Goal: Task Accomplishment & Management: Manage account settings

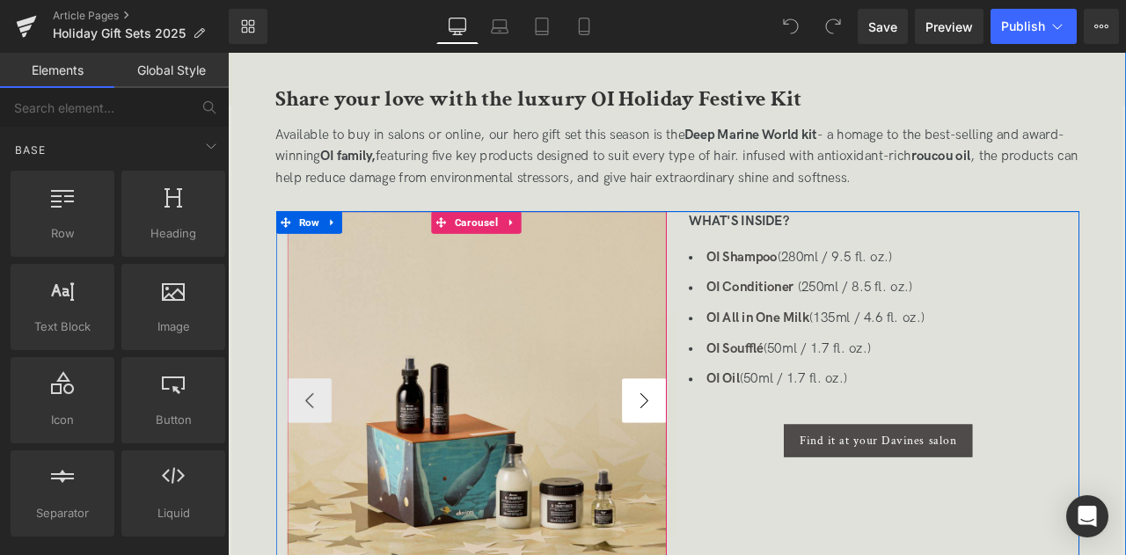
scroll to position [1016, 0]
click at [714, 451] on button "›" at bounding box center [721, 464] width 53 height 53
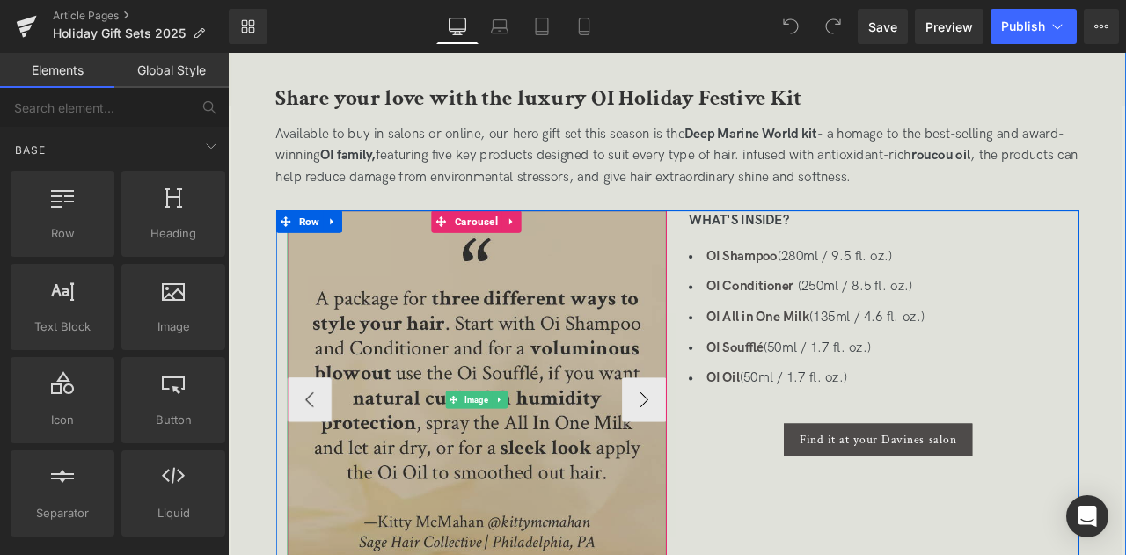
click at [516, 330] on img at bounding box center [522, 464] width 449 height 449
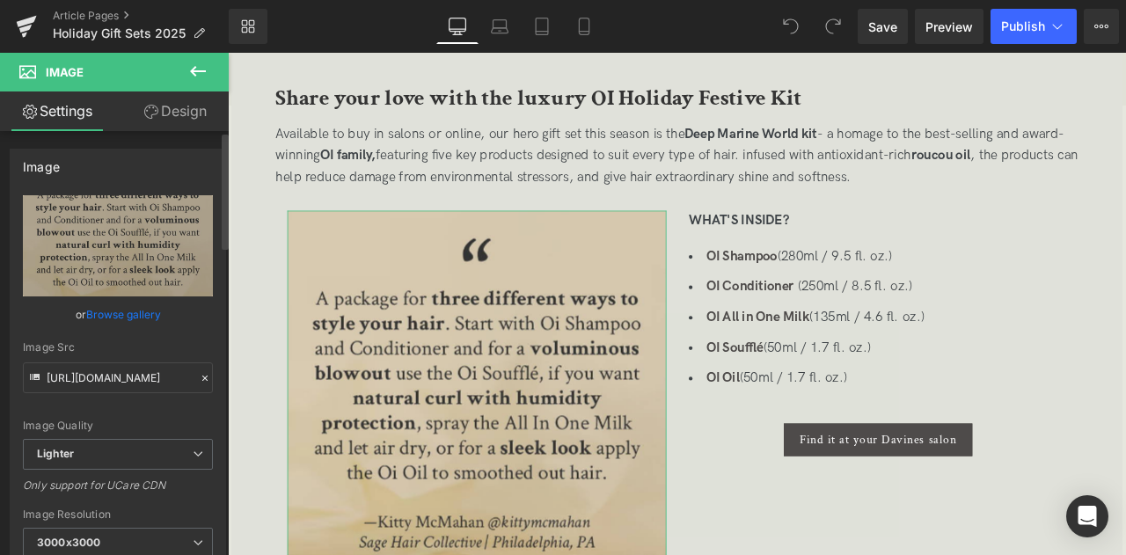
click at [120, 311] on link "Browse gallery" at bounding box center [123, 314] width 75 height 31
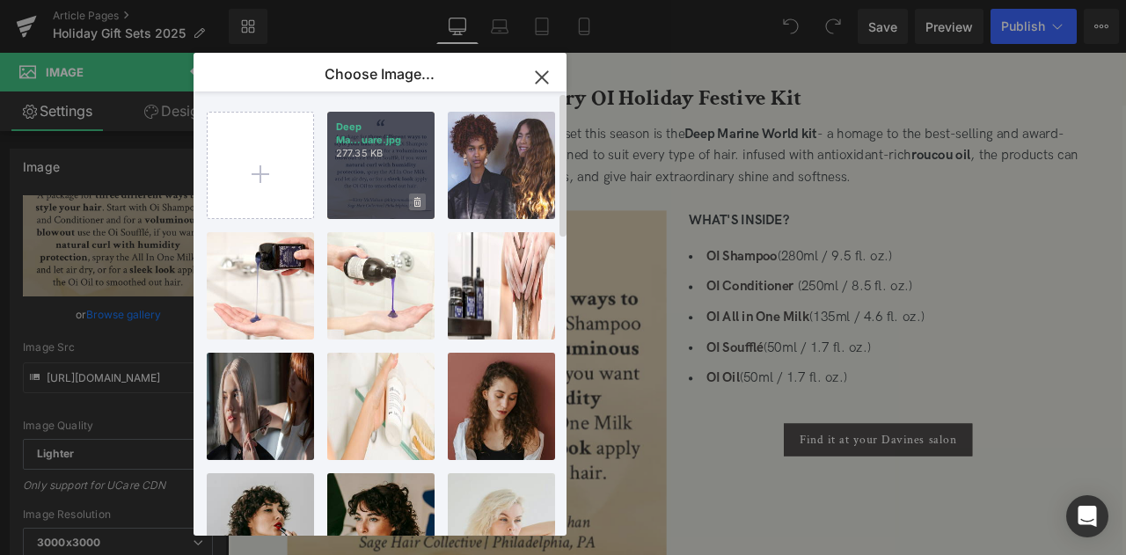
click at [420, 203] on icon at bounding box center [417, 202] width 6 height 10
click at [363, 207] on span "Yes" at bounding box center [358, 202] width 44 height 18
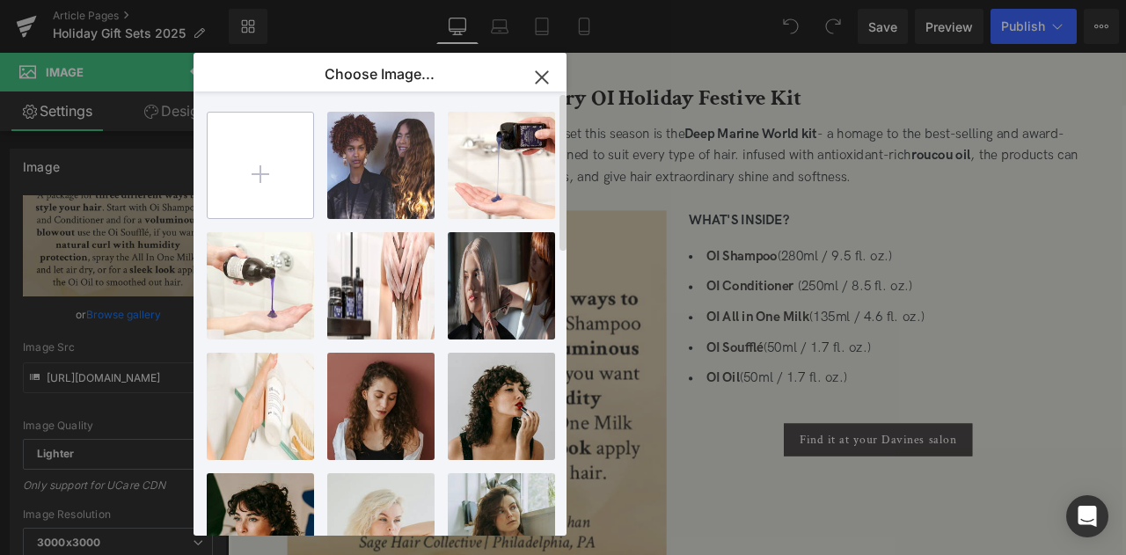
click at [275, 177] on input "file" at bounding box center [261, 166] width 106 height 106
type input "C:\fakepath\deep marine world_square.jpg"
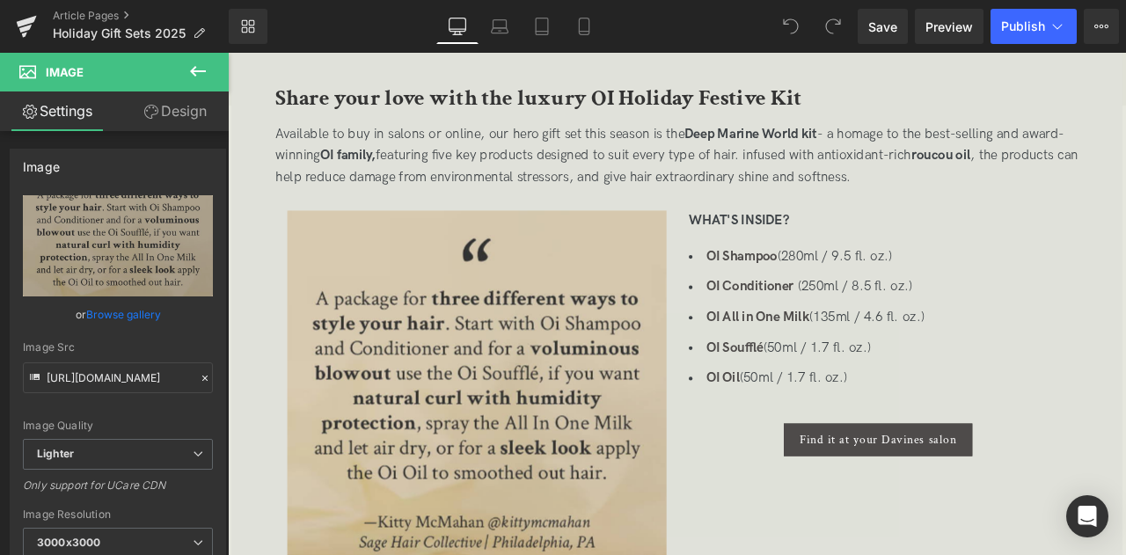
click at [125, 0] on div "You are previewing how the will restyle your page. You can not edit Elements in…" at bounding box center [563, 0] width 1126 height 0
click at [120, 321] on link "Browse gallery" at bounding box center [123, 314] width 75 height 31
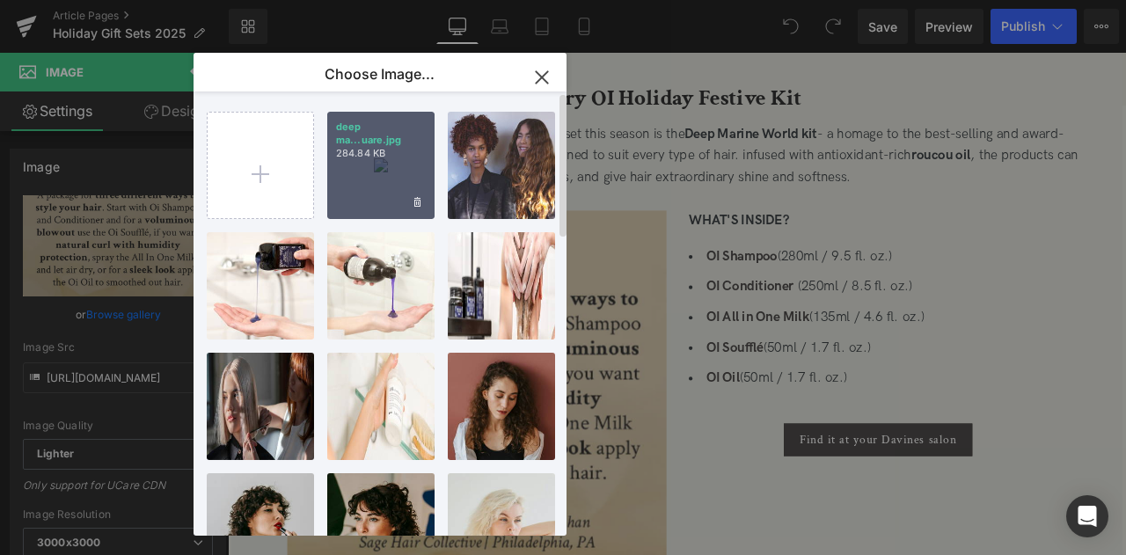
click at [366, 163] on div "deep ma...uare.jpg 284.84 KB" at bounding box center [380, 165] width 107 height 107
type input "https://ucarecdn.com/97352907-6f7c-452c-832a-843fb68b7588/-/format/auto/-/previ…"
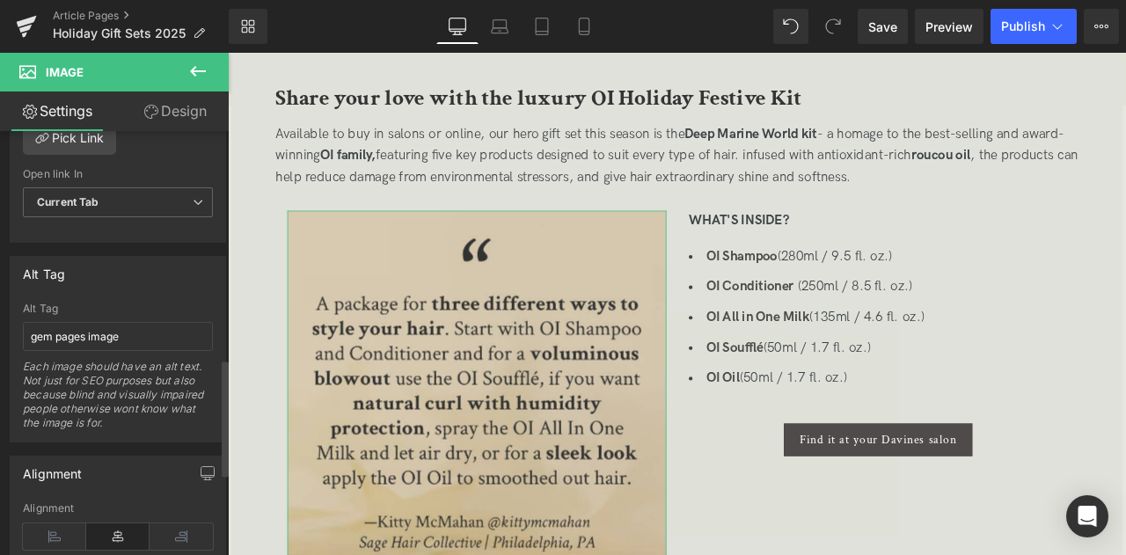
scroll to position [966, 0]
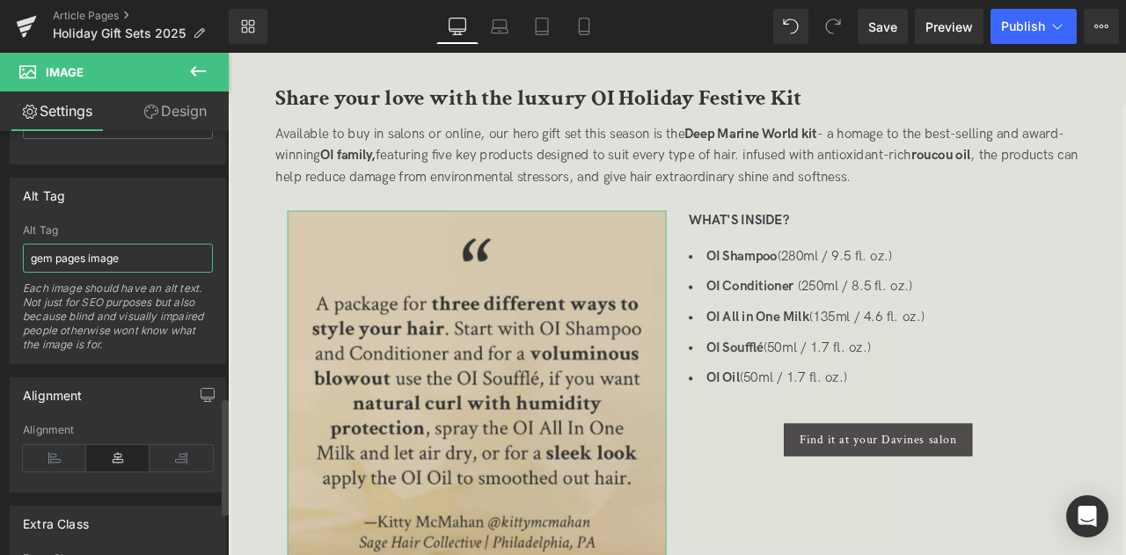
click at [125, 252] on input "gem pages image" at bounding box center [118, 258] width 190 height 29
paste input "A package for three different ways to style your hair. Start with Oi shampoo an…"
click at [141, 250] on input ""A package for three different ways to style your hair. Start with Oi shampoo a…" at bounding box center [118, 258] width 190 height 29
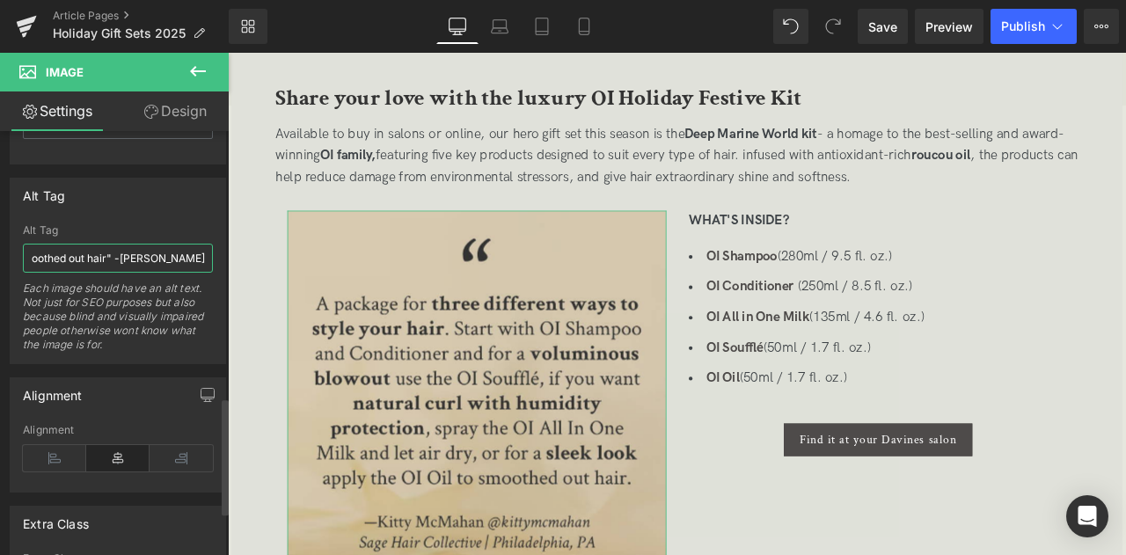
click at [118, 249] on input ""A package for three different ways to style your hair. Start with Oi shampoo a…" at bounding box center [118, 258] width 190 height 29
paste input "—Kitty McMahan @kittymcmahan Sage Hair Collective | Philadelphia, PA"
type input ""A package for three different ways to style your hair. Start with Oi shampoo a…"
click at [892, 30] on span "Save" at bounding box center [882, 27] width 29 height 18
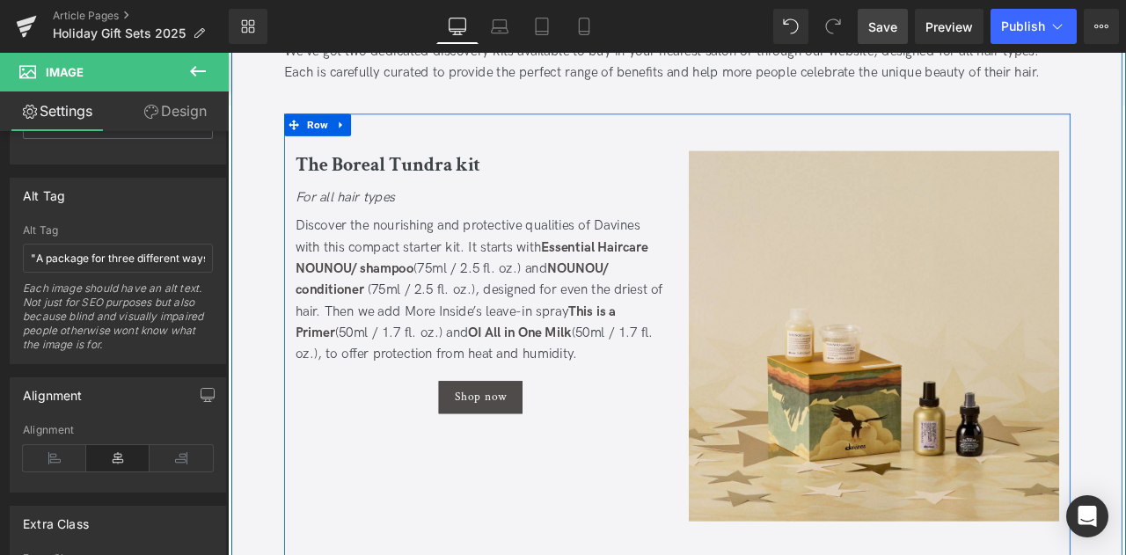
scroll to position [1872, 0]
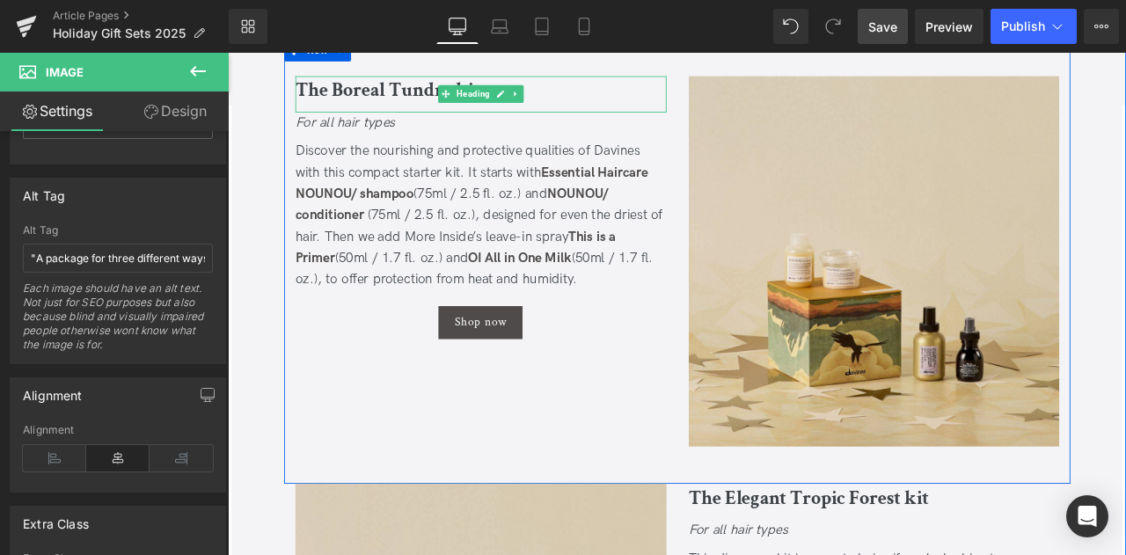
click at [402, 99] on b "The Boreal Tundra kit" at bounding box center [417, 97] width 219 height 30
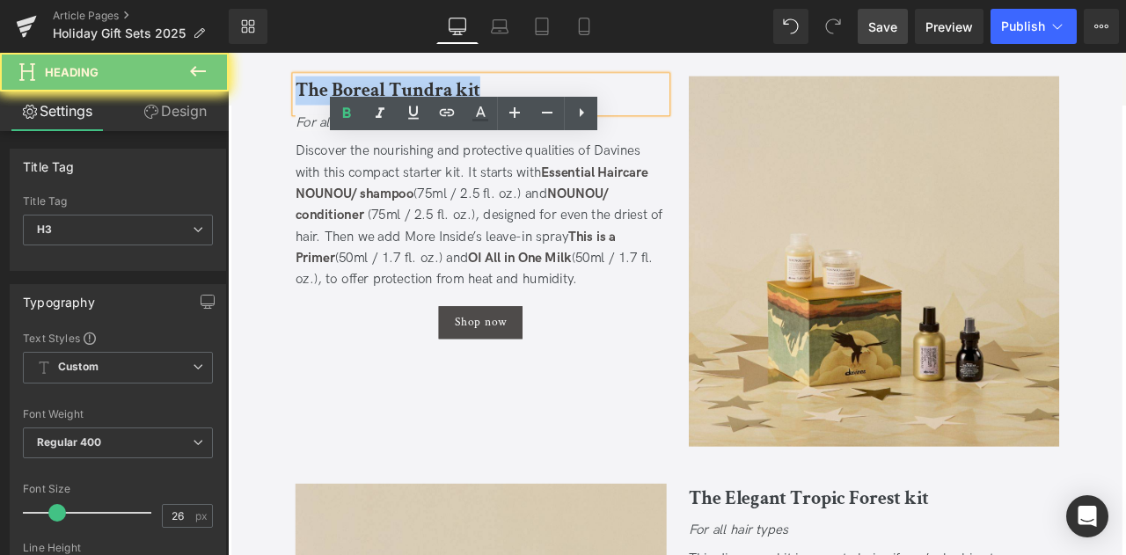
click at [402, 99] on b "The Boreal Tundra kit" at bounding box center [417, 97] width 219 height 30
copy b "The Boreal Tundra kit"
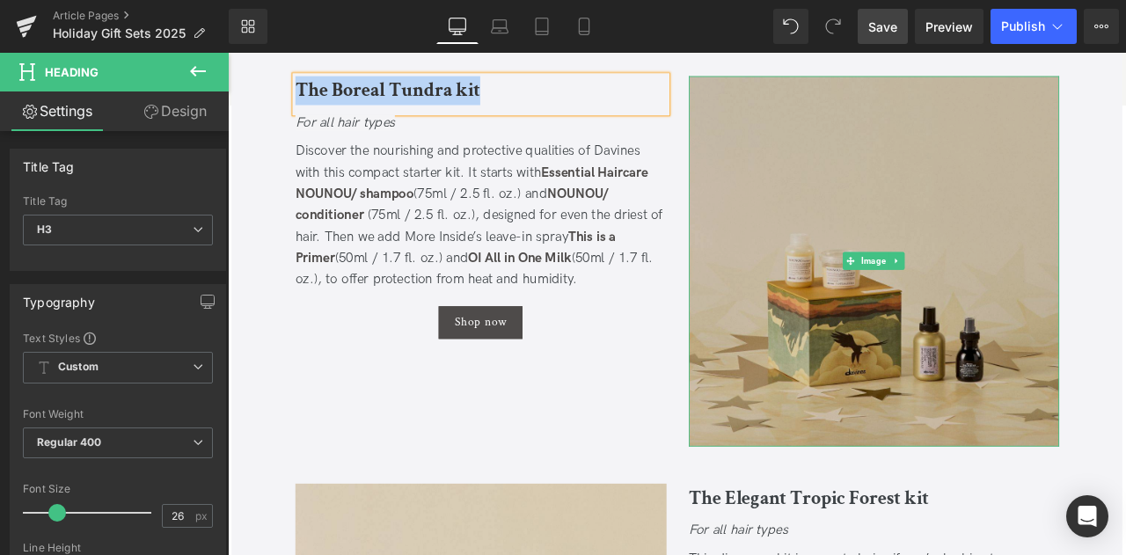
click at [872, 228] on img at bounding box center [994, 300] width 440 height 440
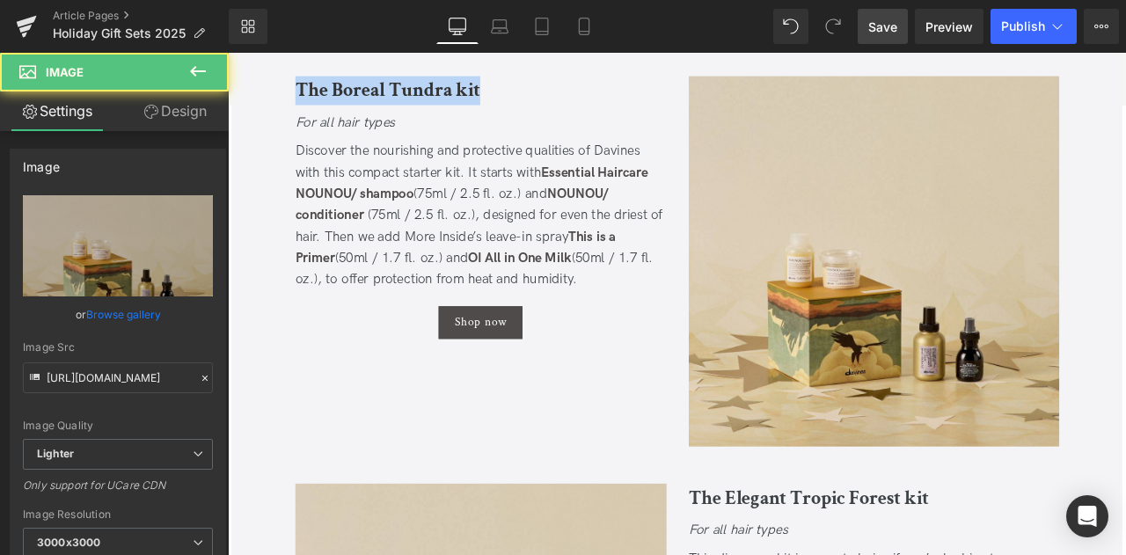
click at [637, 449] on div "Image The Boreal Tundra kit Heading For all hair types Text Block Discover the …" at bounding box center [760, 300] width 931 height 528
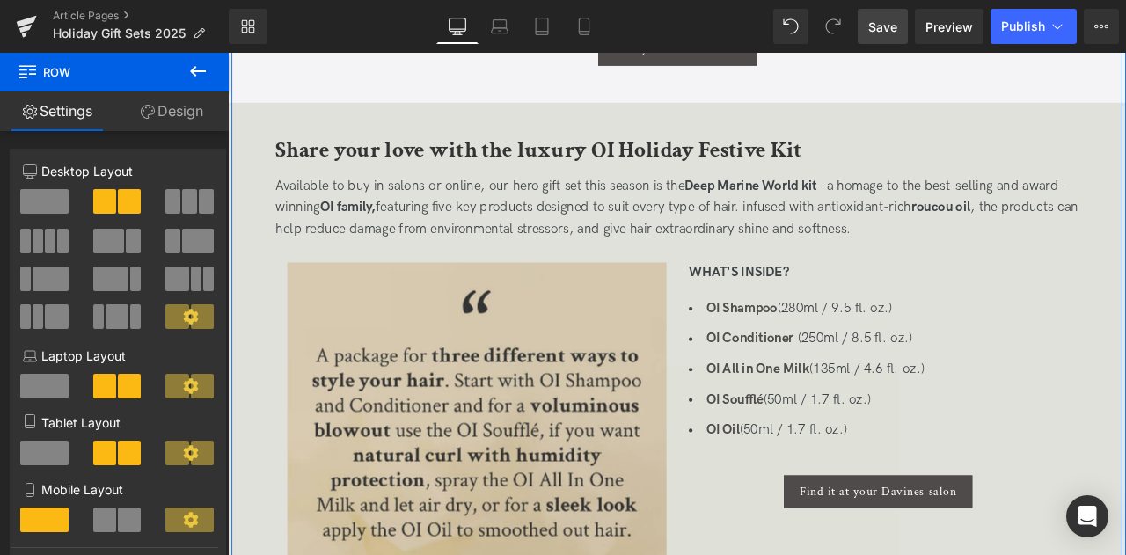
scroll to position [945, 0]
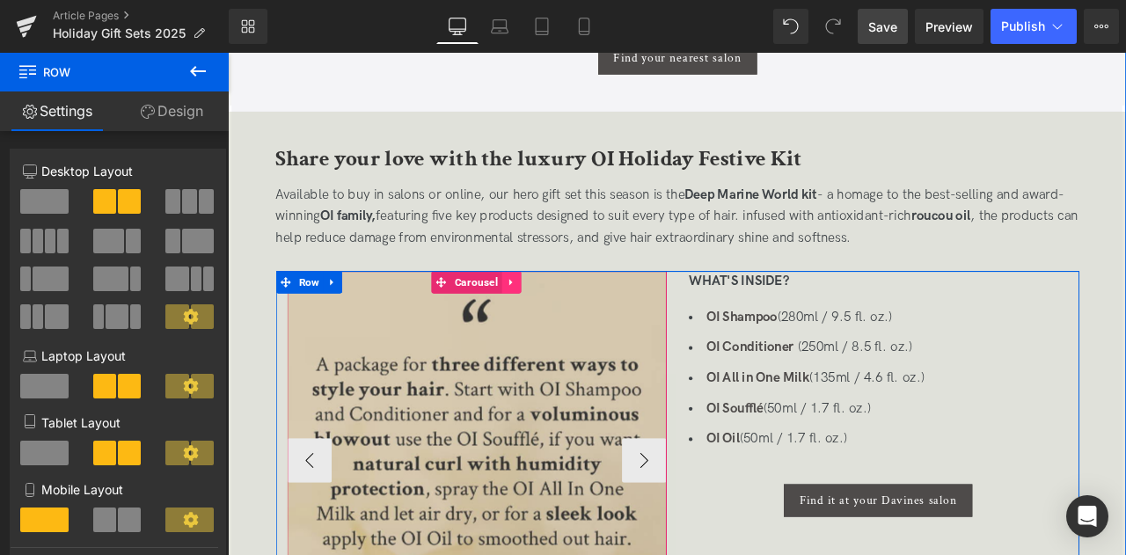
click at [558, 322] on icon at bounding box center [564, 324] width 12 height 13
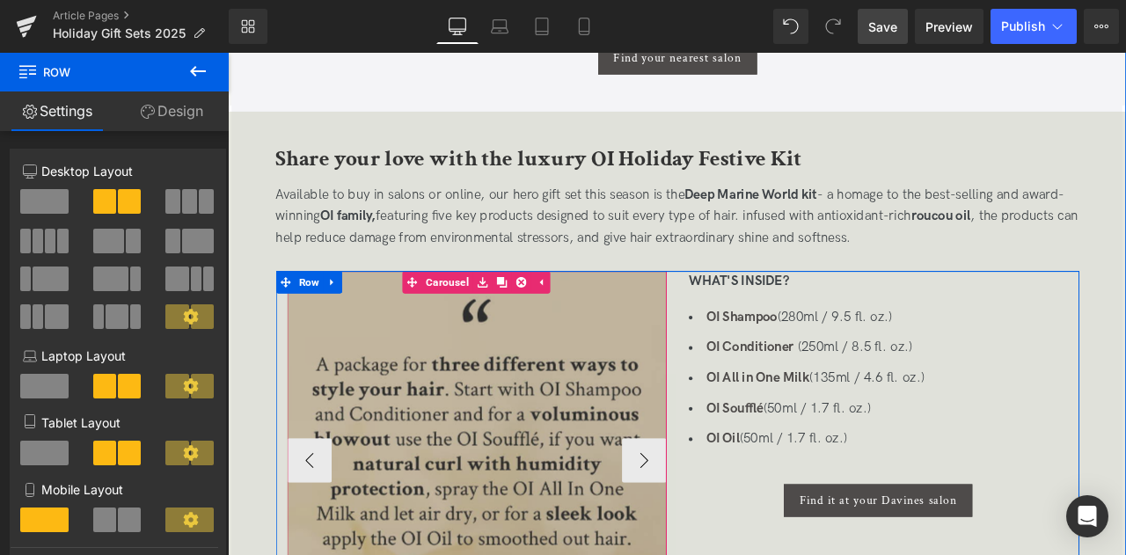
click at [449, 415] on img at bounding box center [522, 535] width 449 height 449
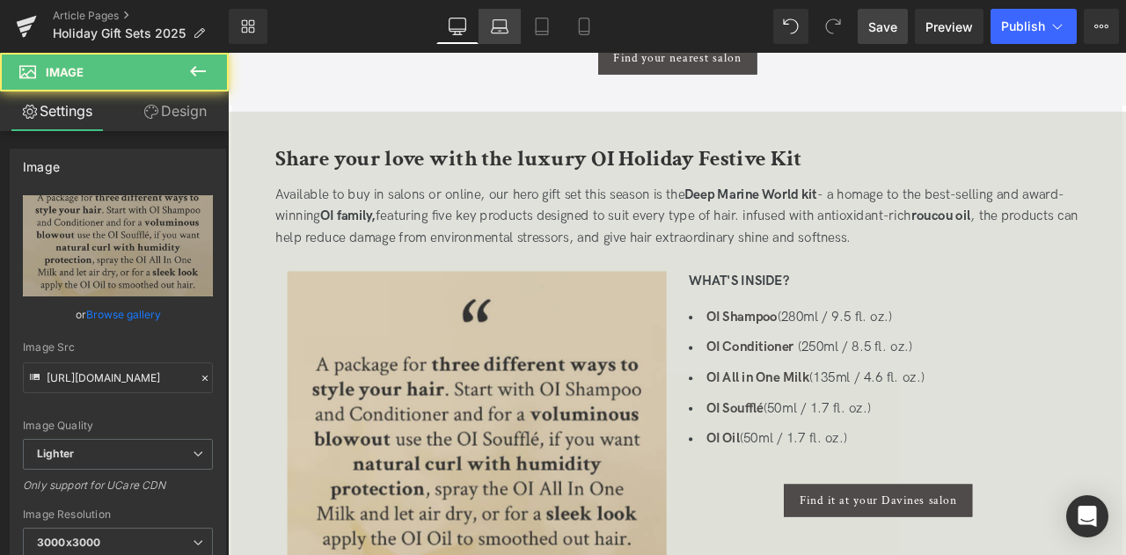
click at [514, 20] on link "Laptop" at bounding box center [499, 26] width 42 height 35
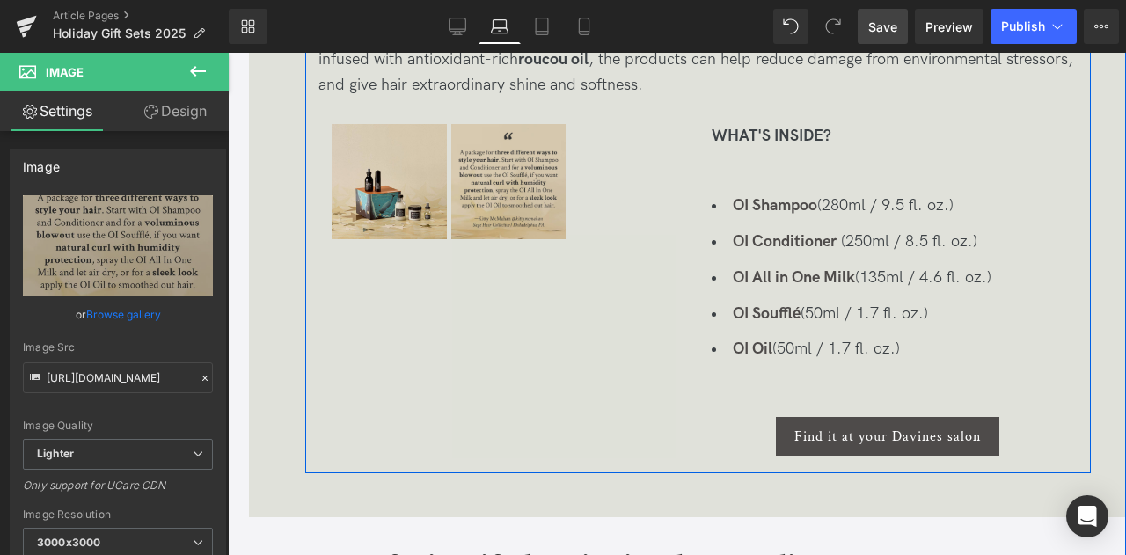
scroll to position [1163, 0]
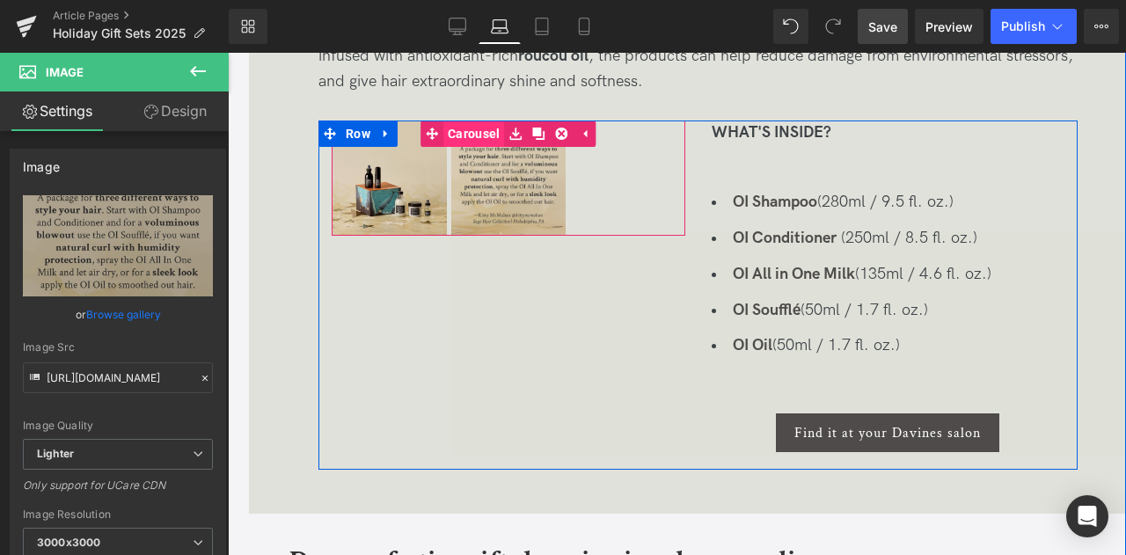
click at [478, 130] on span "Carousel" at bounding box center [473, 133] width 61 height 26
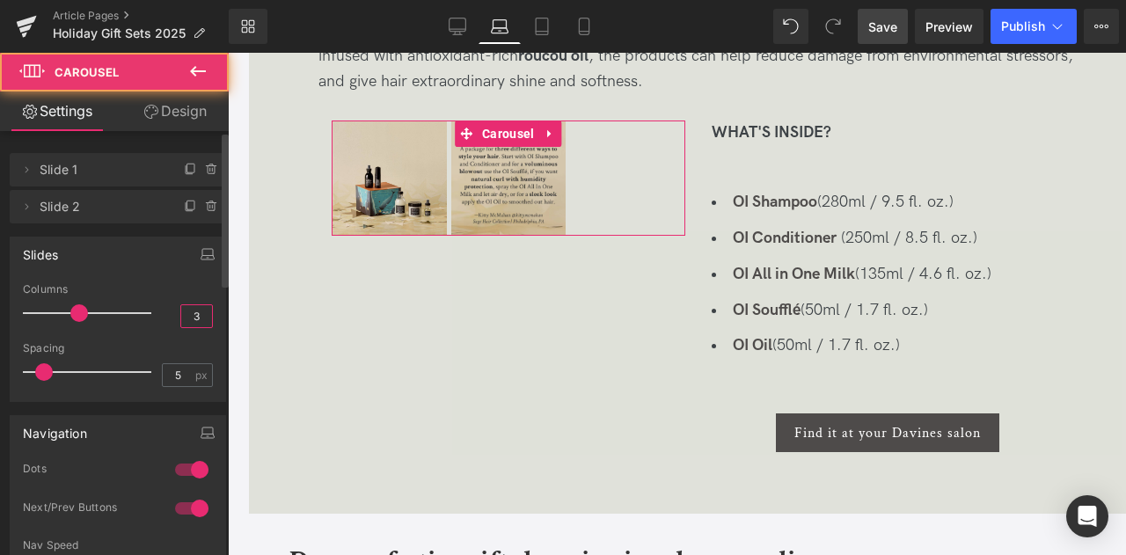
click at [190, 323] on input "3" at bounding box center [196, 316] width 31 height 22
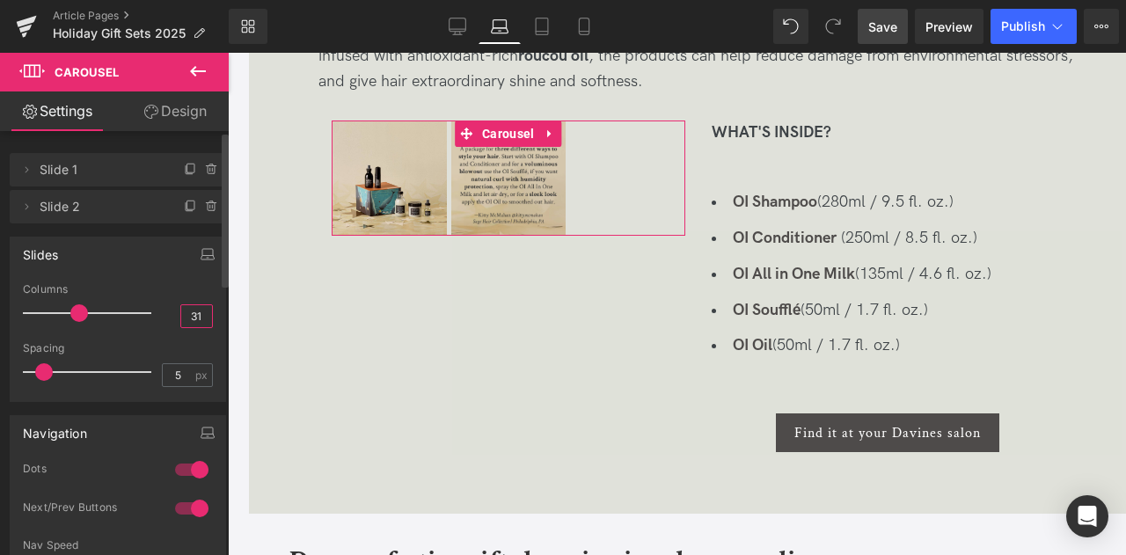
type input "3"
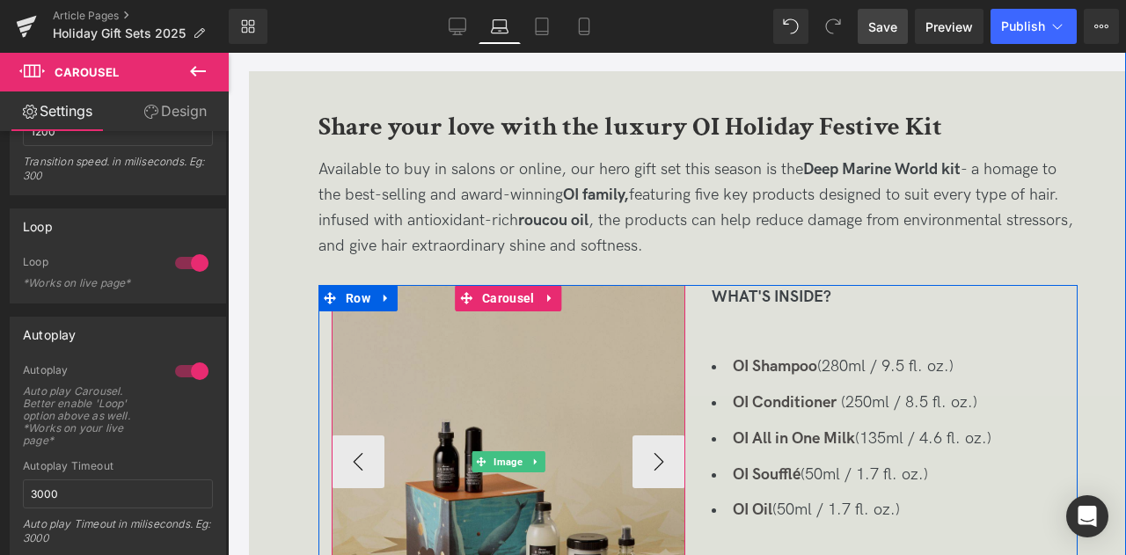
scroll to position [997, 0]
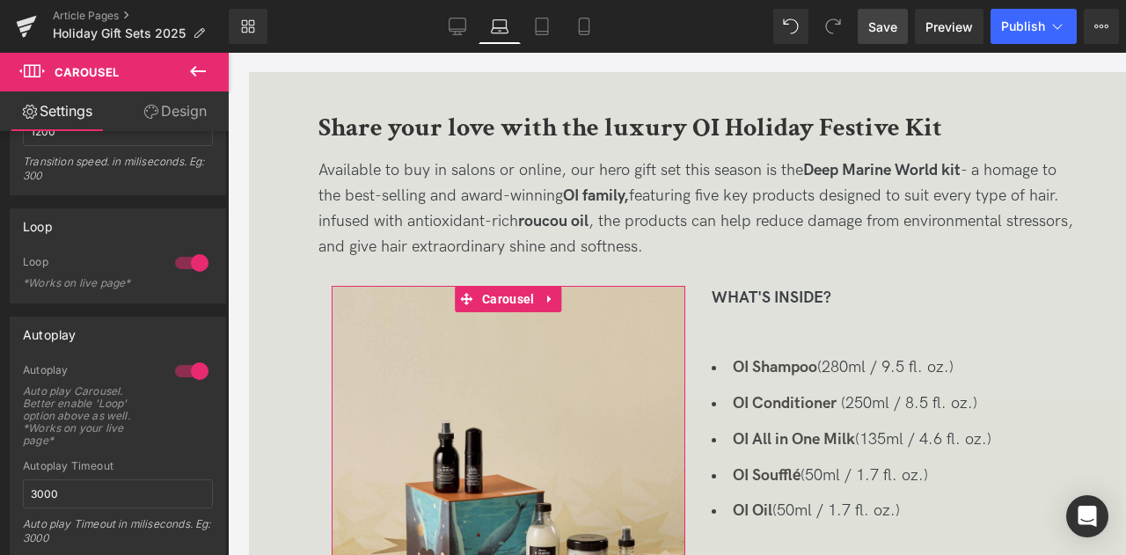
type input "1"
click at [165, 107] on link "Design" at bounding box center [175, 111] width 114 height 40
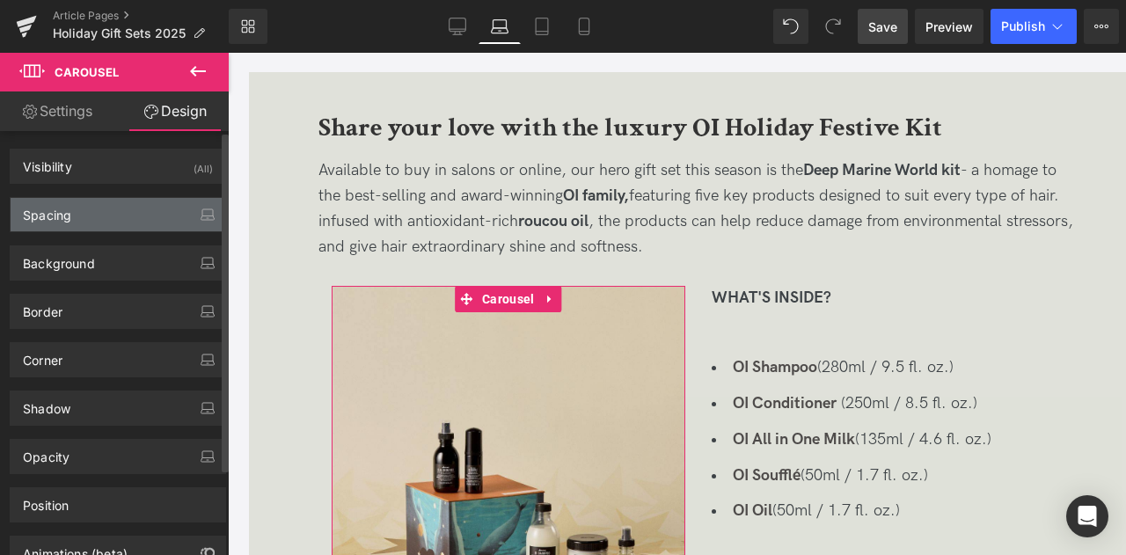
click at [158, 224] on div "Spacing" at bounding box center [118, 214] width 215 height 33
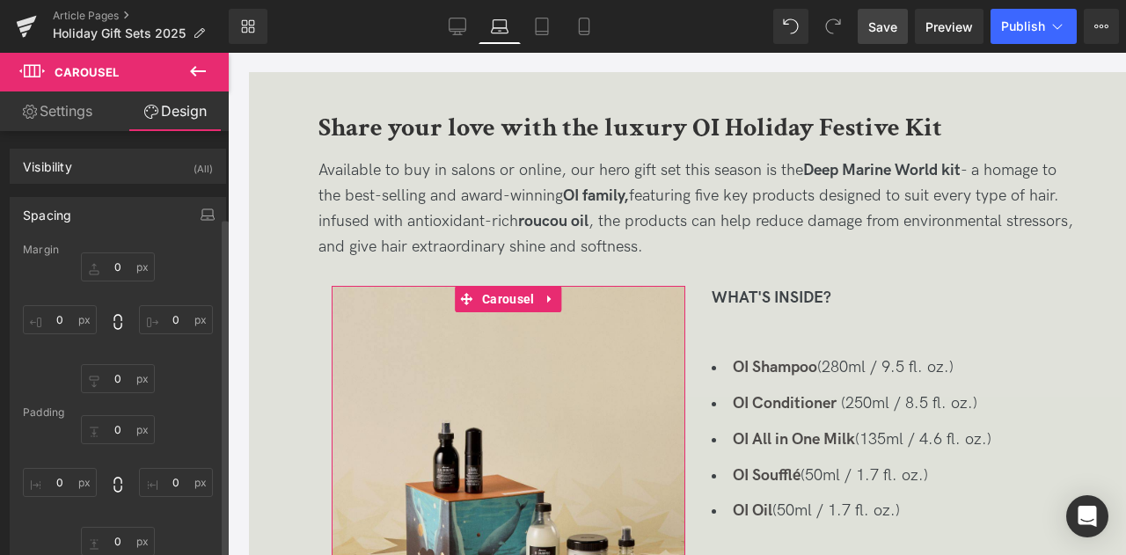
scroll to position [201, 0]
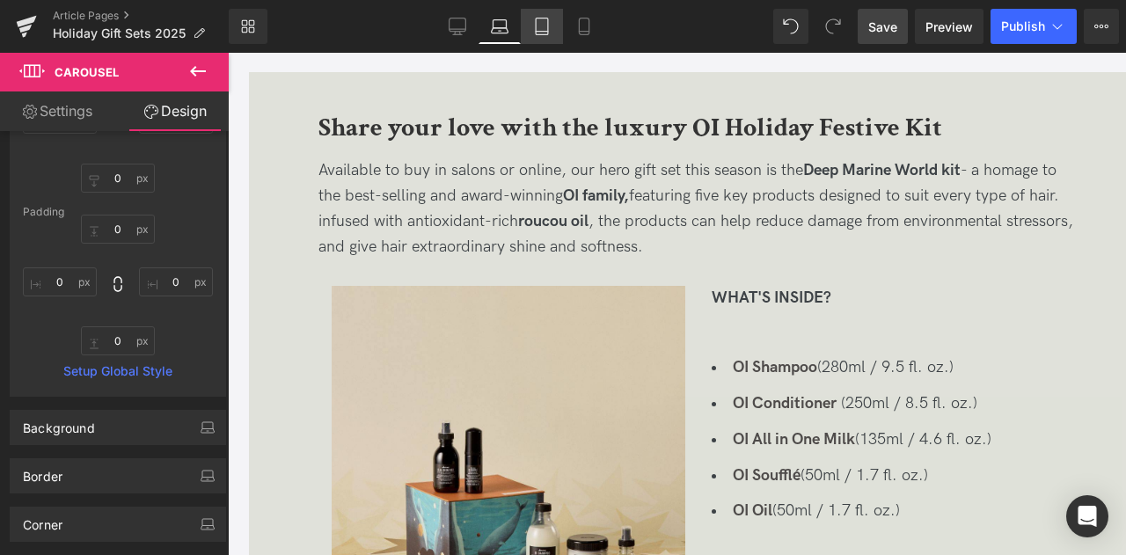
click at [544, 23] on icon at bounding box center [542, 27] width 18 height 18
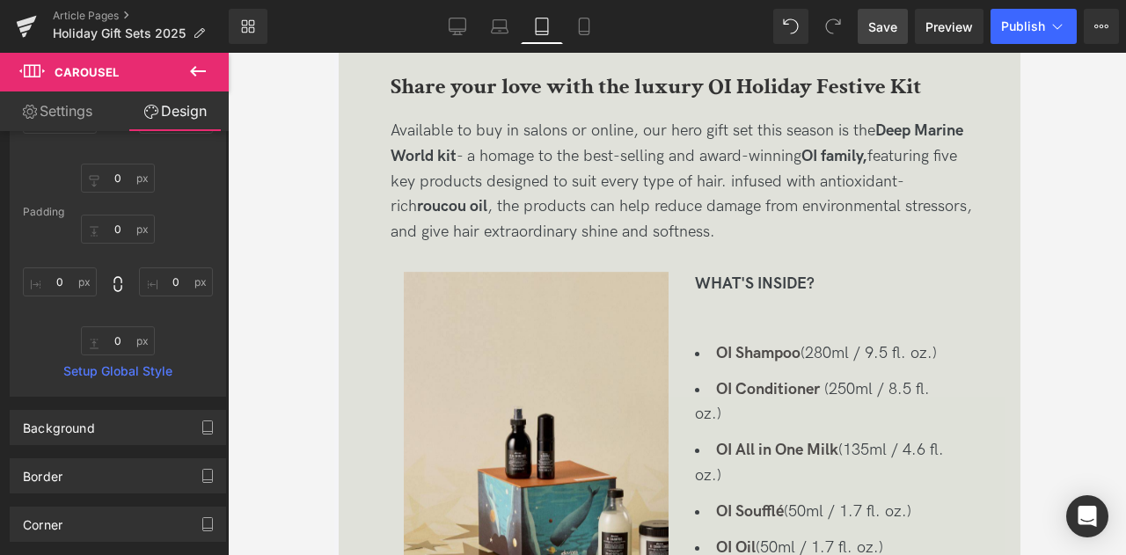
type input "0"
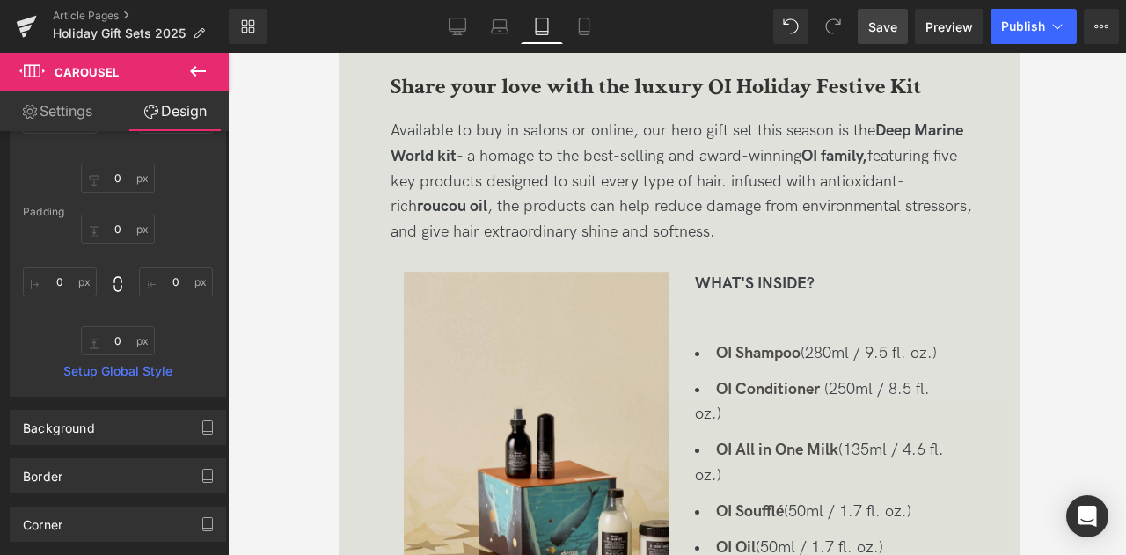
type input "0"
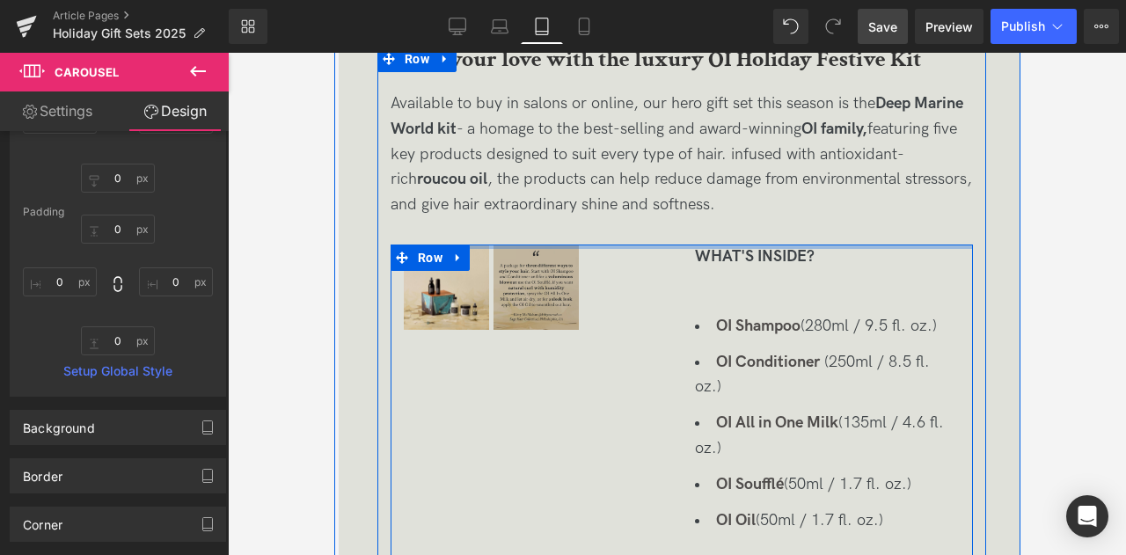
scroll to position [1026, 0]
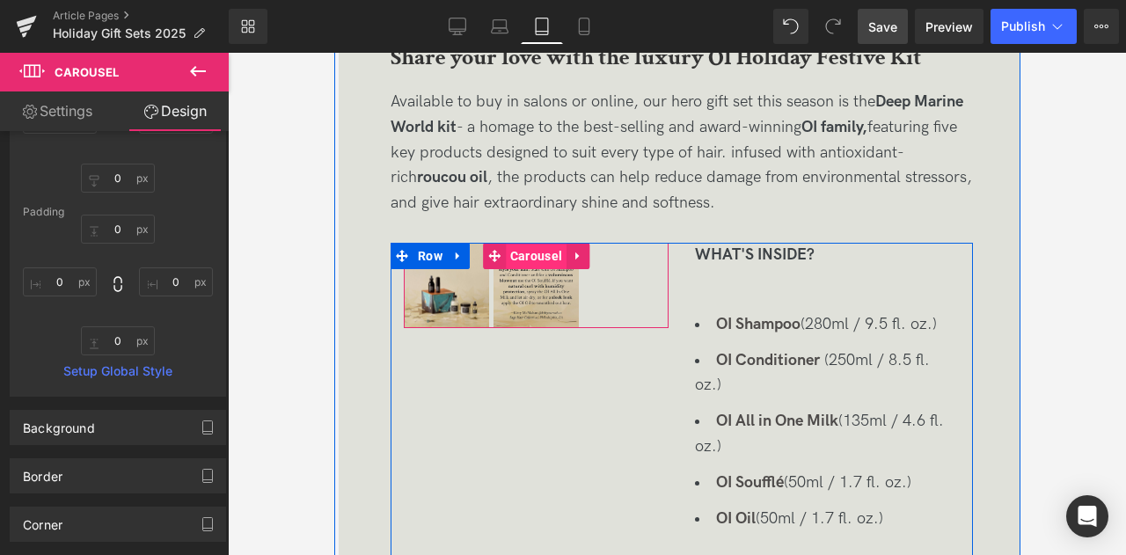
click at [519, 254] on span "Carousel" at bounding box center [535, 256] width 61 height 26
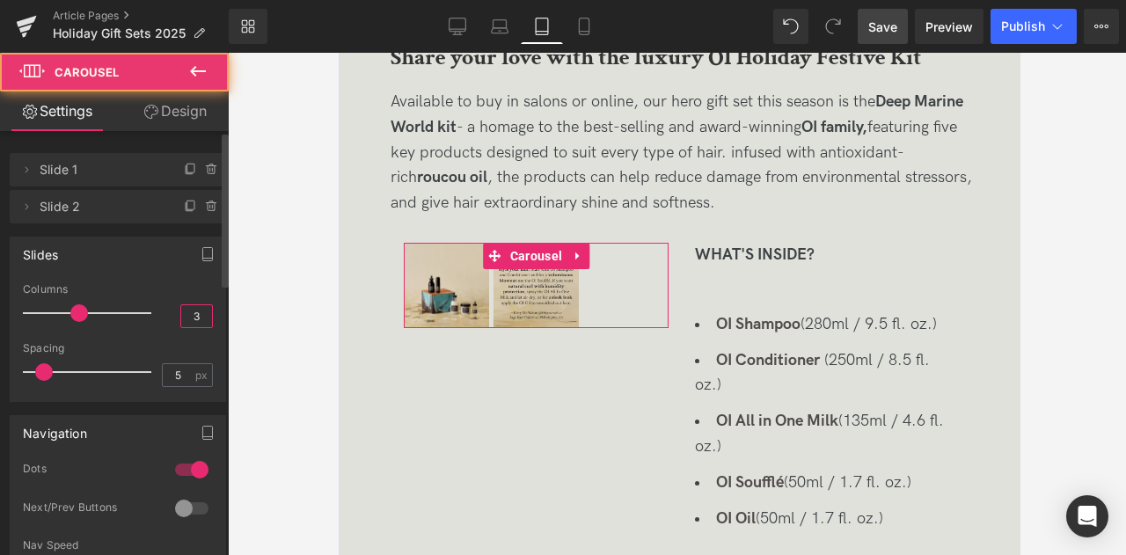
click at [199, 307] on input "3" at bounding box center [196, 316] width 31 height 22
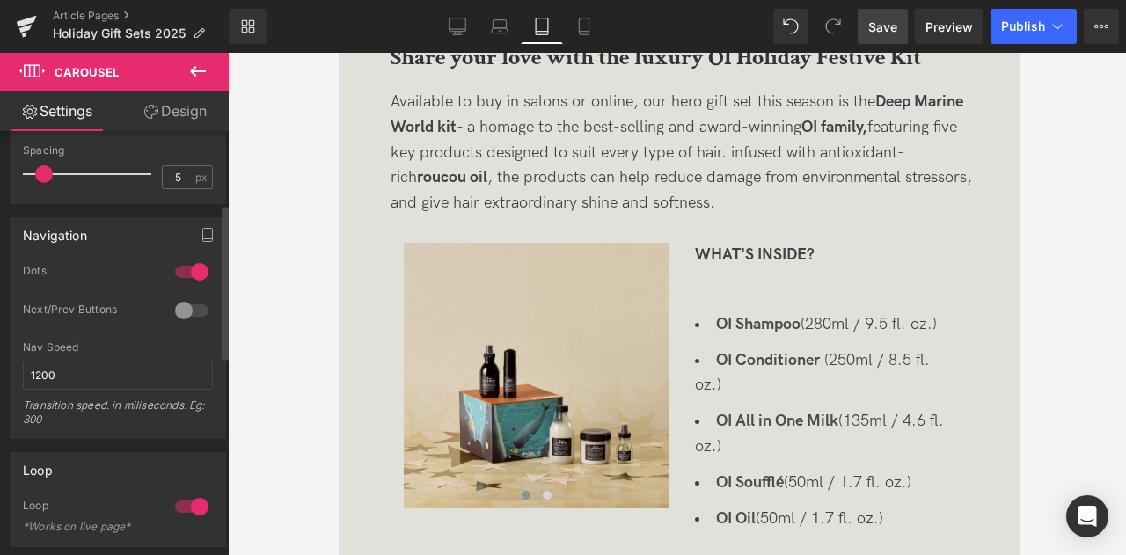
scroll to position [199, 0]
type input "1"
click at [179, 314] on div at bounding box center [192, 310] width 42 height 28
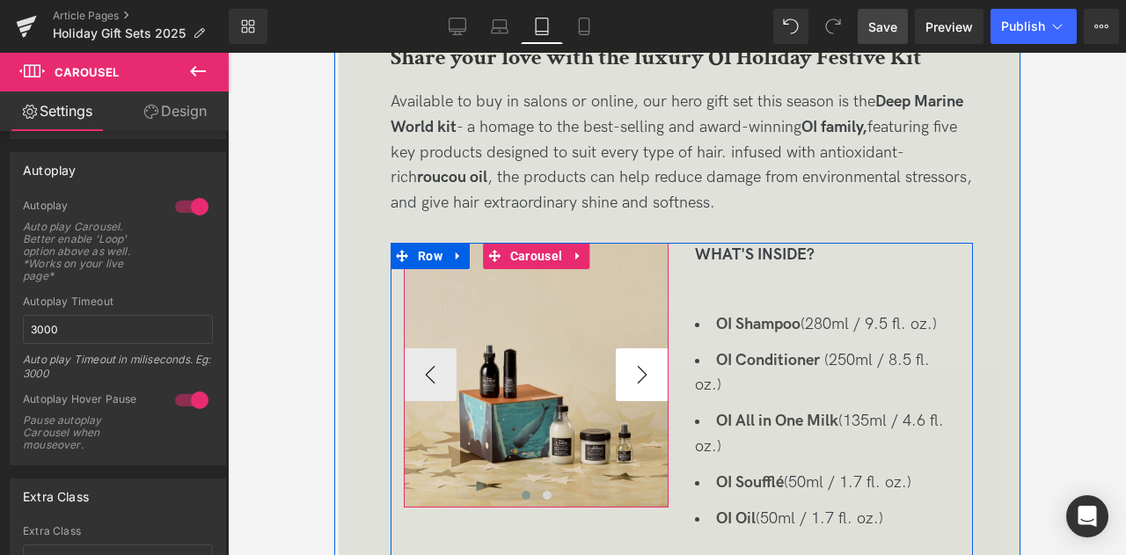
scroll to position [1274, 0]
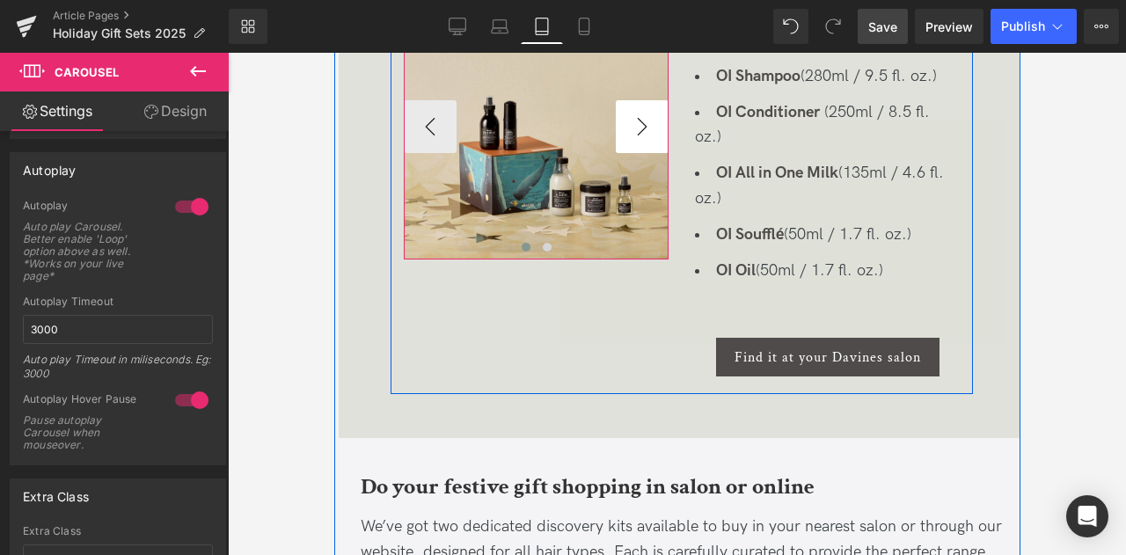
click at [646, 136] on button "›" at bounding box center [641, 126] width 53 height 53
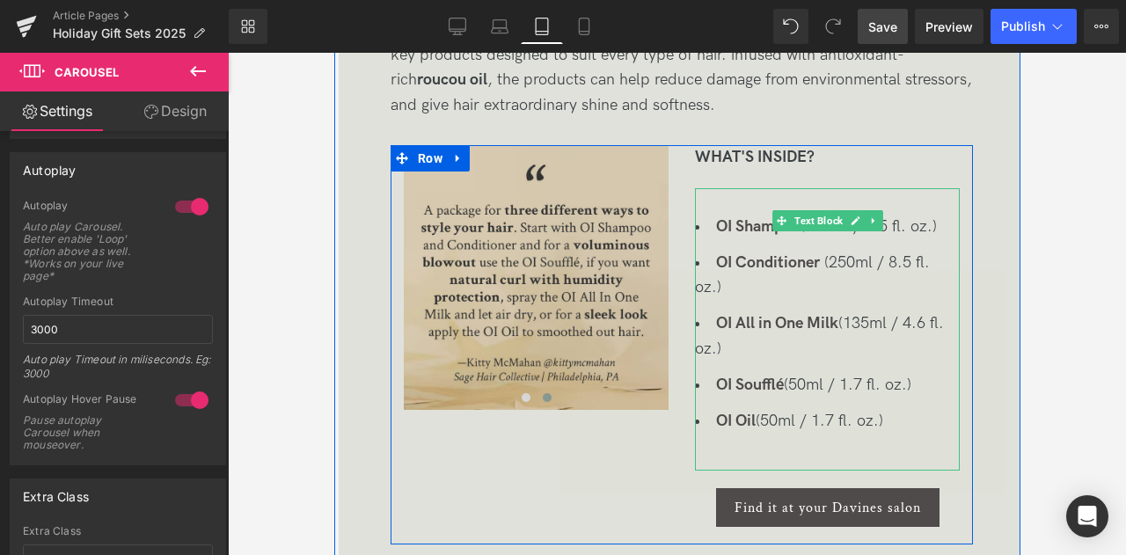
scroll to position [1113, 0]
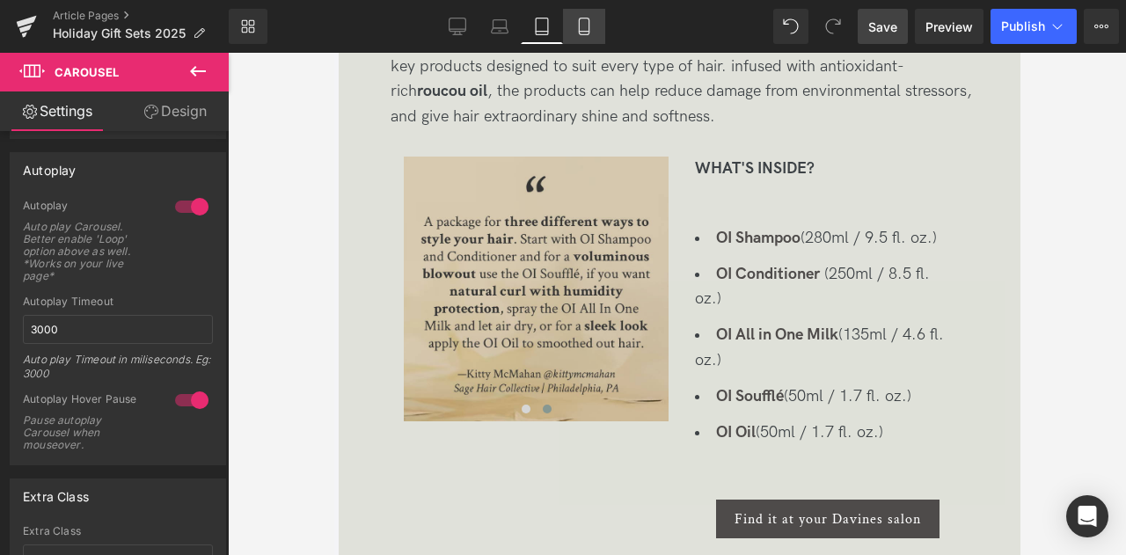
click at [584, 27] on icon at bounding box center [584, 27] width 18 height 18
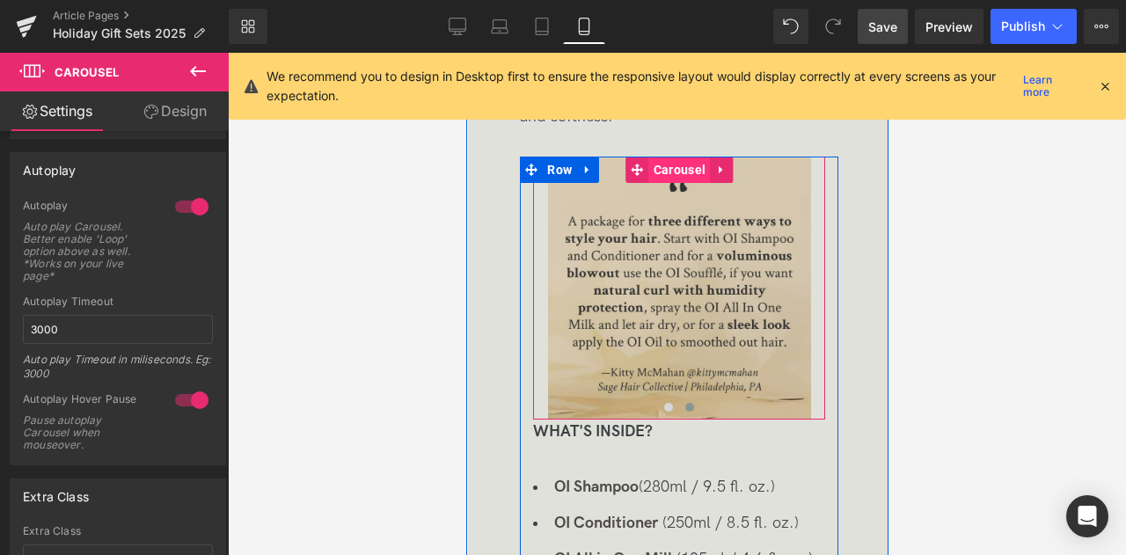
click at [667, 171] on span "Carousel" at bounding box center [678, 170] width 61 height 26
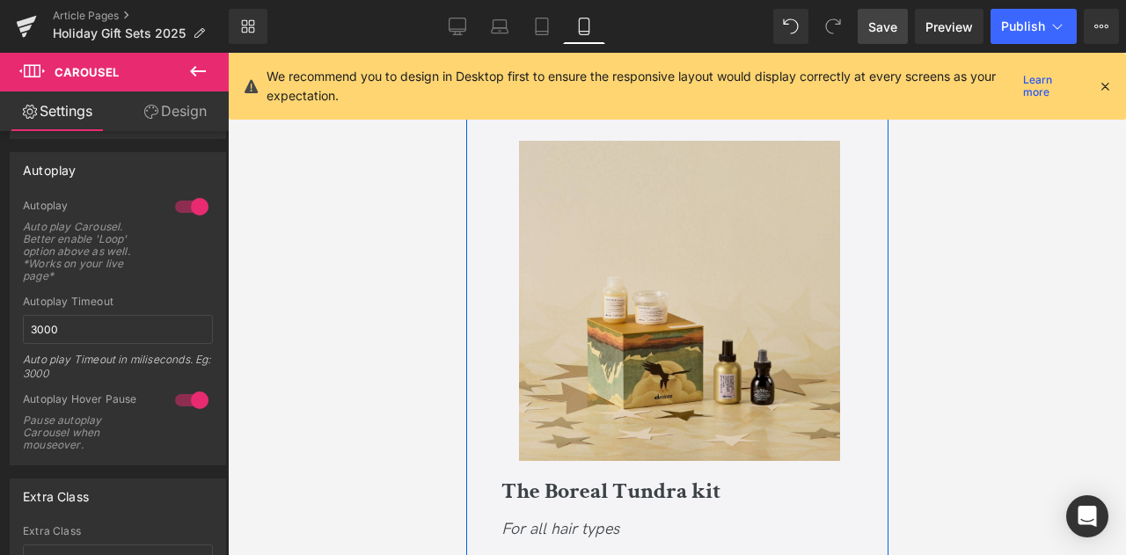
scroll to position [2542, 0]
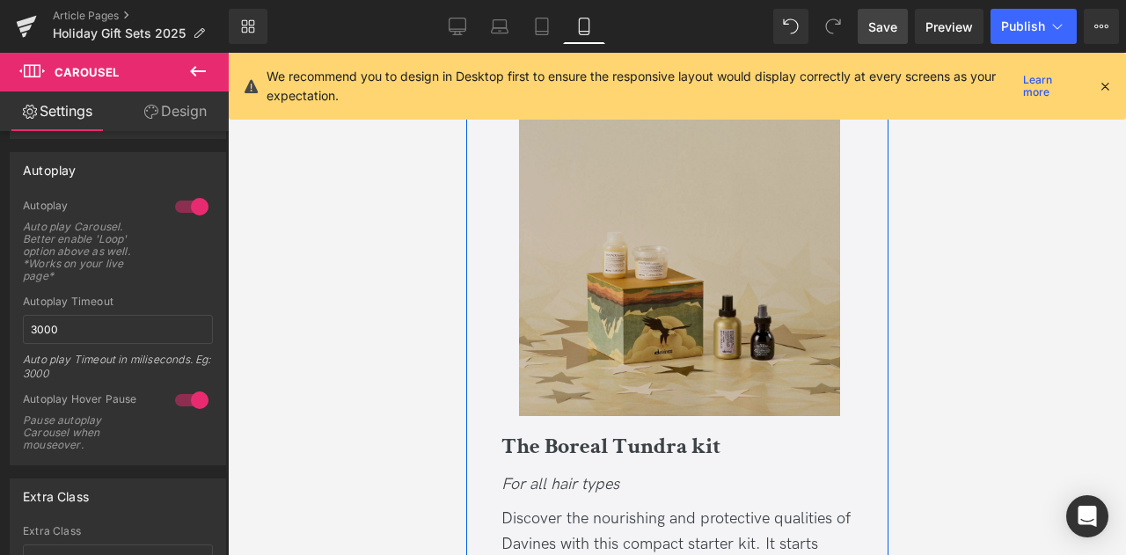
click at [598, 297] on img at bounding box center [678, 256] width 320 height 320
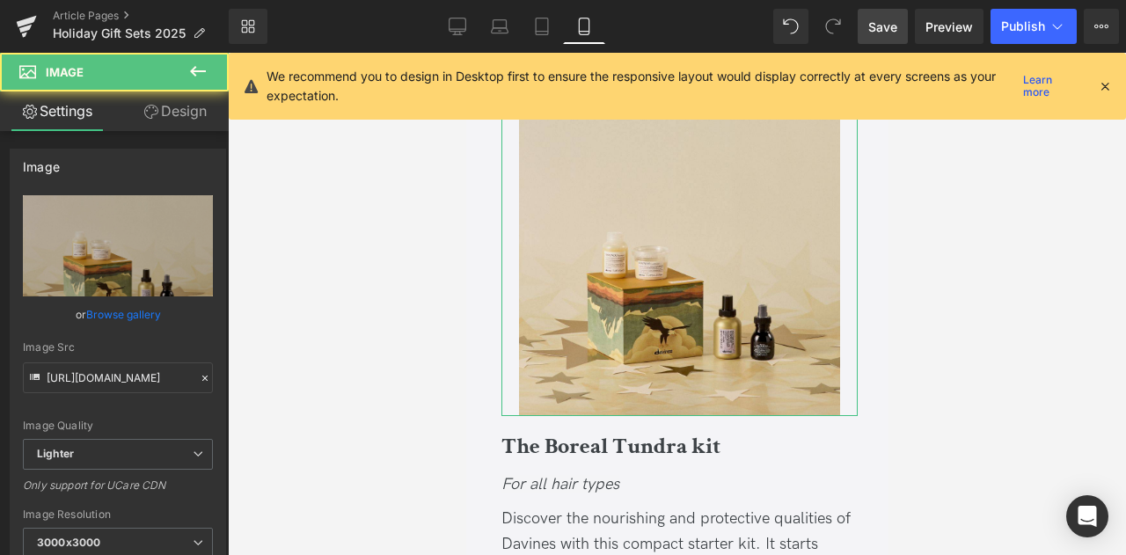
click at [147, 119] on link "Design" at bounding box center [175, 111] width 114 height 40
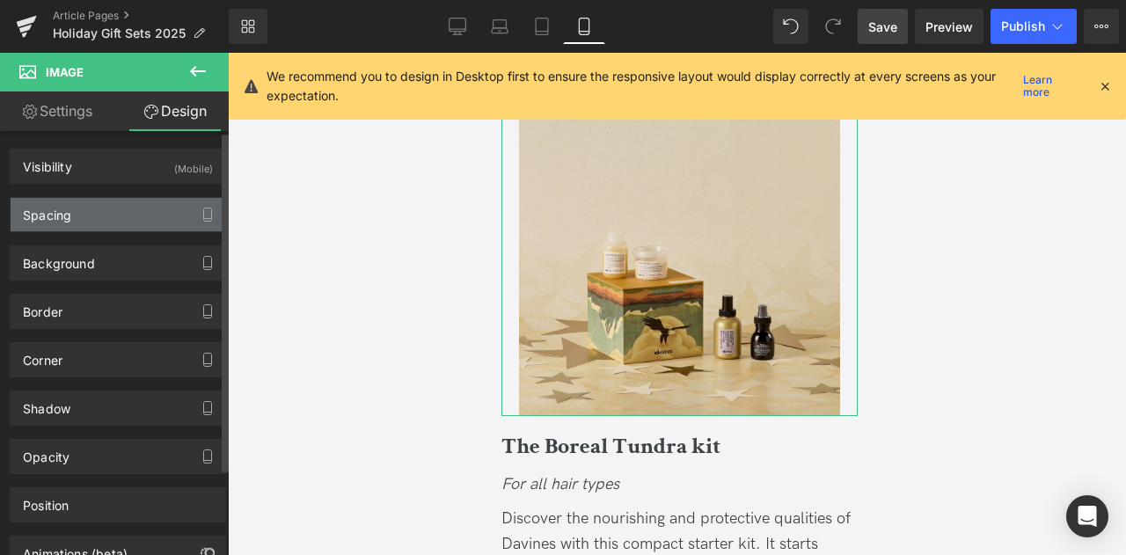
click at [150, 212] on div "Spacing" at bounding box center [118, 214] width 215 height 33
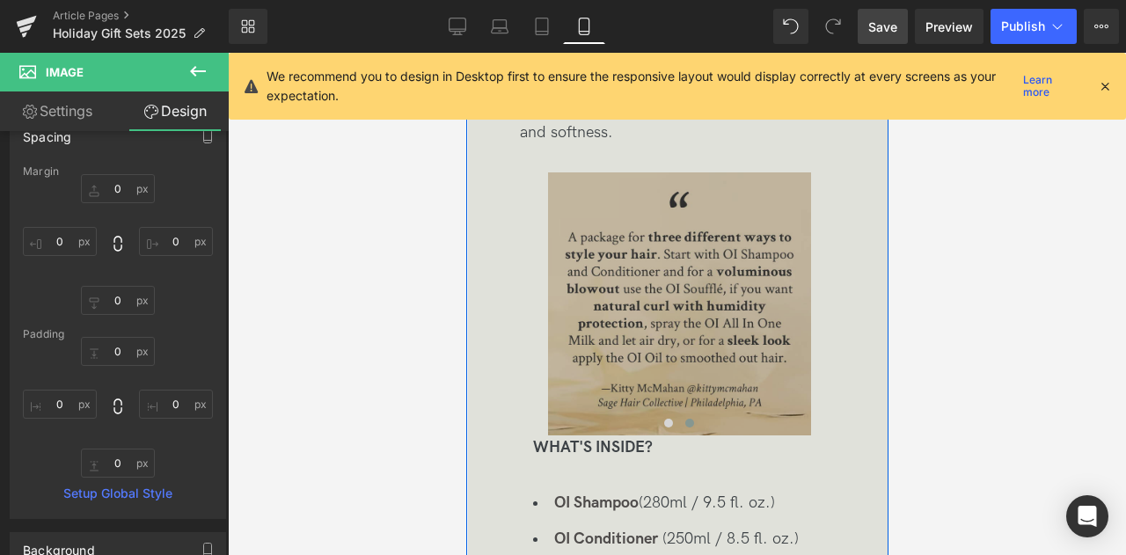
scroll to position [1558, 0]
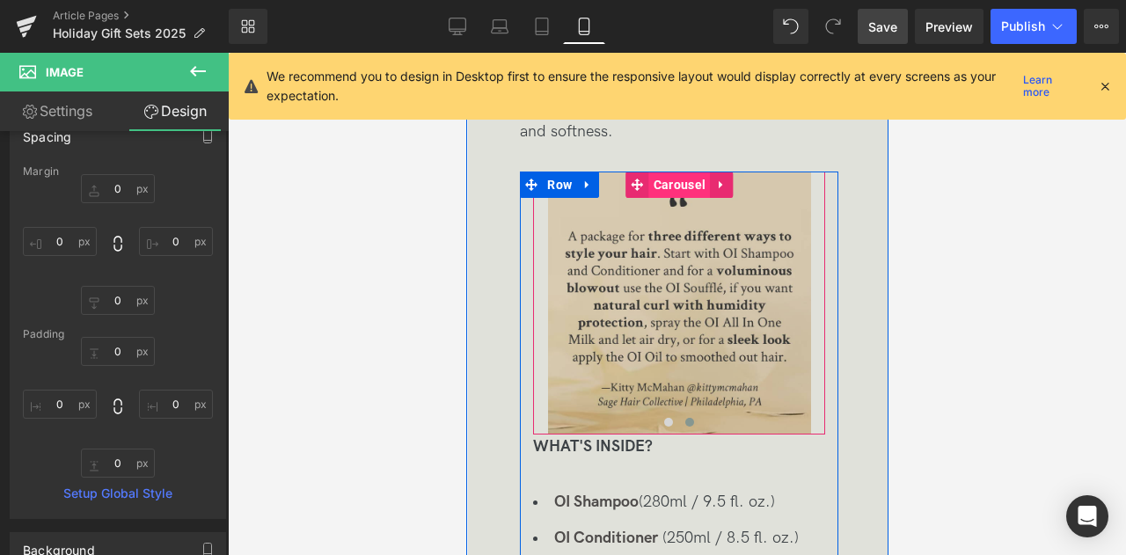
click at [676, 179] on span "Carousel" at bounding box center [678, 185] width 61 height 26
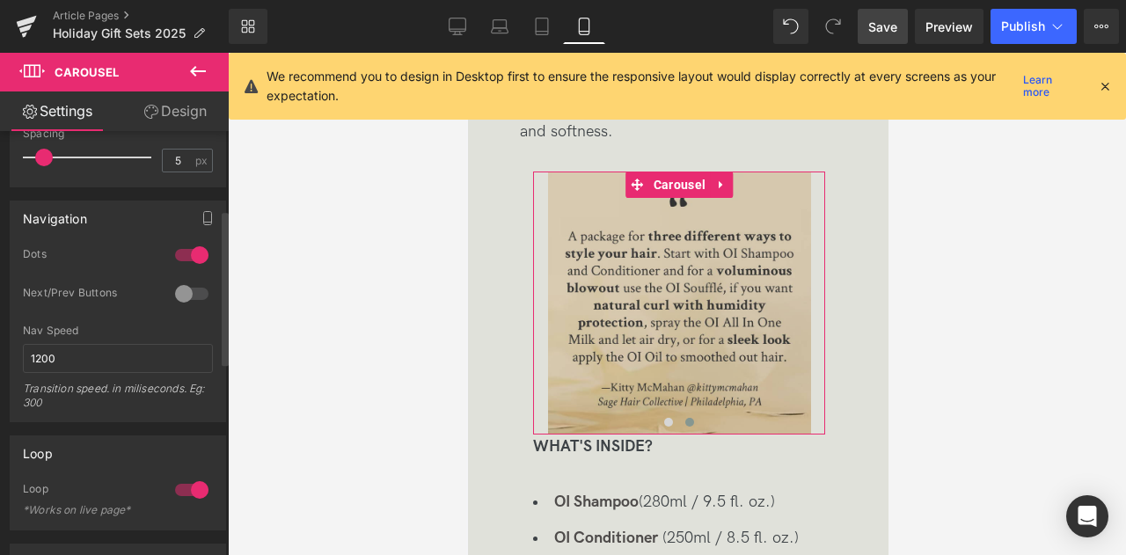
scroll to position [215, 0]
click at [174, 292] on div at bounding box center [192, 293] width 42 height 28
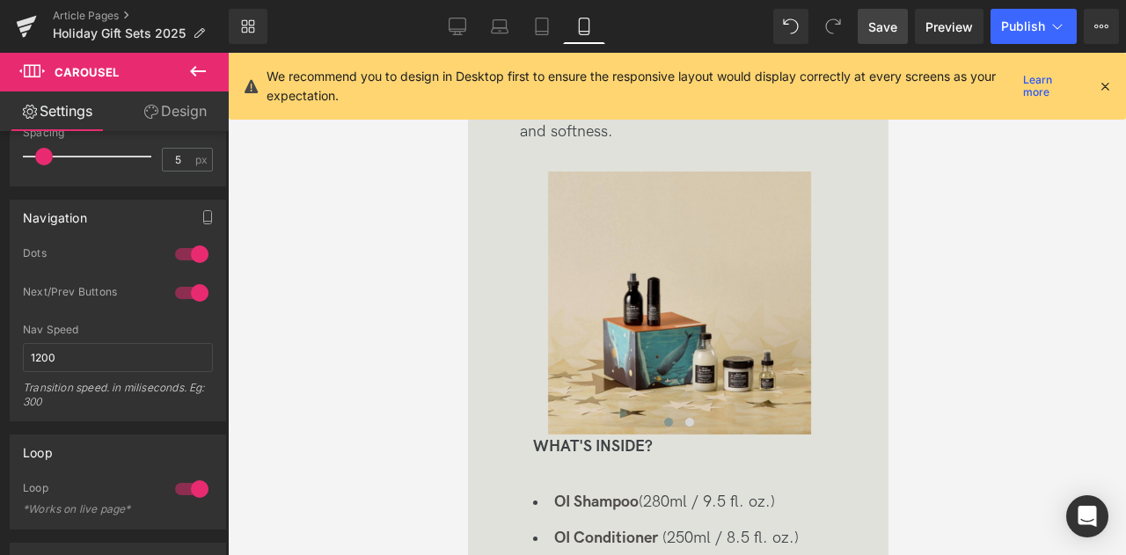
click at [178, 103] on link "Design" at bounding box center [175, 111] width 114 height 40
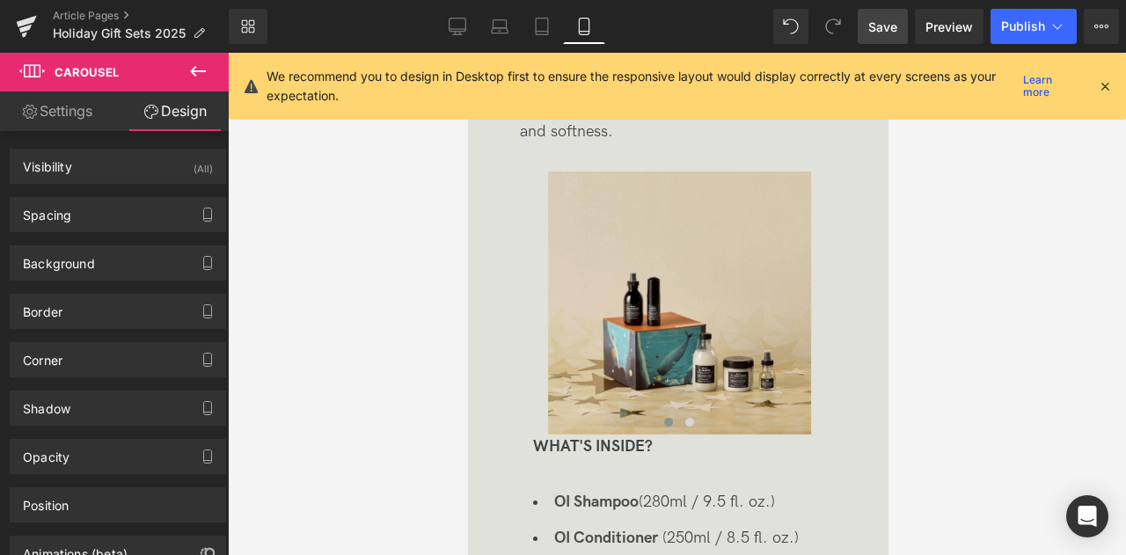
click at [84, 112] on link "Settings" at bounding box center [57, 111] width 114 height 40
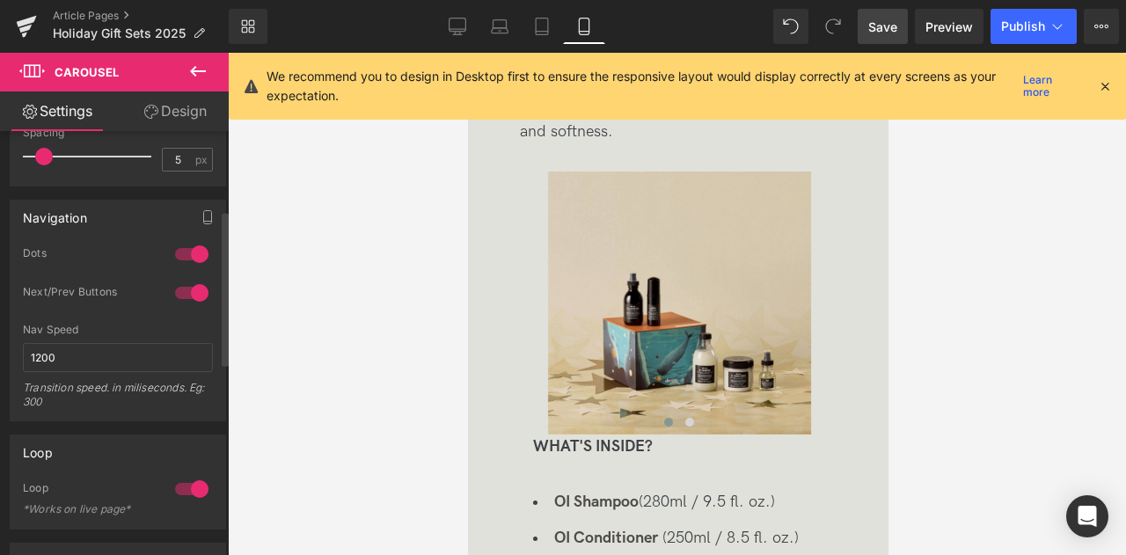
click at [186, 255] on div at bounding box center [192, 254] width 42 height 28
click at [439, 21] on link "Desktop" at bounding box center [457, 26] width 42 height 35
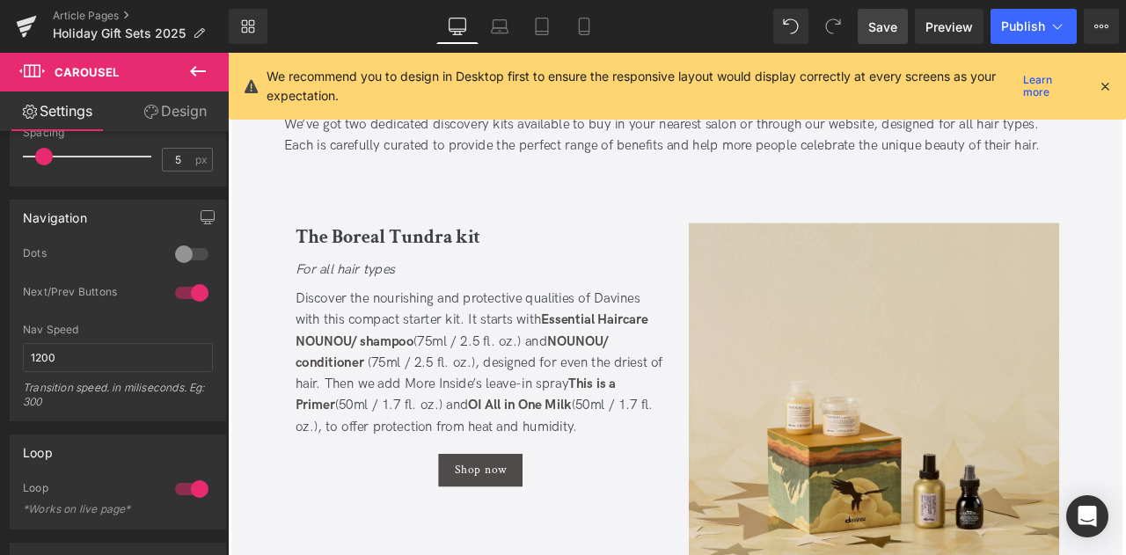
scroll to position [1084, 0]
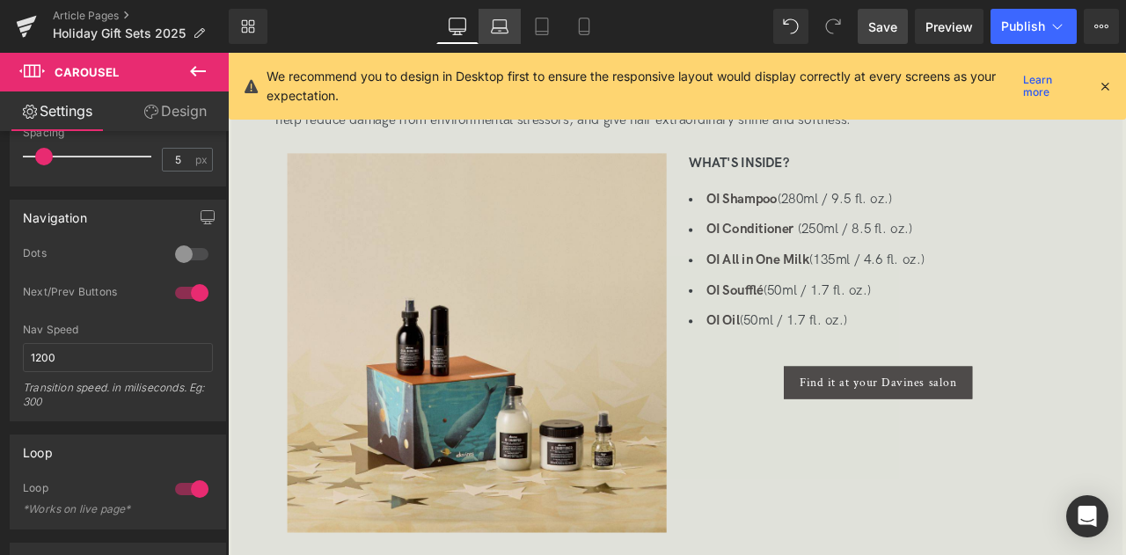
click at [491, 25] on icon at bounding box center [500, 27] width 18 height 18
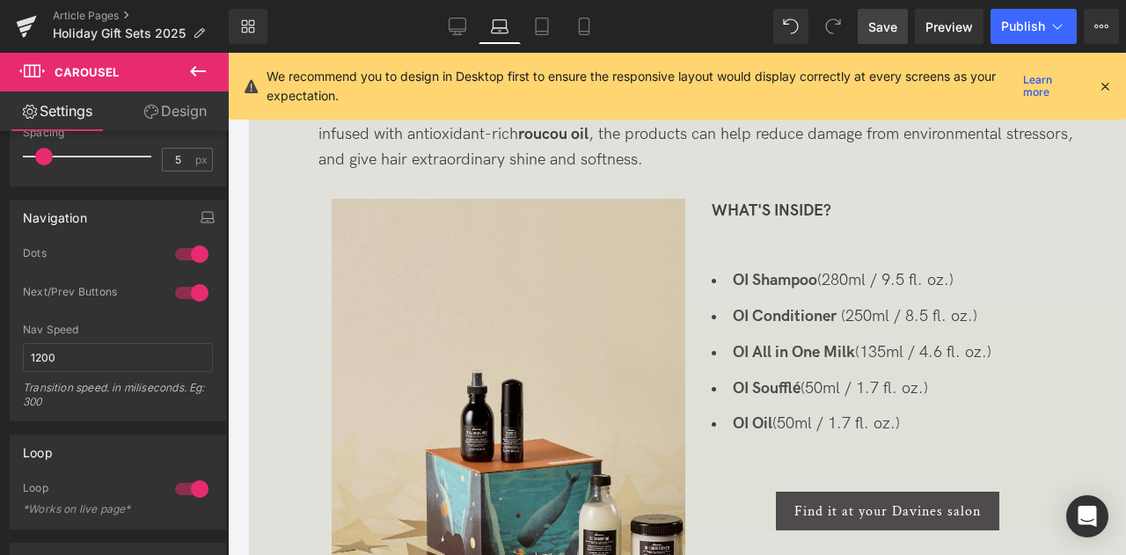
scroll to position [1113, 0]
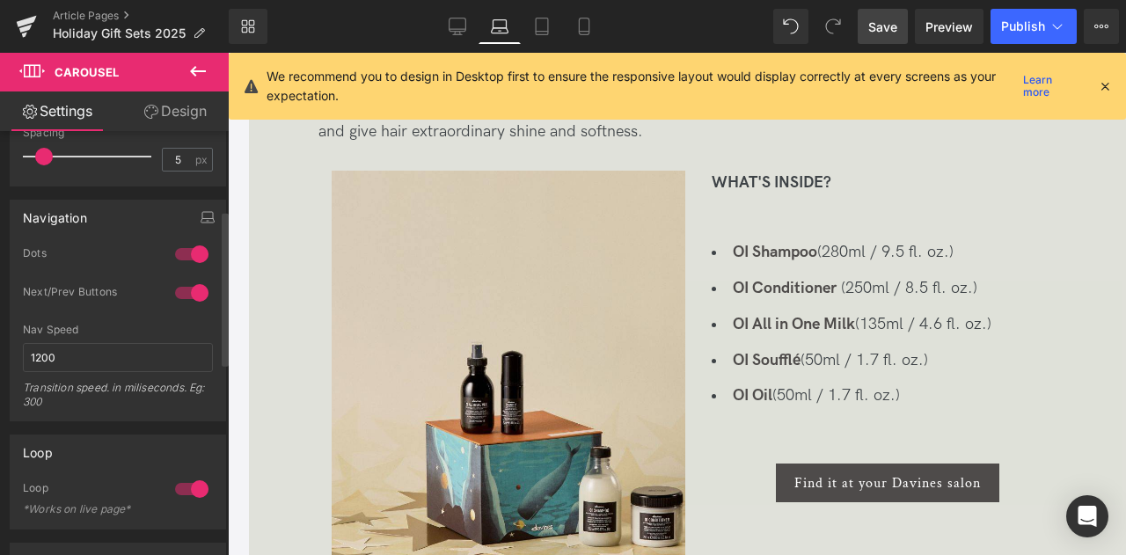
click at [191, 246] on div at bounding box center [192, 254] width 42 height 28
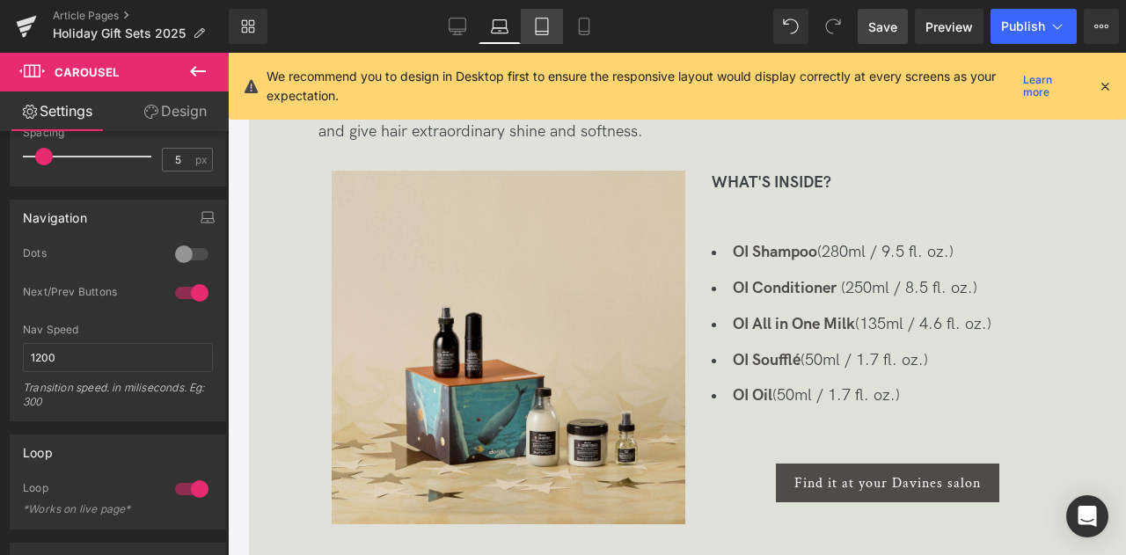
click at [539, 26] on icon at bounding box center [542, 27] width 18 height 18
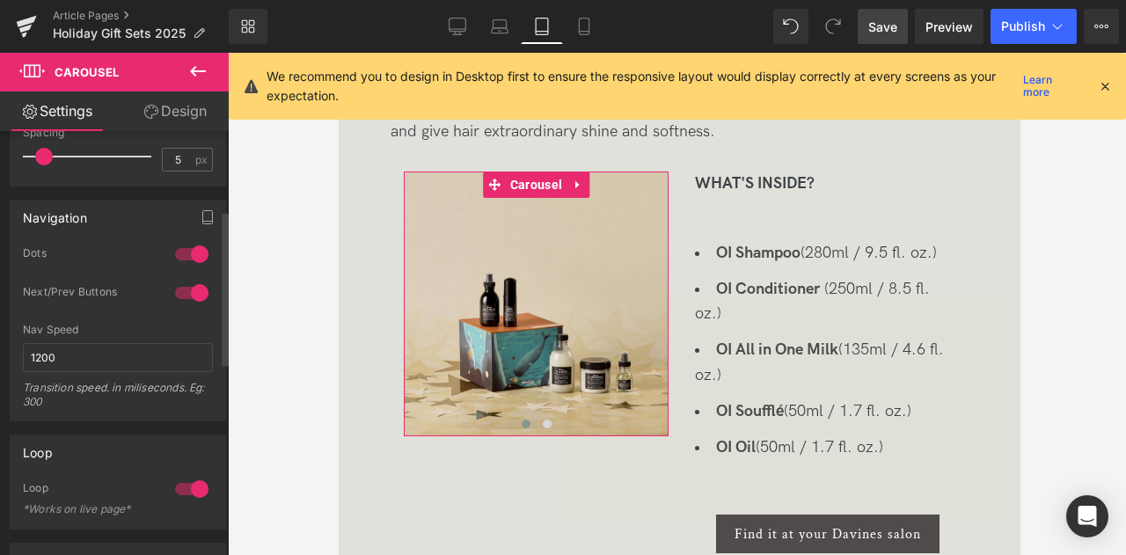
click at [187, 258] on div at bounding box center [192, 254] width 42 height 28
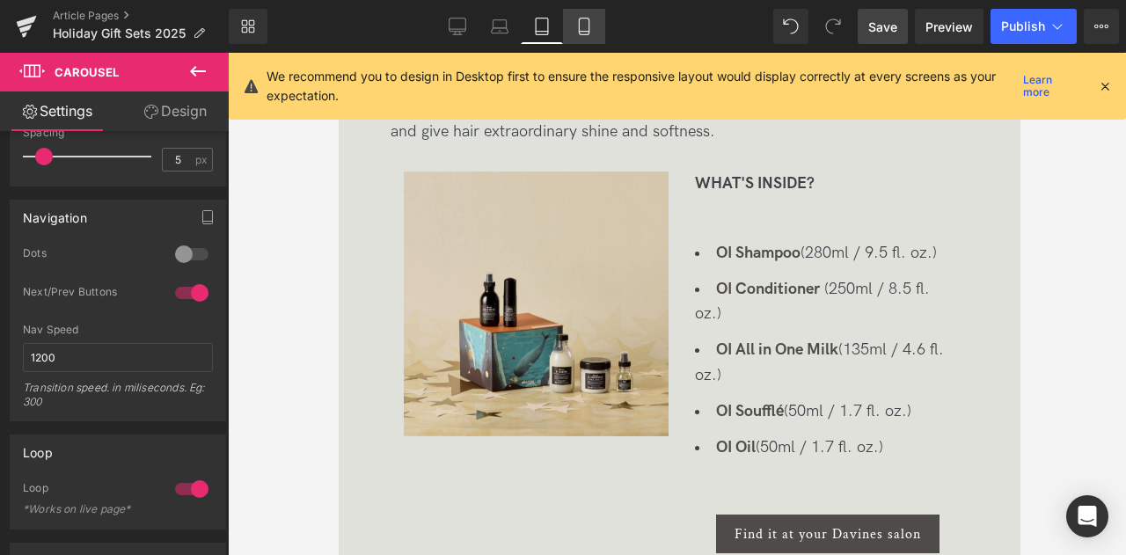
click at [586, 29] on icon at bounding box center [584, 27] width 18 height 18
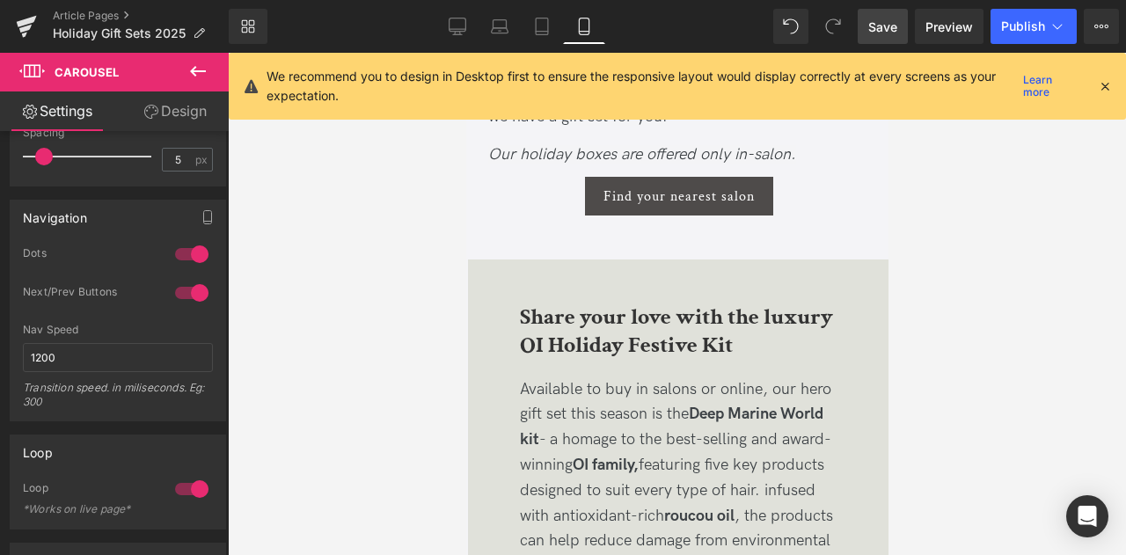
scroll to position [1558, 0]
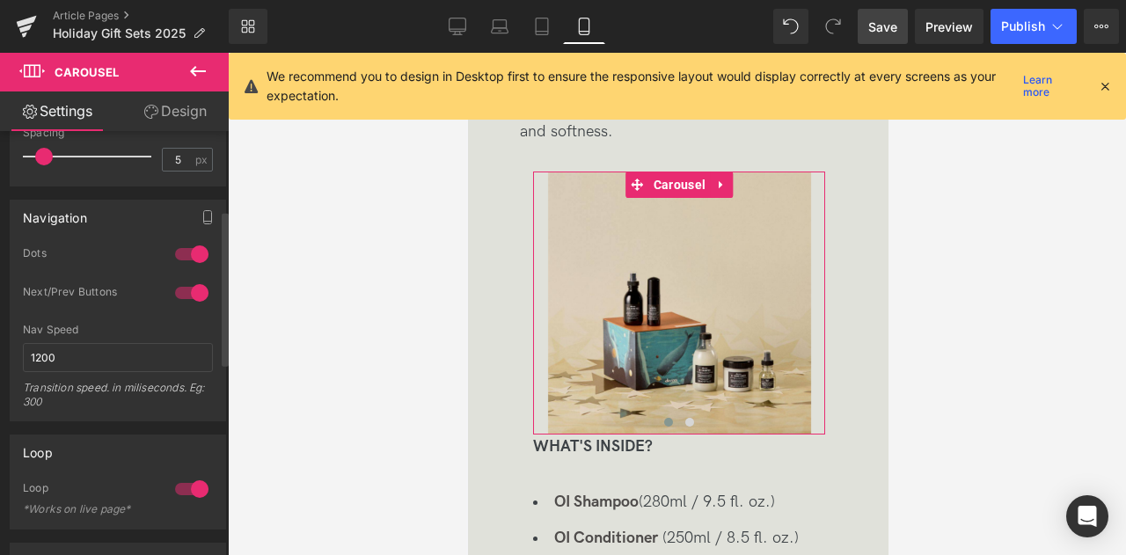
click at [193, 257] on div at bounding box center [192, 254] width 42 height 28
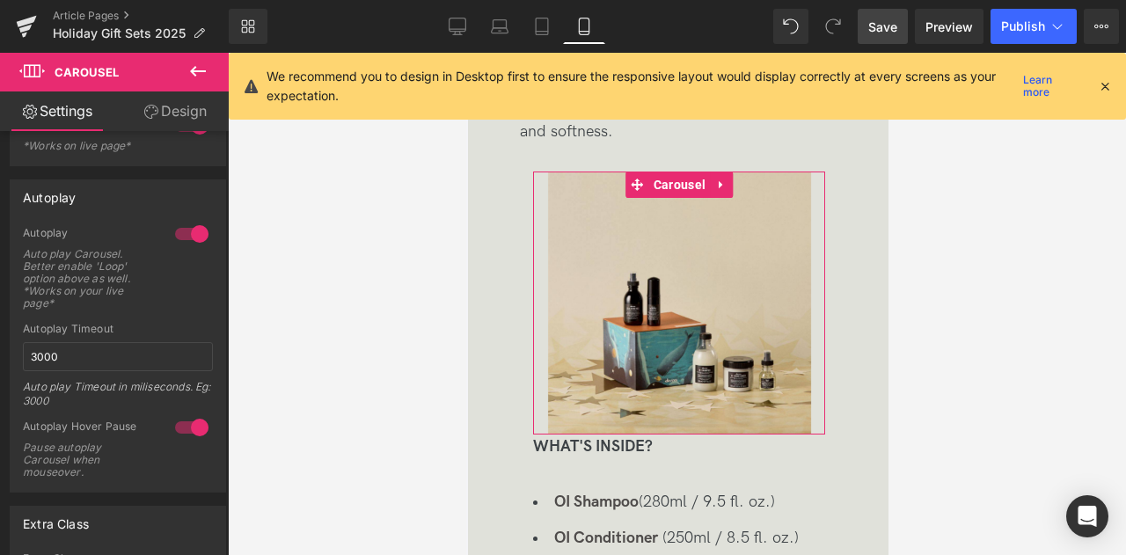
click at [174, 116] on link "Design" at bounding box center [175, 111] width 114 height 40
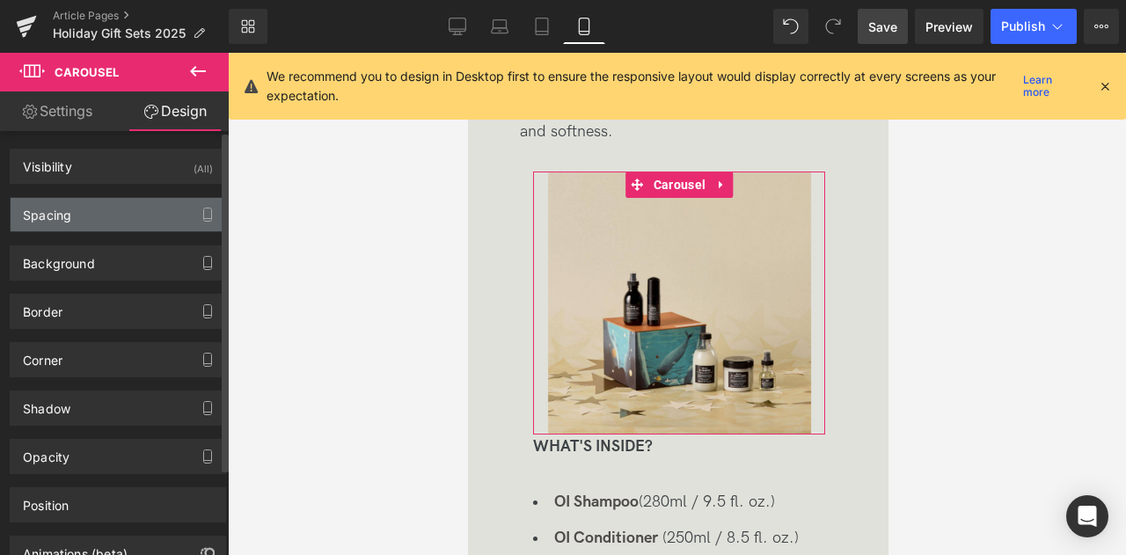
click at [122, 215] on div "Spacing" at bounding box center [118, 214] width 215 height 33
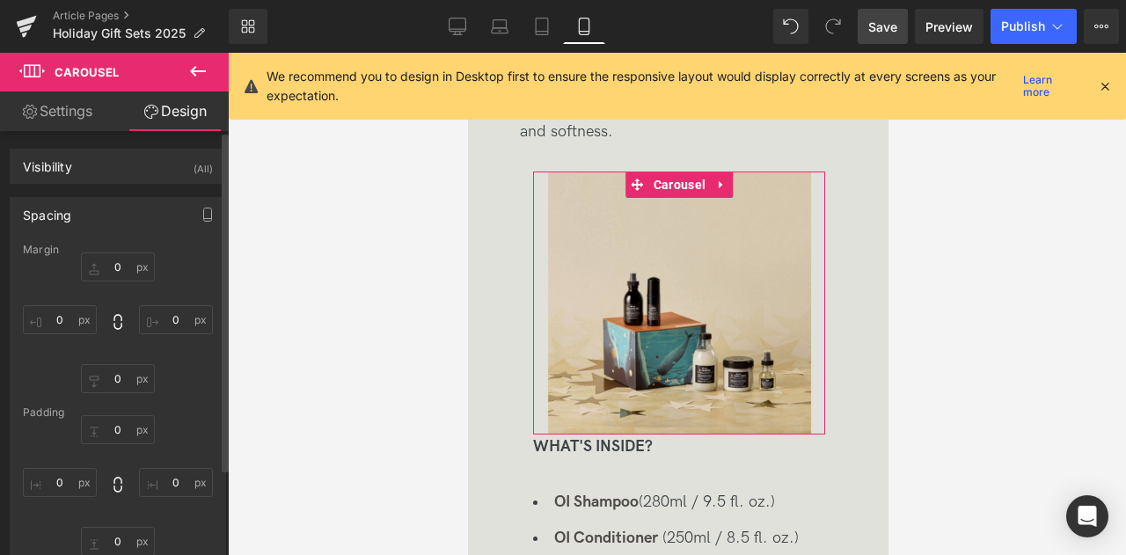
scroll to position [162, 0]
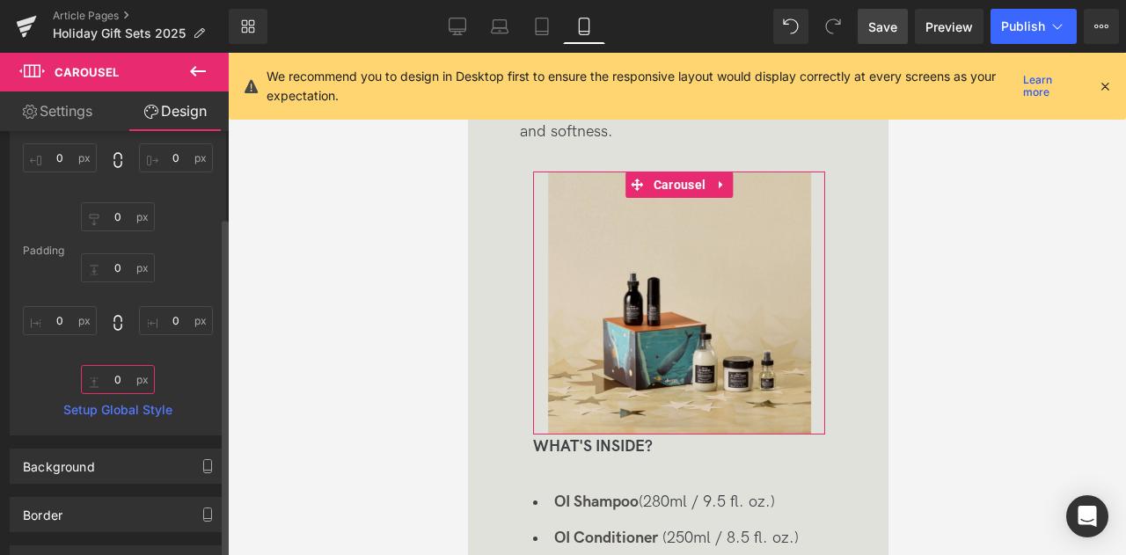
click at [128, 369] on input "0" at bounding box center [118, 379] width 74 height 29
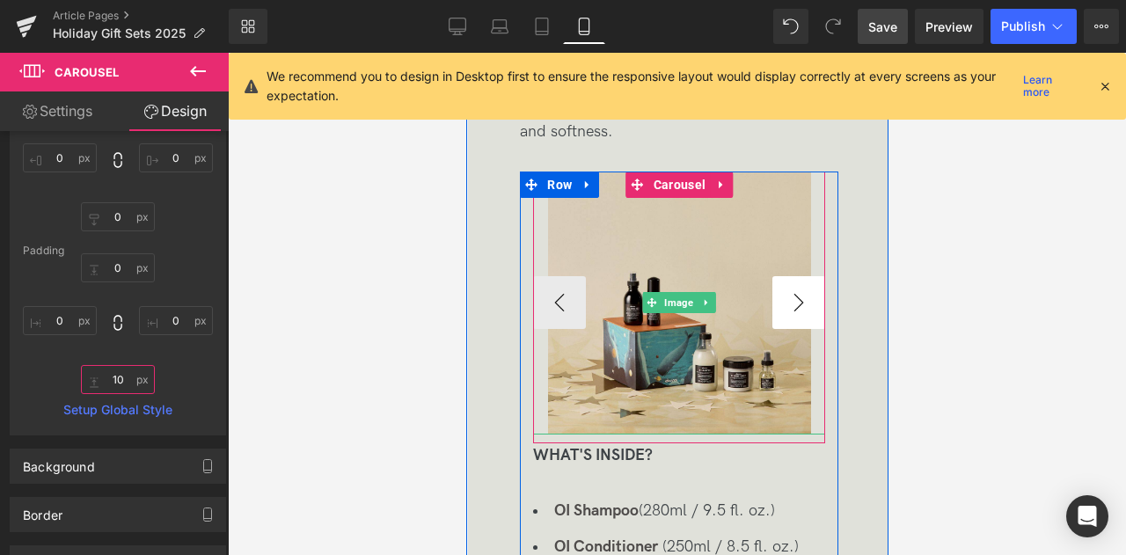
type input "10"
click at [784, 295] on button "›" at bounding box center [797, 302] width 53 height 53
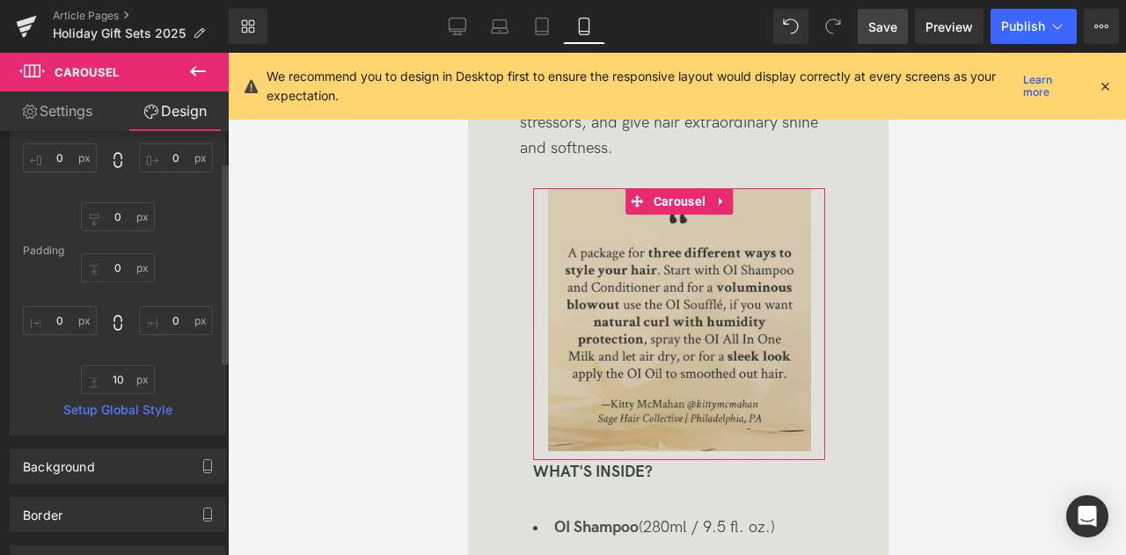
scroll to position [0, 0]
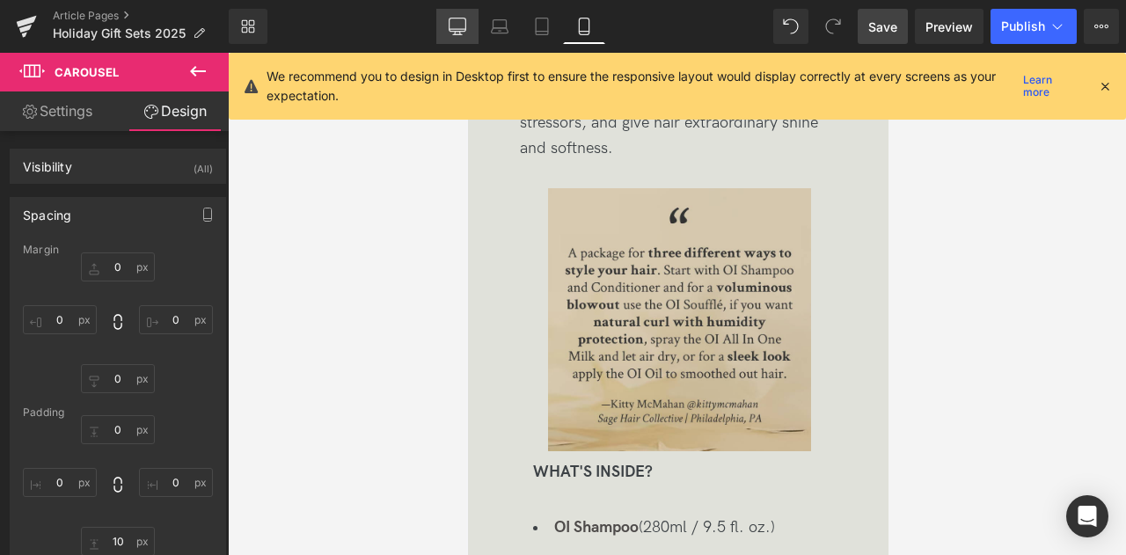
click at [461, 13] on link "Desktop" at bounding box center [457, 26] width 42 height 35
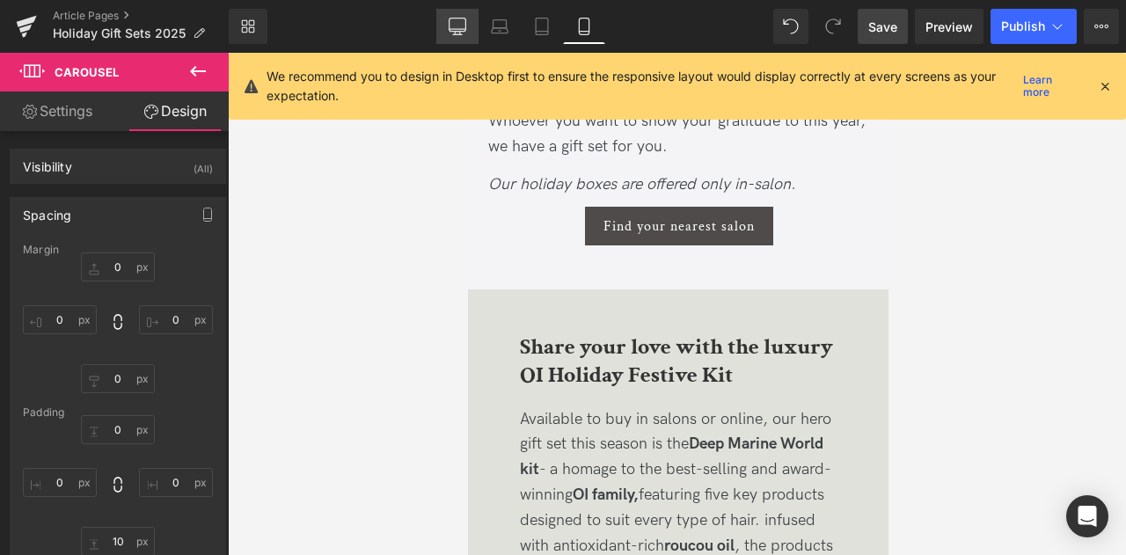
type input "0"
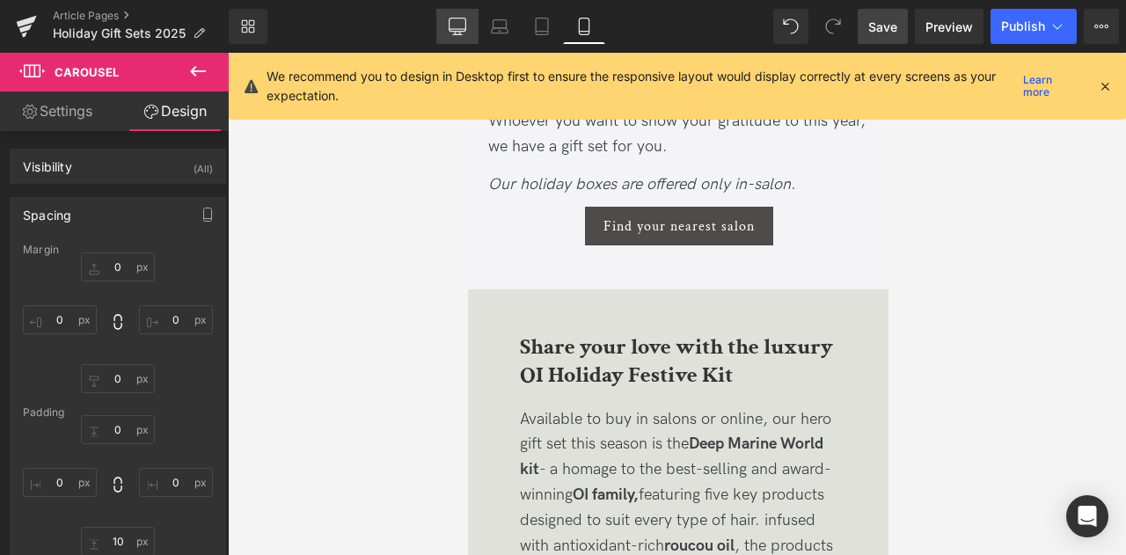
type input "0"
type input "9.61936"
type input "0"
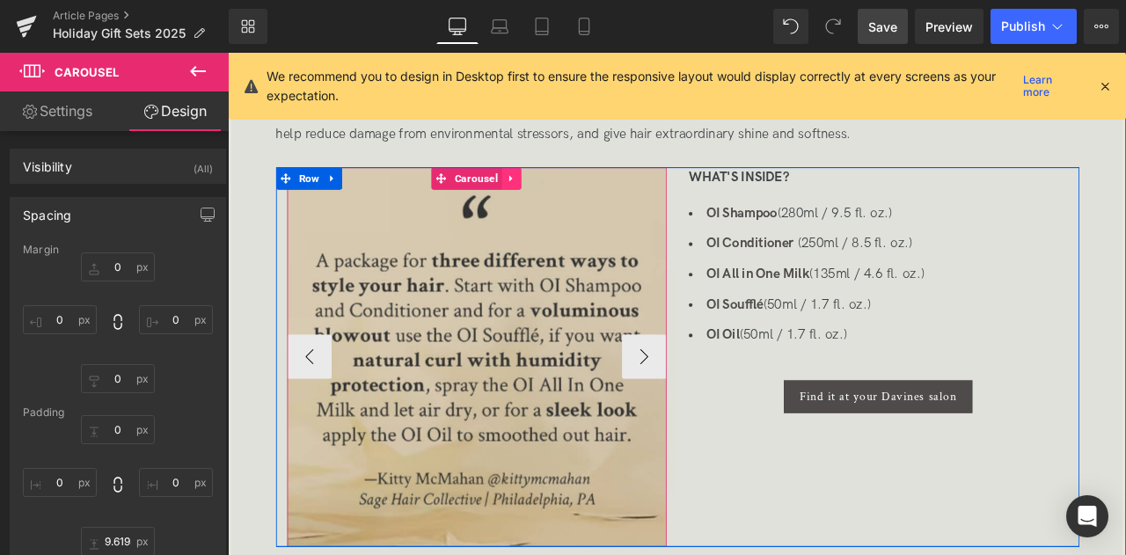
click at [561, 200] on icon at bounding box center [563, 201] width 4 height 8
click at [553, 198] on icon at bounding box center [553, 200] width 12 height 13
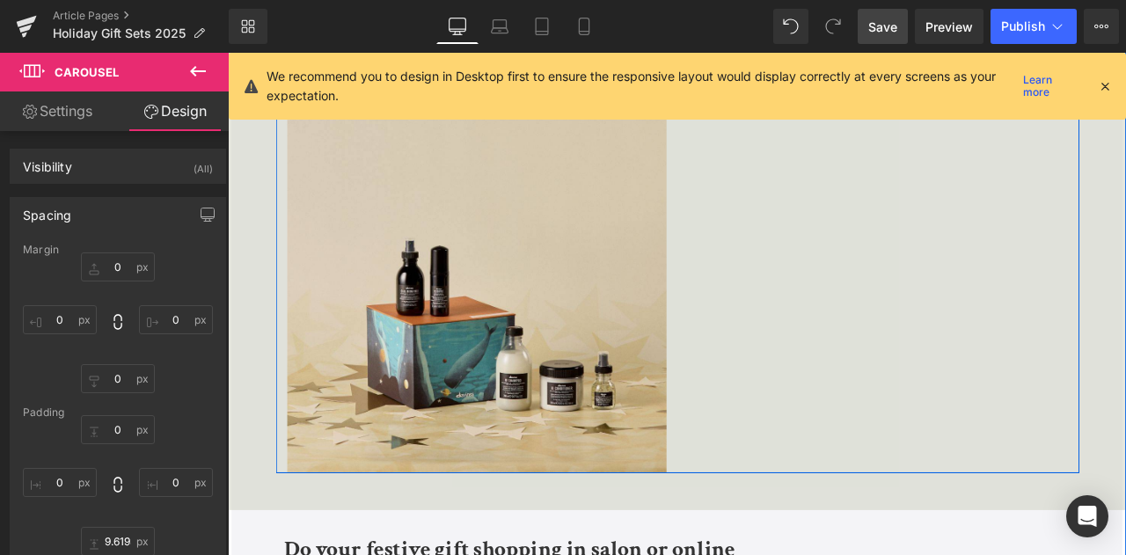
scroll to position [1465, 0]
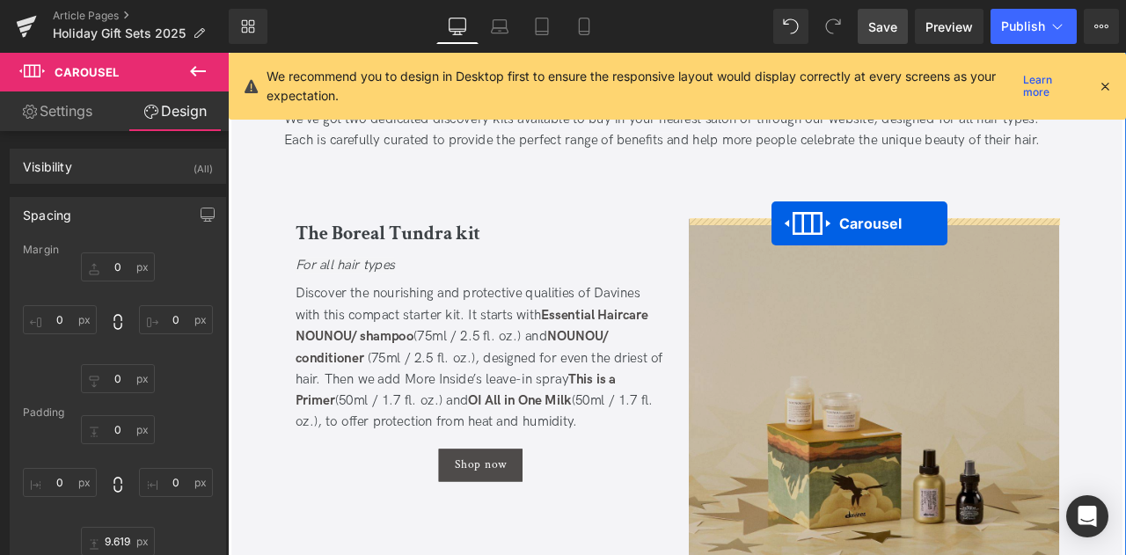
drag, startPoint x: 478, startPoint y: 248, endPoint x: 872, endPoint y: 255, distance: 394.1
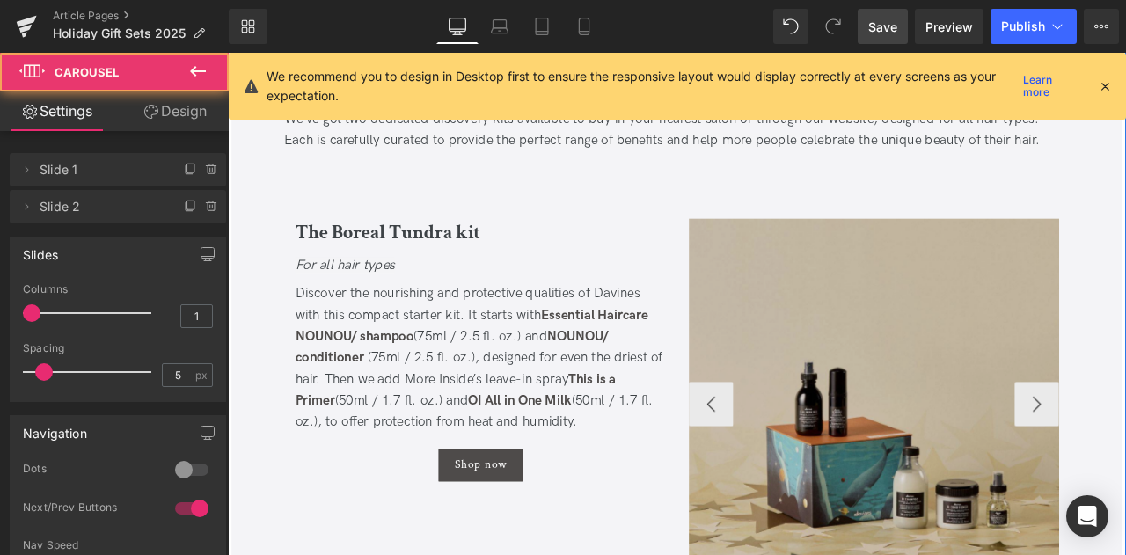
scroll to position [2033, 0]
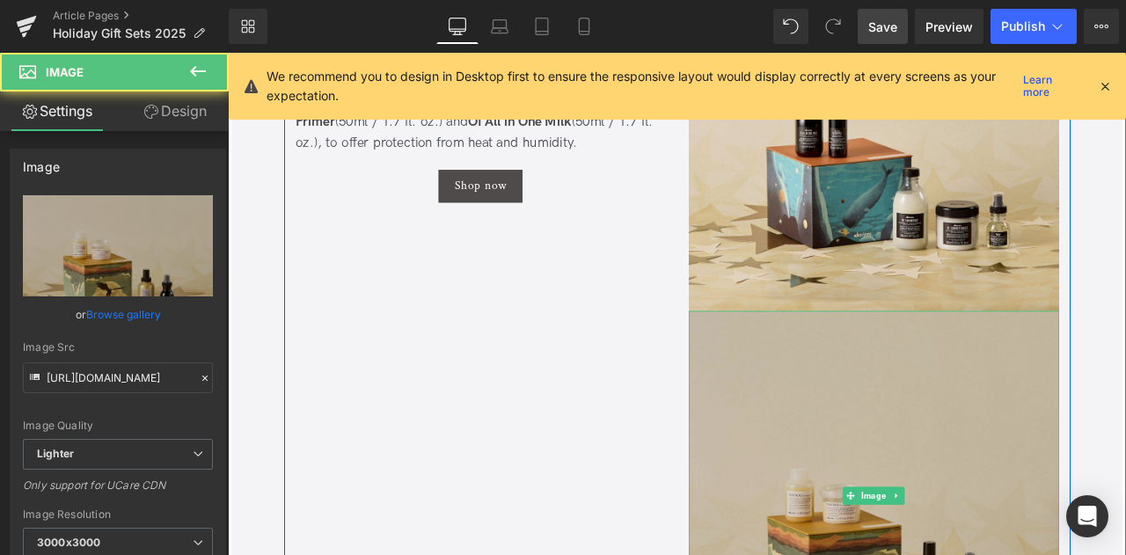
scroll to position [1688, 0]
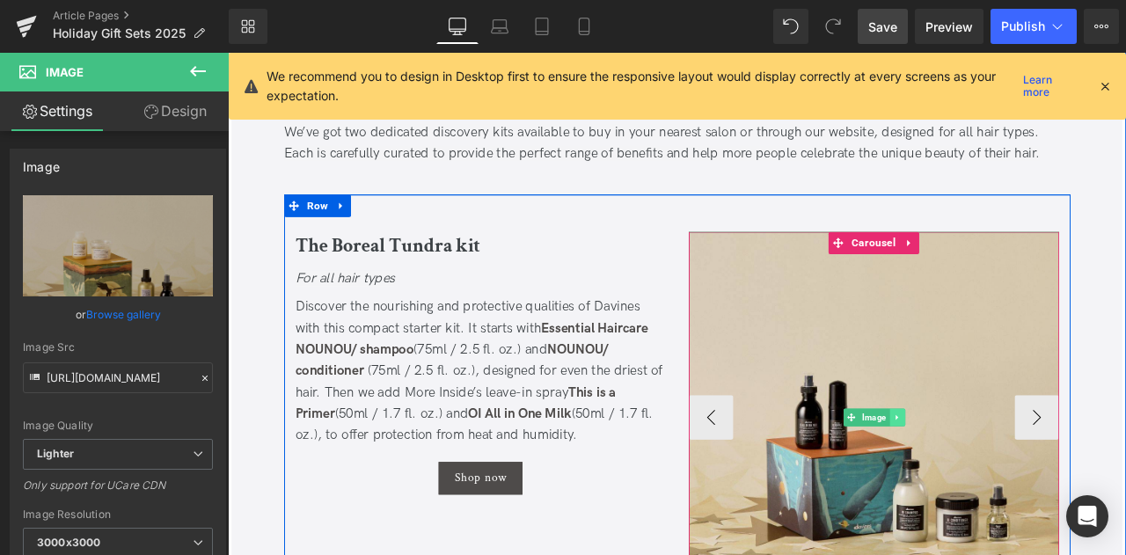
click at [1018, 478] on link at bounding box center [1020, 484] width 18 height 21
click at [1021, 478] on link at bounding box center [1030, 484] width 18 height 21
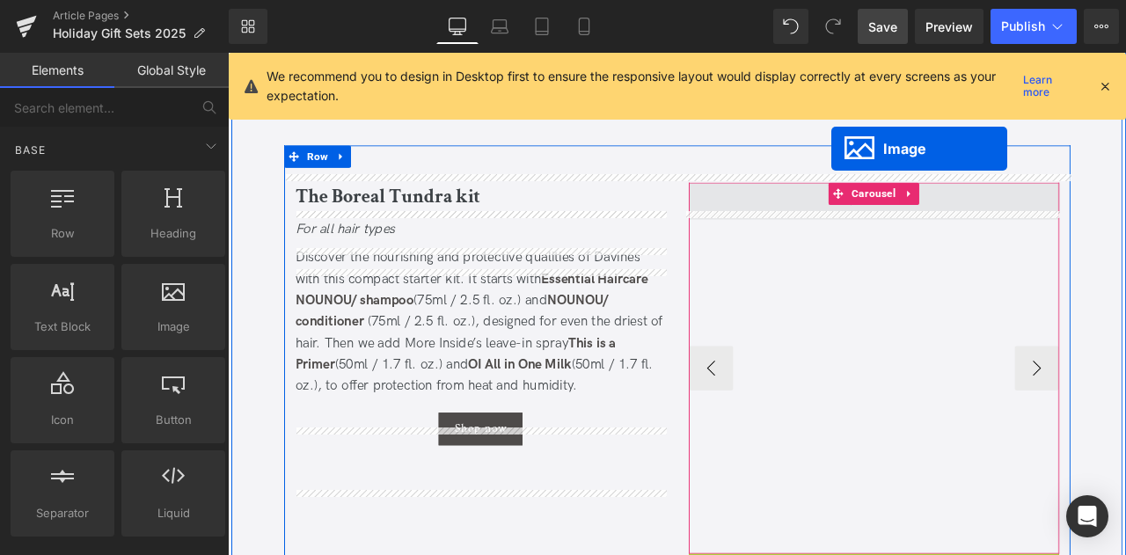
scroll to position [1711, 0]
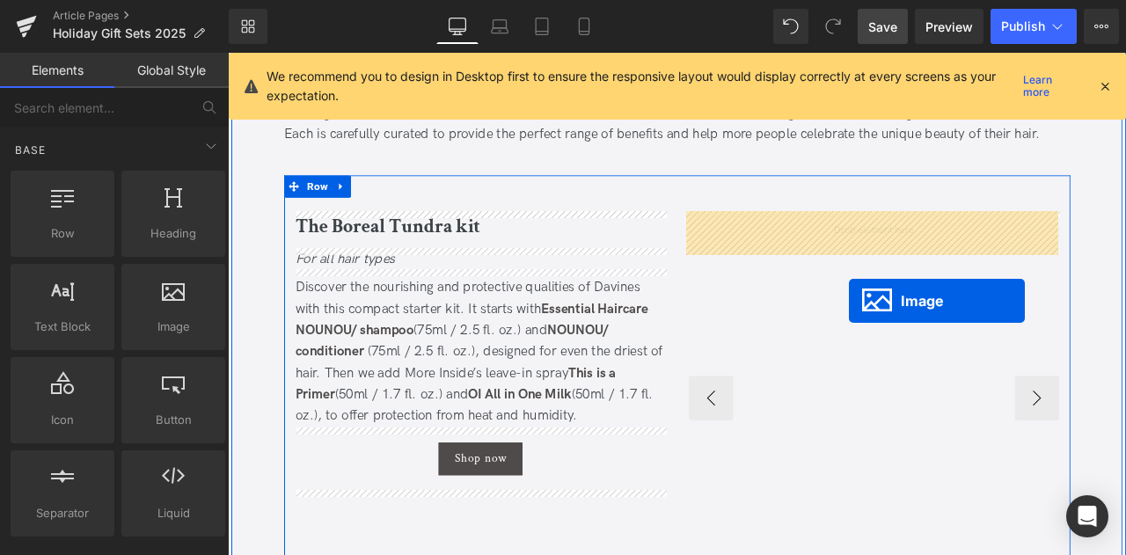
drag, startPoint x: 970, startPoint y: 598, endPoint x: 964, endPoint y: 347, distance: 251.6
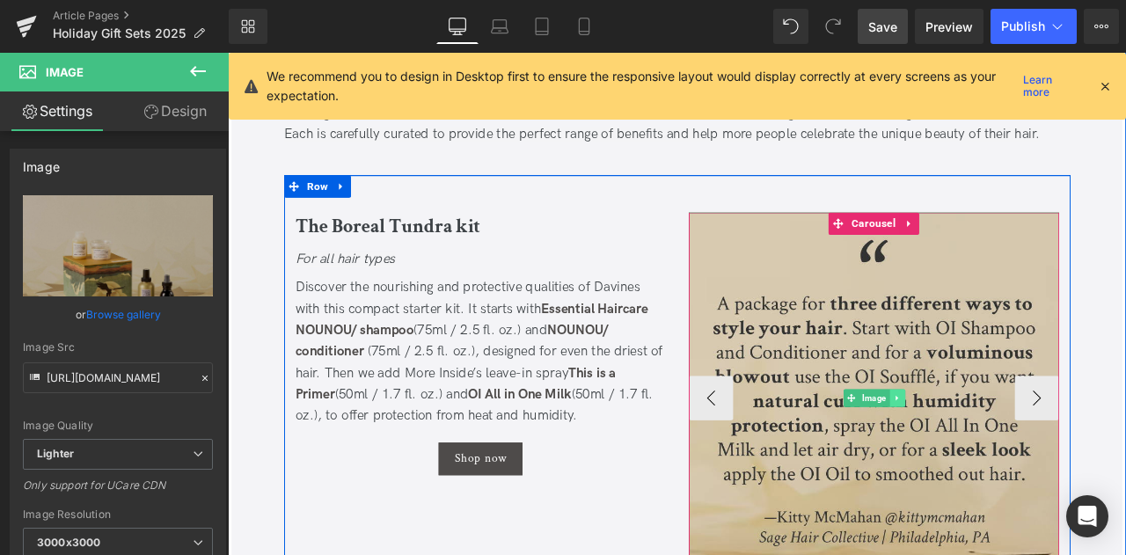
click at [1022, 464] on icon at bounding box center [1021, 461] width 10 height 11
click at [1025, 461] on icon at bounding box center [1030, 461] width 10 height 11
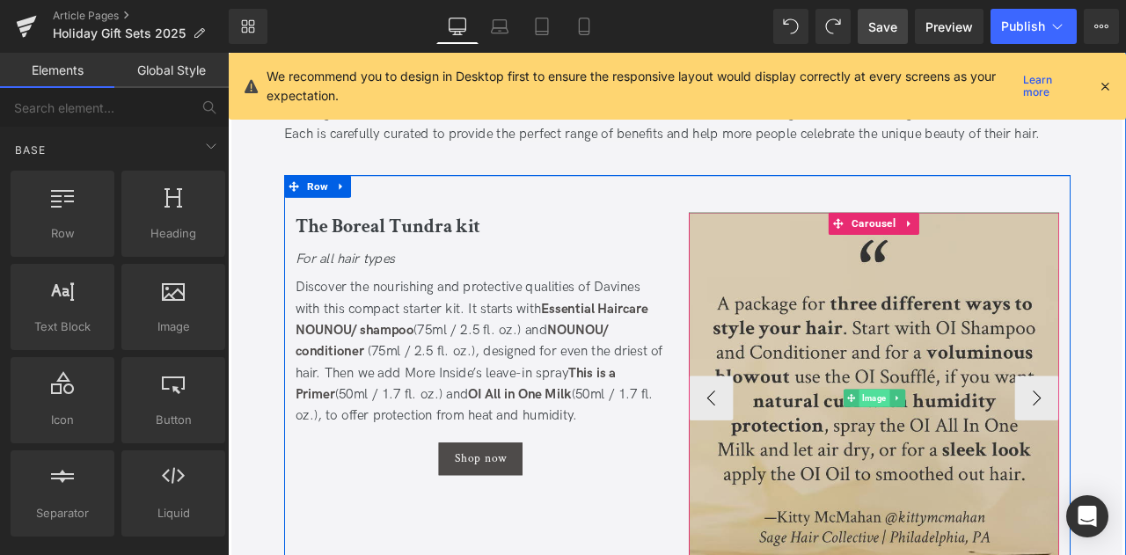
click at [994, 456] on span "Image" at bounding box center [993, 461] width 36 height 21
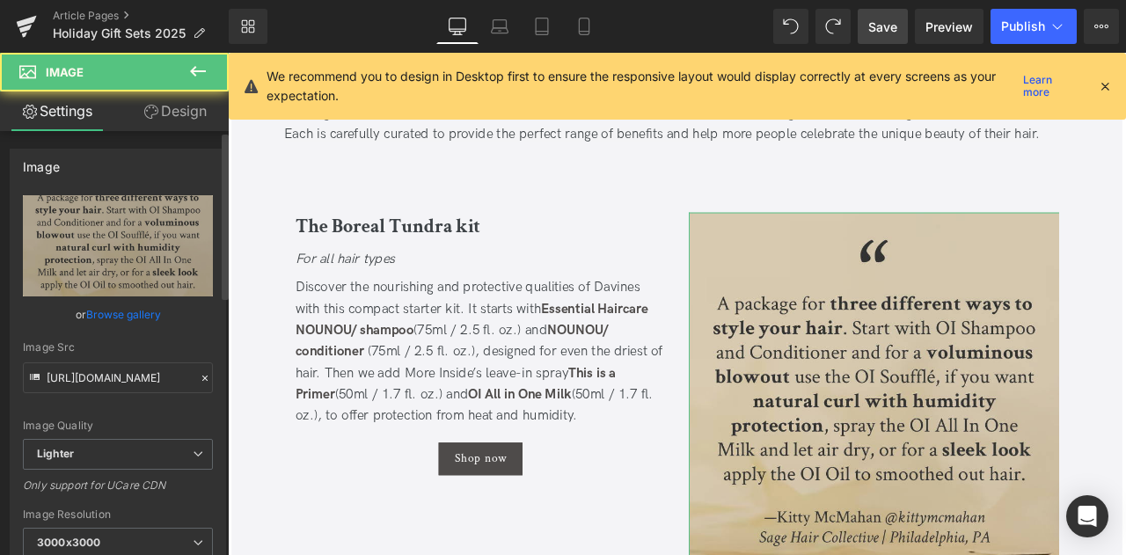
click at [120, 307] on link "Browse gallery" at bounding box center [123, 314] width 75 height 31
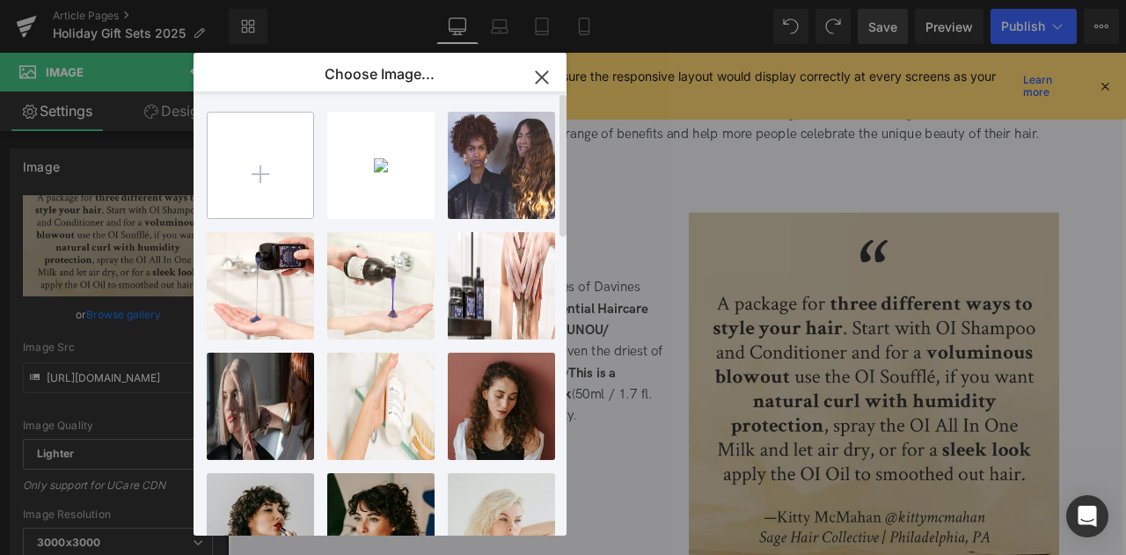
click at [273, 194] on input "file" at bounding box center [261, 166] width 106 height 106
type input "C:\fakepath\Boreal Tundra kit 1_square.jpg"
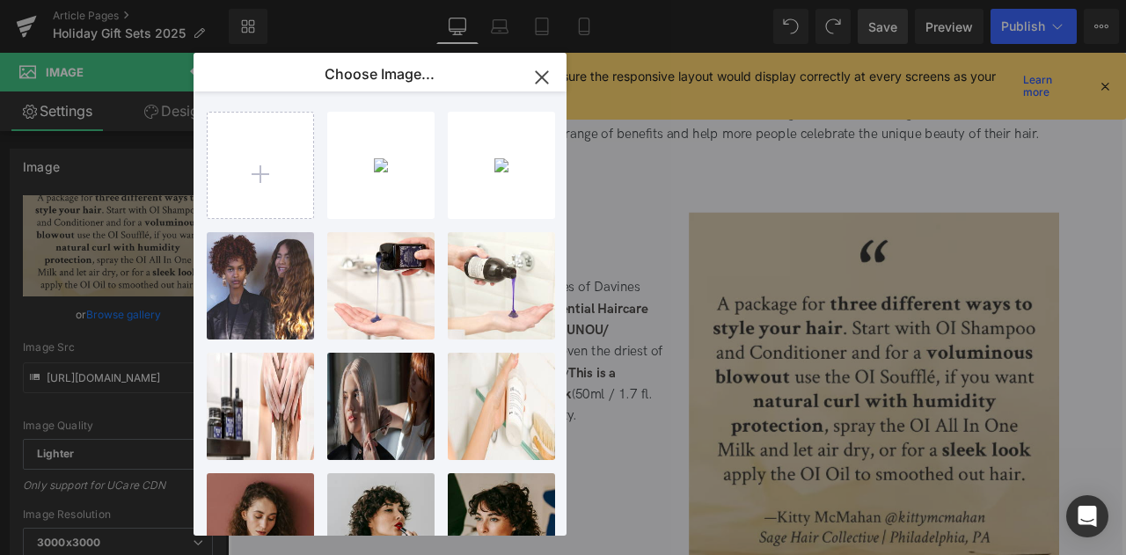
click at [106, 0] on div "Image You are previewing how the will restyle your page. You can not edit Eleme…" at bounding box center [563, 0] width 1126 height 0
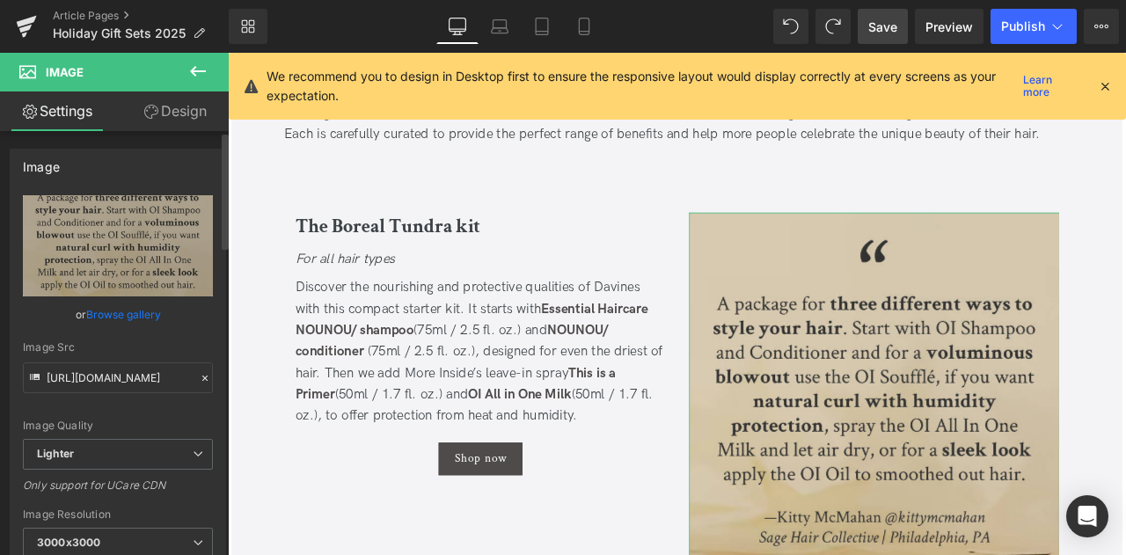
click at [113, 319] on link "Browse gallery" at bounding box center [123, 314] width 75 height 31
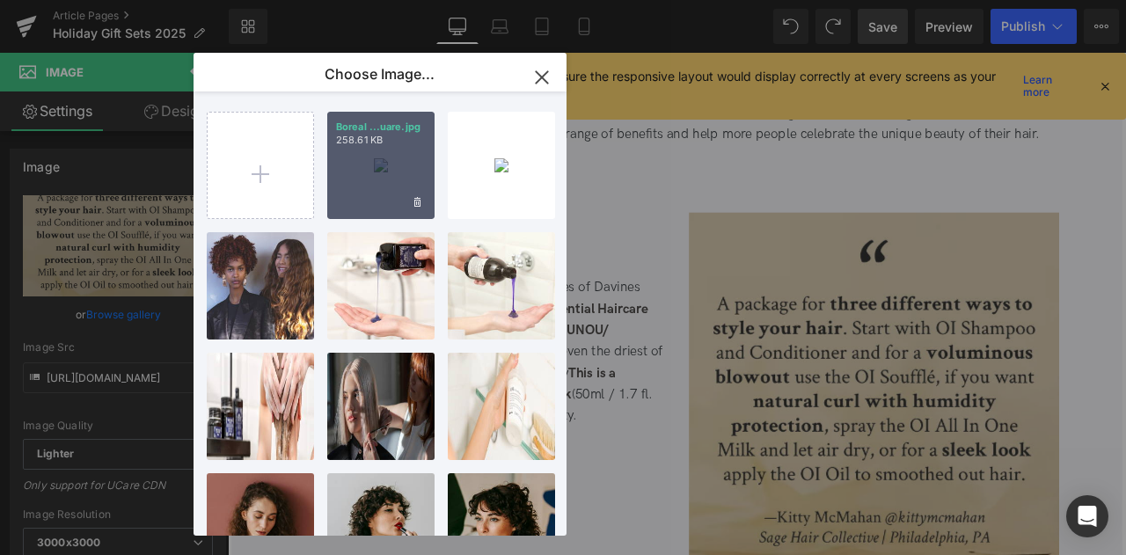
click at [354, 187] on div "Boreal ...uare.jpg 258.61 KB" at bounding box center [380, 165] width 107 height 107
type input "https://ucarecdn.com/30cd85c1-de12-4a62-b1ac-6bfb949a094f/-/format/auto/-/previ…"
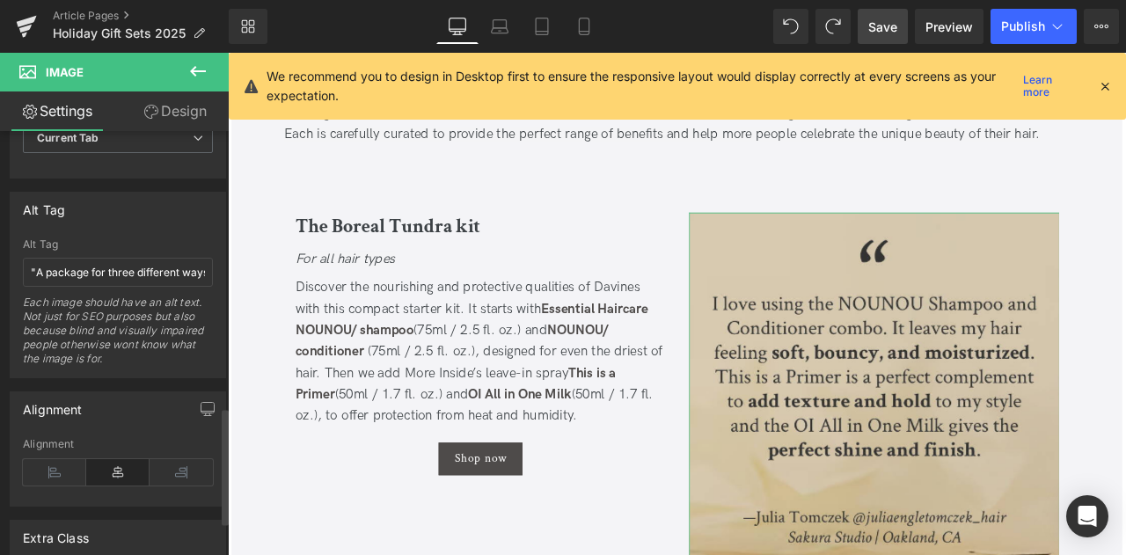
scroll to position [1003, 0]
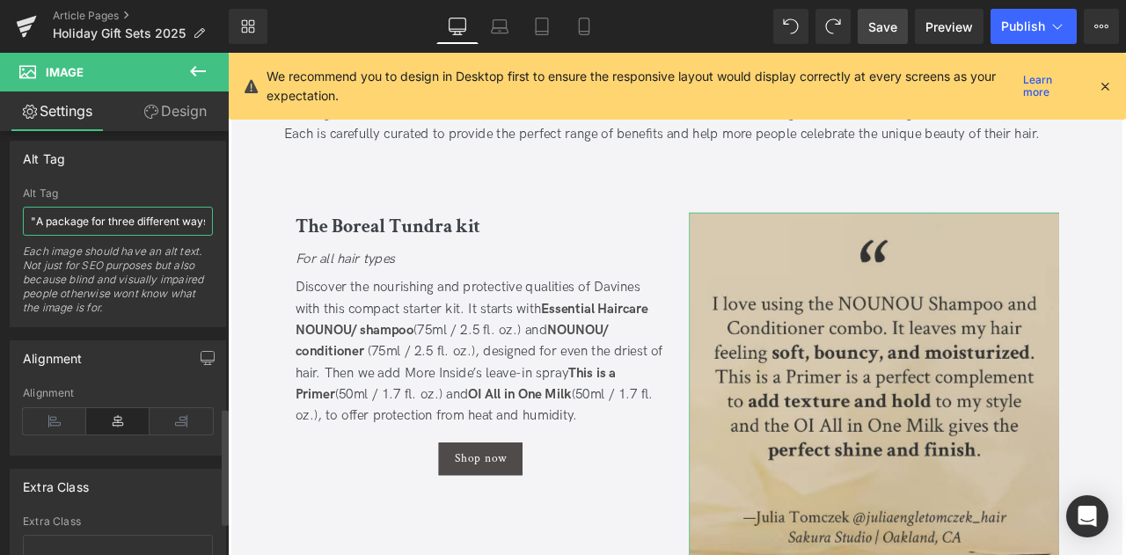
click at [51, 213] on input ""A package for three different ways to style your hair. Start with Oi shampoo a…" at bounding box center [118, 221] width 190 height 29
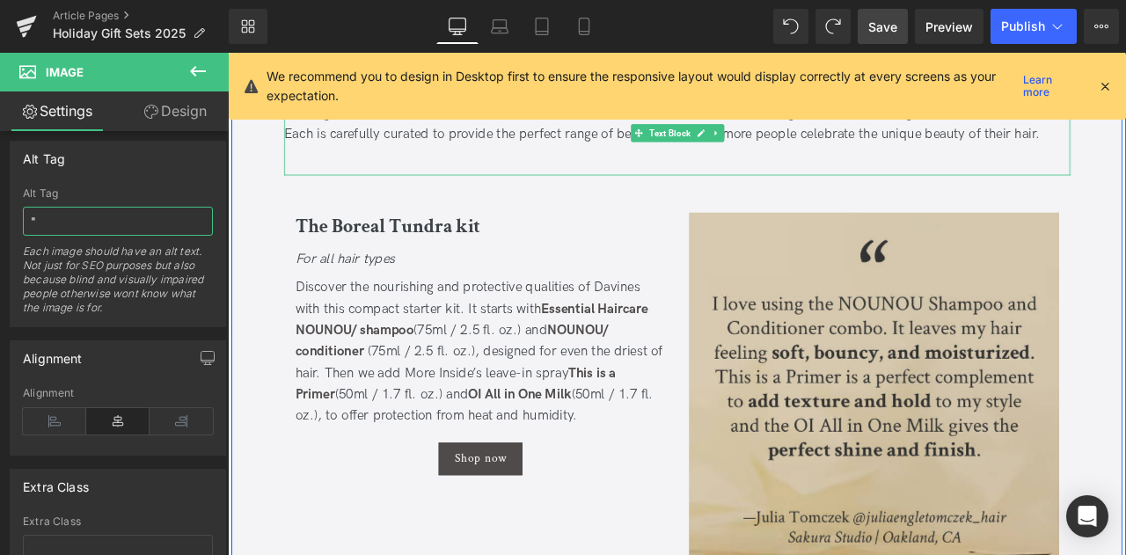
paste input "I love using the NOUNOU Shampoo and Conditioner combo. It leaves my hair feelin…"
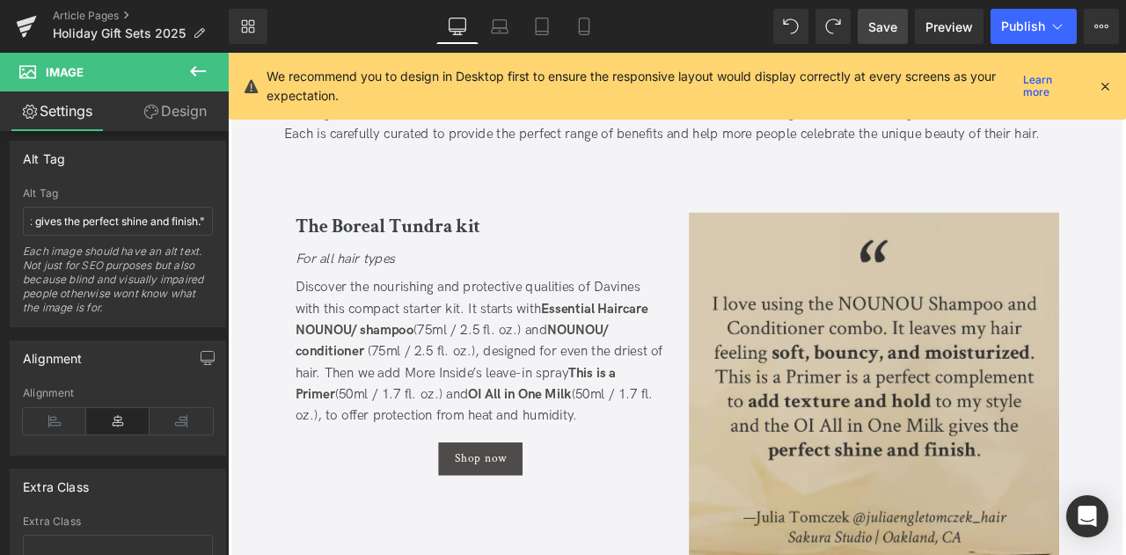
scroll to position [0, 0]
click at [172, 219] on input ""I love using the NOUNOU Shampoo and Conditioner combo. It leaves my hair feeli…" at bounding box center [118, 221] width 190 height 29
paste input "—Julia Tomczek @juliaengletomczek_hair Sakura Studio | Oakland, CA"
type input ""I love using the NOUNOU Shampoo and Conditioner combo. It leaves my hair feeli…"
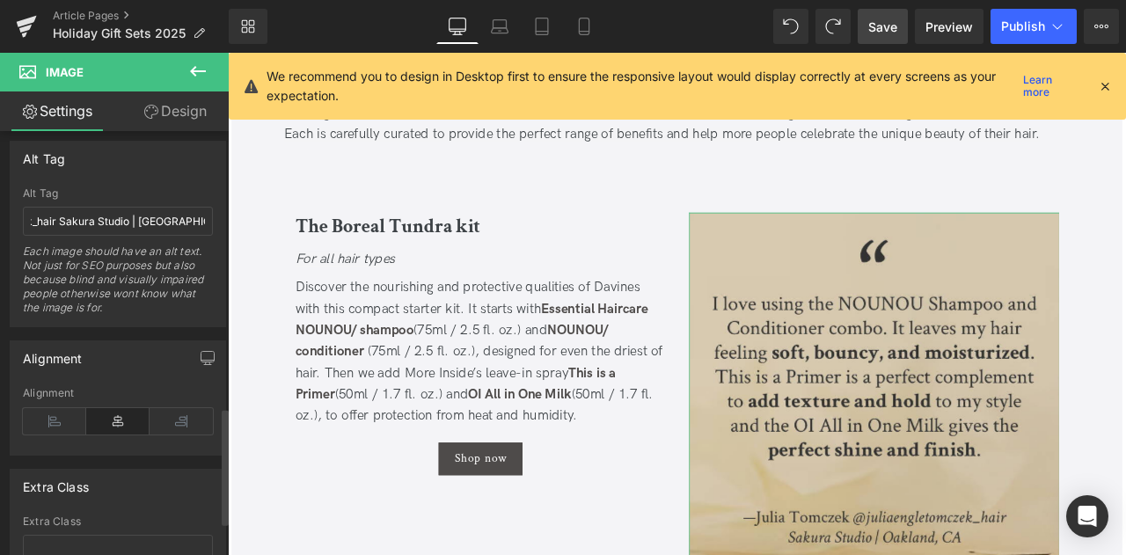
click at [146, 245] on div "Each image should have an alt text. Not just for SEO purposes but also because …" at bounding box center [118, 286] width 190 height 82
drag, startPoint x: 880, startPoint y: 33, endPoint x: 864, endPoint y: 270, distance: 238.0
click at [880, 33] on span "Save" at bounding box center [882, 27] width 29 height 18
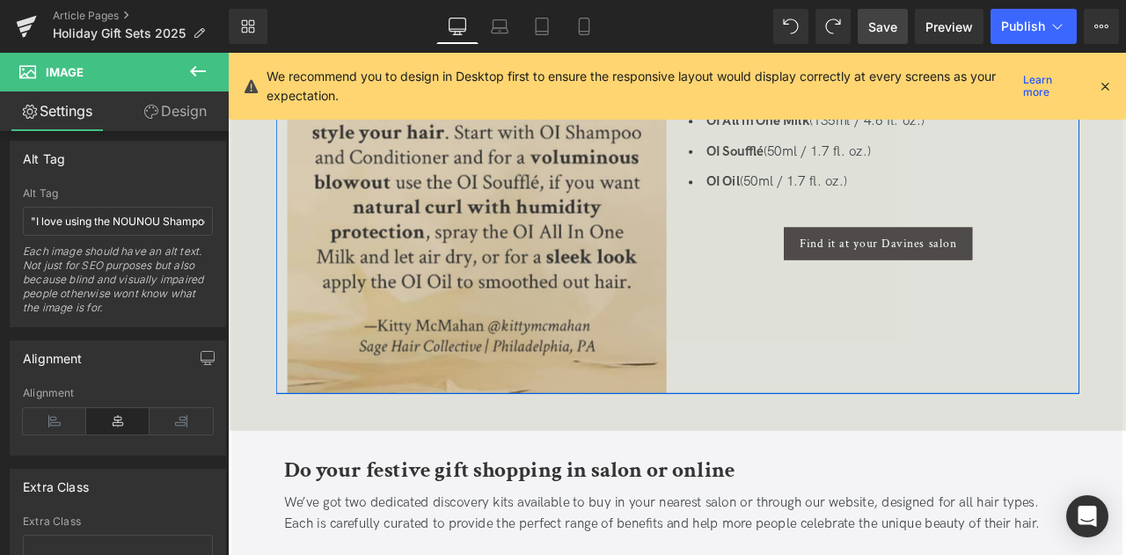
scroll to position [1151, 0]
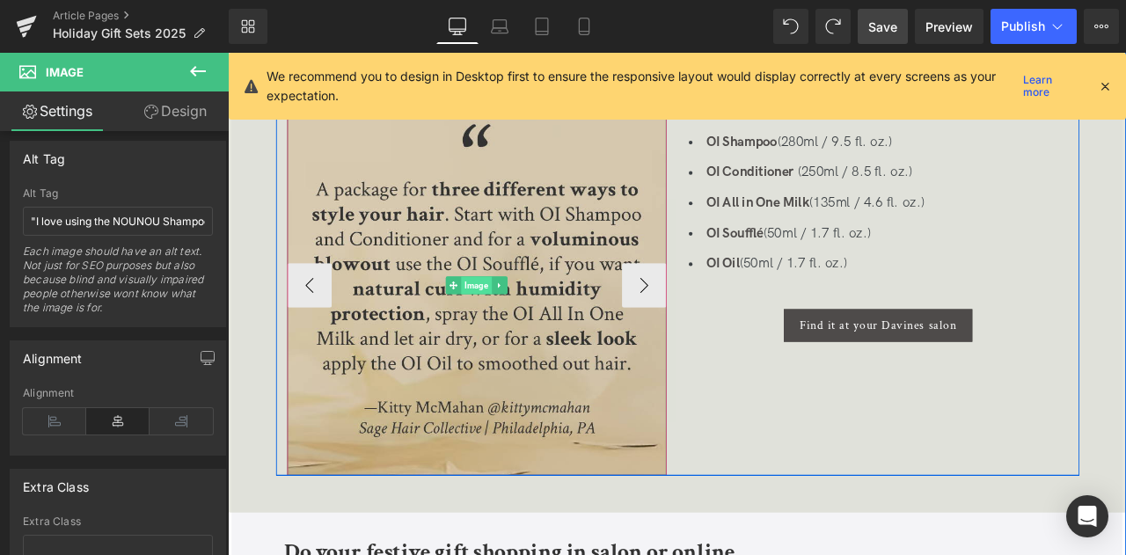
click at [505, 323] on span "Image" at bounding box center [522, 328] width 36 height 21
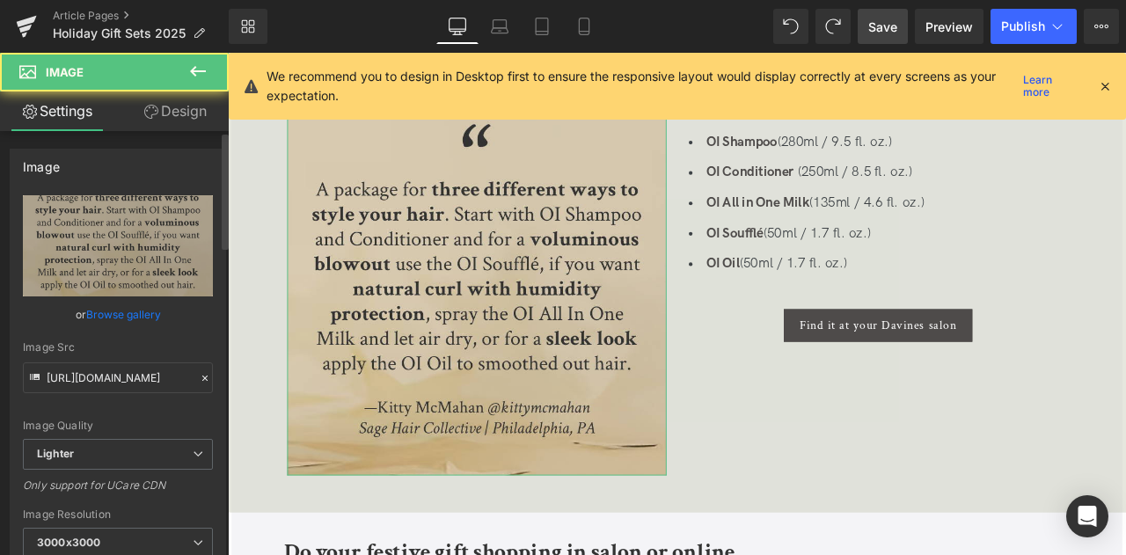
click at [153, 308] on link "Browse gallery" at bounding box center [123, 314] width 75 height 31
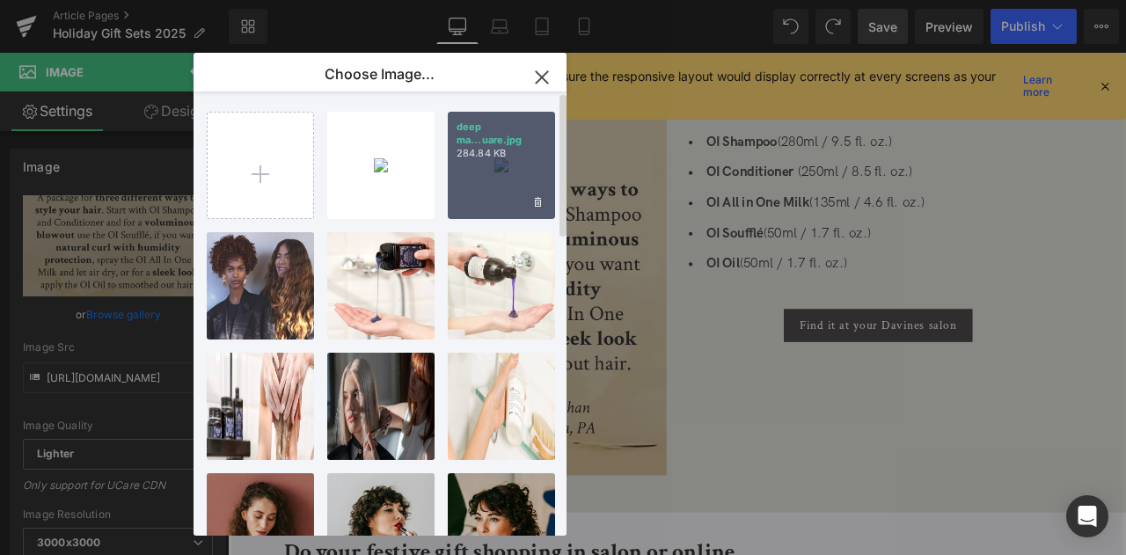
click at [549, 207] on div "deep ma...uare.jpg 284.84 KB" at bounding box center [501, 165] width 107 height 107
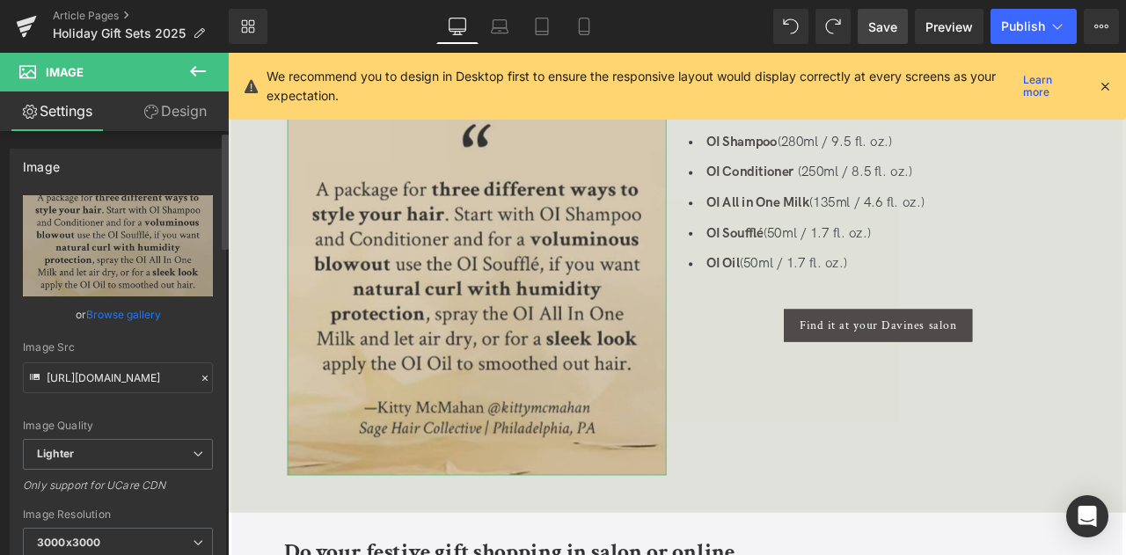
click at [142, 311] on link "Browse gallery" at bounding box center [123, 314] width 75 height 31
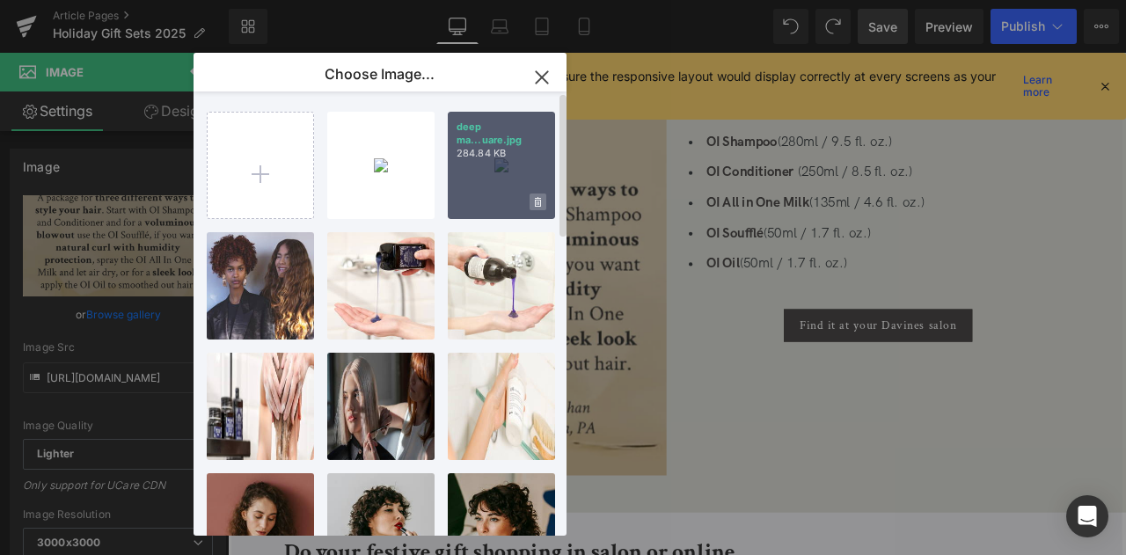
click at [535, 198] on icon at bounding box center [538, 202] width 6 height 10
click at [471, 200] on span "Yes" at bounding box center [478, 202] width 44 height 18
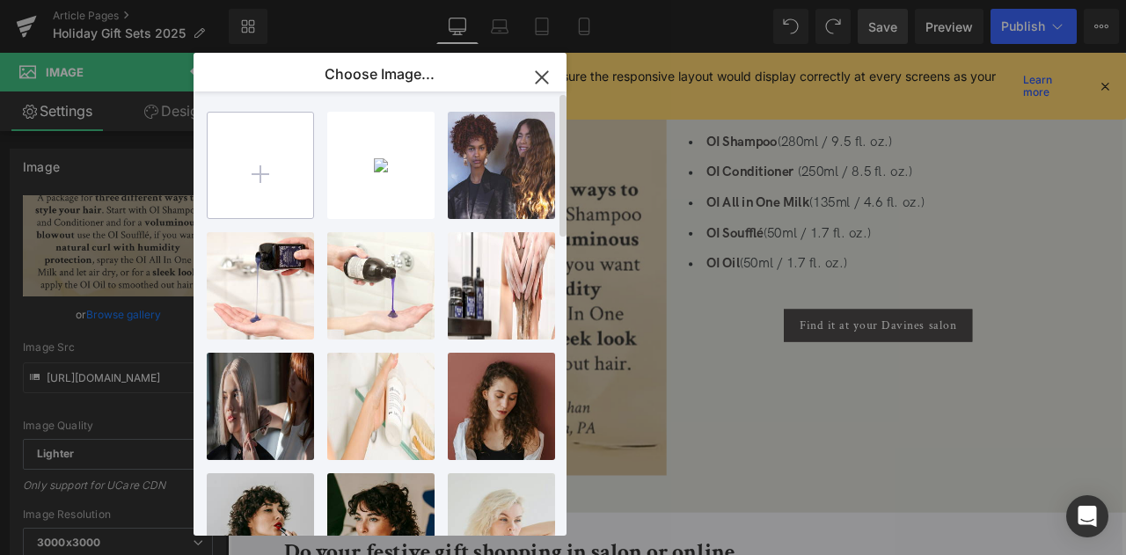
click at [294, 183] on input "file" at bounding box center [261, 166] width 106 height 106
type input "C:\fakepath\deep marine world_square.jpg"
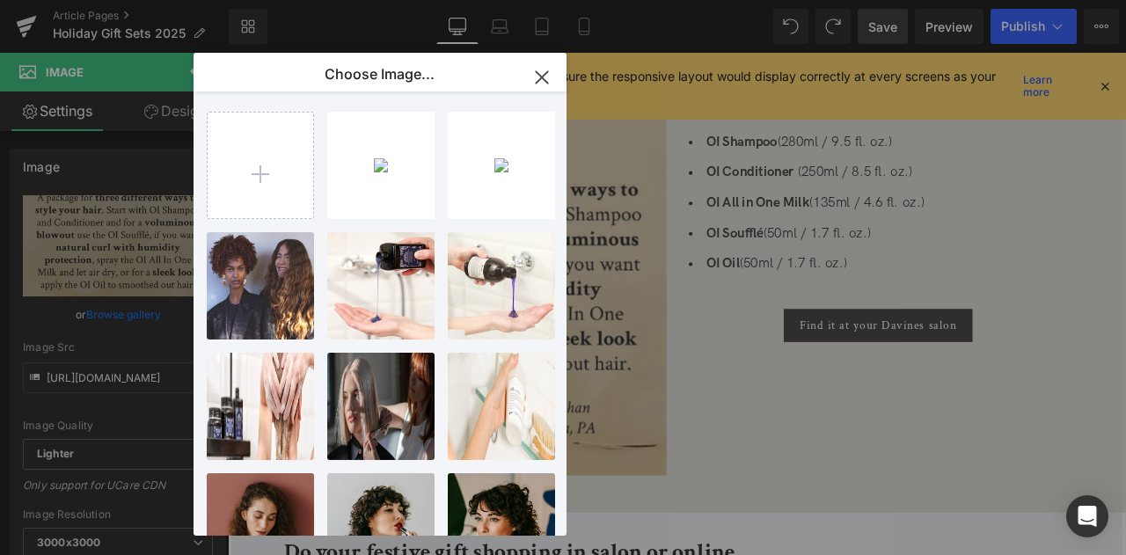
click at [118, 0] on div "Image You are previewing how the will restyle your page. You can not edit Eleme…" at bounding box center [563, 0] width 1126 height 0
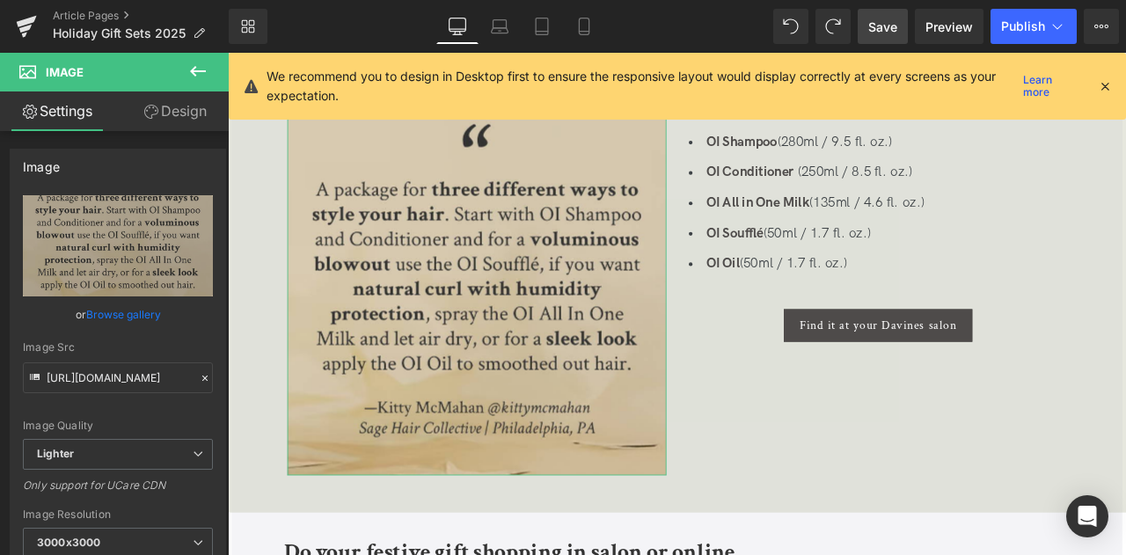
click at [118, 313] on link "Browse gallery" at bounding box center [123, 314] width 75 height 31
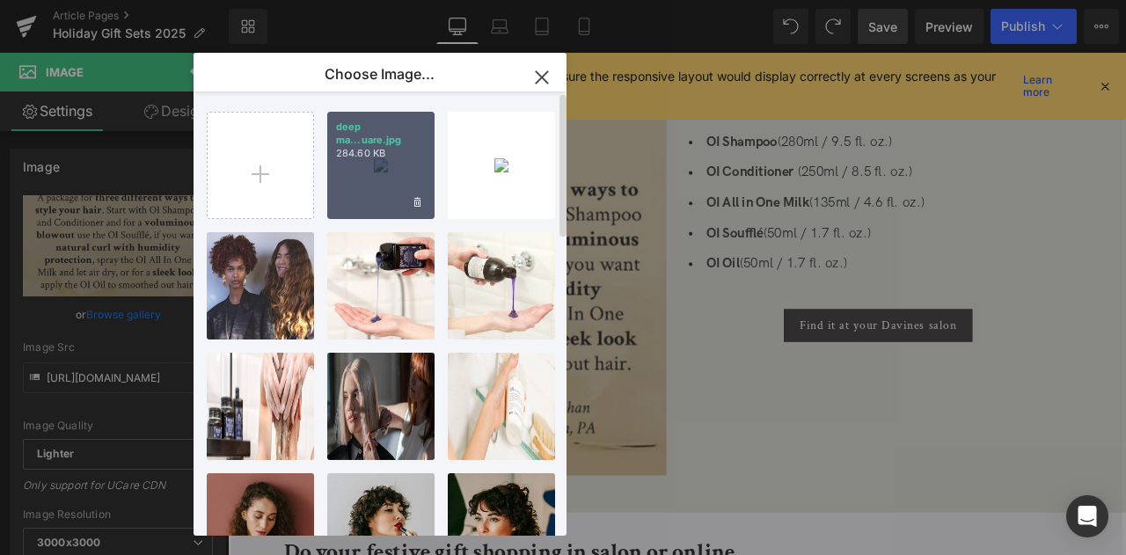
click at [369, 186] on div "deep ma...uare.jpg 284.60 KB" at bounding box center [380, 165] width 107 height 107
type input "https://ucarecdn.com/2e454c0d-d033-4b71-b30a-e03deea95ef3/-/format/auto/-/previ…"
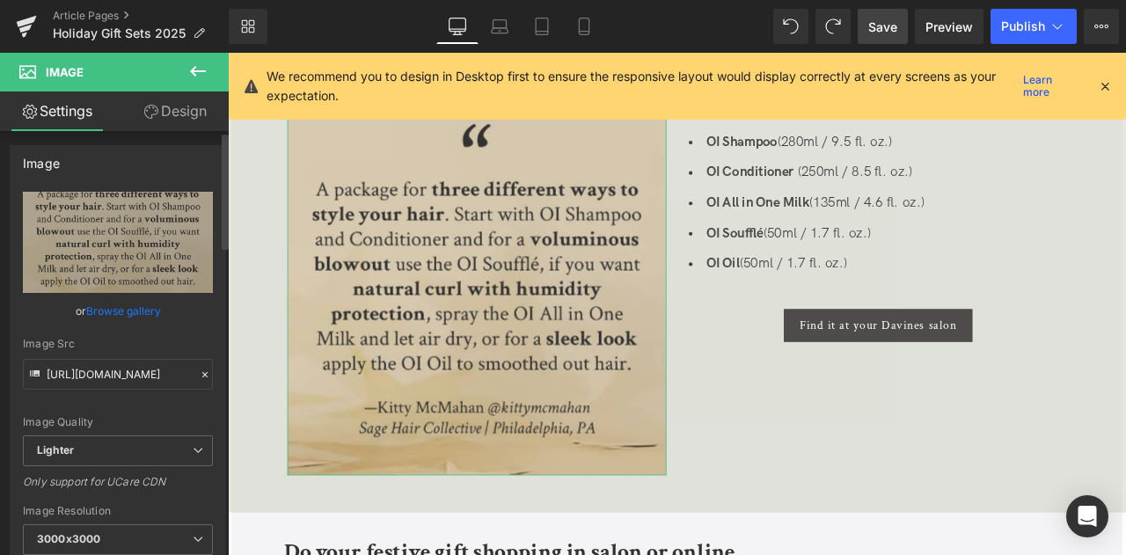
scroll to position [0, 0]
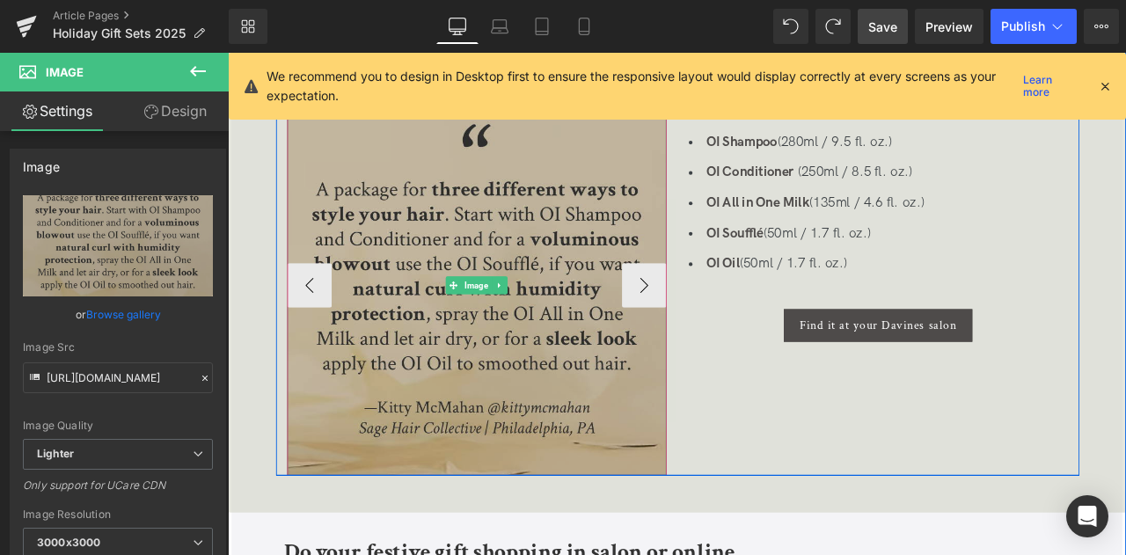
click at [515, 252] on img at bounding box center [522, 329] width 449 height 449
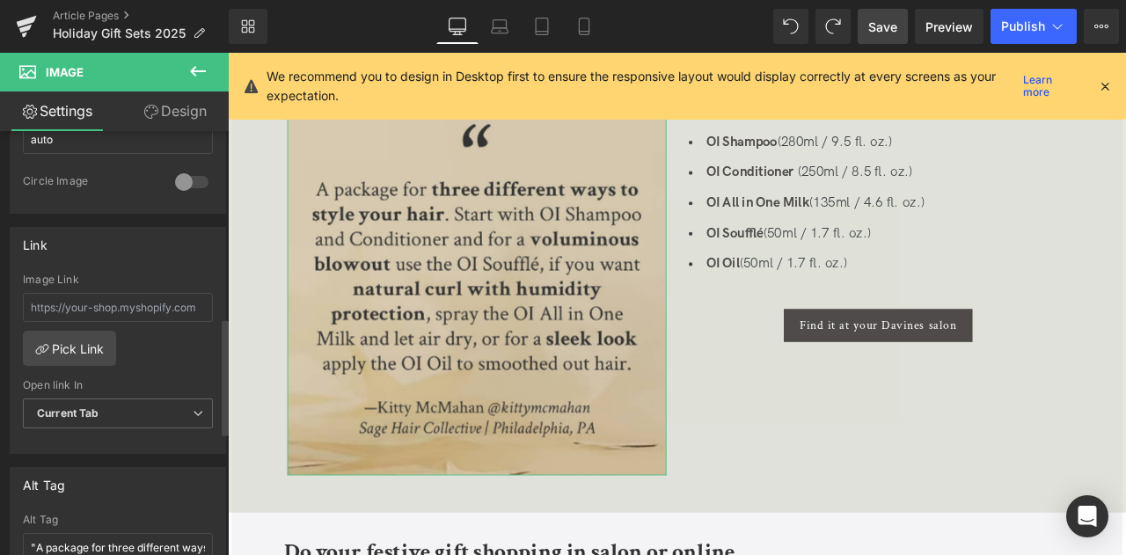
scroll to position [790, 0]
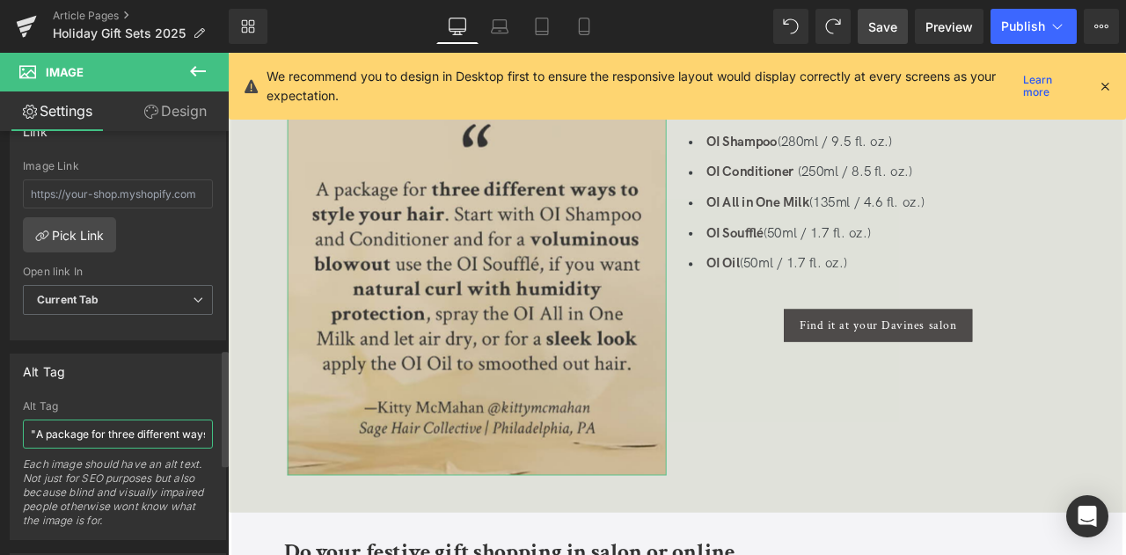
click at [113, 427] on input ""A package for three different ways to style your hair. Start with Oi shampoo a…" at bounding box center [118, 434] width 190 height 29
click at [881, 24] on span "Save" at bounding box center [882, 27] width 29 height 18
click at [1103, 79] on icon at bounding box center [1105, 86] width 16 height 16
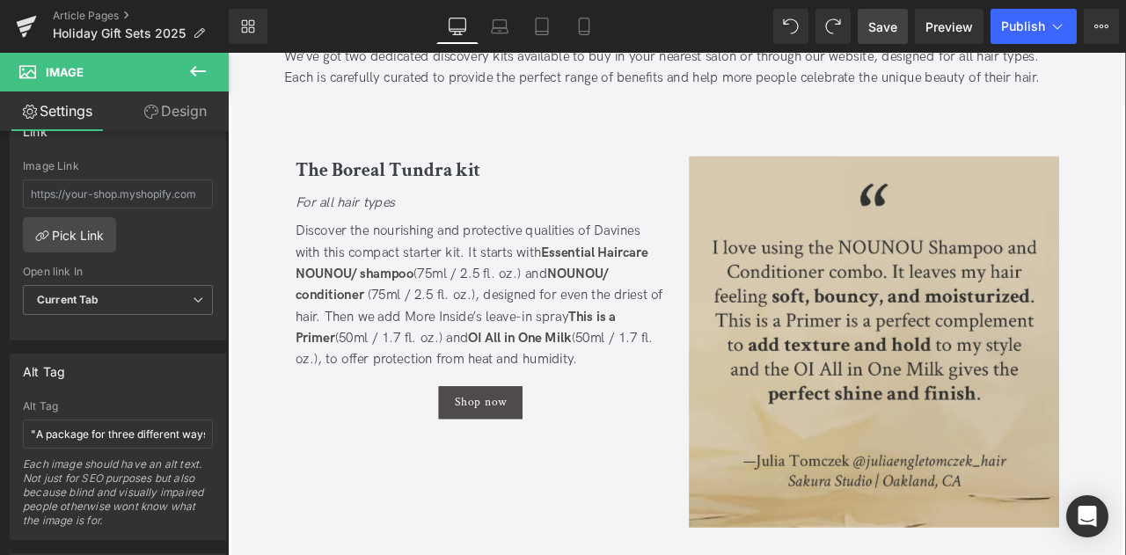
scroll to position [1777, 0]
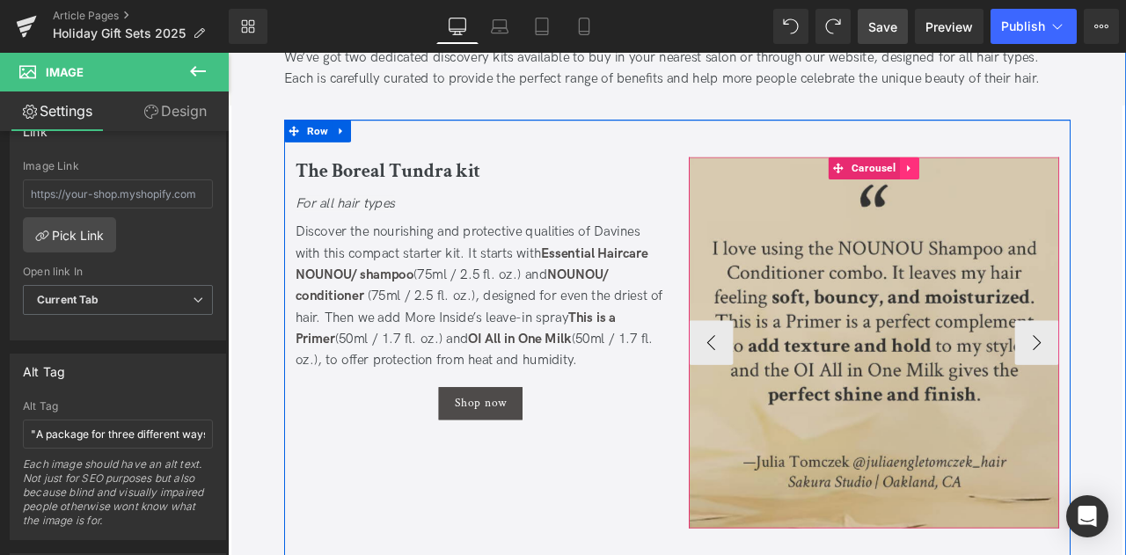
click at [1029, 193] on icon at bounding box center [1035, 188] width 12 height 13
click at [1018, 191] on icon at bounding box center [1024, 189] width 12 height 12
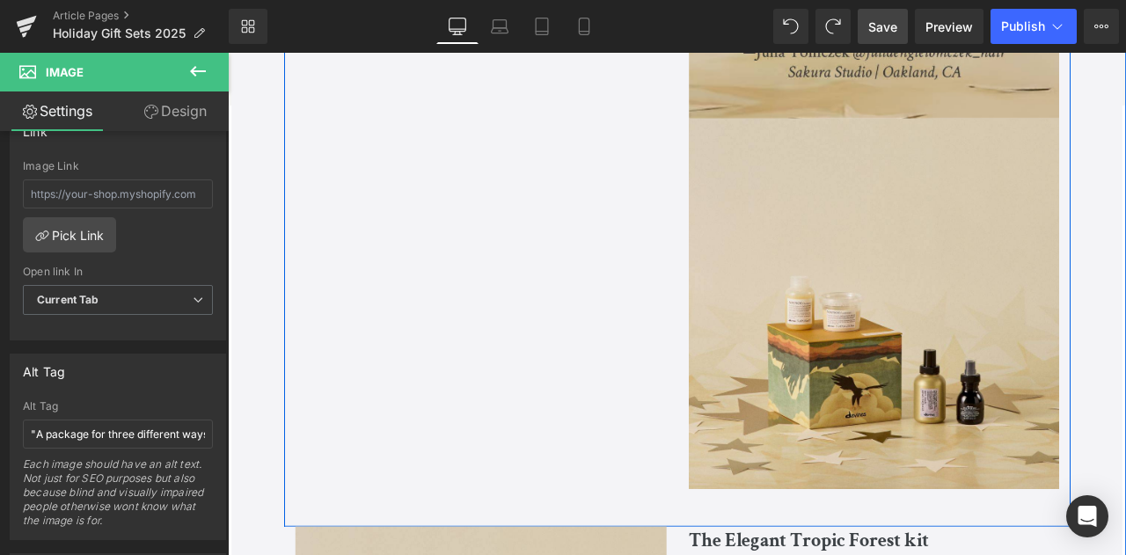
scroll to position [2290, 0]
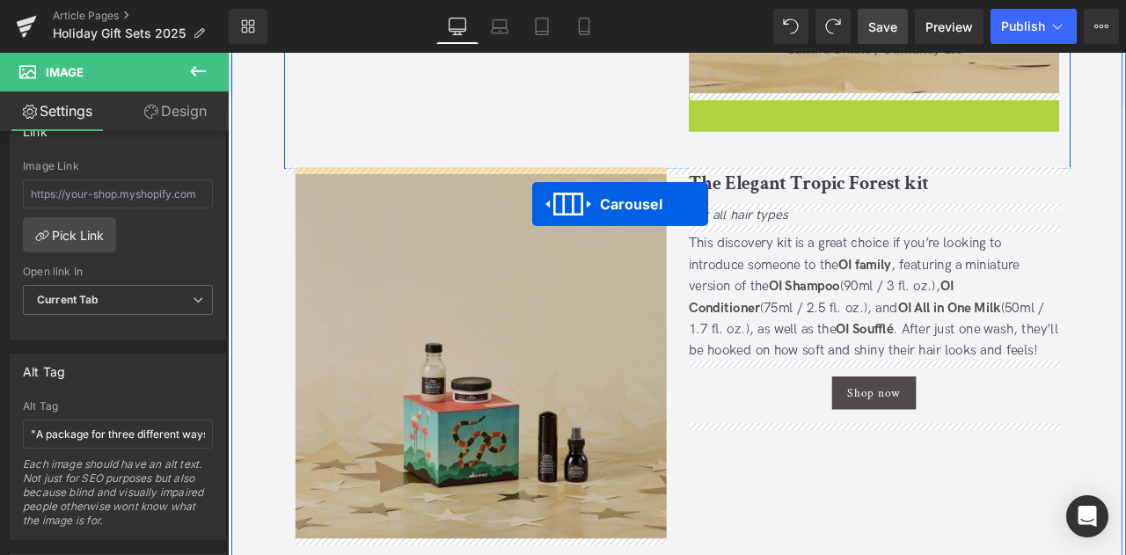
drag, startPoint x: 986, startPoint y: 107, endPoint x: 588, endPoint y: 233, distance: 417.0
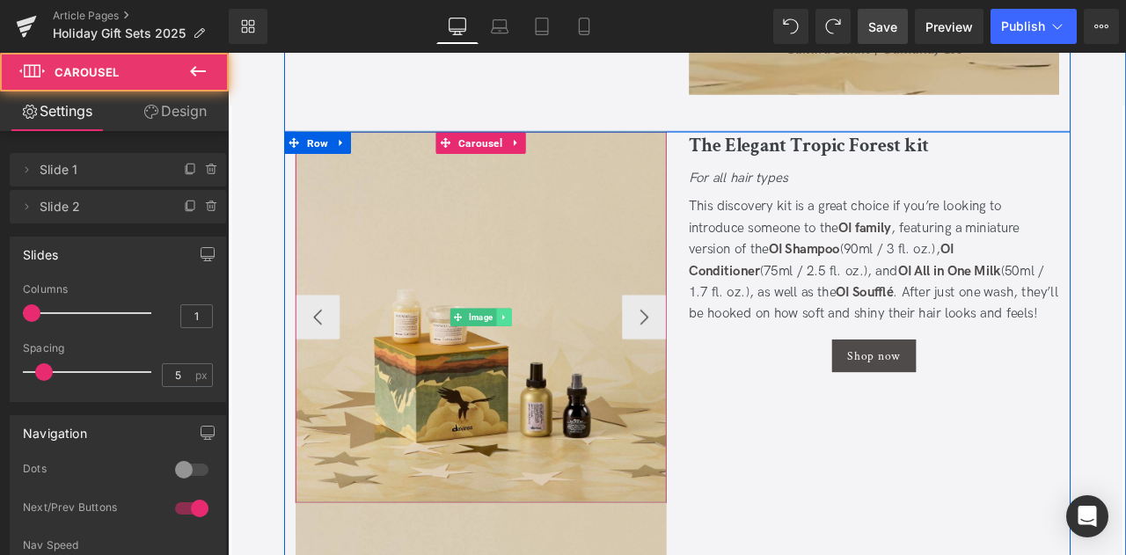
click at [551, 368] on icon at bounding box center [555, 366] width 10 height 11
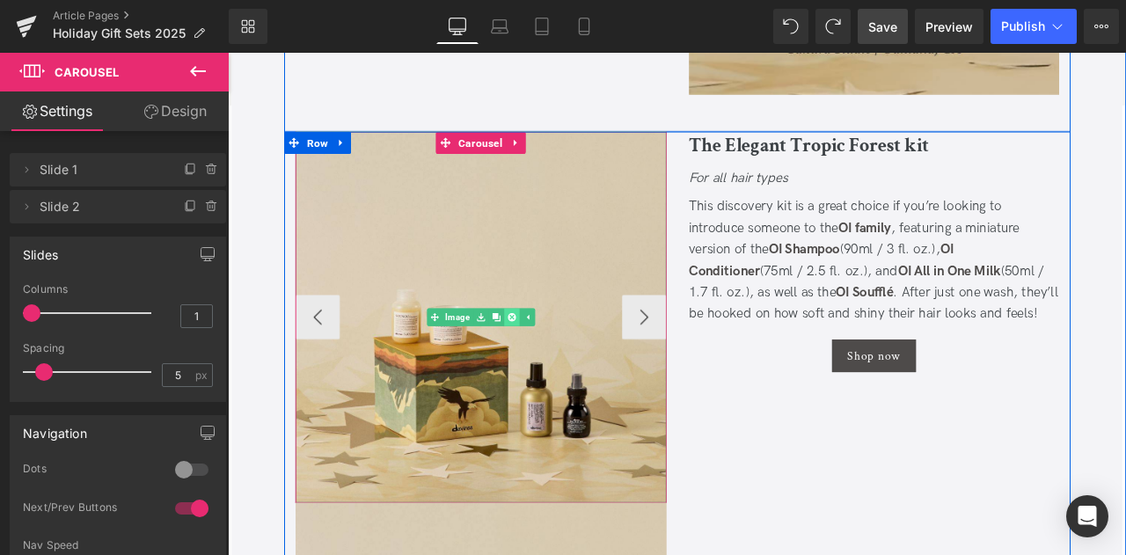
click at [565, 364] on icon at bounding box center [564, 366] width 10 height 10
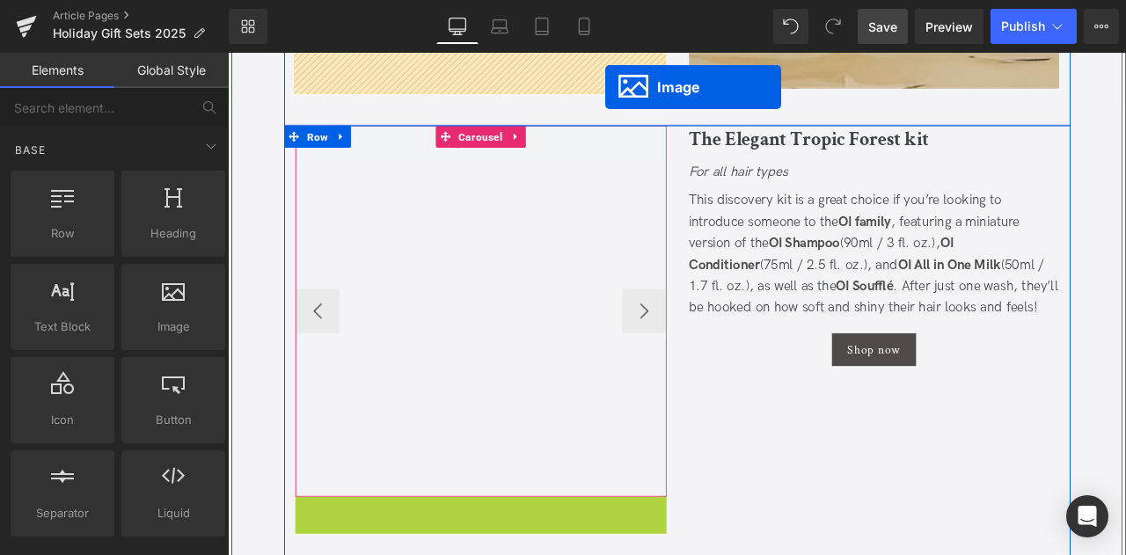
scroll to position [2245, 0]
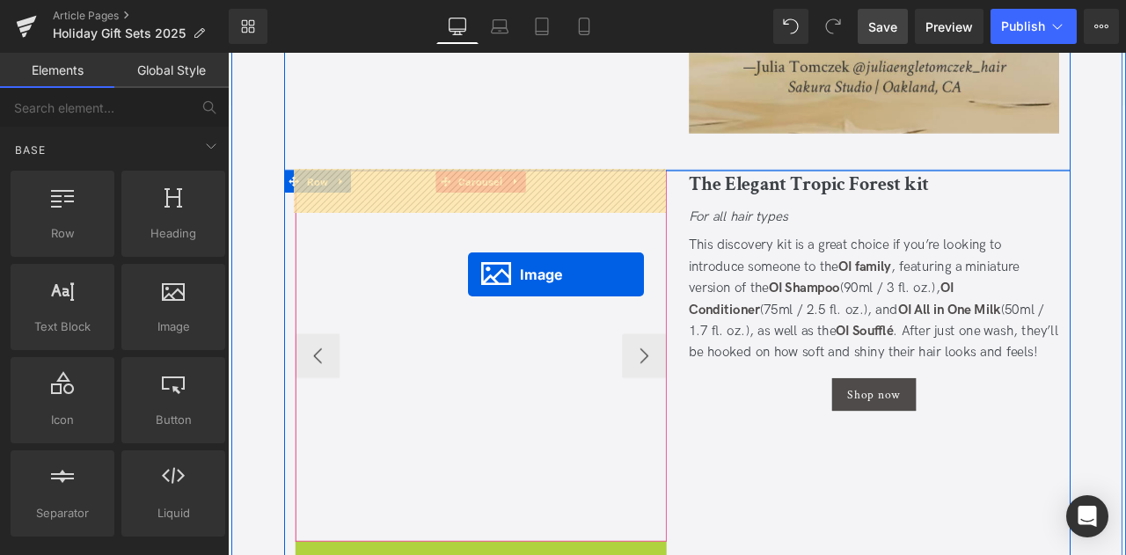
drag, startPoint x: 504, startPoint y: 397, endPoint x: 513, endPoint y: 314, distance: 83.1
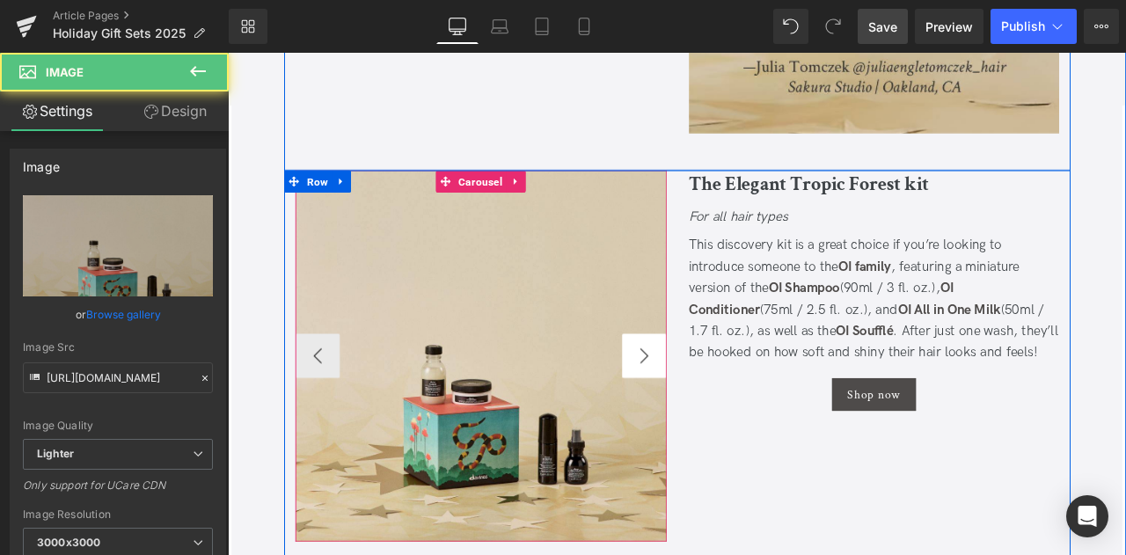
click at [731, 416] on button "›" at bounding box center [721, 411] width 53 height 53
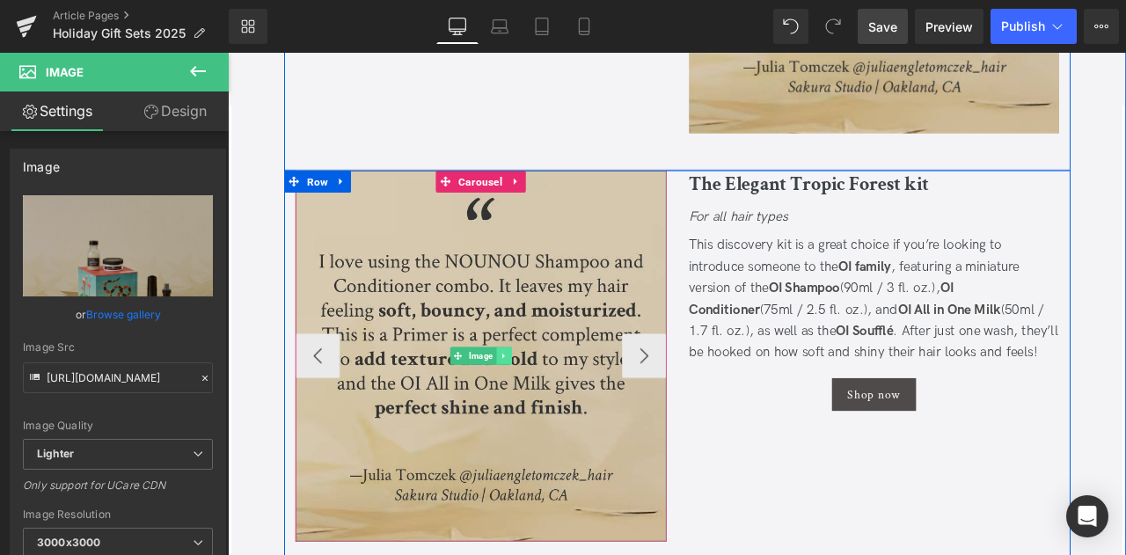
click at [553, 411] on icon at bounding box center [553, 411] width 3 height 6
click at [555, 411] on link at bounding box center [564, 411] width 18 height 21
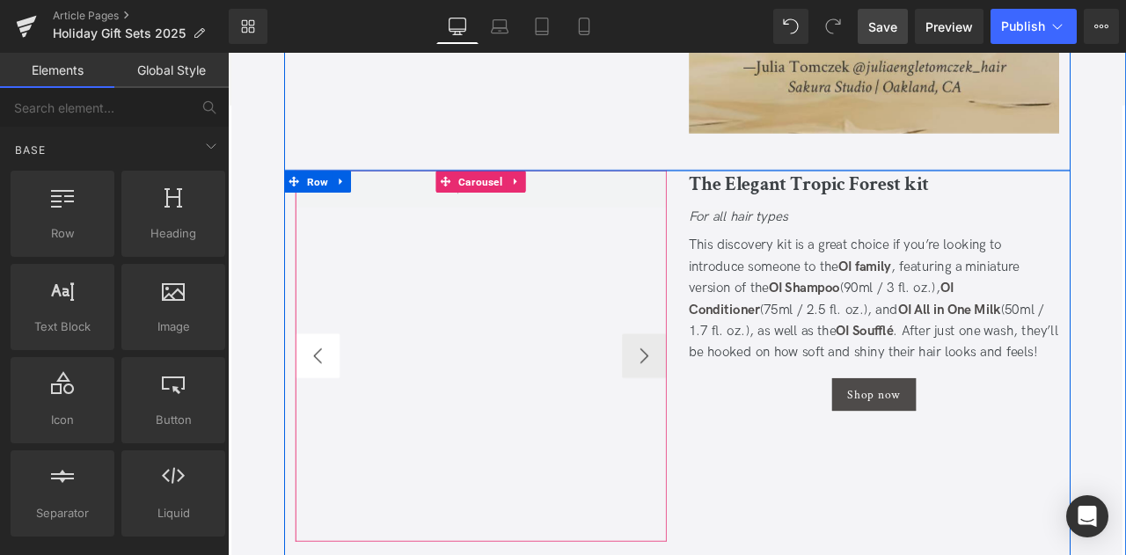
click at [348, 404] on button "‹" at bounding box center [334, 411] width 53 height 53
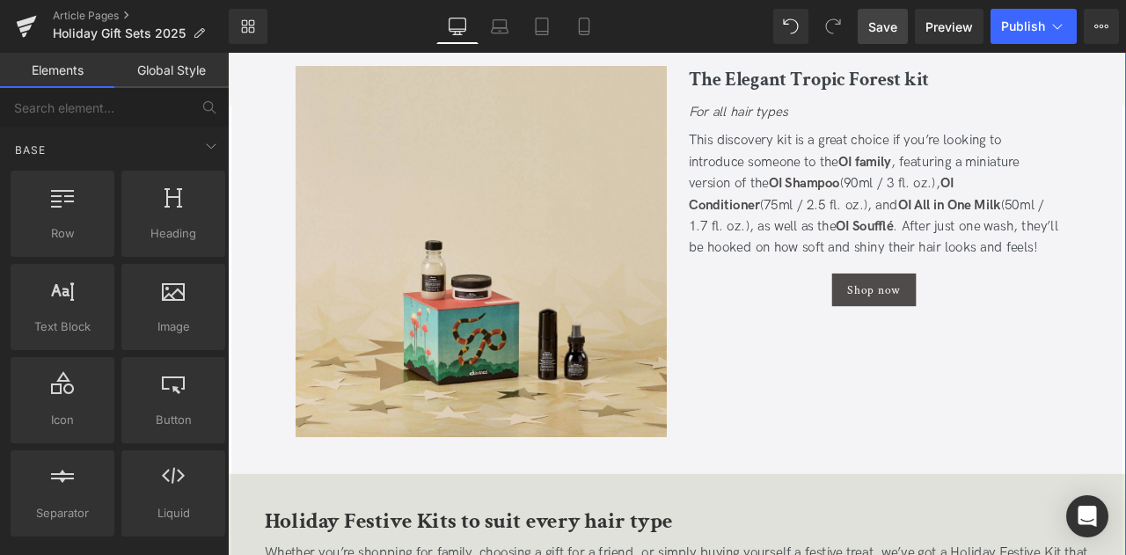
scroll to position [2338, 0]
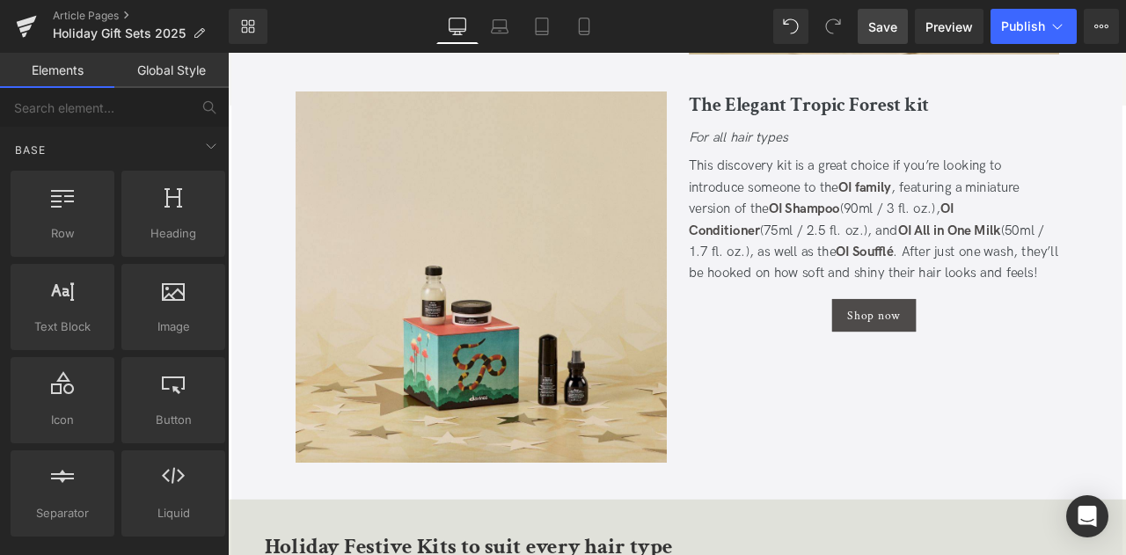
click at [874, 43] on link "Save" at bounding box center [883, 26] width 50 height 35
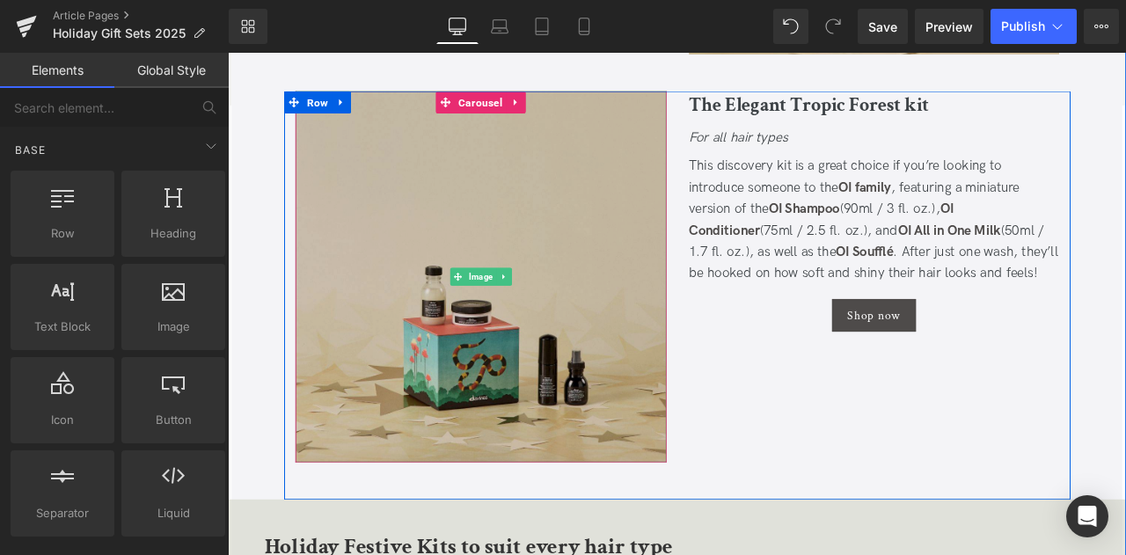
scroll to position [2278, 0]
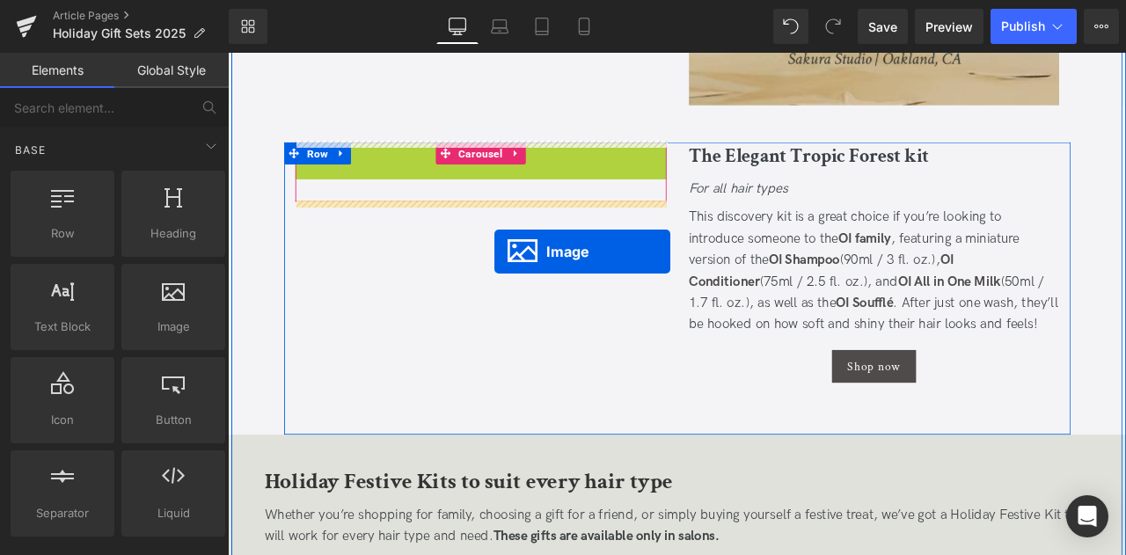
drag, startPoint x: 501, startPoint y: 376, endPoint x: 544, endPoint y: 288, distance: 97.6
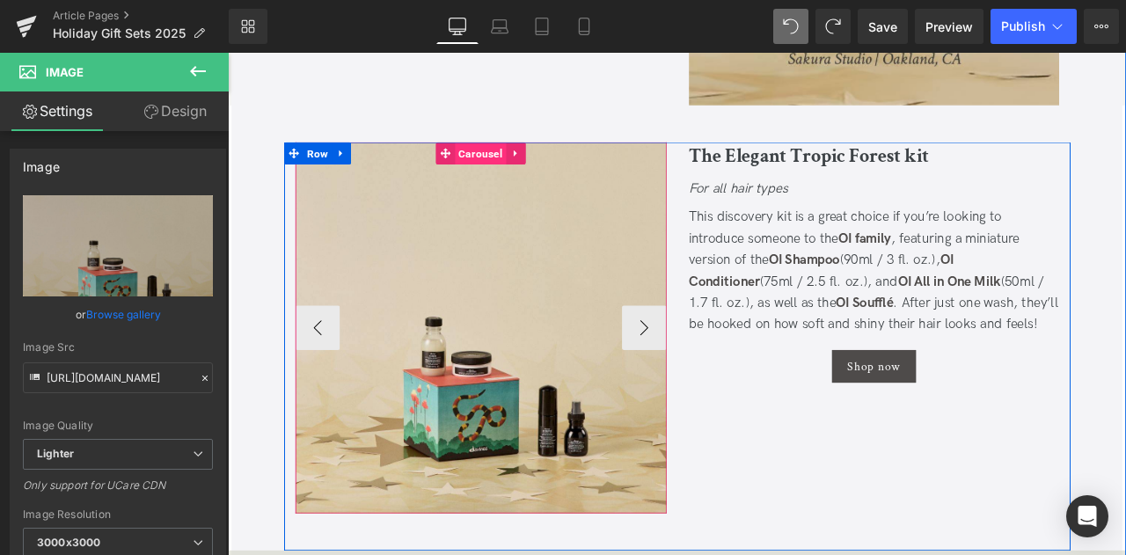
click at [513, 171] on span "Carousel" at bounding box center [527, 171] width 61 height 26
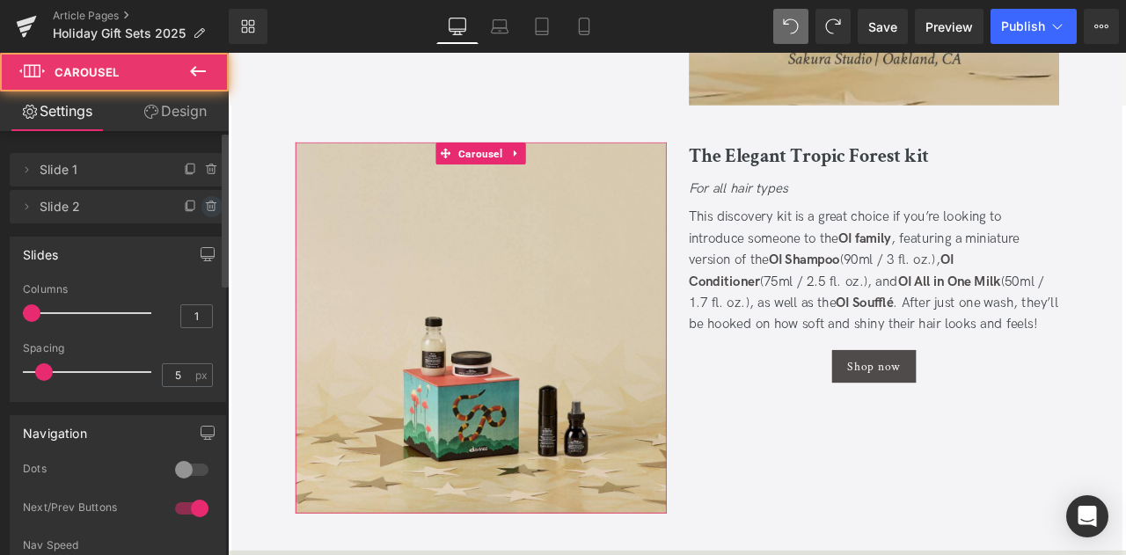
click at [208, 207] on icon at bounding box center [211, 207] width 7 height 8
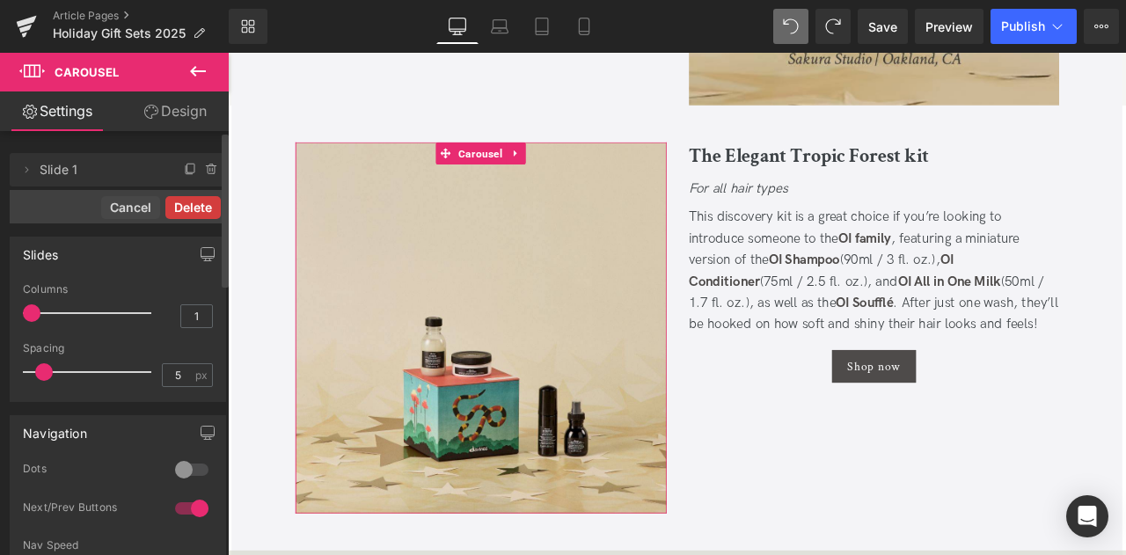
click at [187, 206] on button "Delete" at bounding box center [192, 207] width 55 height 23
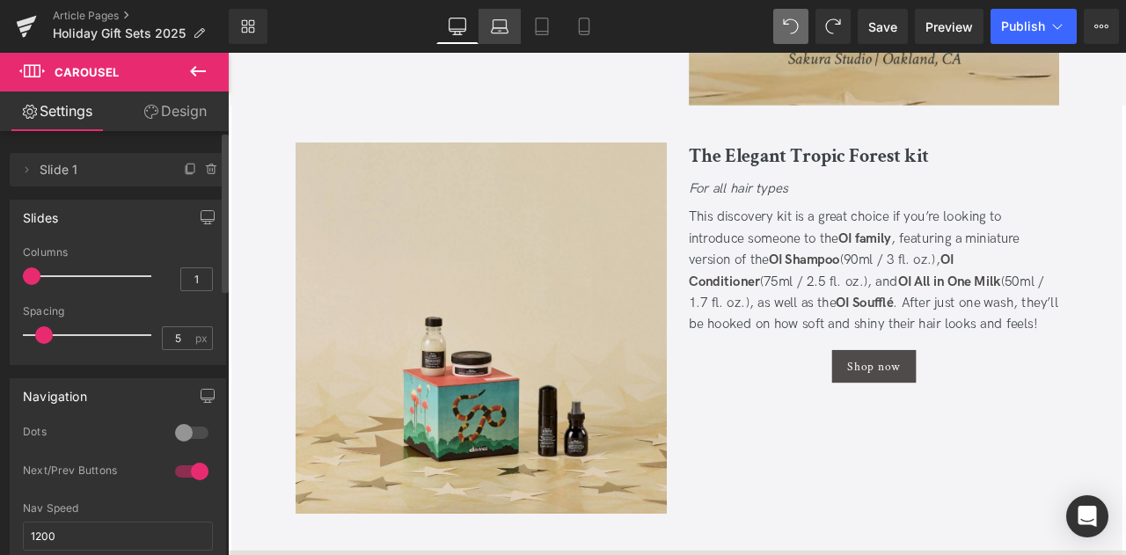
click at [494, 26] on icon at bounding box center [500, 27] width 18 height 18
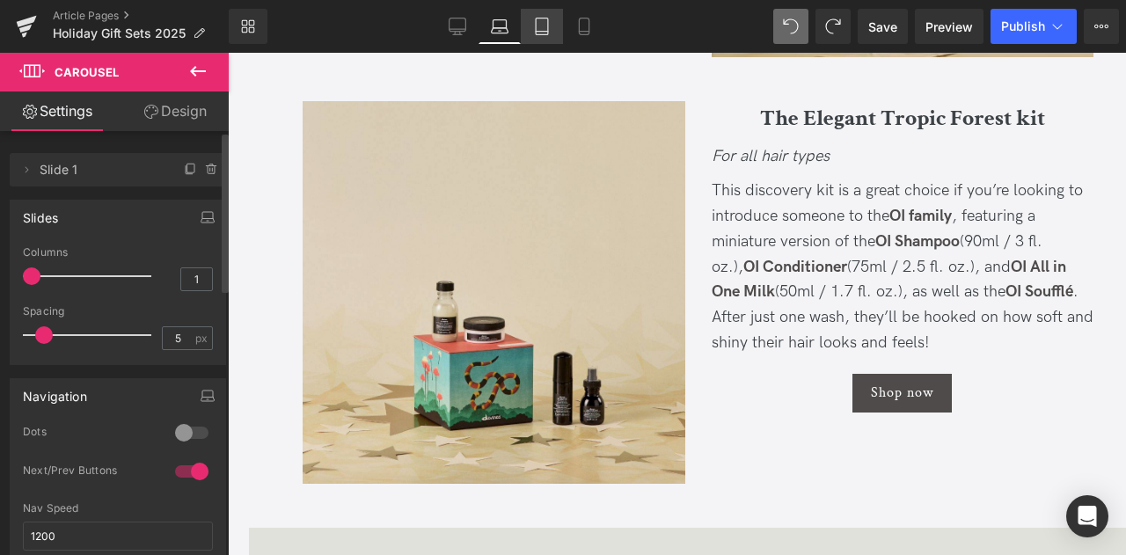
click at [532, 33] on link "Tablet" at bounding box center [542, 26] width 42 height 35
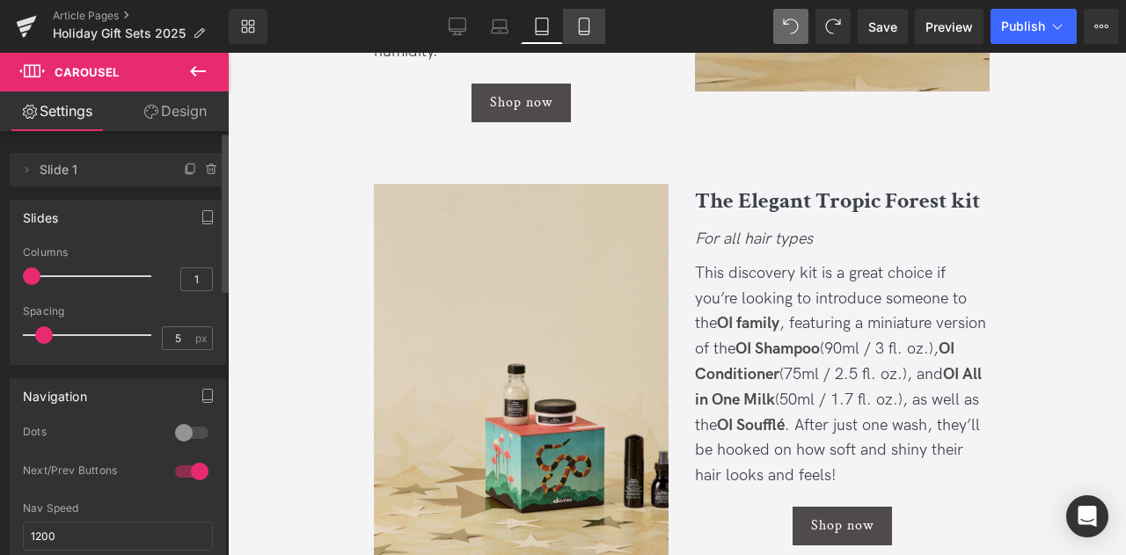
scroll to position [2292, 0]
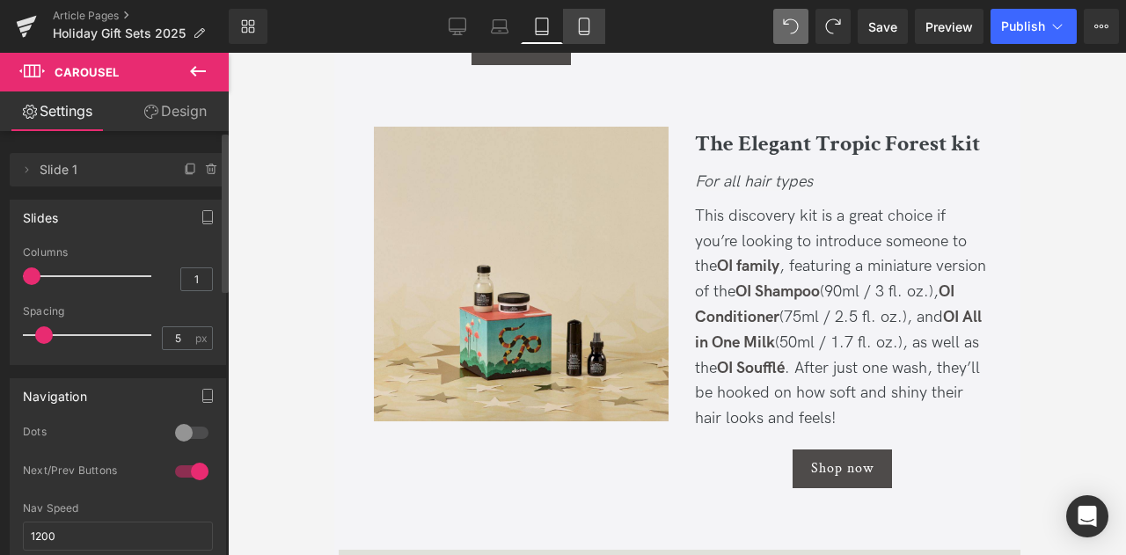
click at [583, 34] on icon at bounding box center [584, 26] width 10 height 17
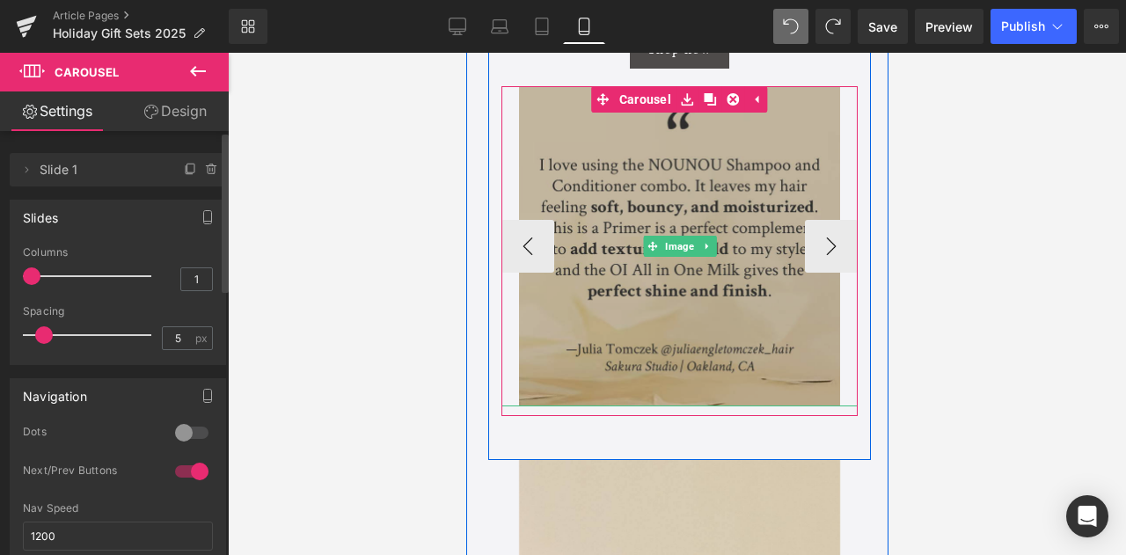
scroll to position [3274, 0]
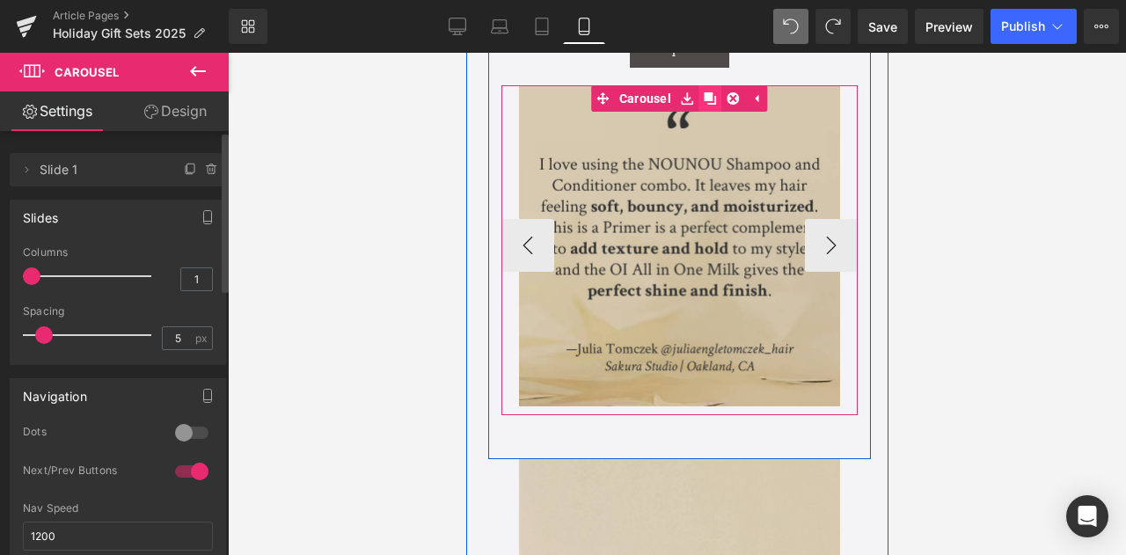
click at [704, 102] on icon at bounding box center [709, 98] width 12 height 13
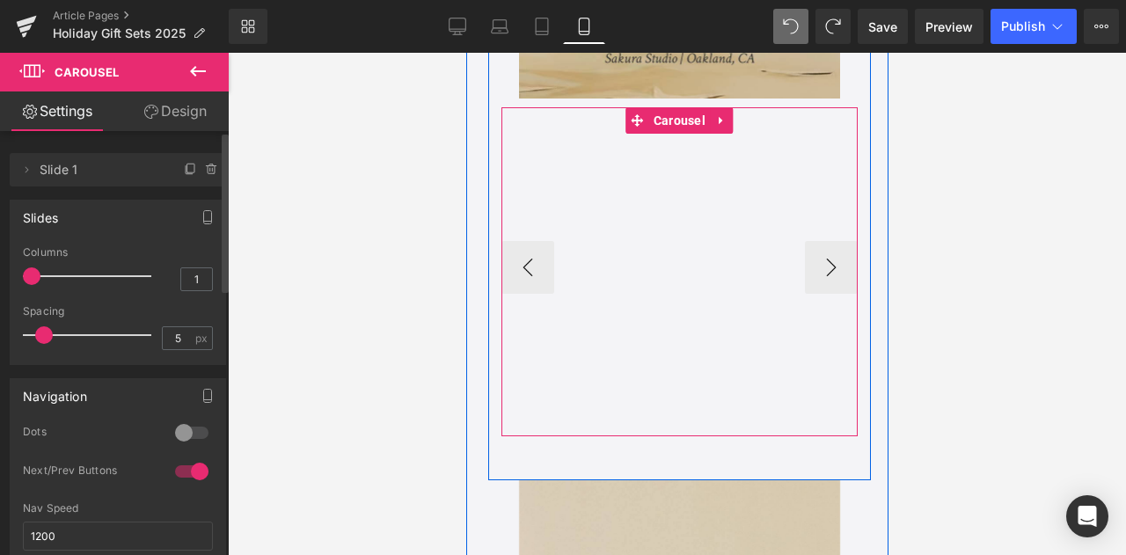
scroll to position [3216, 0]
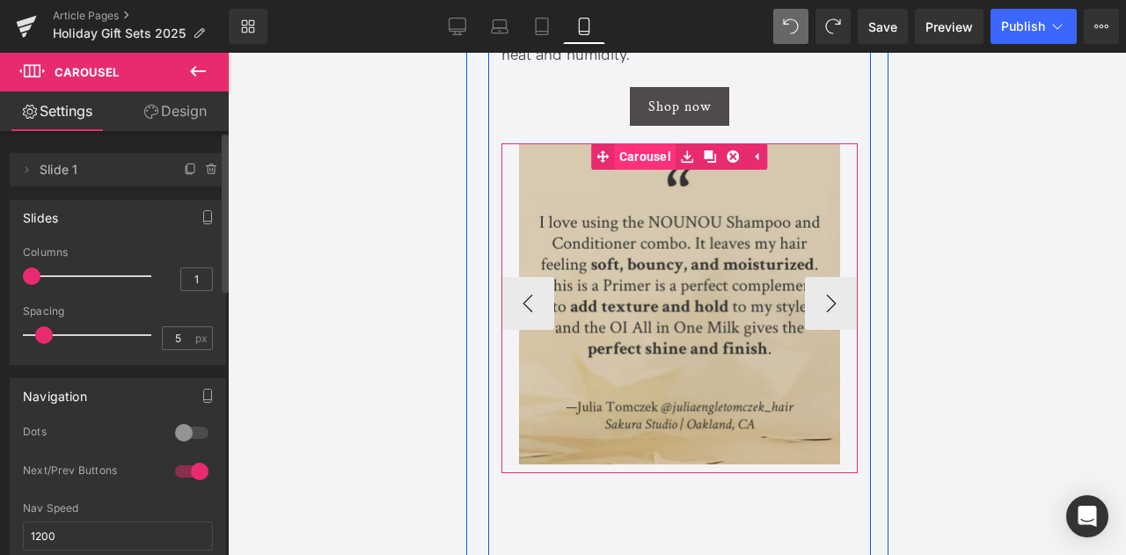
click at [646, 151] on span "Carousel" at bounding box center [644, 156] width 61 height 26
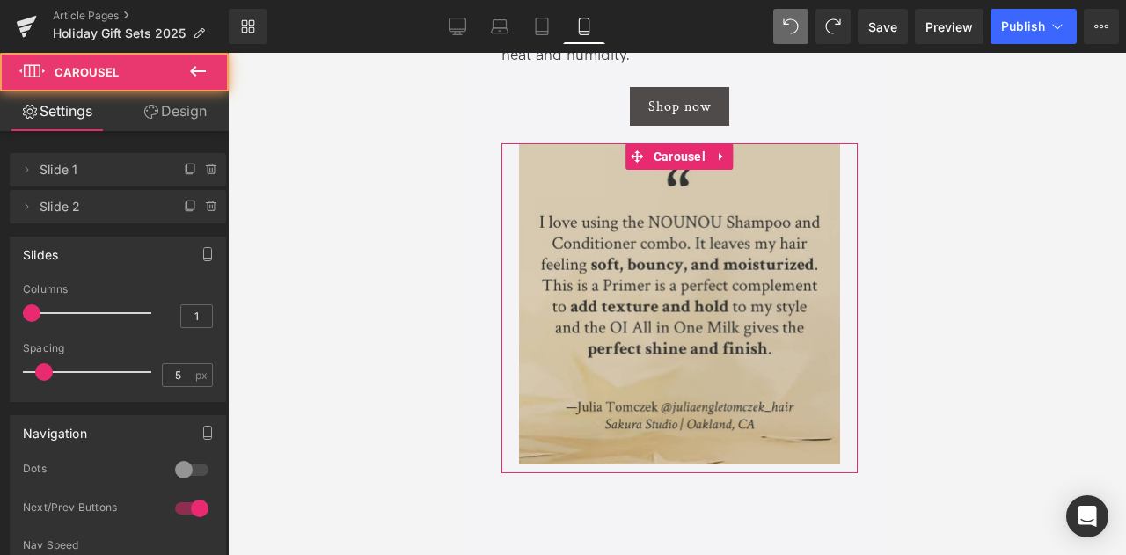
click at [152, 109] on icon at bounding box center [151, 112] width 14 height 14
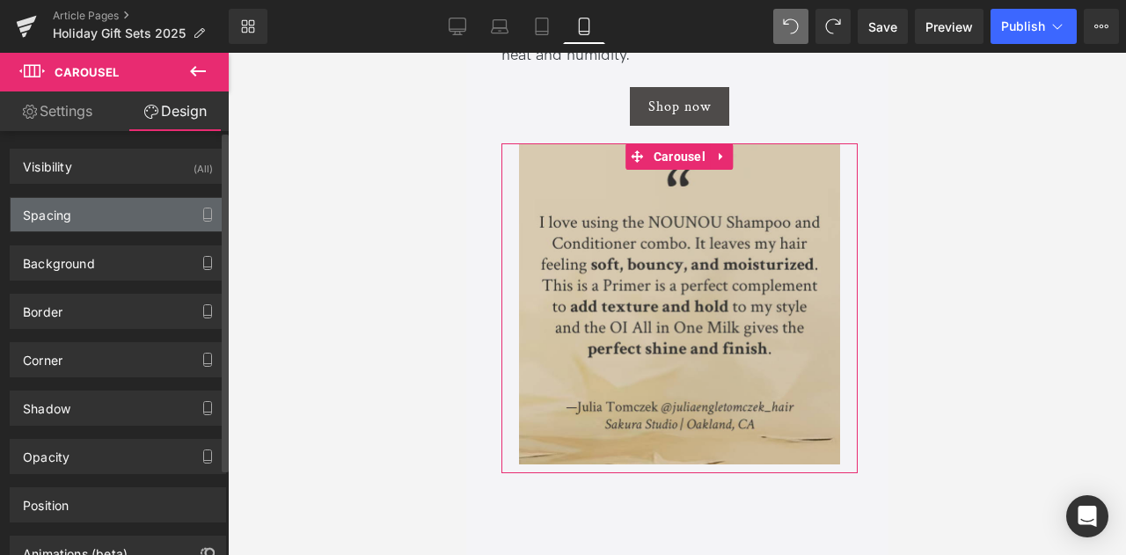
click at [147, 209] on div "Spacing" at bounding box center [118, 214] width 215 height 33
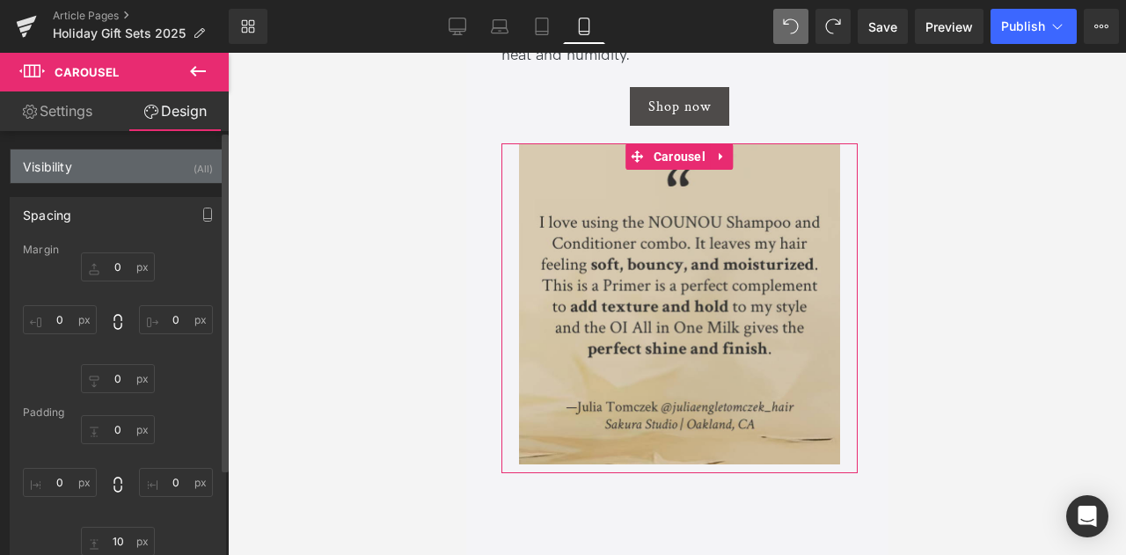
click at [130, 181] on div "Visibility (All)" at bounding box center [118, 166] width 215 height 33
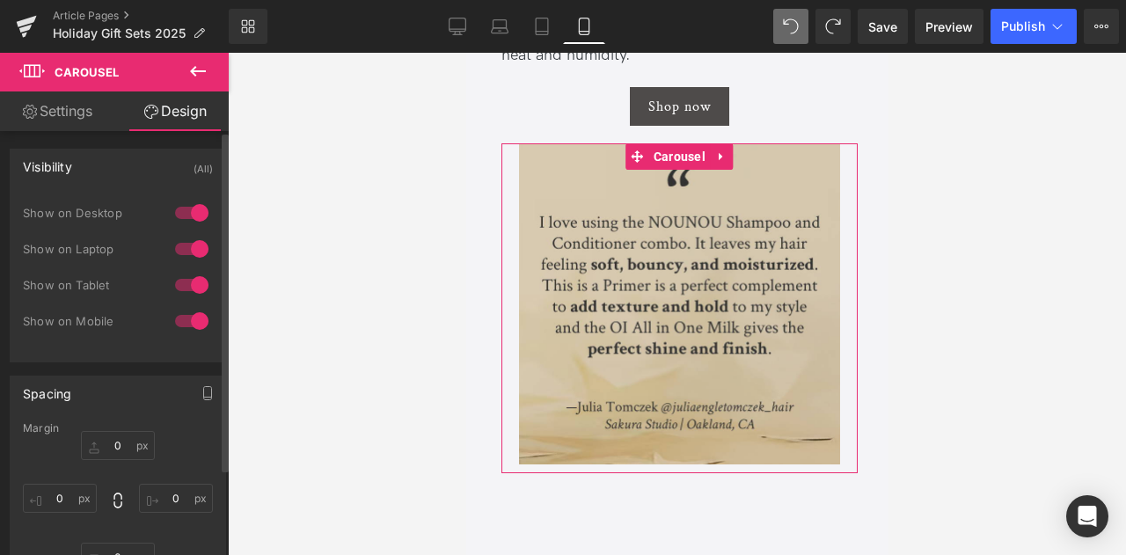
click at [188, 325] on div at bounding box center [192, 321] width 42 height 28
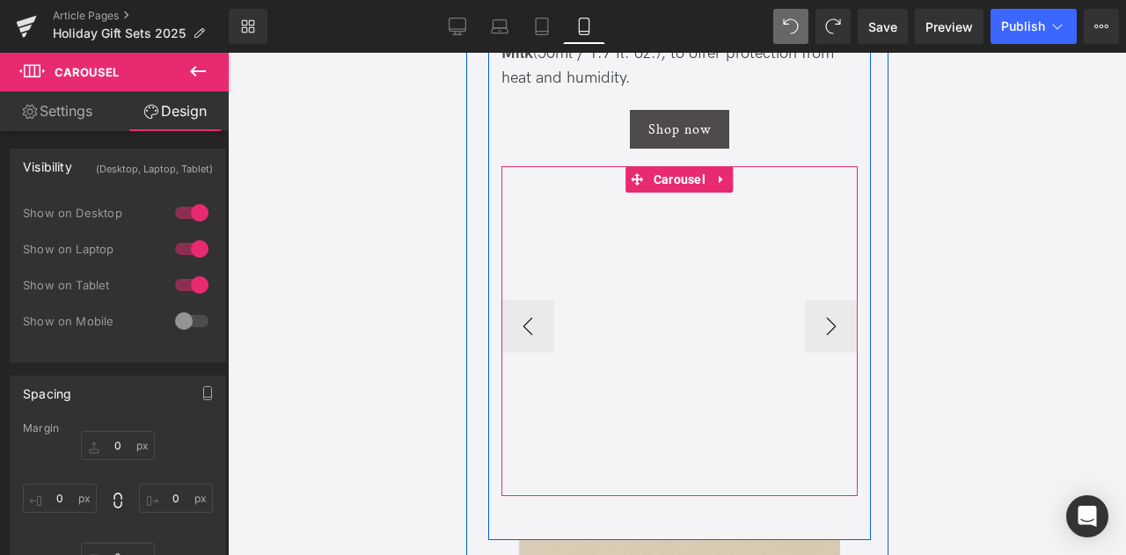
scroll to position [3195, 0]
click at [523, 320] on div "Image Image" at bounding box center [860, 324] width 721 height 321
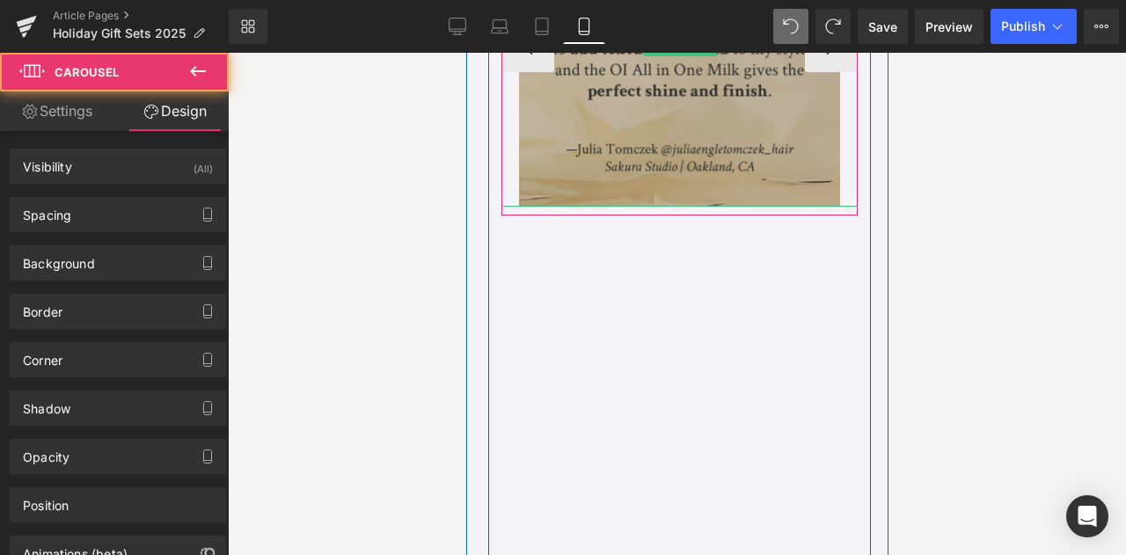
scroll to position [3475, 0]
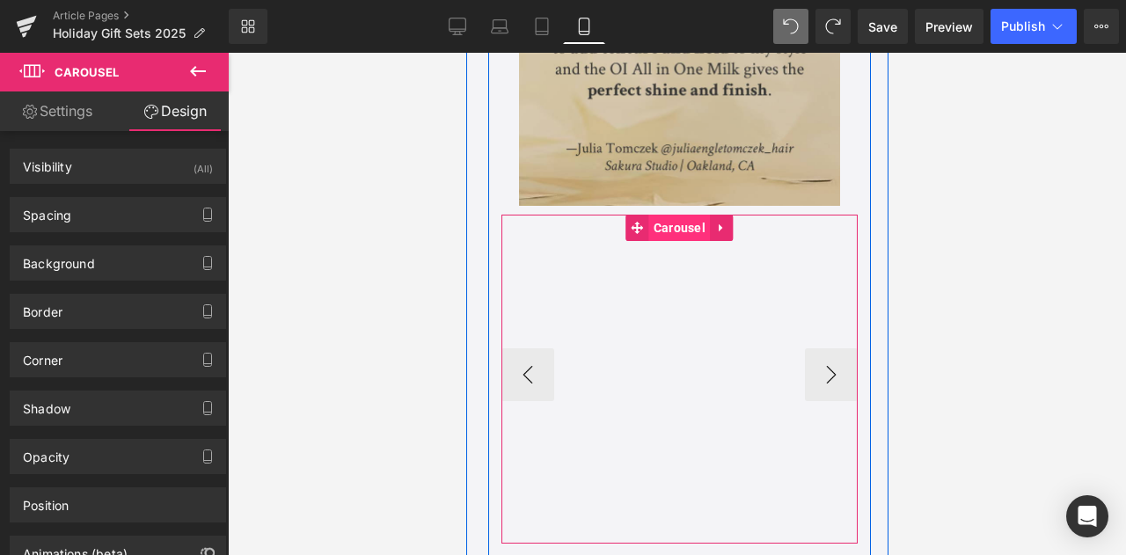
click at [665, 230] on span "Carousel" at bounding box center [678, 228] width 61 height 26
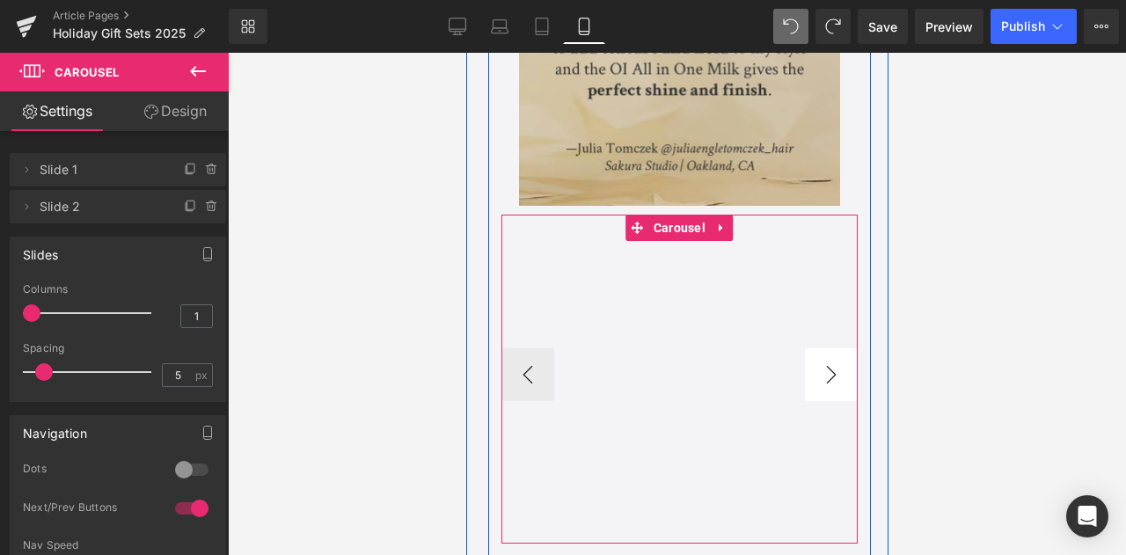
click at [825, 377] on button "›" at bounding box center [830, 374] width 53 height 53
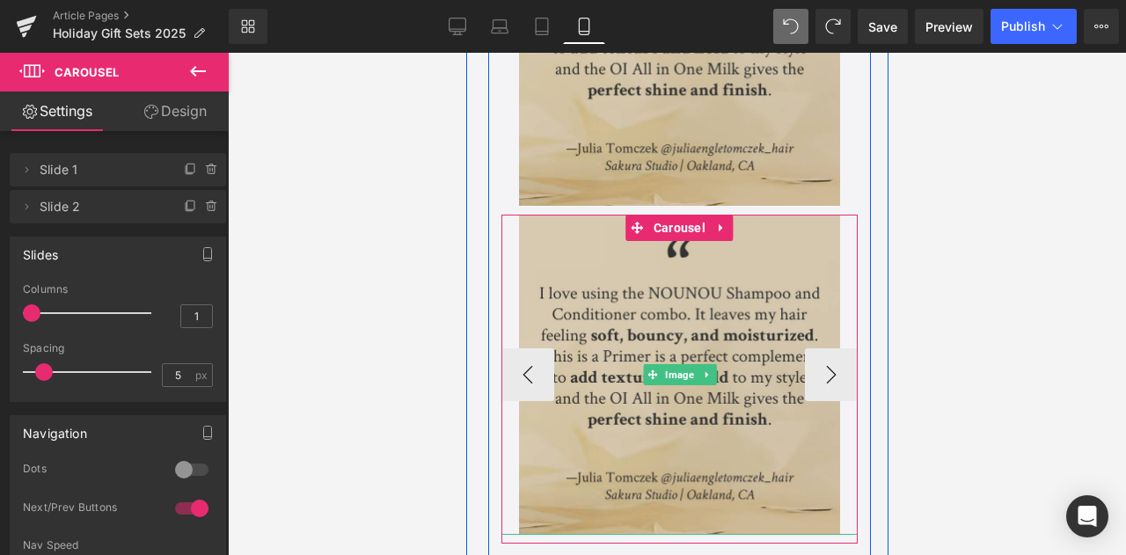
click at [836, 371] on div at bounding box center [678, 375] width 356 height 321
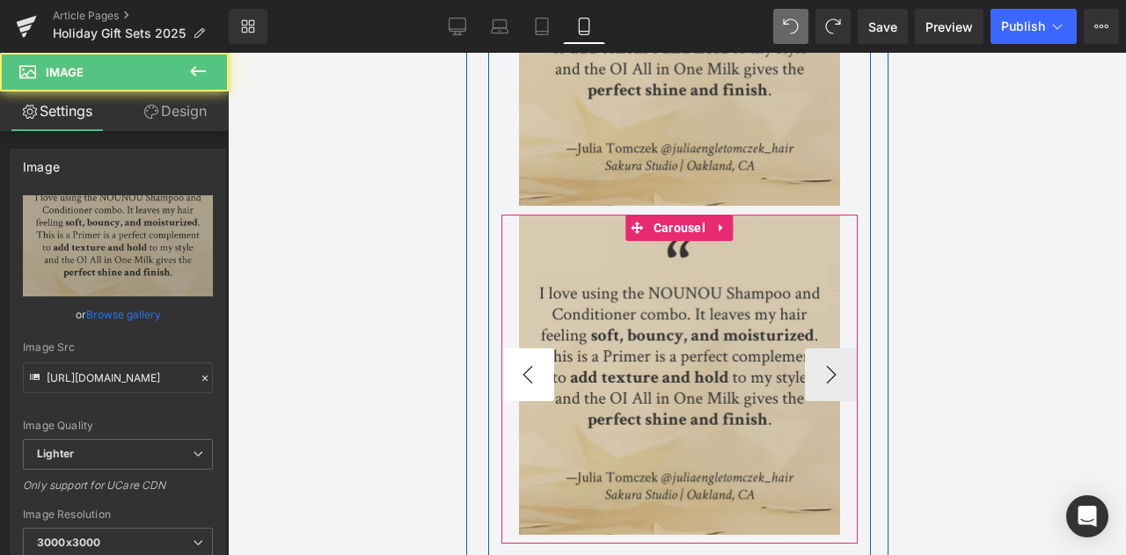
click at [514, 359] on button "‹" at bounding box center [526, 374] width 53 height 53
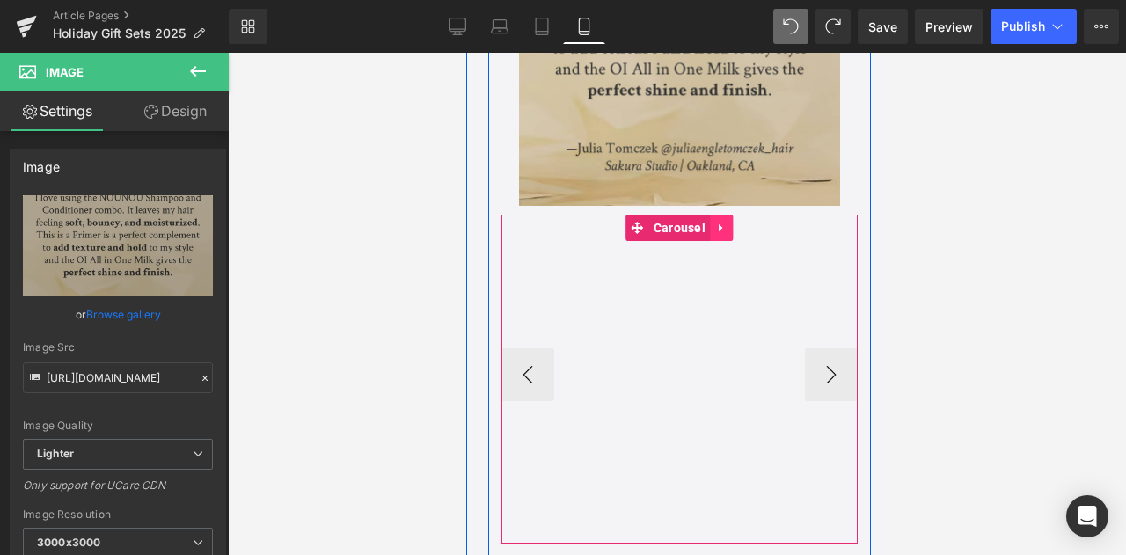
click at [718, 227] on icon at bounding box center [720, 227] width 4 height 8
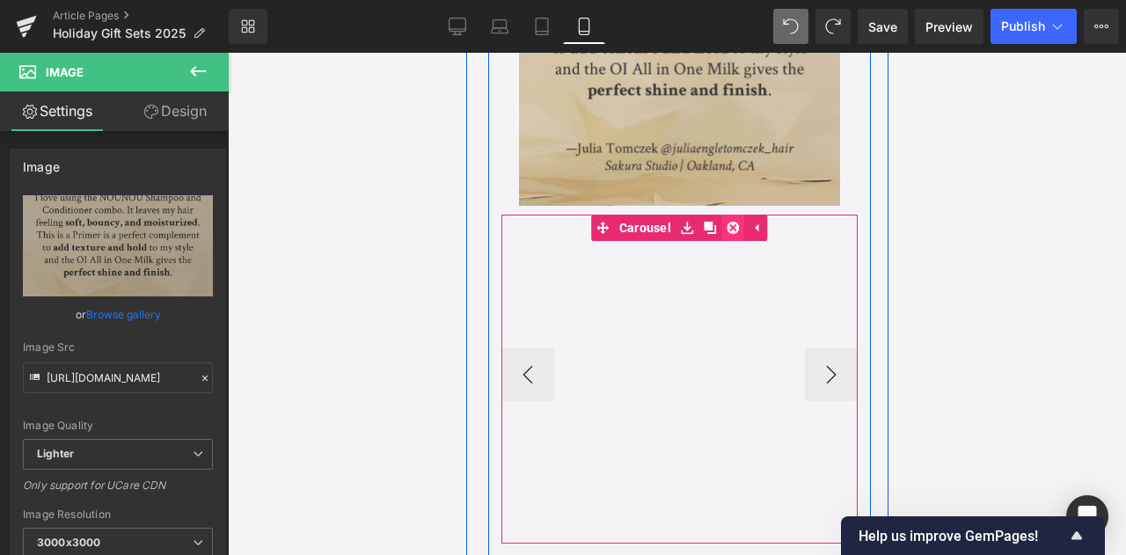
click at [726, 225] on icon at bounding box center [732, 228] width 12 height 12
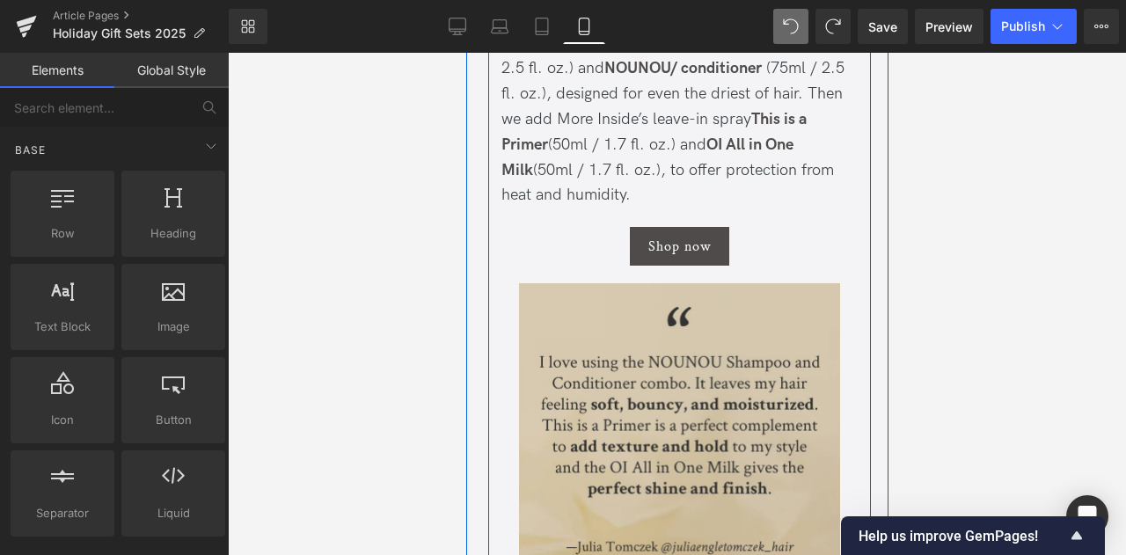
scroll to position [3053, 0]
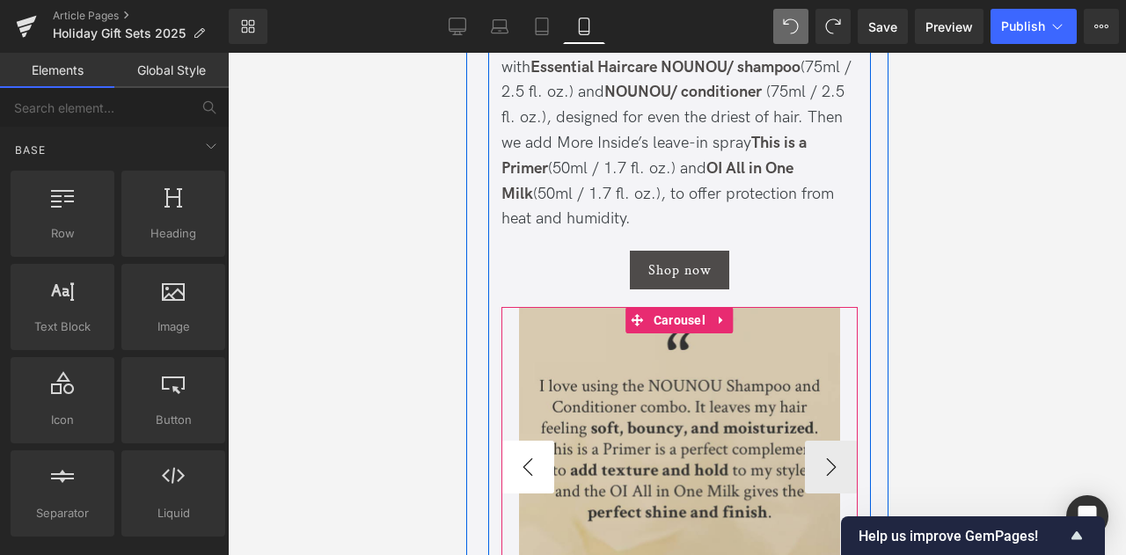
click at [540, 449] on button "‹" at bounding box center [526, 467] width 53 height 53
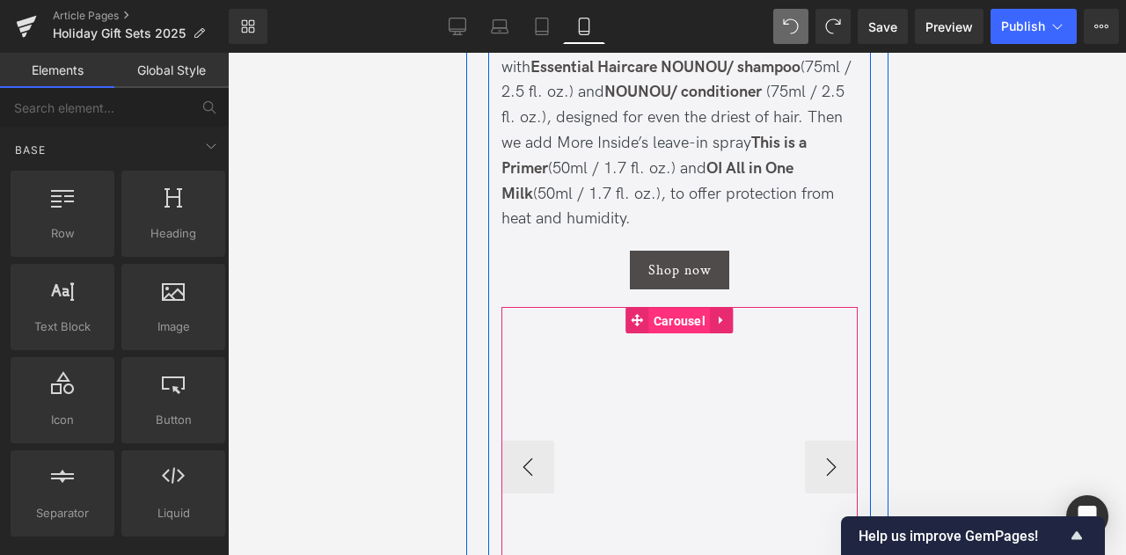
click at [668, 321] on span "Carousel" at bounding box center [678, 321] width 61 height 26
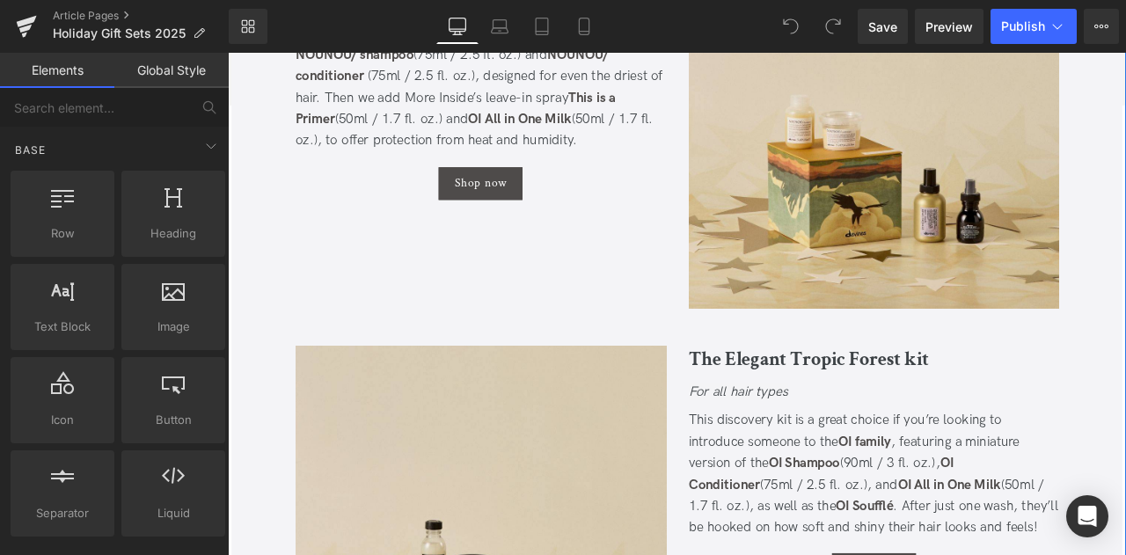
scroll to position [1863, 0]
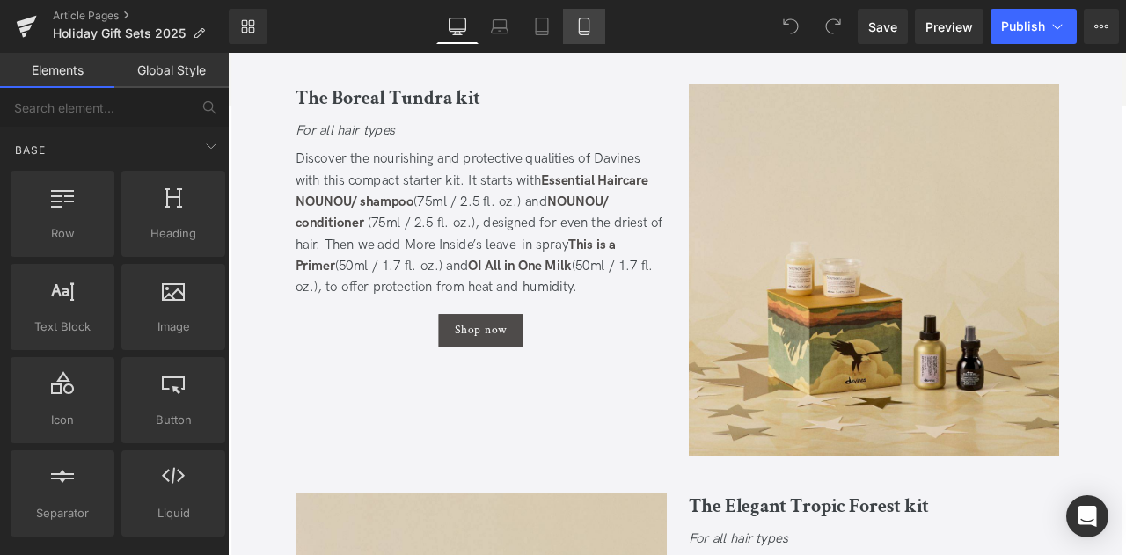
click at [576, 34] on icon at bounding box center [584, 27] width 18 height 18
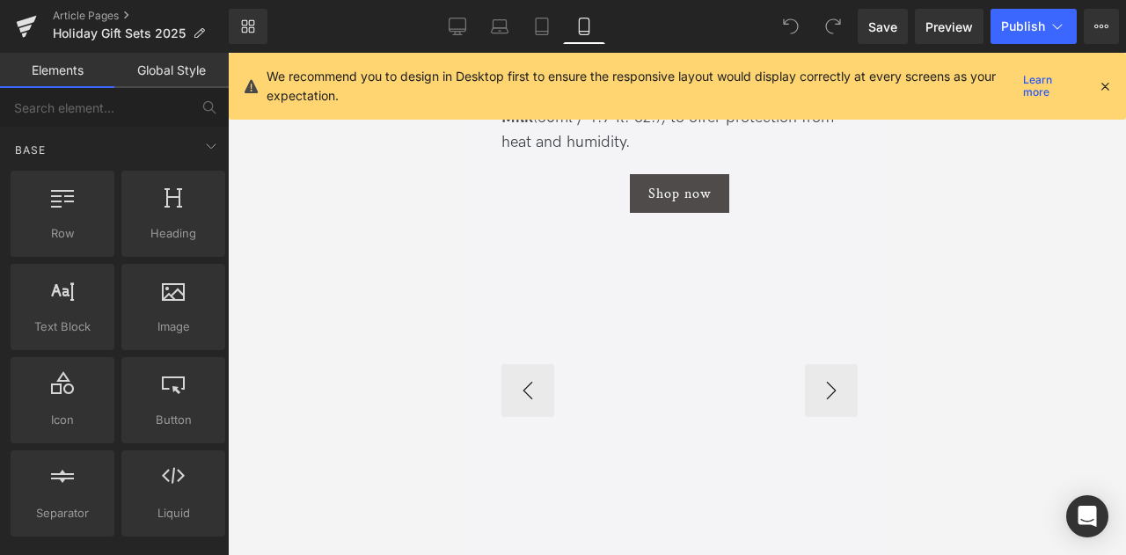
scroll to position [3160, 0]
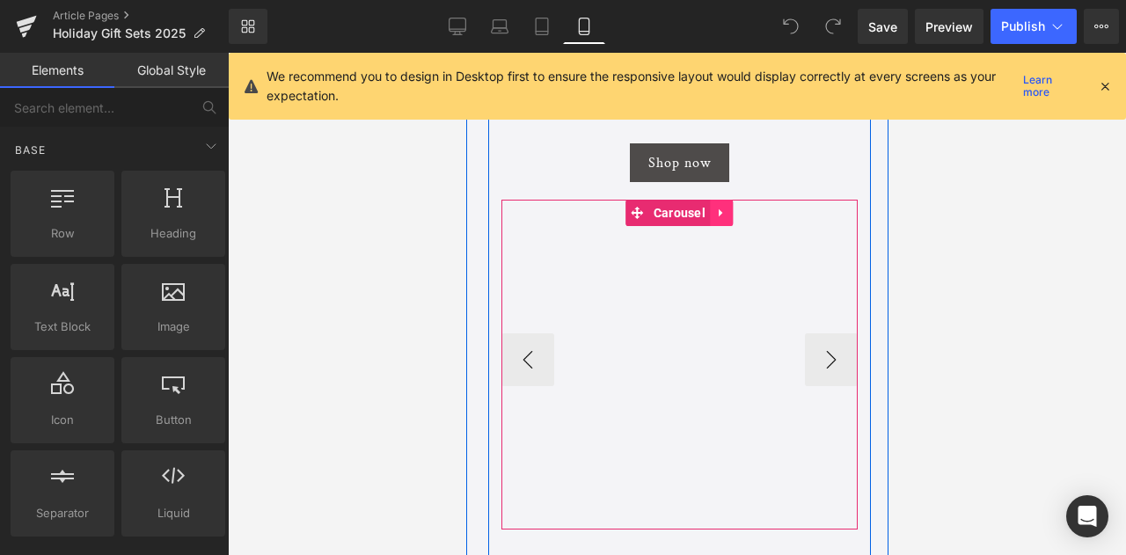
click at [718, 208] on icon at bounding box center [720, 213] width 12 height 13
click at [720, 209] on link at bounding box center [731, 213] width 23 height 26
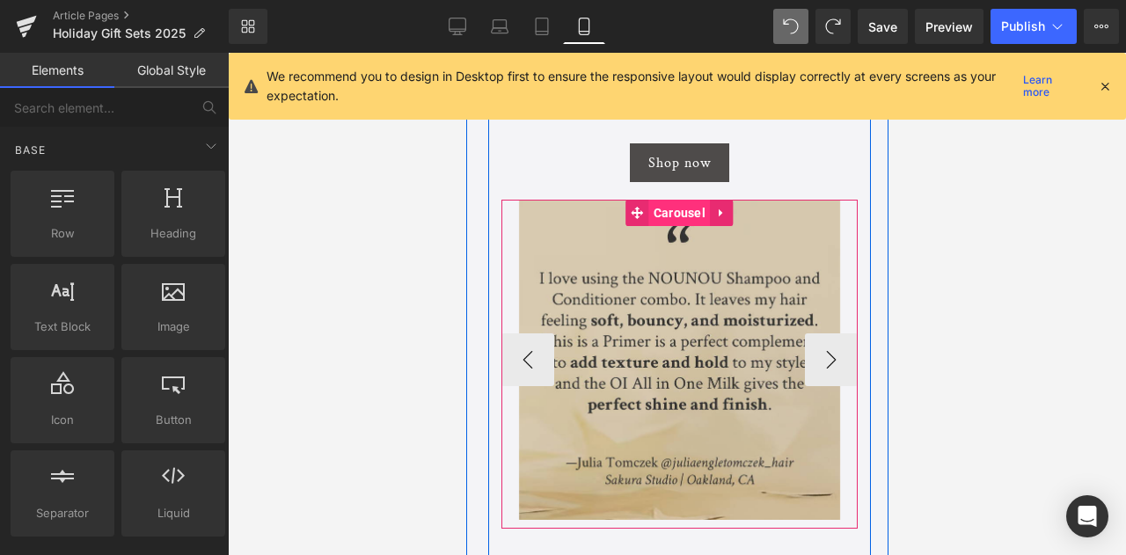
click at [670, 215] on span "Carousel" at bounding box center [678, 213] width 61 height 26
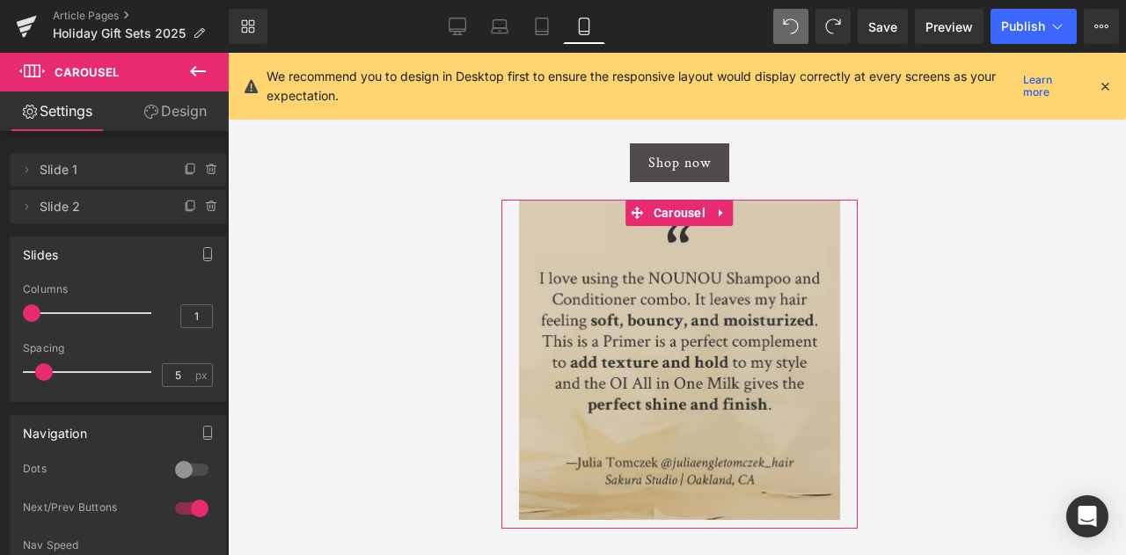
click at [181, 111] on link "Design" at bounding box center [175, 111] width 114 height 40
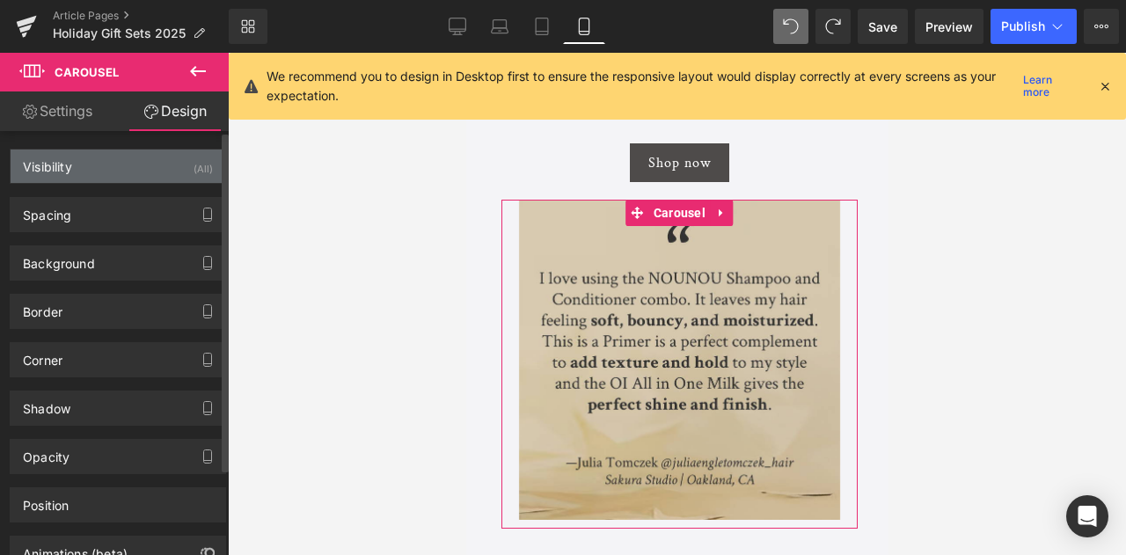
click at [150, 172] on div "Visibility (All)" at bounding box center [118, 166] width 215 height 33
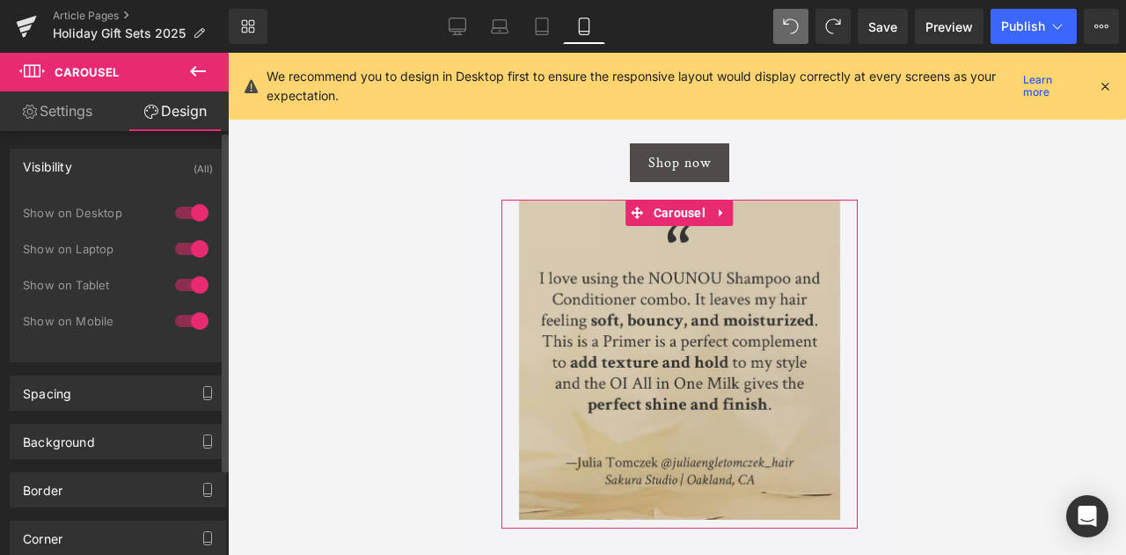
click at [186, 319] on div at bounding box center [192, 321] width 42 height 28
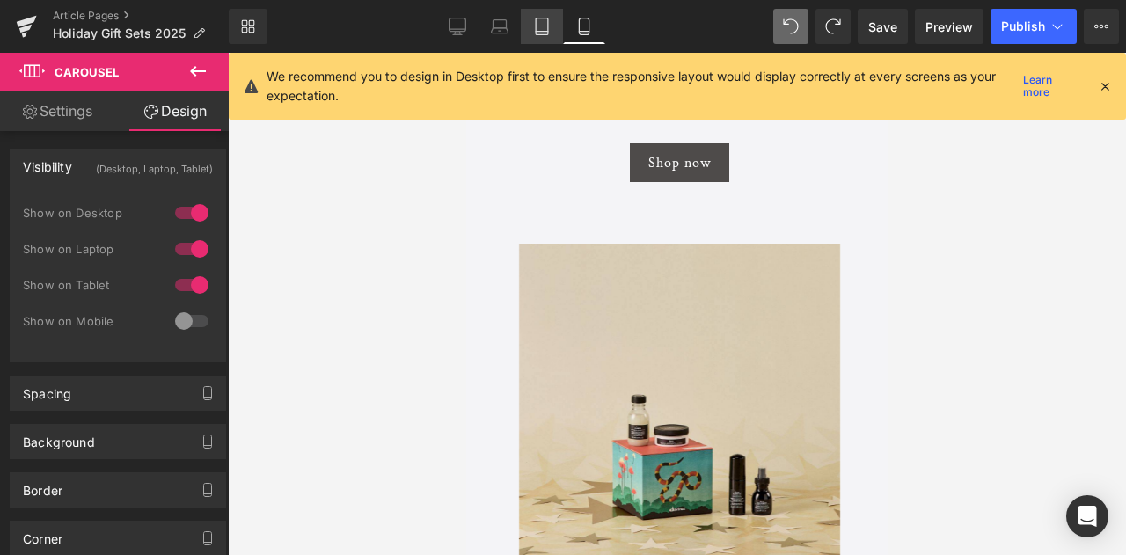
click at [549, 28] on icon at bounding box center [542, 27] width 18 height 18
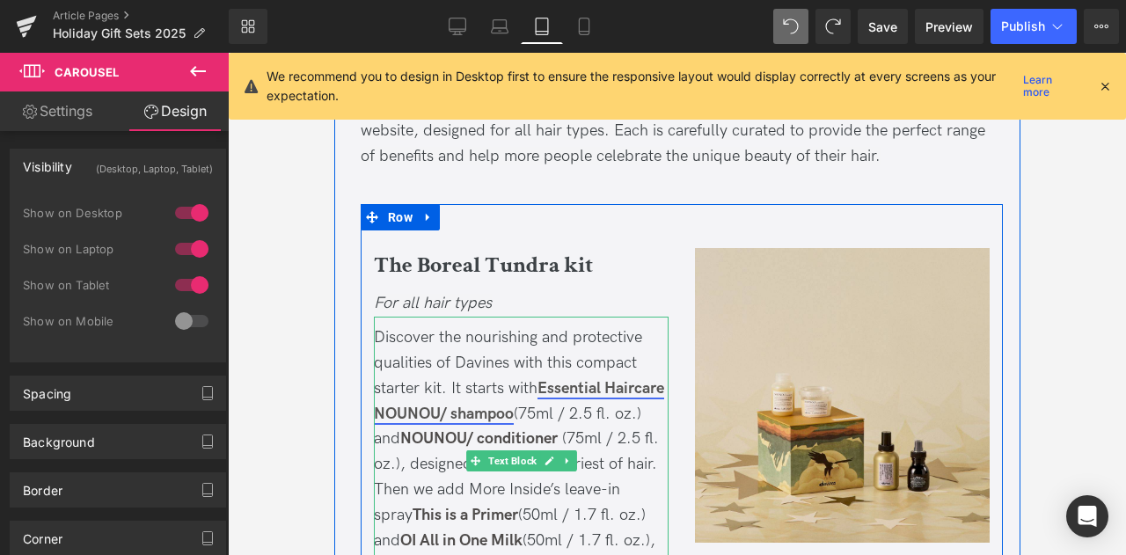
scroll to position [1777, 0]
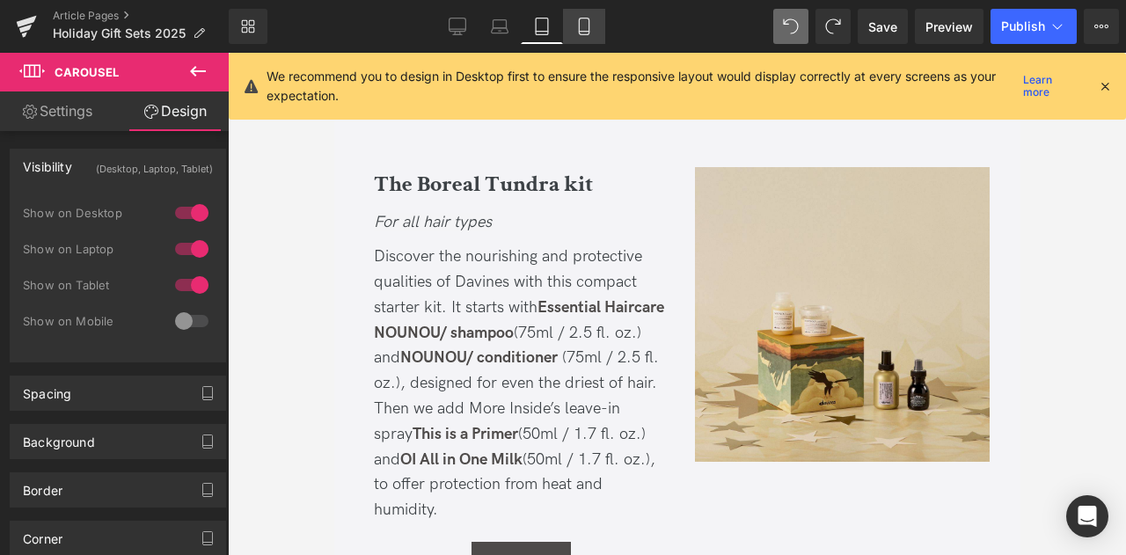
click at [573, 21] on link "Mobile" at bounding box center [584, 26] width 42 height 35
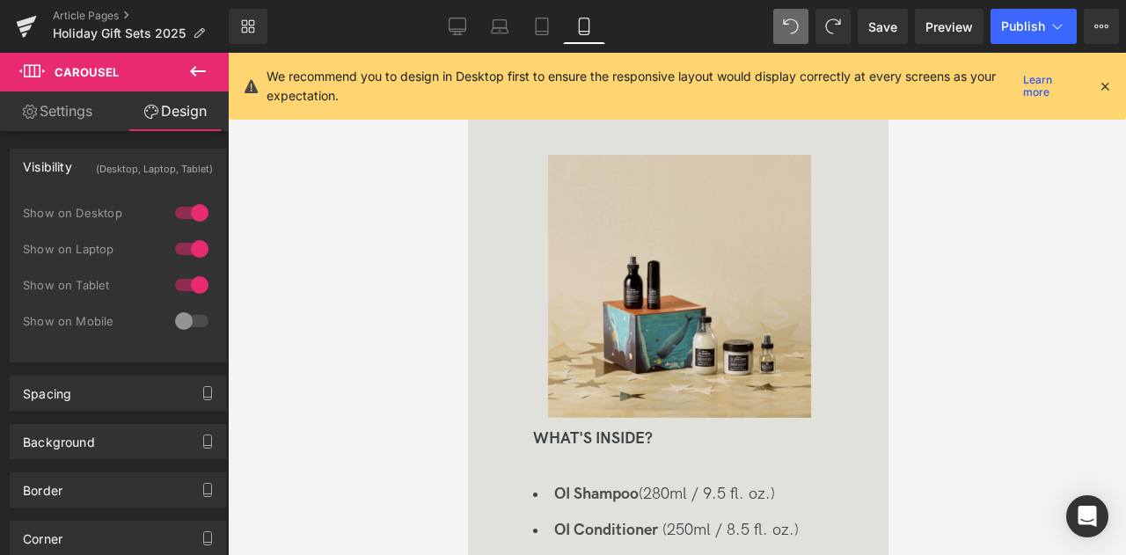
scroll to position [1573, 0]
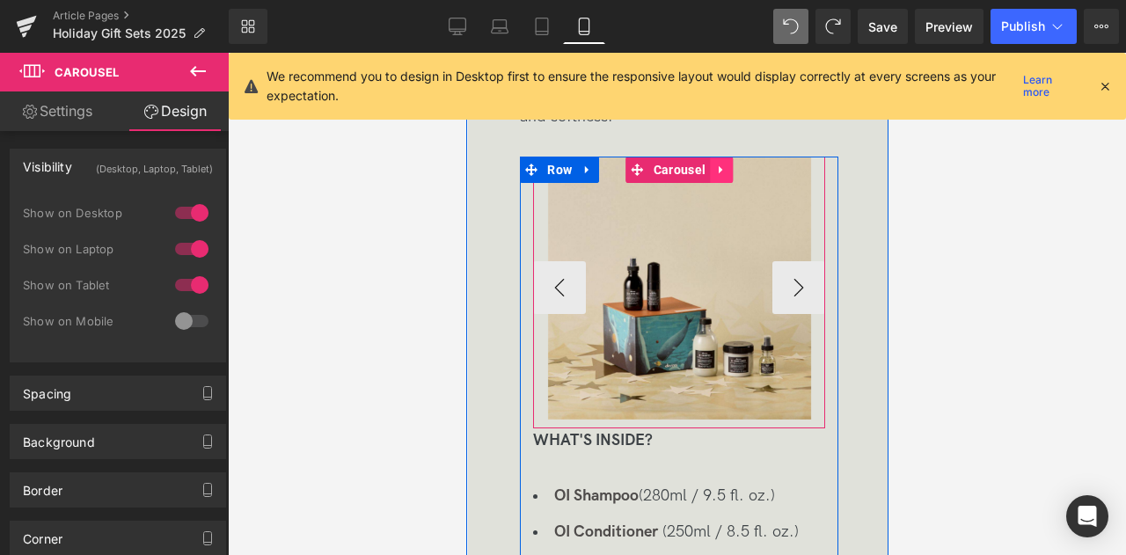
click at [714, 168] on icon at bounding box center [720, 169] width 12 height 13
click at [709, 168] on icon at bounding box center [709, 169] width 12 height 13
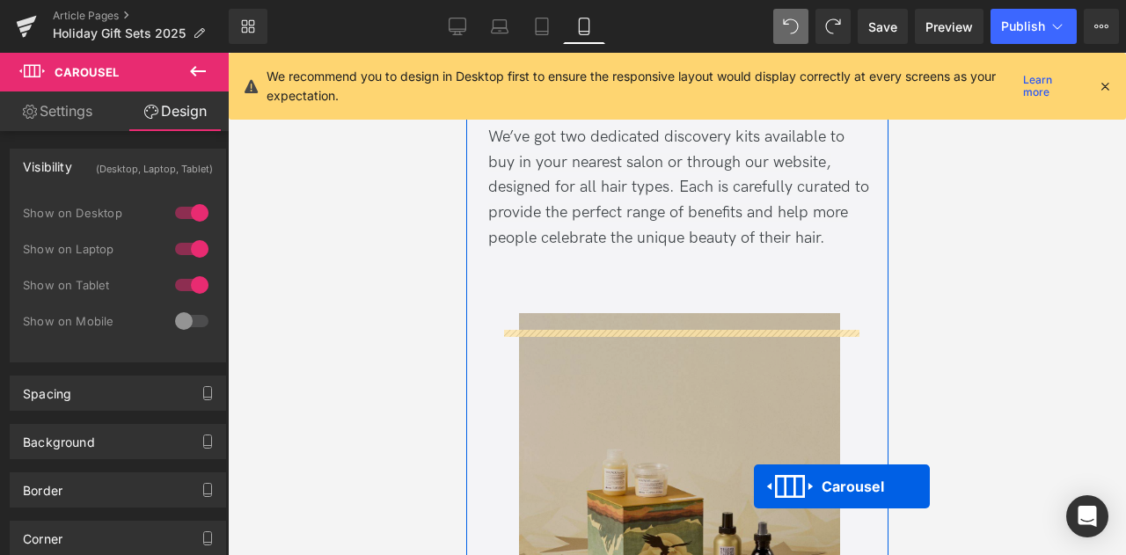
scroll to position [2430, 0]
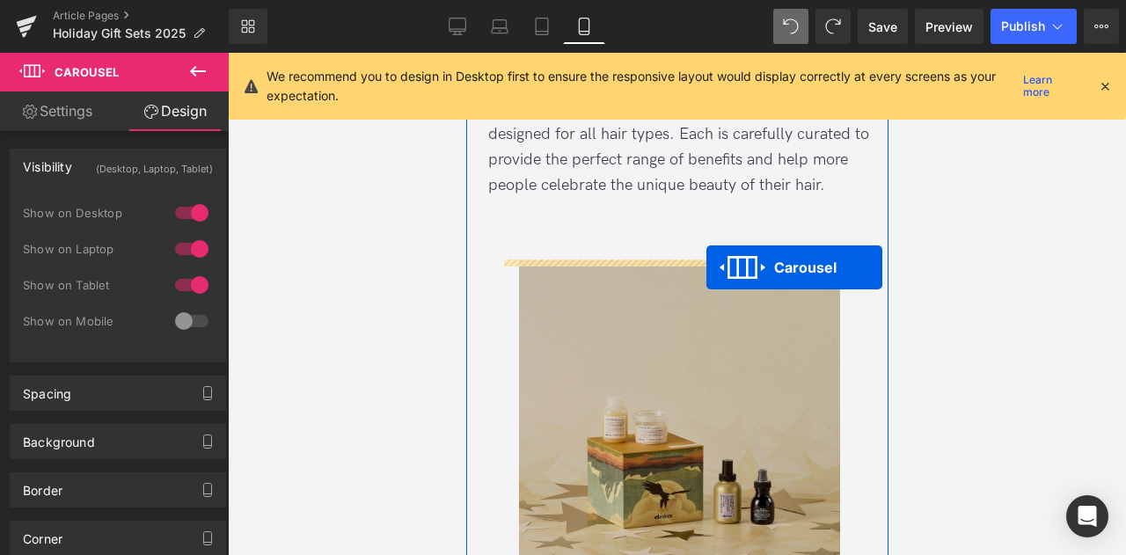
drag, startPoint x: 635, startPoint y: 199, endPoint x: 705, endPoint y: 267, distance: 98.3
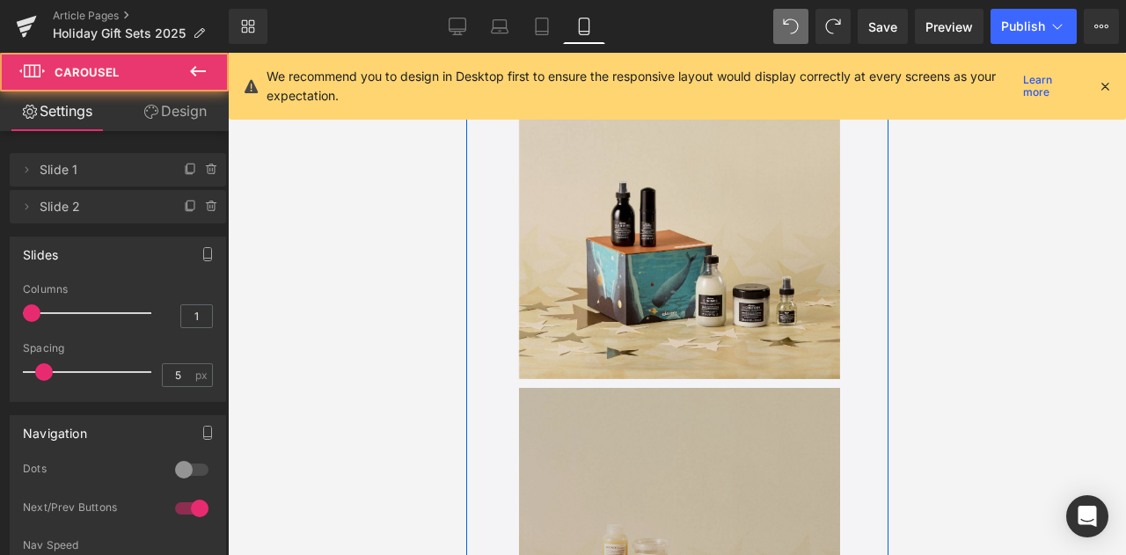
scroll to position [2589, 0]
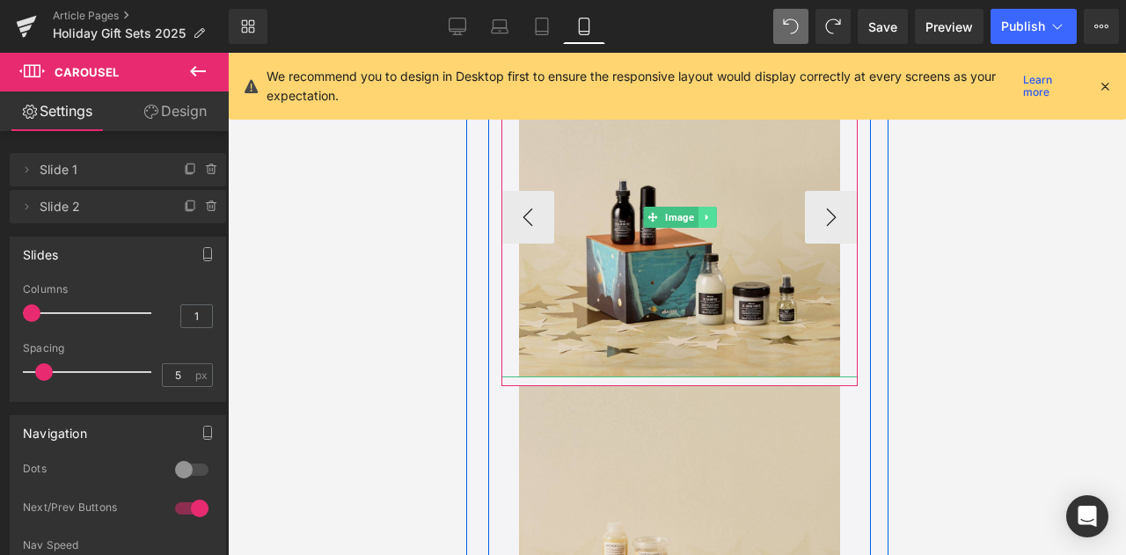
click at [705, 220] on icon at bounding box center [706, 217] width 10 height 11
click at [706, 220] on link at bounding box center [715, 217] width 18 height 21
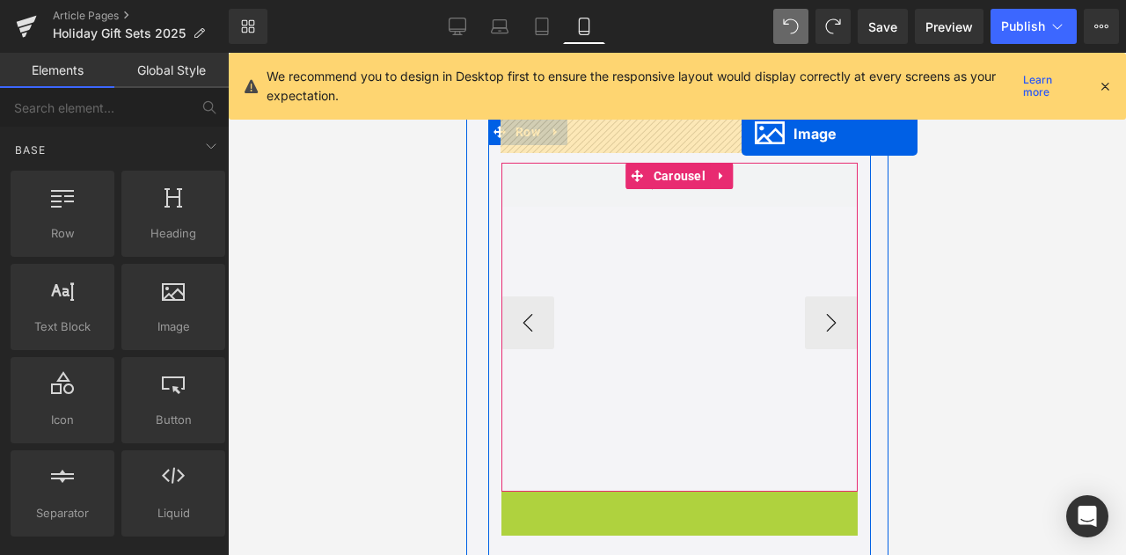
scroll to position [2396, 0]
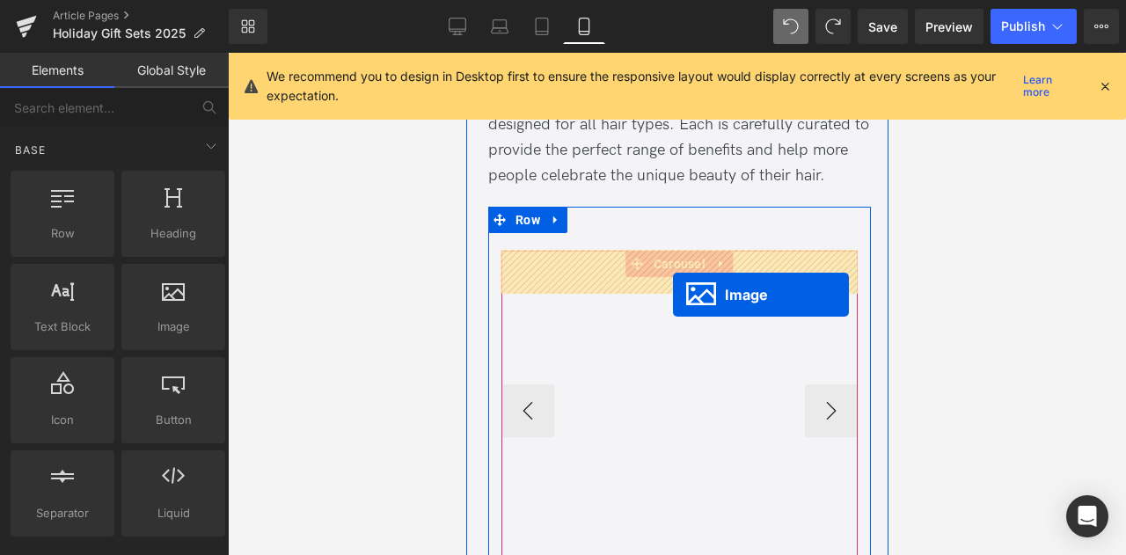
drag, startPoint x: 651, startPoint y: 543, endPoint x: 672, endPoint y: 295, distance: 248.9
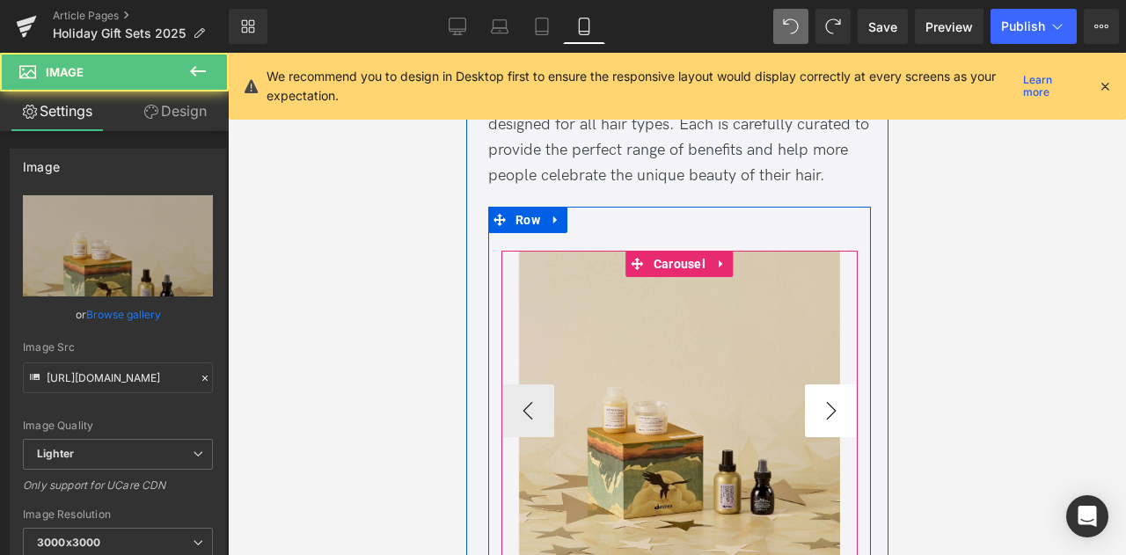
click at [818, 401] on button "›" at bounding box center [830, 410] width 53 height 53
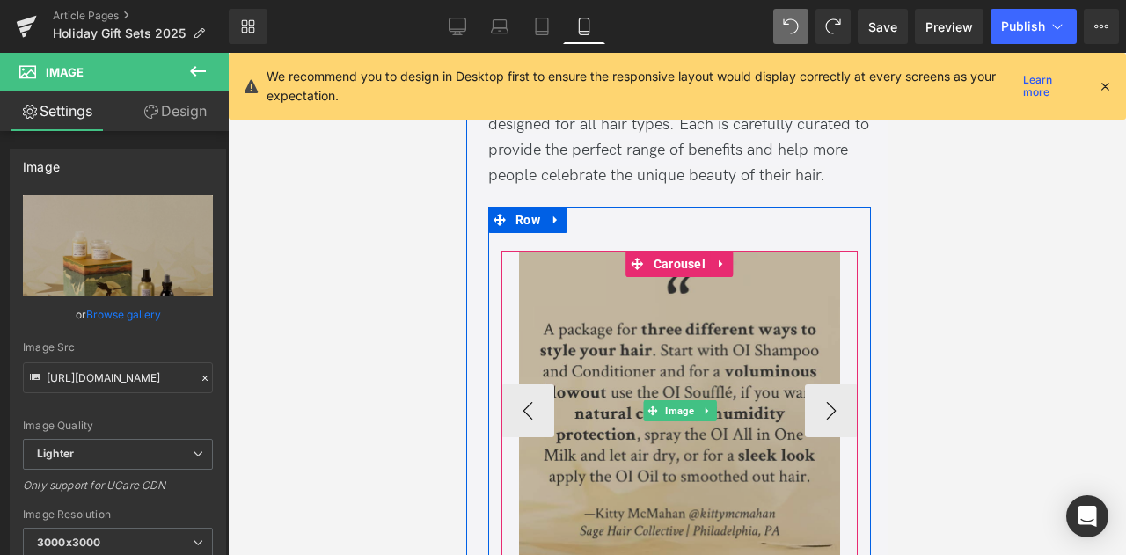
click at [661, 351] on img at bounding box center [678, 411] width 321 height 321
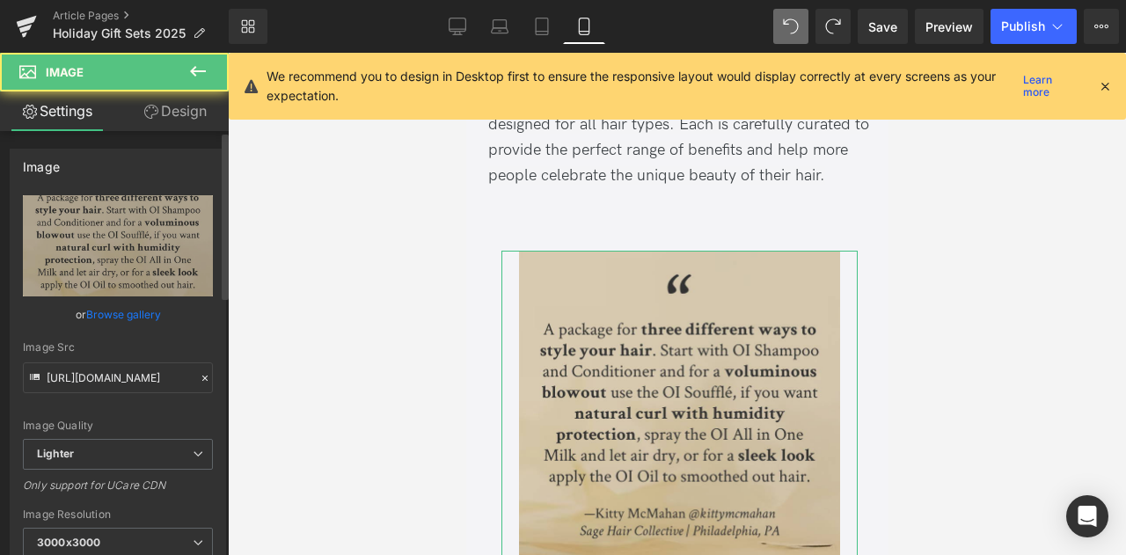
click at [110, 317] on link "Browse gallery" at bounding box center [123, 314] width 75 height 31
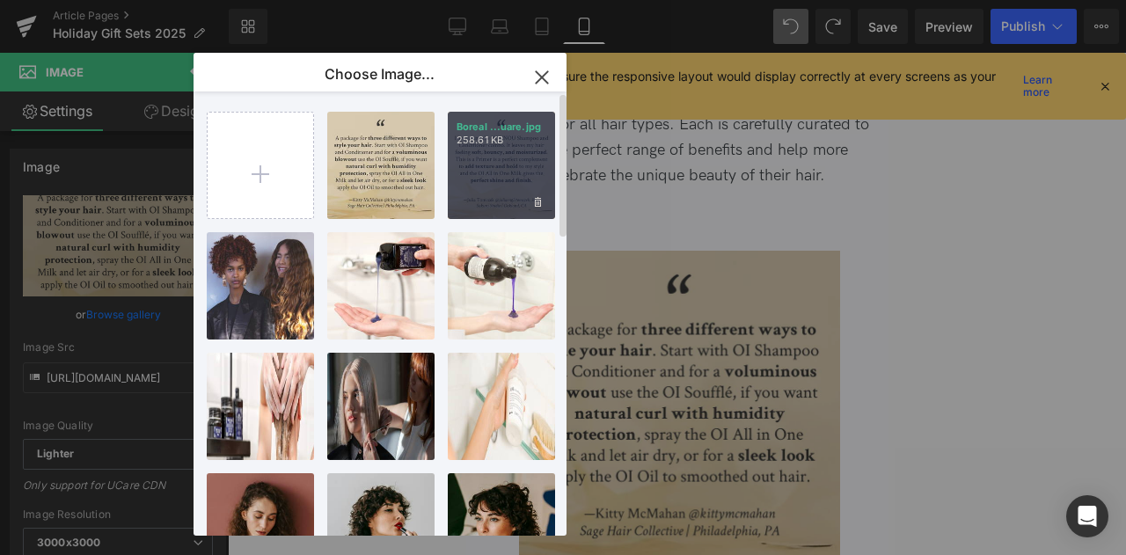
click at [487, 162] on div "Boreal ...uare.jpg 258.61 KB" at bounding box center [501, 165] width 107 height 107
type input "https://ucarecdn.com/30cd85c1-de12-4a62-b1ac-6bfb949a094f/-/format/auto/-/previ…"
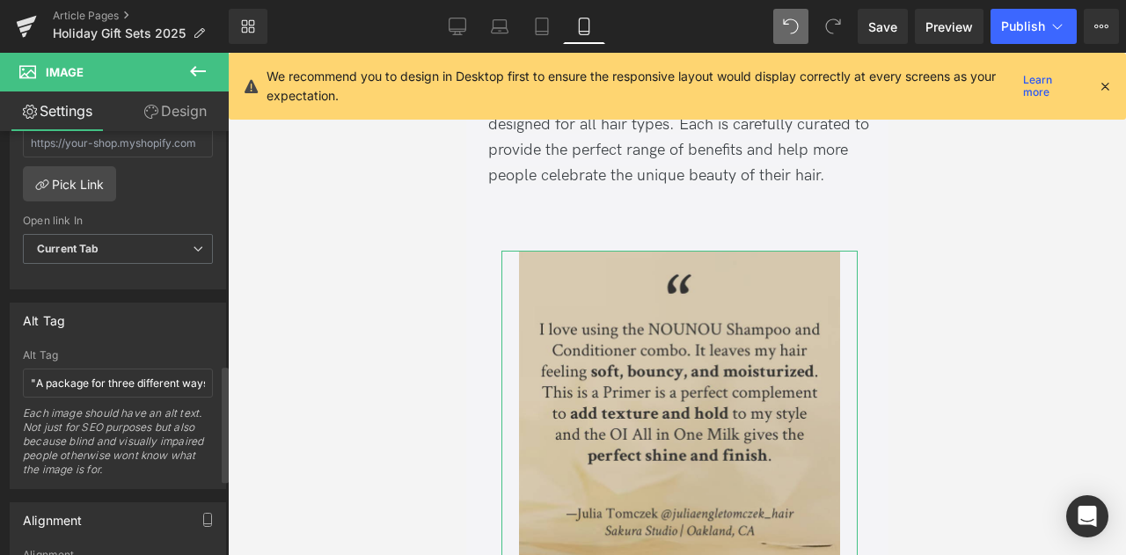
scroll to position [848, 0]
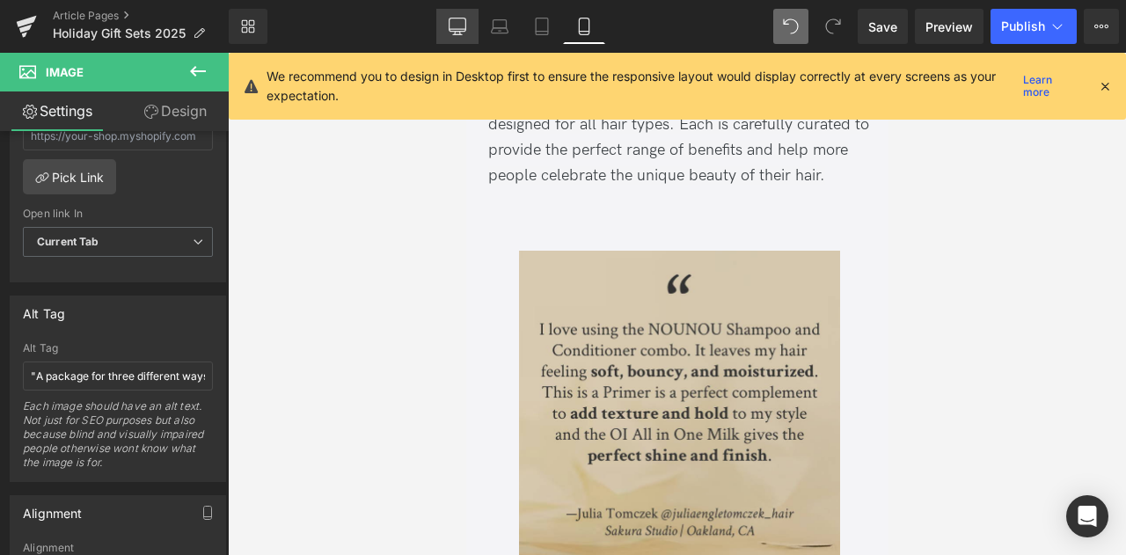
click at [452, 22] on icon at bounding box center [458, 27] width 18 height 18
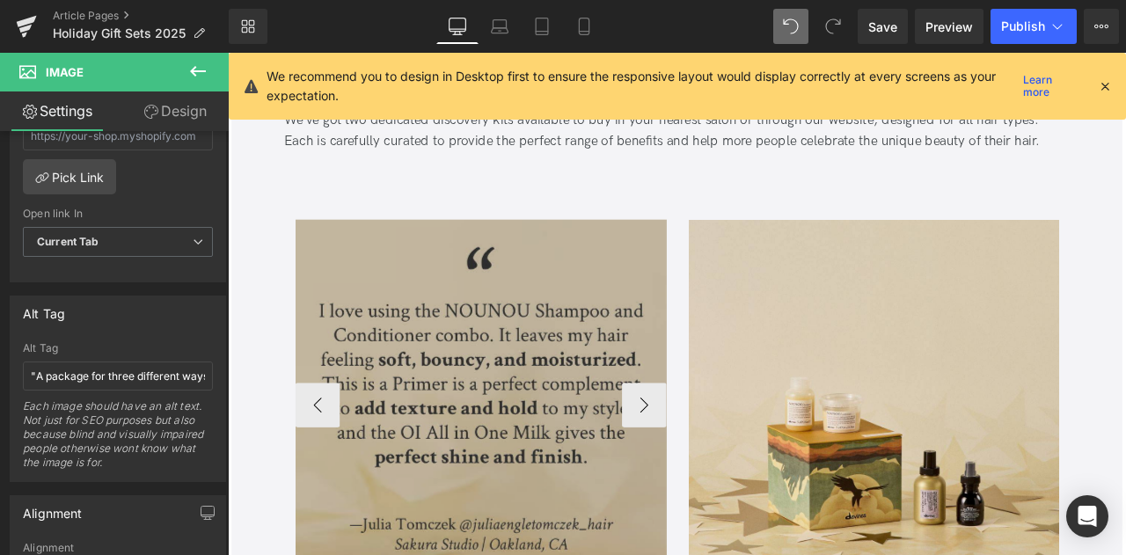
scroll to position [1701, 0]
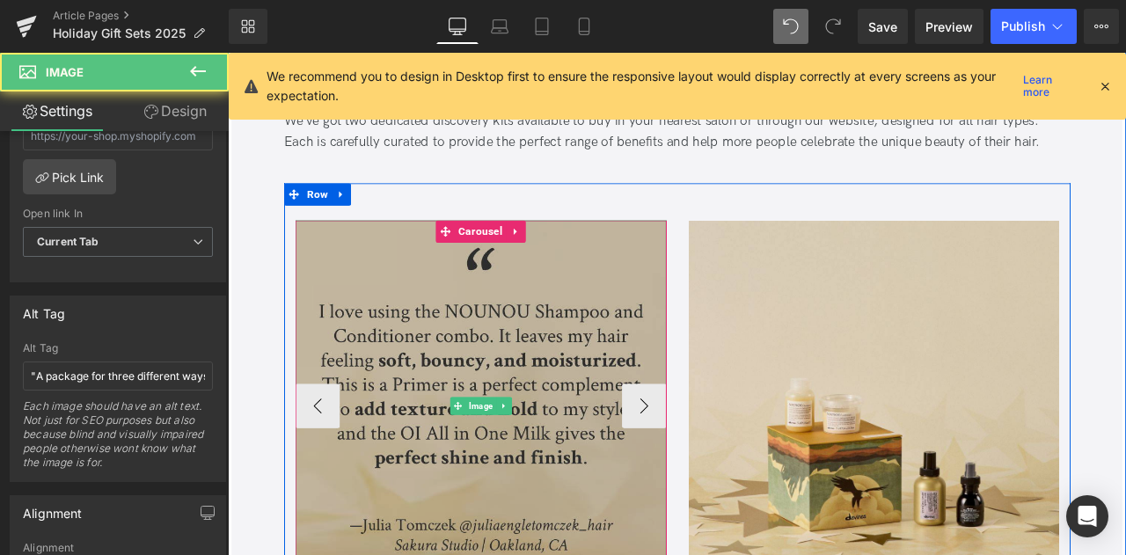
click at [661, 378] on img at bounding box center [528, 472] width 440 height 440
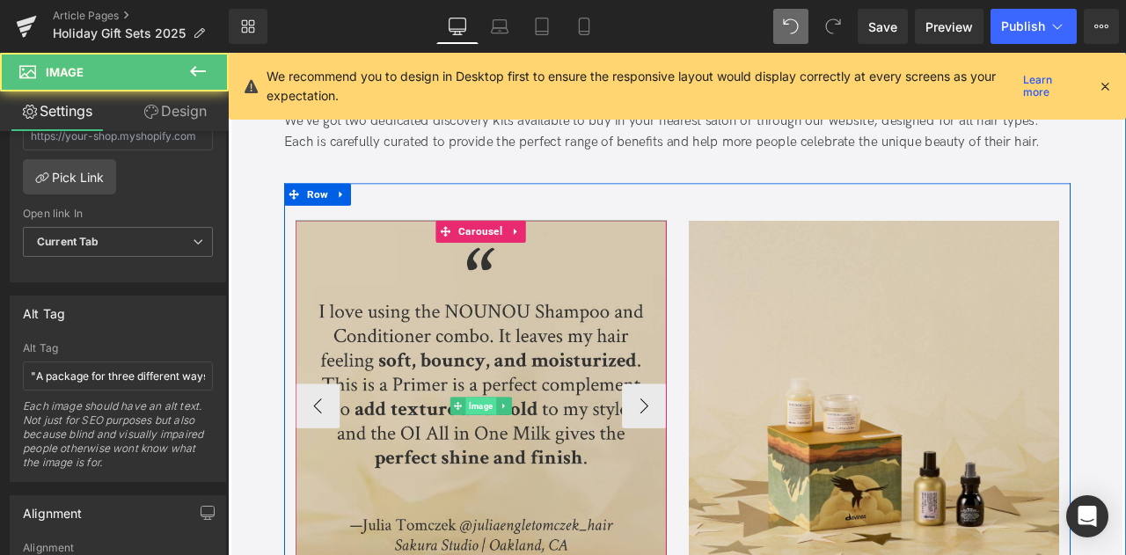
click at [527, 468] on span "Image" at bounding box center [527, 471] width 36 height 21
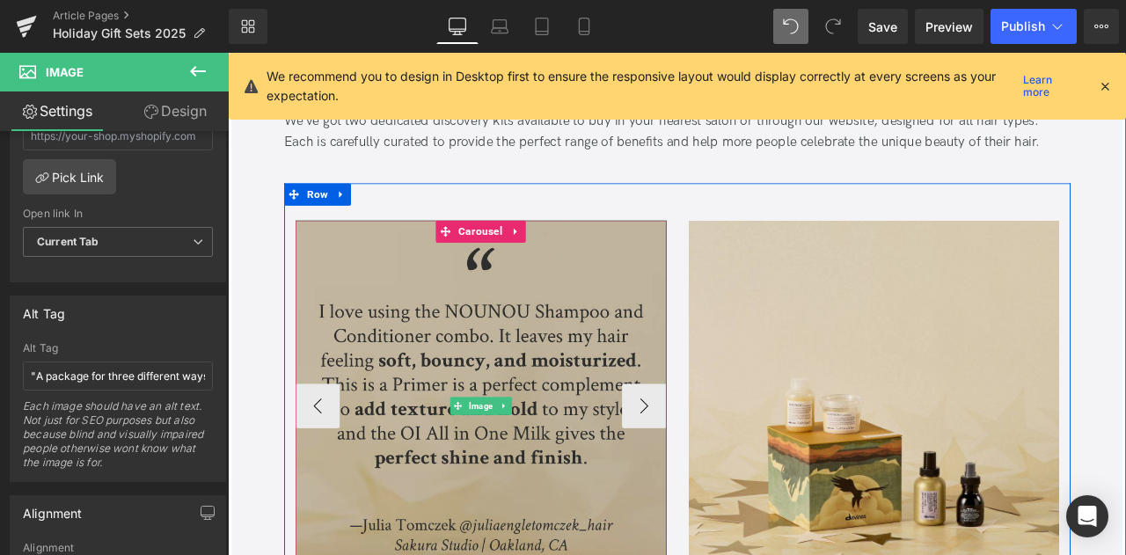
scroll to position [1873, 0]
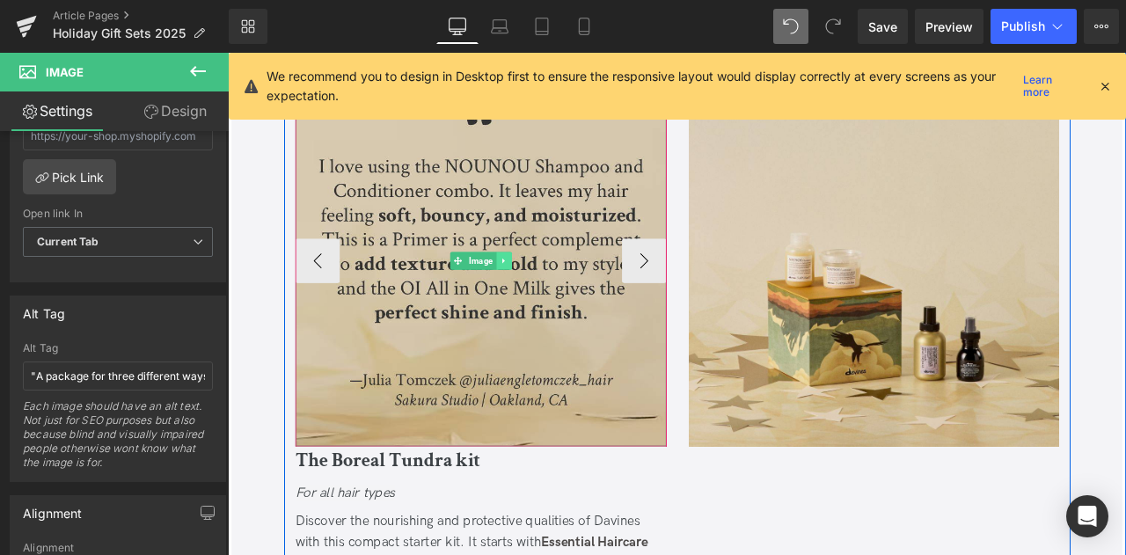
click at [550, 296] on icon at bounding box center [555, 299] width 10 height 11
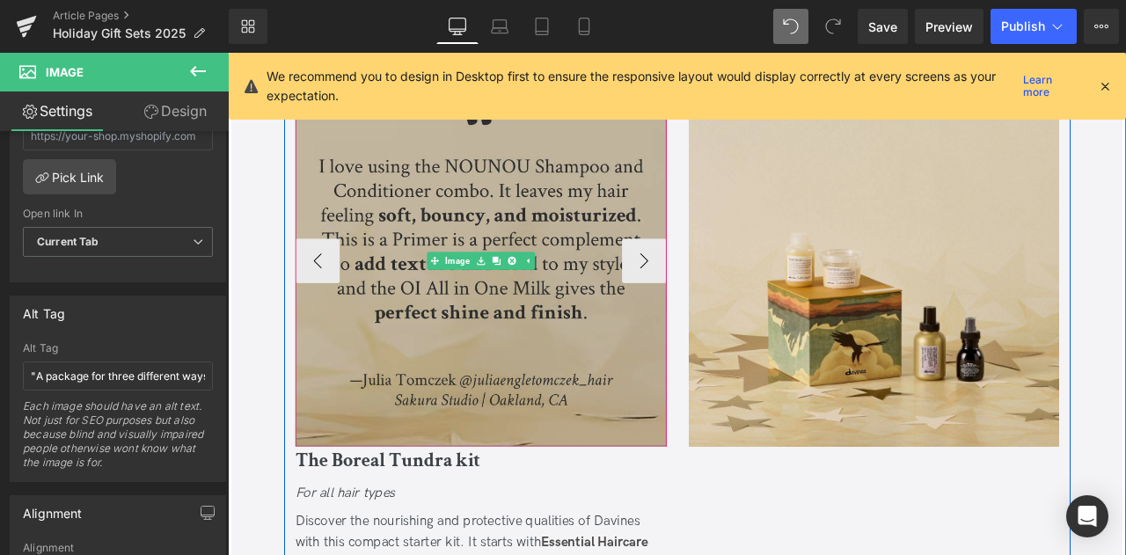
click at [563, 432] on img at bounding box center [528, 299] width 440 height 440
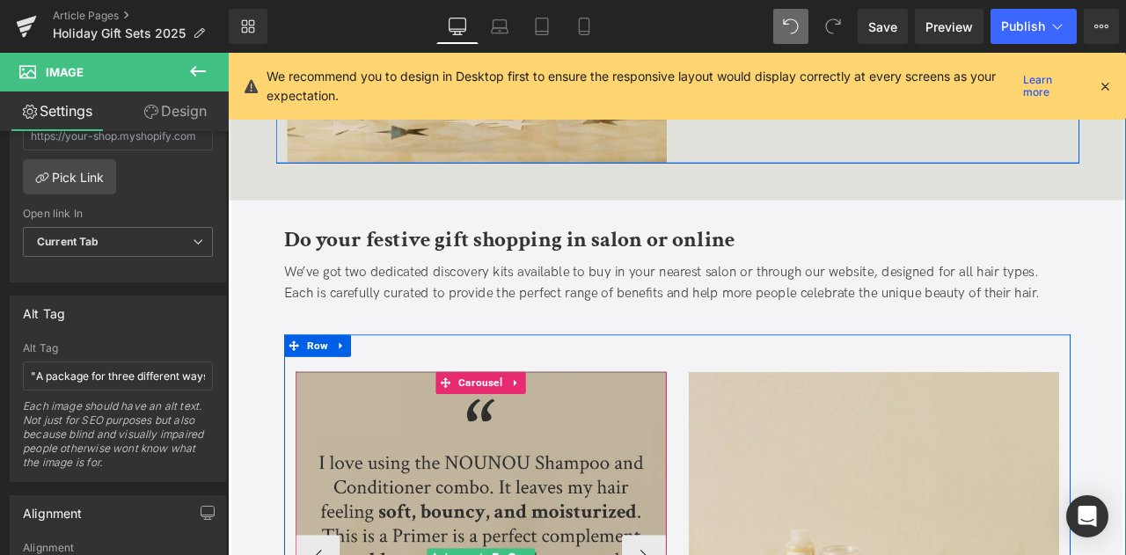
scroll to position [1522, 0]
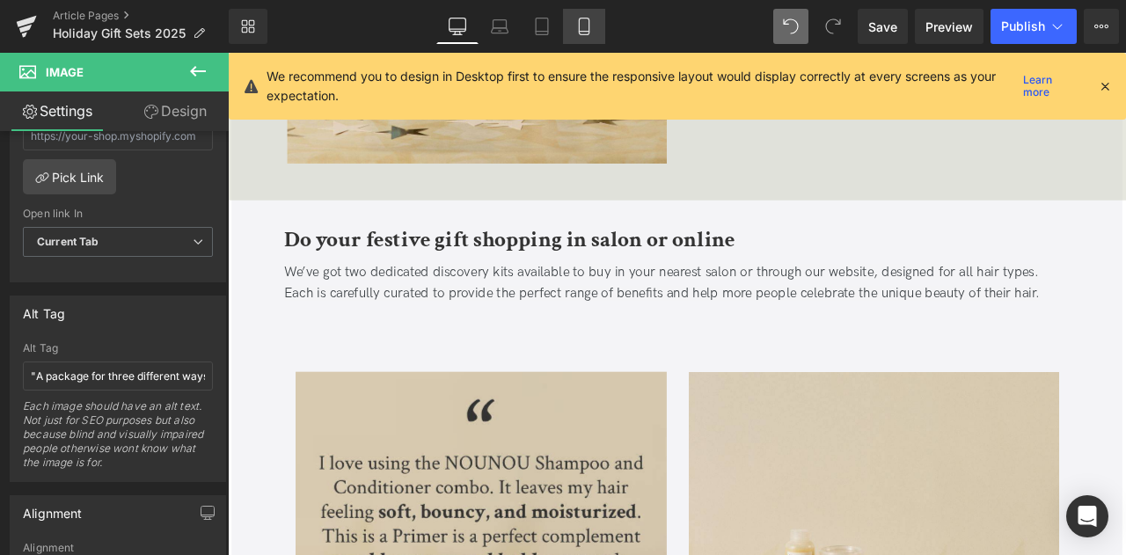
click at [583, 21] on icon at bounding box center [584, 27] width 18 height 18
type input "90"
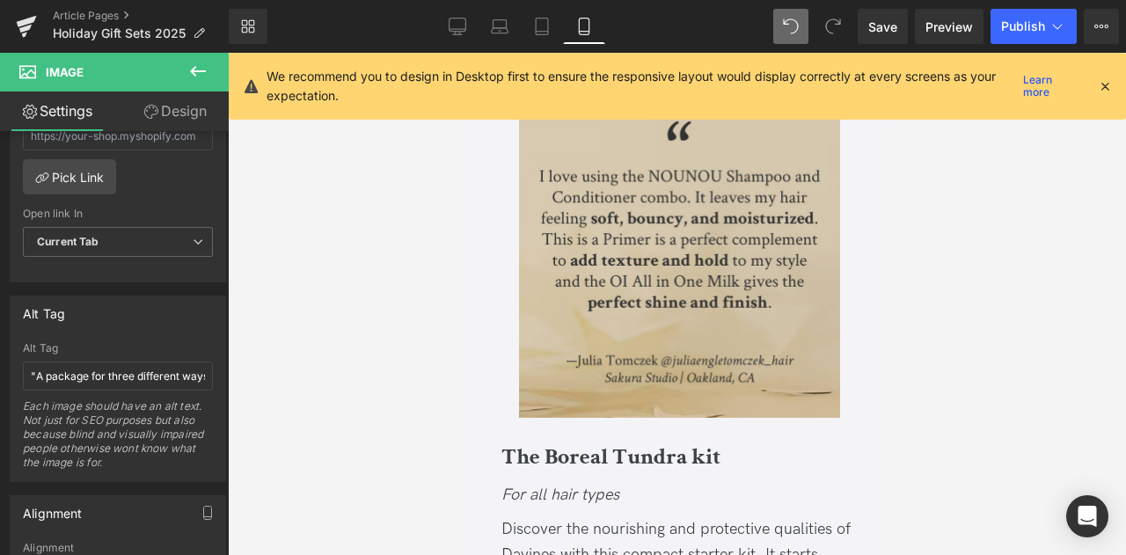
scroll to position [2550, 0]
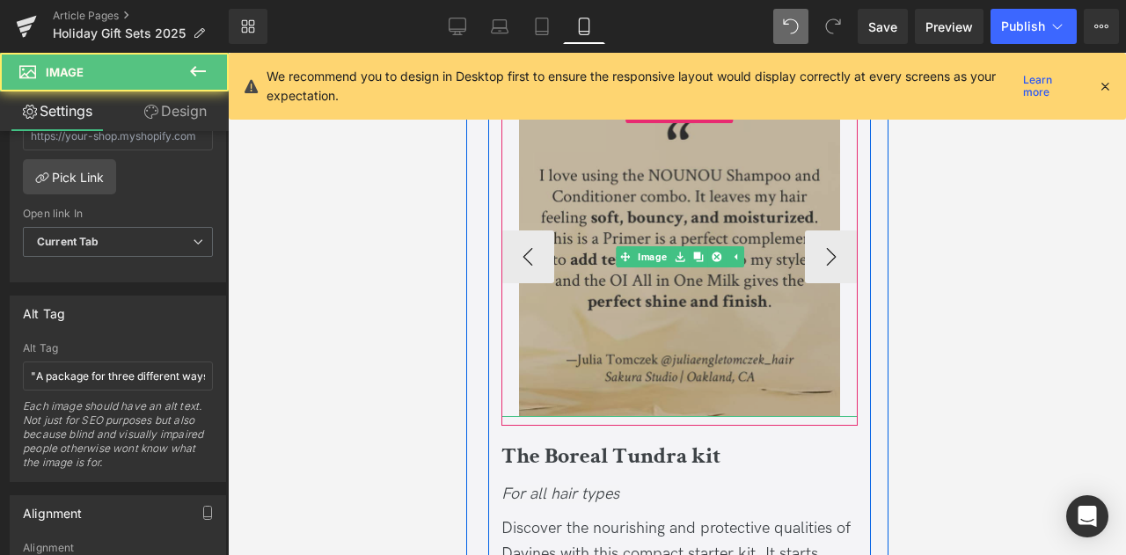
click at [680, 231] on img at bounding box center [678, 257] width 321 height 321
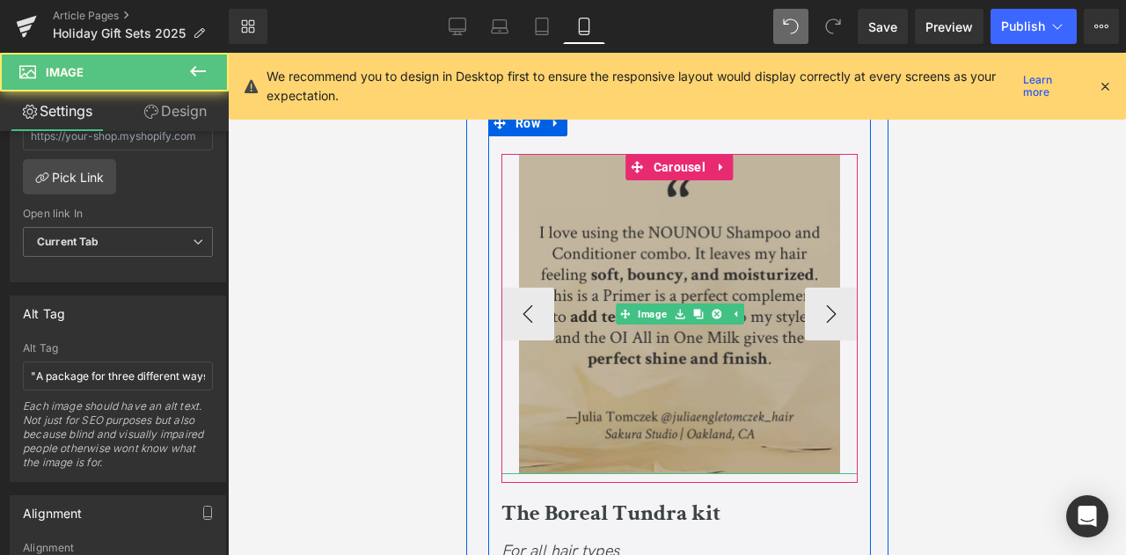
scroll to position [2494, 0]
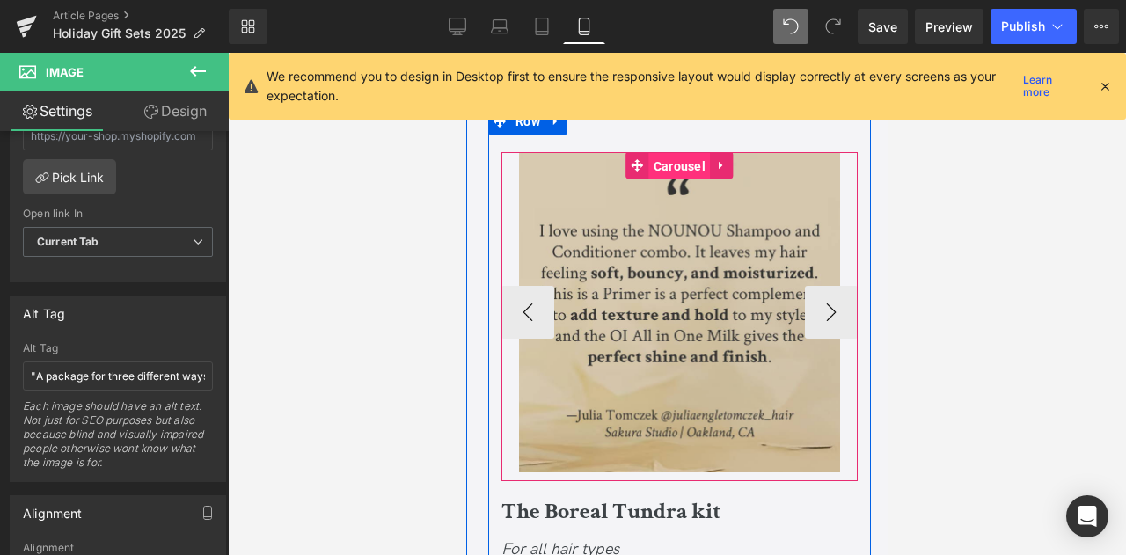
click at [668, 156] on span "Carousel" at bounding box center [678, 166] width 61 height 26
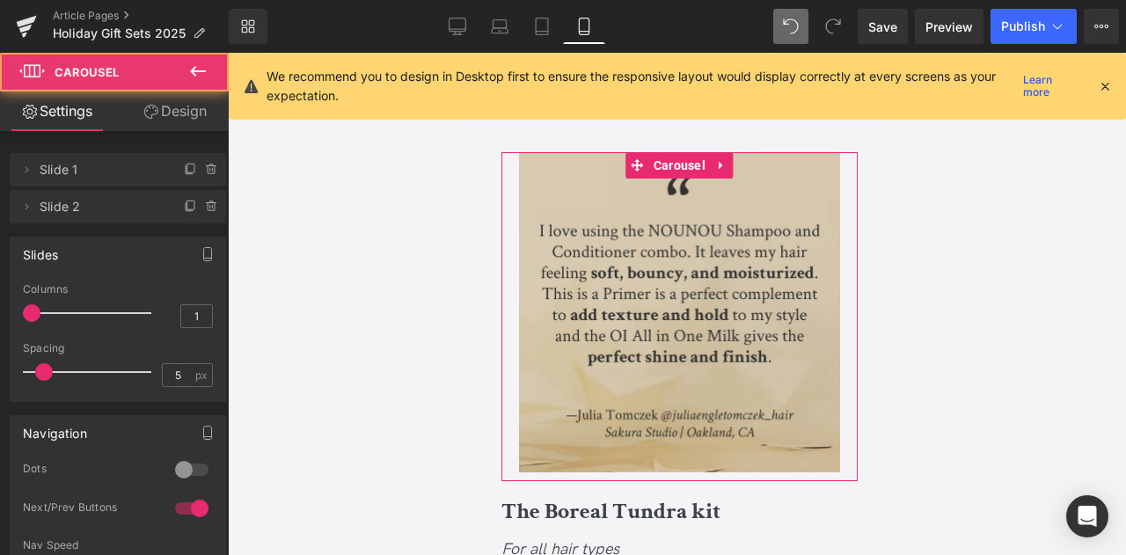
click at [185, 124] on link "Design" at bounding box center [175, 111] width 114 height 40
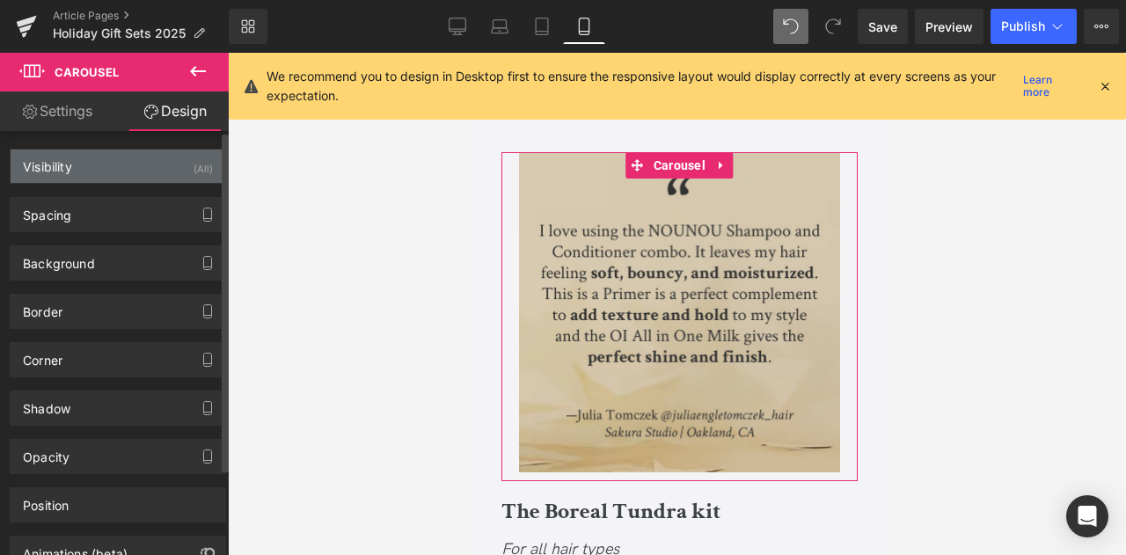
click at [193, 175] on div "(All)" at bounding box center [202, 164] width 19 height 29
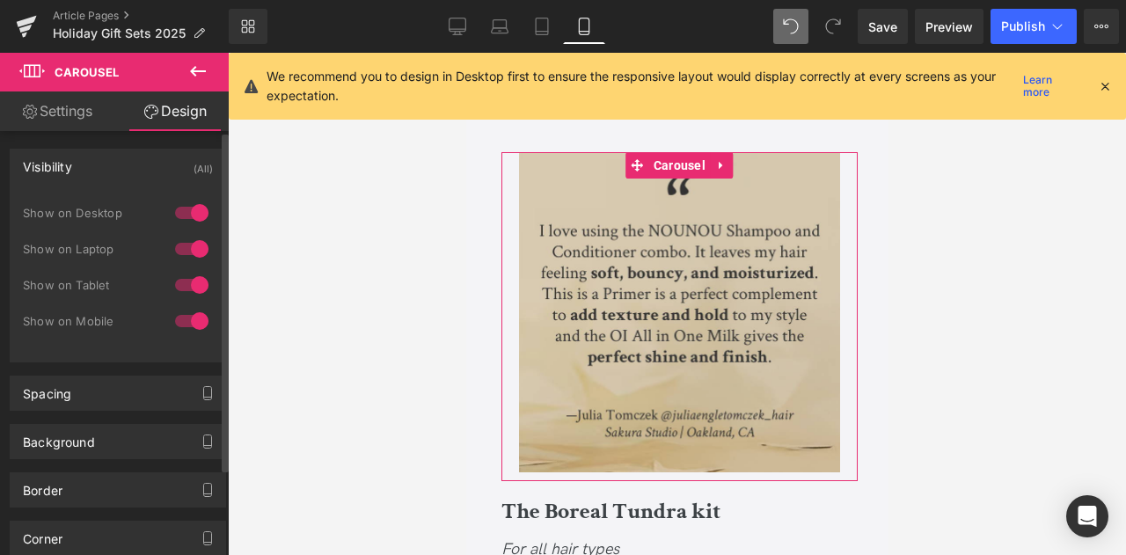
click at [192, 274] on div at bounding box center [192, 285] width 42 height 28
click at [188, 245] on div at bounding box center [192, 249] width 42 height 28
click at [182, 208] on div at bounding box center [192, 213] width 42 height 28
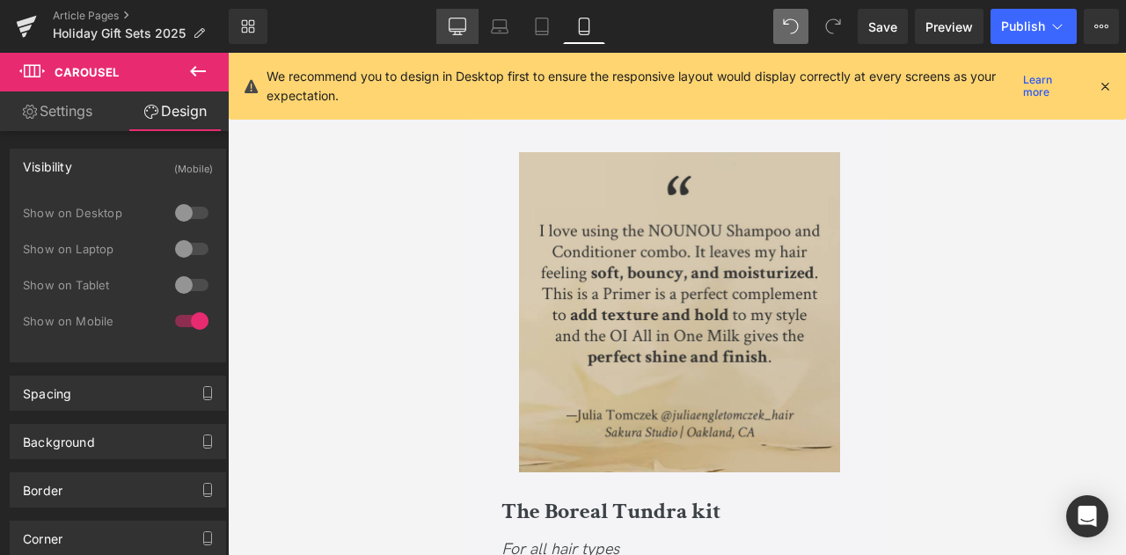
click at [450, 32] on icon at bounding box center [458, 27] width 18 height 18
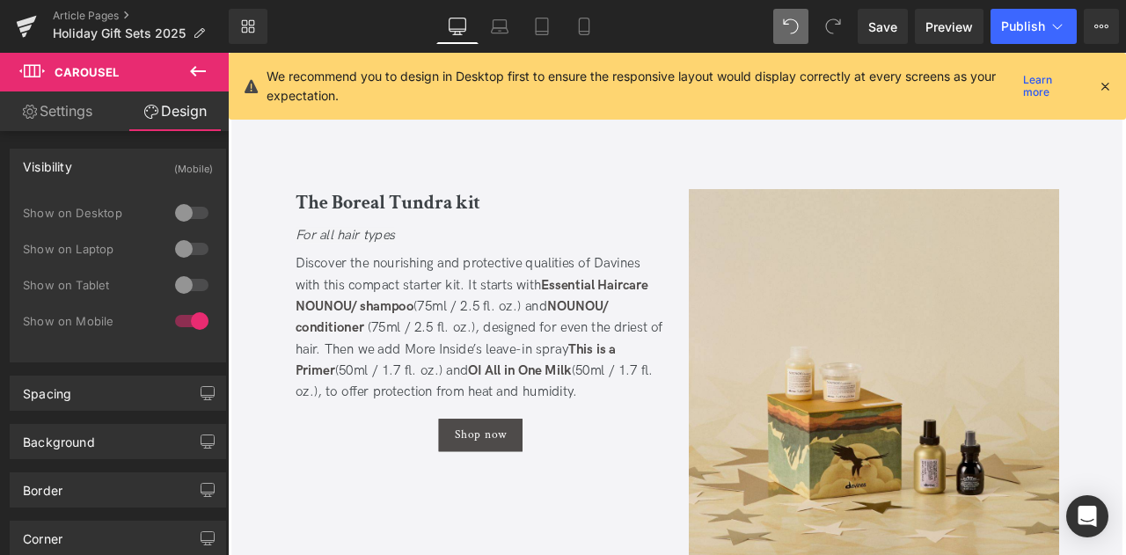
scroll to position [1738, 0]
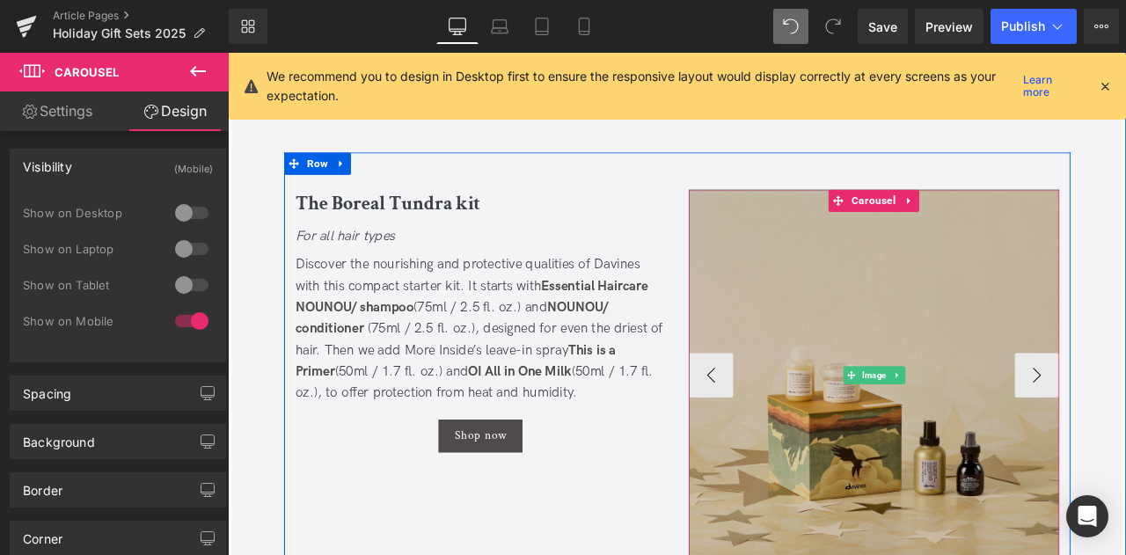
click at [788, 432] on img at bounding box center [994, 435] width 440 height 440
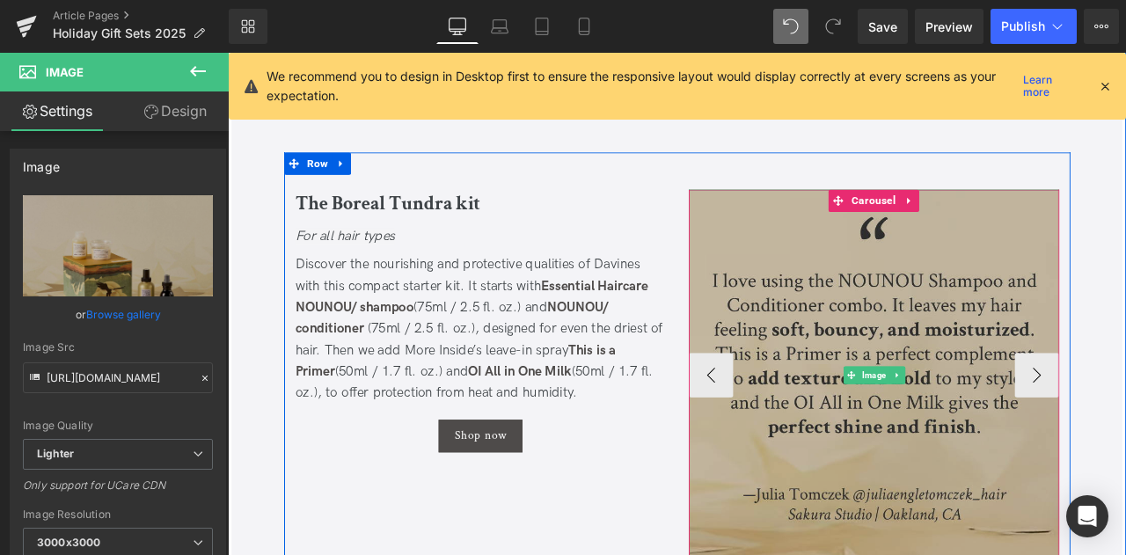
click at [978, 307] on img at bounding box center [994, 435] width 440 height 440
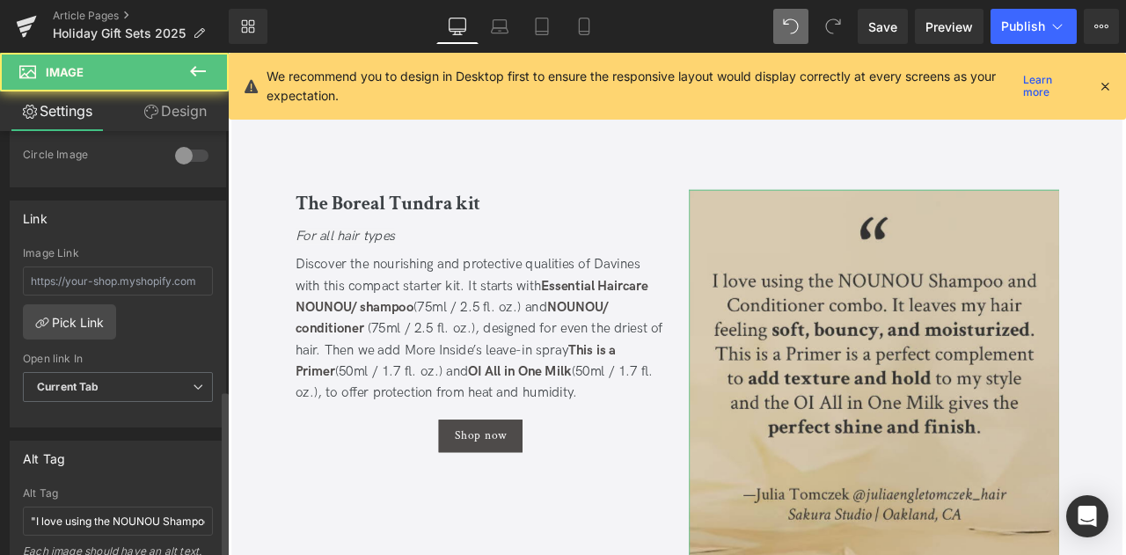
scroll to position [785, 0]
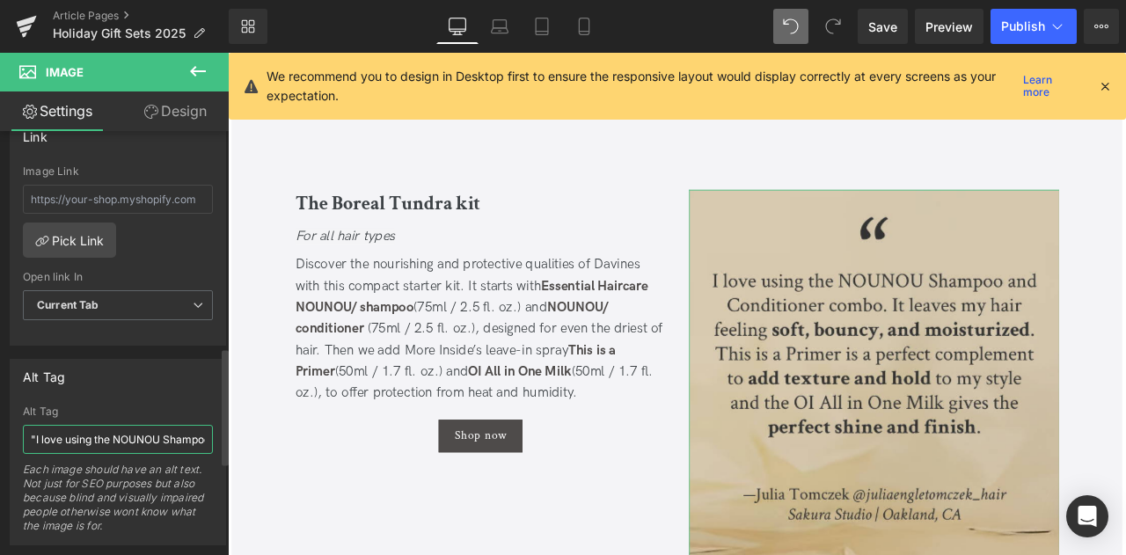
click at [61, 434] on input ""I love using the NOUNOU Shampoo and Conditioner combo. It leaves my hair feeli…" at bounding box center [118, 439] width 190 height 29
click at [585, 16] on link "Mobile" at bounding box center [584, 26] width 42 height 35
type input "90"
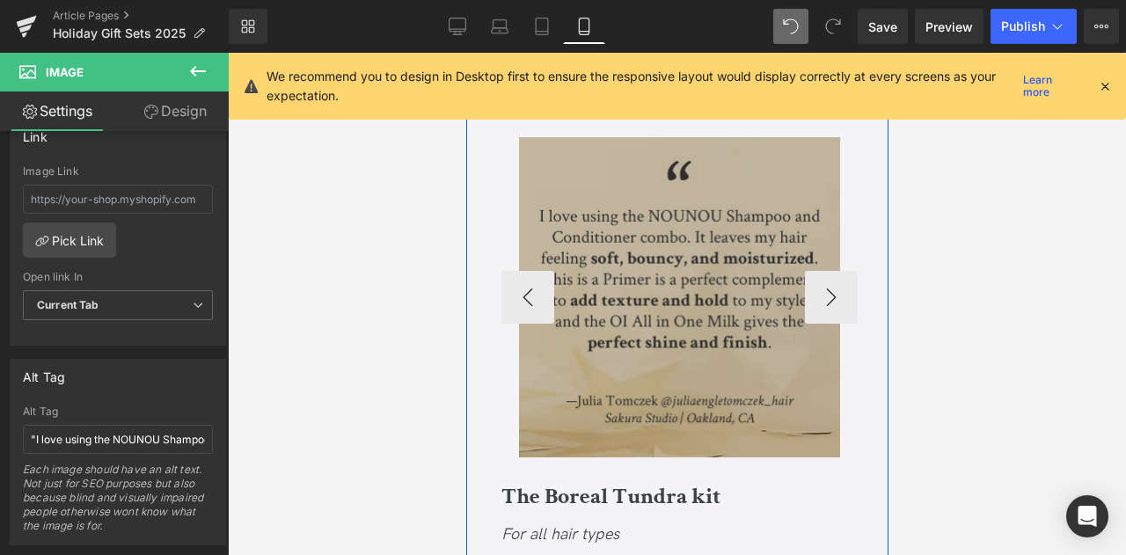
scroll to position [2508, 0]
click at [644, 206] on img at bounding box center [678, 298] width 321 height 321
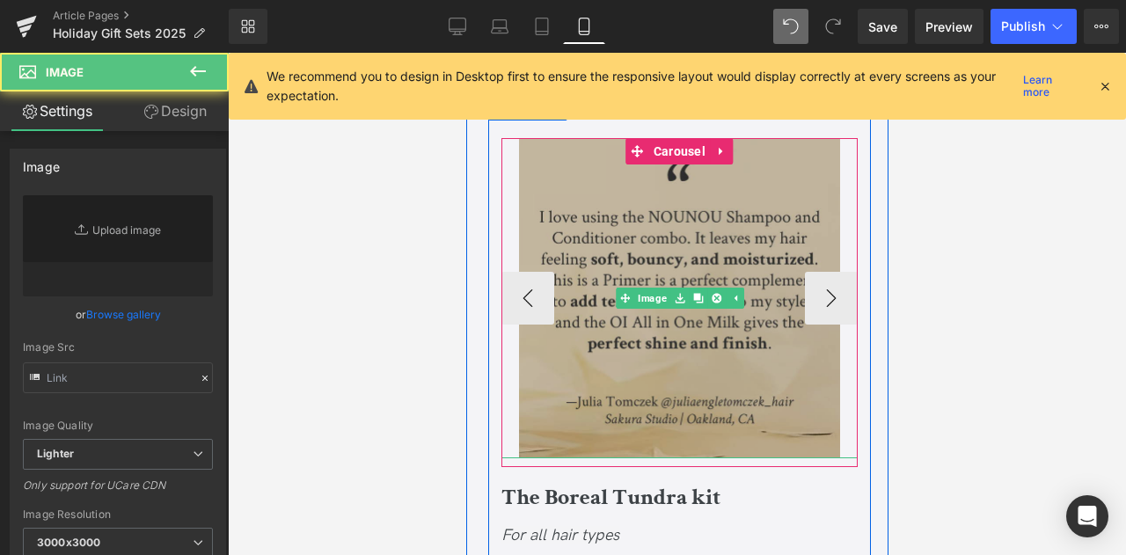
type input "https://ucarecdn.com/30cd85c1-de12-4a62-b1ac-6bfb949a094f/-/format/auto/-/previ…"
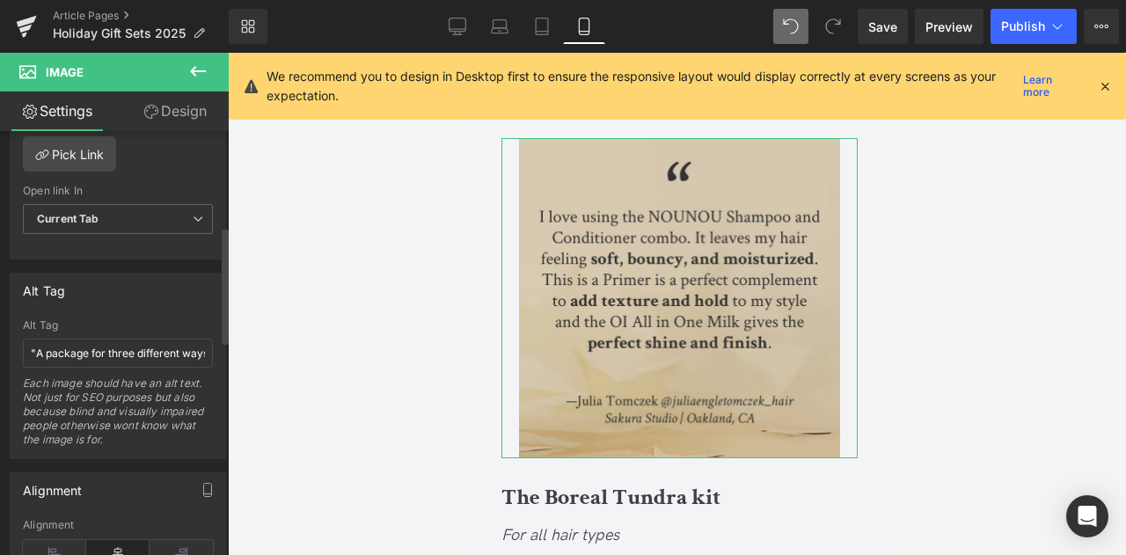
scroll to position [987, 0]
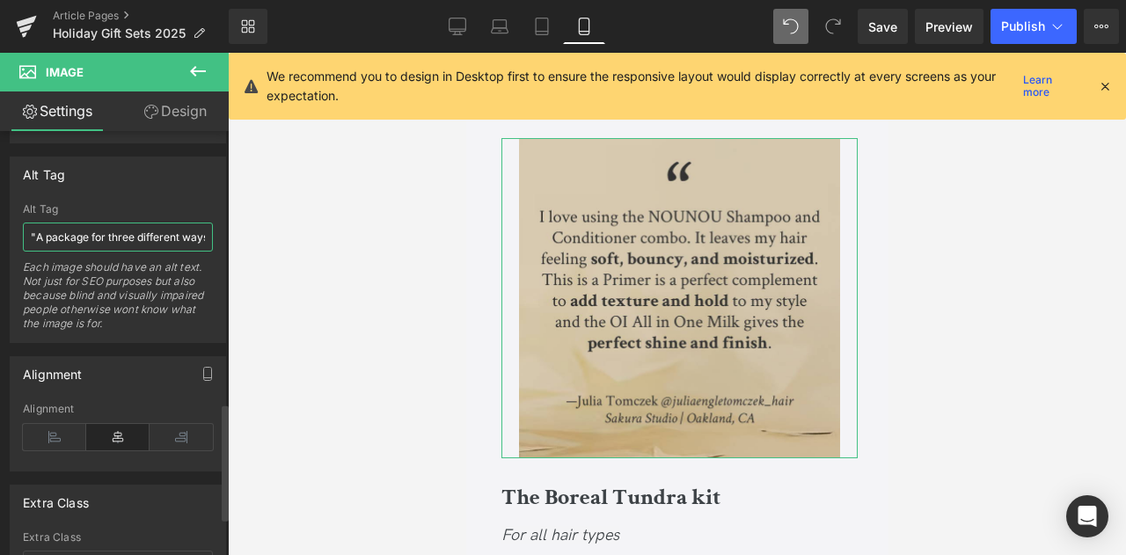
click at [116, 230] on input ""A package for three different ways to style your hair. Start with Oi shampoo a…" at bounding box center [118, 237] width 190 height 29
paste input ""I love using the NOUNOU Shampoo and Conditioner combo. It leaves my hair feeli…"
type input ""I love using the NOUNOU Shampoo and Conditioner combo. It leaves my hair feeli…"
click at [150, 283] on div "Each image should have an alt text. Not just for SEO purposes but also because …" at bounding box center [118, 301] width 190 height 82
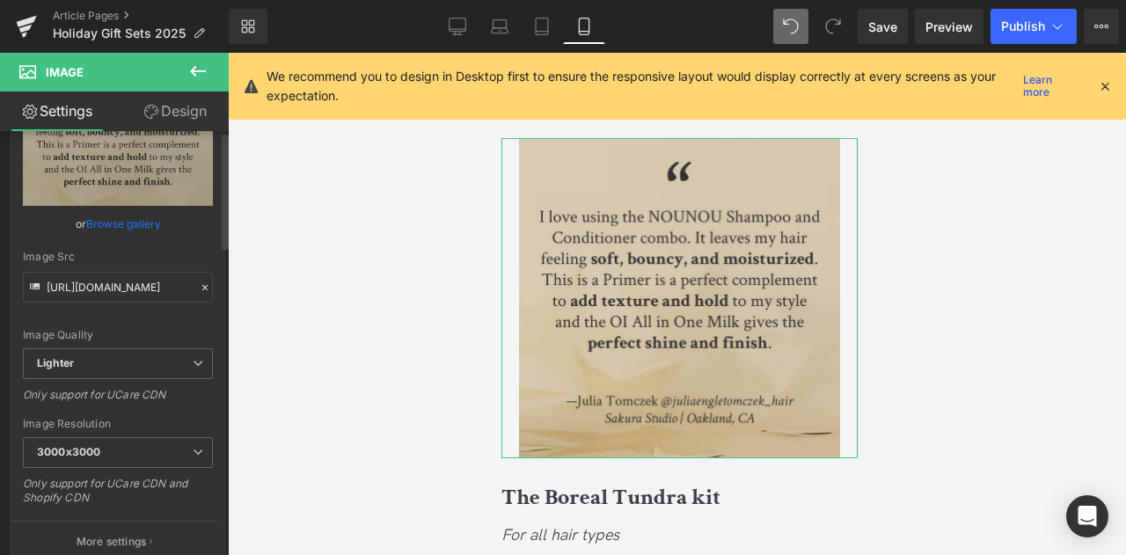
scroll to position [0, 0]
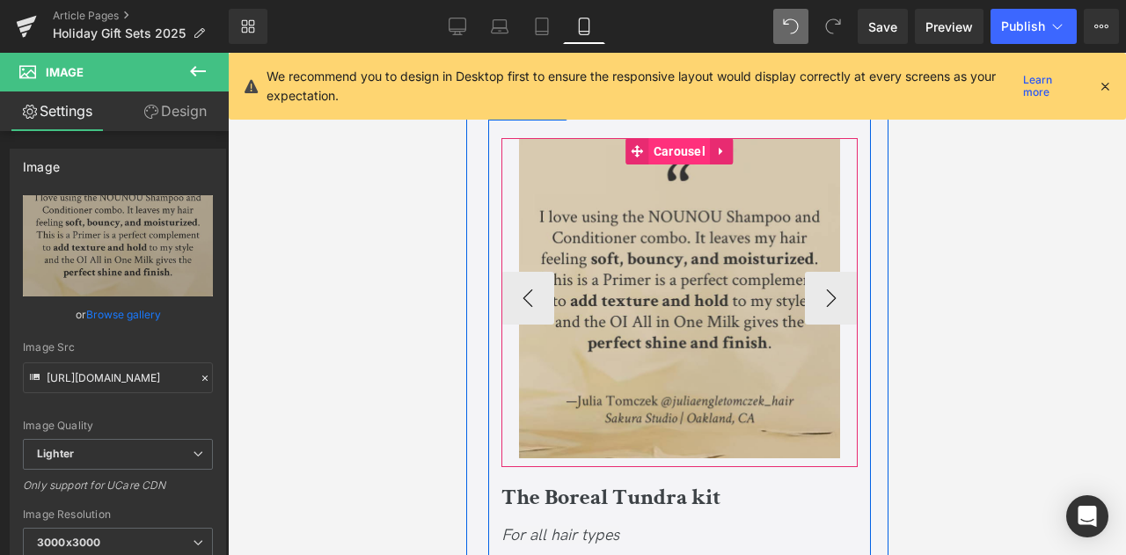
click at [683, 149] on span "Carousel" at bounding box center [678, 151] width 61 height 26
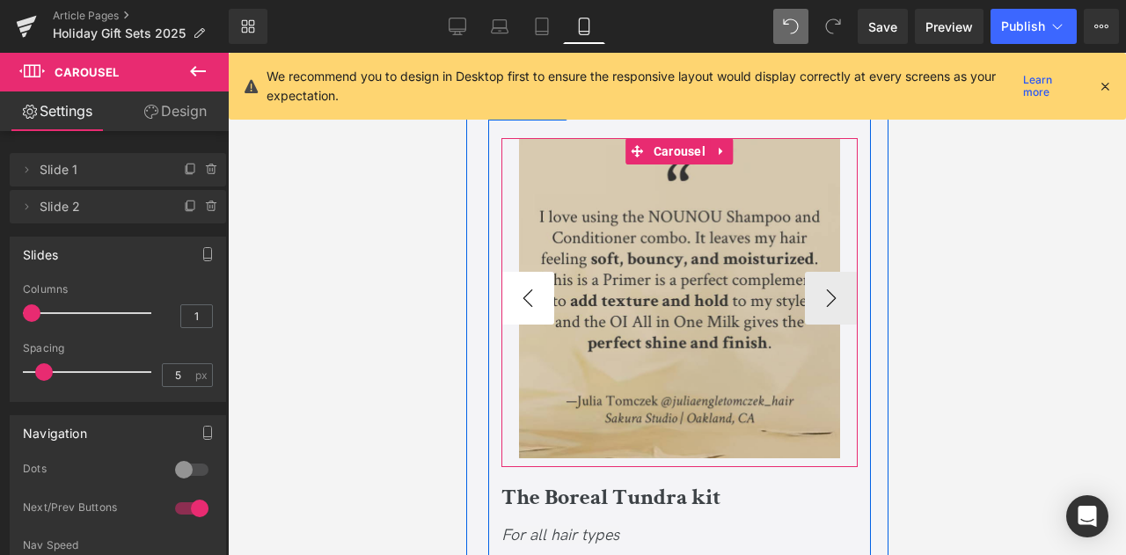
click at [535, 291] on button "‹" at bounding box center [526, 298] width 53 height 53
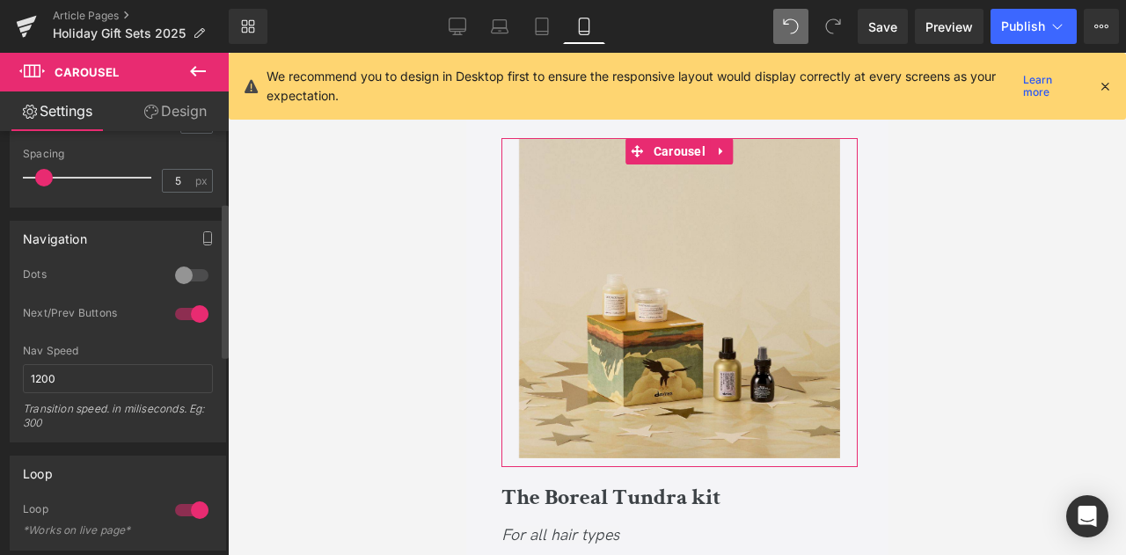
scroll to position [229, 0]
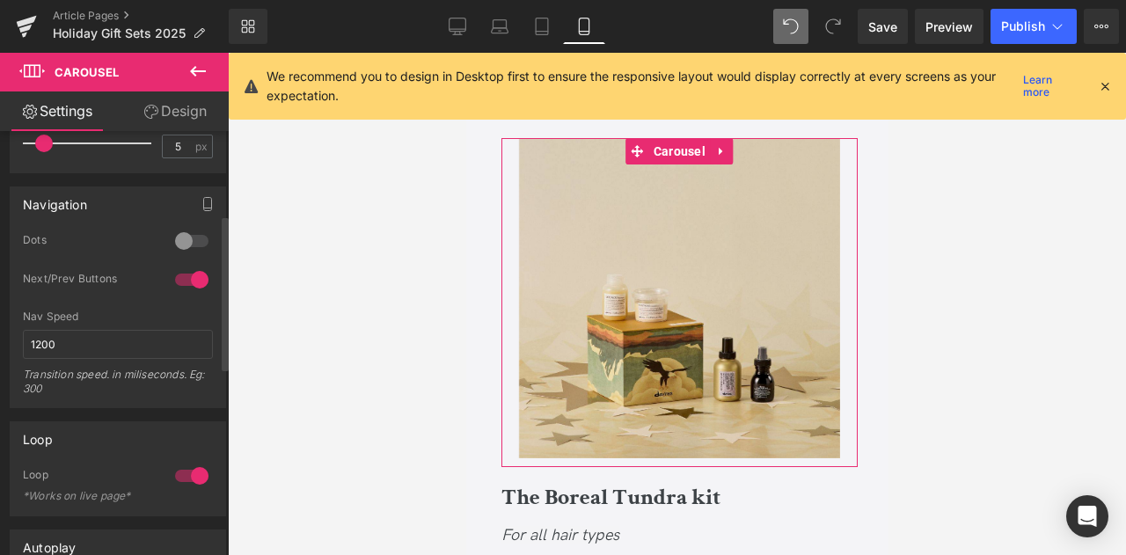
click at [186, 285] on div at bounding box center [192, 280] width 42 height 28
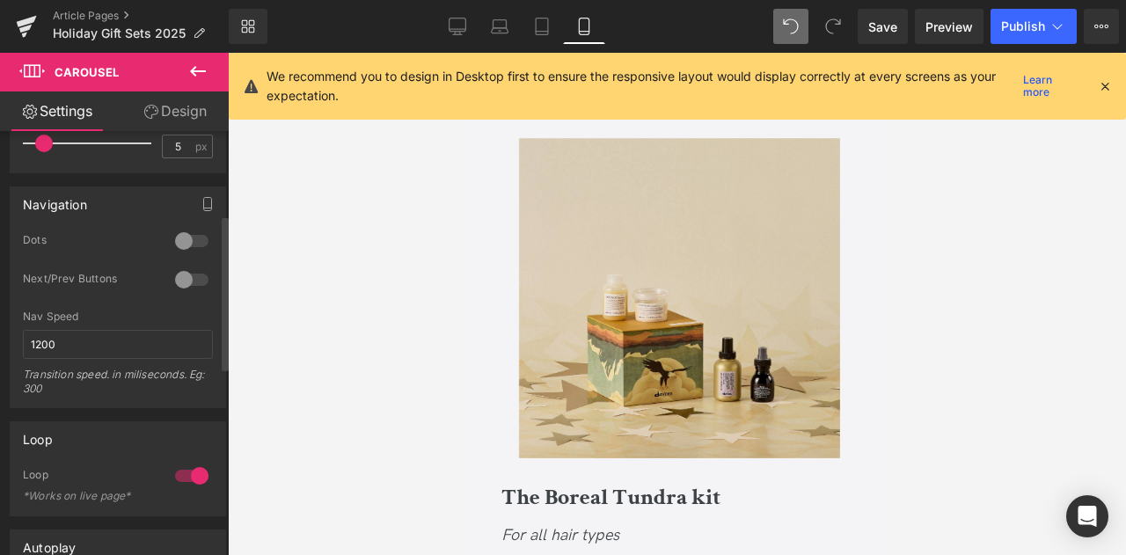
click at [186, 285] on div at bounding box center [192, 280] width 42 height 28
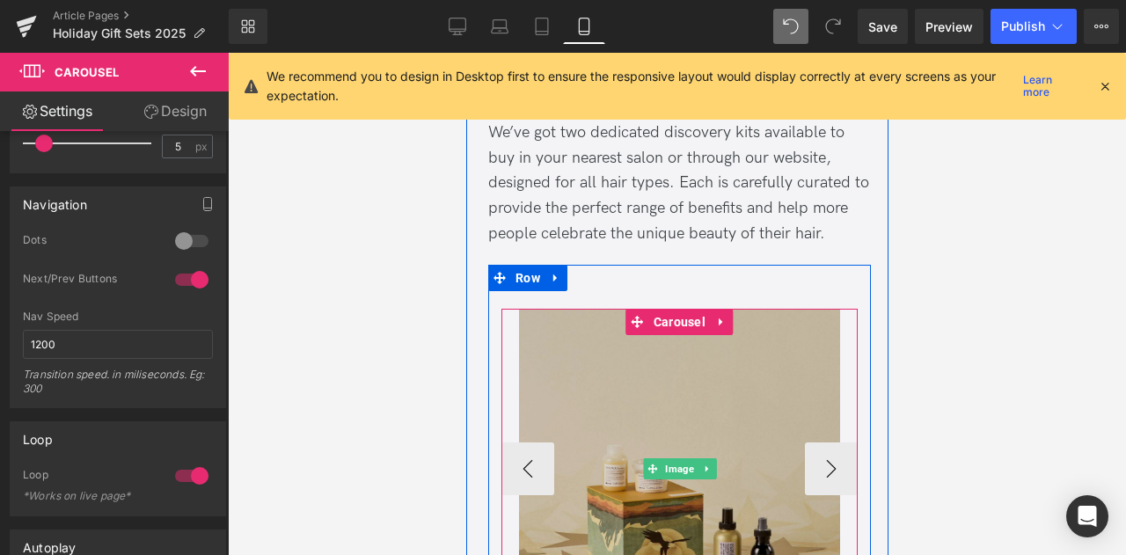
scroll to position [2339, 0]
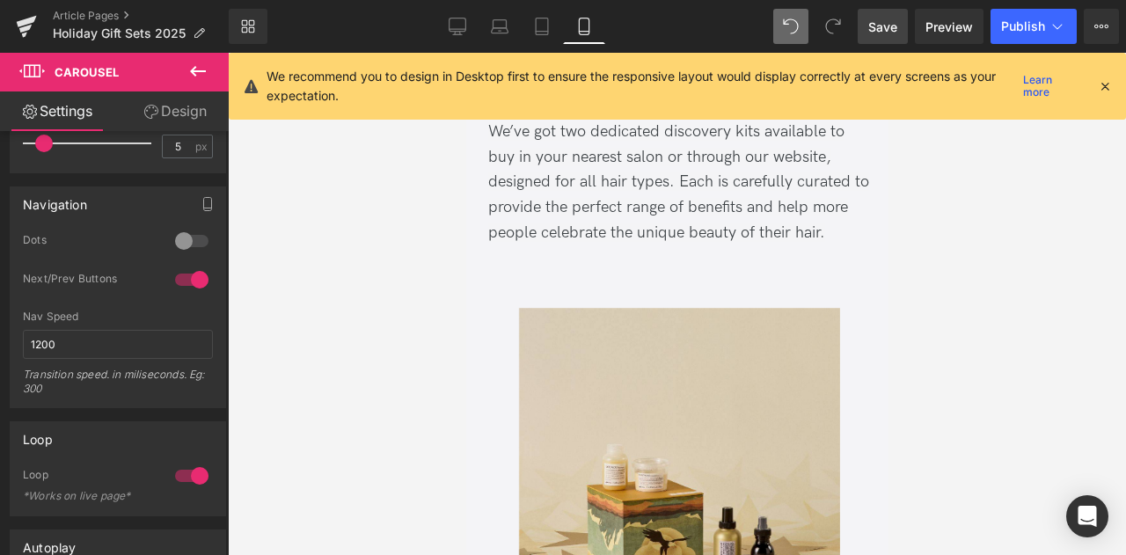
drag, startPoint x: 865, startPoint y: 31, endPoint x: 215, endPoint y: 275, distance: 694.4
click at [865, 31] on link "Save" at bounding box center [883, 26] width 50 height 35
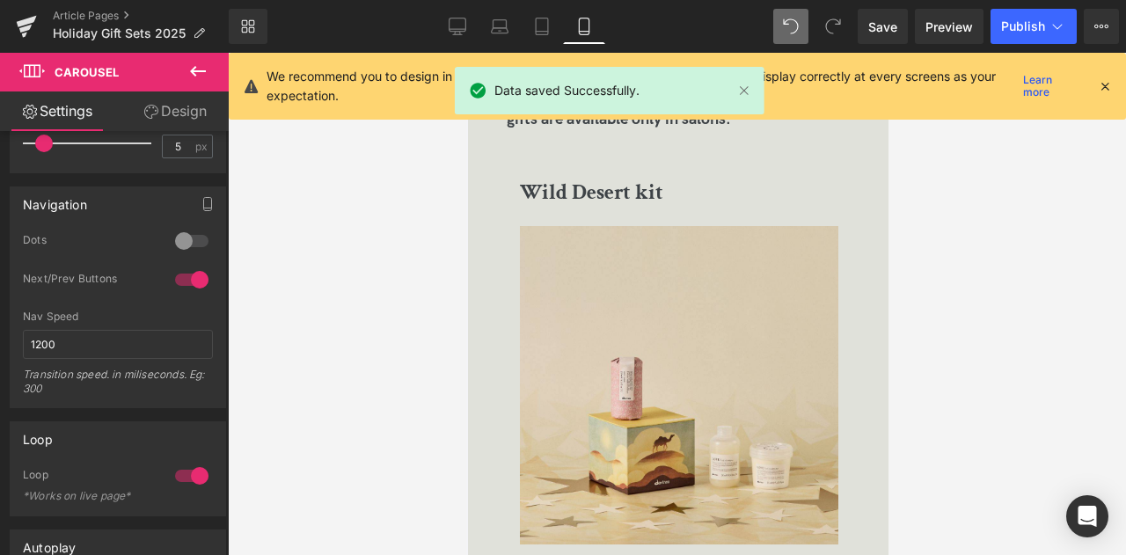
scroll to position [4390, 0]
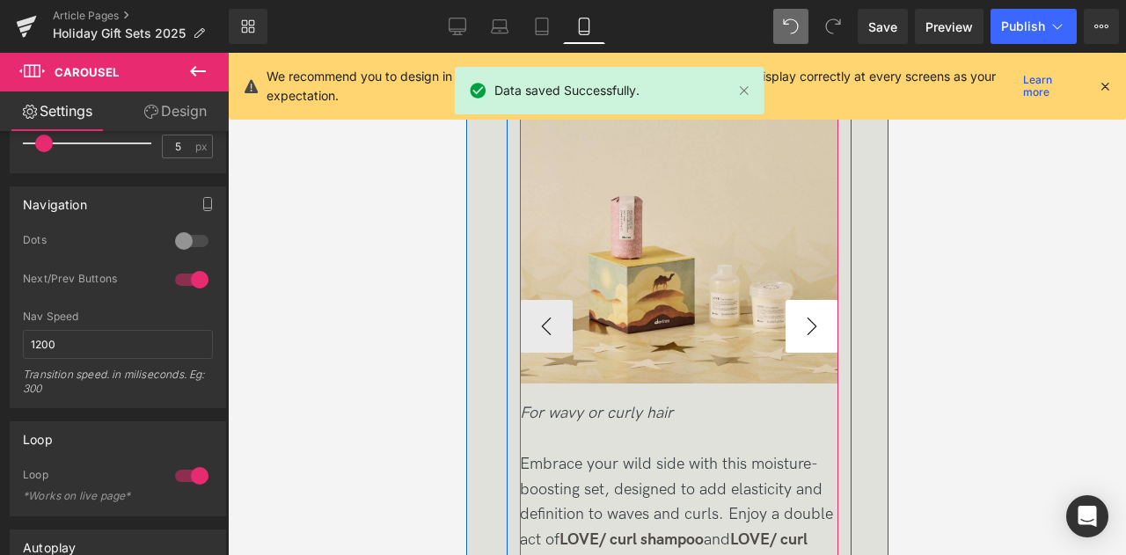
click at [817, 329] on button "›" at bounding box center [811, 326] width 53 height 53
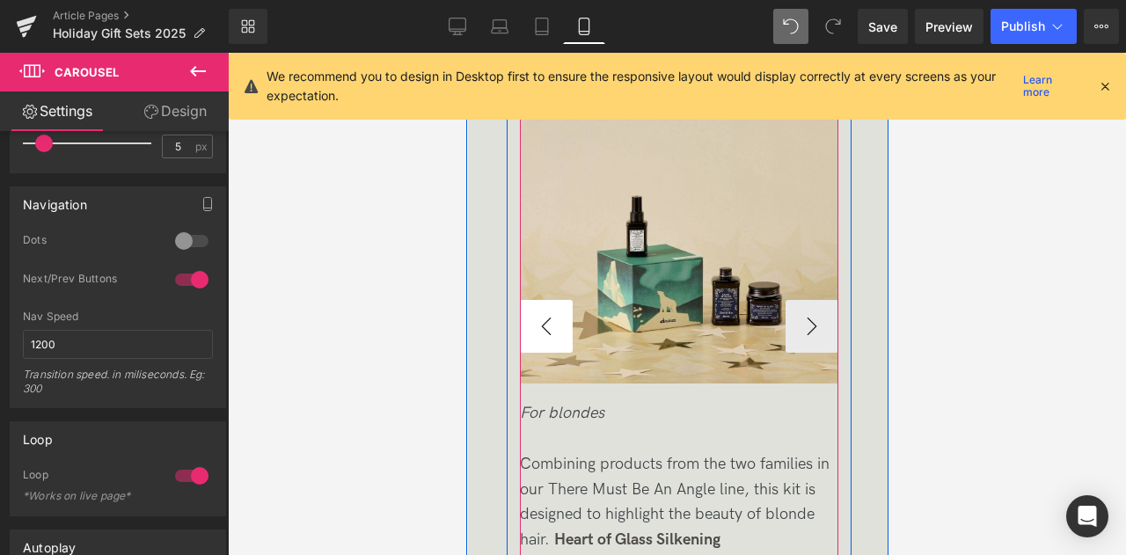
scroll to position [4271, 0]
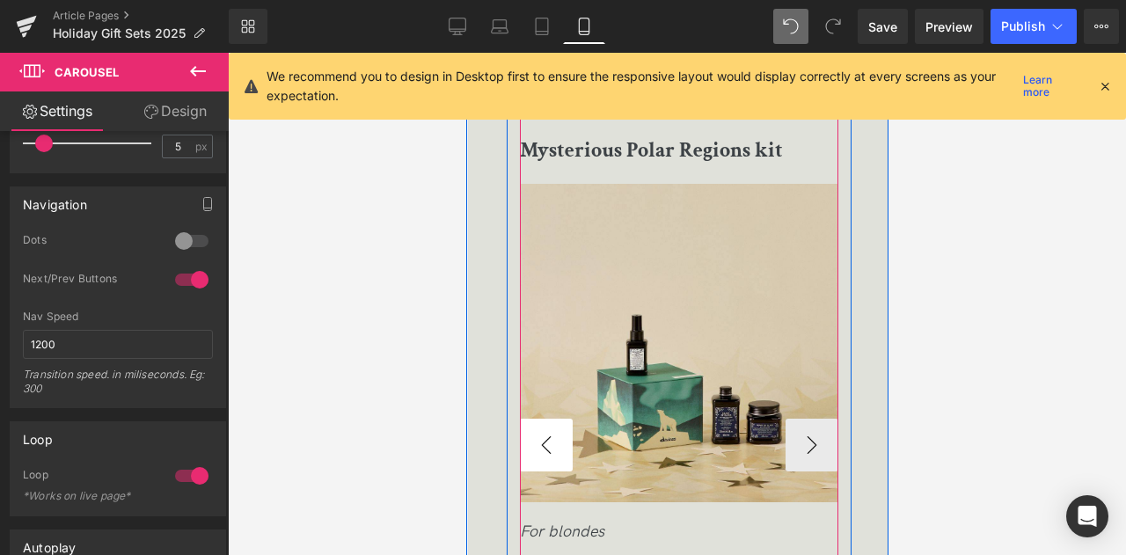
click at [552, 426] on button "‹" at bounding box center [545, 445] width 53 height 53
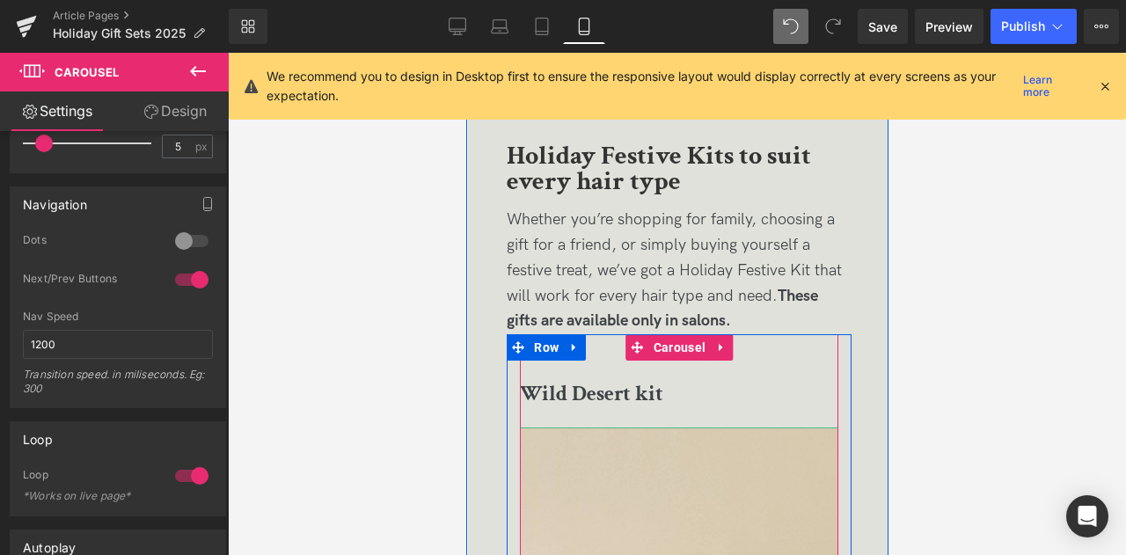
scroll to position [4019, 0]
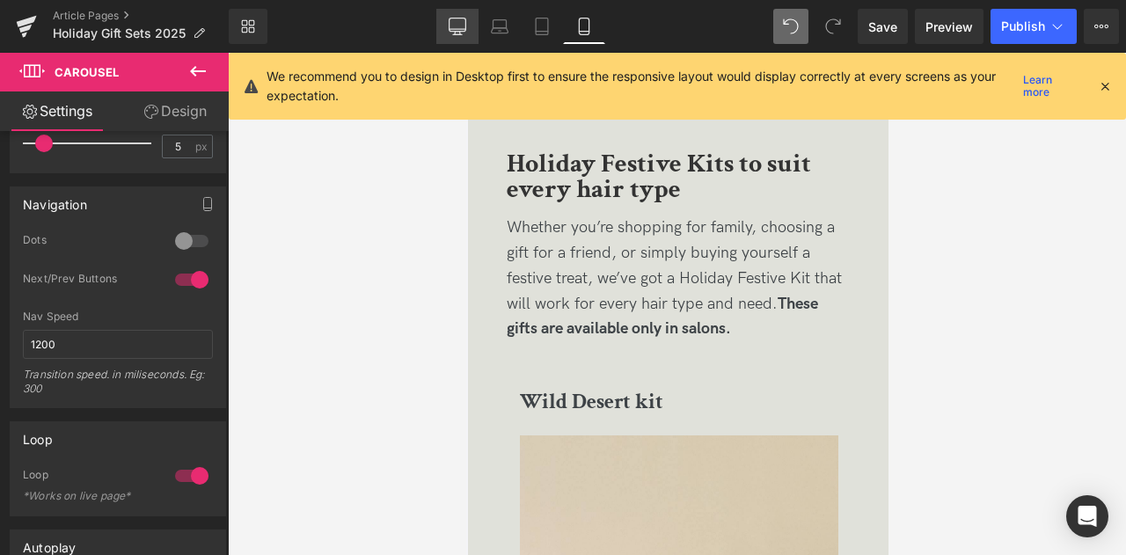
click at [453, 29] on icon at bounding box center [457, 29] width 17 height 0
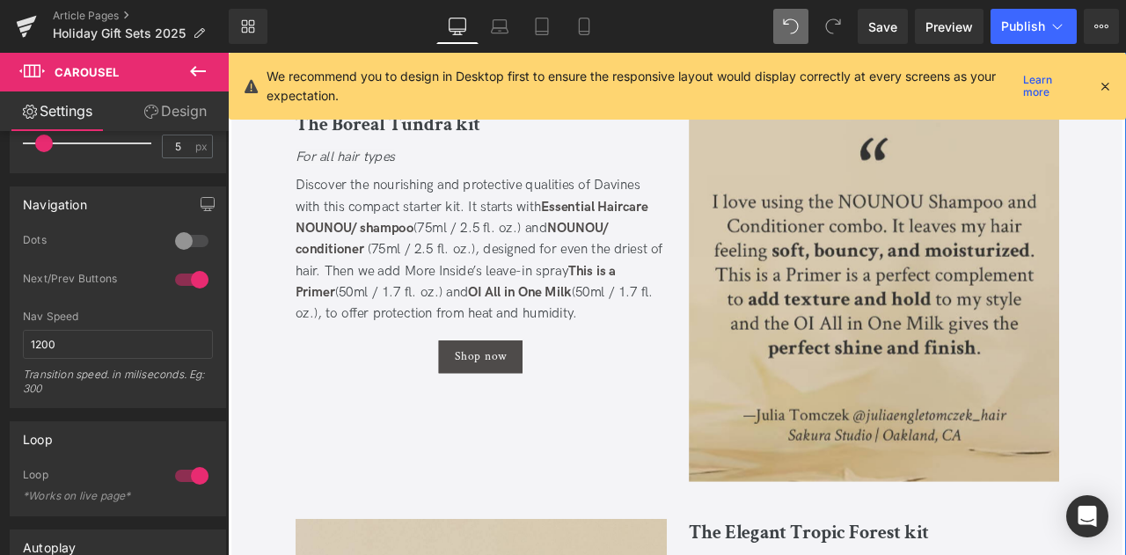
scroll to position [1823, 0]
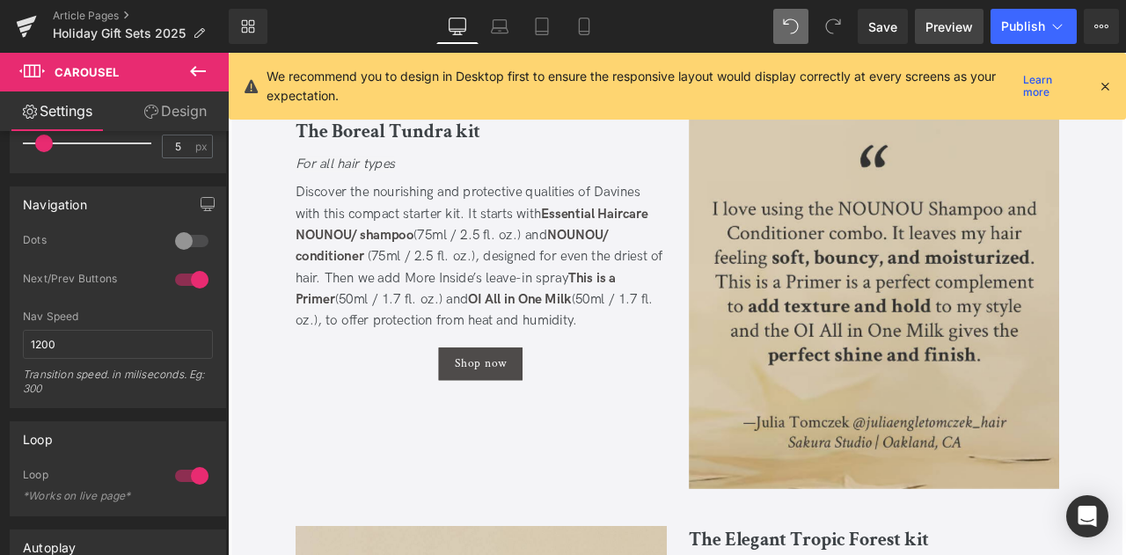
click at [937, 26] on span "Preview" at bounding box center [948, 27] width 47 height 18
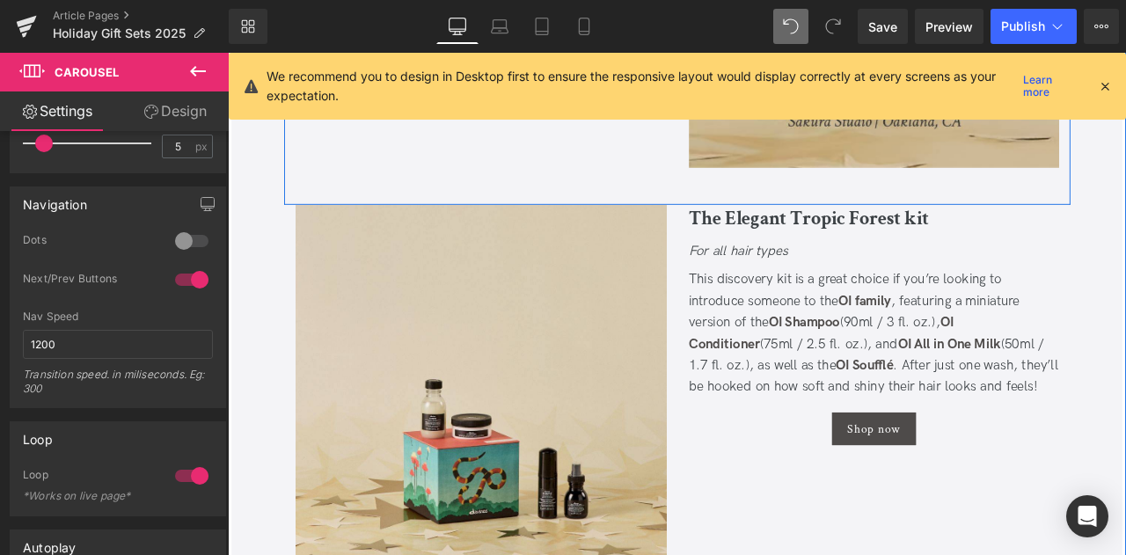
scroll to position [2204, 0]
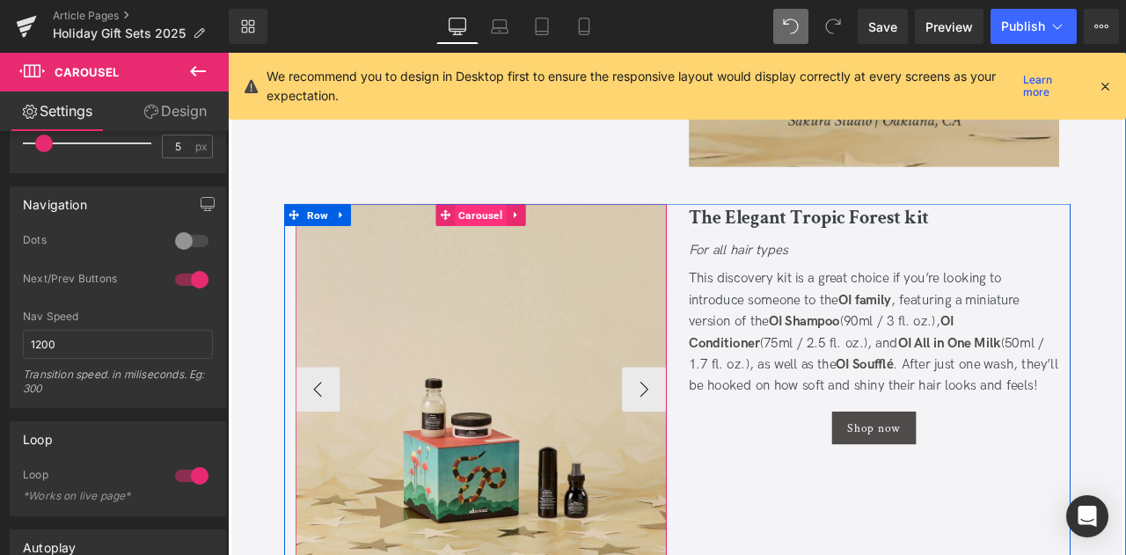
click at [508, 242] on span "Carousel" at bounding box center [527, 246] width 61 height 26
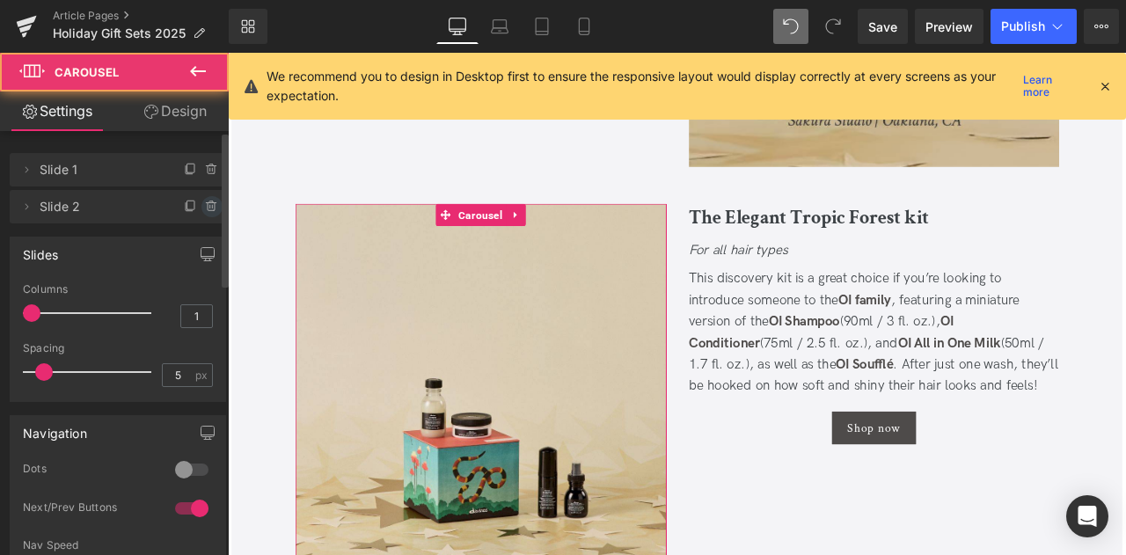
click at [210, 207] on icon at bounding box center [210, 207] width 0 height 4
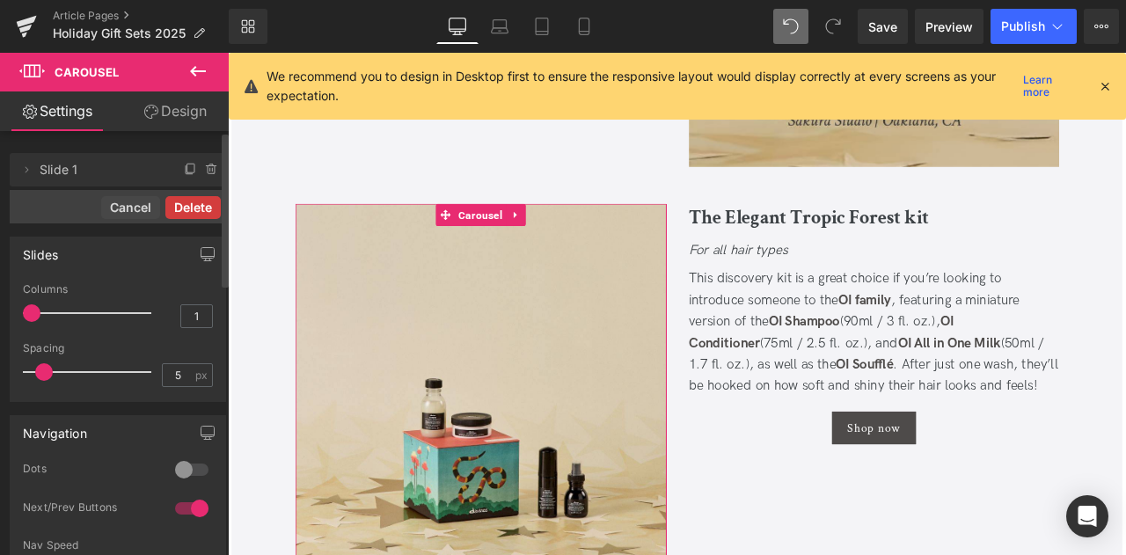
click at [191, 207] on button "Delete" at bounding box center [192, 207] width 55 height 23
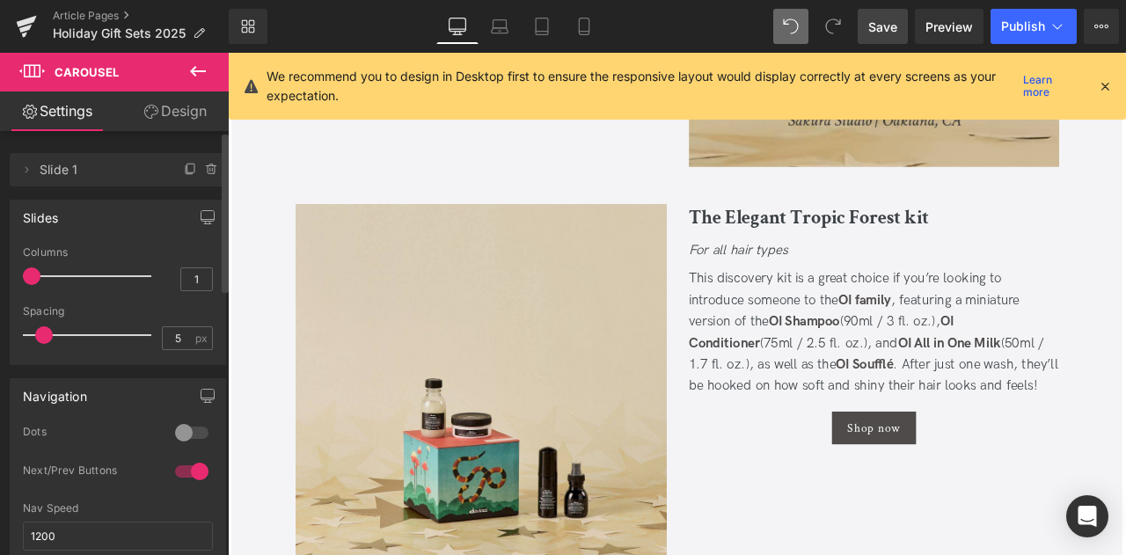
click at [868, 26] on link "Save" at bounding box center [883, 26] width 50 height 35
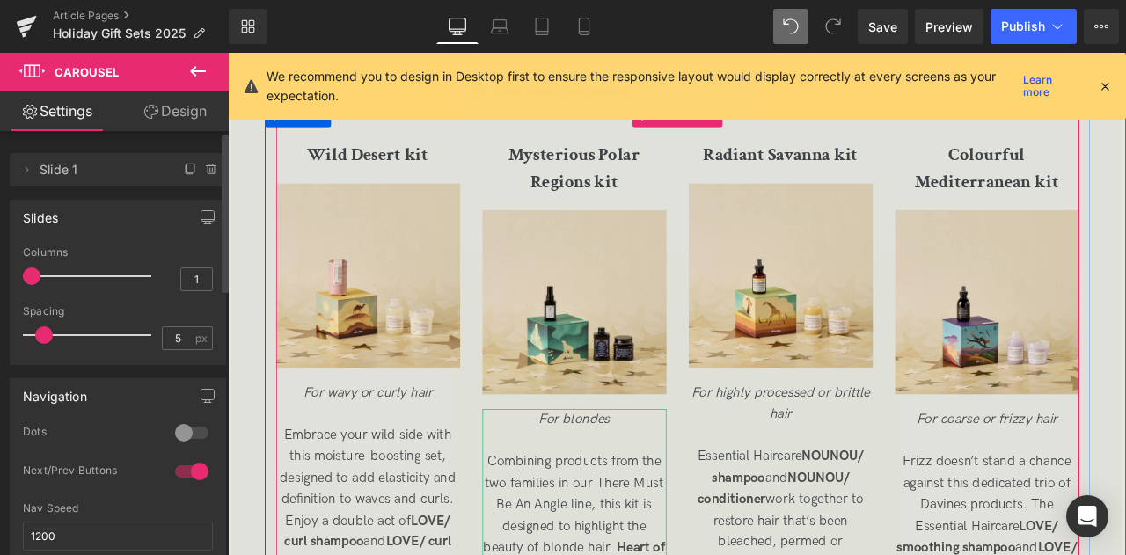
scroll to position [2850, 0]
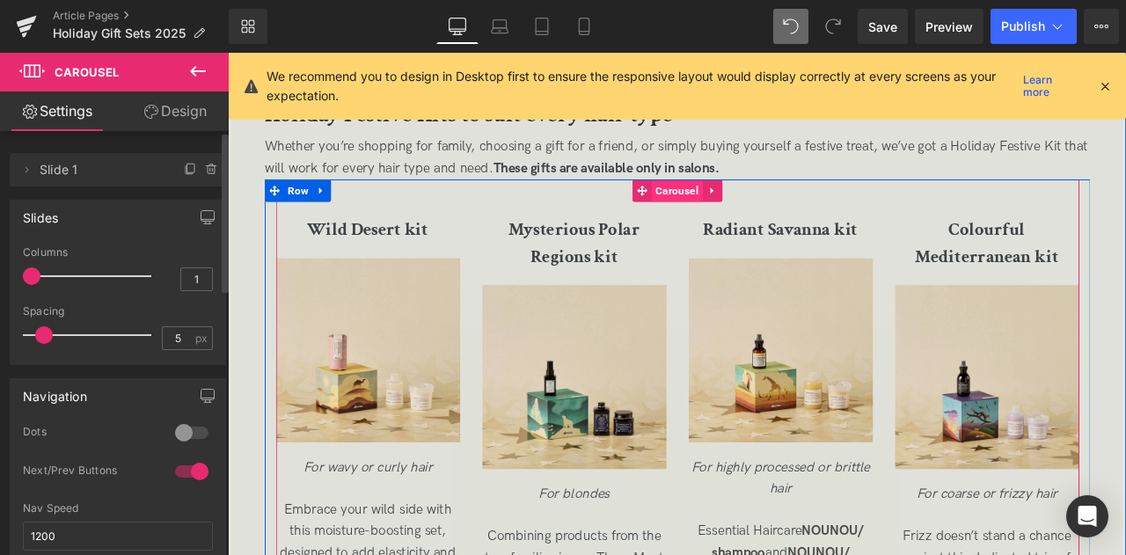
click at [755, 209] on span "Carousel" at bounding box center [760, 216] width 61 height 26
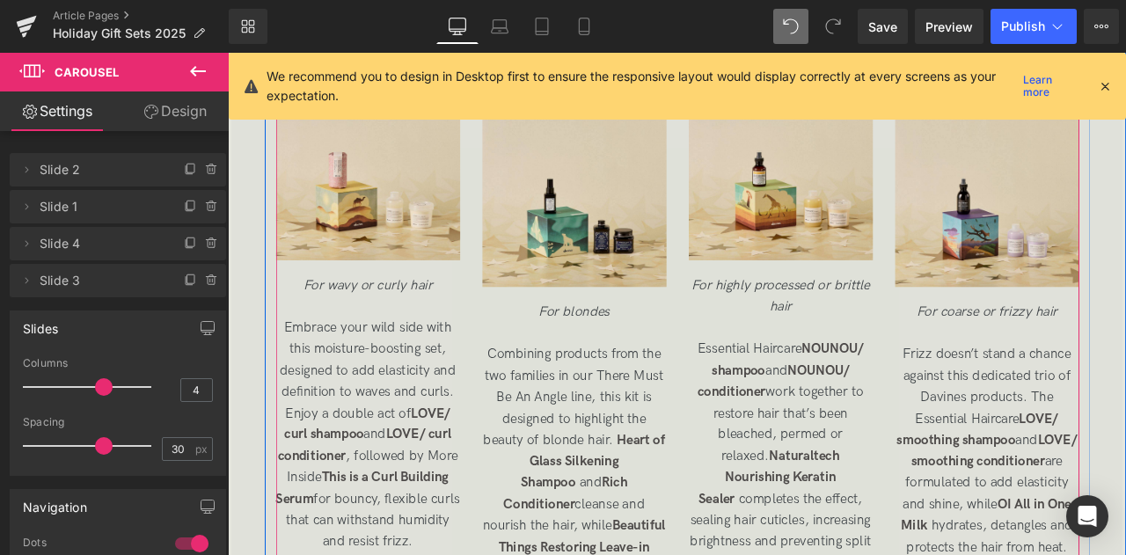
scroll to position [3077, 0]
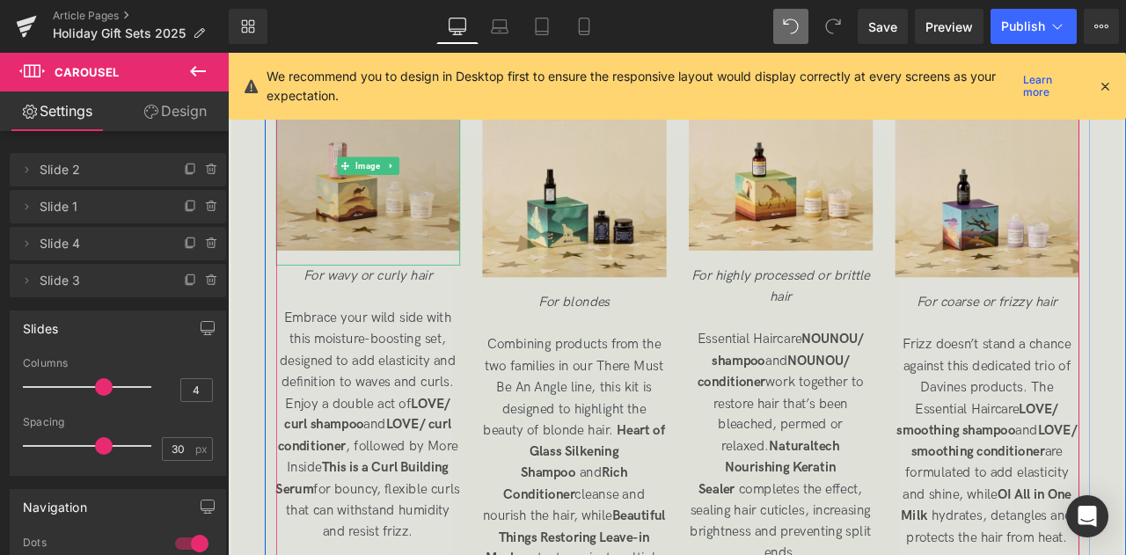
click at [376, 209] on img at bounding box center [394, 187] width 218 height 236
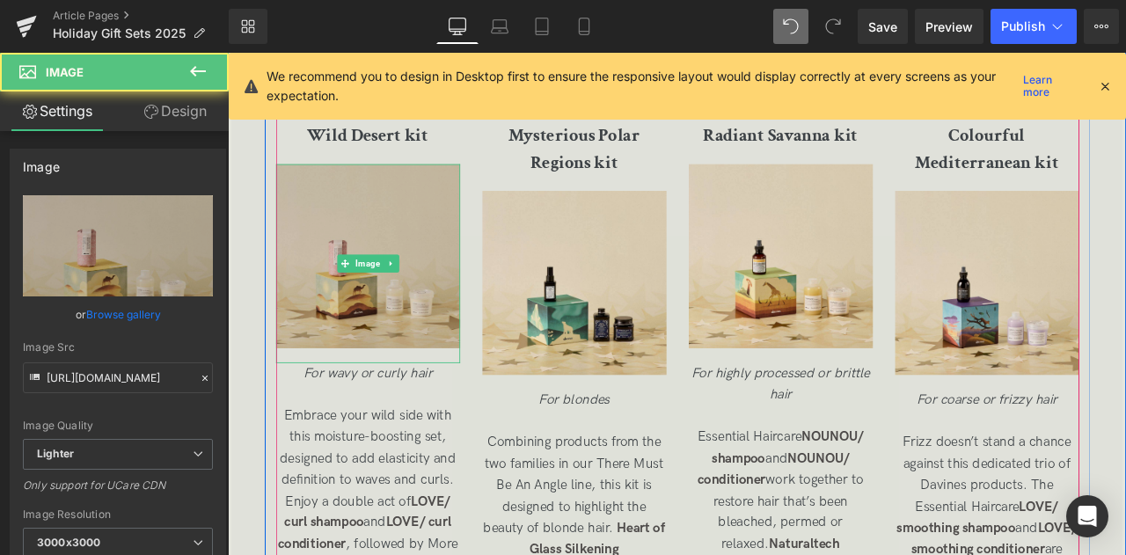
scroll to position [2959, 0]
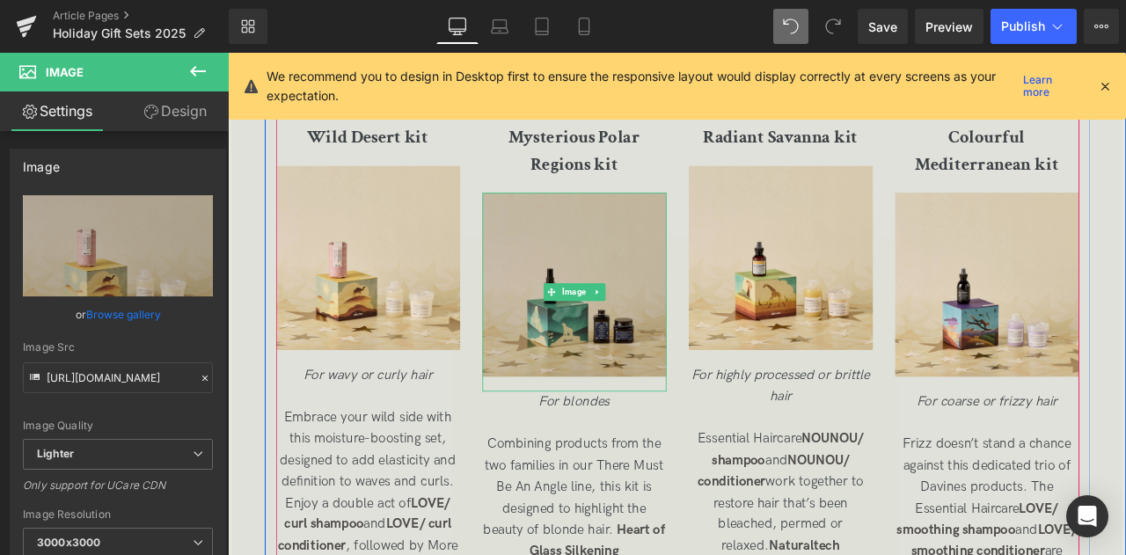
click at [630, 275] on img at bounding box center [638, 337] width 218 height 236
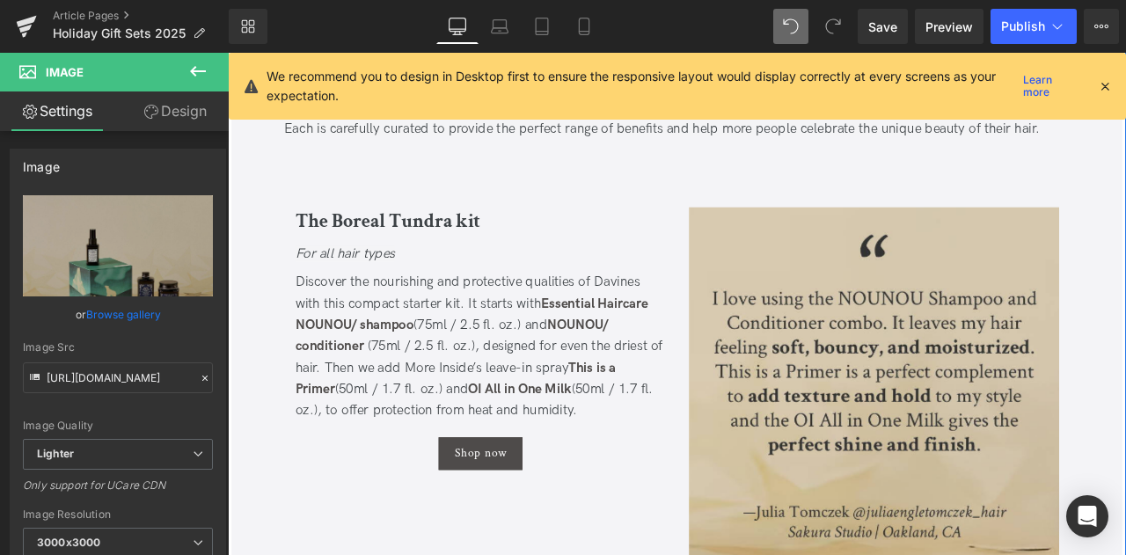
scroll to position [1561, 0]
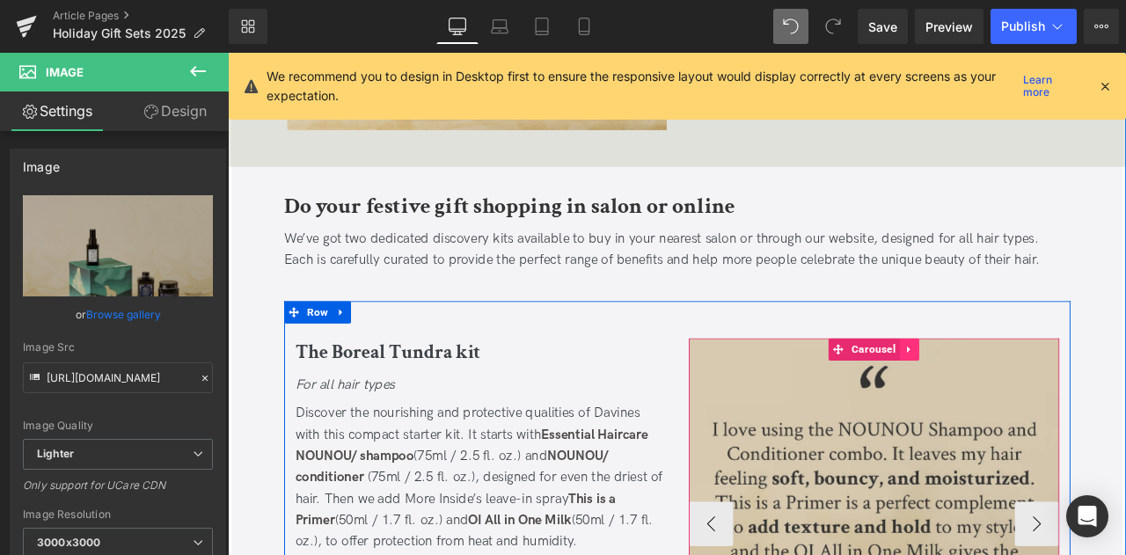
click at [1033, 402] on icon at bounding box center [1035, 404] width 4 height 8
click at [1024, 402] on icon at bounding box center [1024, 404] width 12 height 13
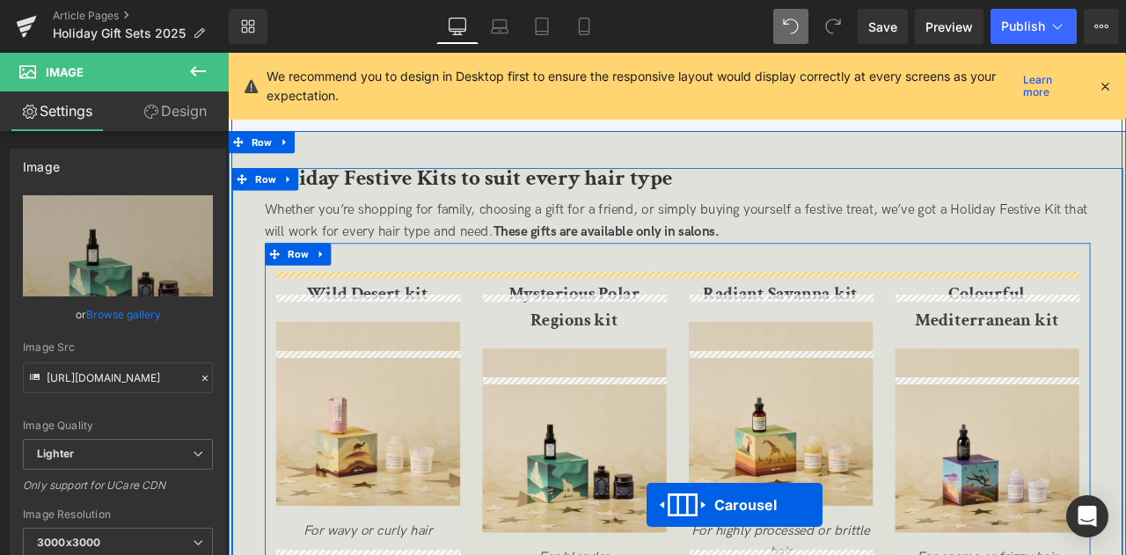
scroll to position [2994, 0]
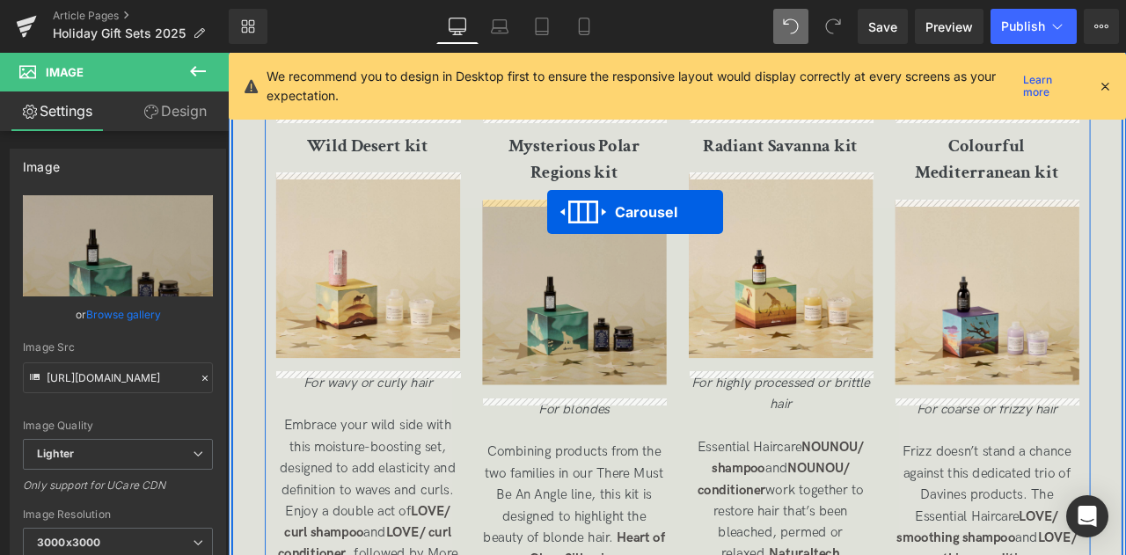
drag, startPoint x: 973, startPoint y: 224, endPoint x: 606, endPoint y: 242, distance: 367.2
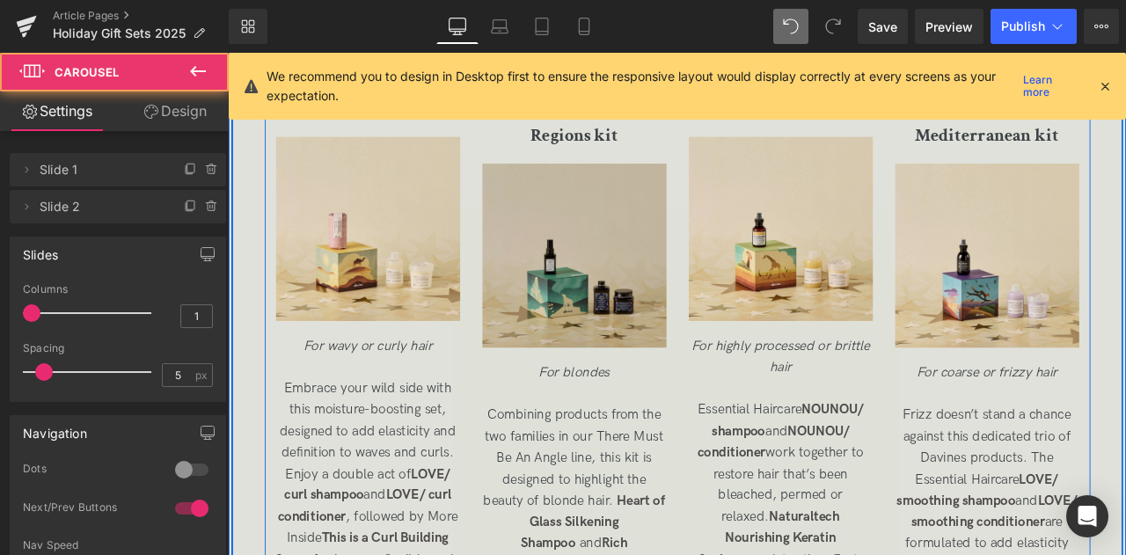
scroll to position [2950, 0]
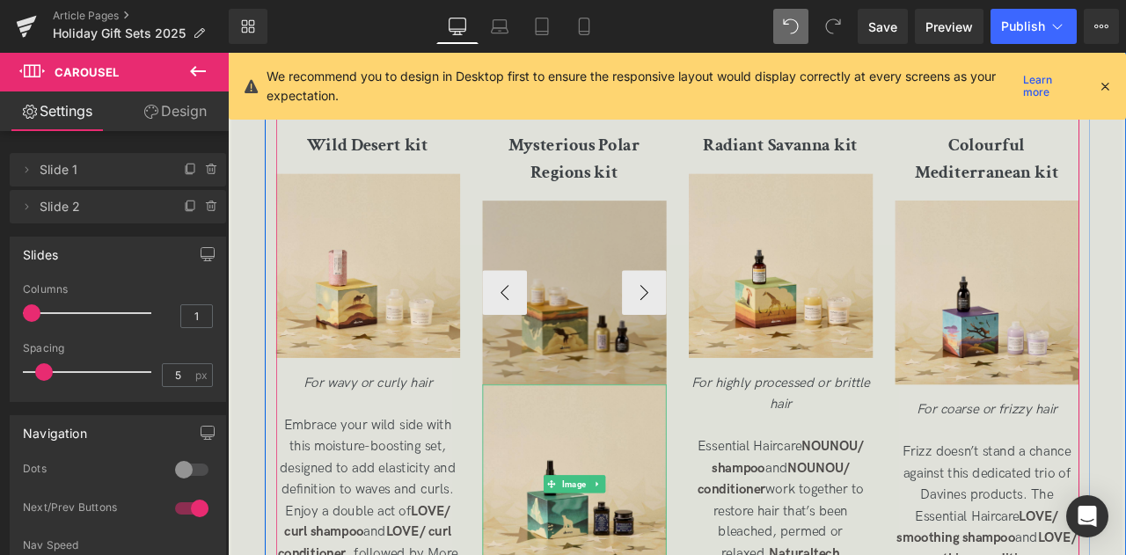
click at [642, 433] on img at bounding box center [638, 337] width 218 height 218
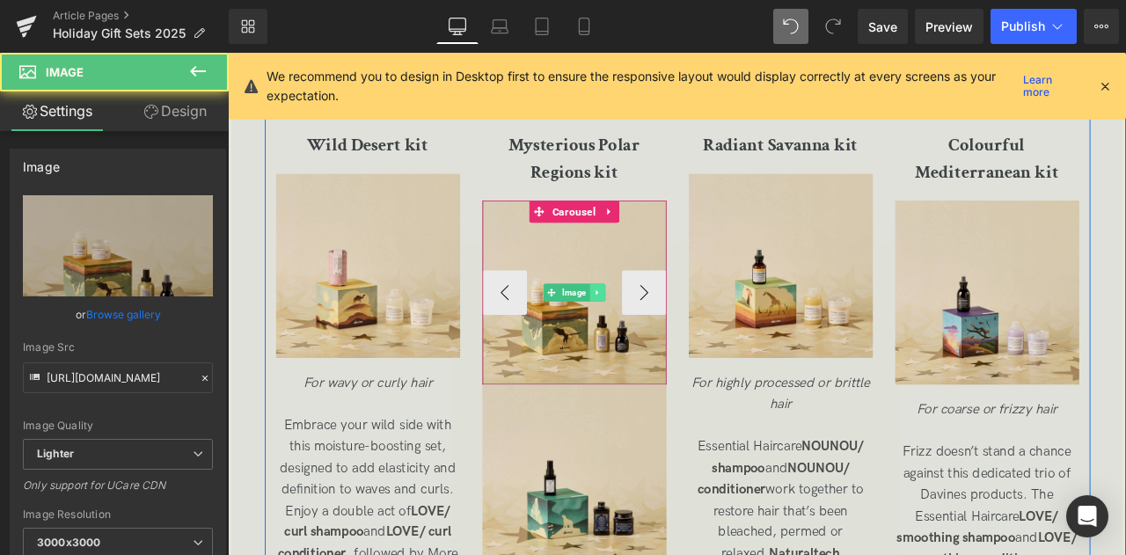
click at [663, 333] on icon at bounding box center [664, 336] width 3 height 6
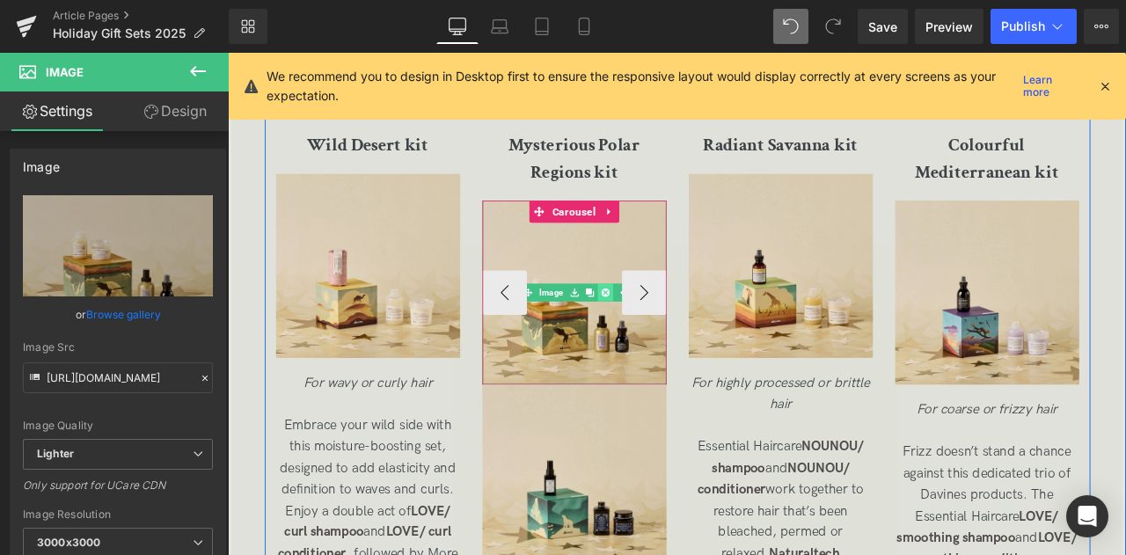
click at [669, 333] on icon at bounding box center [674, 337] width 10 height 11
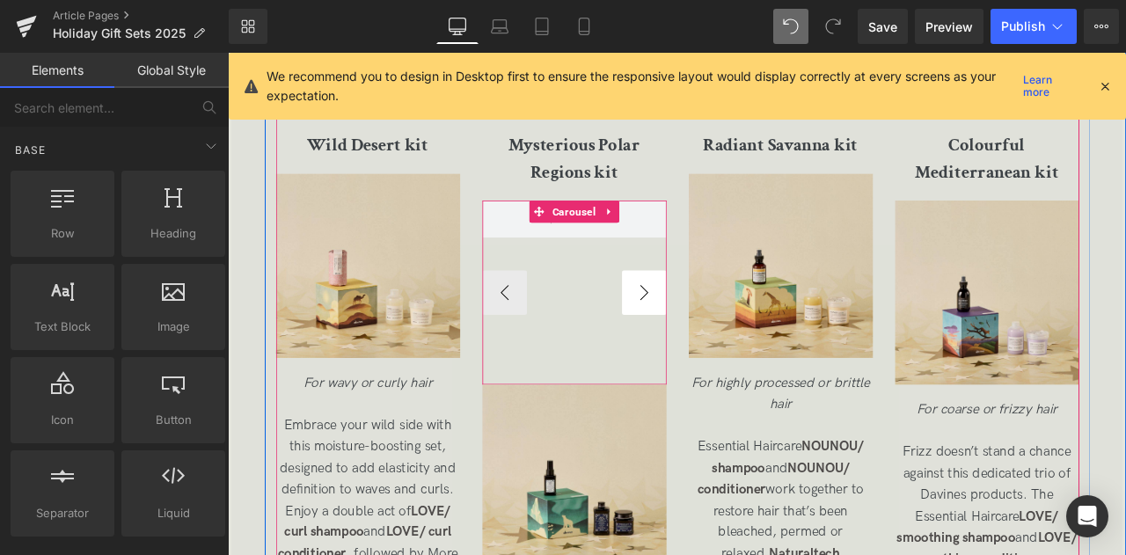
click at [710, 335] on button "›" at bounding box center [721, 336] width 53 height 53
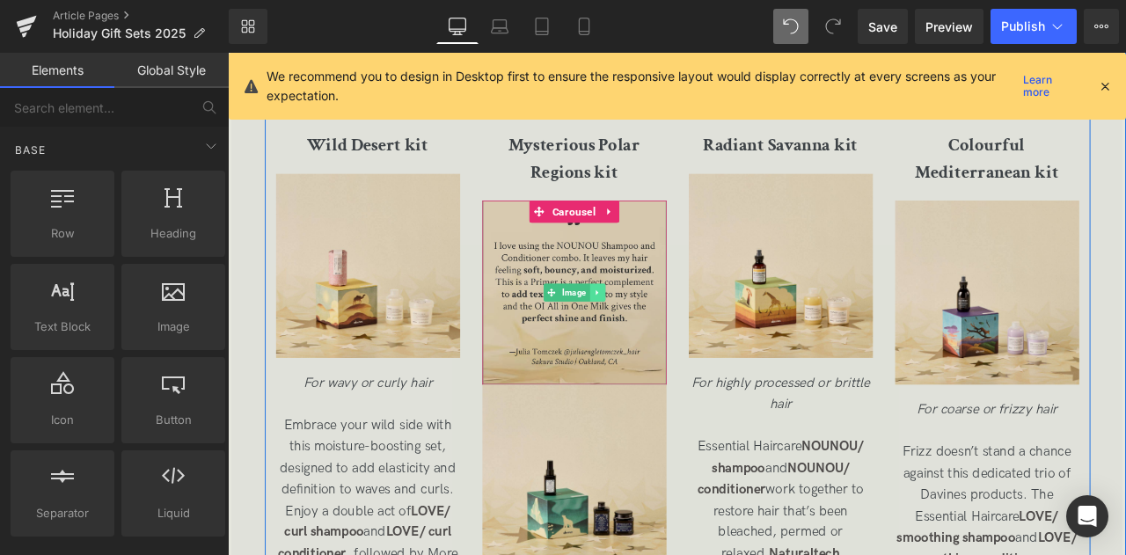
click at [663, 338] on icon at bounding box center [666, 337] width 10 height 11
click at [669, 335] on icon at bounding box center [674, 337] width 10 height 10
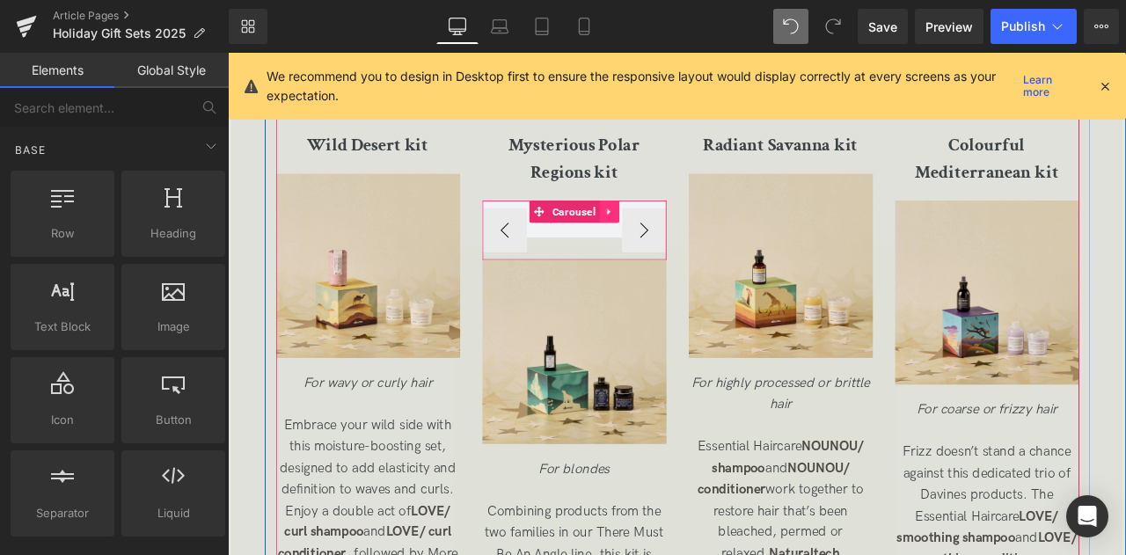
click at [675, 236] on icon at bounding box center [680, 240] width 12 height 13
click at [668, 238] on icon at bounding box center [668, 240] width 12 height 13
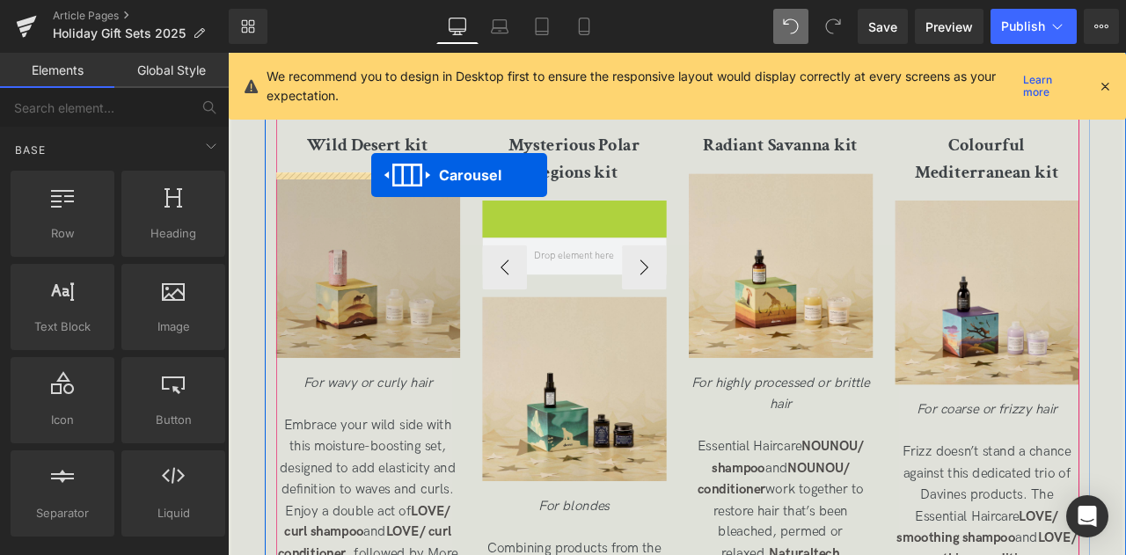
drag, startPoint x: 610, startPoint y: 238, endPoint x: 398, endPoint y: 197, distance: 216.8
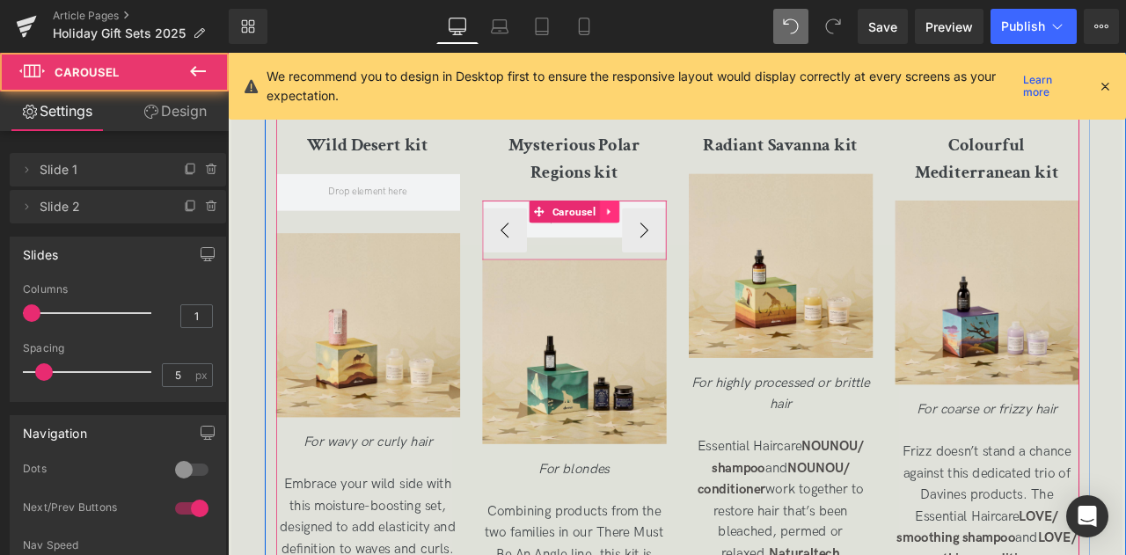
click at [677, 238] on icon at bounding box center [679, 241] width 4 height 8
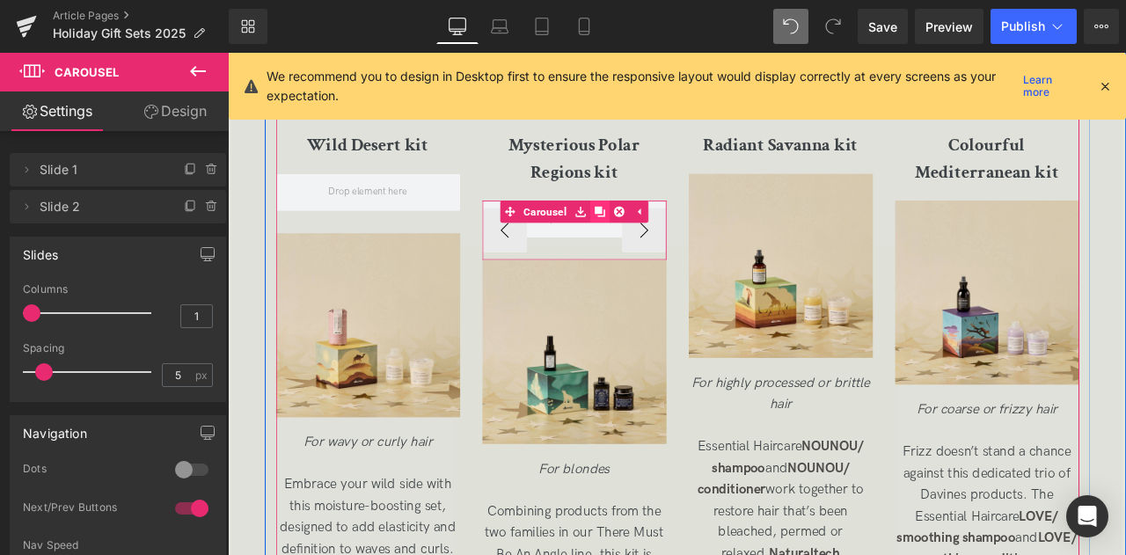
click at [667, 239] on icon at bounding box center [668, 241] width 12 height 12
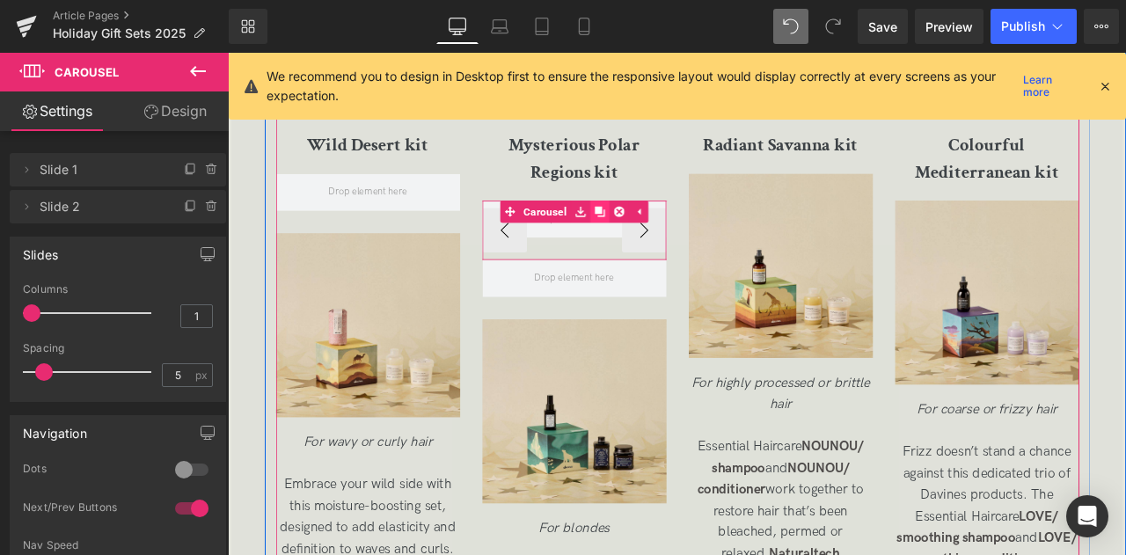
click at [667, 239] on icon at bounding box center [668, 241] width 12 height 12
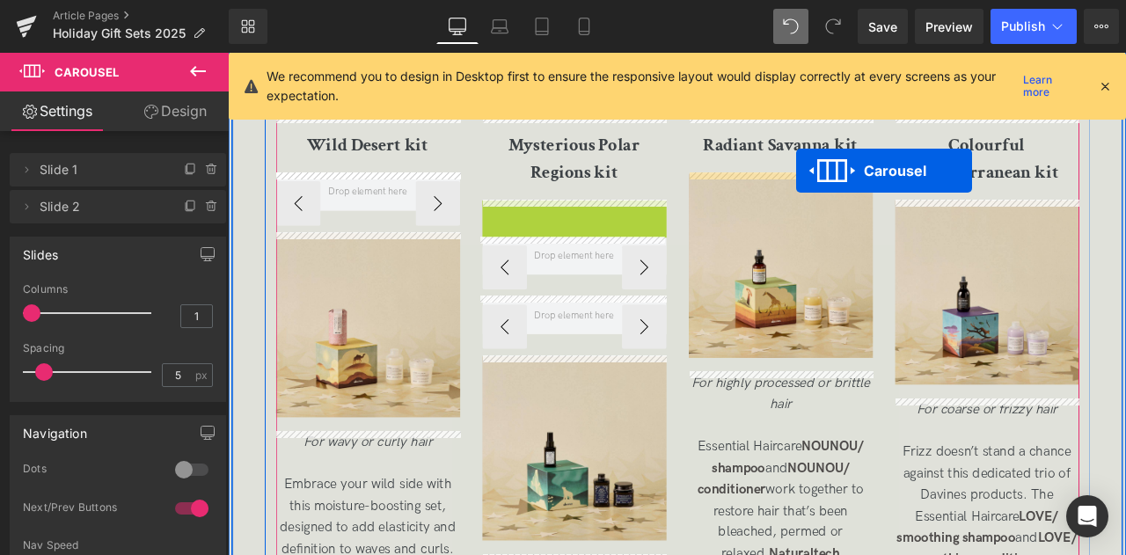
drag, startPoint x: 615, startPoint y: 237, endPoint x: 901, endPoint y: 192, distance: 289.5
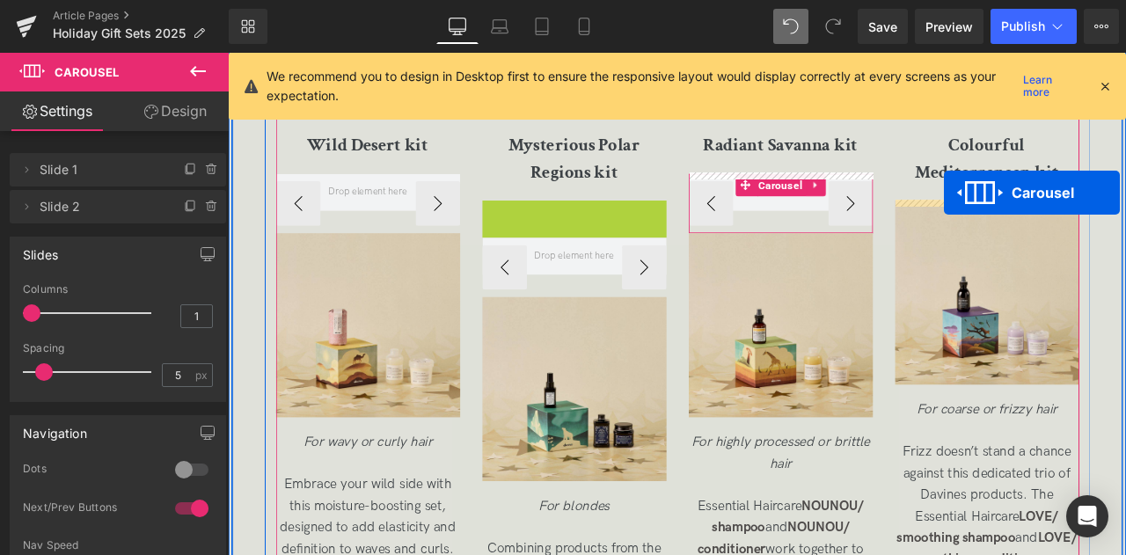
drag, startPoint x: 629, startPoint y: 236, endPoint x: 1077, endPoint y: 218, distance: 448.0
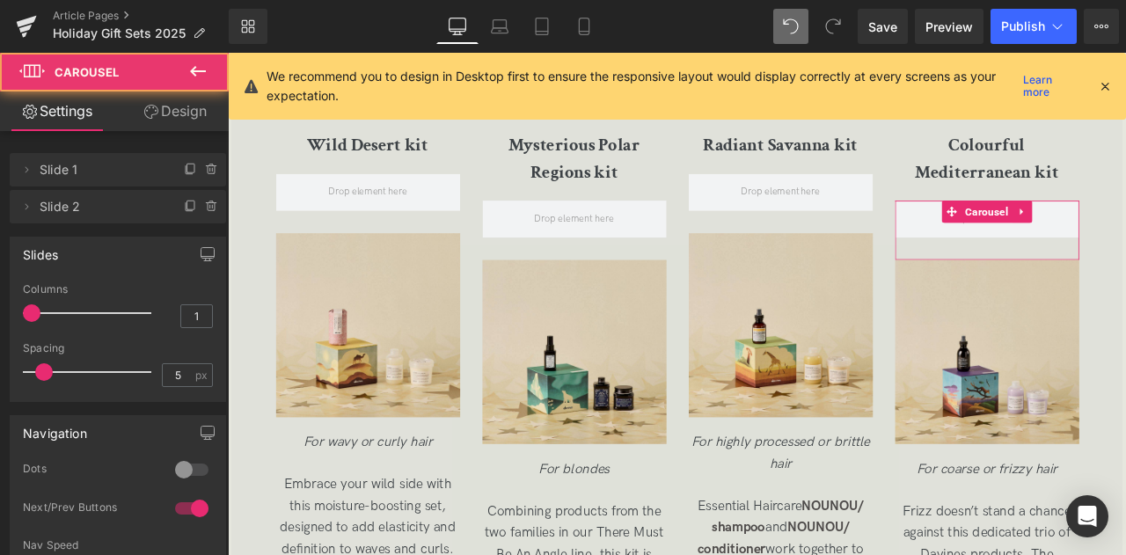
click at [194, 107] on link "Design" at bounding box center [175, 111] width 114 height 40
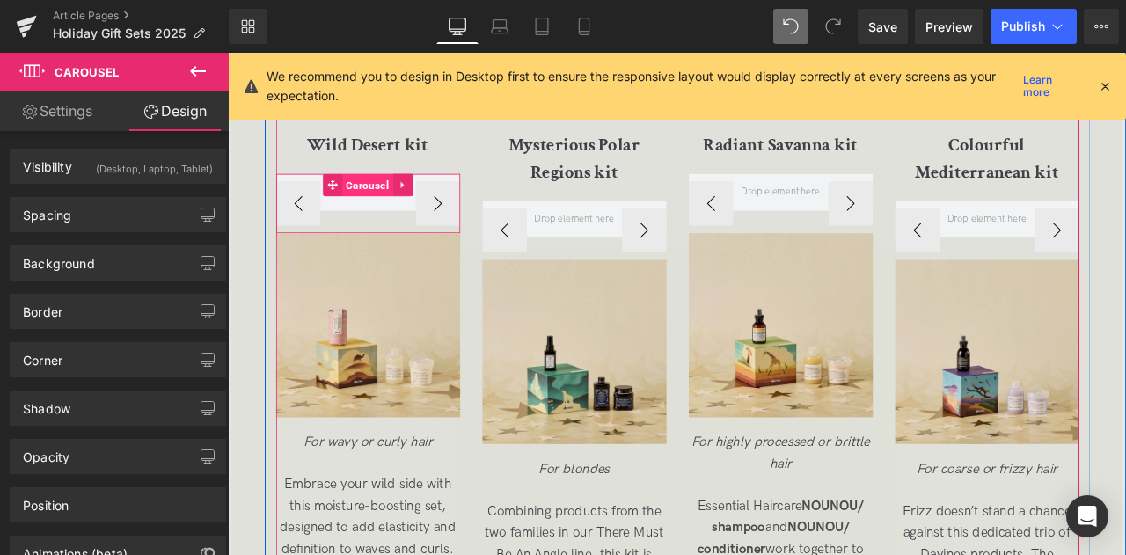
click at [384, 199] on span "Carousel" at bounding box center [393, 209] width 61 height 26
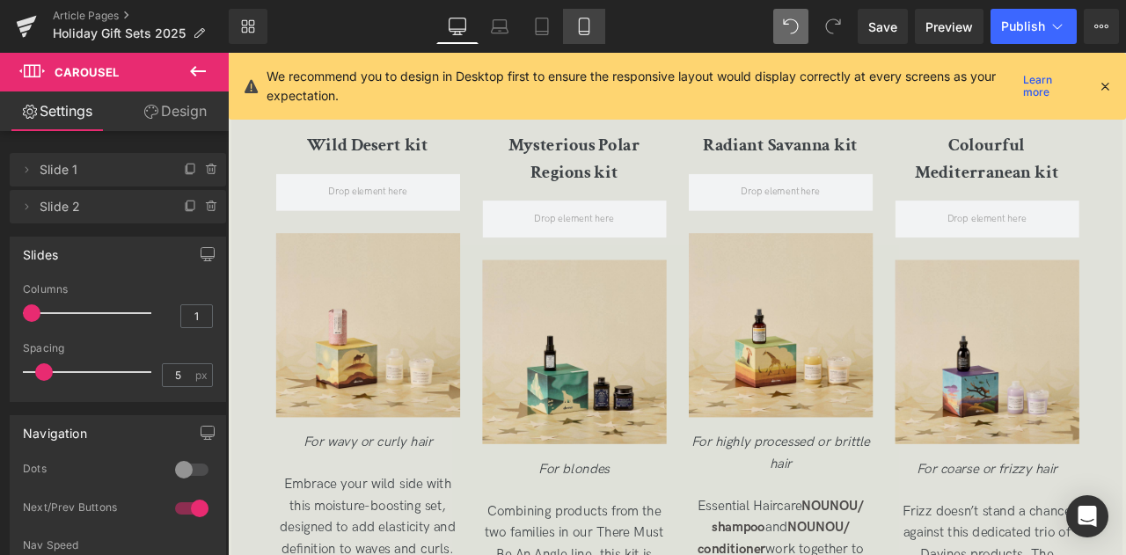
click at [588, 22] on icon at bounding box center [584, 27] width 18 height 18
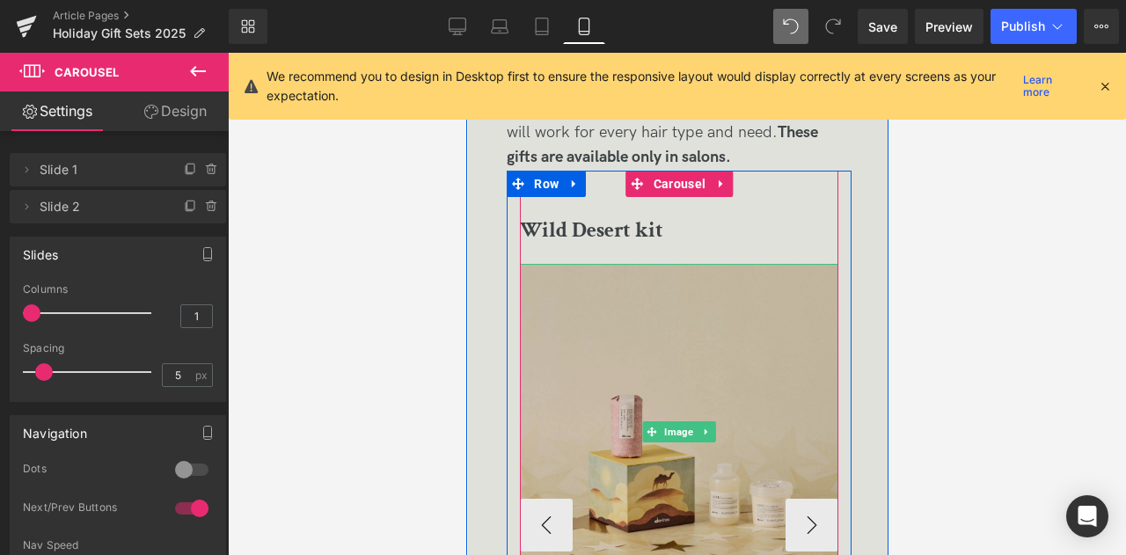
scroll to position [4190, 0]
click at [653, 351] on img at bounding box center [678, 433] width 318 height 336
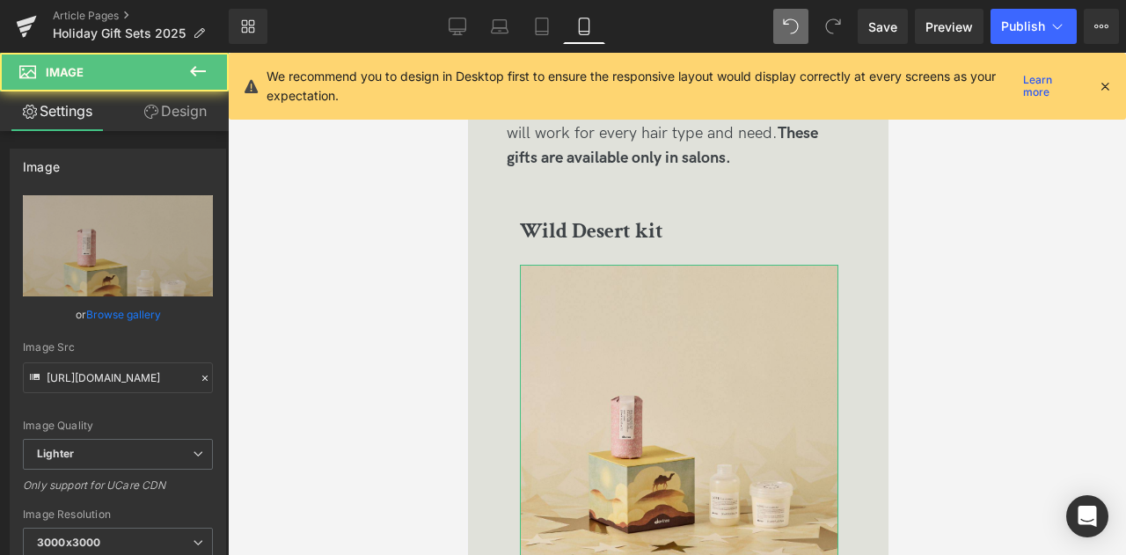
click at [150, 110] on icon at bounding box center [151, 112] width 14 height 14
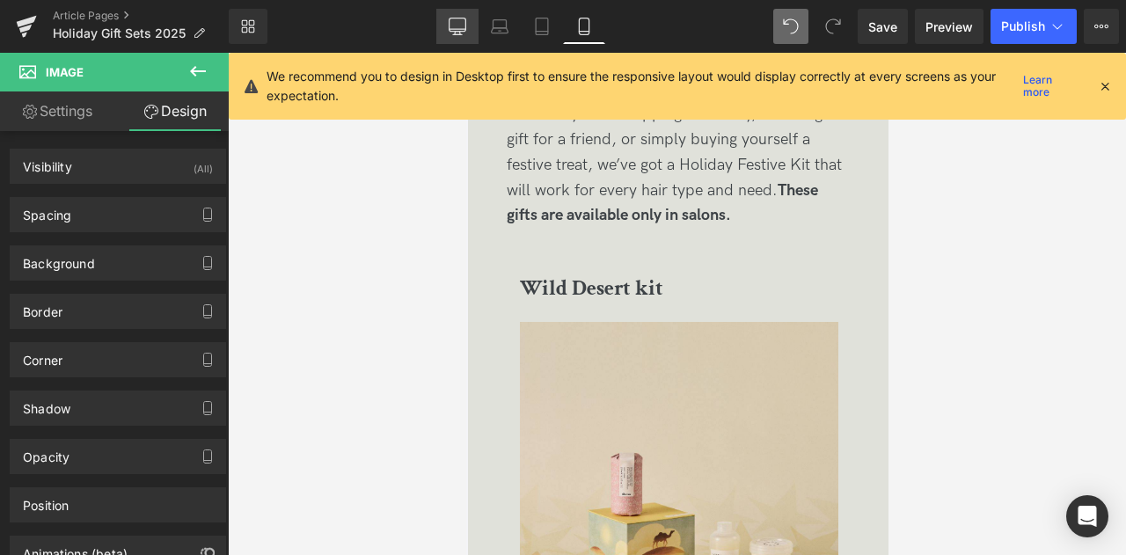
click at [454, 19] on icon at bounding box center [458, 27] width 18 height 18
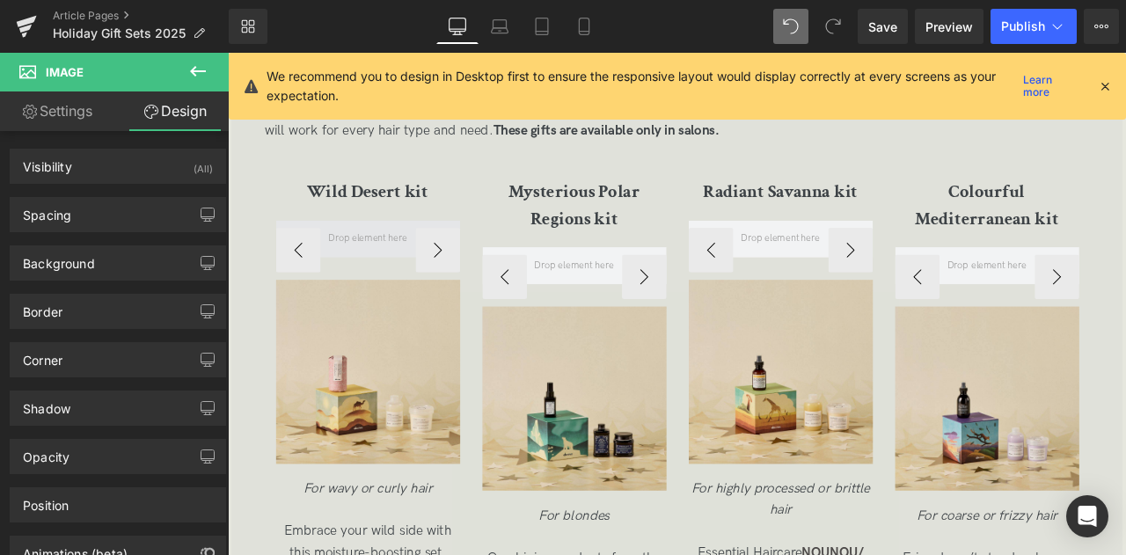
scroll to position [2894, 0]
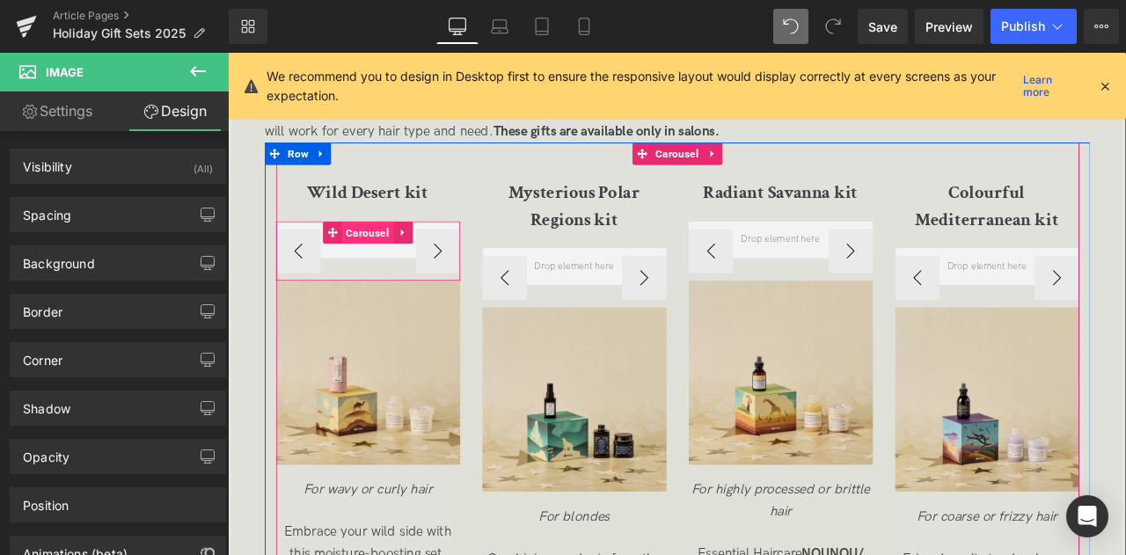
click at [403, 259] on span "Carousel" at bounding box center [393, 265] width 61 height 26
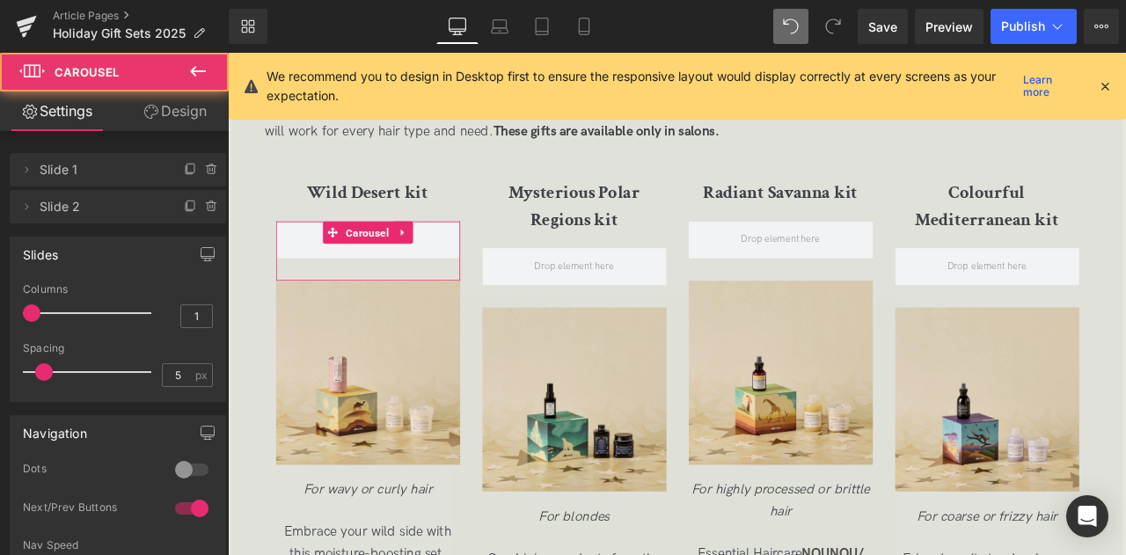
click at [176, 98] on link "Design" at bounding box center [175, 111] width 114 height 40
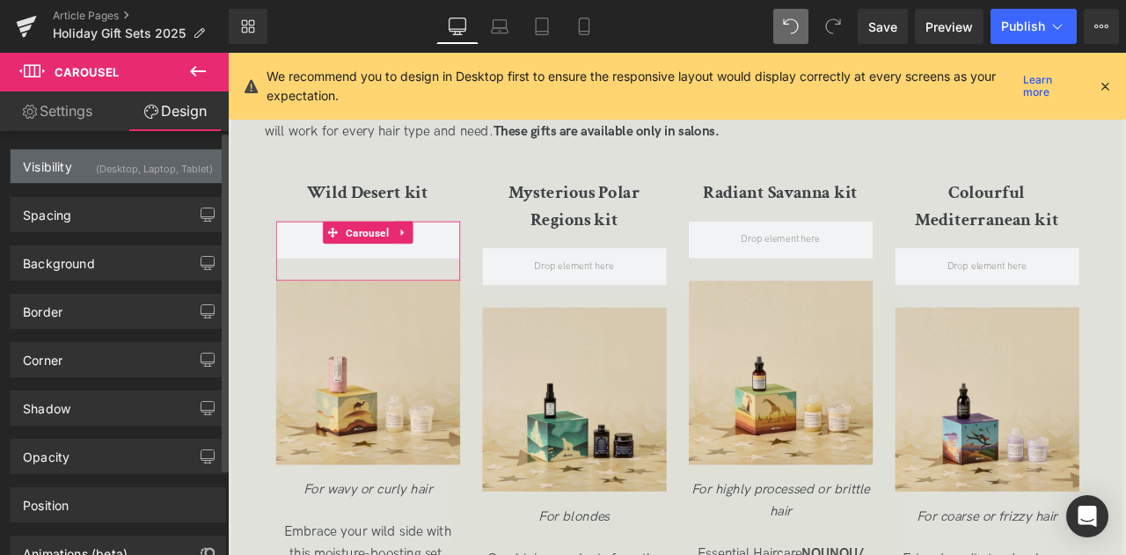
click at [182, 164] on div "(Desktop, Laptop, Tablet)" at bounding box center [154, 164] width 117 height 29
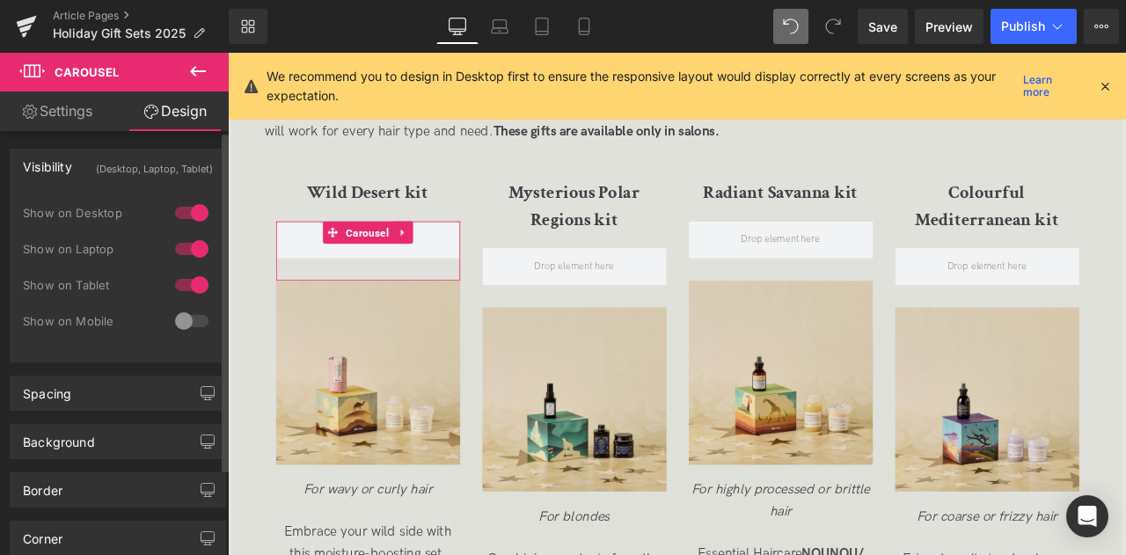
click at [180, 316] on div at bounding box center [192, 321] width 42 height 28
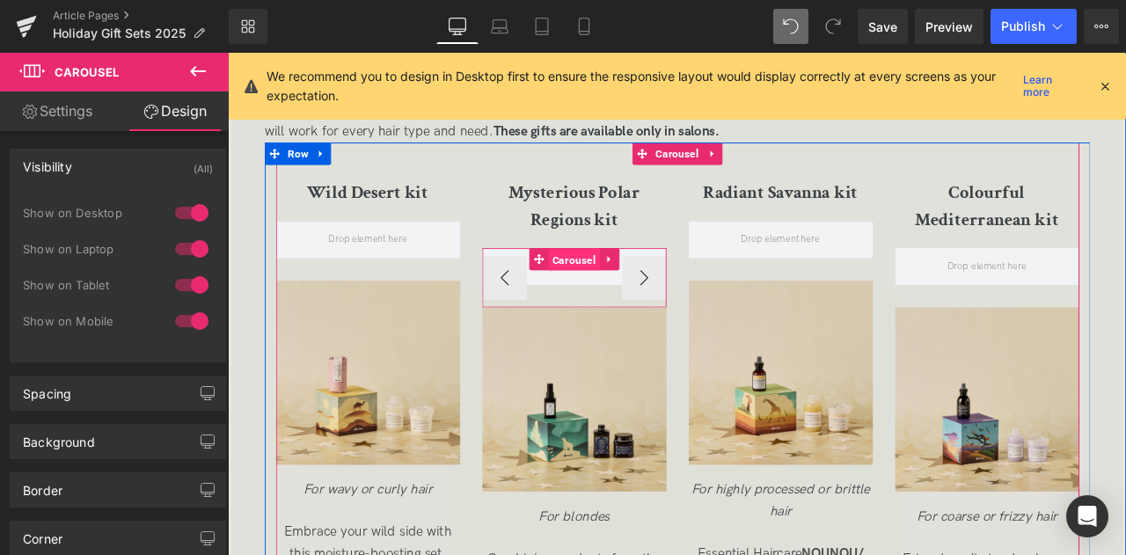
click at [628, 292] on span "Carousel" at bounding box center [638, 298] width 61 height 26
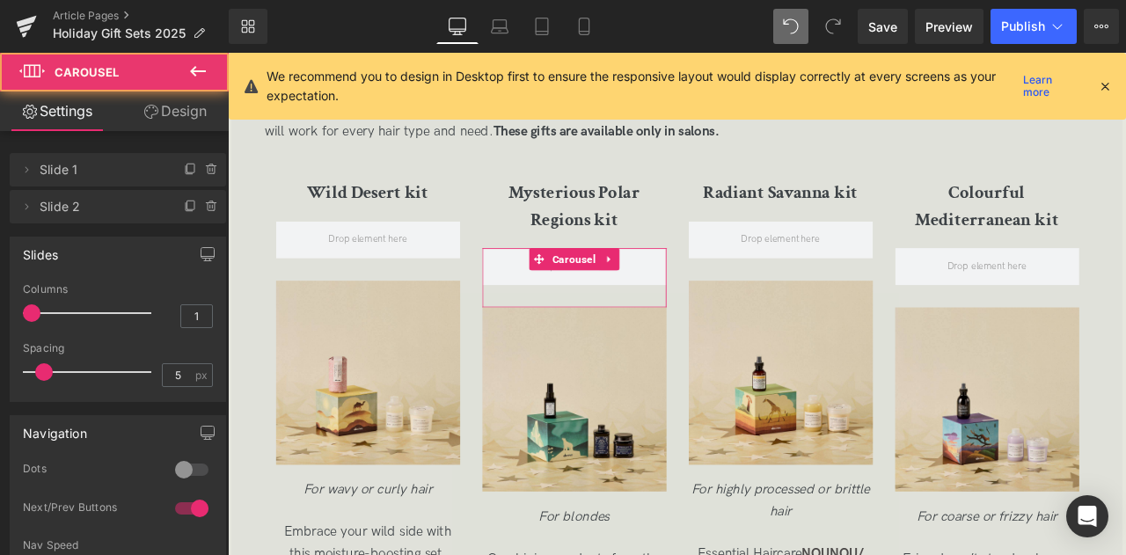
click at [164, 112] on link "Design" at bounding box center [175, 111] width 114 height 40
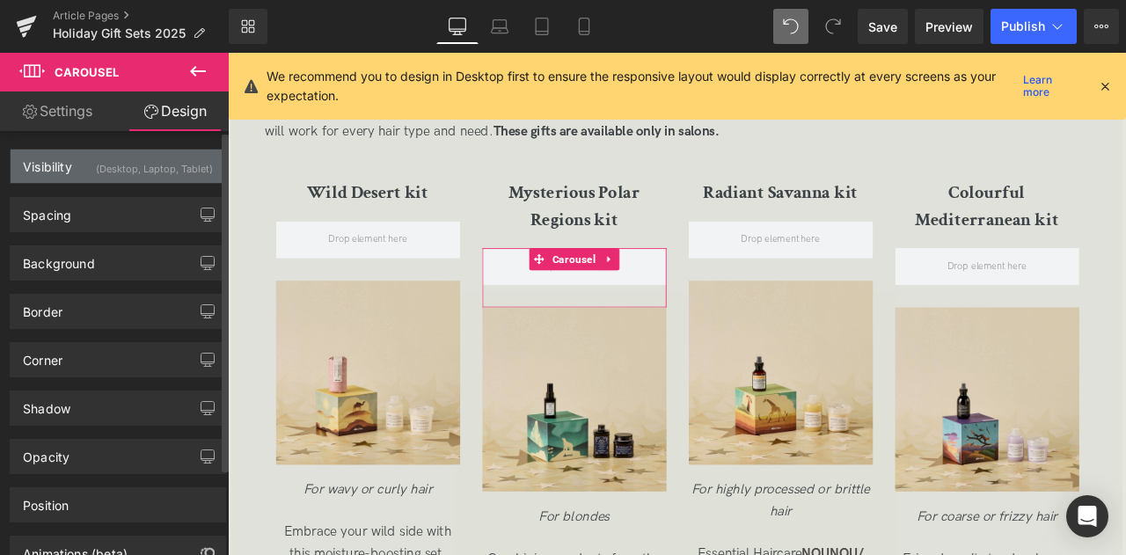
click at [183, 172] on div "(Desktop, Laptop, Tablet)" at bounding box center [154, 164] width 117 height 29
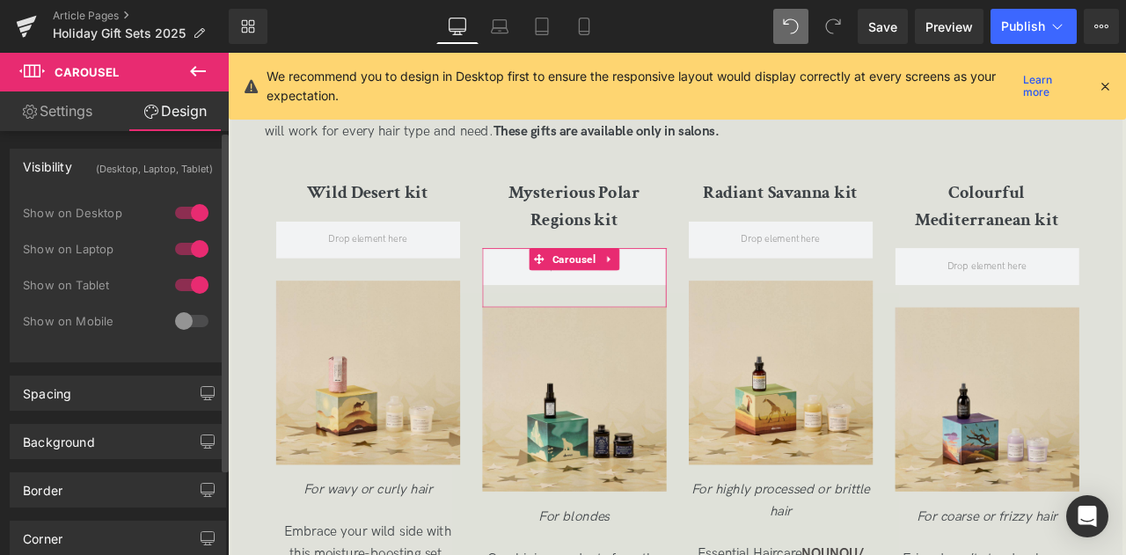
click at [182, 318] on div at bounding box center [192, 321] width 42 height 28
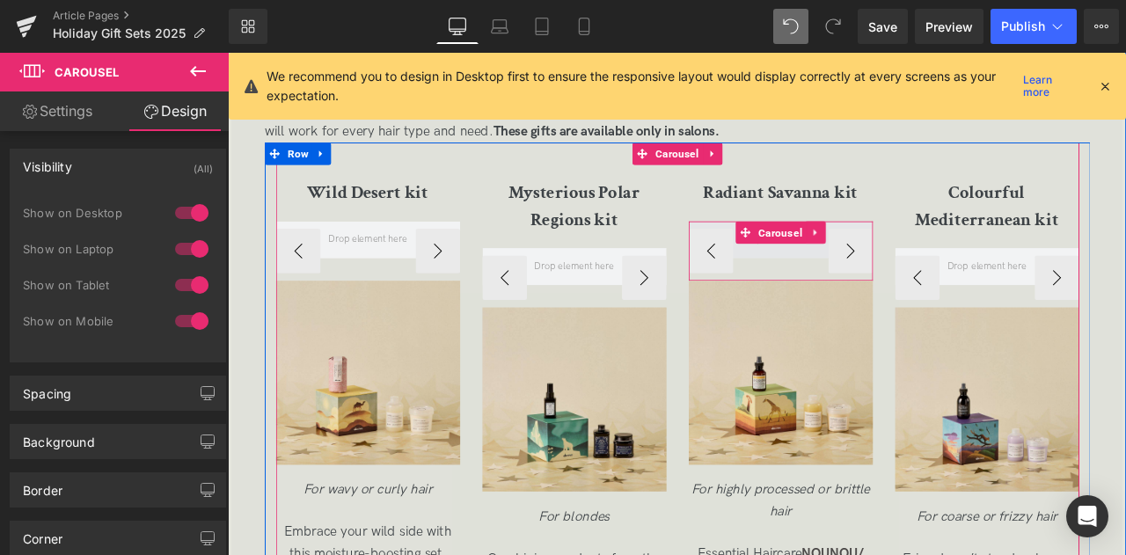
click at [875, 254] on span "Carousel" at bounding box center [882, 266] width 61 height 26
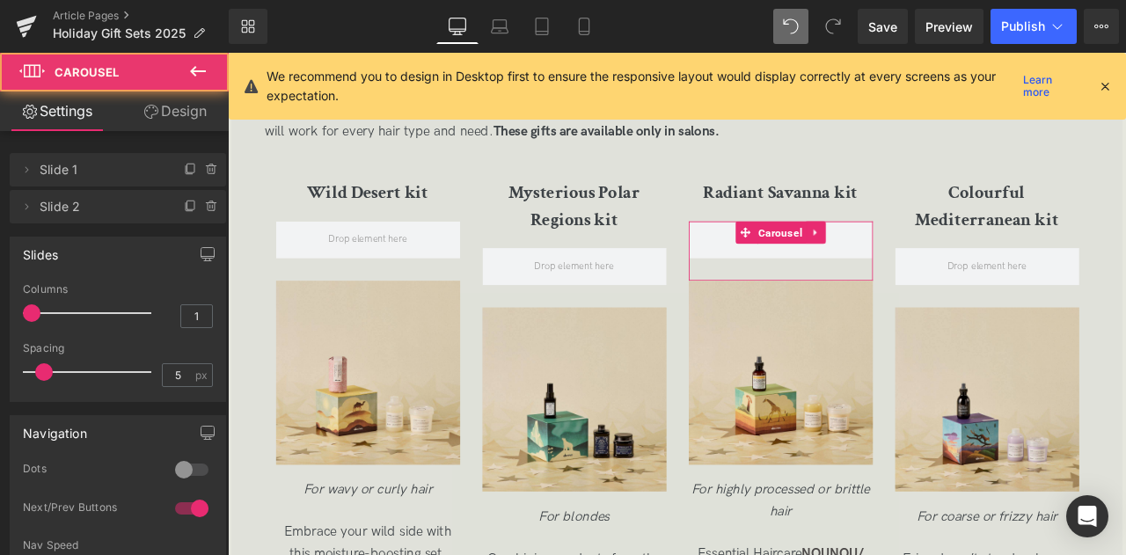
click at [186, 119] on link "Design" at bounding box center [175, 111] width 114 height 40
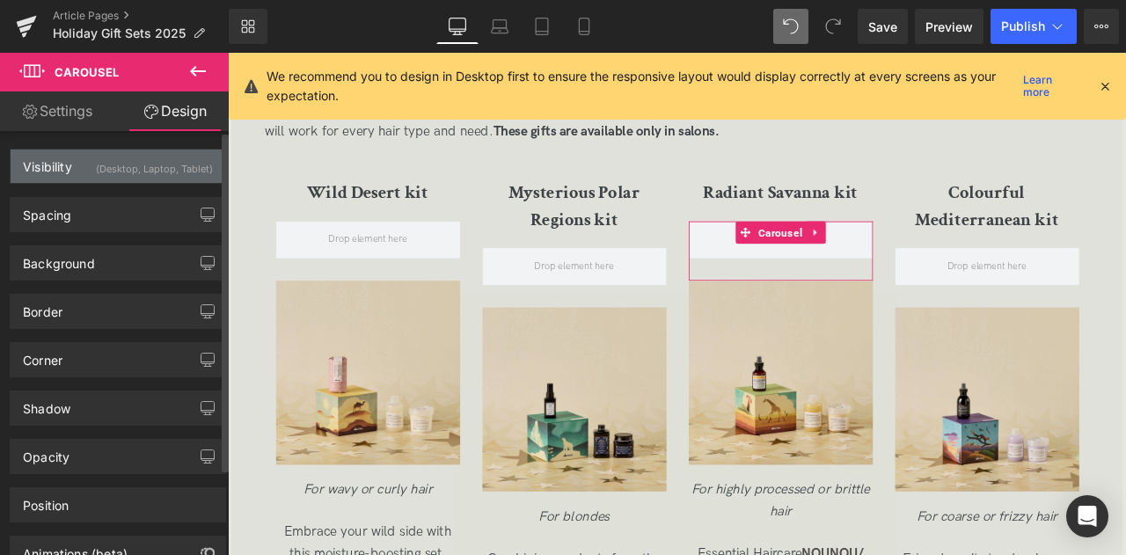
click at [152, 155] on div "(Desktop, Laptop, Tablet)" at bounding box center [154, 164] width 117 height 29
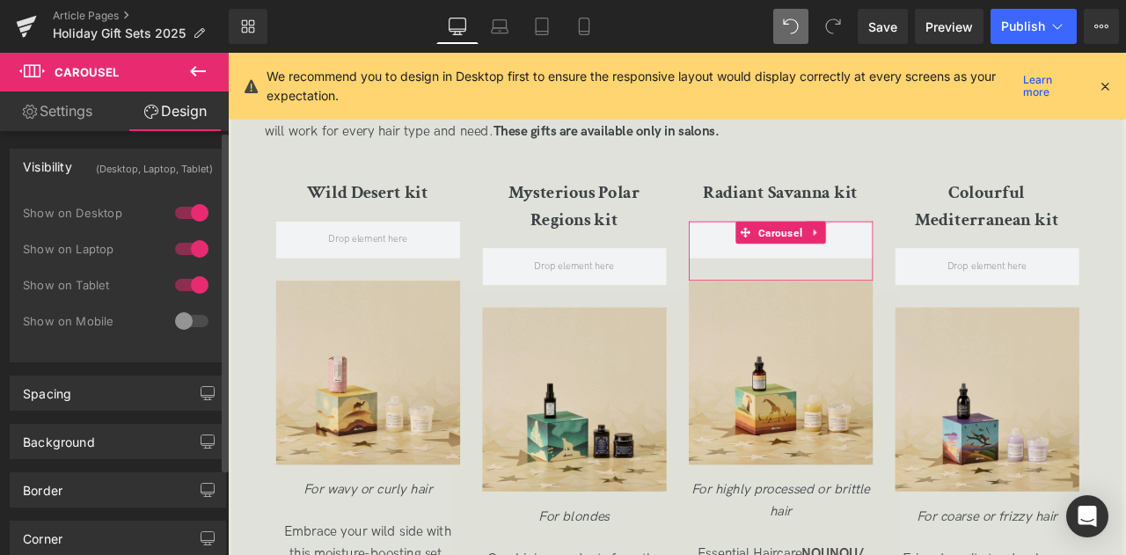
click at [191, 316] on div at bounding box center [192, 321] width 42 height 28
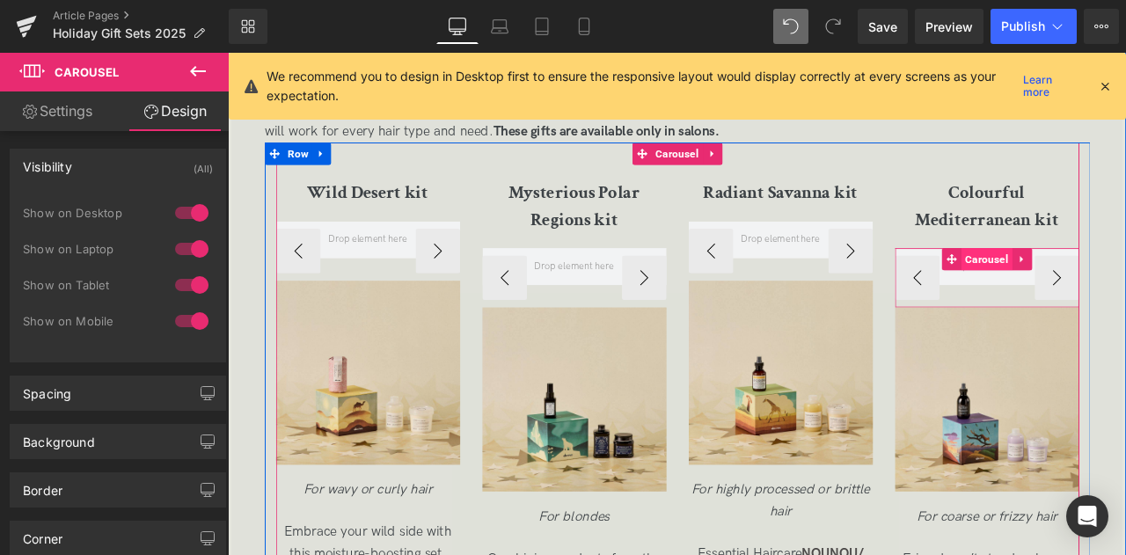
click at [1125, 292] on span "Carousel" at bounding box center [1127, 297] width 61 height 26
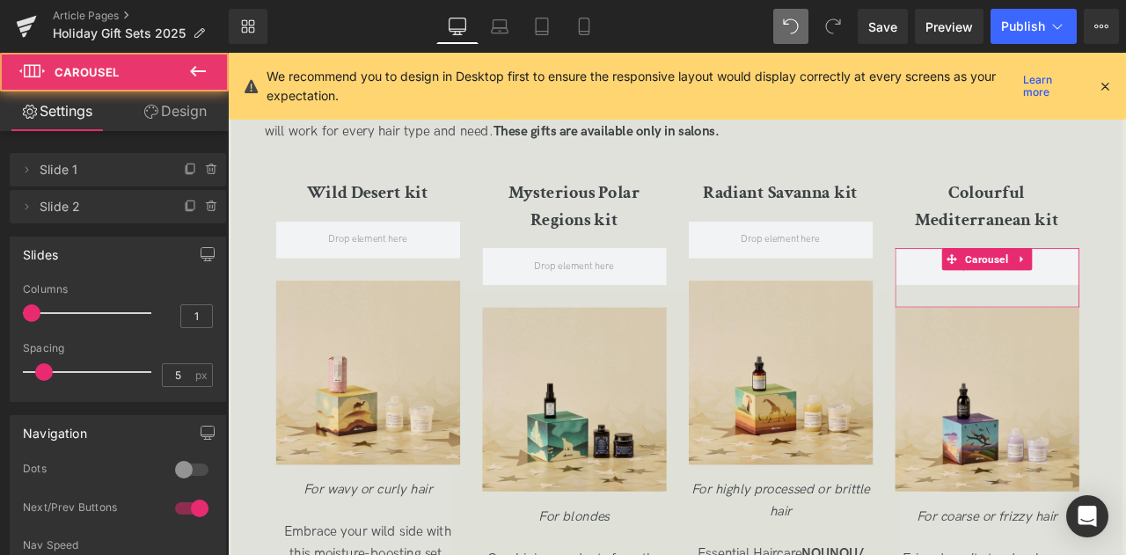
click at [185, 111] on link "Design" at bounding box center [175, 111] width 114 height 40
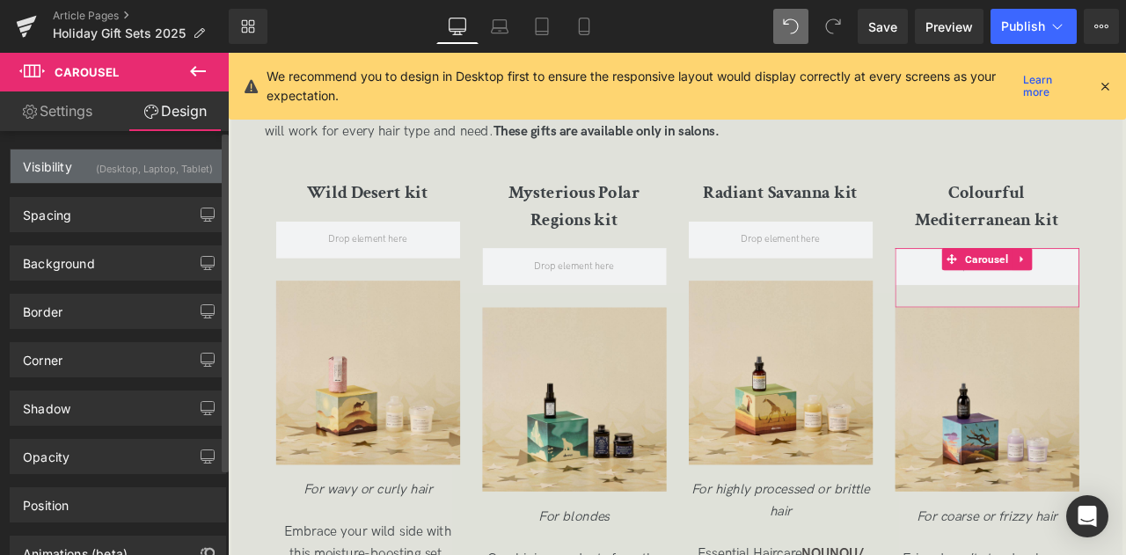
click at [142, 170] on div "(Desktop, Laptop, Tablet)" at bounding box center [154, 164] width 117 height 29
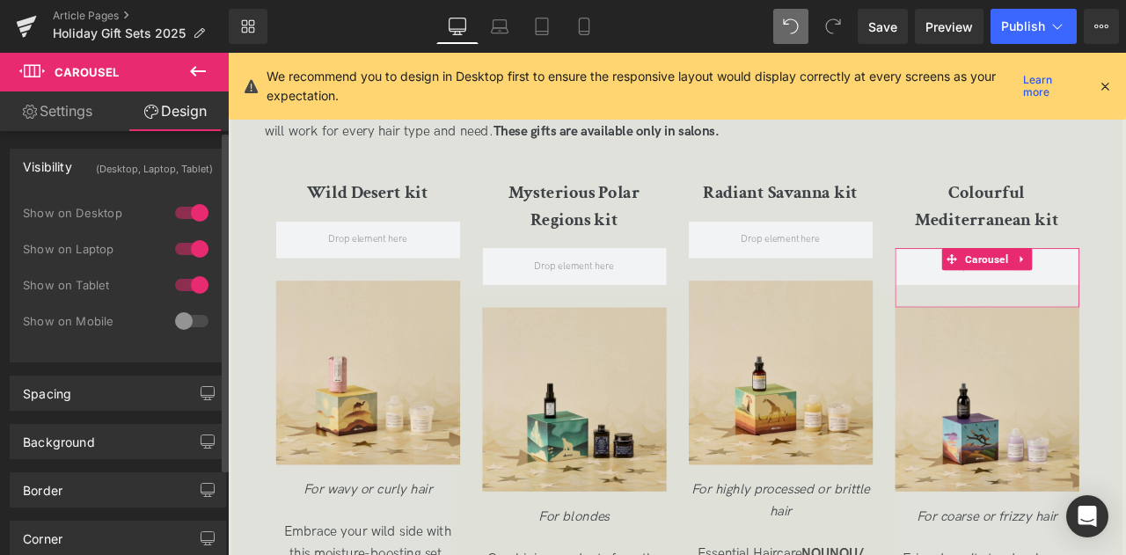
click at [176, 321] on div at bounding box center [192, 321] width 42 height 28
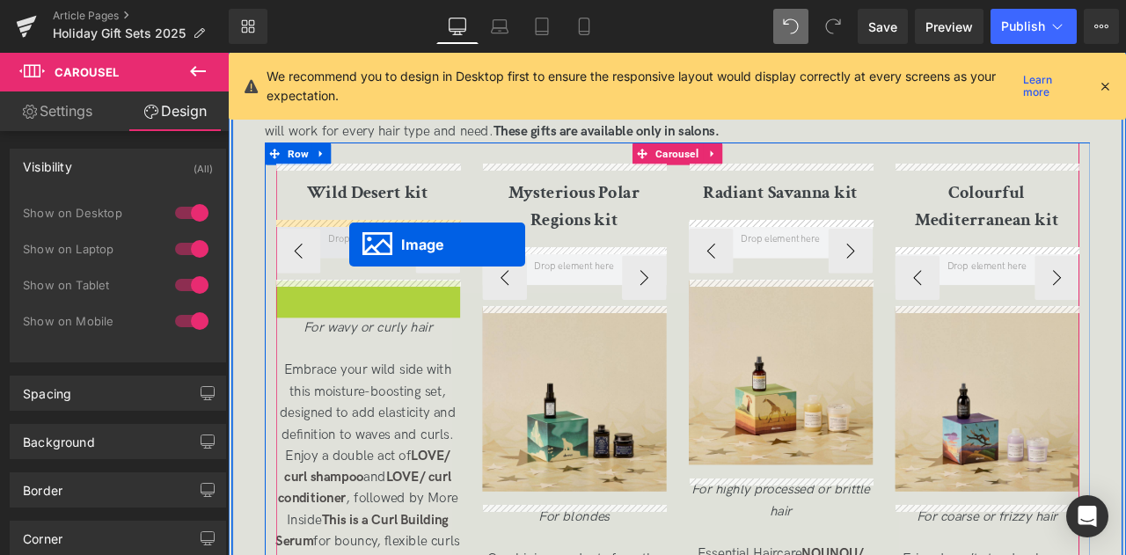
drag, startPoint x: 362, startPoint y: 432, endPoint x: 372, endPoint y: 280, distance: 152.5
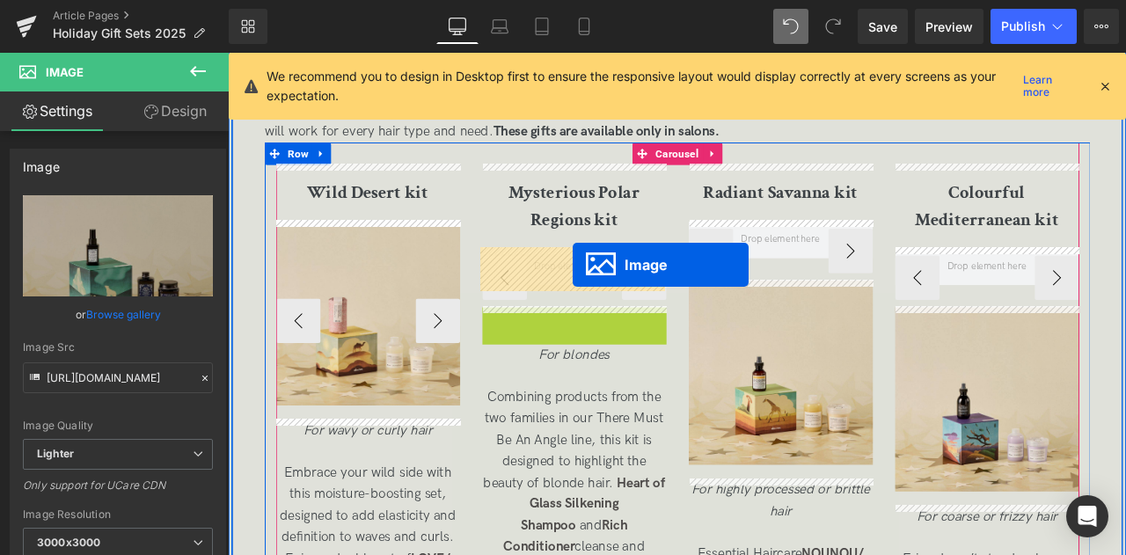
drag, startPoint x: 607, startPoint y: 470, endPoint x: 637, endPoint y: 303, distance: 168.9
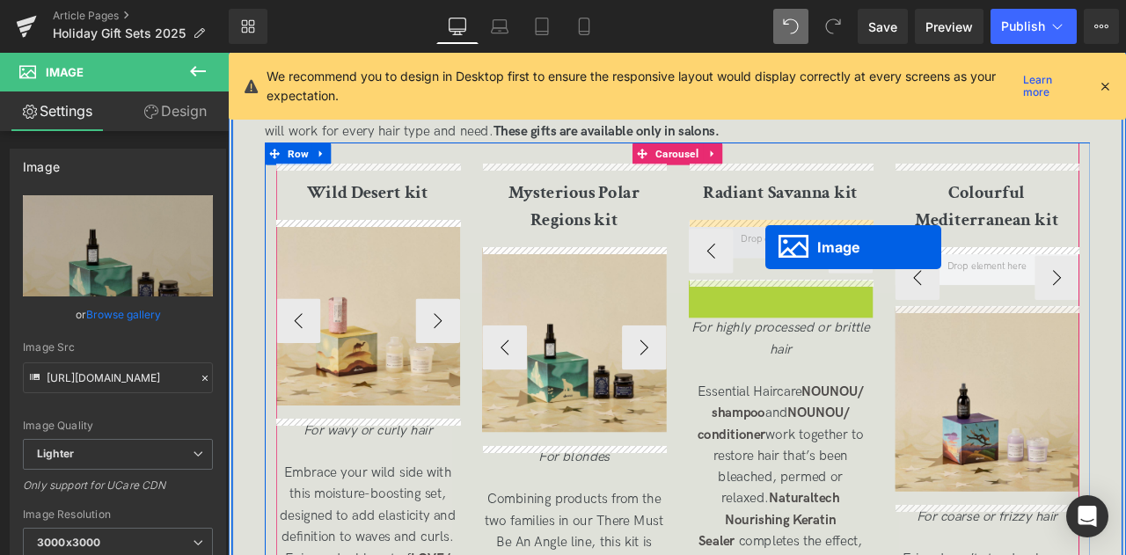
drag, startPoint x: 848, startPoint y: 444, endPoint x: 865, endPoint y: 282, distance: 162.7
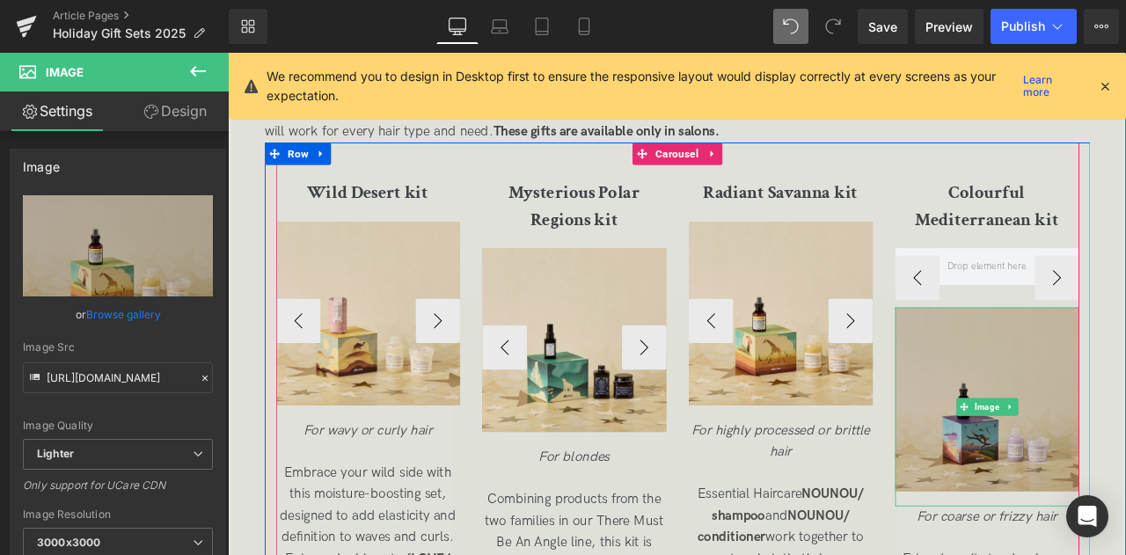
scroll to position [2960, 0]
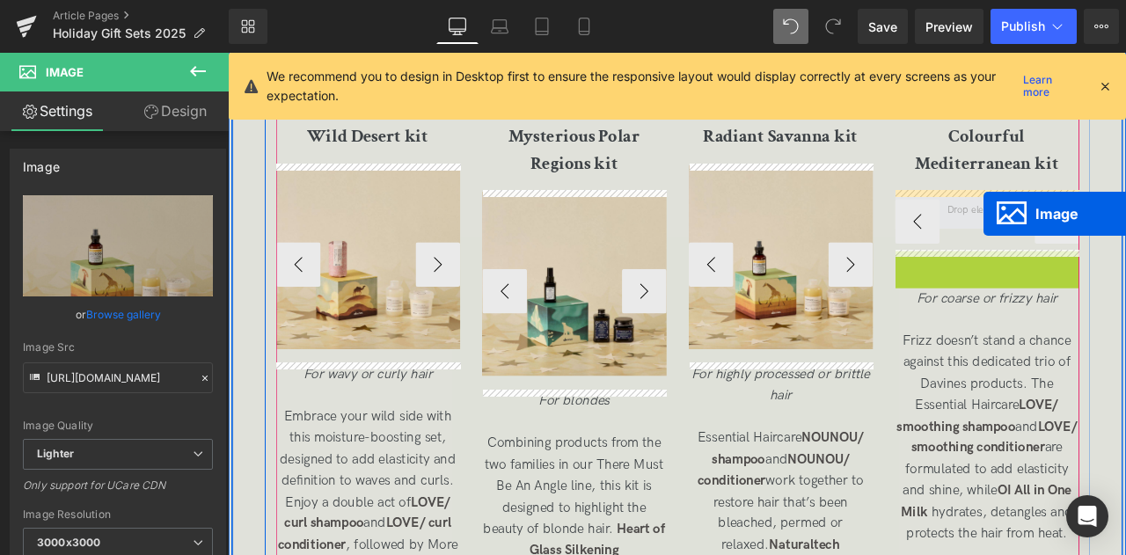
drag, startPoint x: 1099, startPoint y: 398, endPoint x: 1123, endPoint y: 244, distance: 156.7
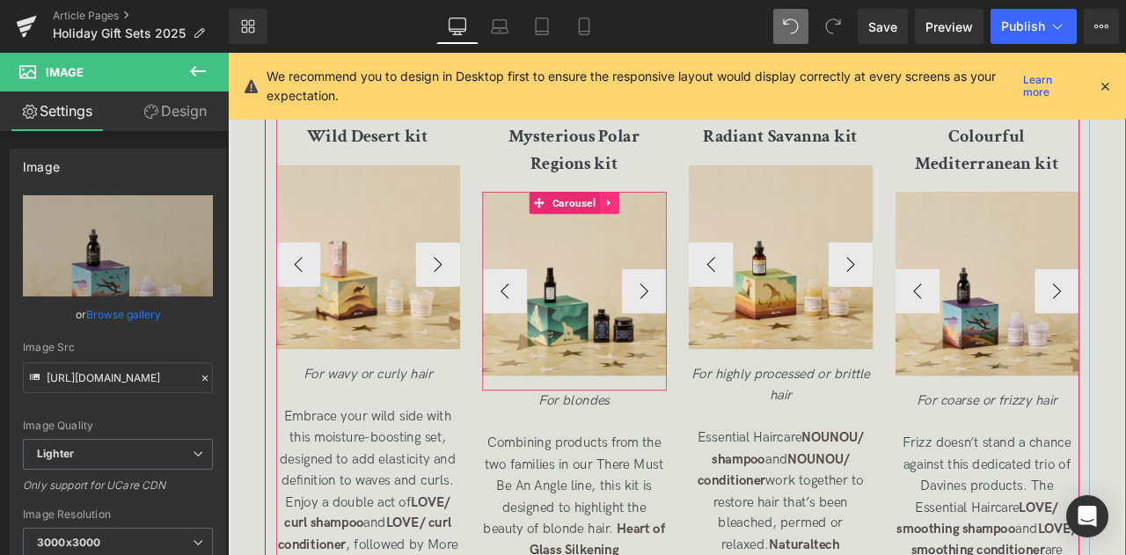
click at [678, 232] on icon at bounding box center [680, 229] width 12 height 13
click at [664, 230] on icon at bounding box center [668, 230] width 12 height 12
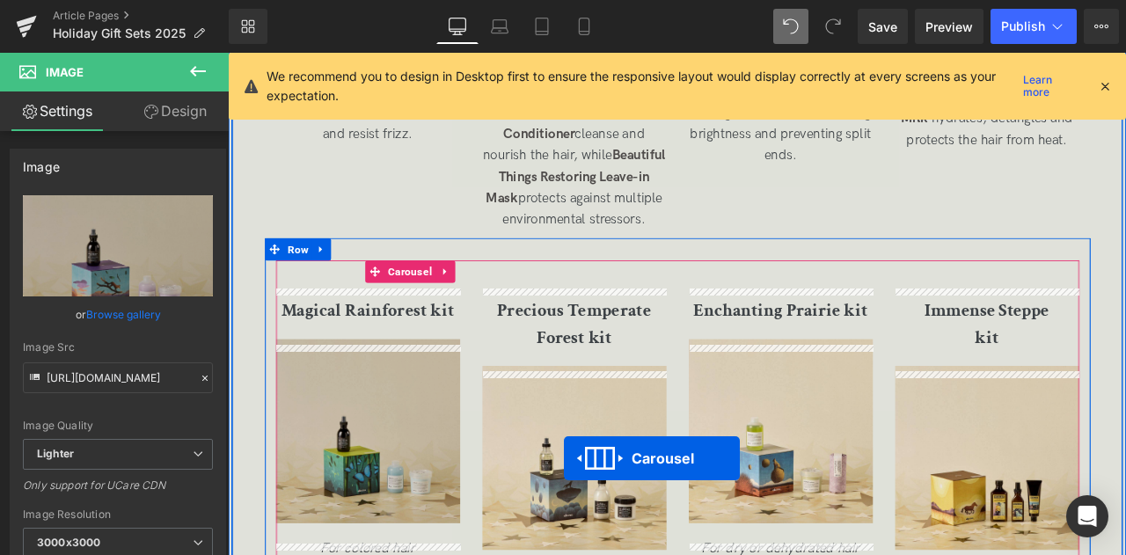
scroll to position [3566, 0]
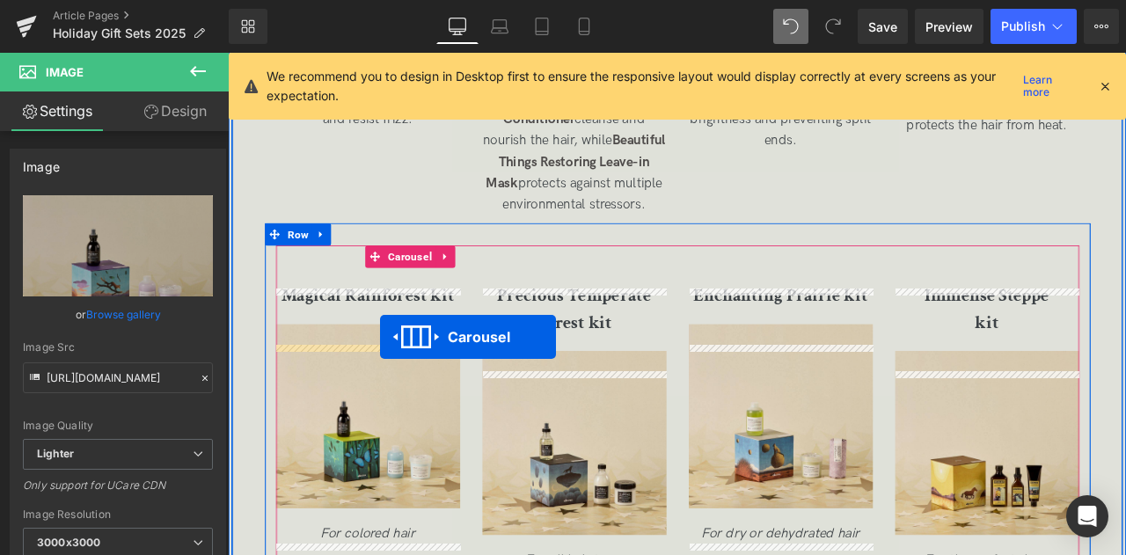
drag, startPoint x: 602, startPoint y: 236, endPoint x: 408, endPoint y: 391, distance: 247.8
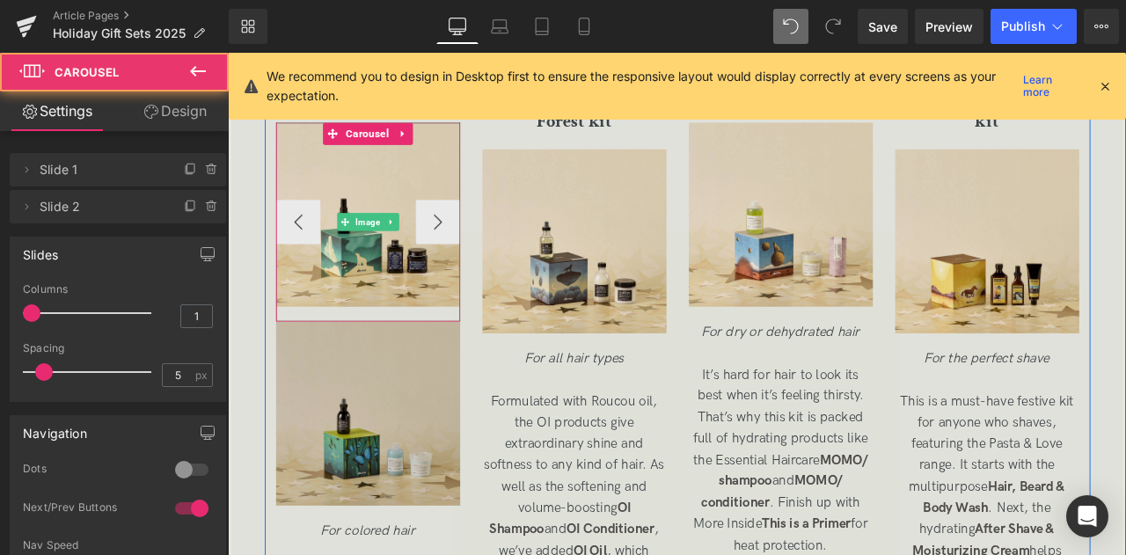
scroll to position [3761, 0]
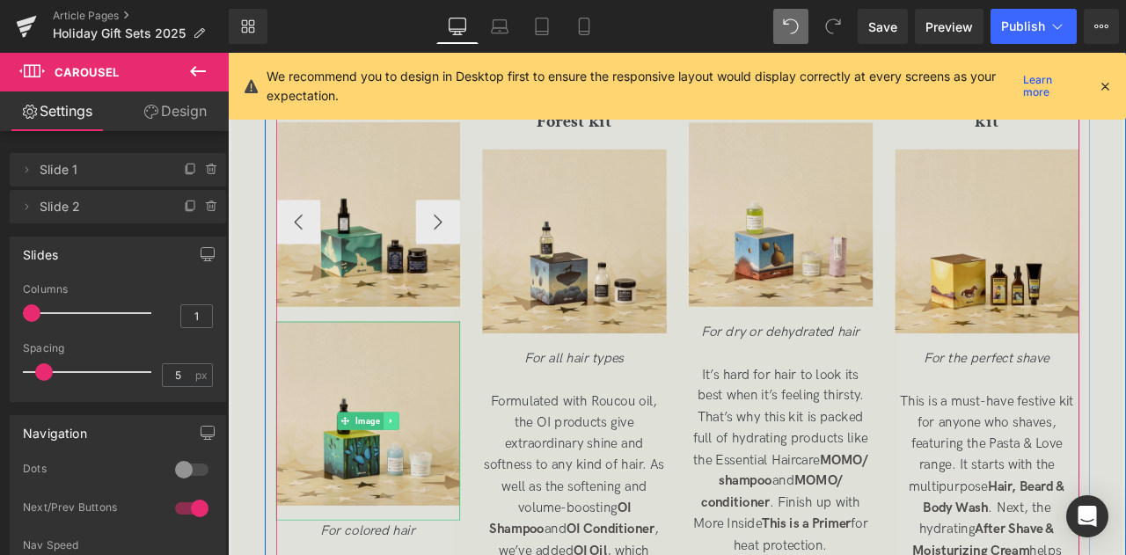
click at [418, 494] on icon at bounding box center [421, 489] width 10 height 11
click at [425, 493] on icon at bounding box center [430, 489] width 10 height 10
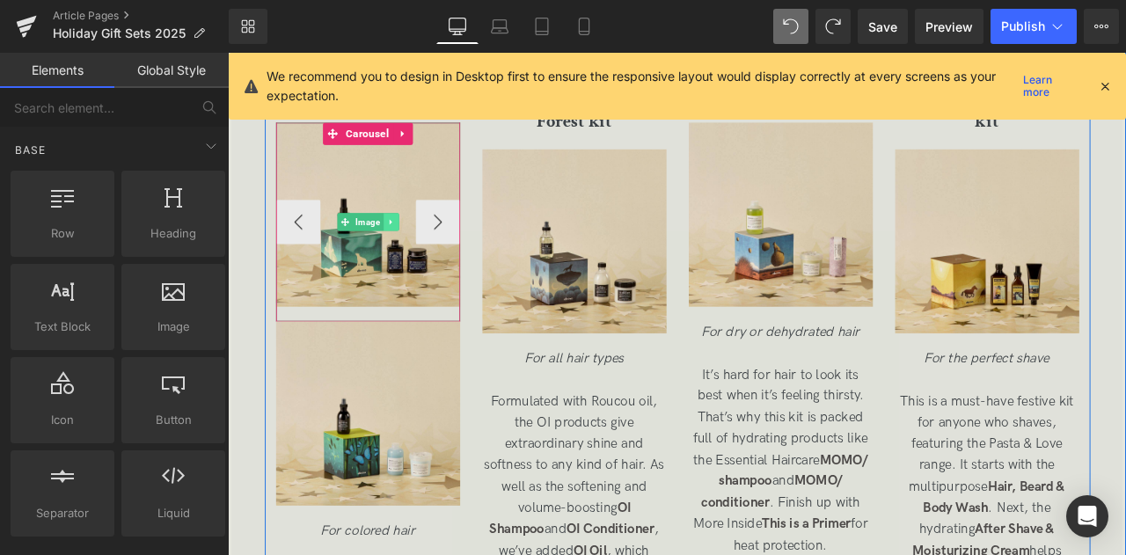
click at [416, 259] on icon at bounding box center [421, 253] width 10 height 11
click at [427, 259] on icon at bounding box center [430, 253] width 10 height 11
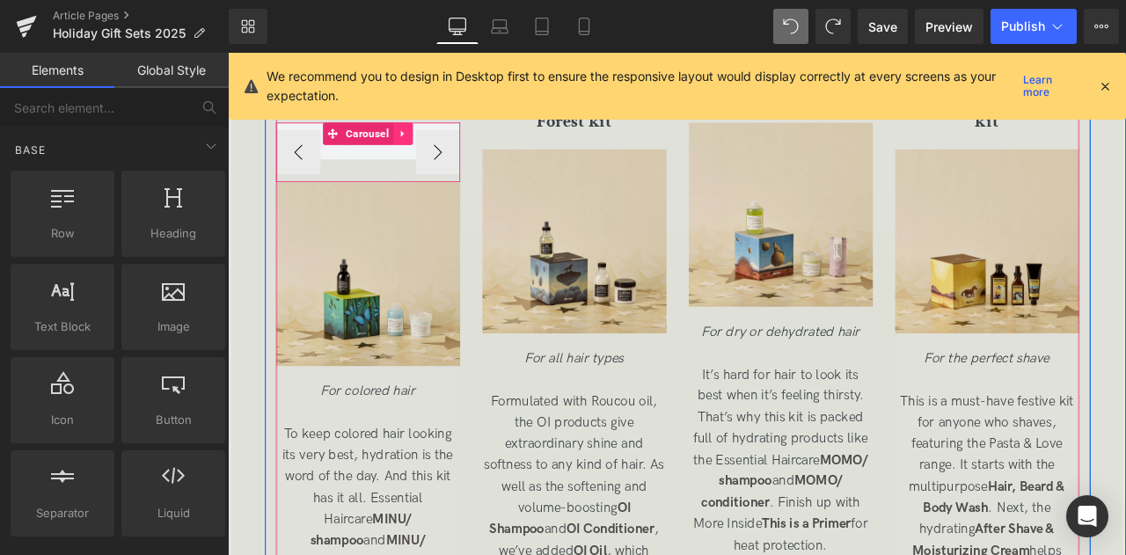
click at [433, 155] on icon at bounding box center [435, 148] width 12 height 13
click at [423, 155] on icon at bounding box center [424, 148] width 12 height 12
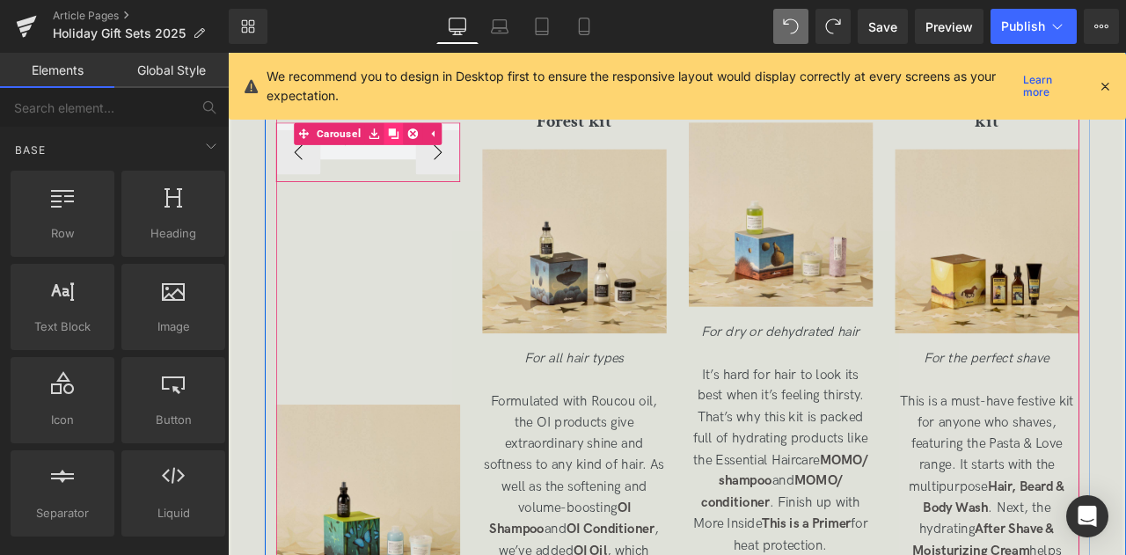
click at [424, 155] on icon at bounding box center [424, 148] width 12 height 13
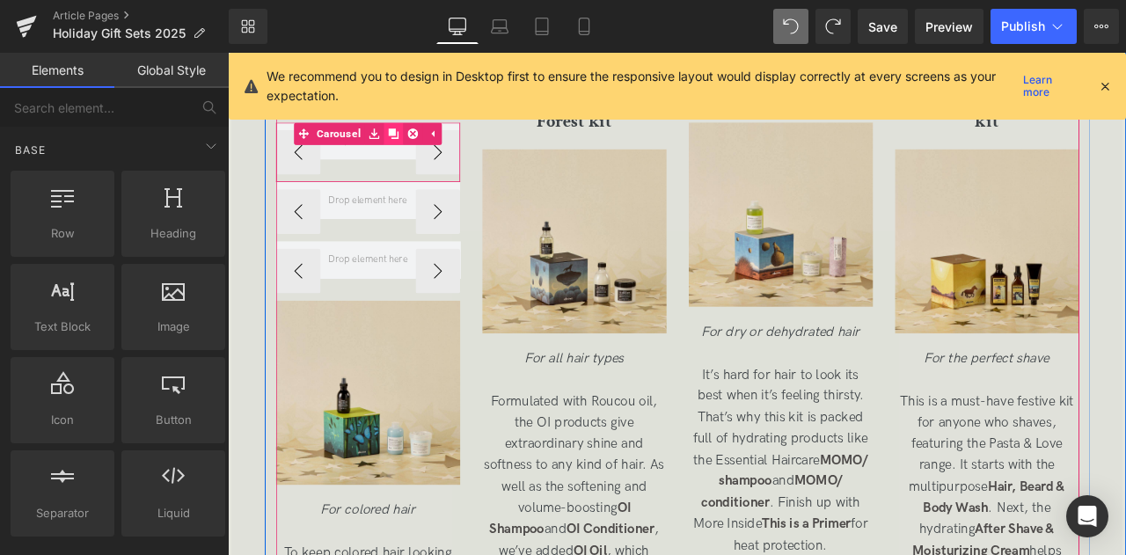
click at [424, 155] on icon at bounding box center [424, 148] width 12 height 13
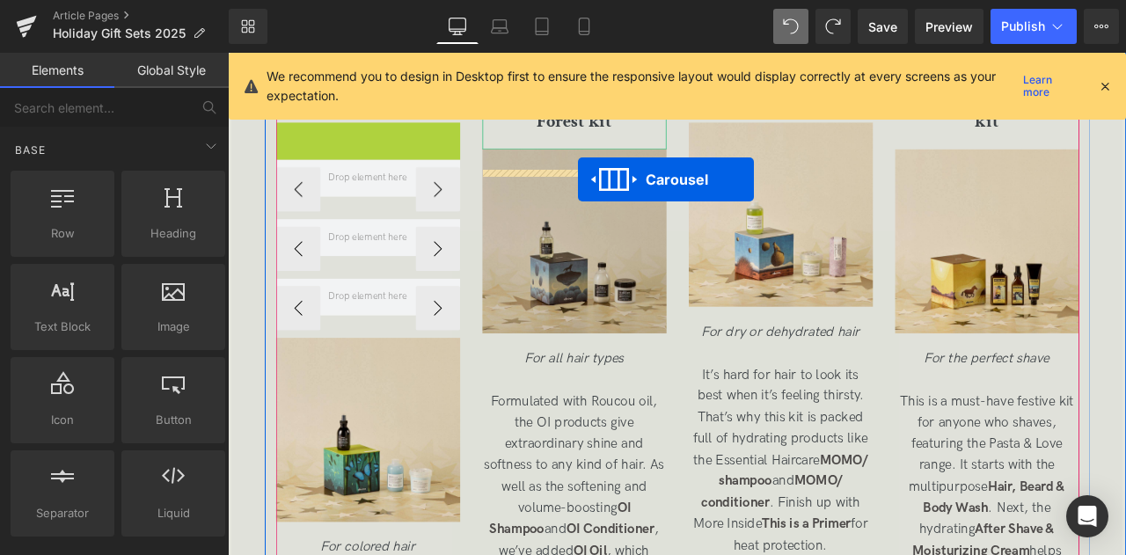
drag, startPoint x: 371, startPoint y: 168, endPoint x: 643, endPoint y: 203, distance: 274.0
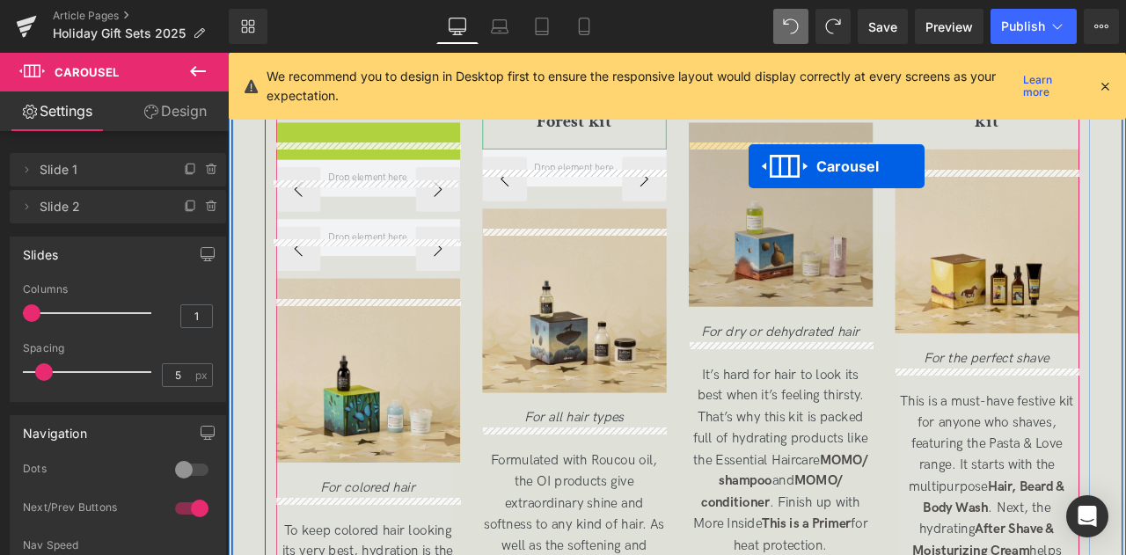
drag, startPoint x: 383, startPoint y: 169, endPoint x: 843, endPoint y: 187, distance: 460.4
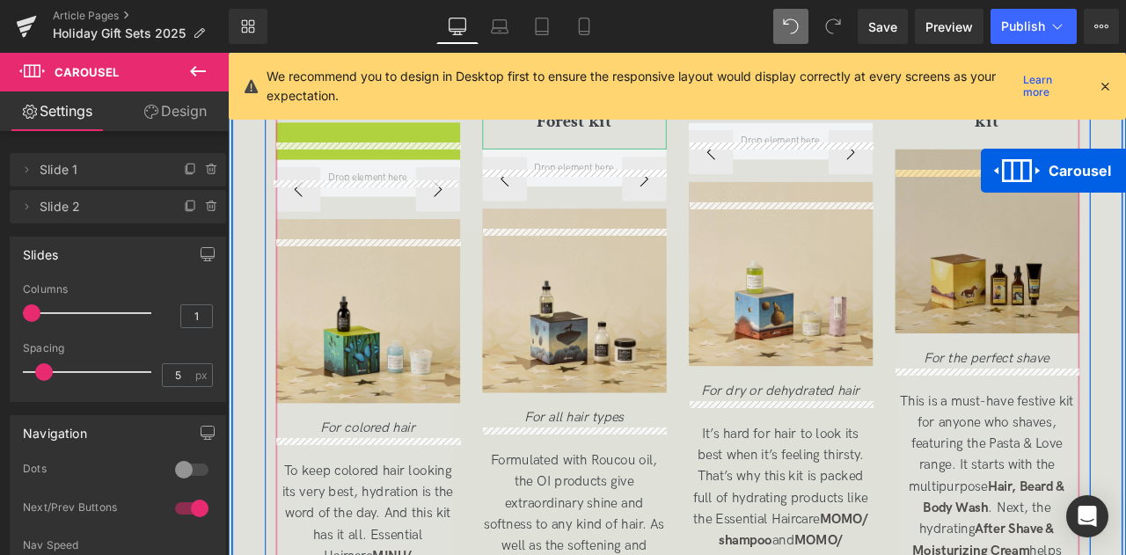
drag, startPoint x: 378, startPoint y: 173, endPoint x: 1121, endPoint y: 192, distance: 742.5
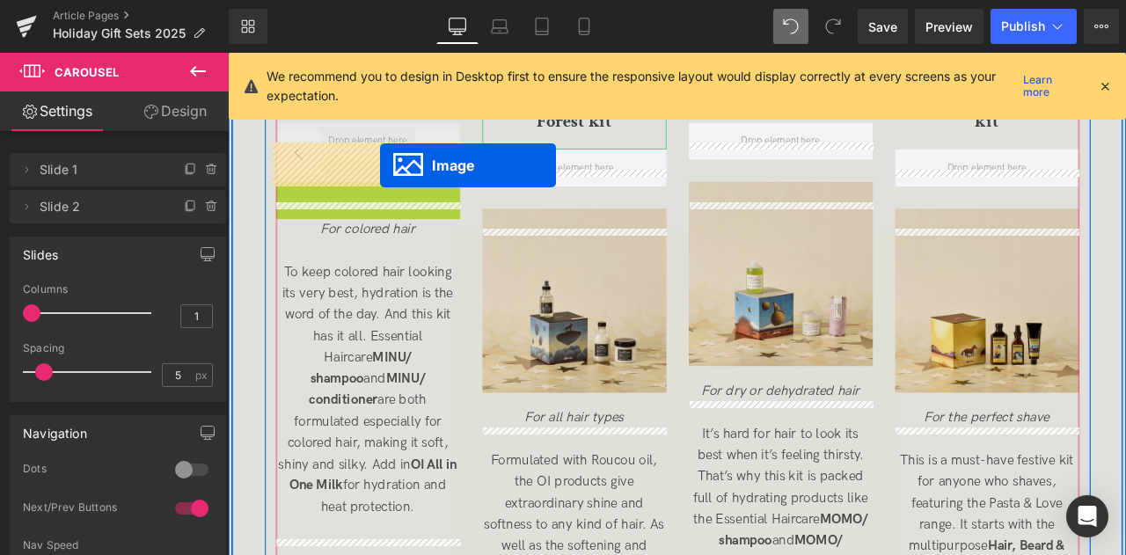
drag, startPoint x: 361, startPoint y: 346, endPoint x: 408, endPoint y: 186, distance: 165.9
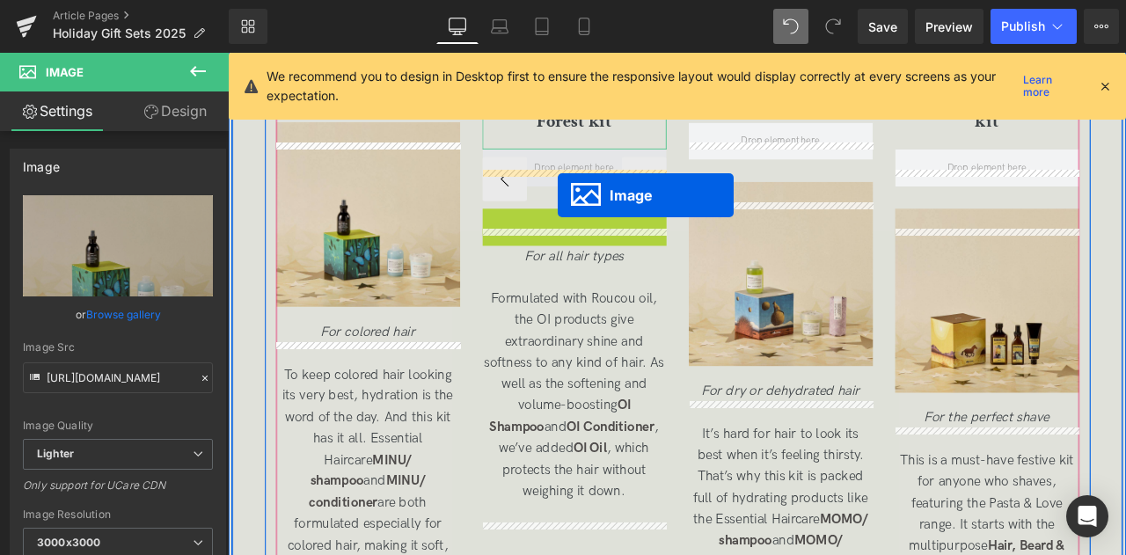
drag, startPoint x: 604, startPoint y: 376, endPoint x: 619, endPoint y: 222, distance: 155.5
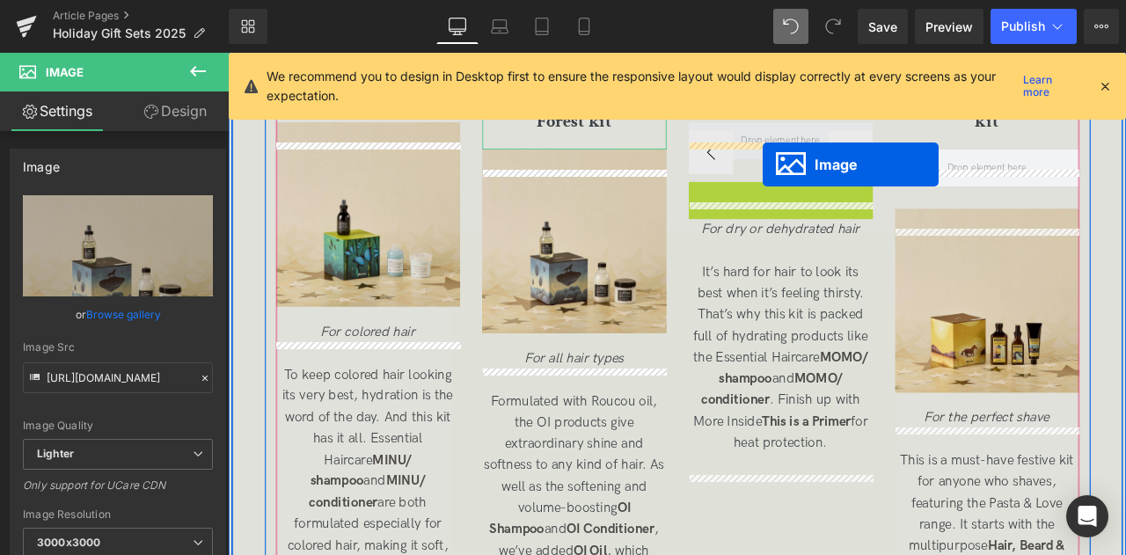
drag, startPoint x: 855, startPoint y: 341, endPoint x: 861, endPoint y: 185, distance: 156.7
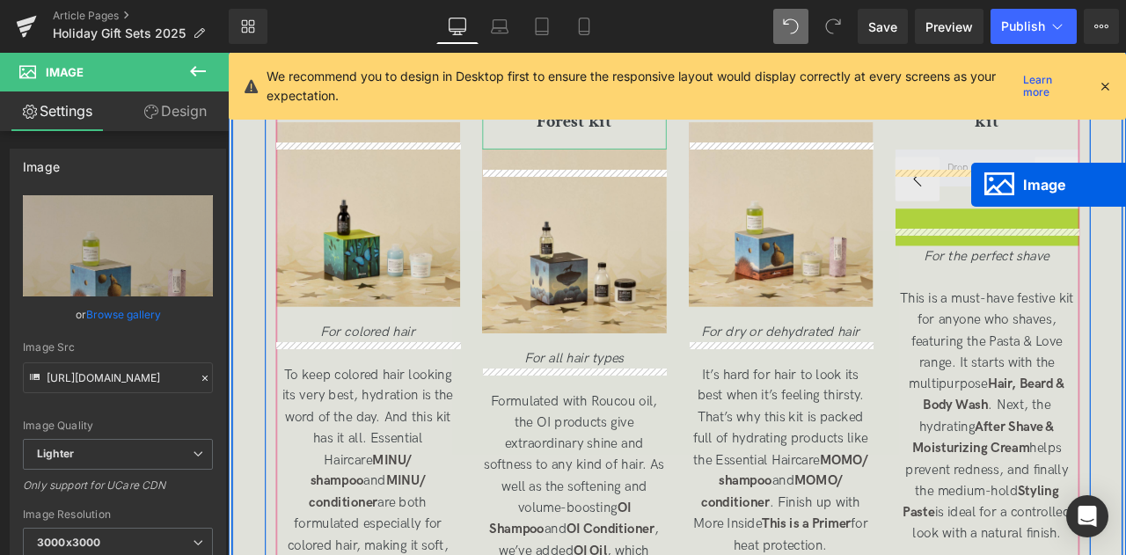
drag, startPoint x: 1094, startPoint y: 379, endPoint x: 1108, endPoint y: 210, distance: 169.5
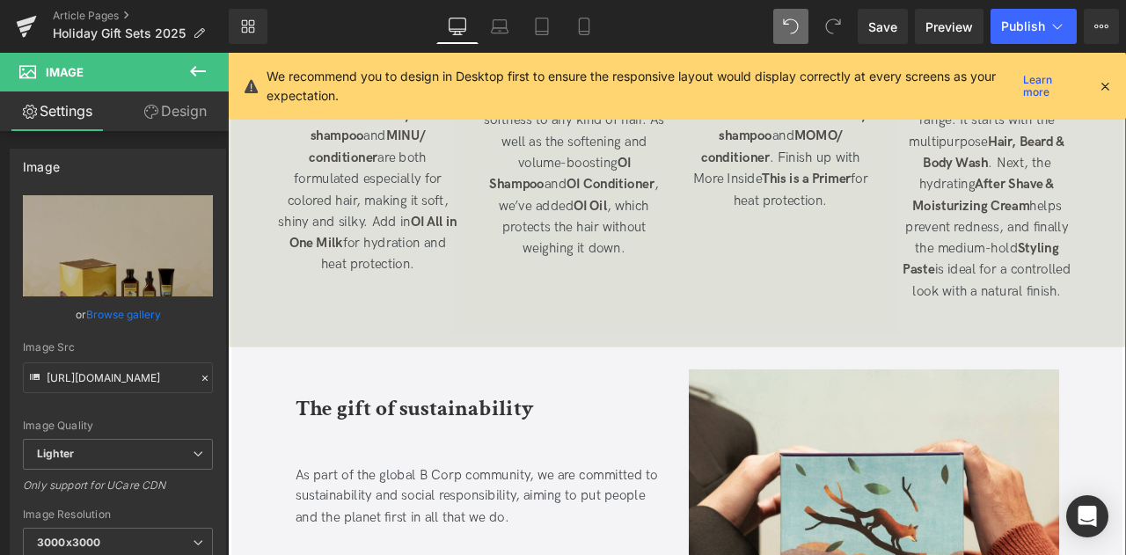
scroll to position [4069, 0]
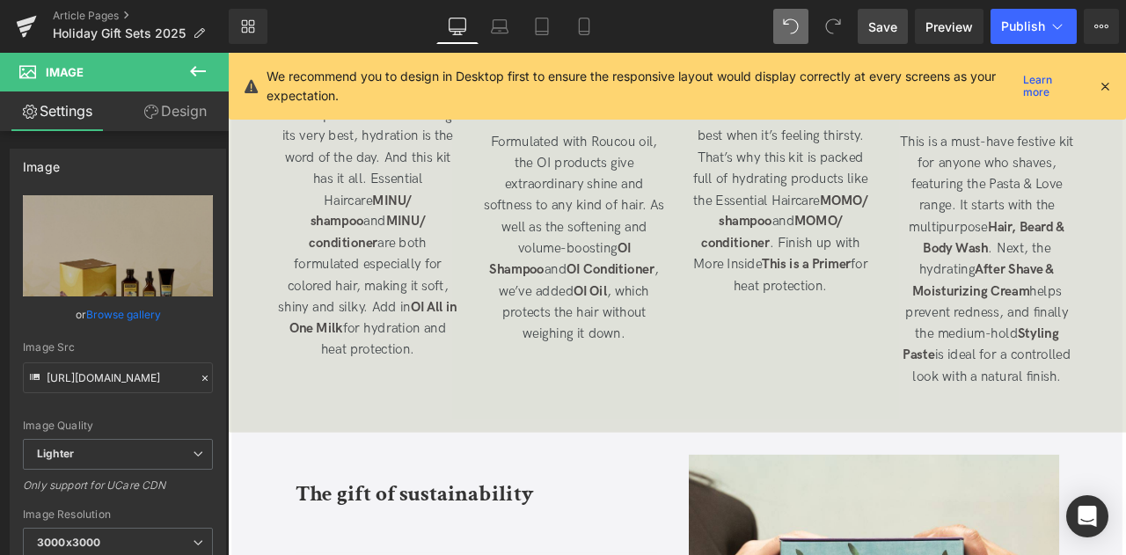
click at [875, 27] on span "Save" at bounding box center [882, 27] width 29 height 18
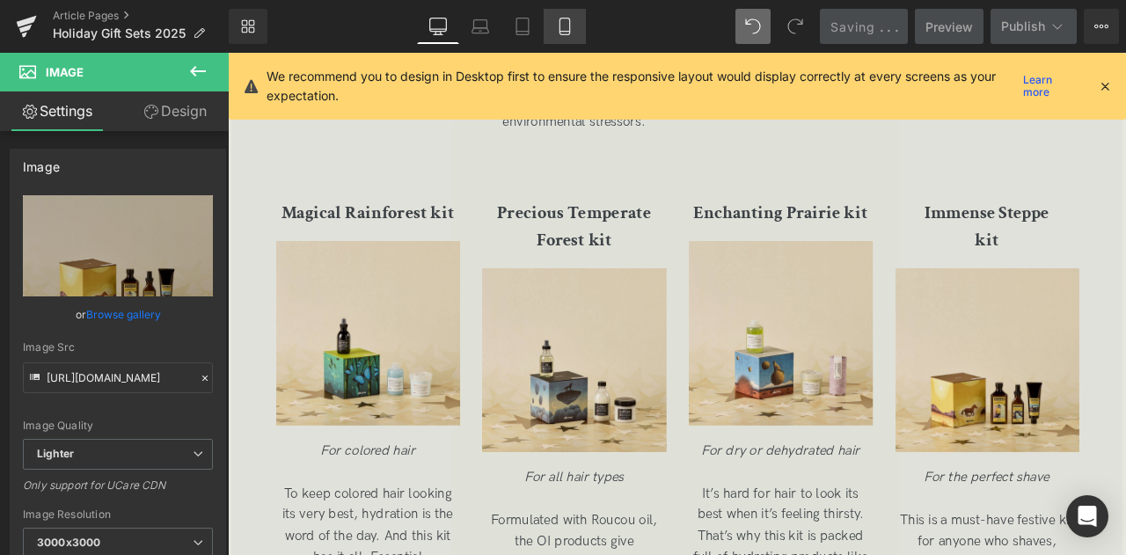
click at [566, 29] on icon at bounding box center [565, 27] width 18 height 18
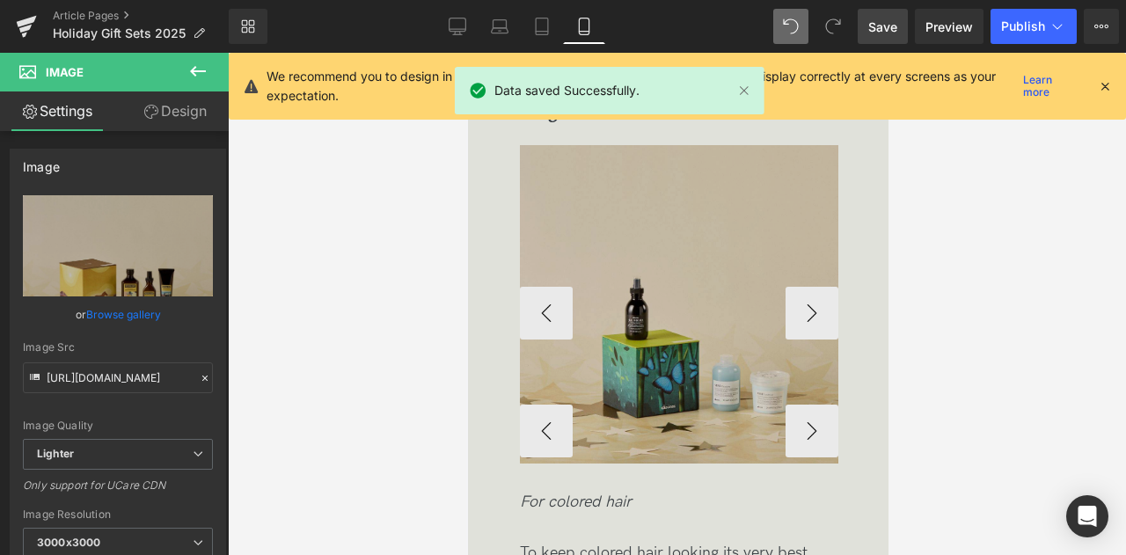
scroll to position [5011, 0]
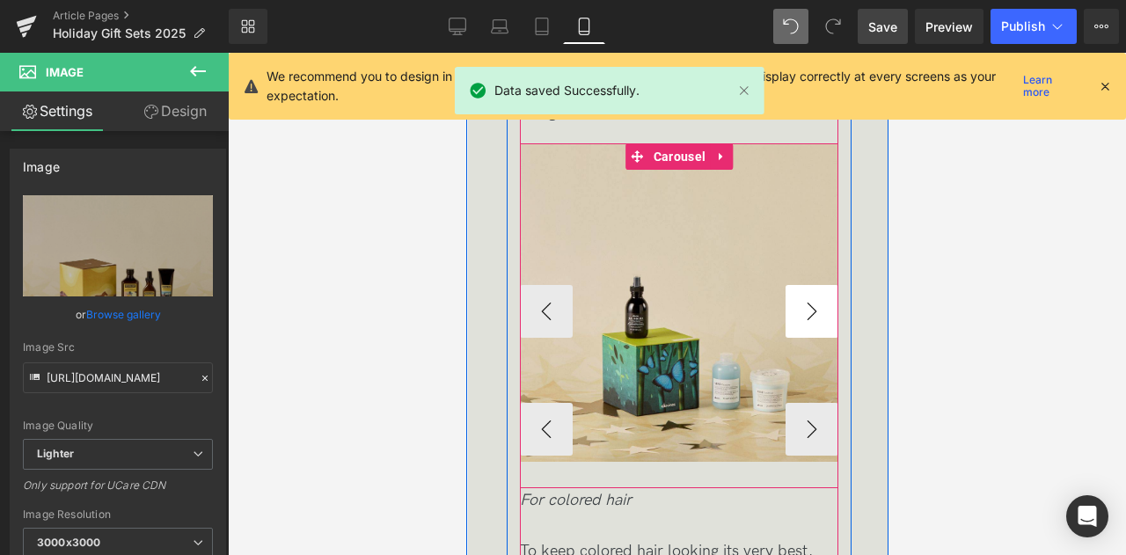
click at [811, 318] on button "›" at bounding box center [811, 311] width 53 height 53
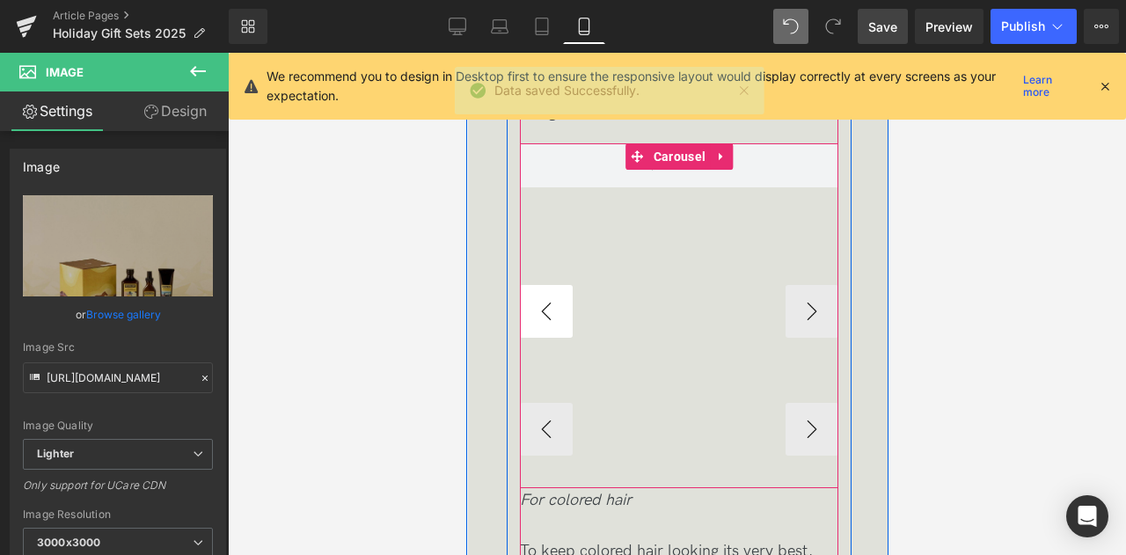
click at [552, 314] on button "‹" at bounding box center [545, 311] width 53 height 53
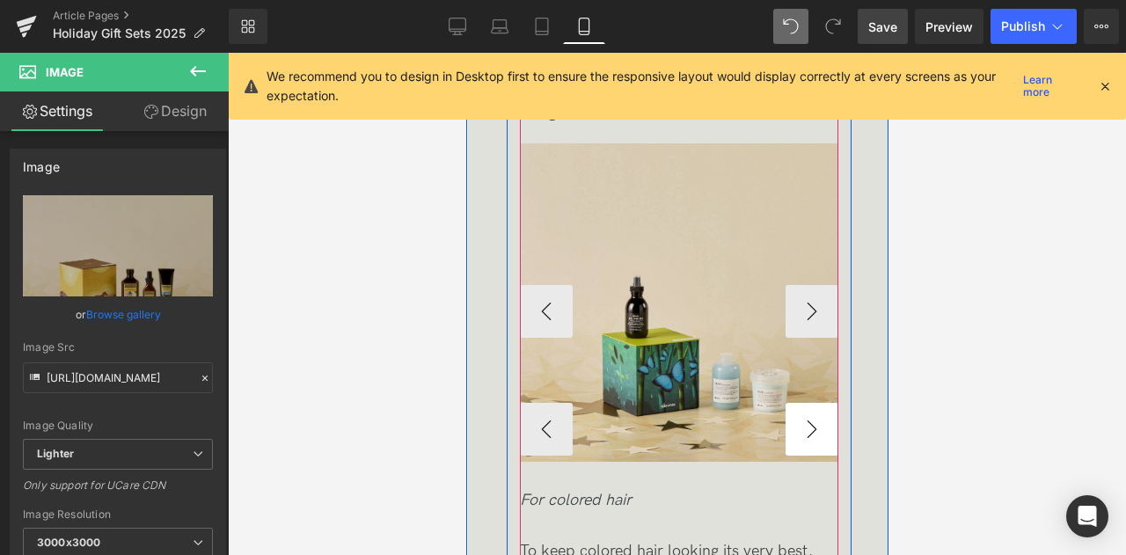
click at [815, 437] on button "›" at bounding box center [811, 429] width 53 height 53
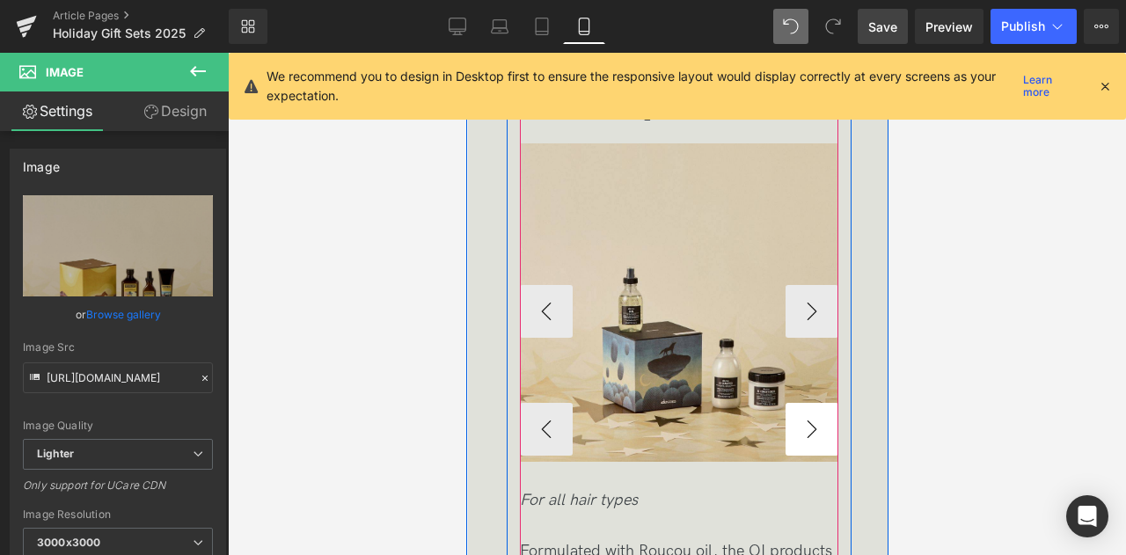
click at [815, 437] on button "›" at bounding box center [811, 429] width 53 height 53
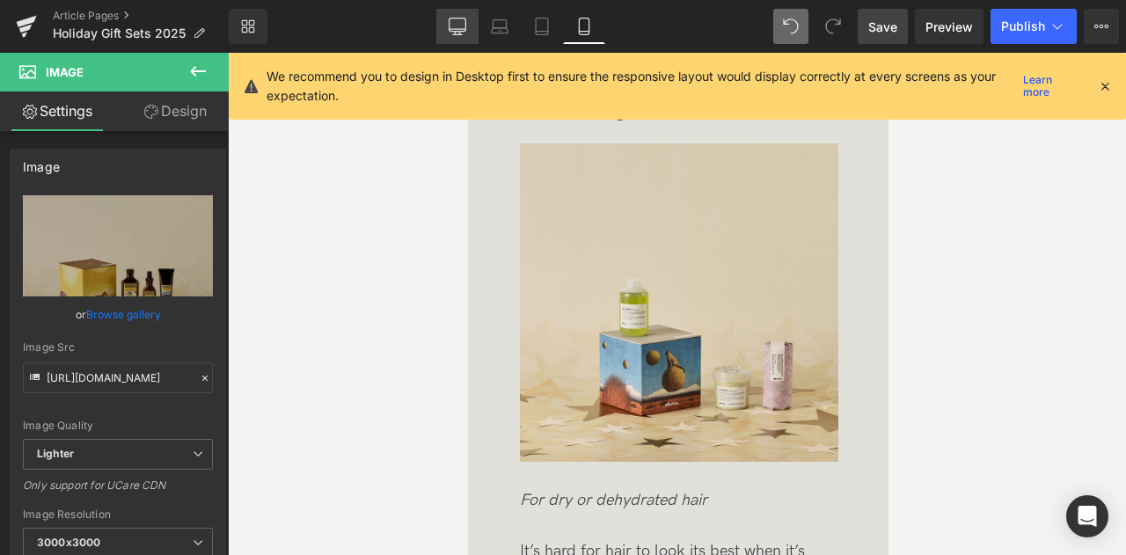
click at [469, 34] on link "Desktop" at bounding box center [457, 26] width 42 height 35
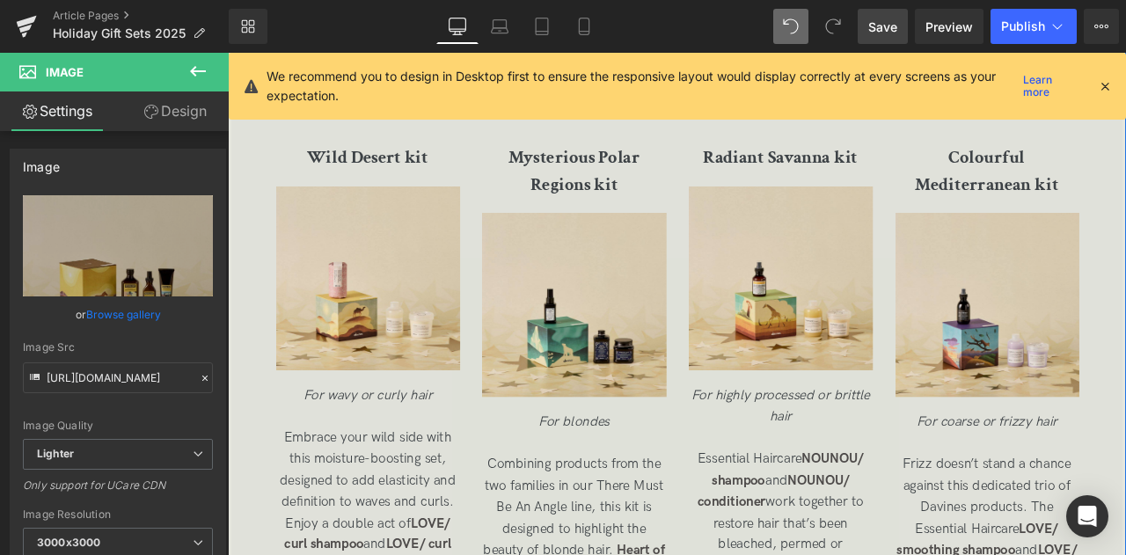
scroll to position [2933, 0]
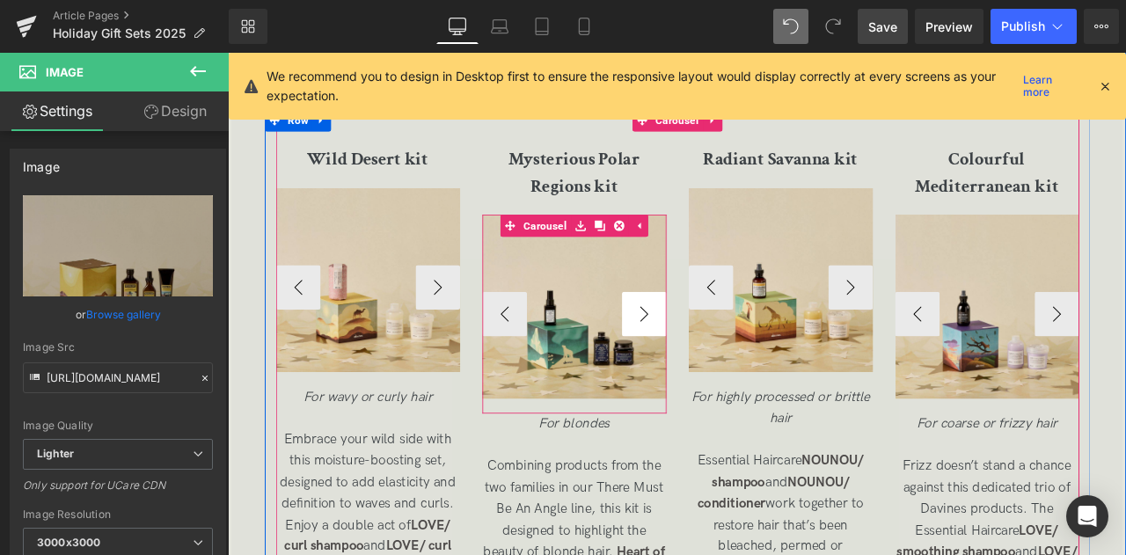
click at [716, 368] on button "›" at bounding box center [721, 362] width 53 height 53
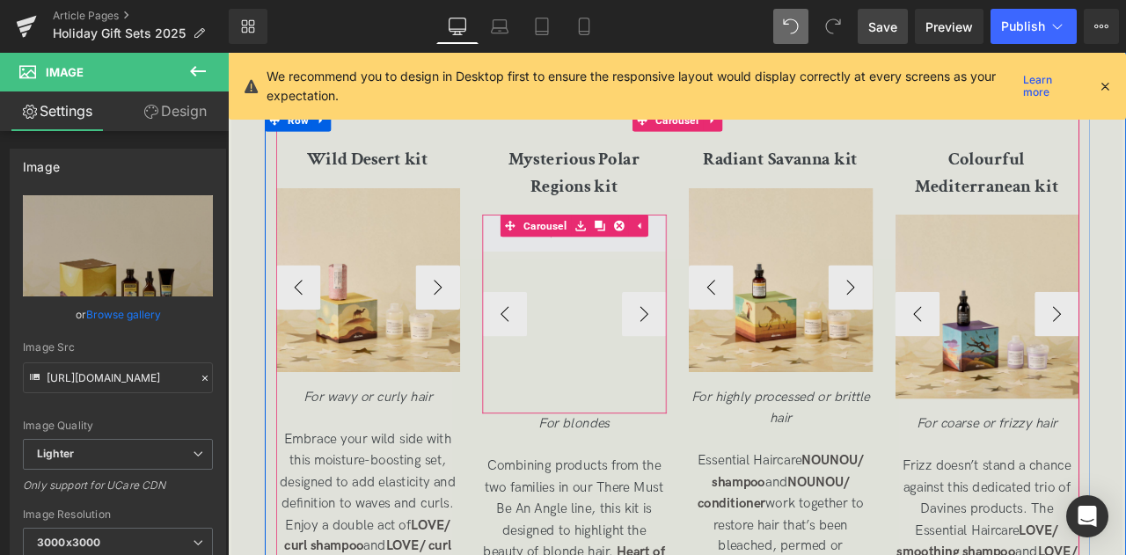
click at [606, 279] on span at bounding box center [638, 267] width 106 height 32
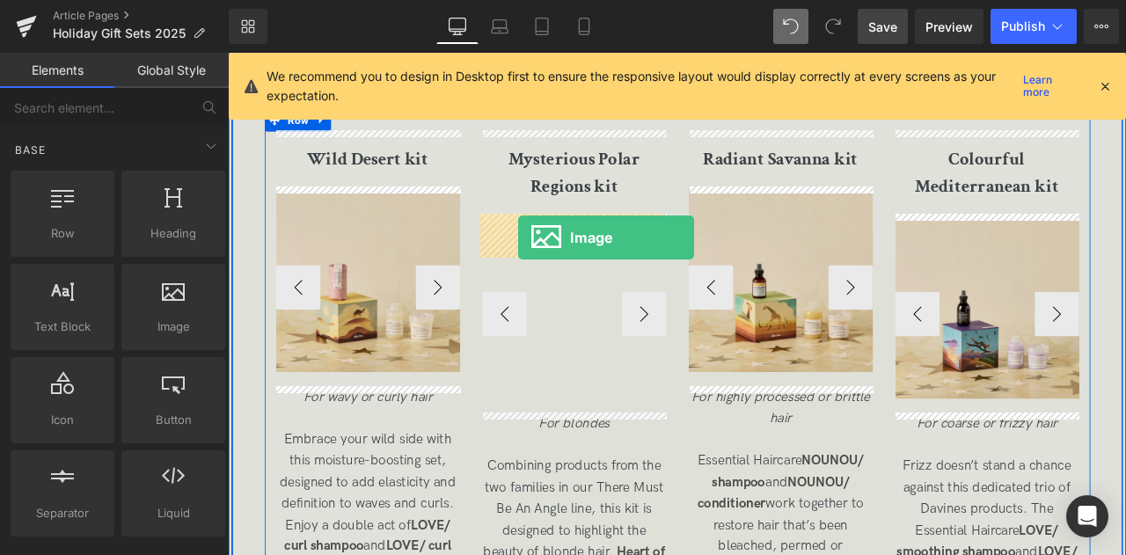
drag, startPoint x: 370, startPoint y: 369, endPoint x: 572, endPoint y: 272, distance: 223.4
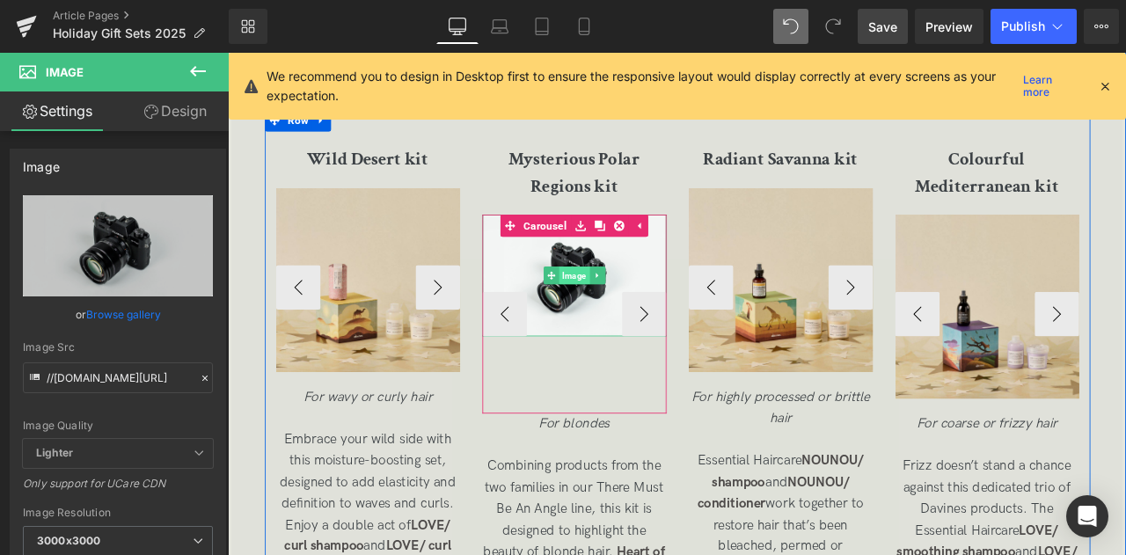
click at [632, 309] on span "Image" at bounding box center [638, 316] width 36 height 21
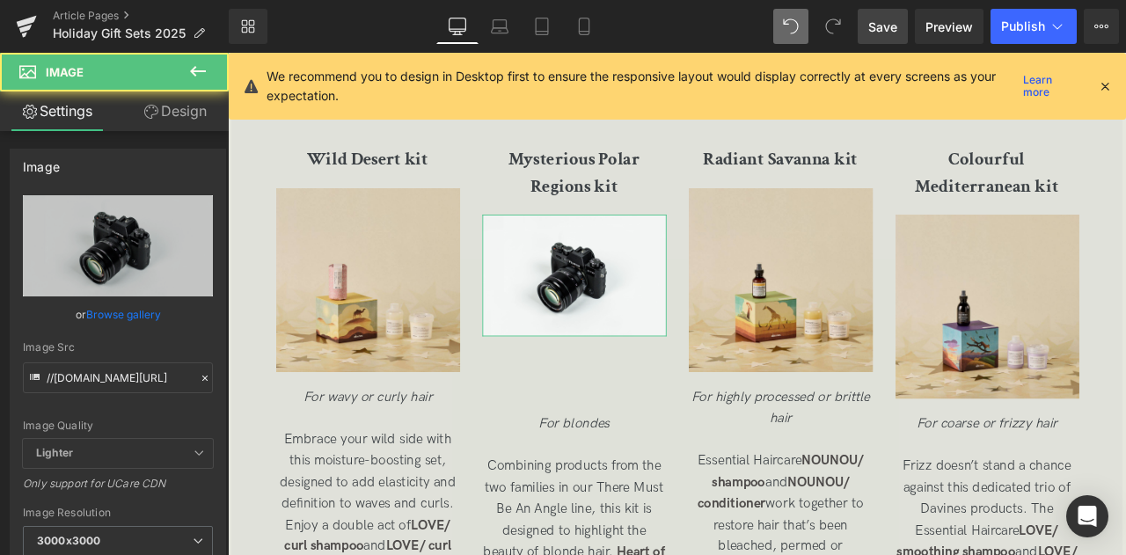
click at [183, 124] on link "Design" at bounding box center [175, 111] width 114 height 40
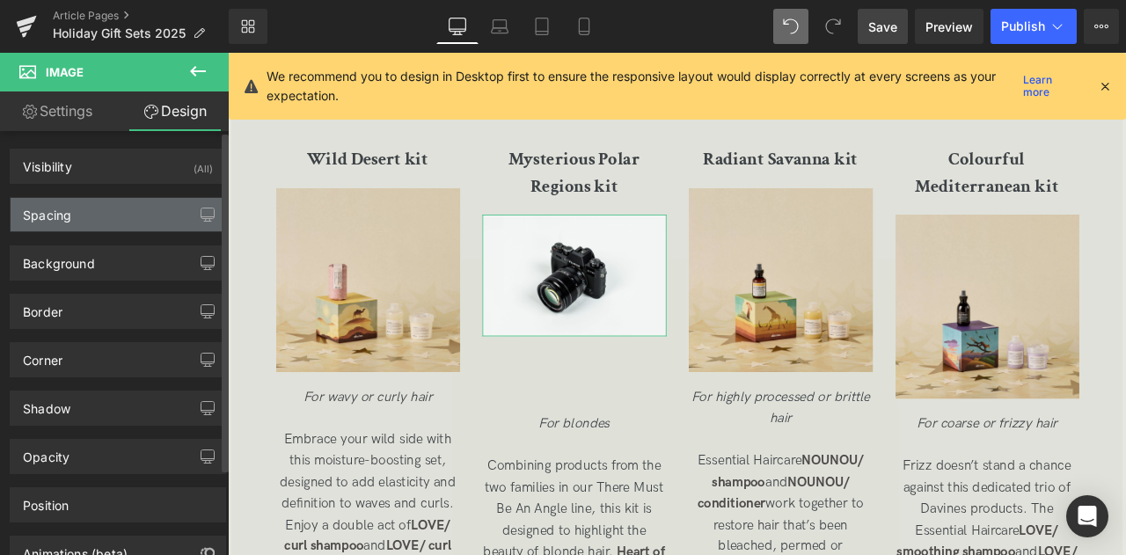
click at [144, 224] on div "Spacing" at bounding box center [118, 214] width 215 height 33
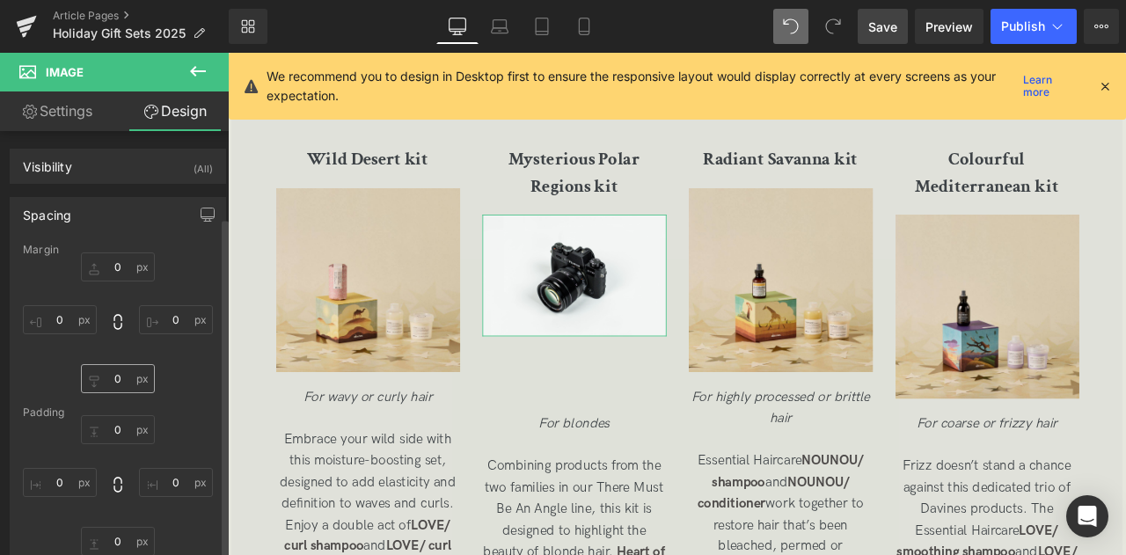
scroll to position [262, 0]
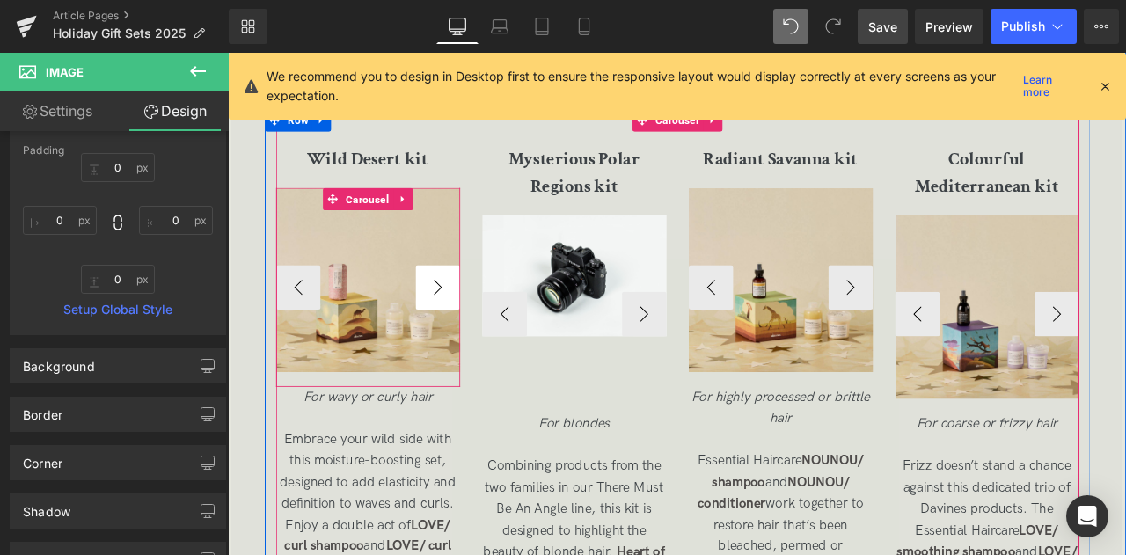
click at [475, 318] on button "›" at bounding box center [476, 330] width 53 height 53
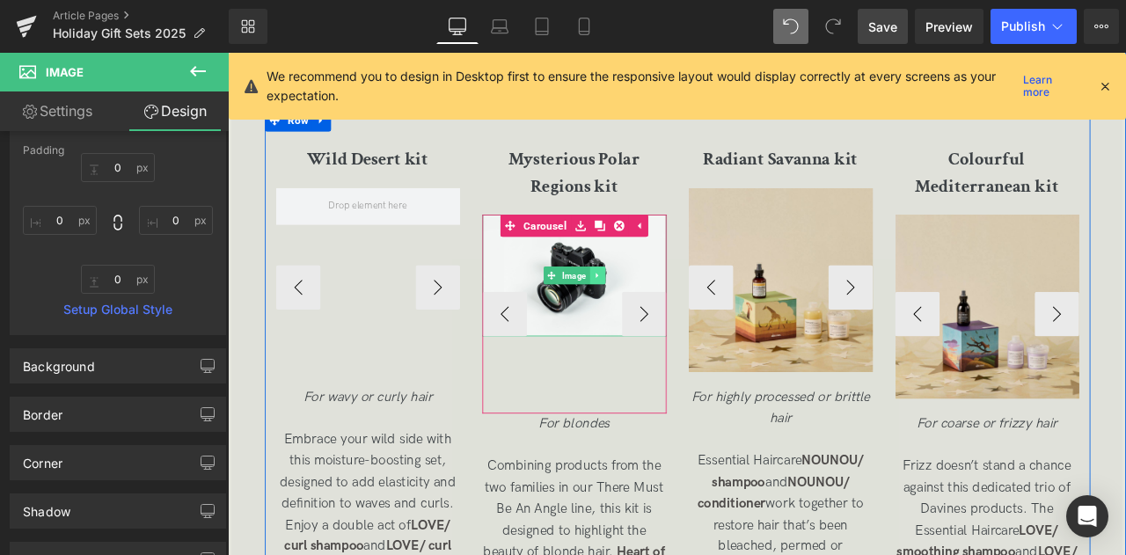
click at [666, 311] on icon at bounding box center [666, 316] width 10 height 11
click at [657, 313] on icon at bounding box center [657, 316] width 10 height 10
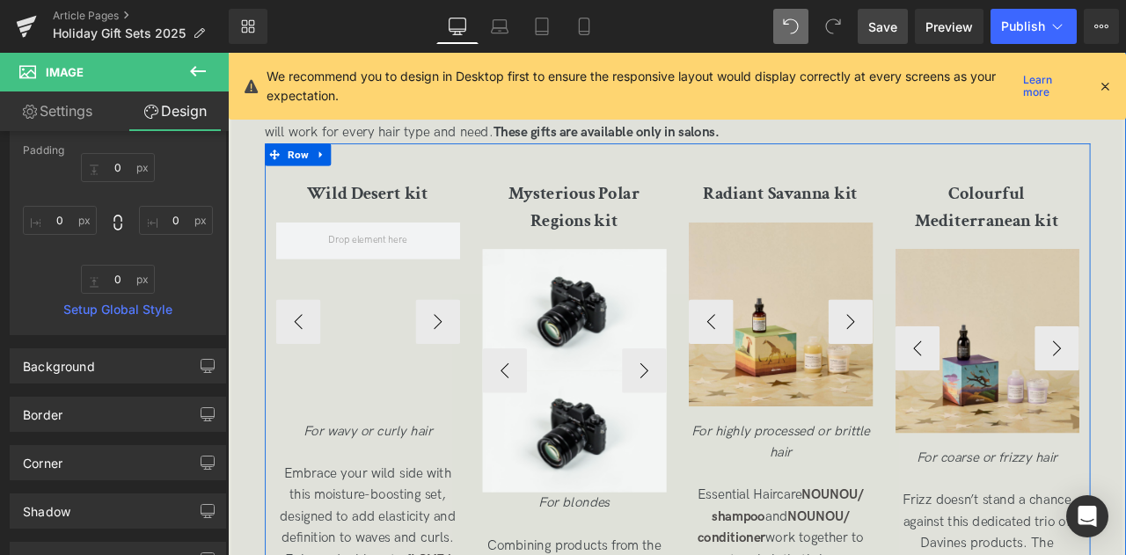
scroll to position [2892, 0]
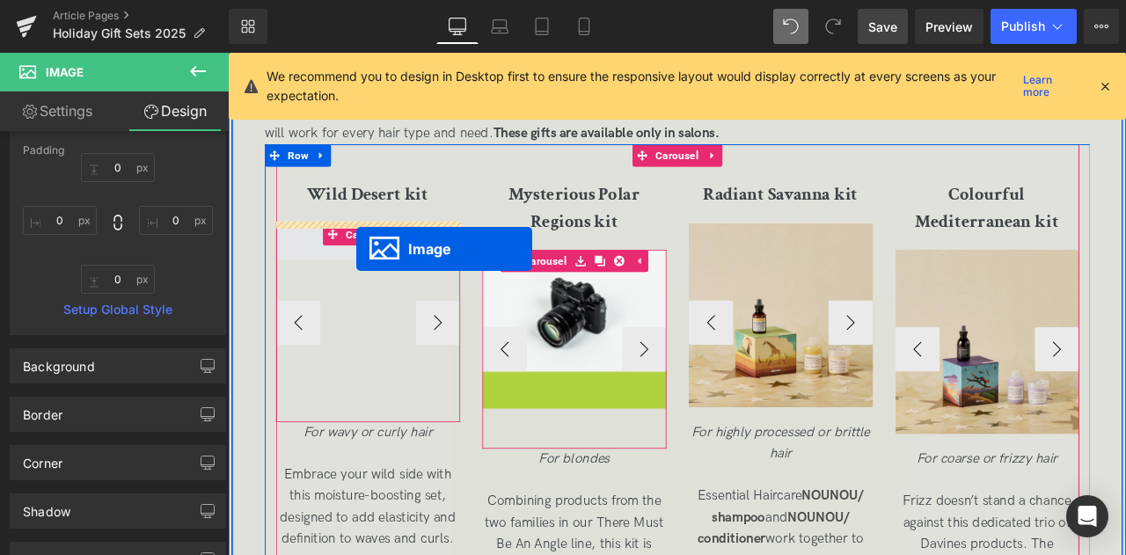
drag, startPoint x: 630, startPoint y: 498, endPoint x: 379, endPoint y: 285, distance: 328.8
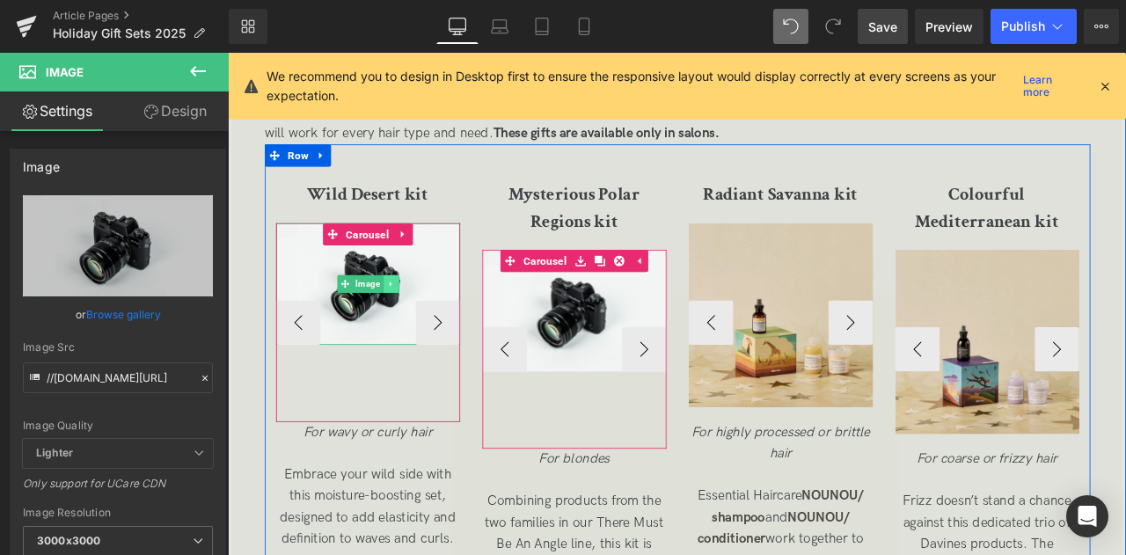
click at [420, 329] on icon at bounding box center [421, 326] width 10 height 11
click at [411, 328] on icon at bounding box center [412, 326] width 10 height 11
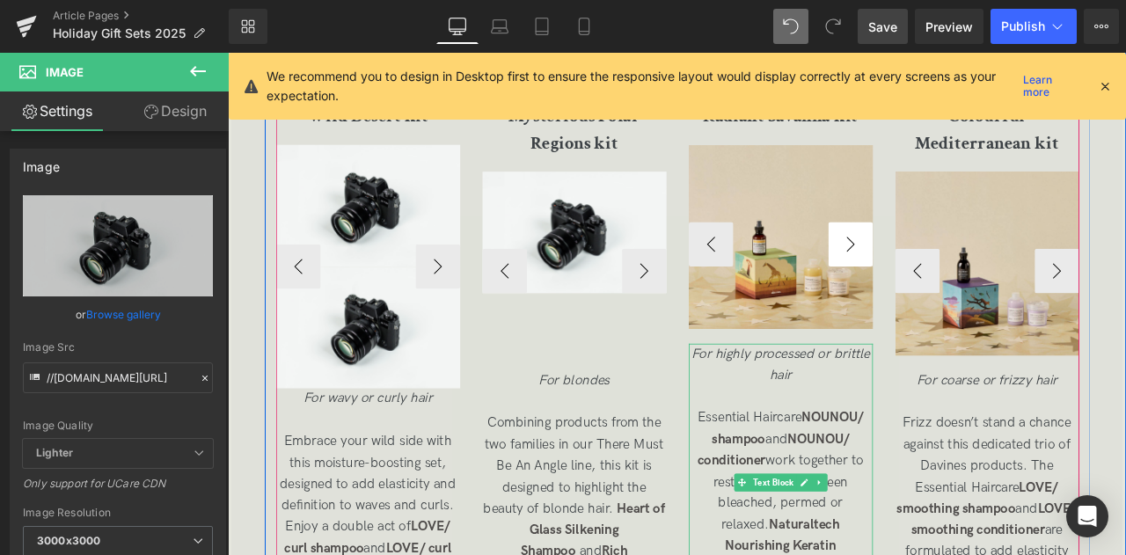
scroll to position [2983, 0]
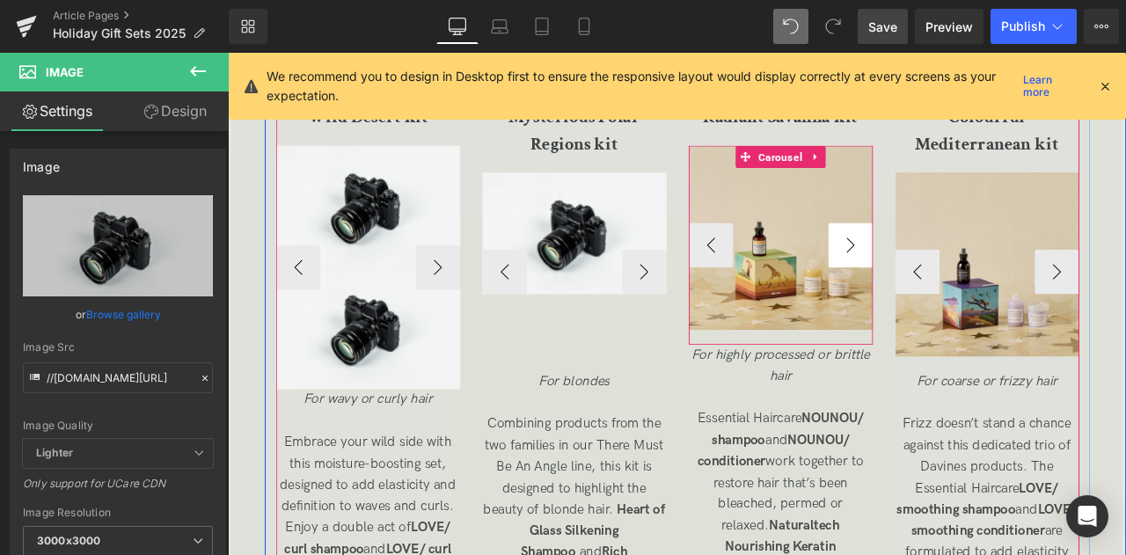
click at [964, 271] on button "›" at bounding box center [965, 280] width 53 height 53
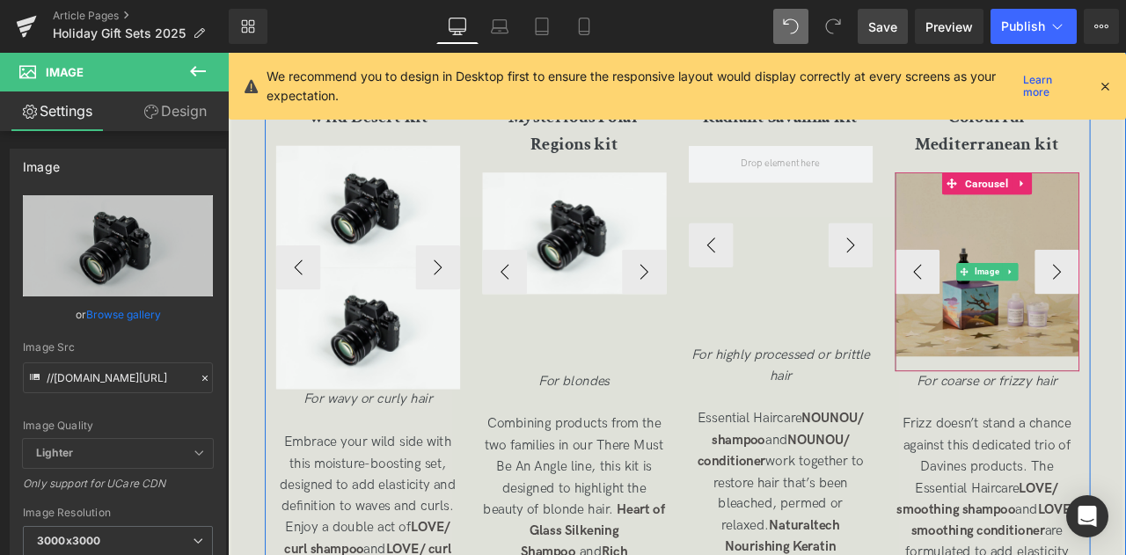
click at [1045, 317] on img at bounding box center [1127, 312] width 218 height 236
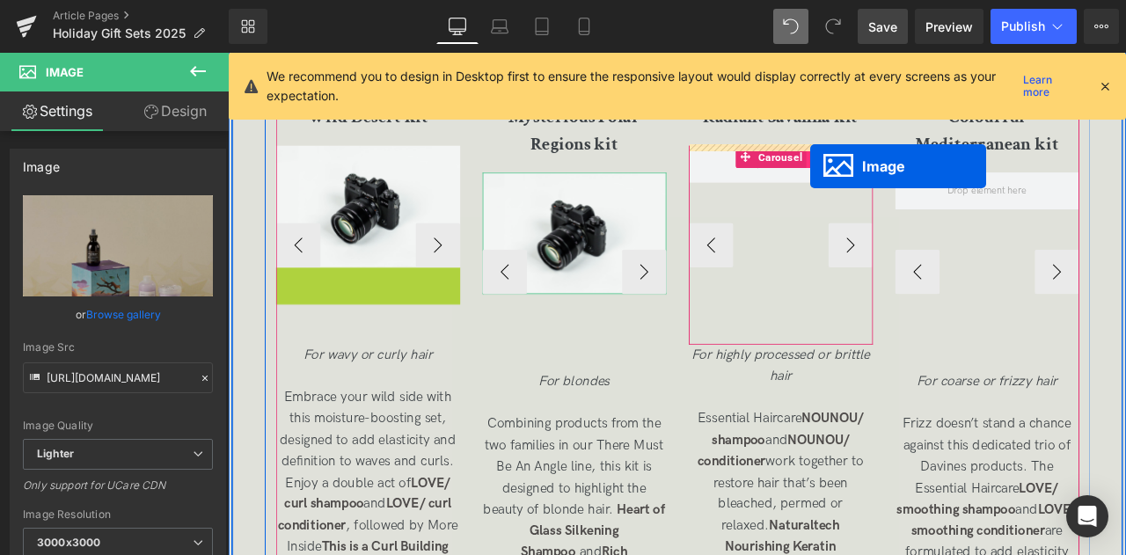
drag, startPoint x: 382, startPoint y: 378, endPoint x: 917, endPoint y: 186, distance: 568.9
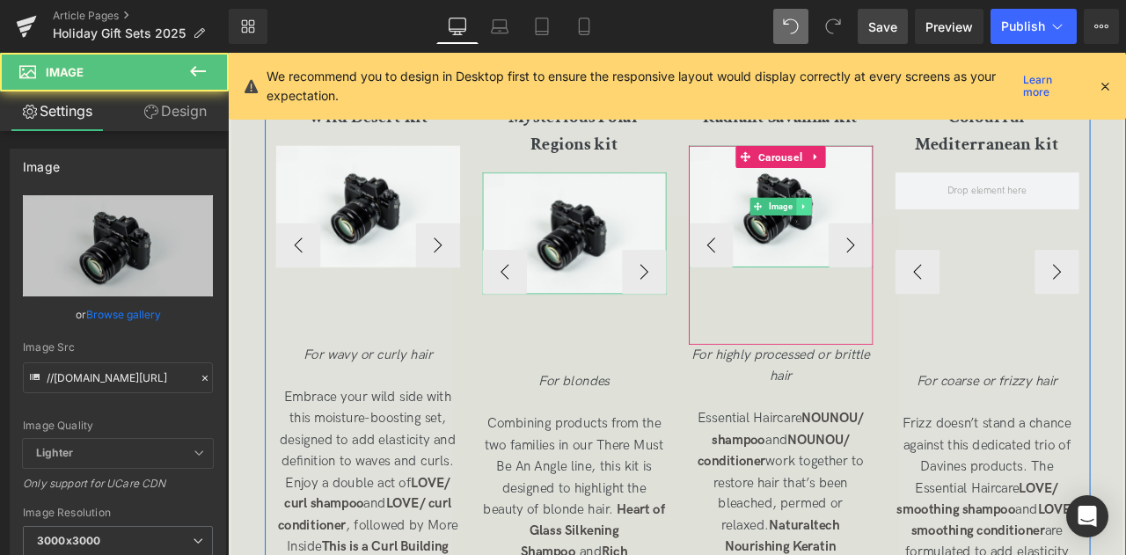
click at [911, 233] on icon at bounding box center [910, 235] width 10 height 11
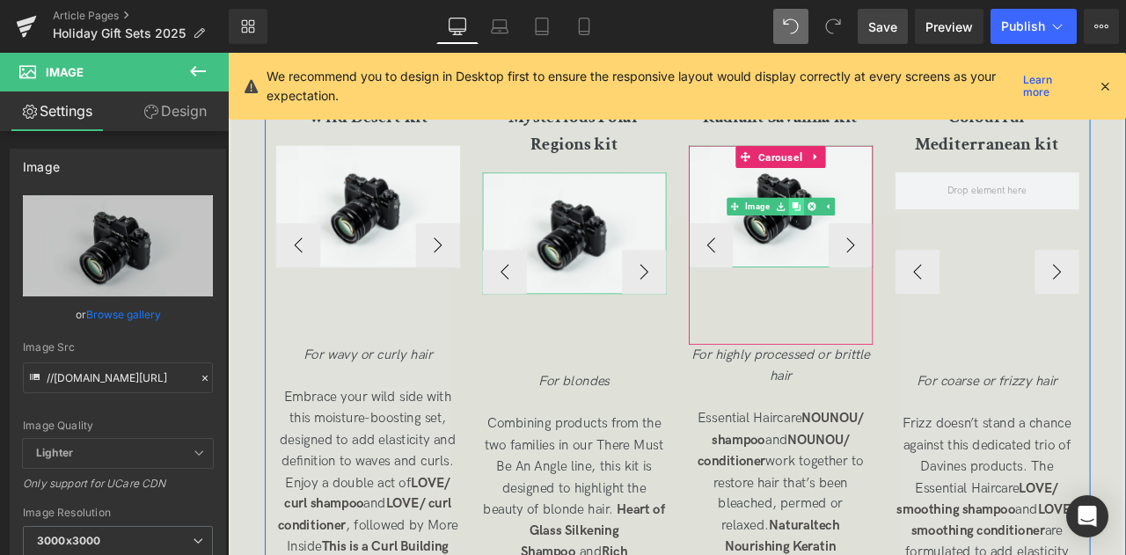
click at [902, 232] on icon at bounding box center [901, 235] width 10 height 10
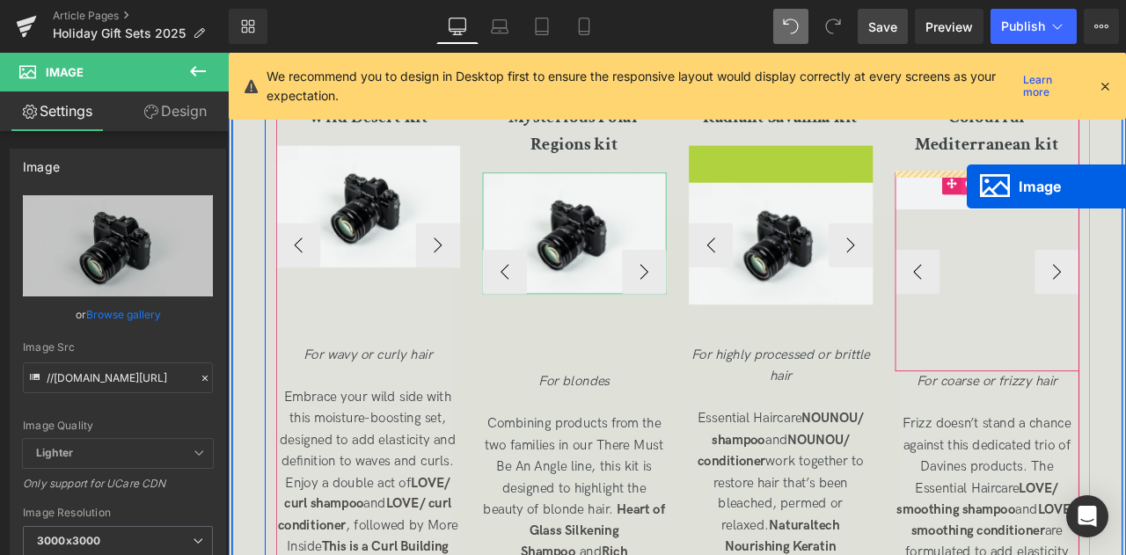
drag, startPoint x: 861, startPoint y: 231, endPoint x: 1103, endPoint y: 213, distance: 242.6
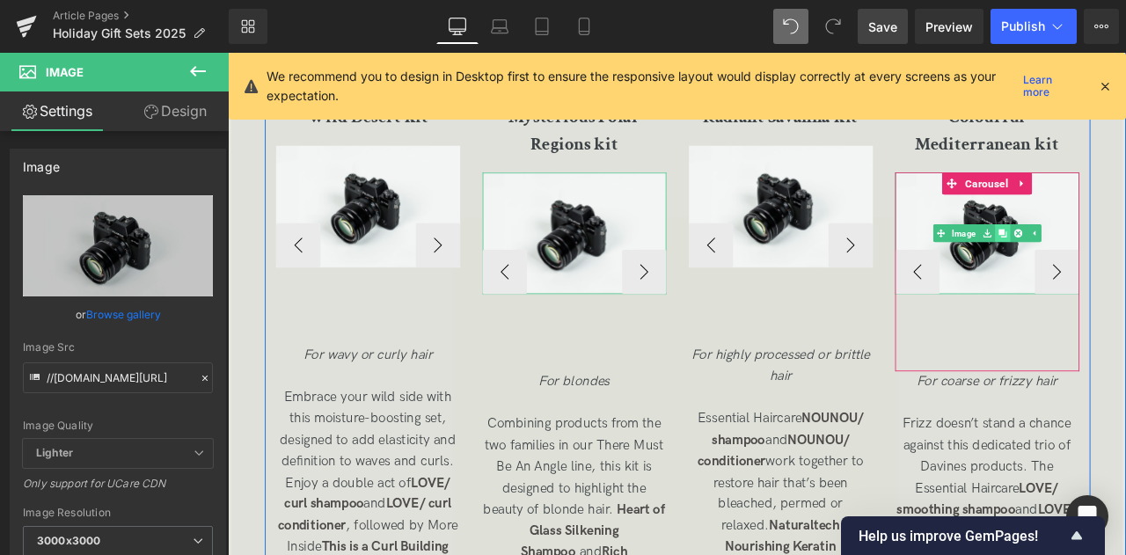
click at [1125, 266] on icon at bounding box center [1146, 266] width 10 height 10
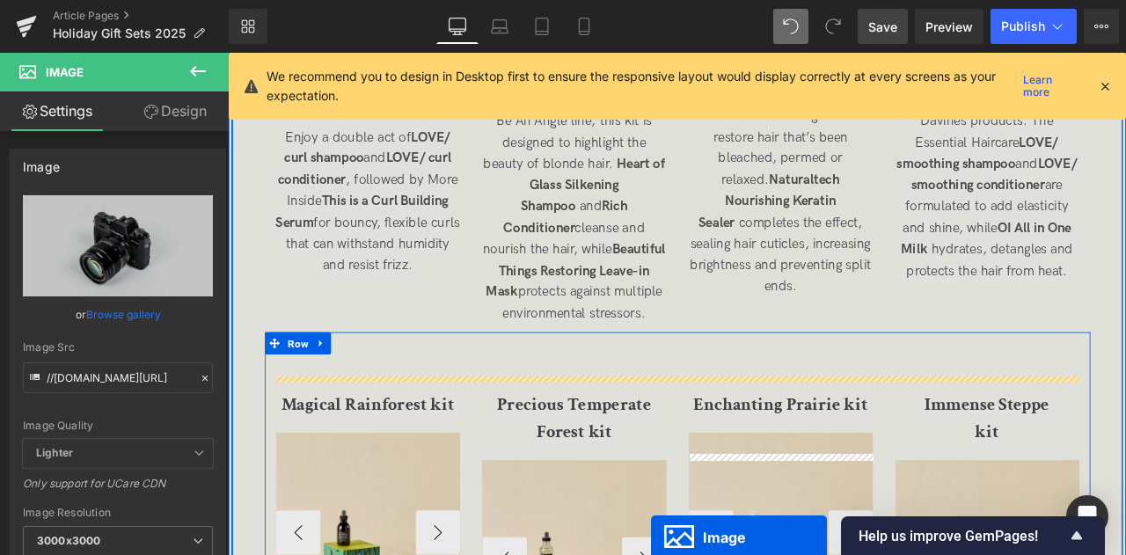
scroll to position [3480, 0]
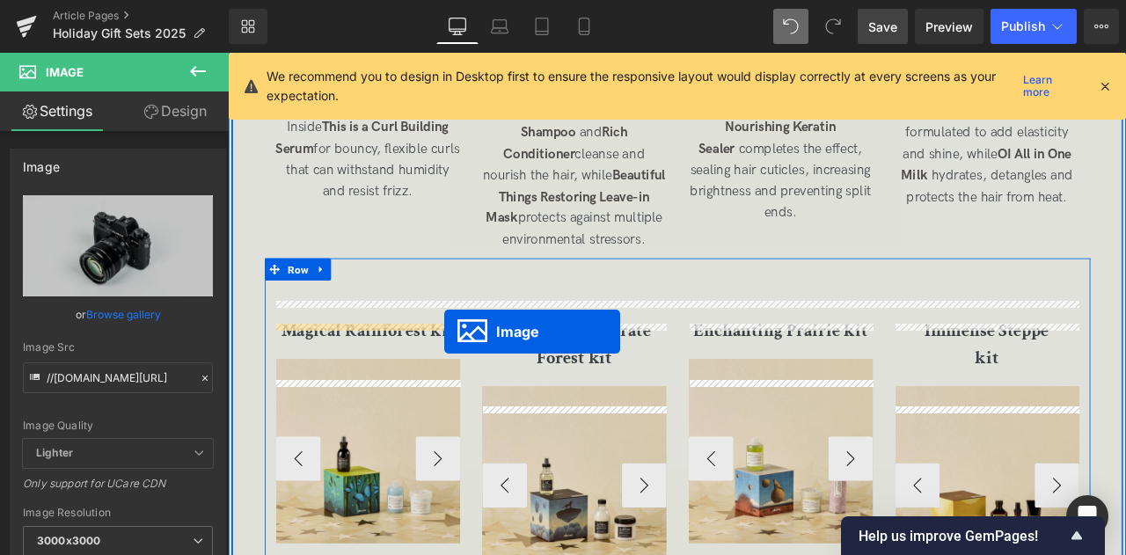
drag, startPoint x: 1113, startPoint y: 194, endPoint x: 484, endPoint y: 383, distance: 657.3
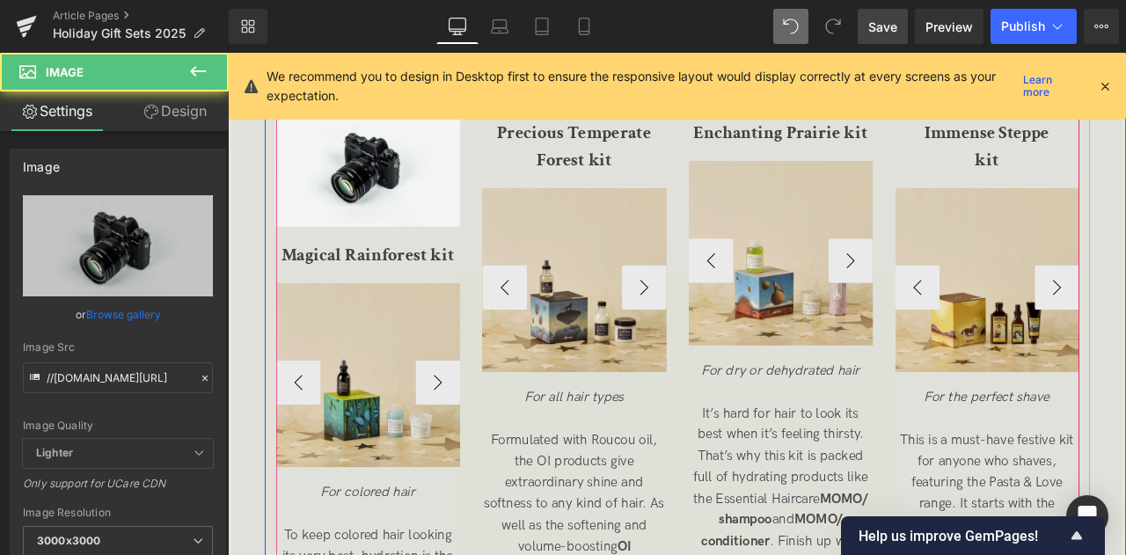
scroll to position [3716, 0]
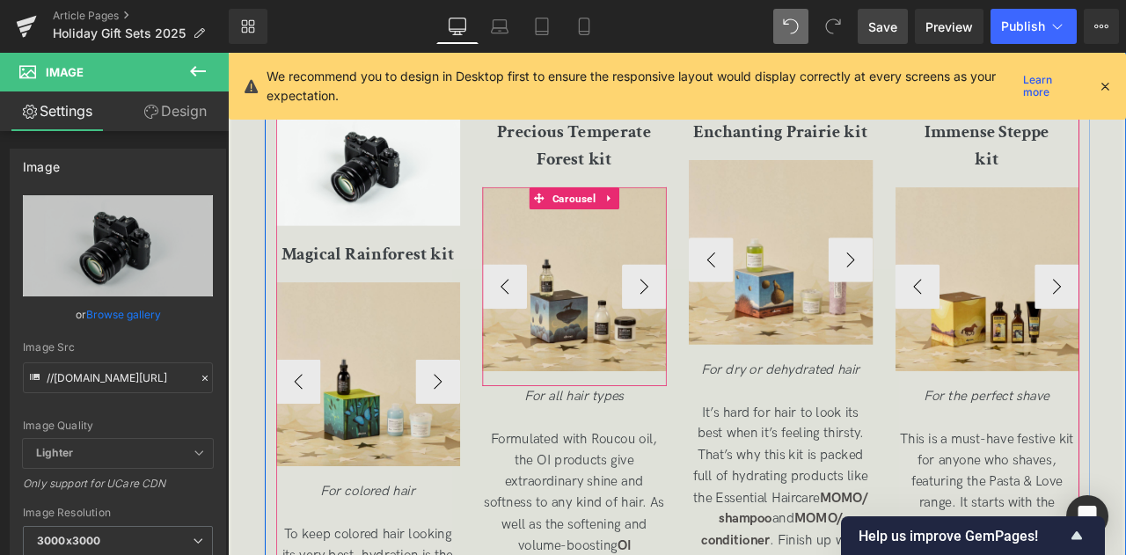
click at [743, 336] on div at bounding box center [745, 330] width 4 height 236
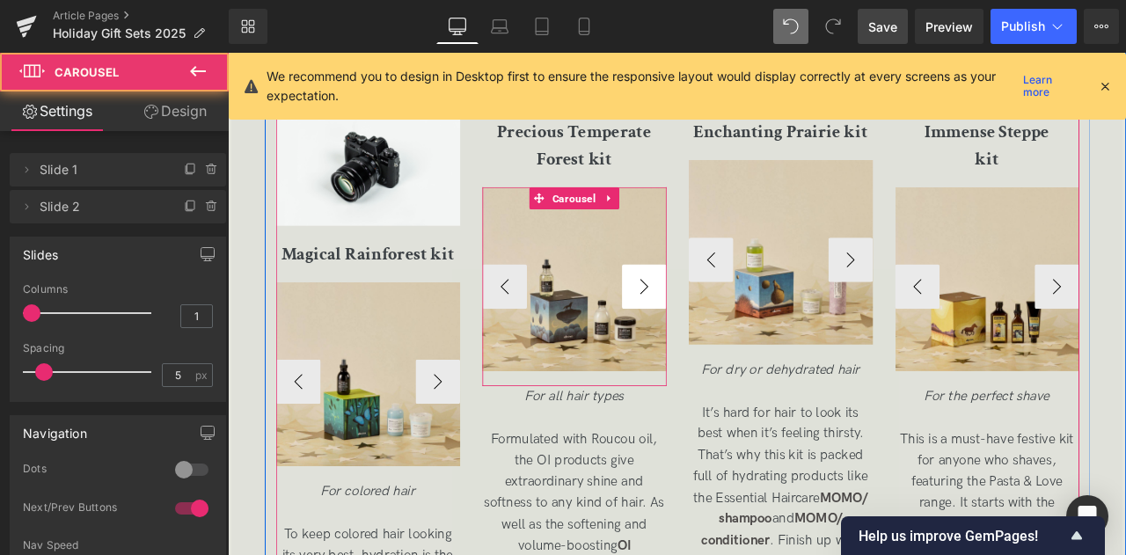
click at [719, 354] on button "›" at bounding box center [721, 329] width 53 height 53
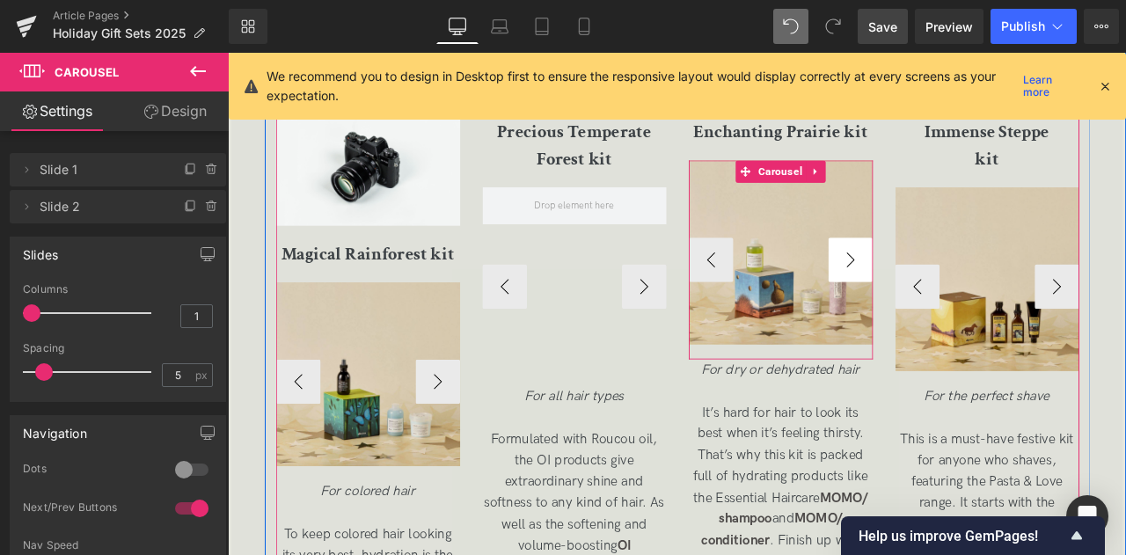
click at [963, 323] on button "›" at bounding box center [965, 298] width 53 height 53
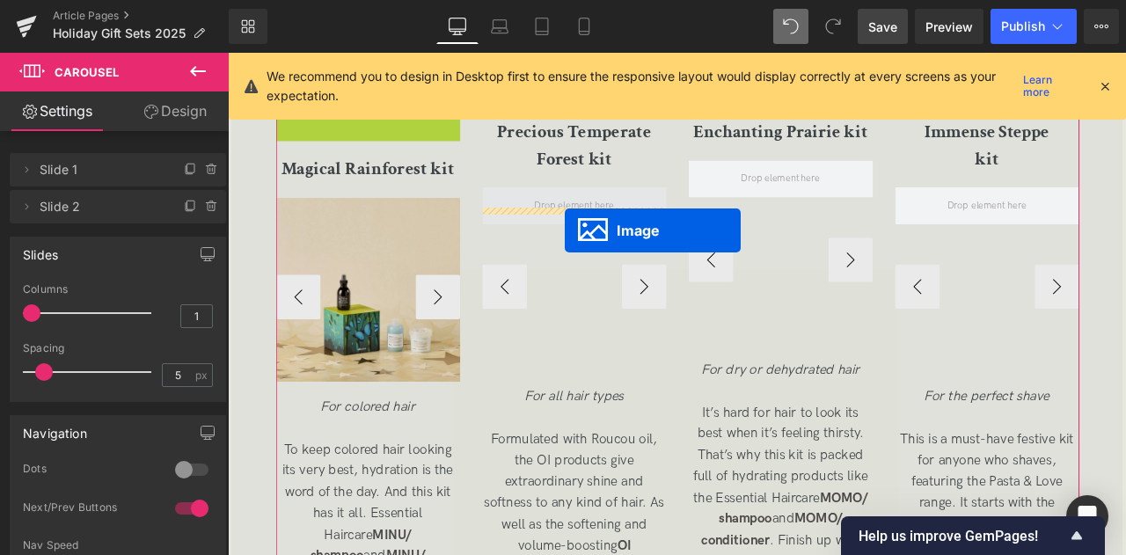
drag, startPoint x: 381, startPoint y: 204, endPoint x: 627, endPoint y: 264, distance: 253.4
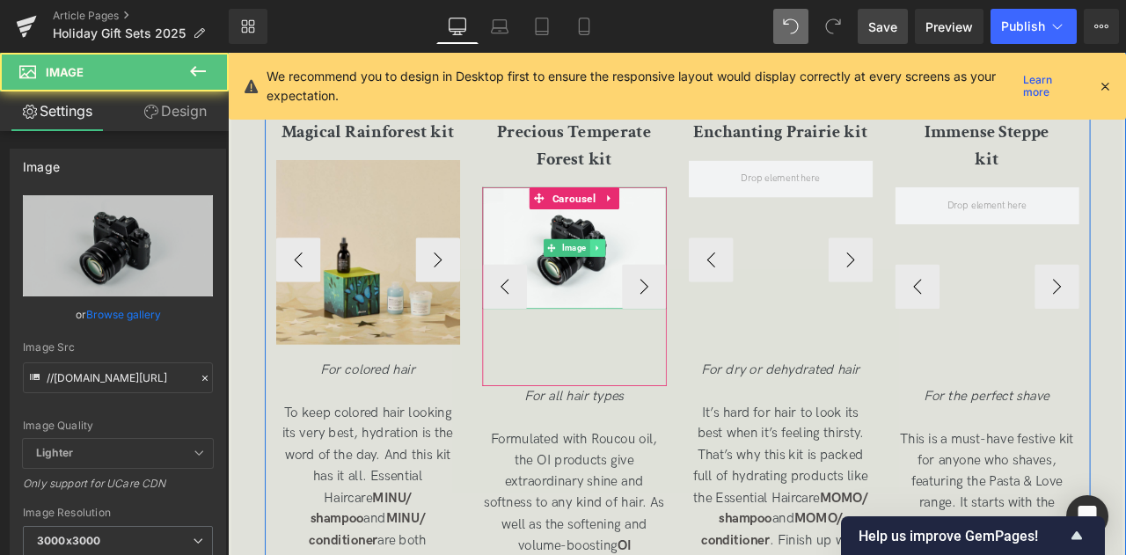
click at [665, 289] on icon at bounding box center [666, 284] width 10 height 11
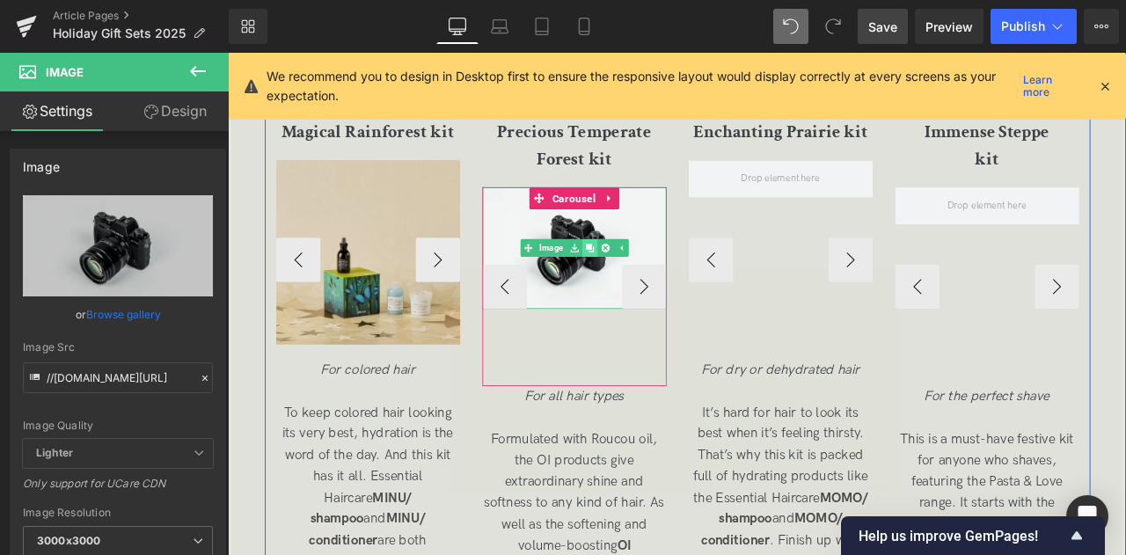
click at [652, 288] on icon at bounding box center [657, 284] width 10 height 10
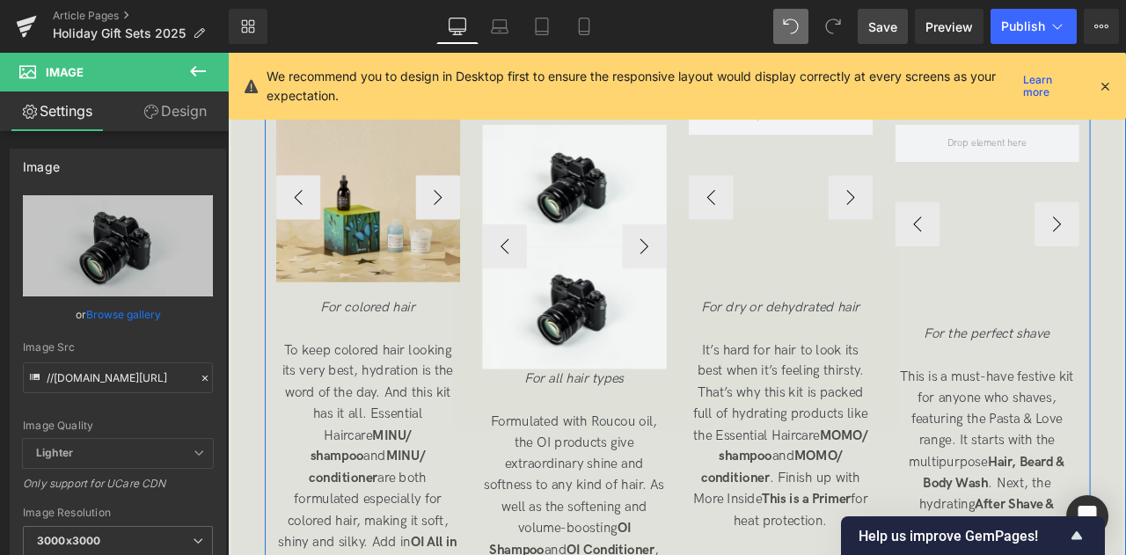
scroll to position [3788, 0]
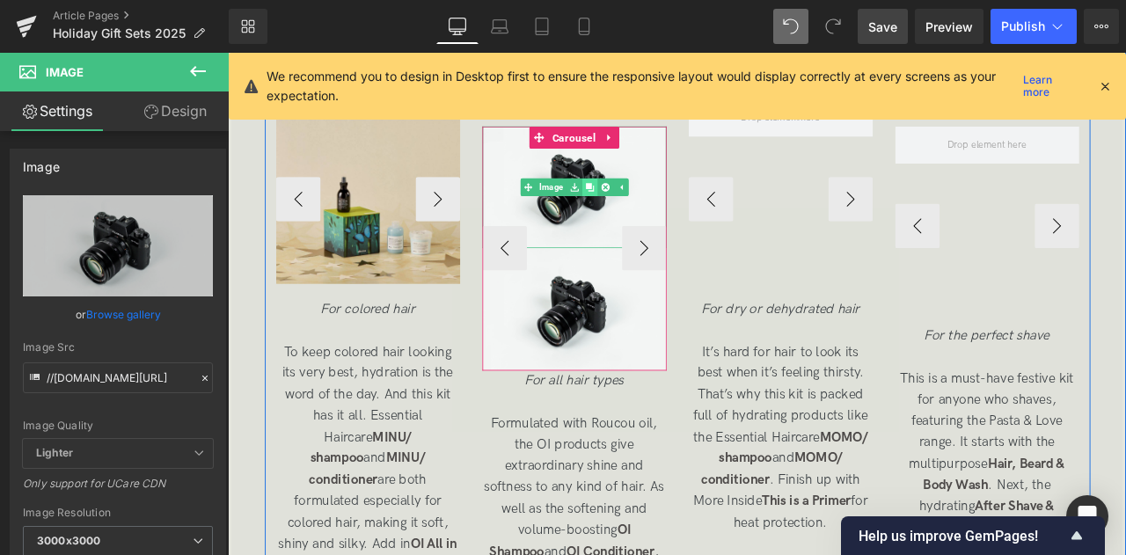
click at [652, 216] on icon at bounding box center [657, 212] width 10 height 10
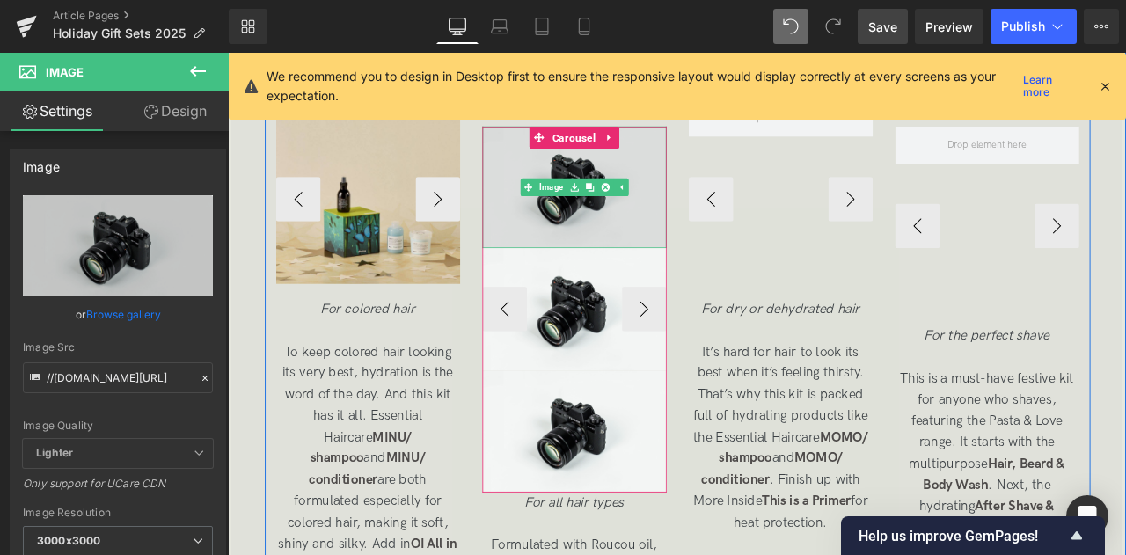
scroll to position [3603, 0]
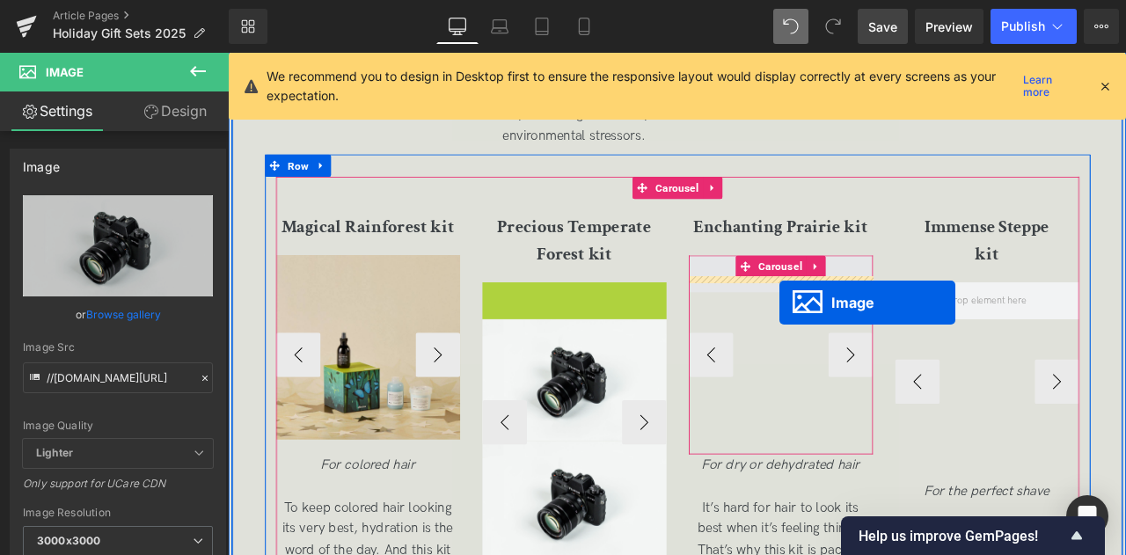
drag, startPoint x: 613, startPoint y: 422, endPoint x: 881, endPoint y: 348, distance: 278.2
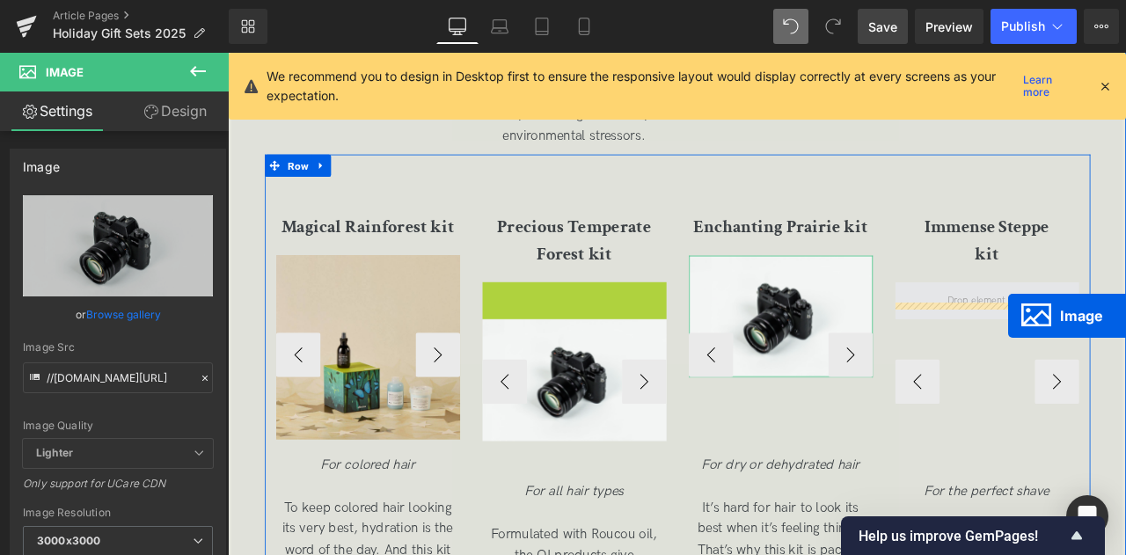
drag, startPoint x: 643, startPoint y: 421, endPoint x: 1152, endPoint y: 365, distance: 512.3
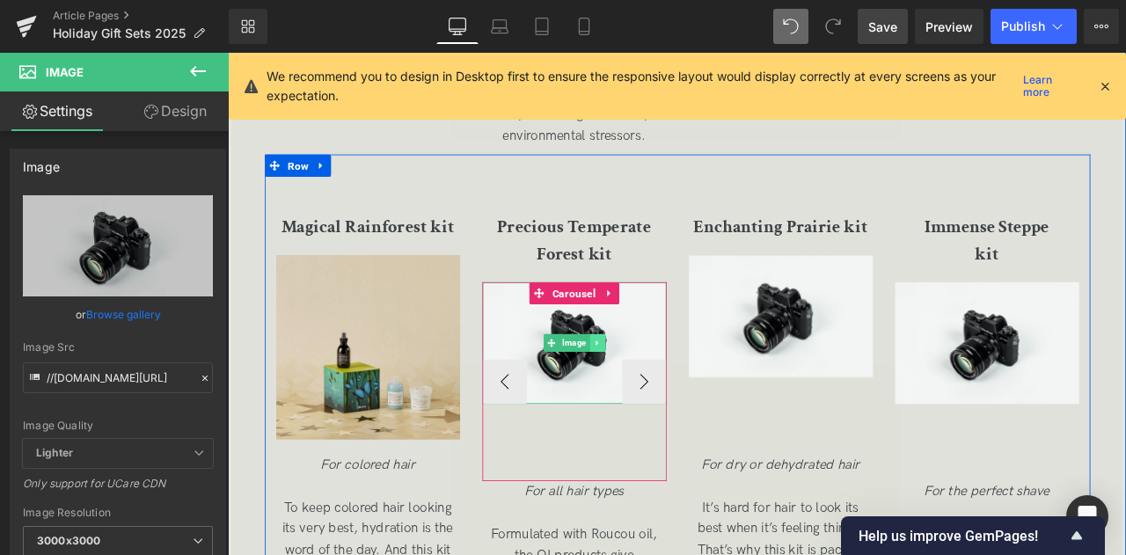
click at [668, 407] on link at bounding box center [665, 396] width 18 height 21
click at [655, 401] on icon at bounding box center [657, 396] width 10 height 10
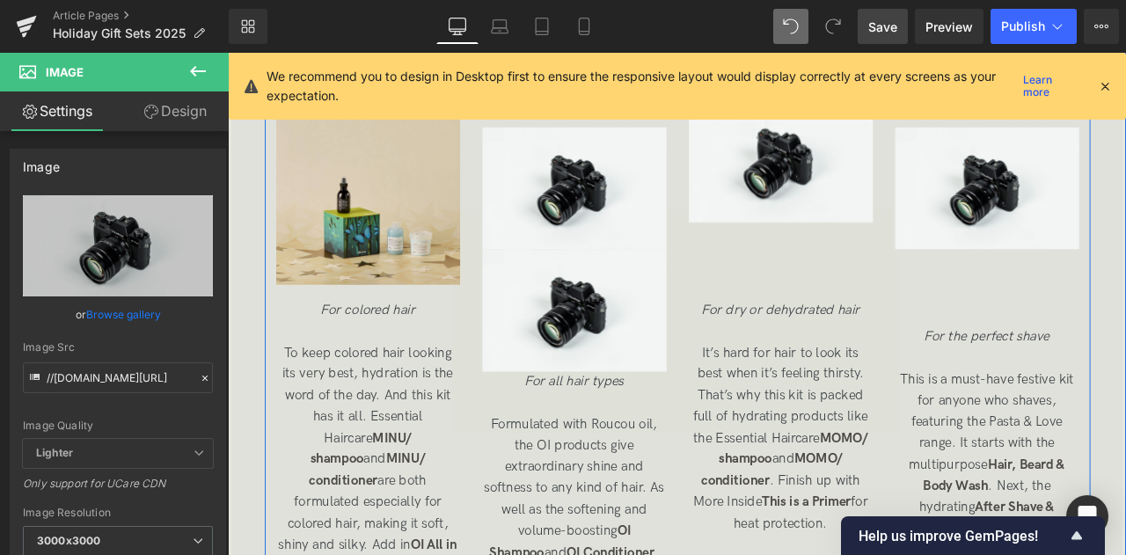
scroll to position [3786, 0]
click at [484, 254] on button "›" at bounding box center [476, 227] width 53 height 53
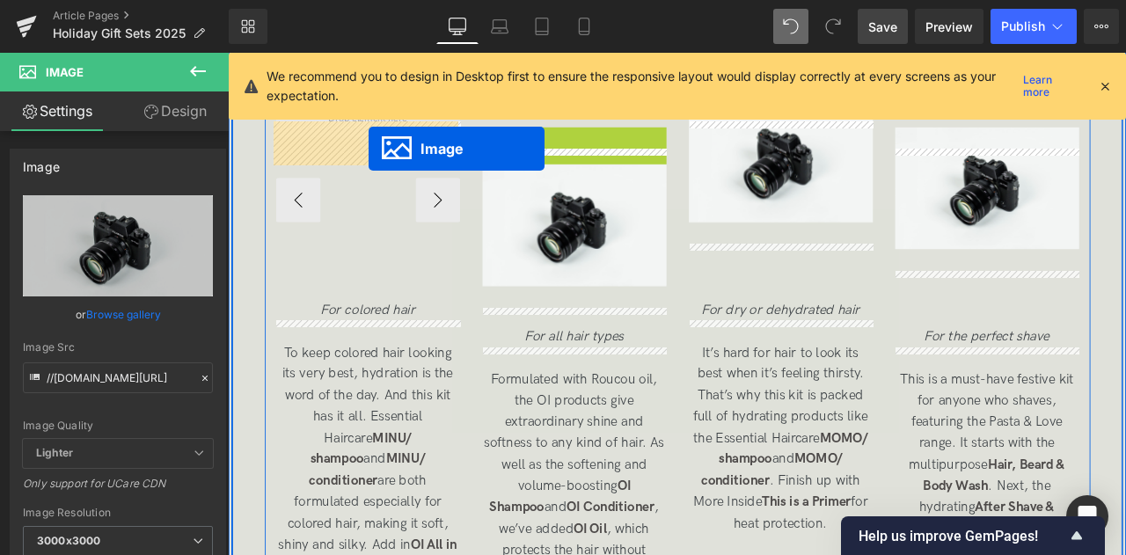
drag, startPoint x: 617, startPoint y: 240, endPoint x: 395, endPoint y: 166, distance: 233.6
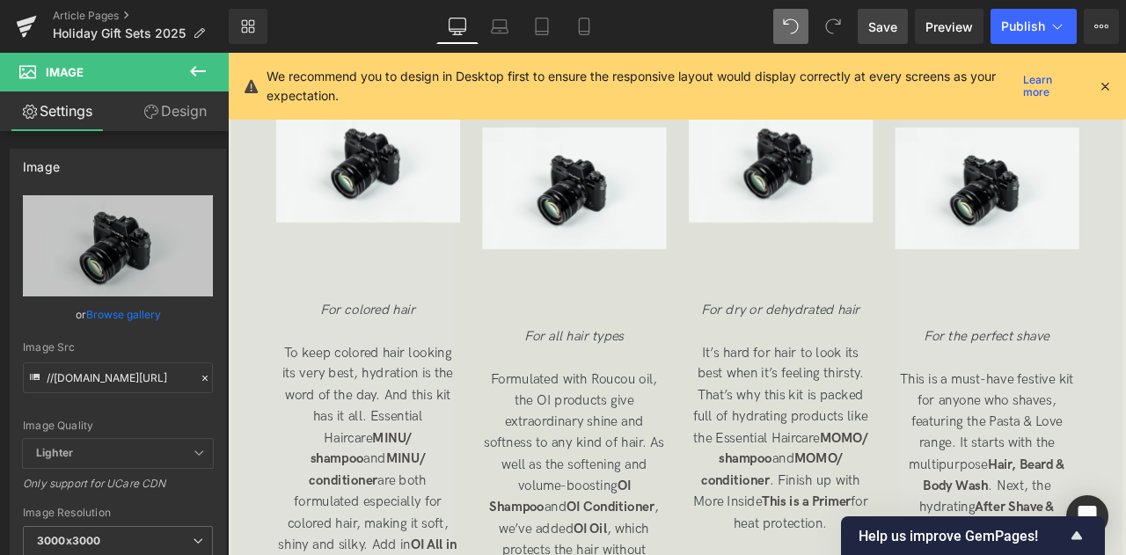
click at [870, 30] on span "Save" at bounding box center [882, 27] width 29 height 18
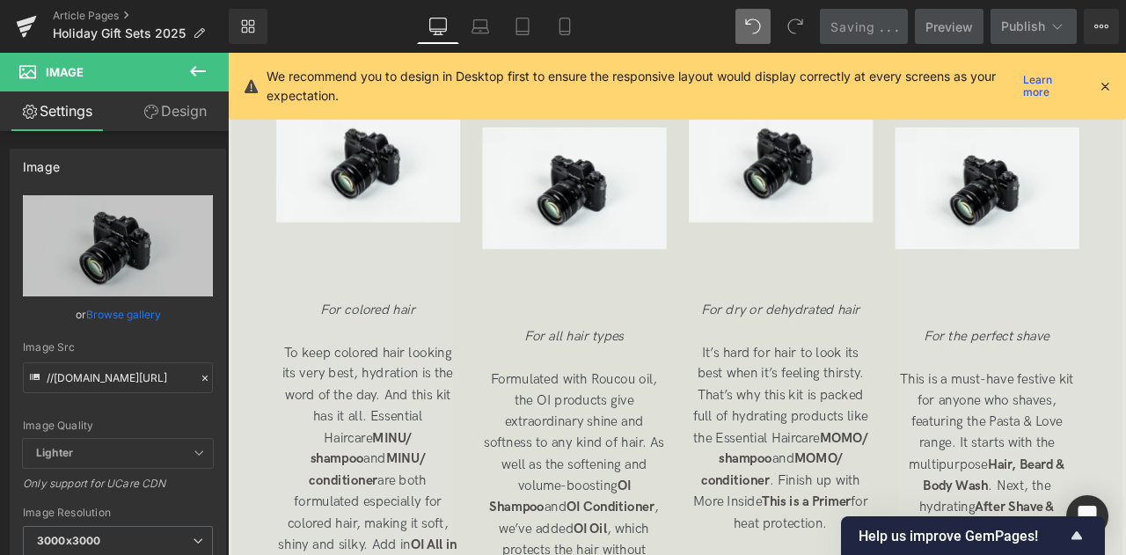
scroll to position [2916, 0]
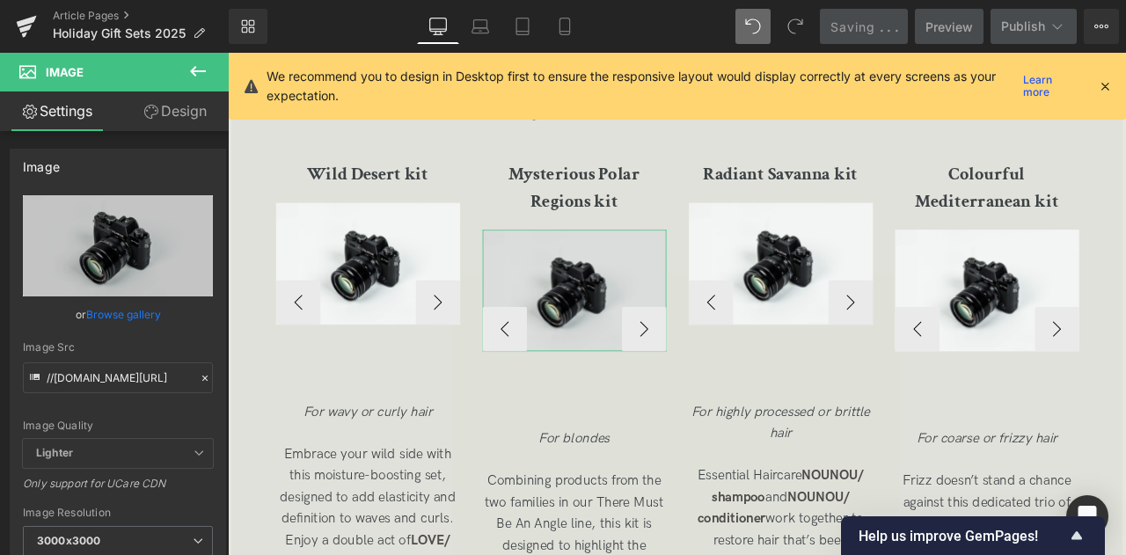
click at [641, 315] on img at bounding box center [638, 334] width 218 height 144
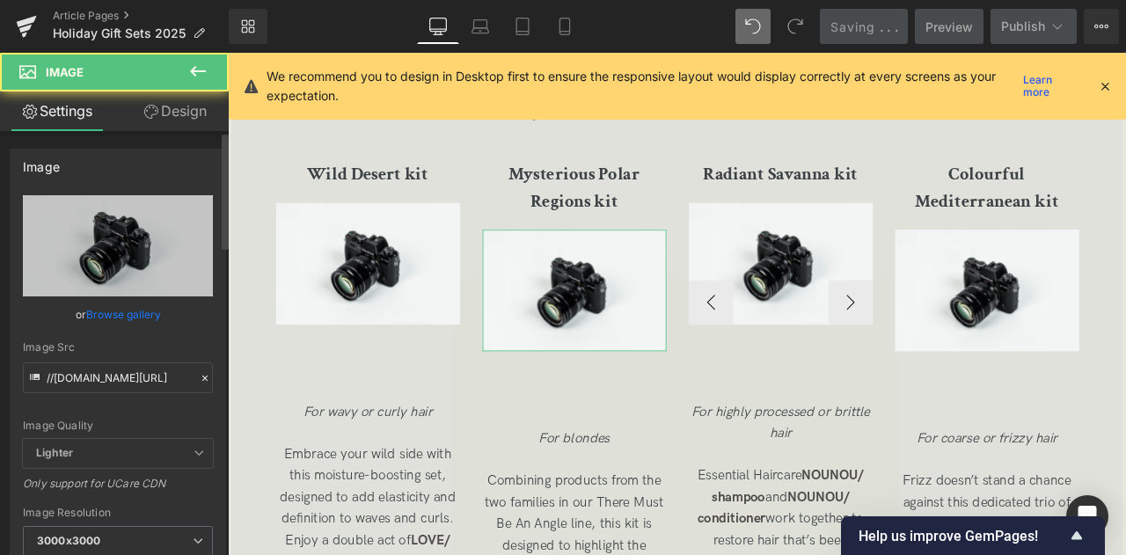
click at [120, 318] on link "Browse gallery" at bounding box center [123, 314] width 75 height 31
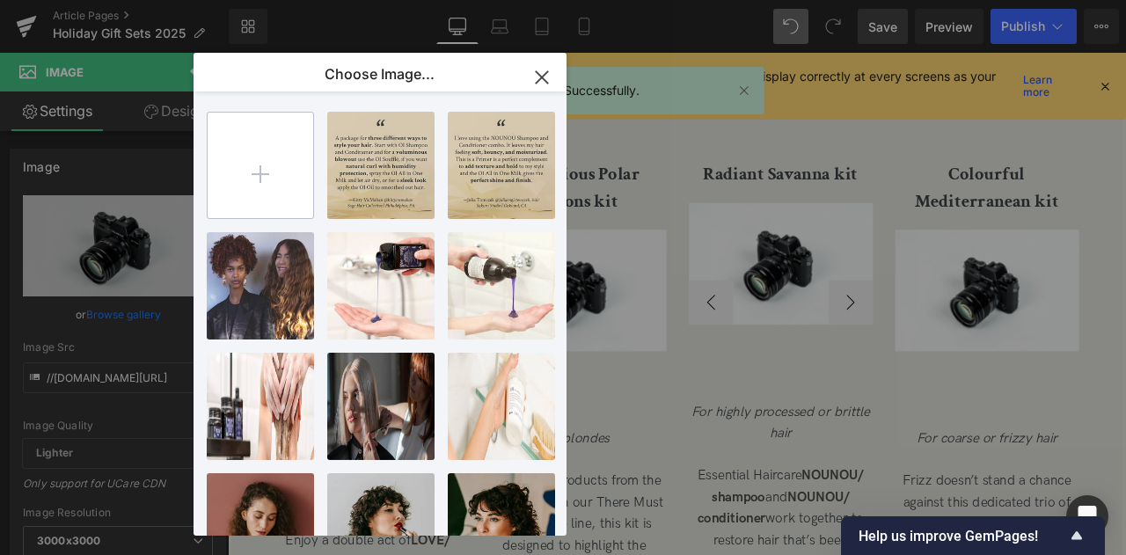
click at [288, 157] on input "file" at bounding box center [261, 166] width 106 height 106
type input "C:\fakepath\mysterious polar regions kit_square.jpg"
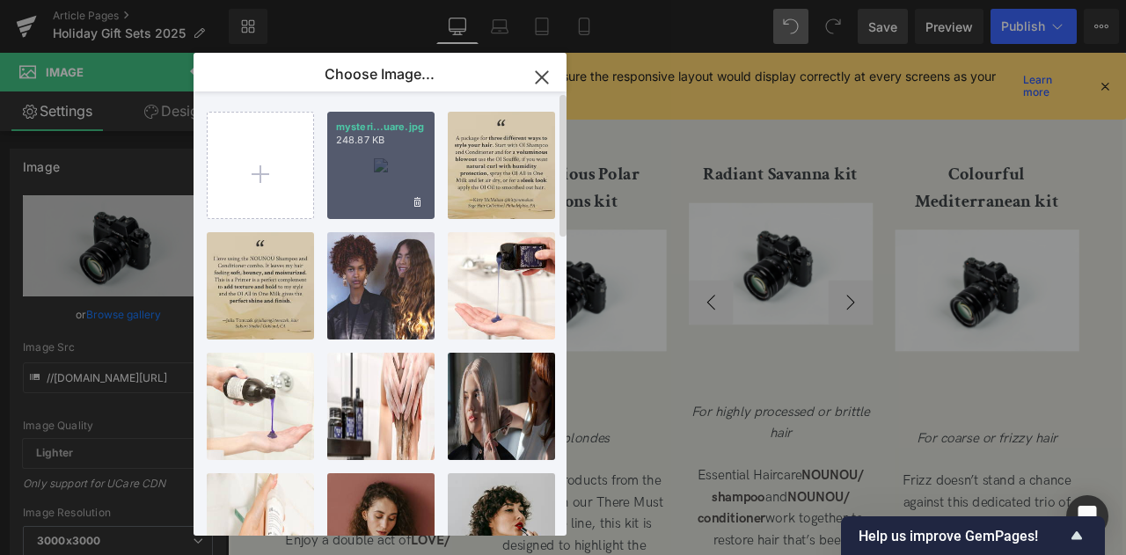
click at [383, 193] on div "mysteri...uare.jpg 248.87 KB" at bounding box center [380, 165] width 107 height 107
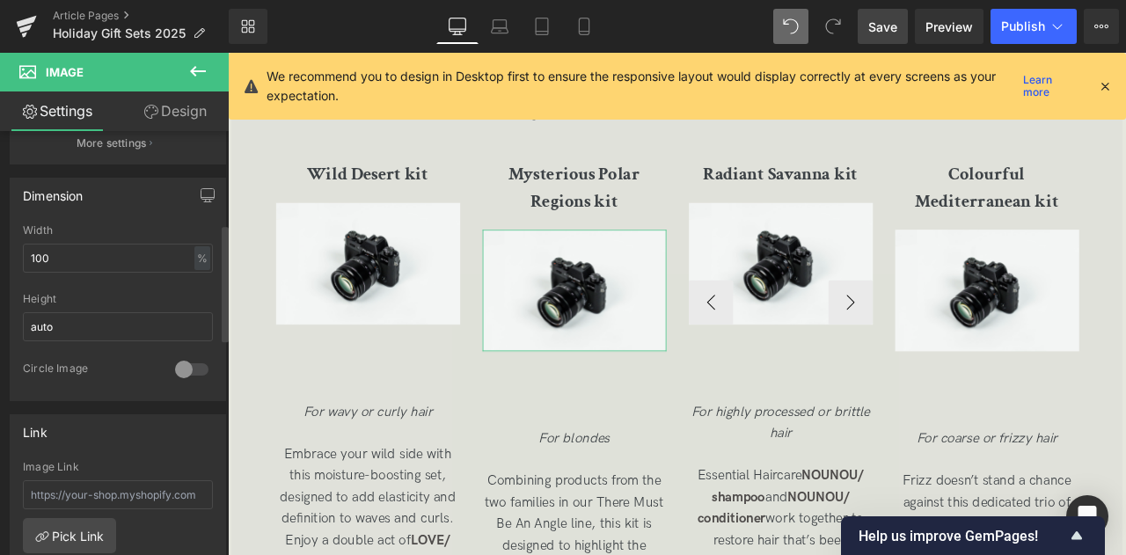
scroll to position [0, 0]
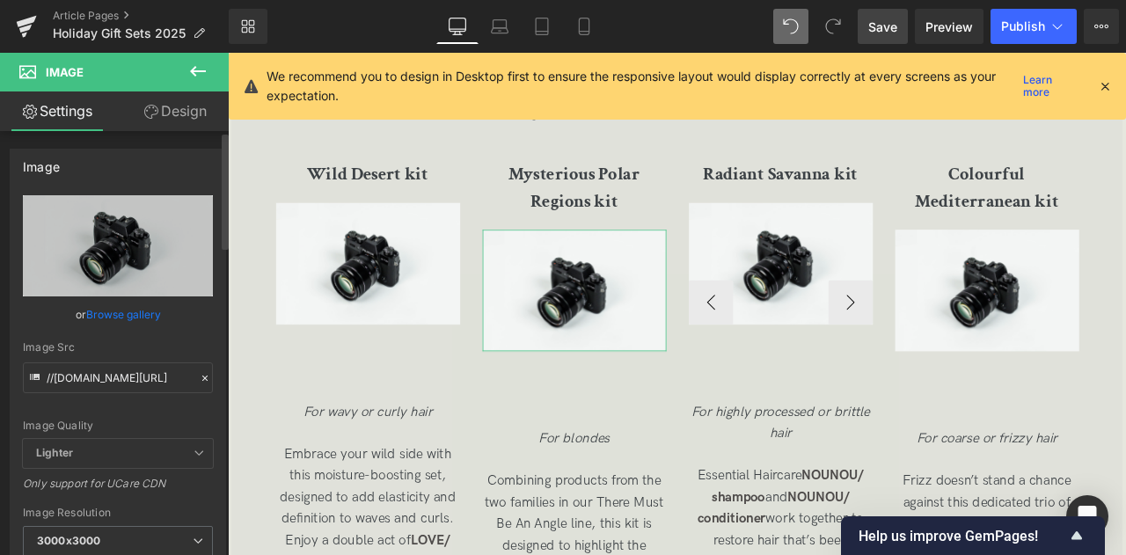
click at [119, 314] on link "Browse gallery" at bounding box center [123, 314] width 75 height 31
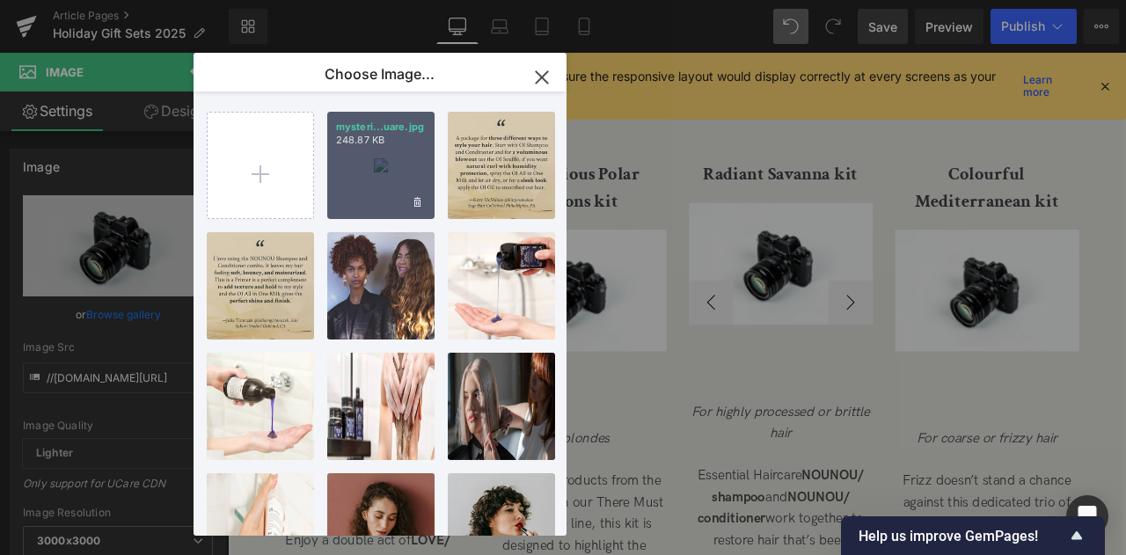
click at [351, 188] on div "mysteri...uare.jpg 248.87 KB" at bounding box center [380, 165] width 107 height 107
type input "https://ucarecdn.com/0bb4b9dd-0b8c-4ce3-8142-46d923f0c298/-/format/auto/-/previ…"
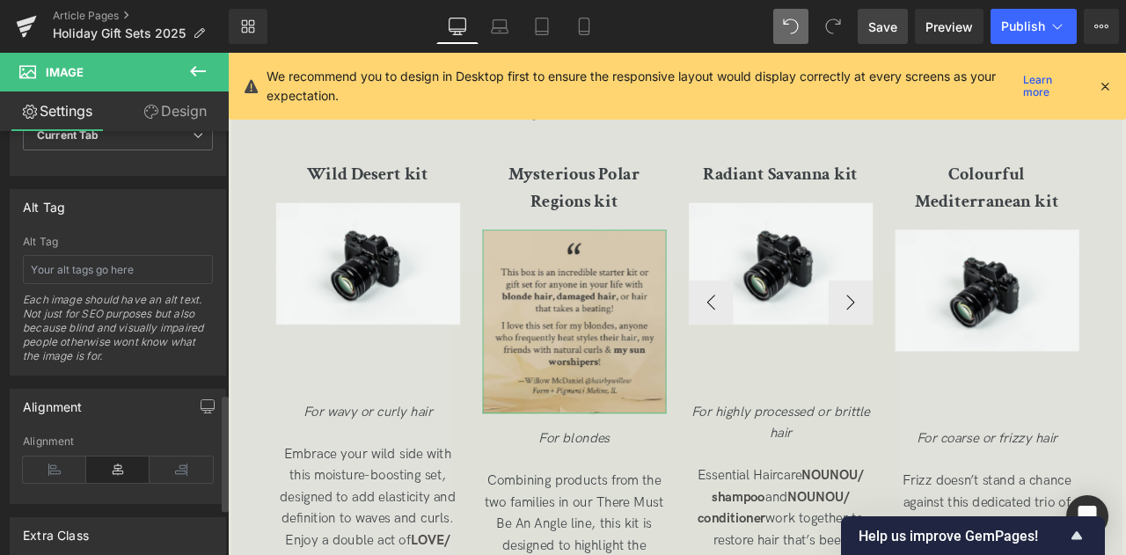
scroll to position [953, 0]
click at [82, 257] on input "text" at bounding box center [118, 271] width 190 height 29
paste input "This box is an incredible starter kit or gift set for anyone in your life with …"
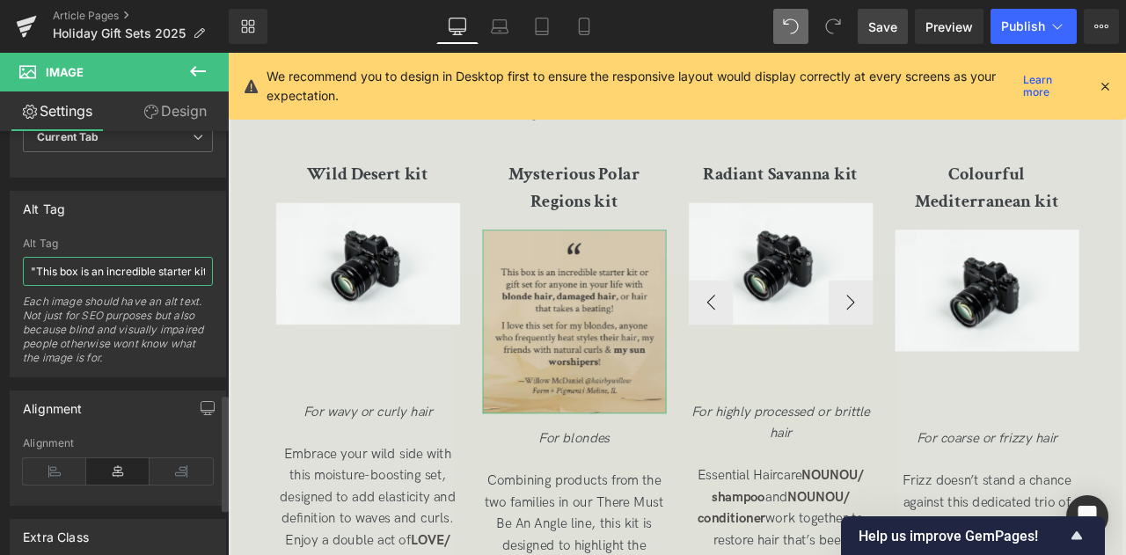
click at [156, 270] on input ""This box is an incredible starter kit or gift set for anyone in your life with…" at bounding box center [118, 271] width 190 height 29
paste input "—Willow McDaniel @hairbywillow Form + Pigment | Moline, IL"
type input ""This box is an incredible starter kit or gift set for anyone in your life with…"
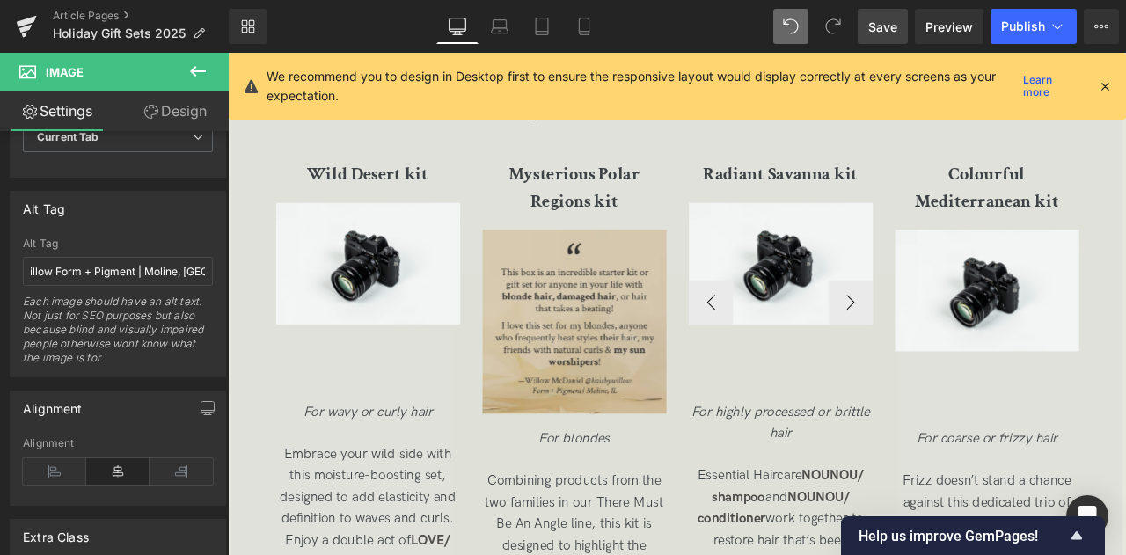
click at [890, 28] on span "Save" at bounding box center [882, 27] width 29 height 18
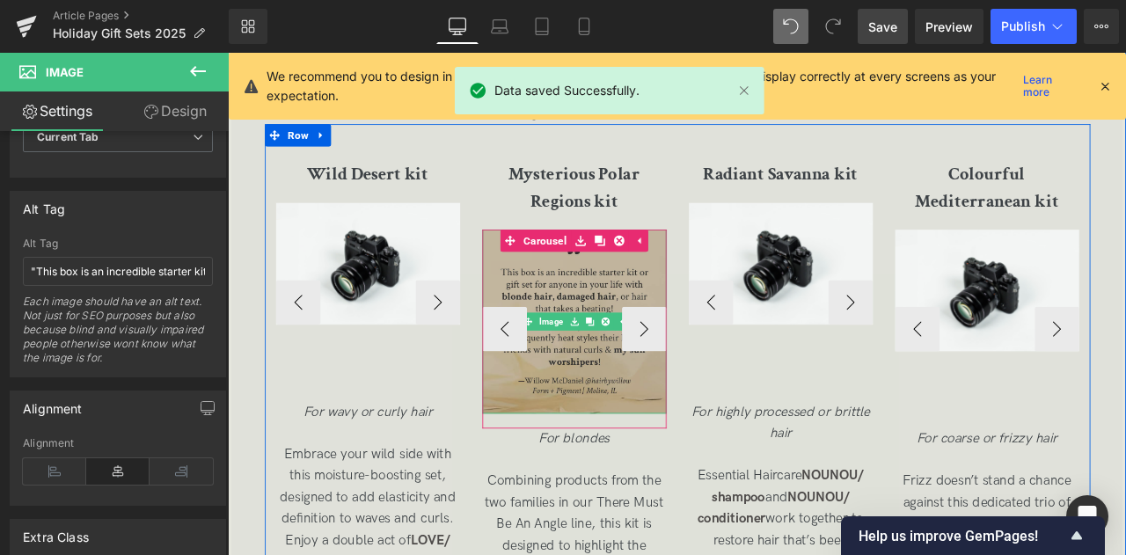
scroll to position [3058, 0]
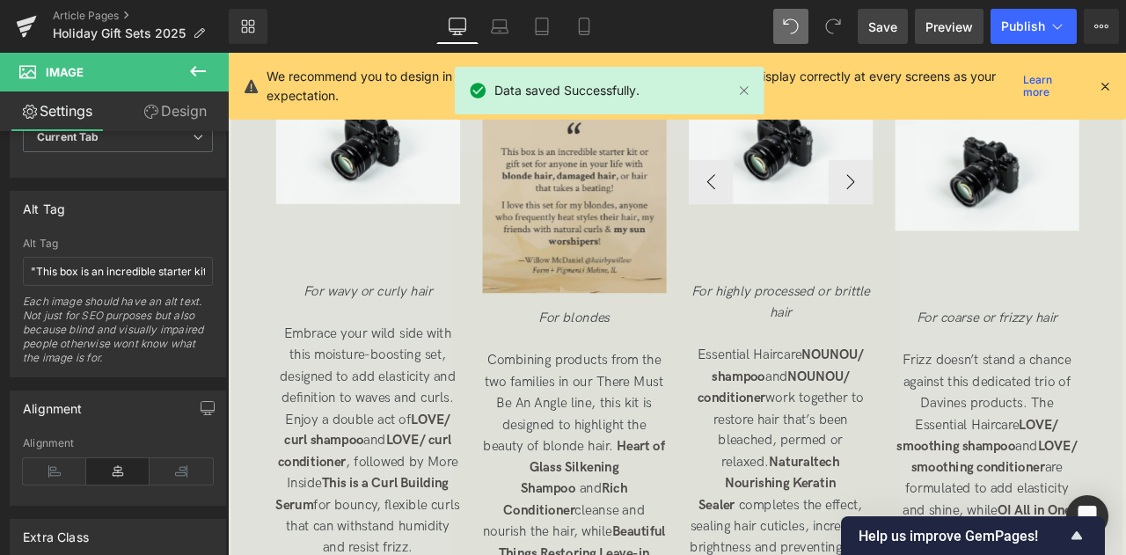
click at [931, 18] on span "Preview" at bounding box center [948, 27] width 47 height 18
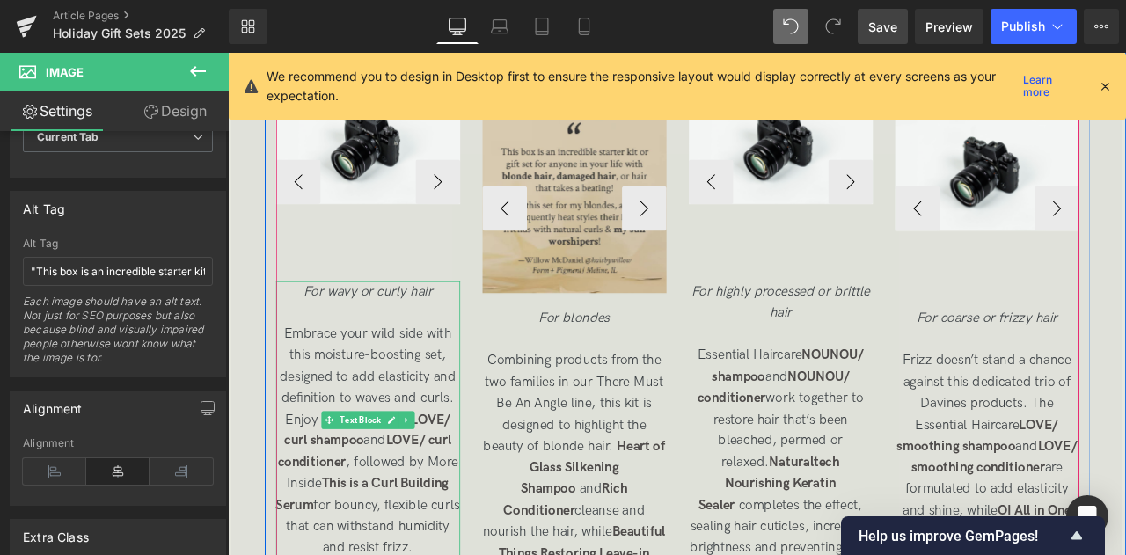
scroll to position [3019, 0]
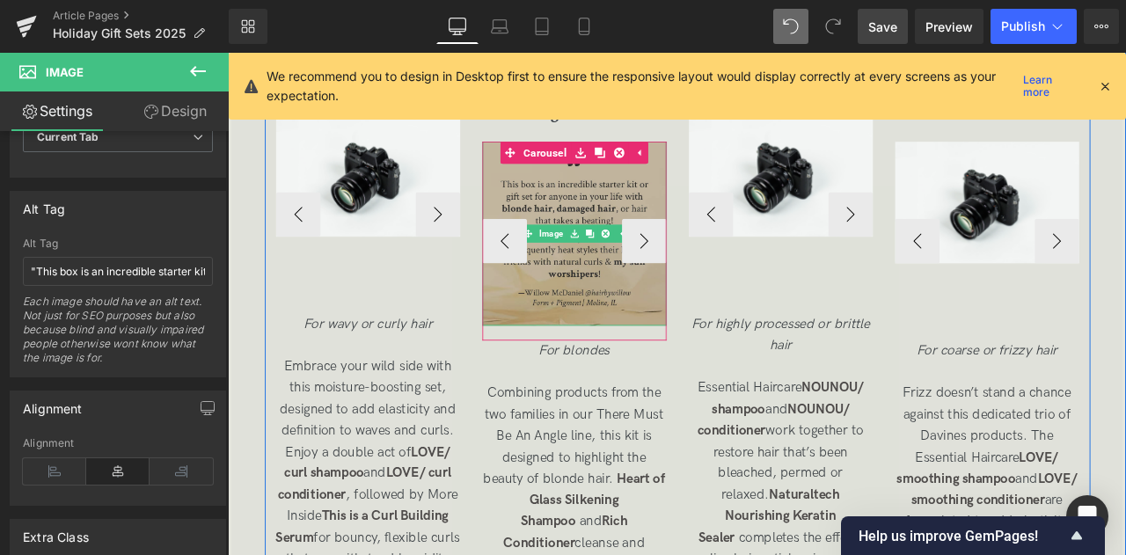
click at [609, 230] on img at bounding box center [638, 267] width 218 height 218
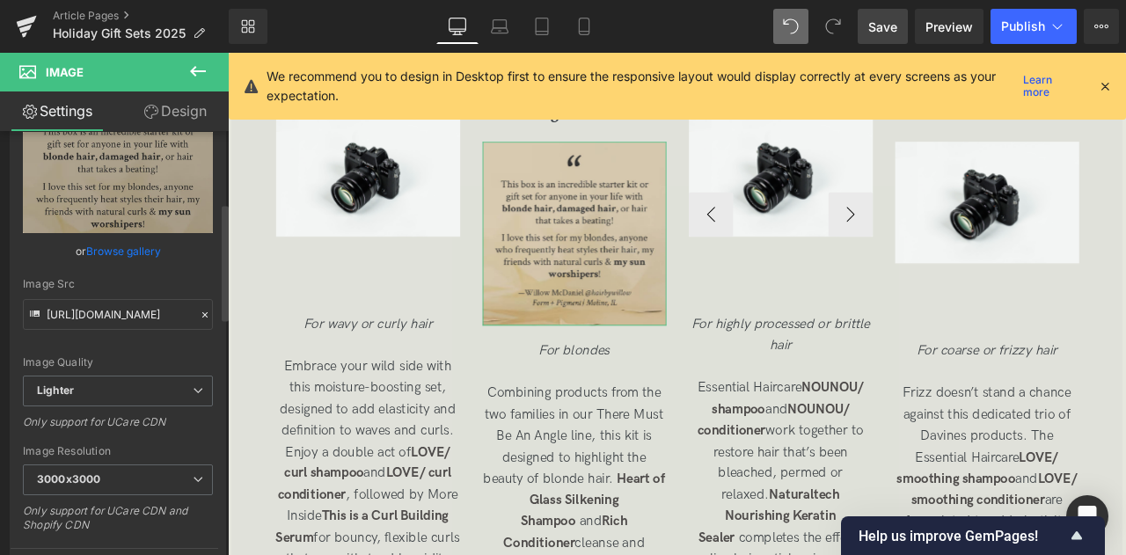
scroll to position [0, 0]
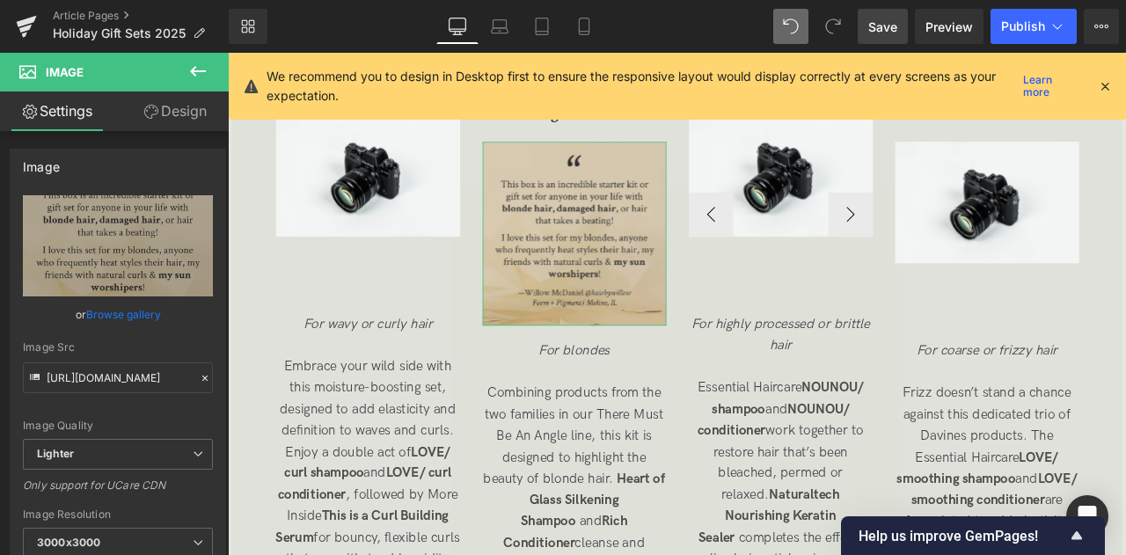
drag, startPoint x: 165, startPoint y: 125, endPoint x: 156, endPoint y: 201, distance: 77.1
click at [165, 125] on link "Design" at bounding box center [175, 111] width 114 height 40
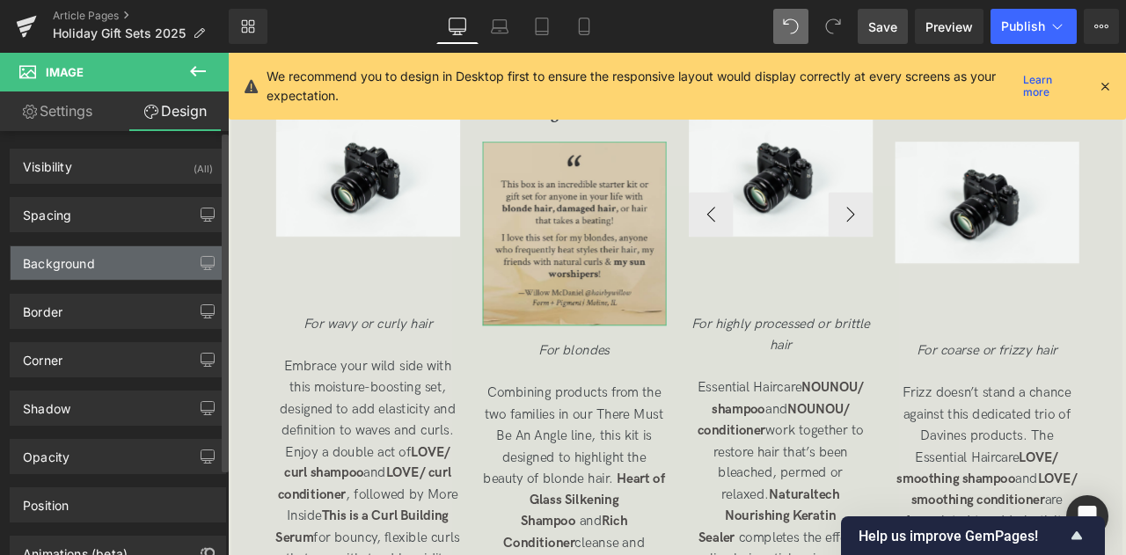
scroll to position [107, 0]
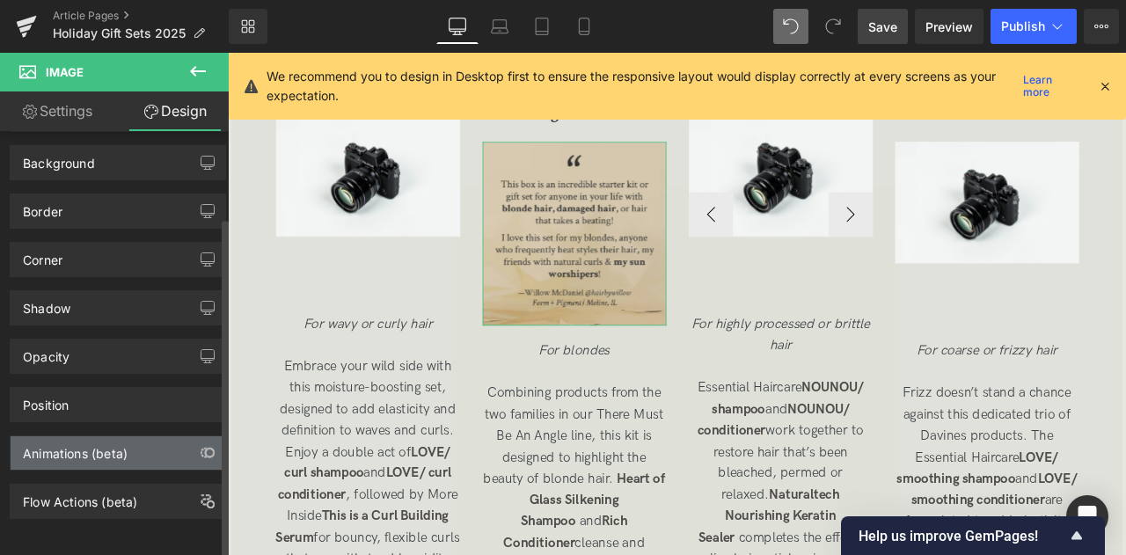
click at [115, 444] on div "Animations (beta)" at bounding box center [75, 448] width 105 height 25
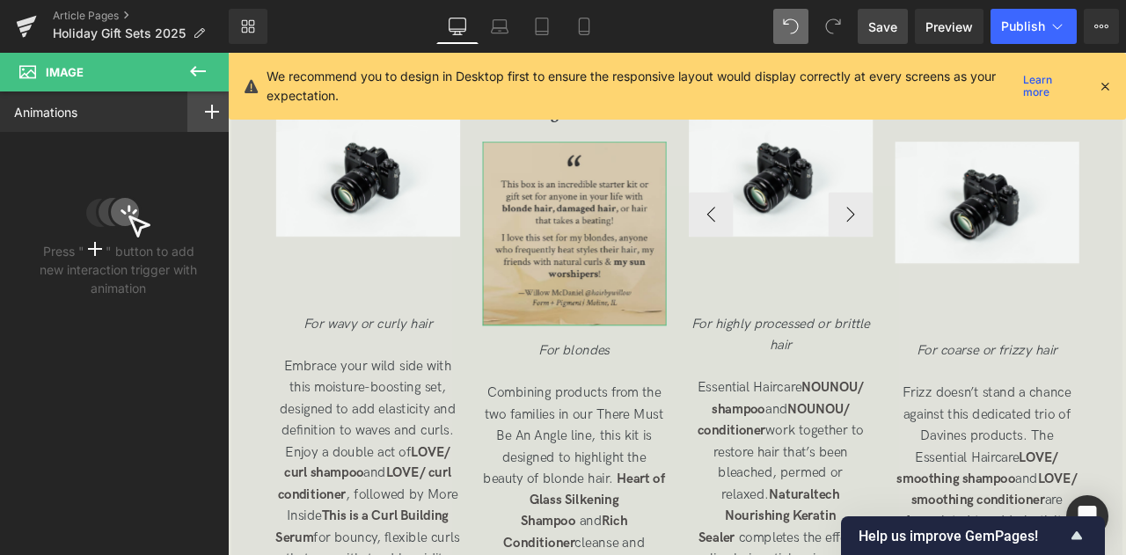
click at [211, 113] on rect at bounding box center [212, 112] width 2 height 14
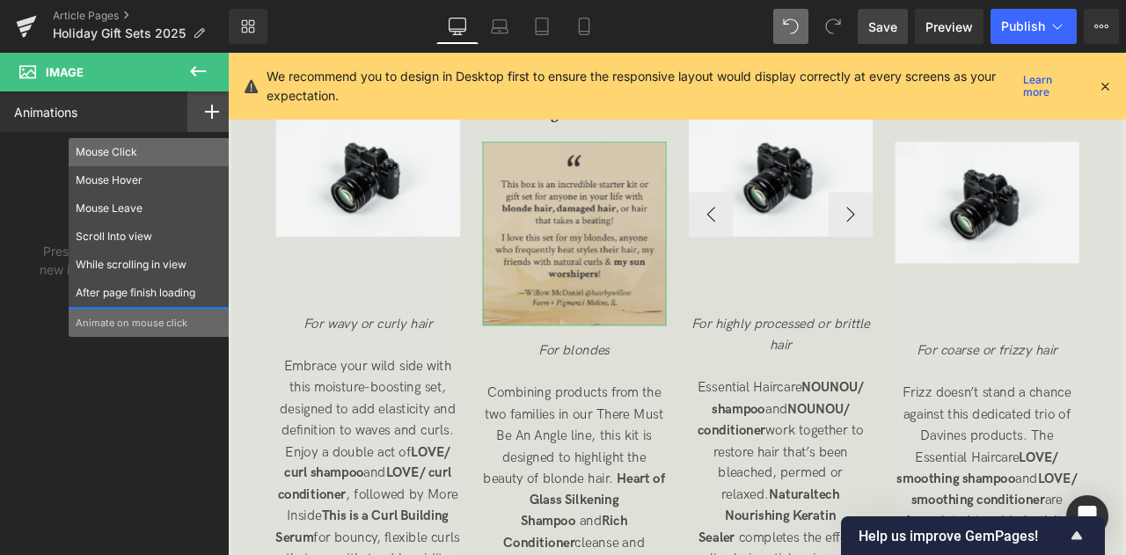
click at [124, 152] on p "Mouse Click" at bounding box center [149, 152] width 147 height 16
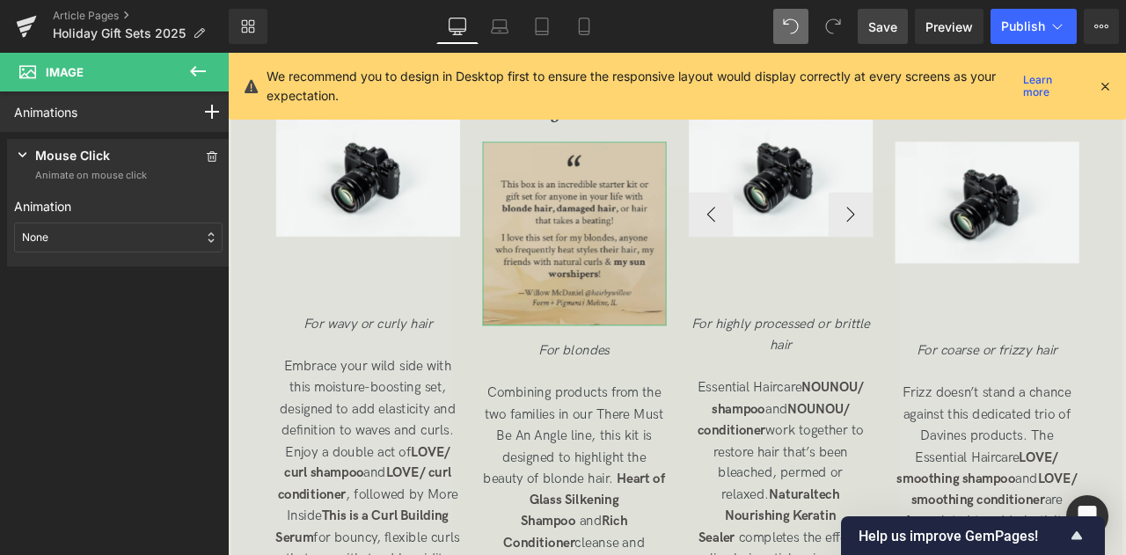
click at [97, 230] on div "None" at bounding box center [118, 238] width 208 height 30
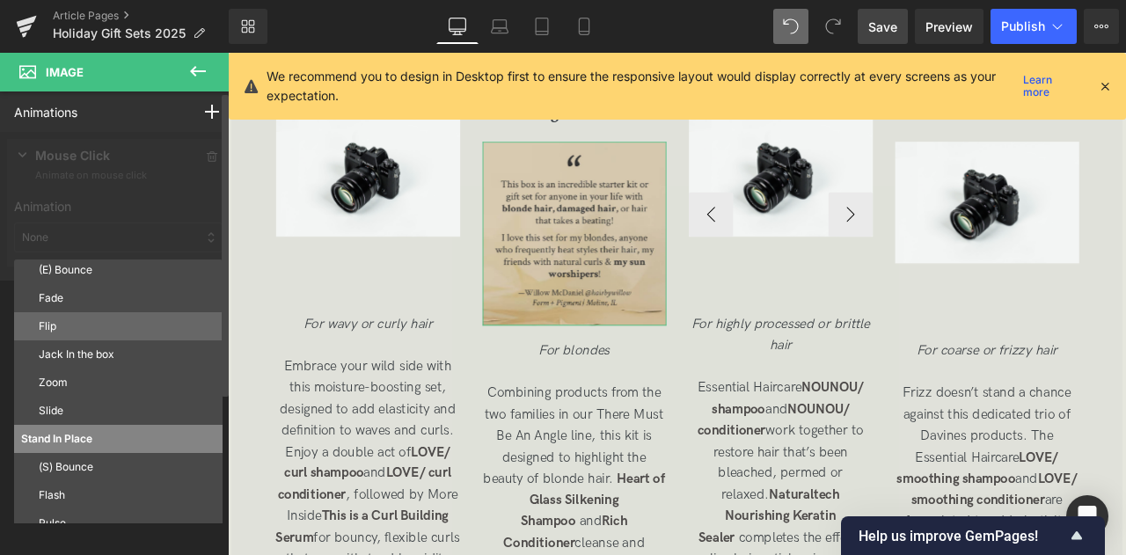
scroll to position [95, 0]
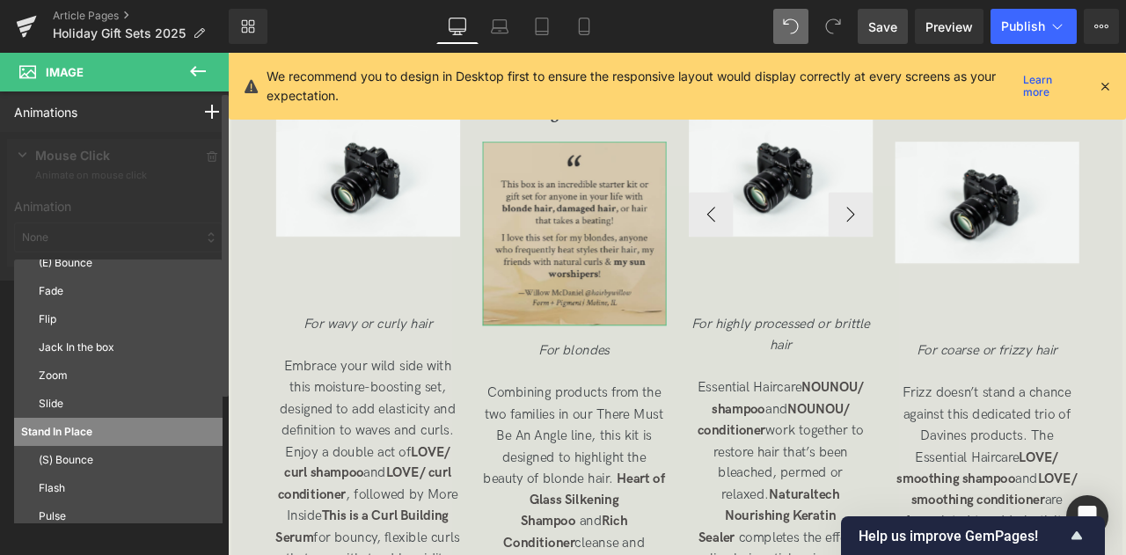
click at [128, 191] on div at bounding box center [118, 206] width 237 height 149
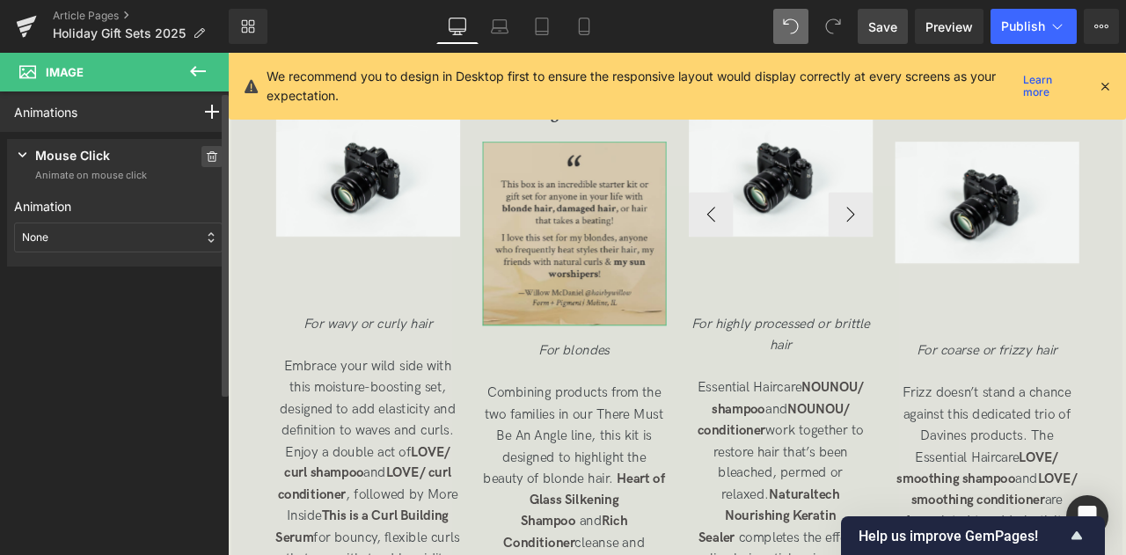
click at [206, 155] on icon at bounding box center [212, 156] width 12 height 11
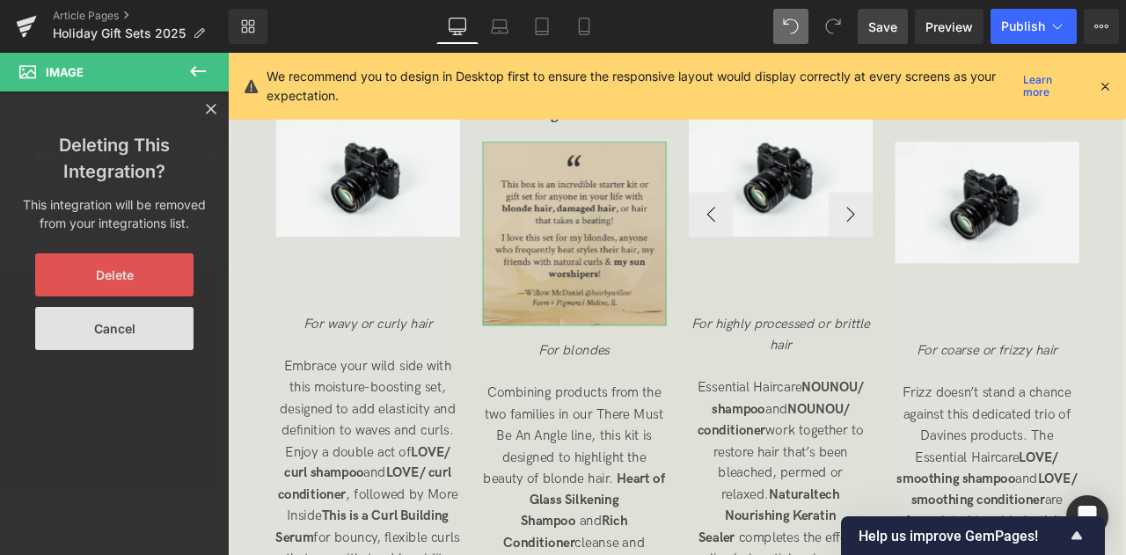
click at [136, 296] on button "Delete" at bounding box center [114, 274] width 158 height 43
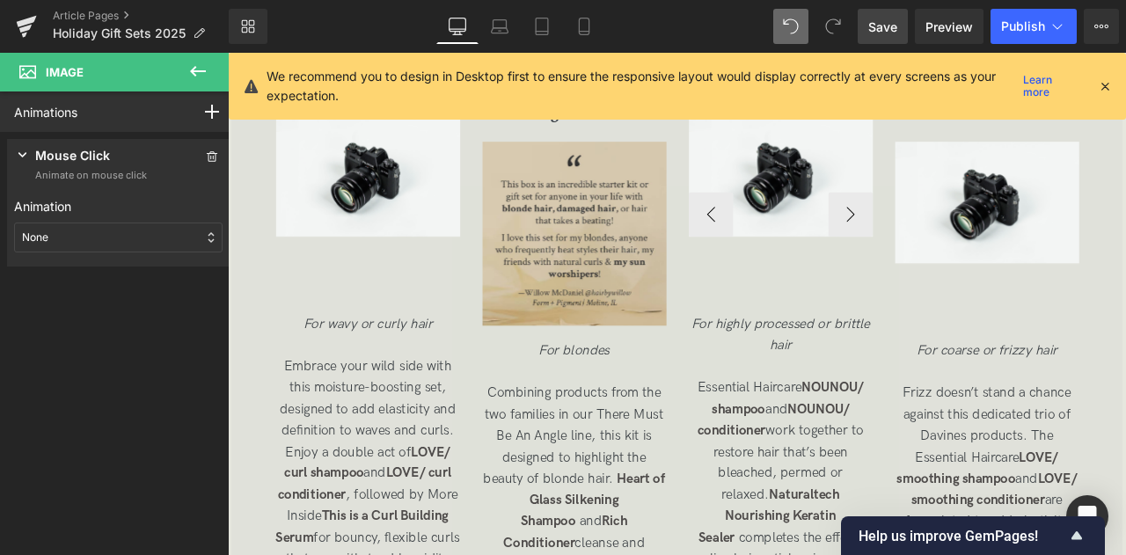
click at [881, 29] on span "Save" at bounding box center [882, 27] width 29 height 18
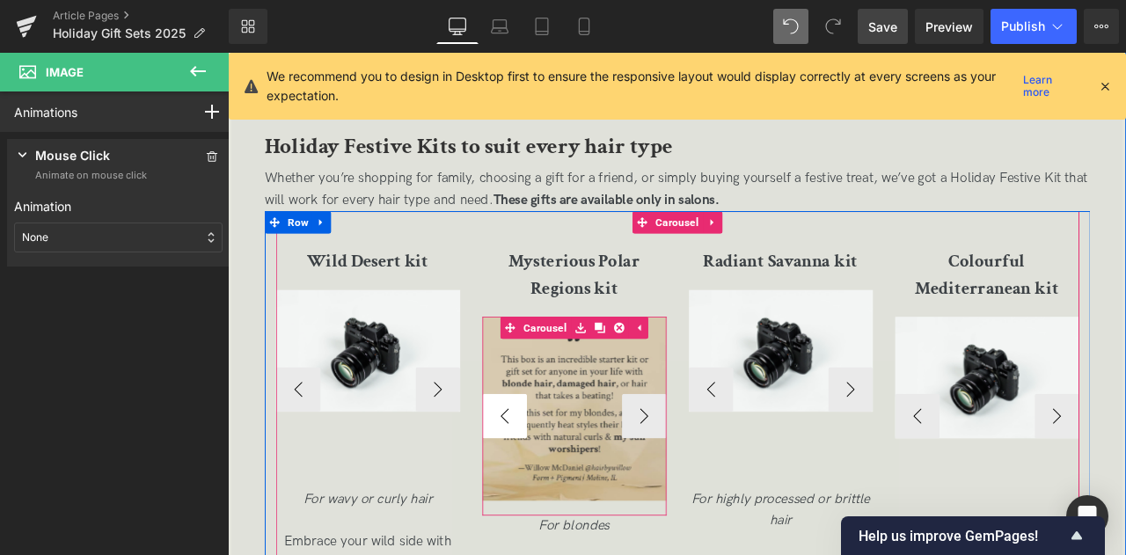
scroll to position [2796, 0]
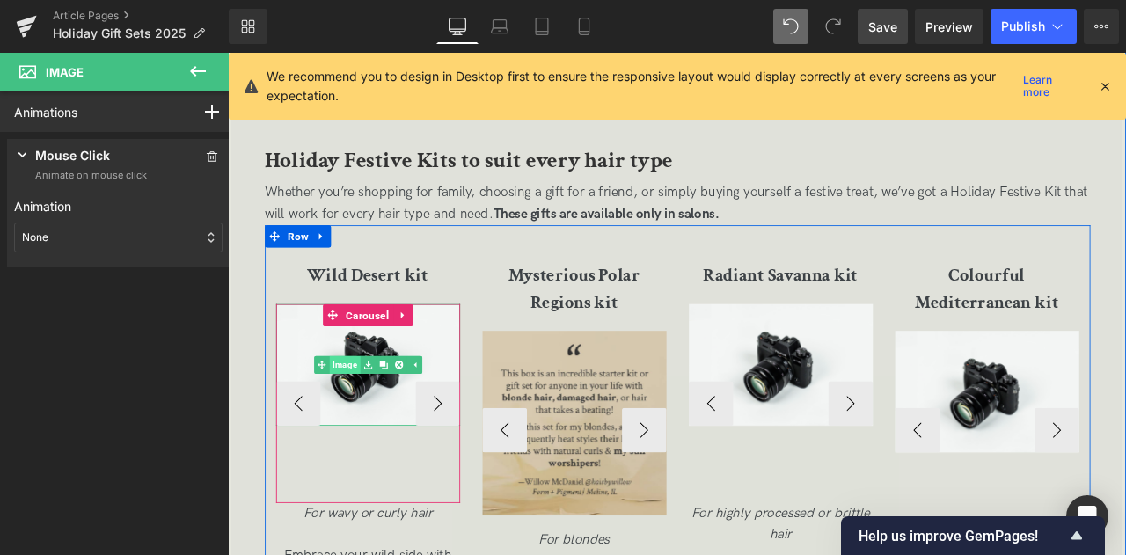
click at [366, 416] on link "Image" at bounding box center [357, 422] width 55 height 21
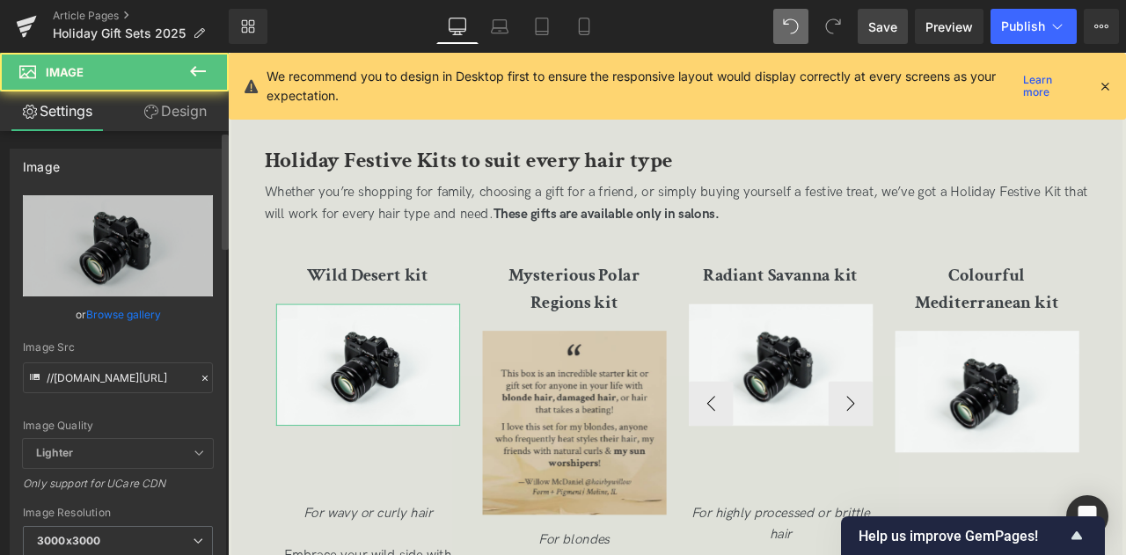
click at [139, 309] on link "Browse gallery" at bounding box center [123, 314] width 75 height 31
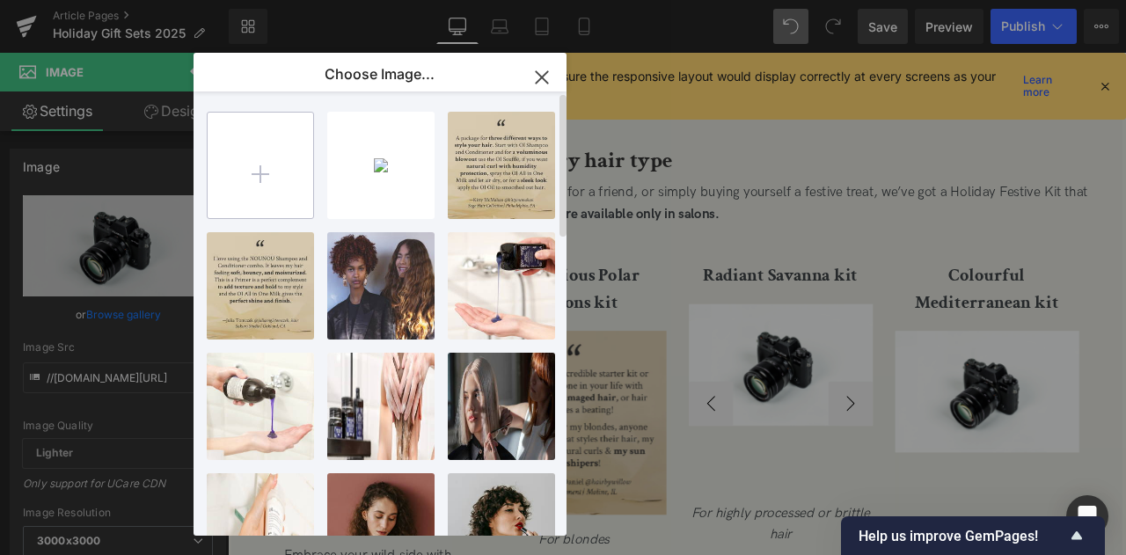
click at [288, 159] on input "file" at bounding box center [261, 166] width 106 height 106
type input "C:\fakepath\wild desert kit_square.jpg"
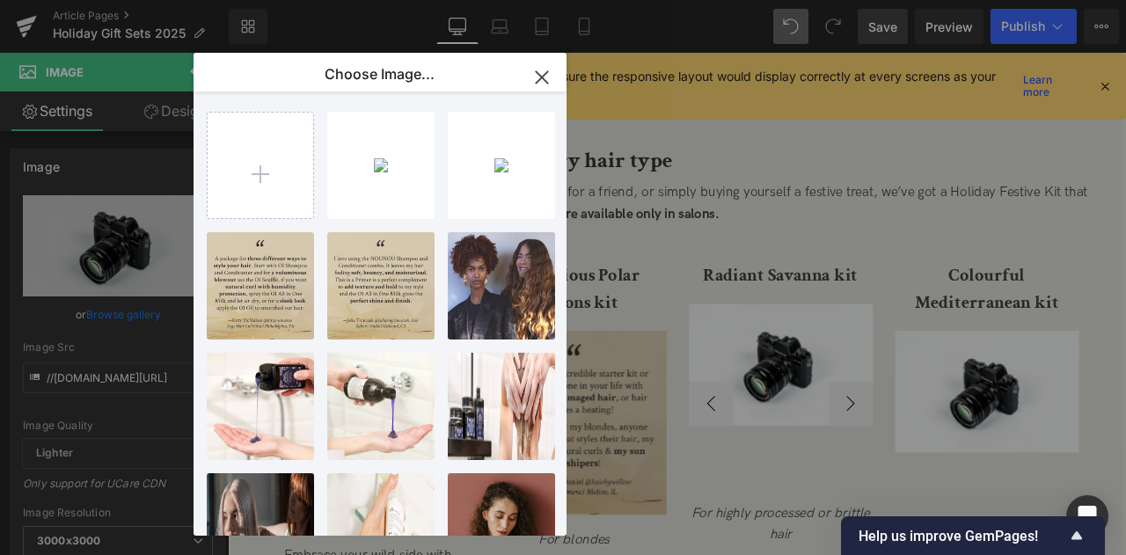
click at [135, 0] on div "Image You are previewing how the will restyle your page. You can not edit Eleme…" at bounding box center [563, 0] width 1126 height 0
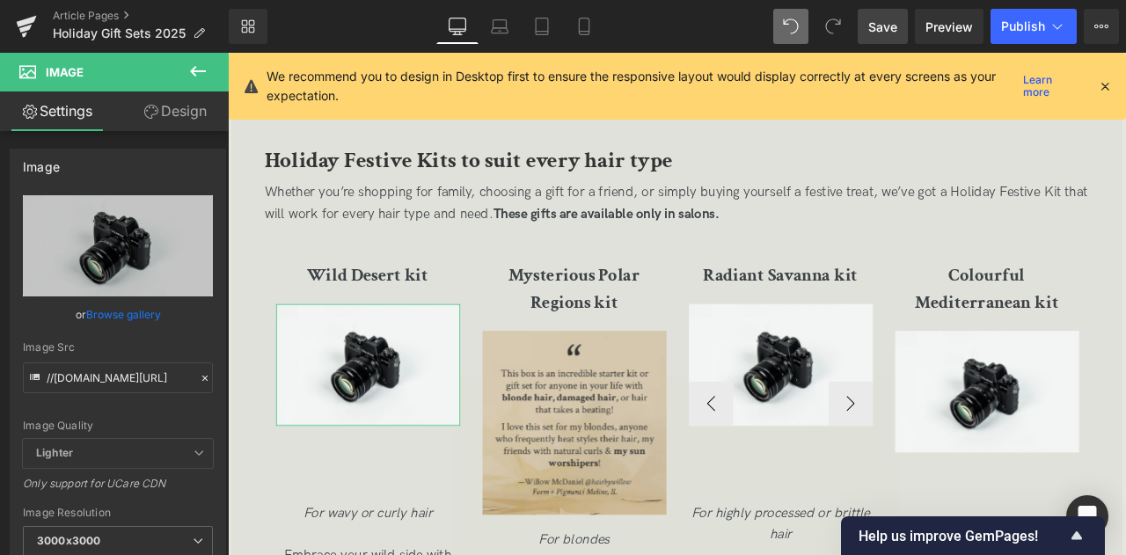
click at [135, 310] on link "Browse gallery" at bounding box center [123, 314] width 75 height 31
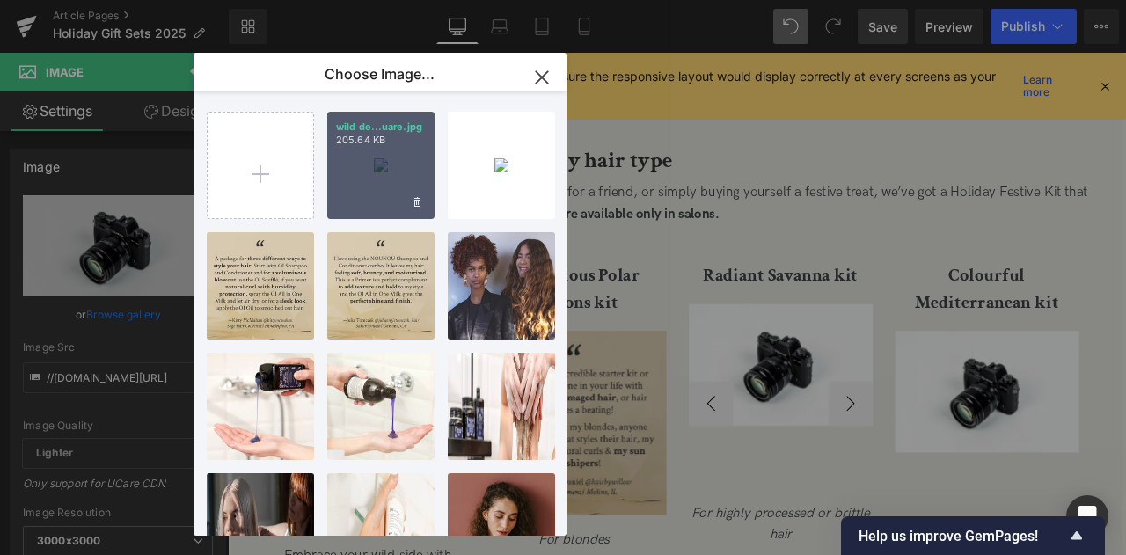
click at [350, 193] on div "wild de...uare.jpg 205.64 KB" at bounding box center [380, 165] width 107 height 107
type input "https://ucarecdn.com/36bd2275-2a25-430a-9fba-a163056b7997/-/format/auto/-/previ…"
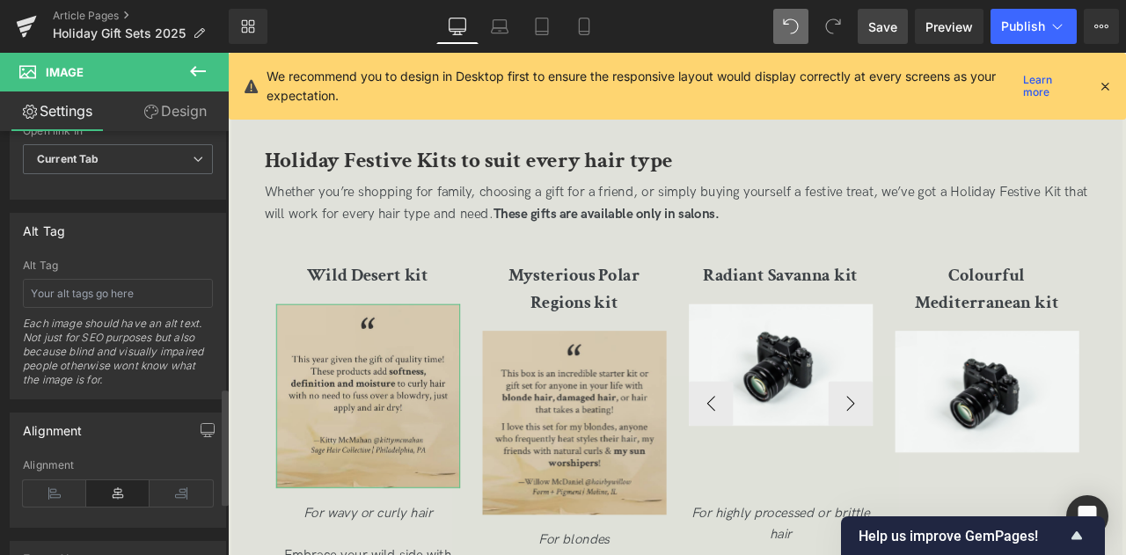
scroll to position [938, 0]
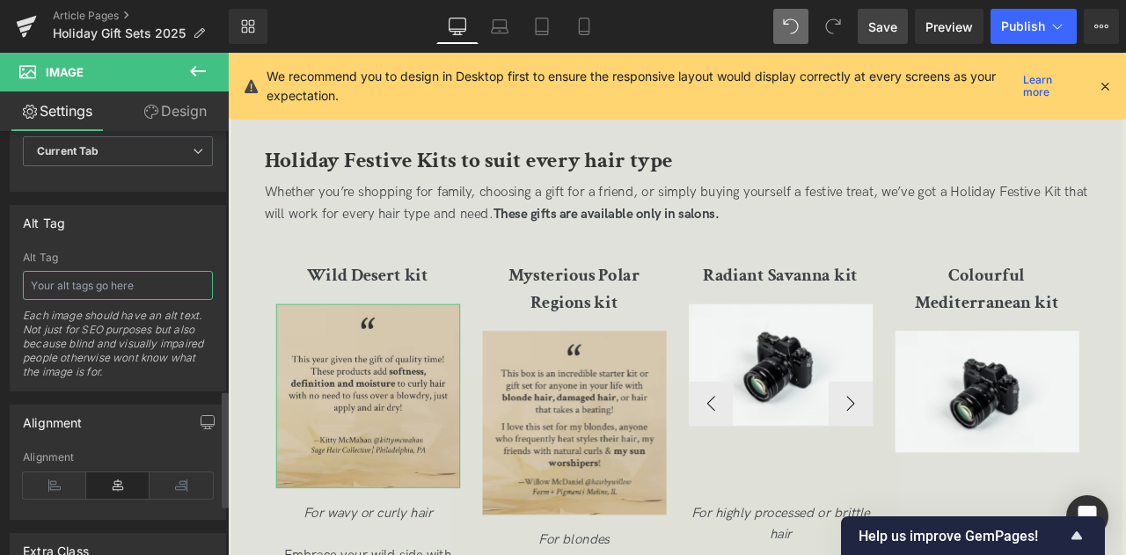
click at [87, 272] on input "text" at bounding box center [118, 285] width 190 height 29
paste input "This year given the gift of quality time! These products add softness, definiti…"
click at [192, 275] on input ""This year given the gift of quality time! These products add softness, definit…" at bounding box center [118, 285] width 190 height 29
paste input "—Kitty McMahan @kittymcmahan Sage Hair Collective | Philadelphia, PA"
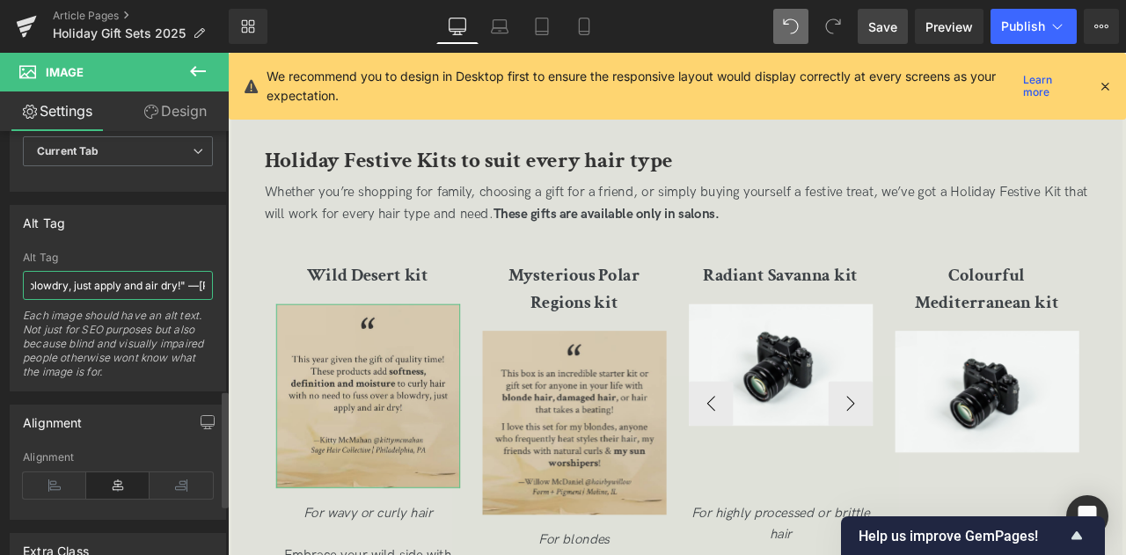
scroll to position [0, 1023]
type input ""This year given the gift of quality time! These products add softness, definit…"
click at [153, 335] on div "Each image should have an alt text. Not just for SEO purposes but also because …" at bounding box center [118, 350] width 190 height 82
click at [876, 22] on span "Save" at bounding box center [882, 27] width 29 height 18
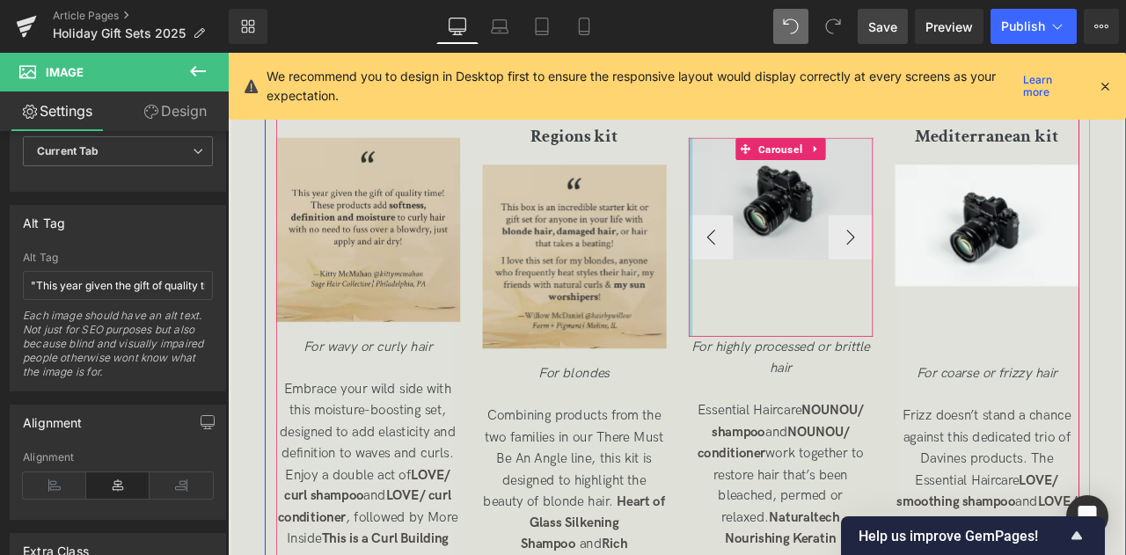
scroll to position [2942, 0]
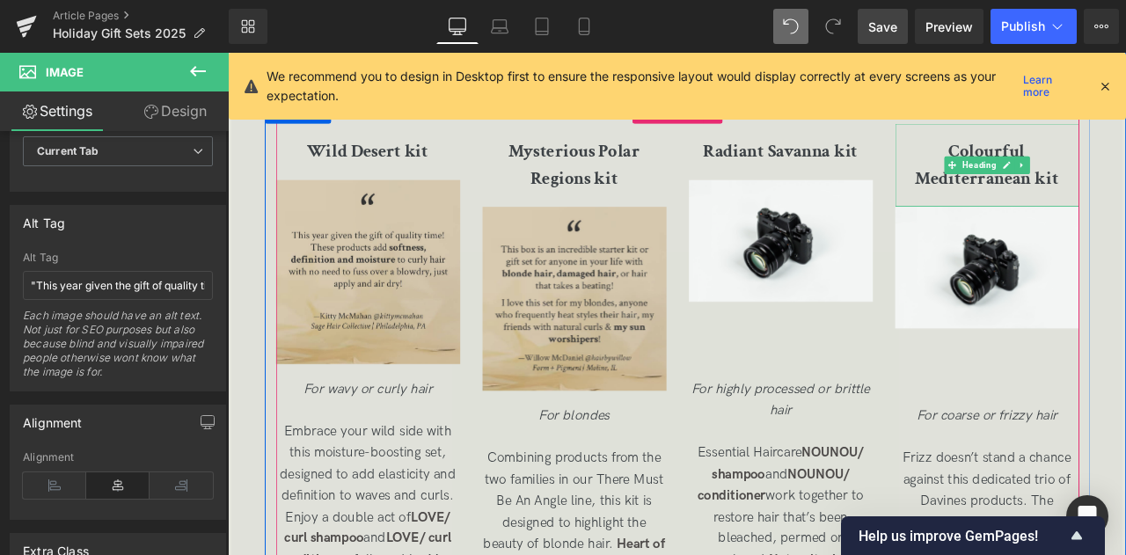
click at [1125, 200] on b "Colourful Mediterranean kit" at bounding box center [1127, 186] width 170 height 59
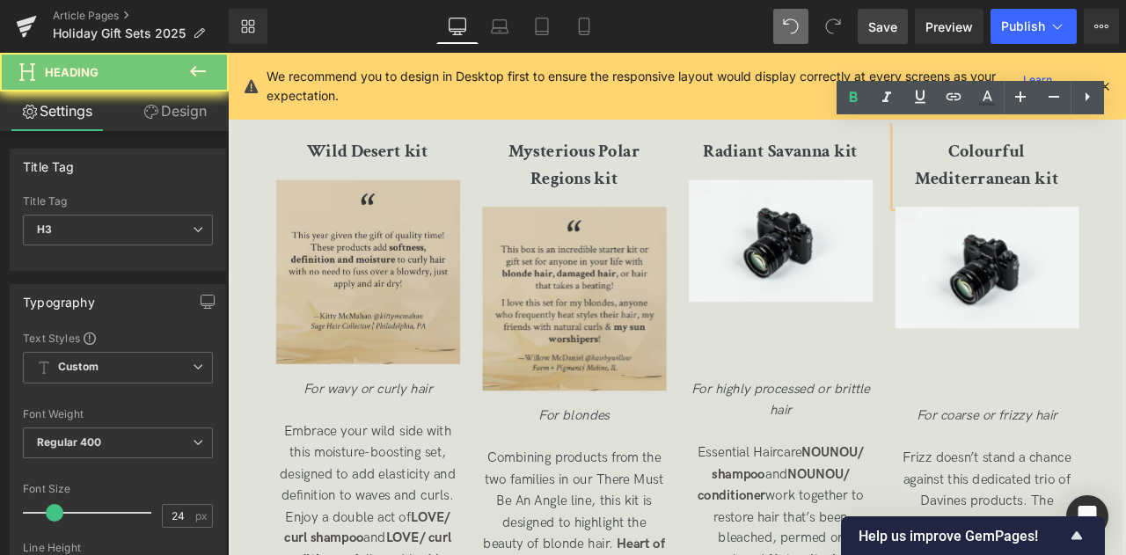
click at [1125, 200] on b "Colourful Mediterranean kit" at bounding box center [1127, 186] width 170 height 59
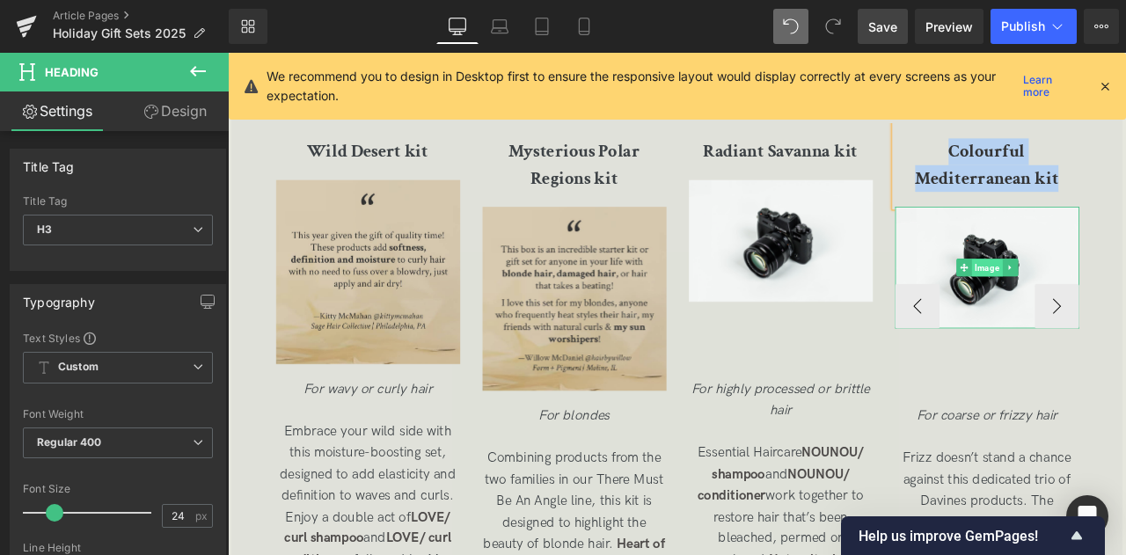
click at [1099, 305] on link "Image" at bounding box center [1118, 307] width 55 height 21
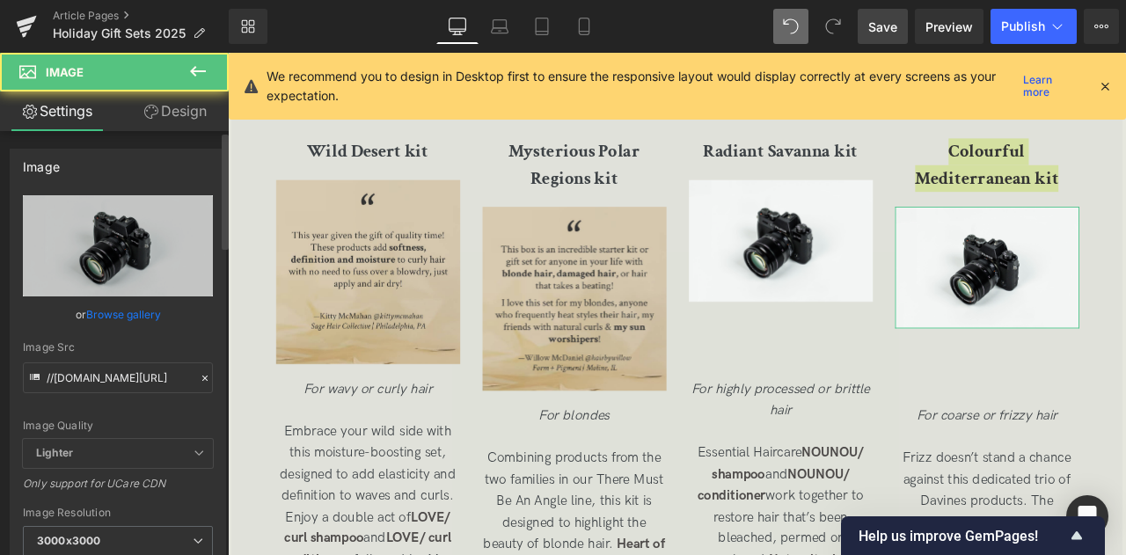
click at [115, 316] on link "Browse gallery" at bounding box center [123, 314] width 75 height 31
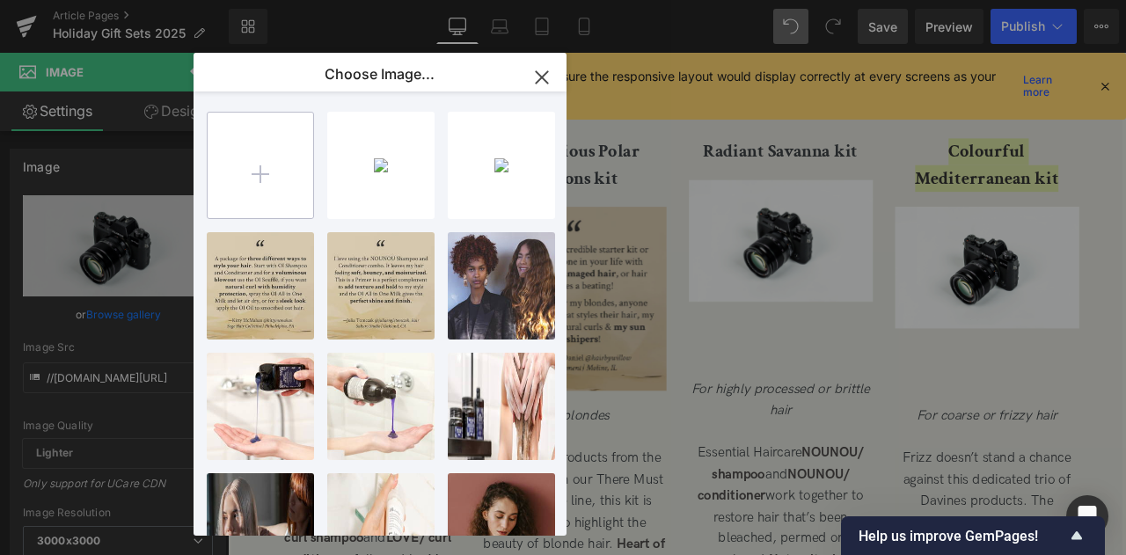
click at [255, 186] on input "file" at bounding box center [261, 166] width 106 height 106
type input "C:\fakepath\Colourful Mediterranean kit_square.jpg"
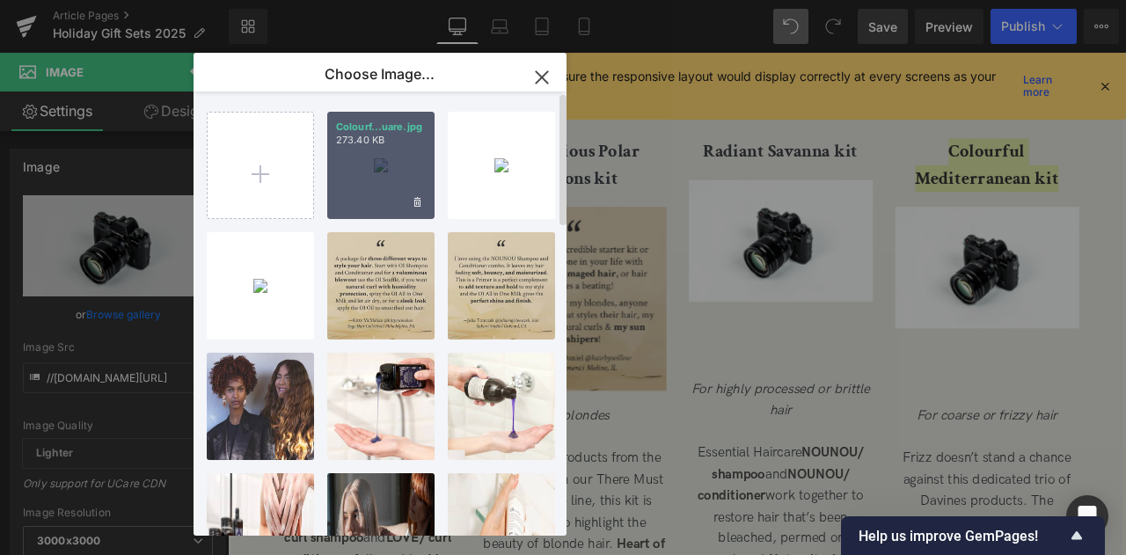
click at [357, 170] on div "Colourf...uare.jpg 273.40 KB" at bounding box center [380, 165] width 107 height 107
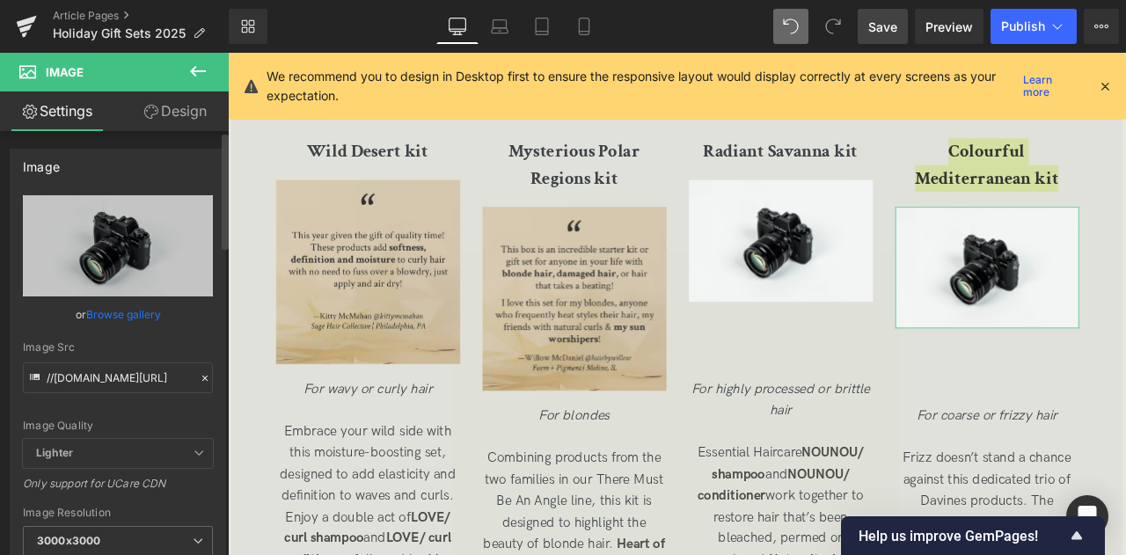
click at [119, 312] on link "Browse gallery" at bounding box center [123, 314] width 75 height 31
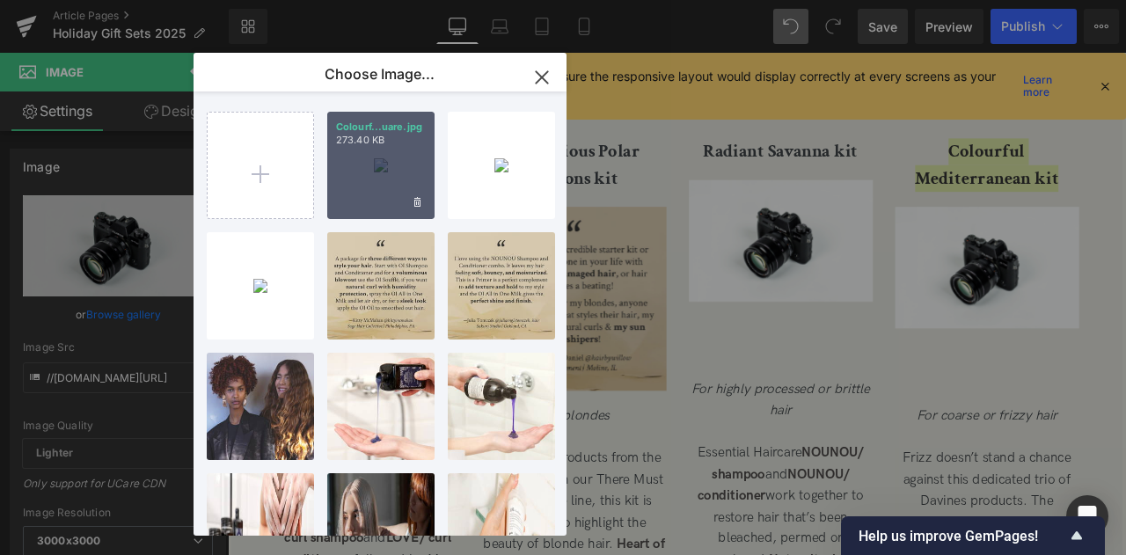
click at [350, 175] on div "Colourf...uare.jpg 273.40 KB" at bounding box center [380, 165] width 107 height 107
type input "https://ucarecdn.com/d18f76a2-0005-44df-891b-0821c1de2c20/-/format/auto/-/previ…"
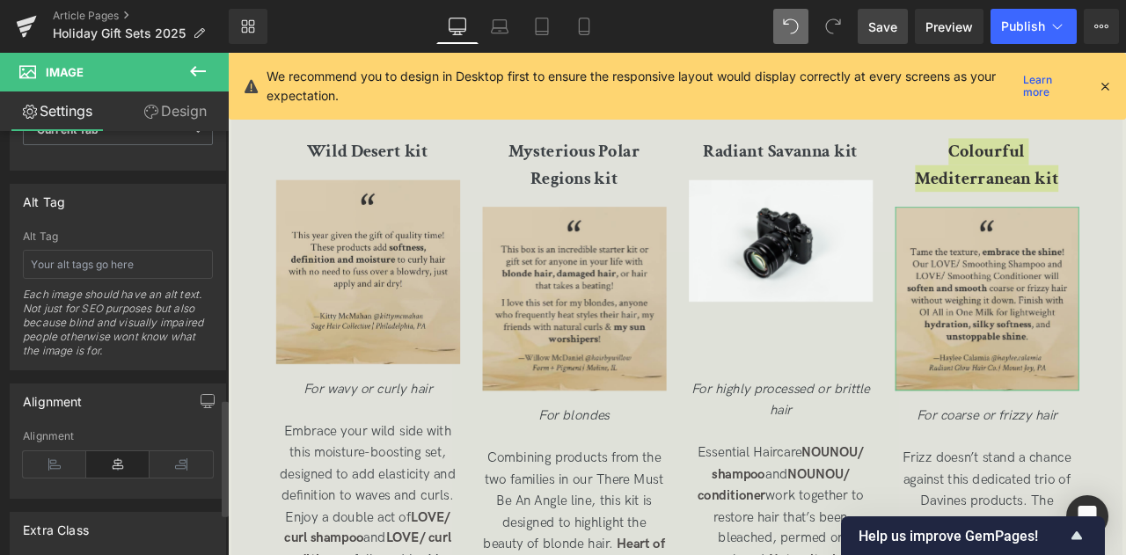
scroll to position [969, 0]
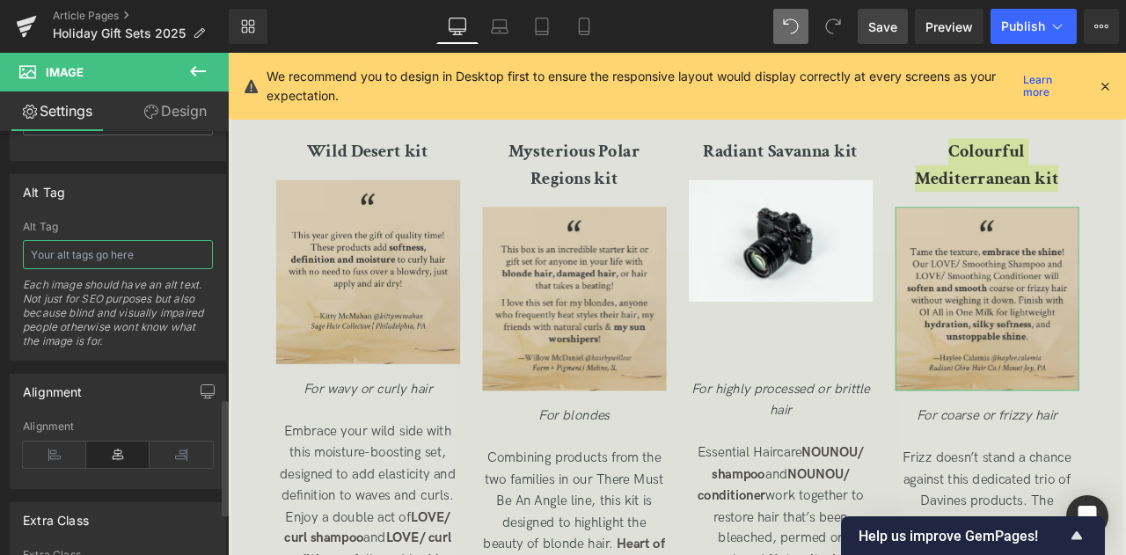
click at [97, 256] on input "text" at bounding box center [118, 254] width 190 height 29
paste input "Tame the texture, embrace the shine! Our LOVE/ Smoothing Shampoo and LOVE/ Smoo…"
paste input "—Haylee Calamia @haylee.calamia Radiant Glow Hair Co. | Mount Joy, PA"
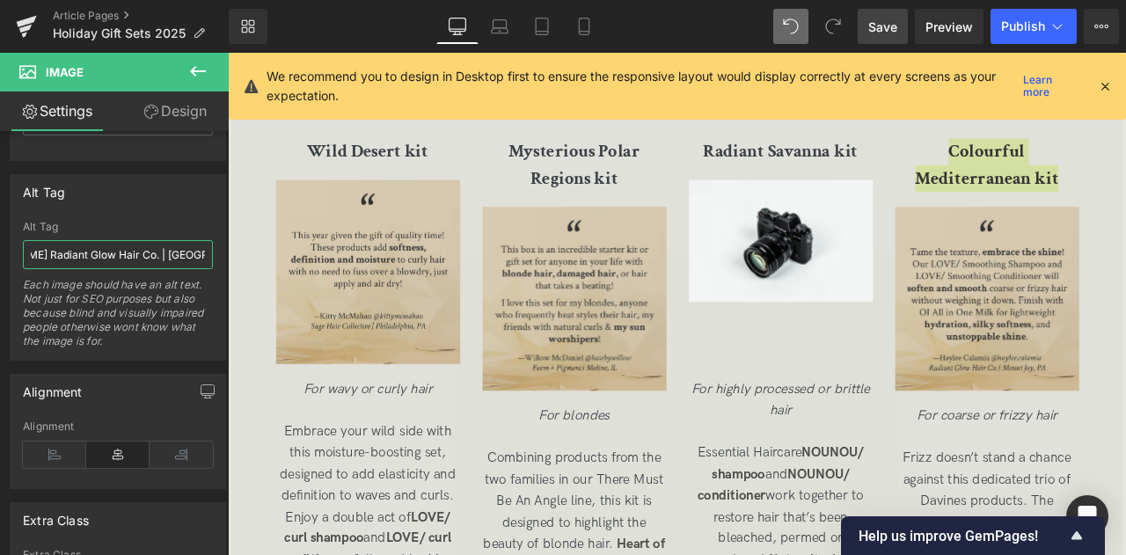
type input ""Tame the texture, embrace the shine! Our LOVE/ Smoothing Shampoo and LOVE/ Smo…"
click at [874, 34] on span "Save" at bounding box center [882, 27] width 29 height 18
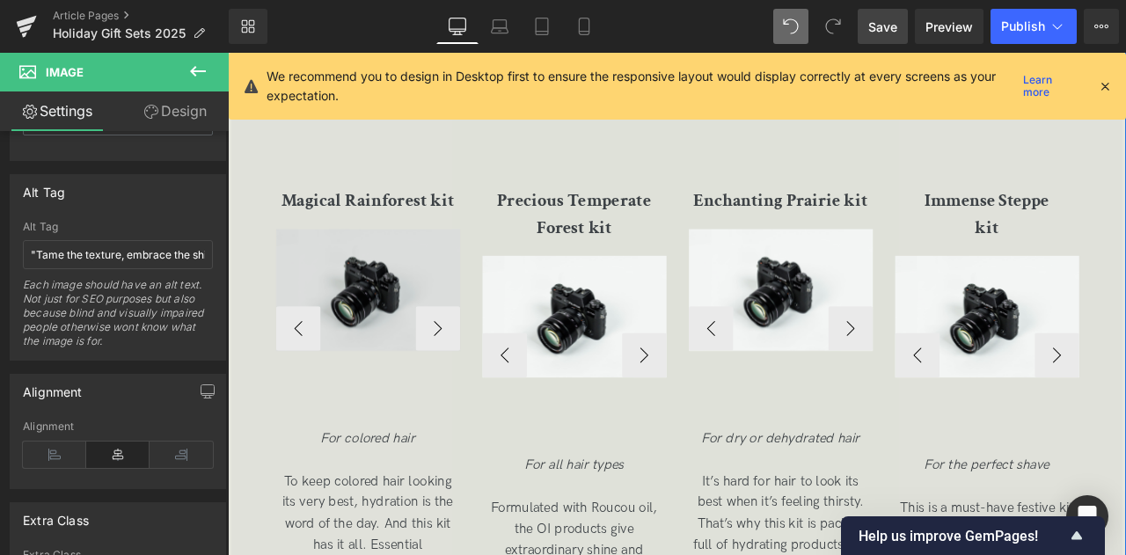
scroll to position [3635, 0]
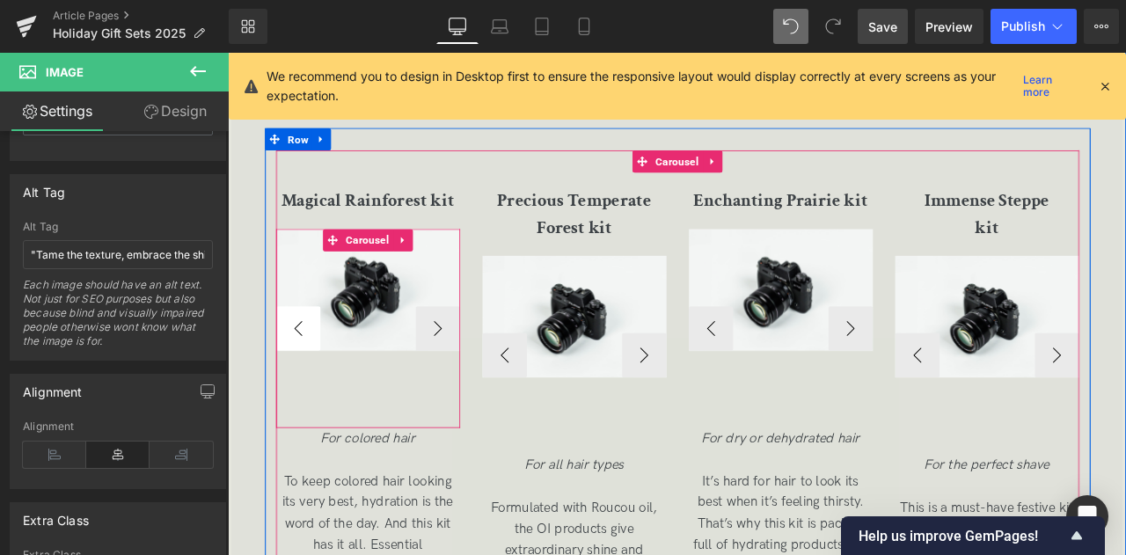
click at [309, 400] on button "‹" at bounding box center [311, 379] width 53 height 53
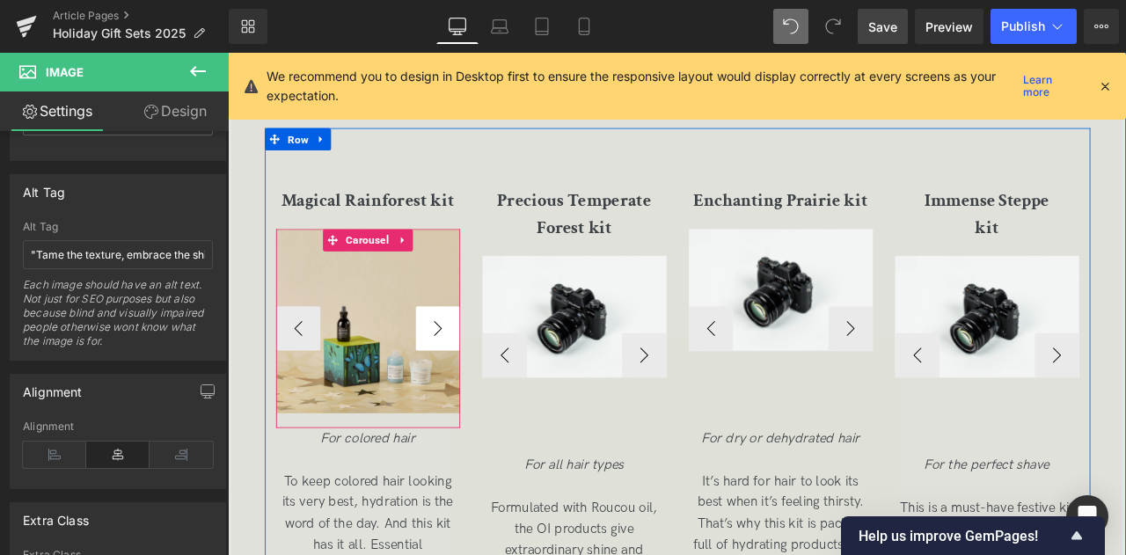
click at [473, 405] on button "›" at bounding box center [476, 379] width 53 height 53
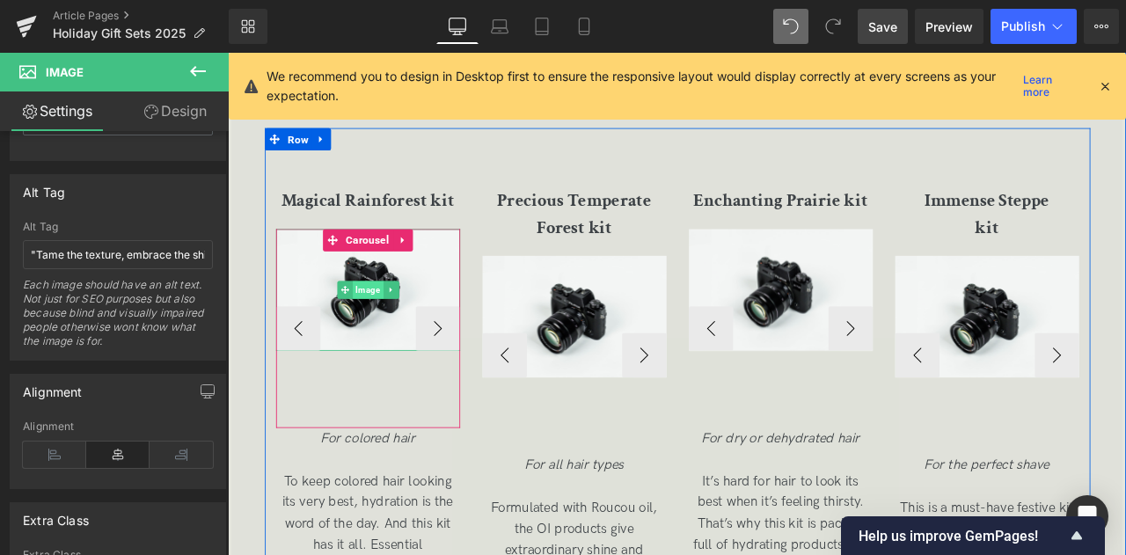
click at [379, 344] on span "Image" at bounding box center [394, 333] width 36 height 21
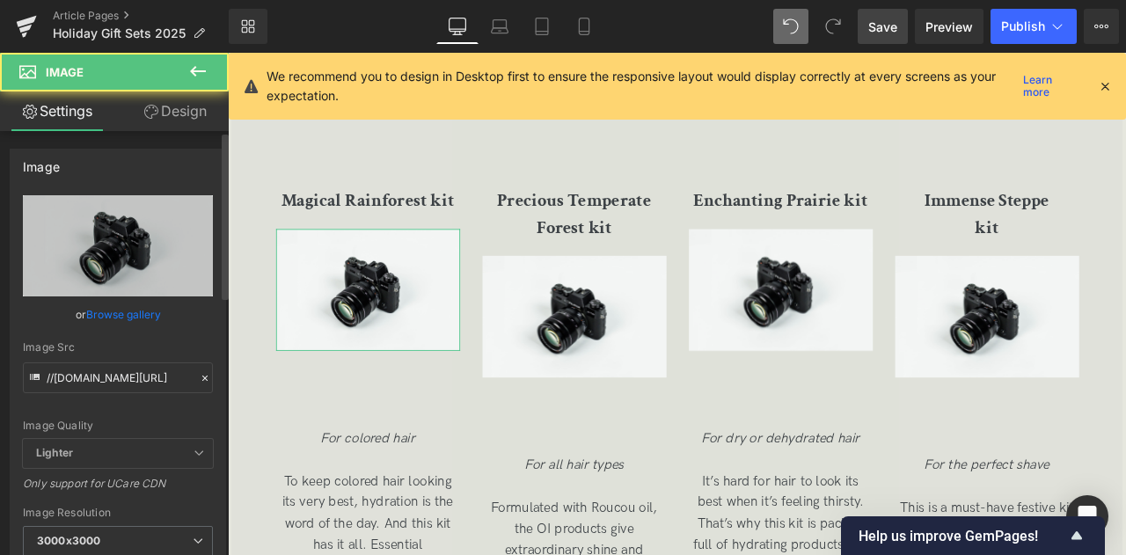
click at [115, 314] on link "Browse gallery" at bounding box center [123, 314] width 75 height 31
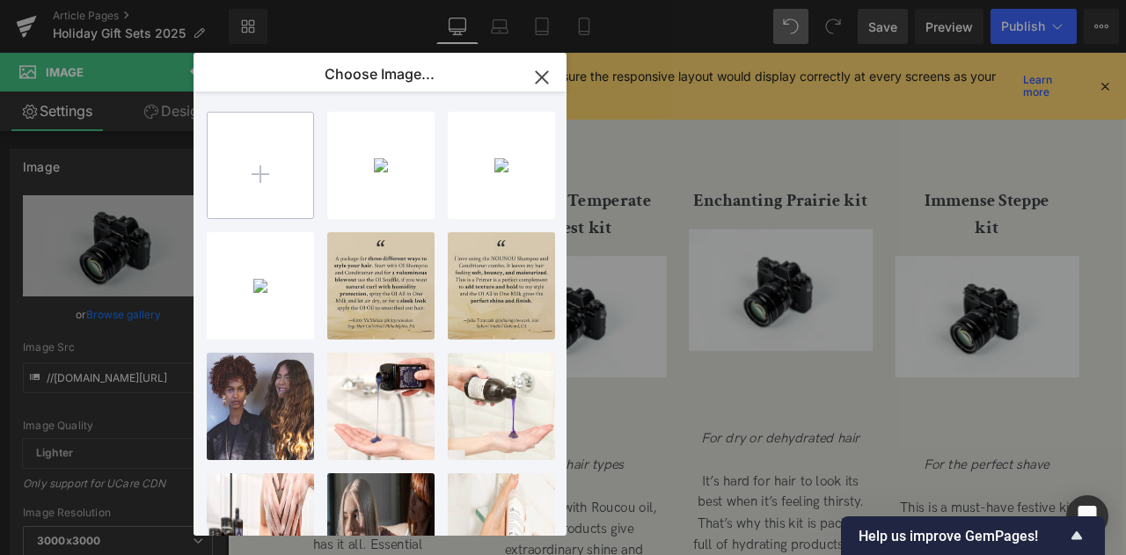
click at [265, 181] on input "file" at bounding box center [261, 166] width 106 height 106
type input "C:\fakepath\magical rainforest kit_square.jpg"
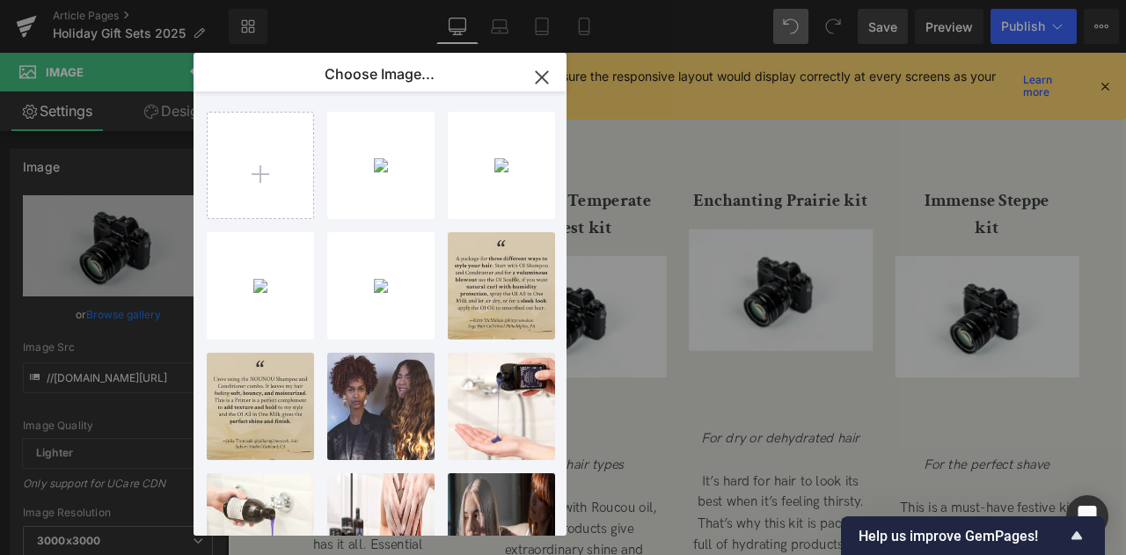
click at [97, 0] on div "Image You are previewing how the will restyle your page. You can not edit Eleme…" at bounding box center [563, 0] width 1126 height 0
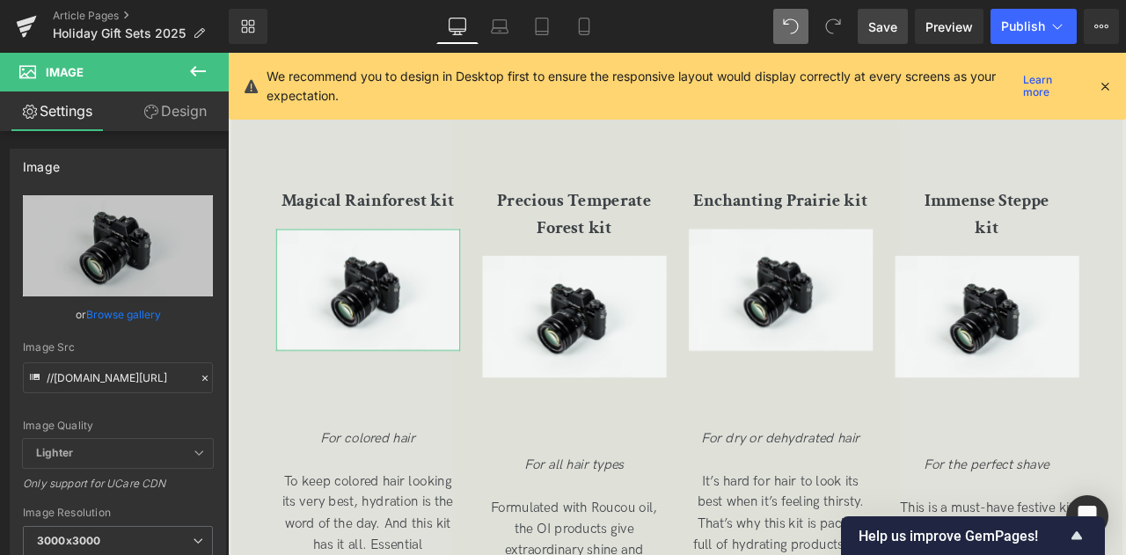
click at [97, 316] on link "Browse gallery" at bounding box center [123, 314] width 75 height 31
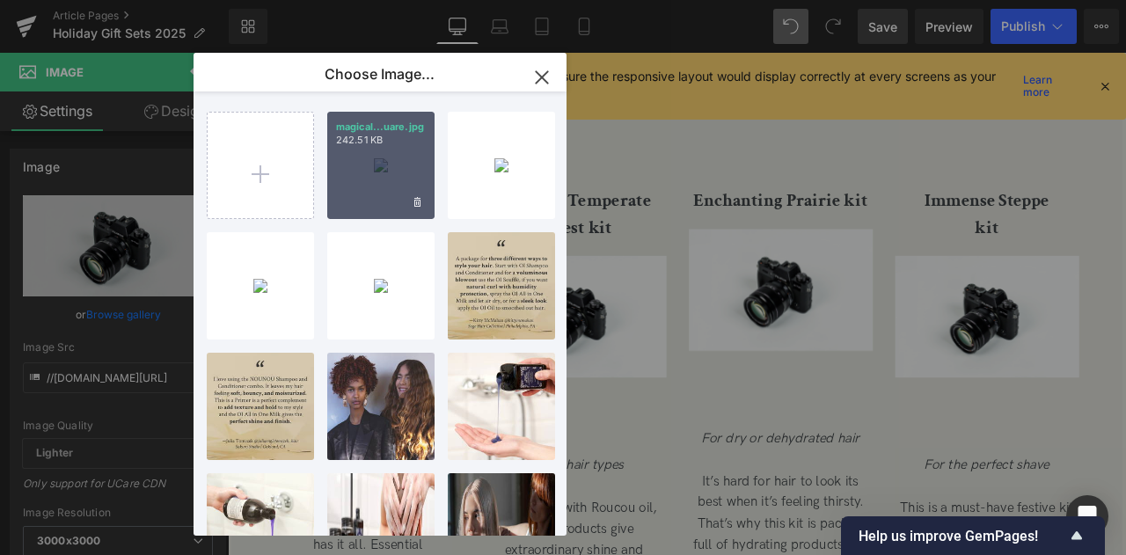
click at [354, 172] on div "magical...uare.jpg 242.51 KB" at bounding box center [380, 165] width 107 height 107
type input "https://ucarecdn.com/997bb436-199d-44aa-aa02-ccbf5385c2bc/-/format/auto/-/previ…"
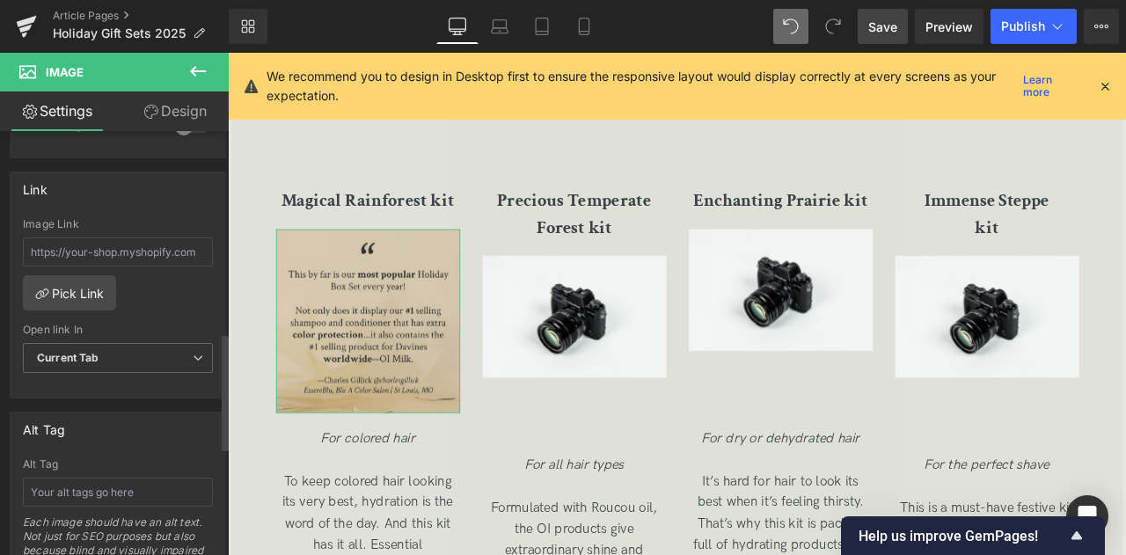
scroll to position [853, 0]
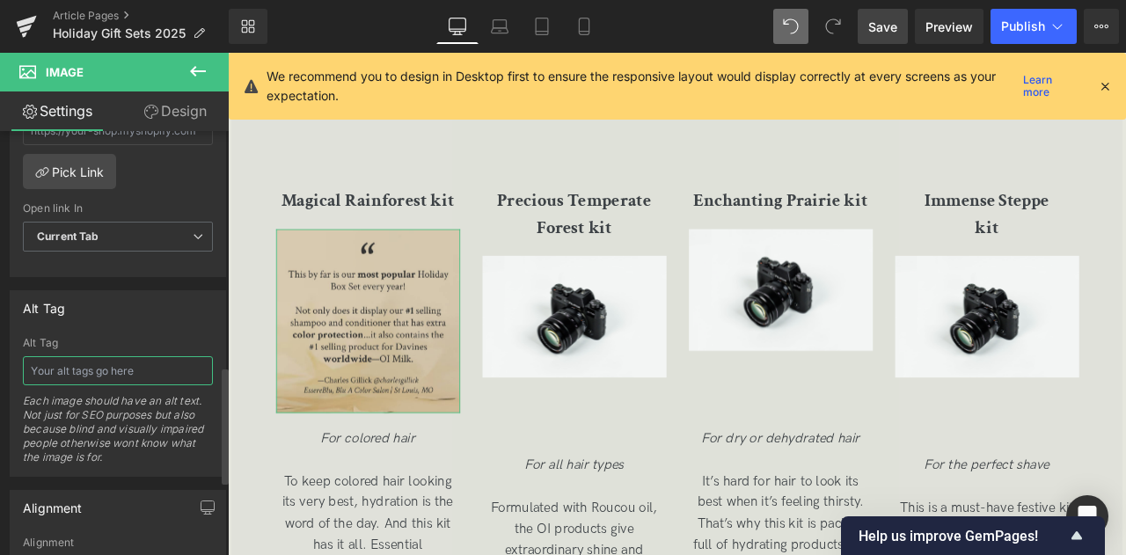
click at [94, 356] on input "text" at bounding box center [118, 370] width 190 height 29
paste input "This by far is our most popular Holiday Box Set every year! Not only does it di…"
paste input "—Charles Gillick @charlesgillick EssereBlu, Blu A Color Salon | St Louis, MO"
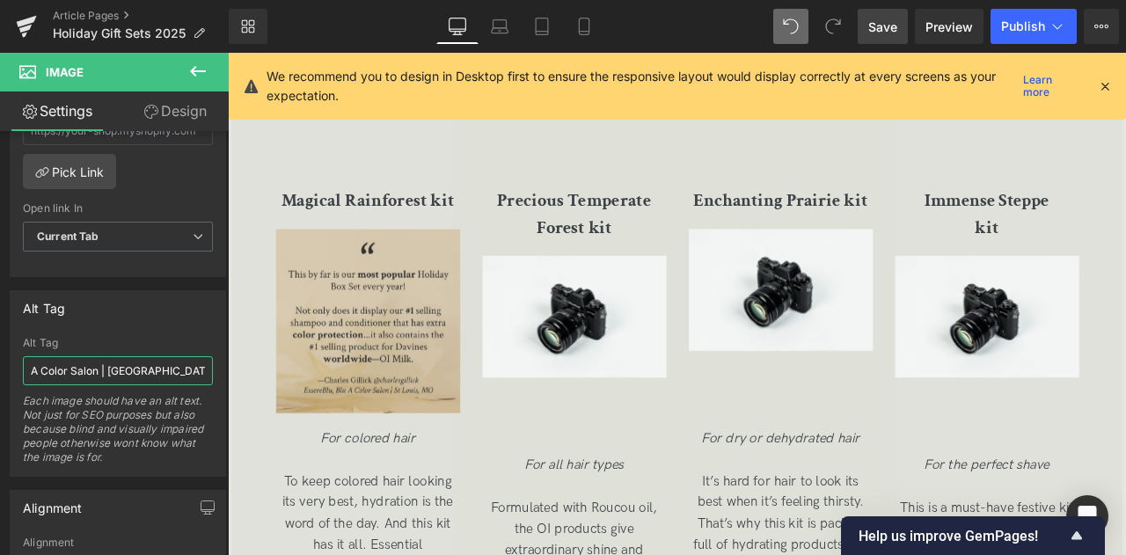
type input ""This by far is our most popular Holiday Box Set every year! Not only does it d…"
click at [886, 33] on span "Save" at bounding box center [882, 27] width 29 height 18
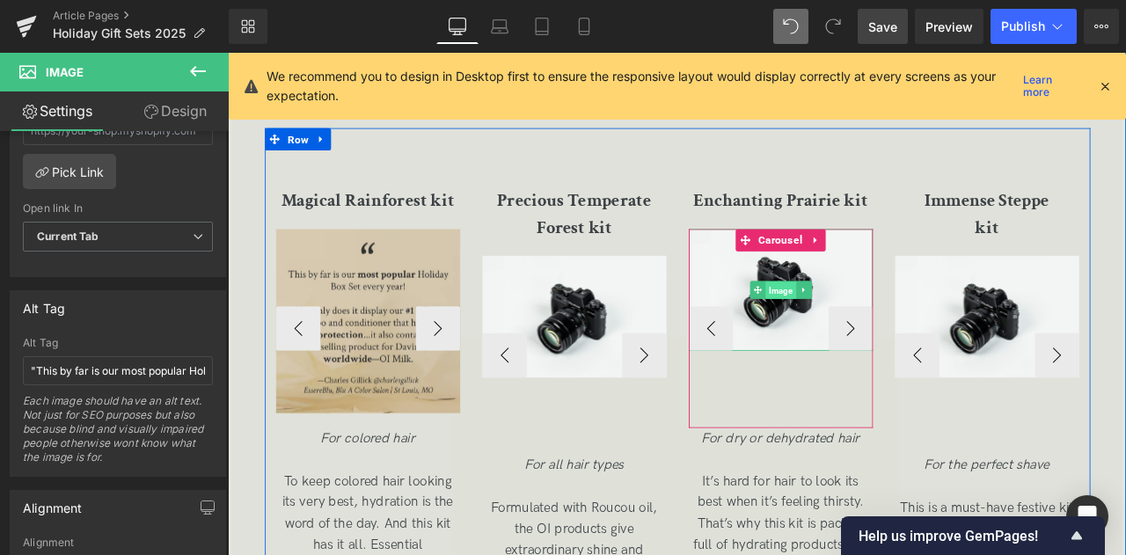
click at [890, 345] on span "Image" at bounding box center [883, 334] width 36 height 21
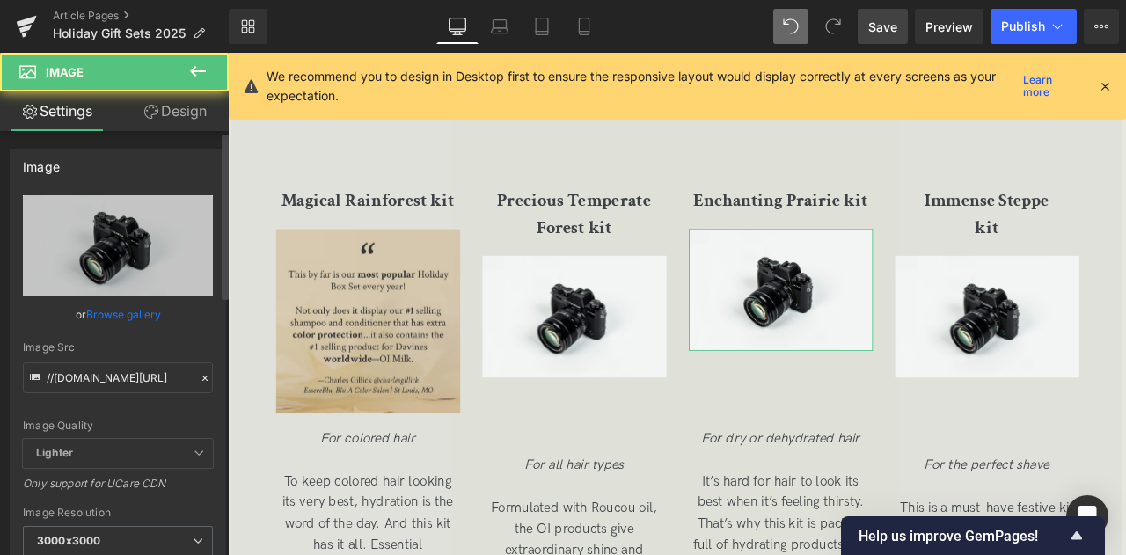
click at [124, 303] on link "Browse gallery" at bounding box center [123, 314] width 75 height 31
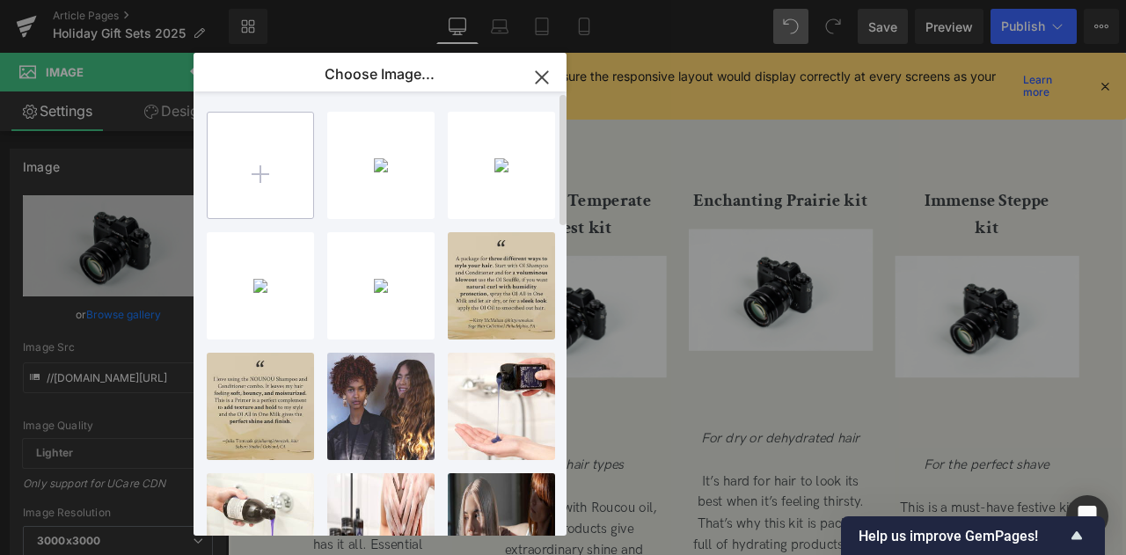
click at [230, 169] on input "file" at bounding box center [261, 166] width 106 height 106
type input "C:\fakepath\enchanting prairie kit_square.jpg"
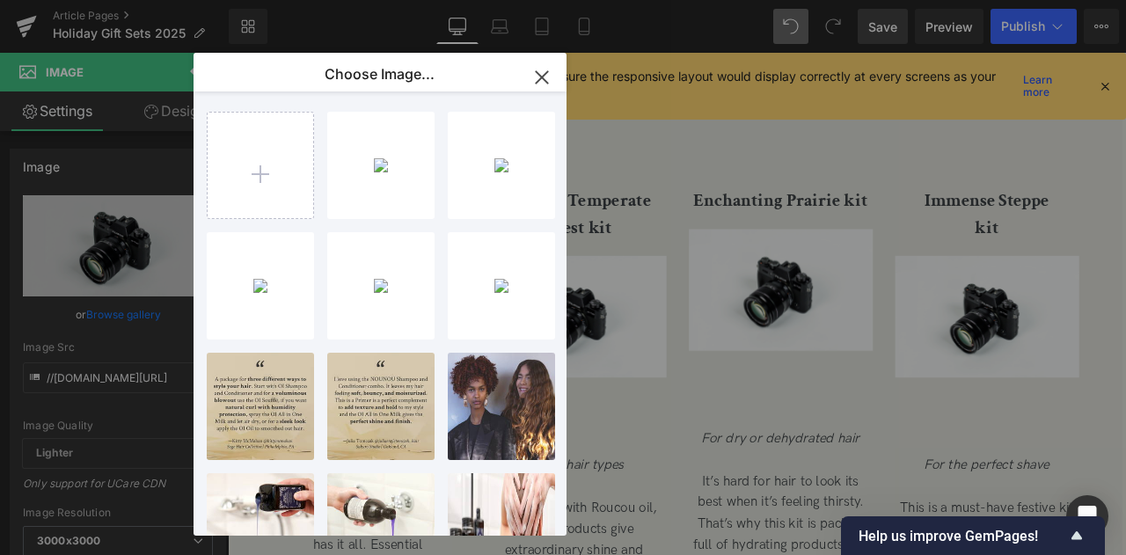
click at [112, 0] on div "Image You are previewing how the will restyle your page. You can not edit Eleme…" at bounding box center [563, 0] width 1126 height 0
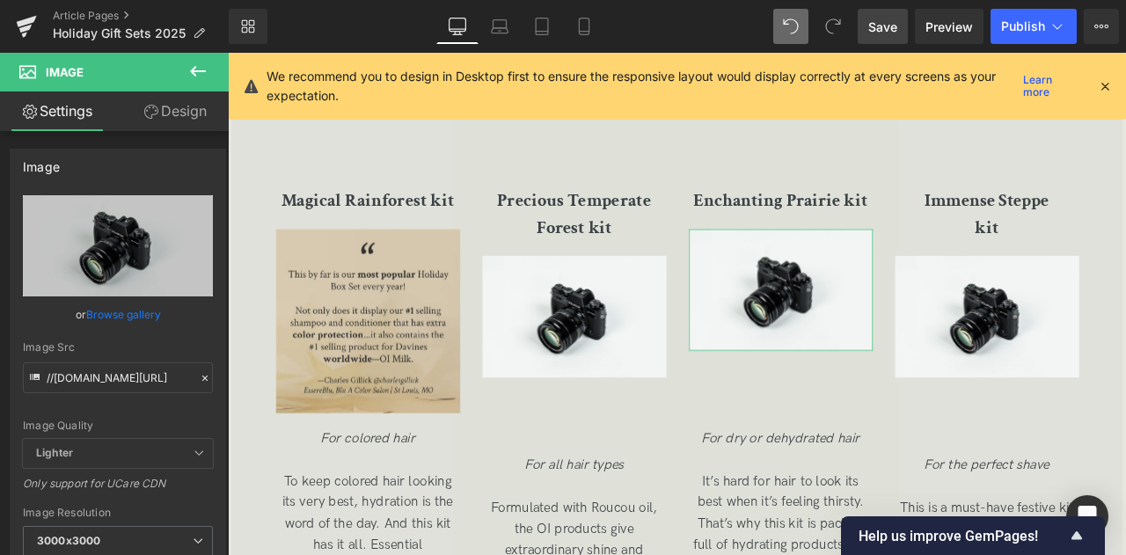
click at [112, 316] on link "Browse gallery" at bounding box center [123, 314] width 75 height 31
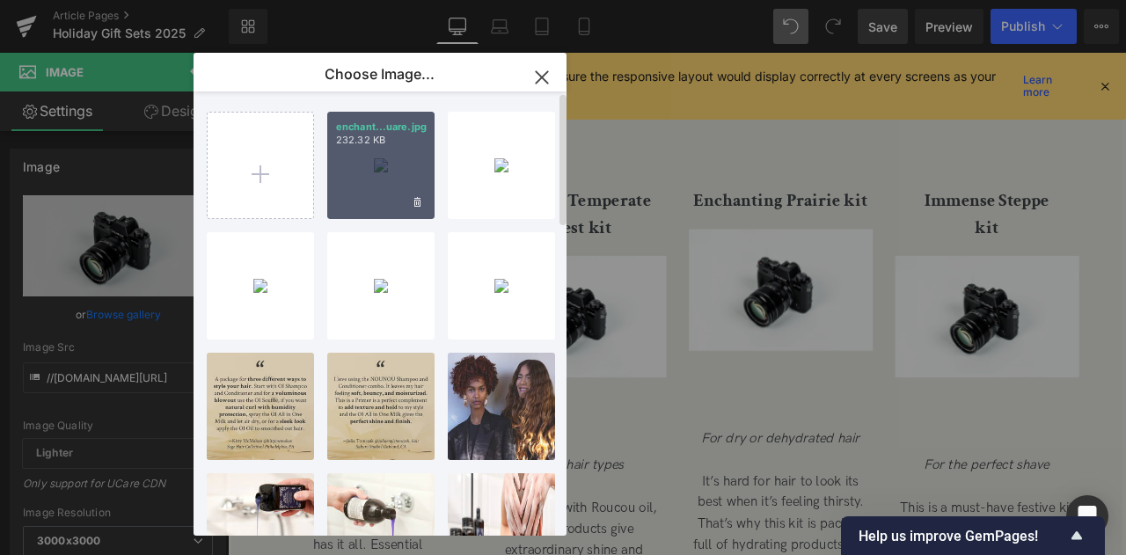
click at [378, 187] on div "enchant...uare.jpg 232.32 KB" at bounding box center [380, 165] width 107 height 107
type input "https://ucarecdn.com/1bce5b16-8abb-4231-955d-6b3133019d82/-/format/auto/-/previ…"
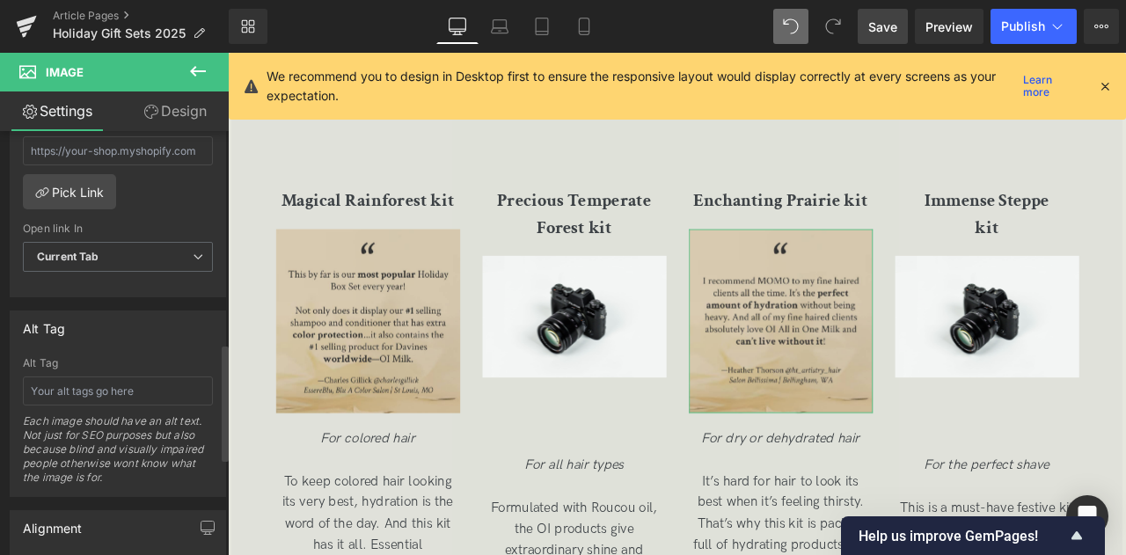
scroll to position [837, 0]
click at [90, 378] on input "text" at bounding box center [118, 386] width 190 height 29
paste input "I recommend MOMO to my fine haired clients all the time. It’s the perfect amoun…"
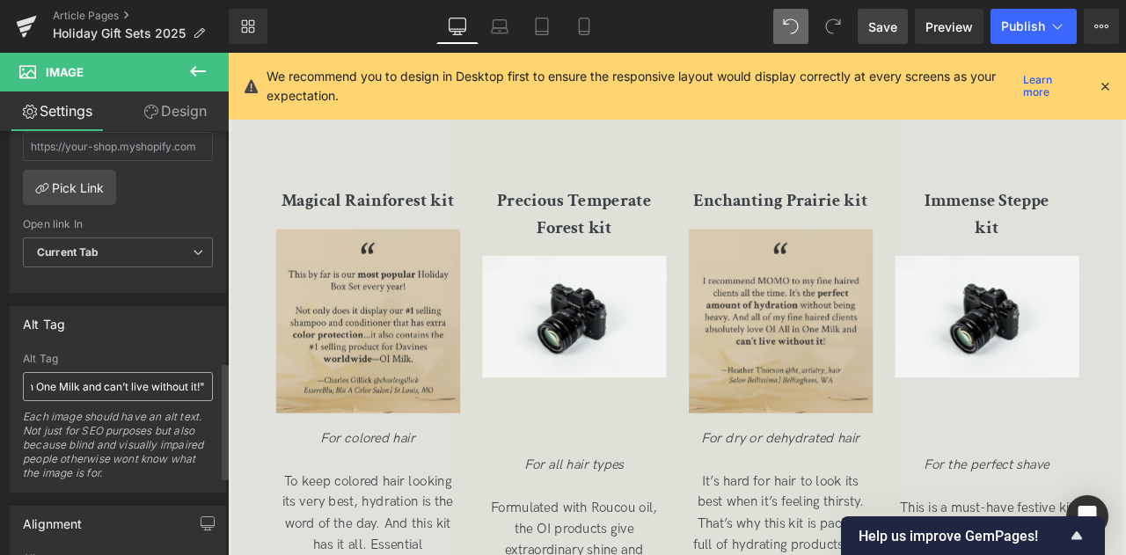
scroll to position [0, 0]
click at [167, 381] on input ""I recommend MOMO to my fine haired clients all the time. It’s the perfect amou…" at bounding box center [118, 386] width 190 height 29
paste input "—Heather Thorson @ht_artistry_hair Salon Bellissima | Bellingham, WA"
type input ""I recommend MOMO to my fine haired clients all the time. It’s the perfect amou…"
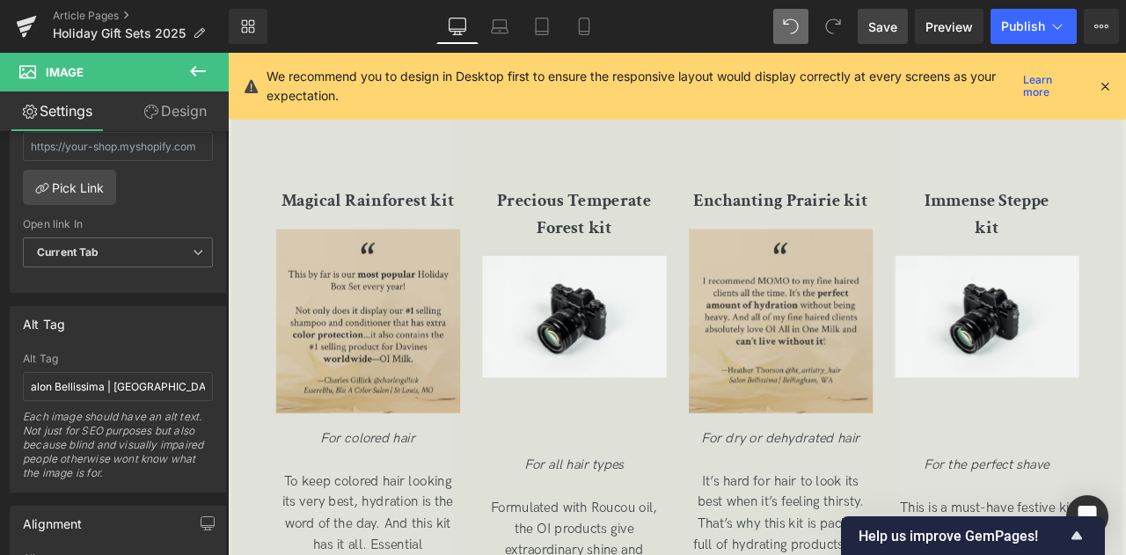
click at [884, 18] on span "Save" at bounding box center [882, 27] width 29 height 18
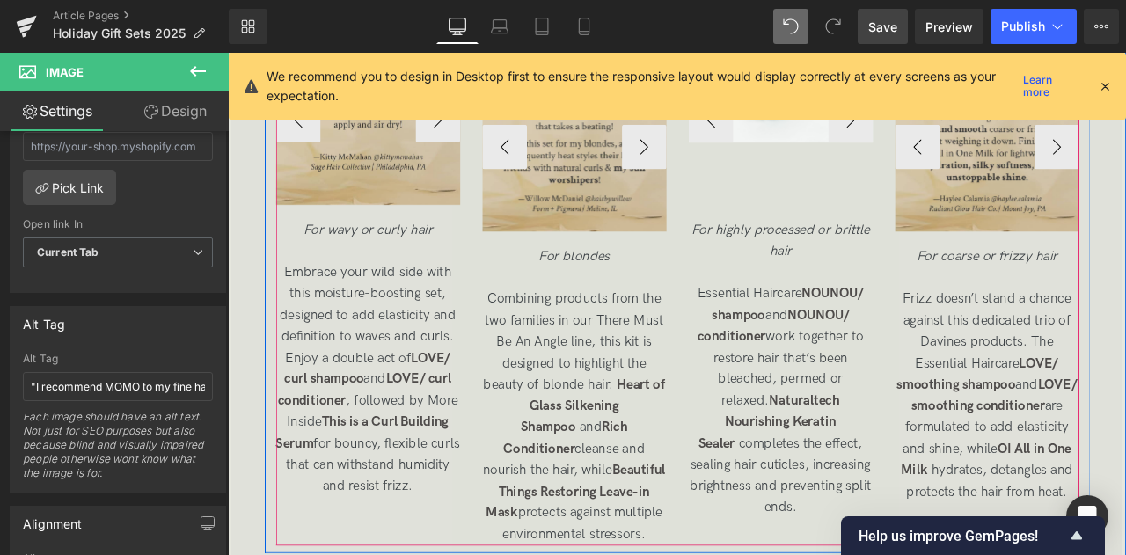
scroll to position [2992, 0]
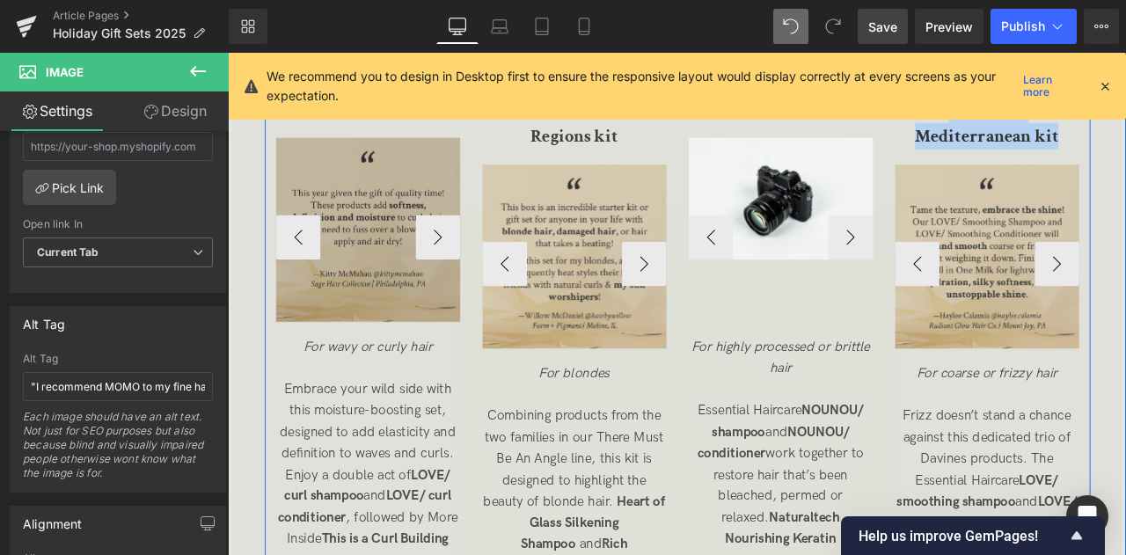
click at [482, 274] on img at bounding box center [394, 263] width 218 height 218
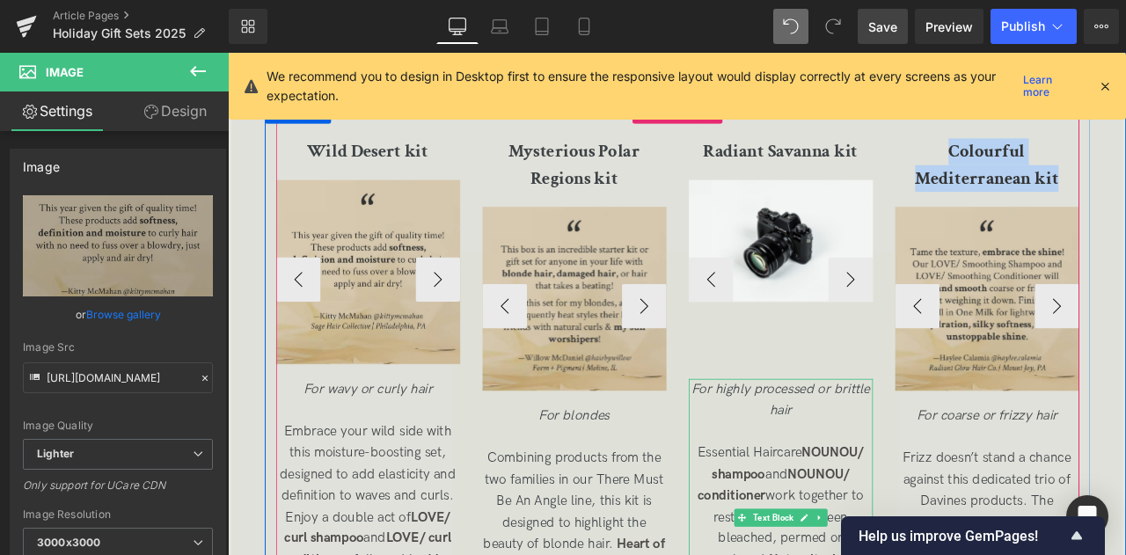
scroll to position [2931, 0]
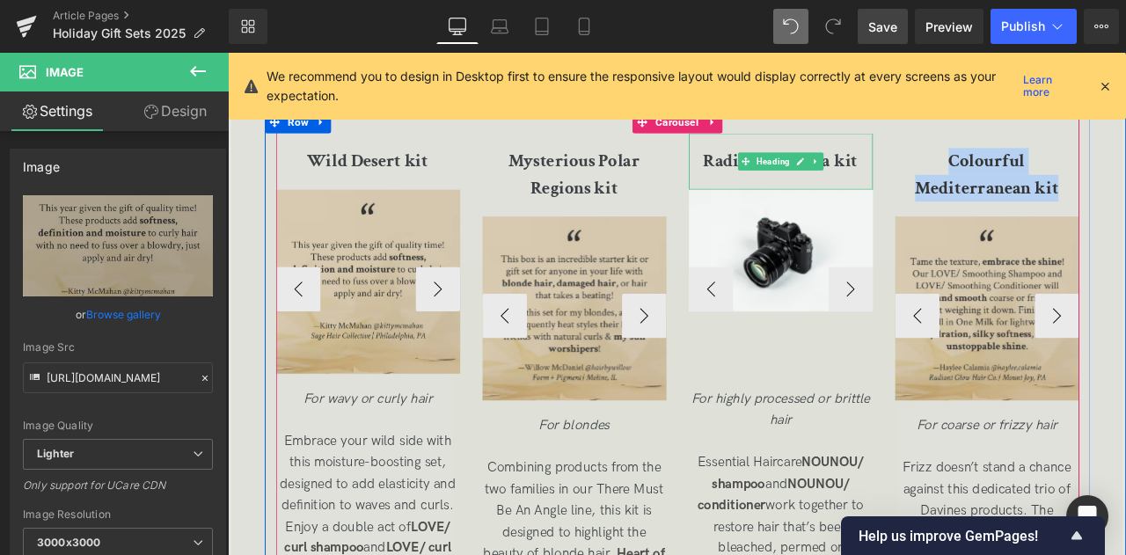
click at [823, 183] on b "Radiant Savanna kit" at bounding box center [883, 180] width 183 height 27
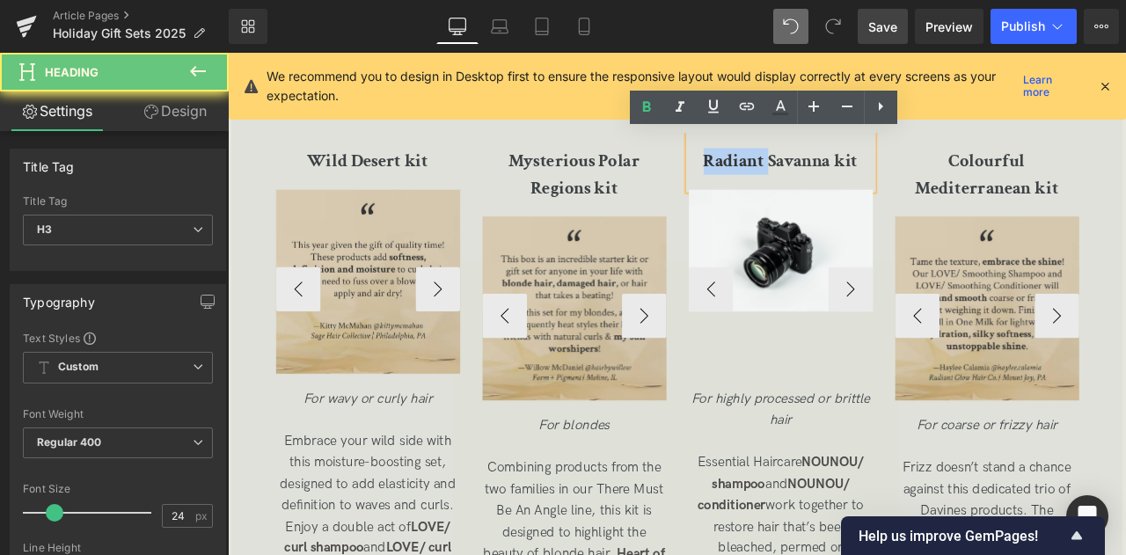
click at [823, 183] on b "Radiant Savanna kit" at bounding box center [883, 180] width 183 height 27
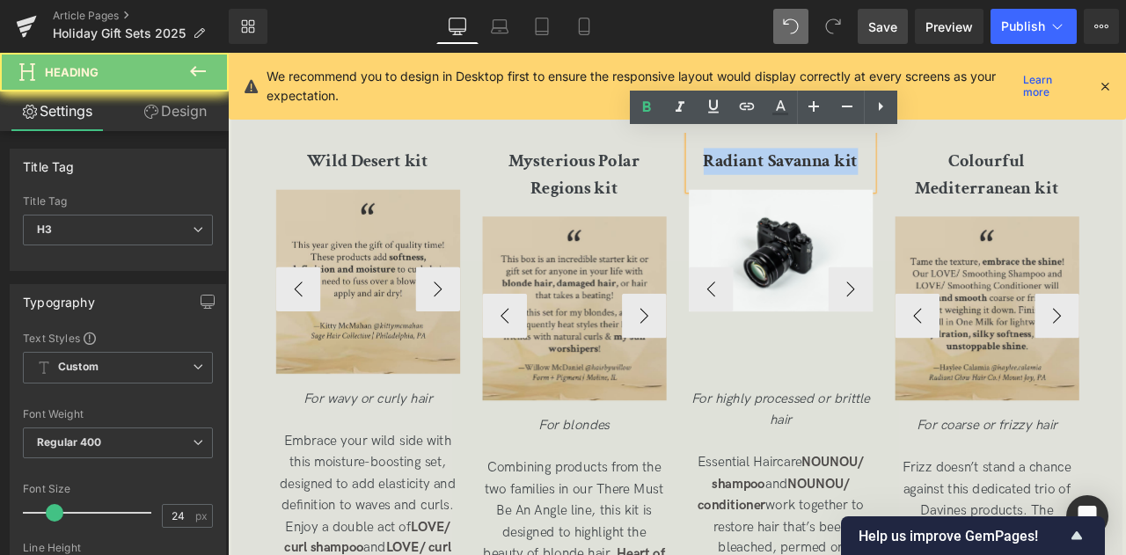
copy b "Radiant Savanna kit"
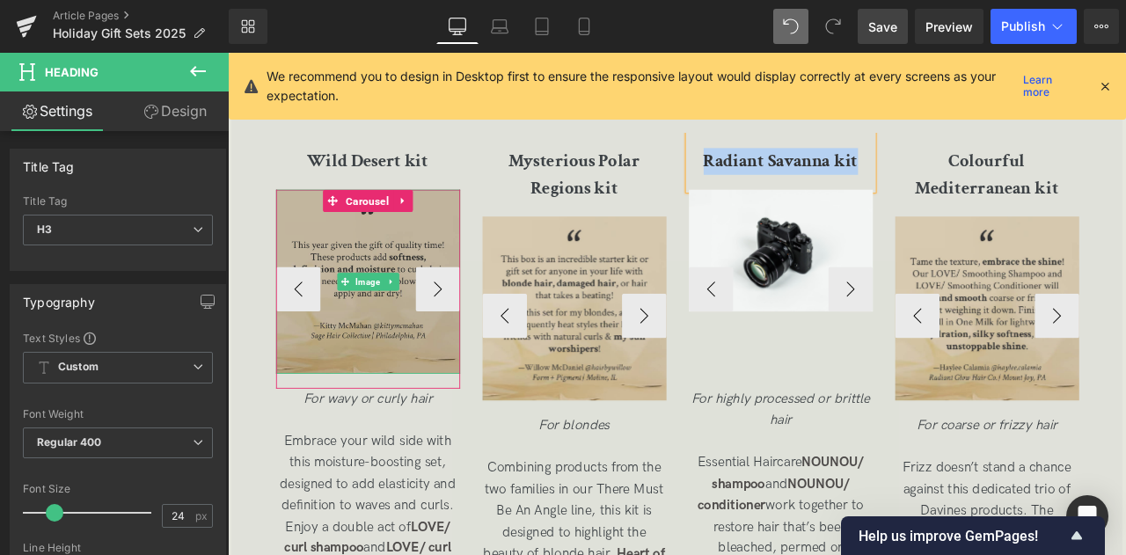
copy b "Radiant Savanna kit"
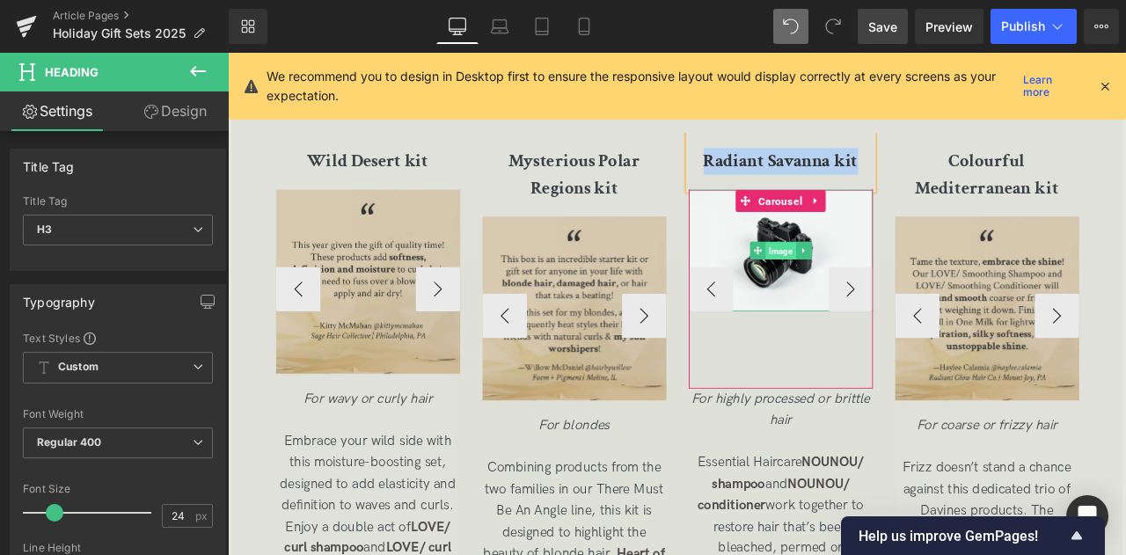
click at [878, 283] on span "Image" at bounding box center [883, 287] width 36 height 21
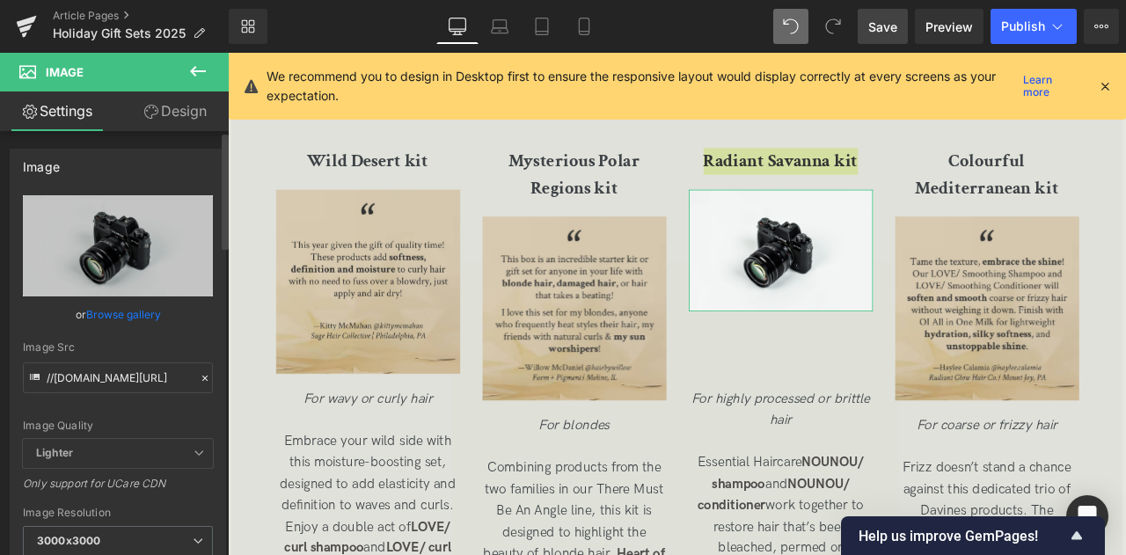
click at [102, 310] on link "Browse gallery" at bounding box center [123, 314] width 75 height 31
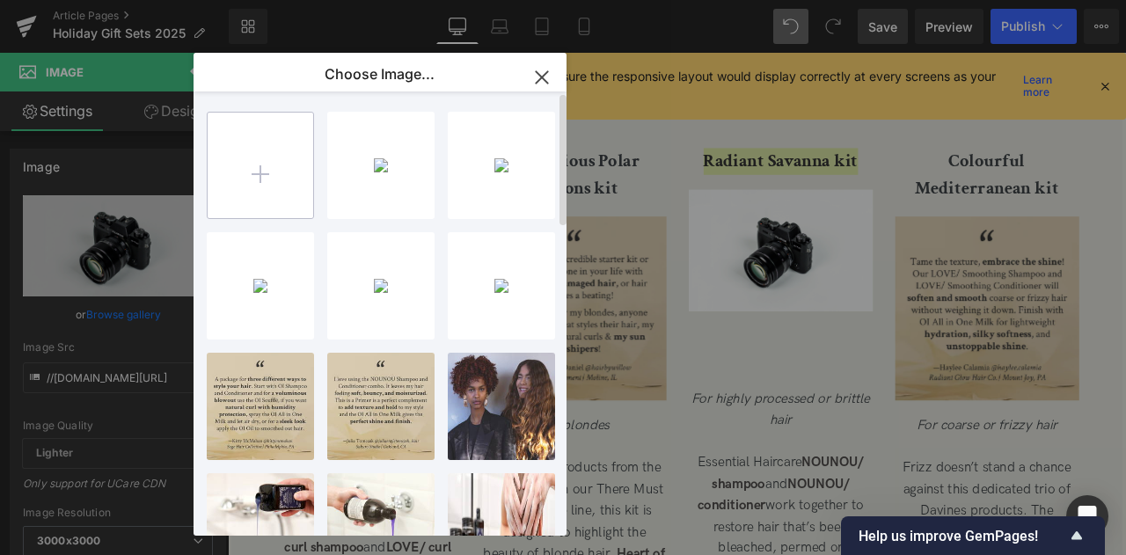
click at [220, 191] on input "file" at bounding box center [261, 166] width 106 height 106
type input "C:\fakepath\Radiant Savanna kit_square.jpg"
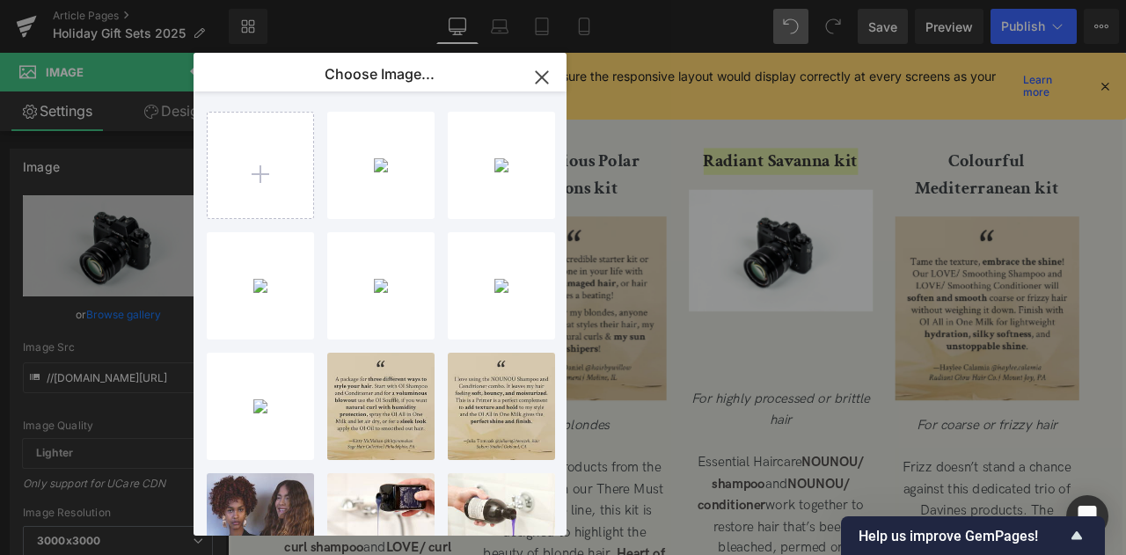
click at [128, 0] on div "Image You are previewing how the will restyle your page. You can not edit Eleme…" at bounding box center [563, 0] width 1126 height 0
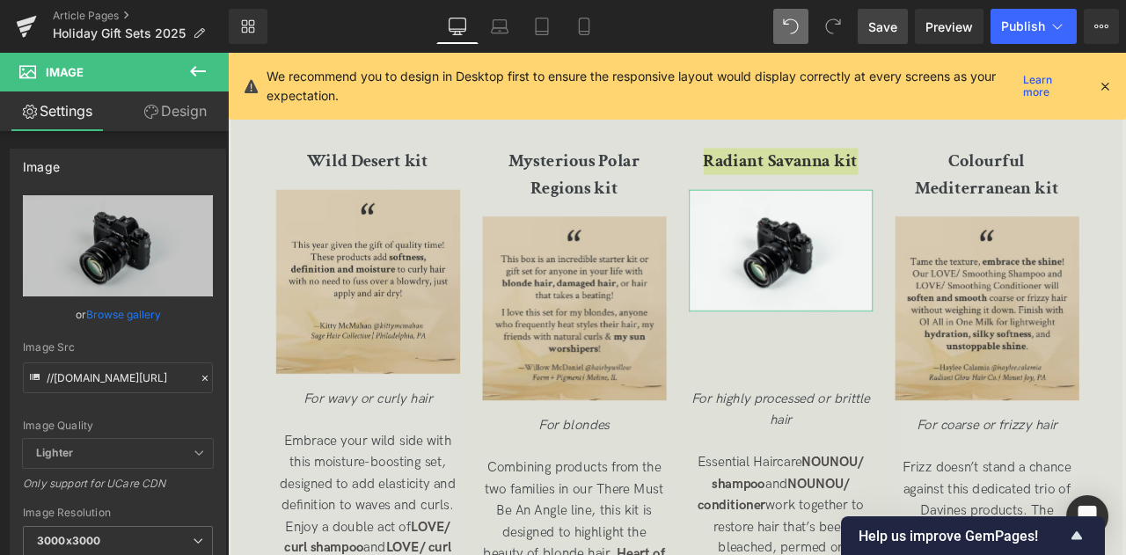
click at [128, 318] on link "Browse gallery" at bounding box center [123, 314] width 75 height 31
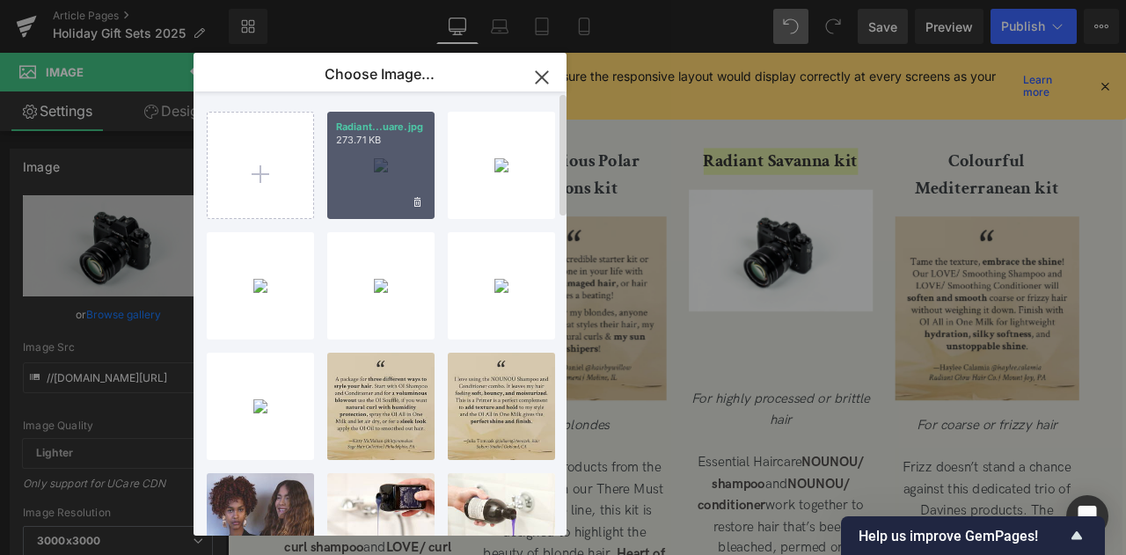
click at [342, 180] on div "Radiant...uare.jpg 273.71 KB" at bounding box center [380, 165] width 107 height 107
type input "https://ucarecdn.com/19d017b9-75e9-4195-94b2-ec25ad37a1b1/-/format/auto/-/previ…"
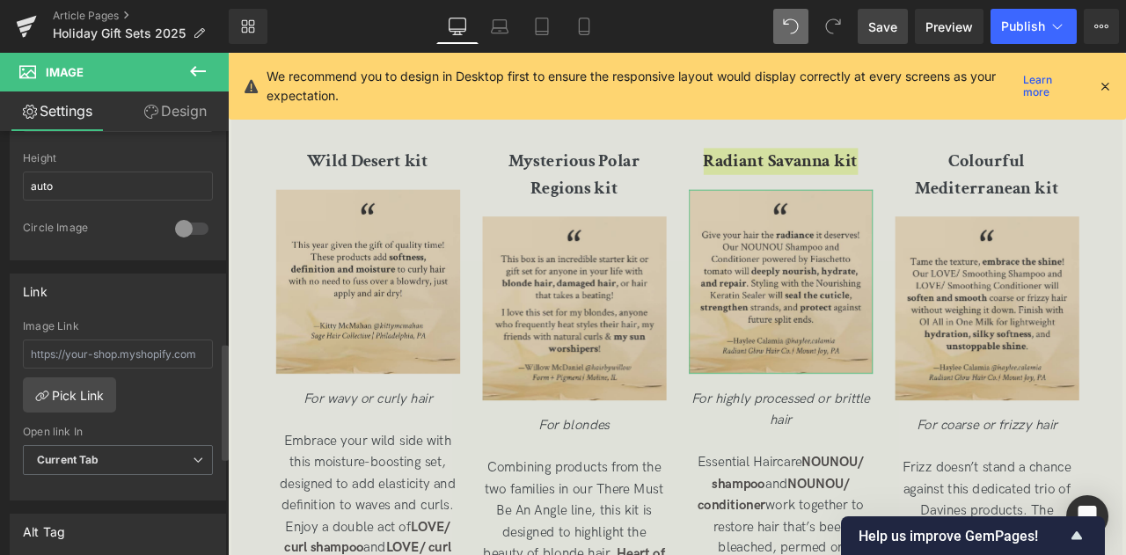
scroll to position [792, 0]
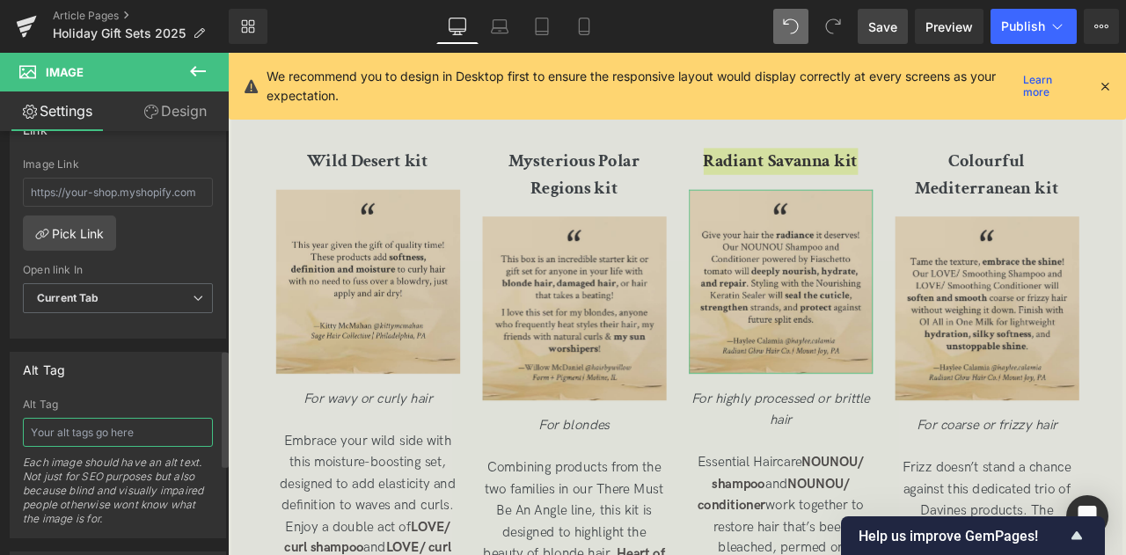
click at [83, 418] on input "text" at bounding box center [118, 432] width 190 height 29
paste input "Give your hair the radiance it deserves! Our NOUNOU Shampoo and Conditioner pow…"
click at [179, 429] on input ""Give your hair the radiance it deserves! Our NOUNOU Shampoo and Conditioner po…" at bounding box center [118, 432] width 190 height 29
paste input "—Haylee Calamia @haylee.calamia Radiant Glow Hair Co. | Mount Joy, PA"
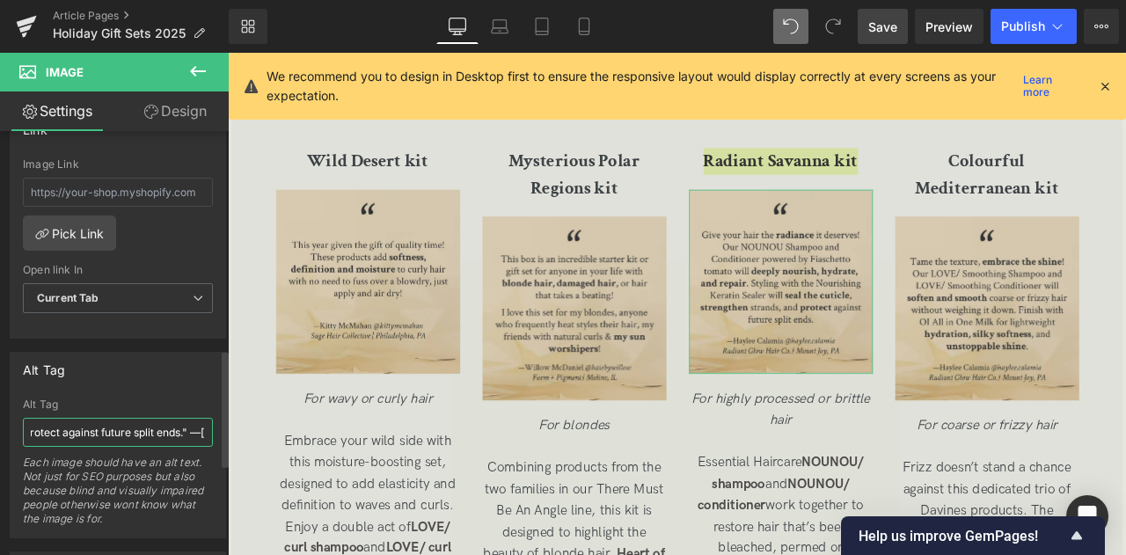
scroll to position [0, 1562]
type input ""Give your hair the radiance it deserves! Our NOUNOU Shampoo and Conditioner po…"
click at [877, 33] on span "Save" at bounding box center [882, 27] width 29 height 18
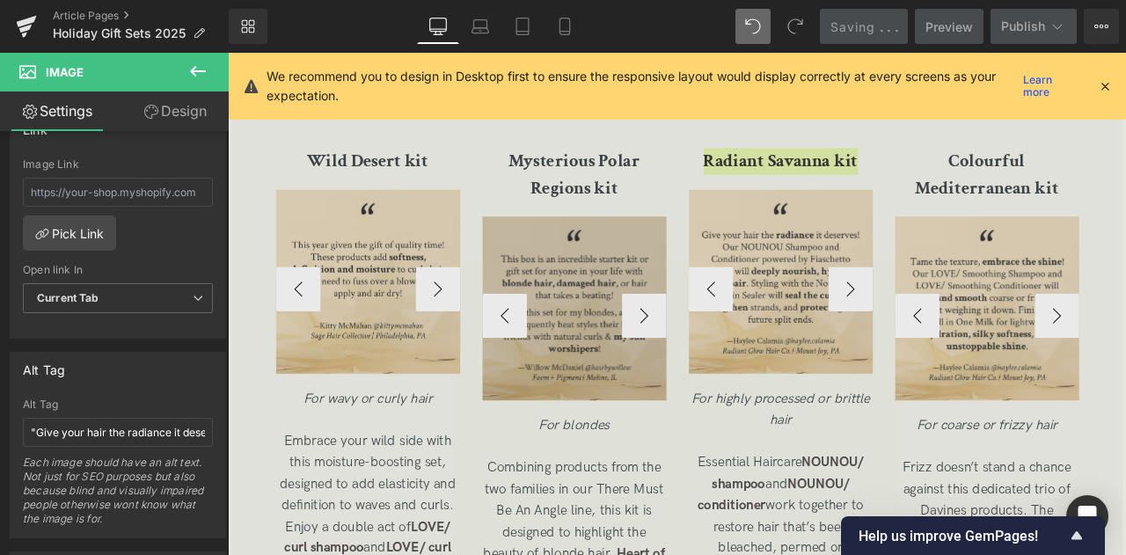
scroll to position [3683, 0]
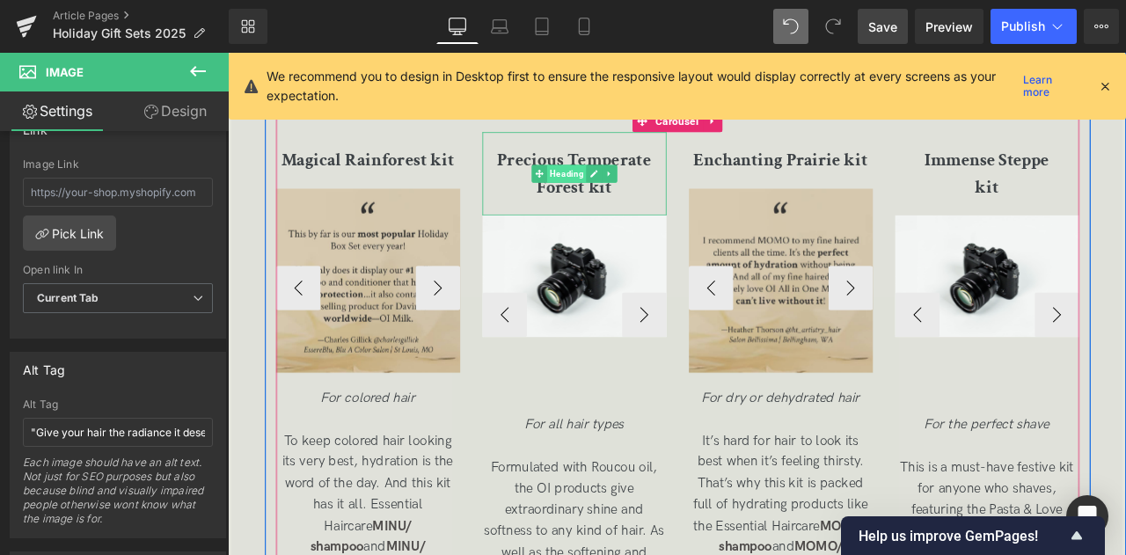
click at [611, 207] on span "Heading" at bounding box center [629, 196] width 47 height 21
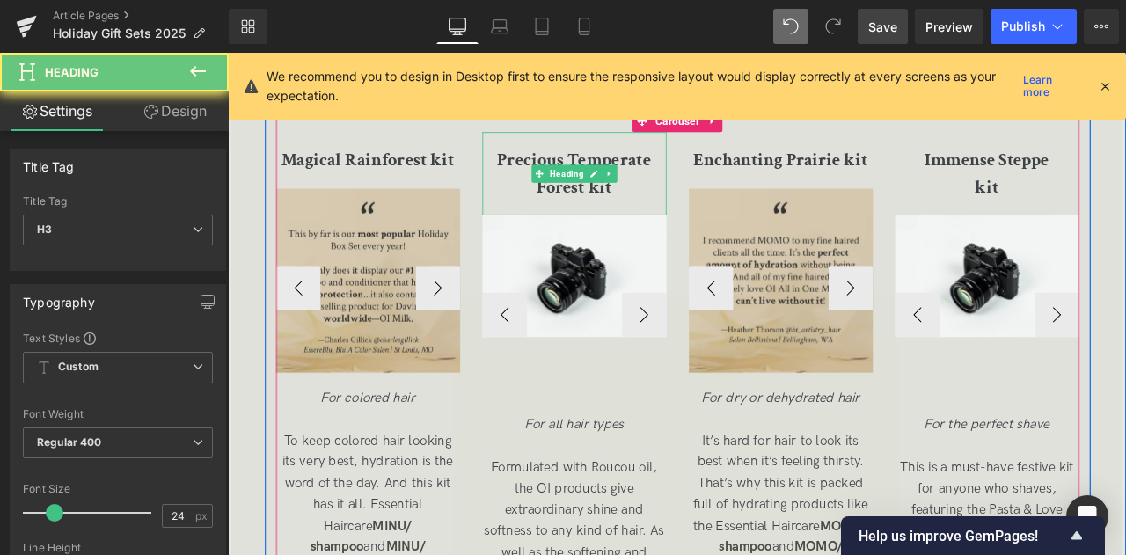
click at [612, 196] on b "Precious Temperate Forest kit" at bounding box center [638, 195] width 182 height 59
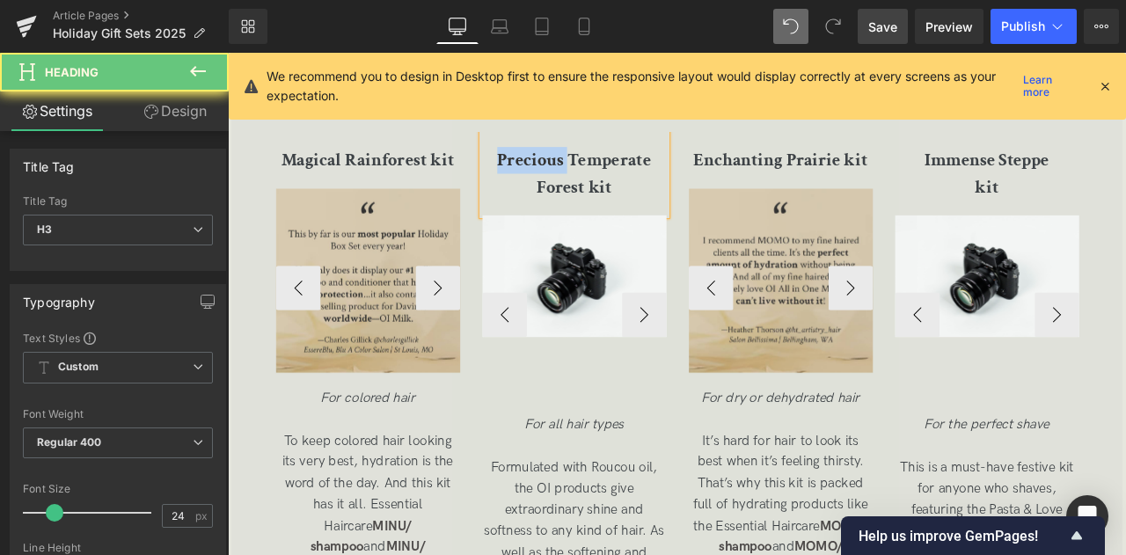
click at [612, 196] on b "Precious Temperate Forest kit" at bounding box center [638, 195] width 182 height 59
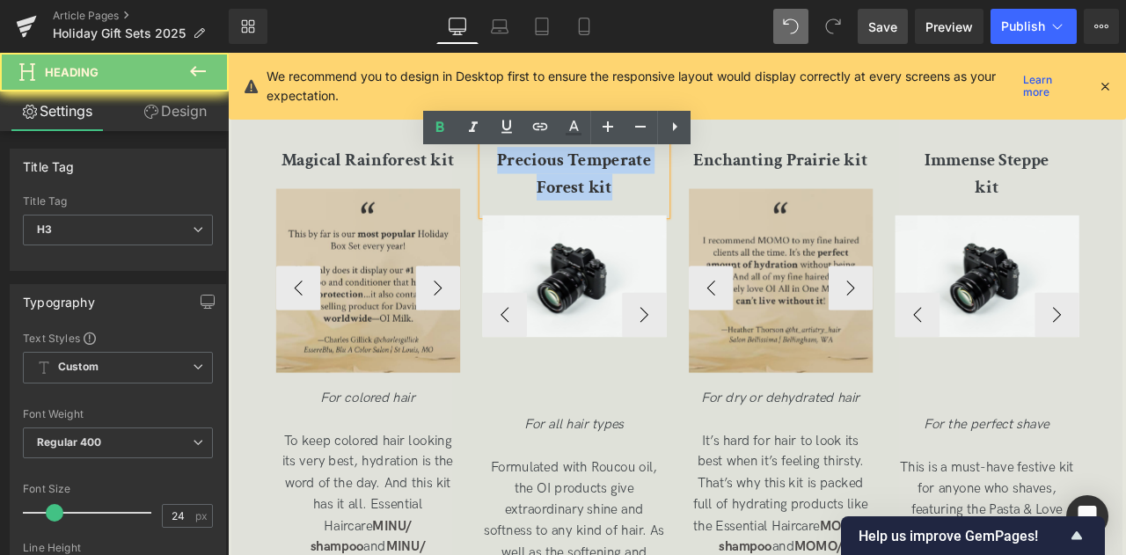
click at [612, 196] on b "Precious Temperate Forest kit" at bounding box center [638, 195] width 182 height 59
copy b "Precious Temperate Forest kit"
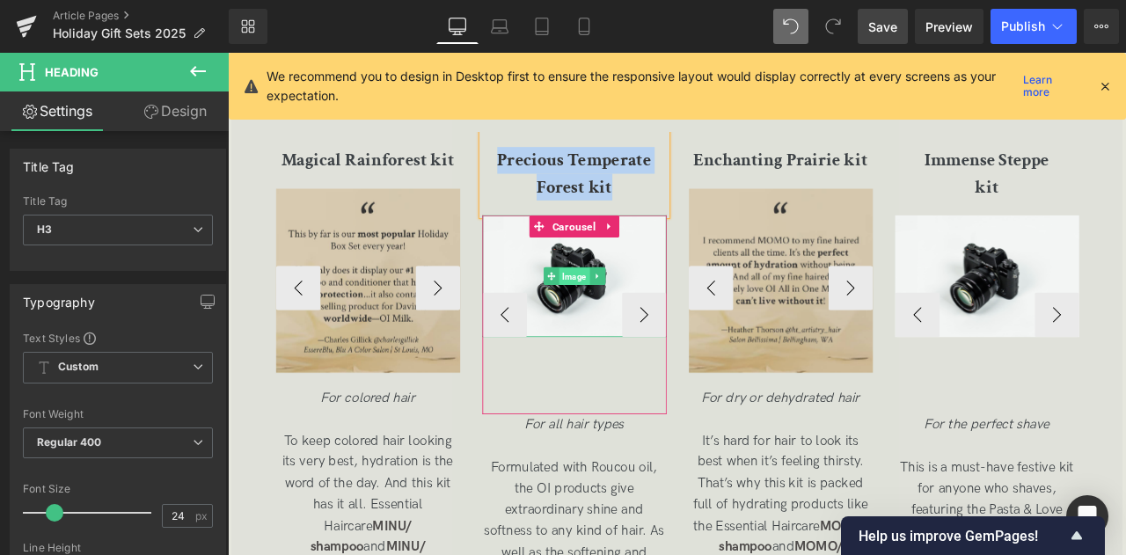
click at [633, 329] on span "Image" at bounding box center [638, 318] width 36 height 21
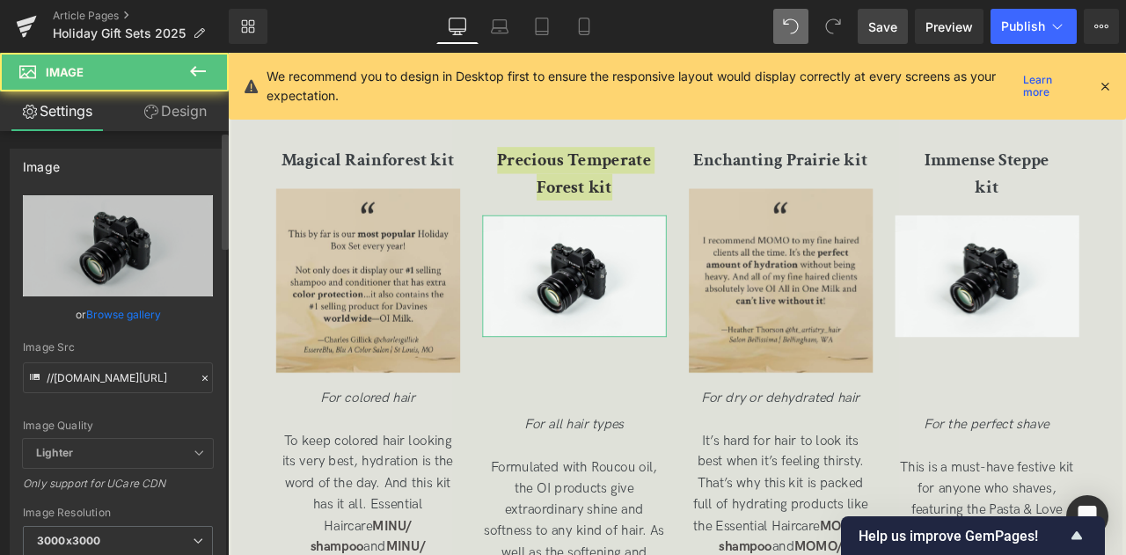
click at [100, 302] on link "Browse gallery" at bounding box center [123, 314] width 75 height 31
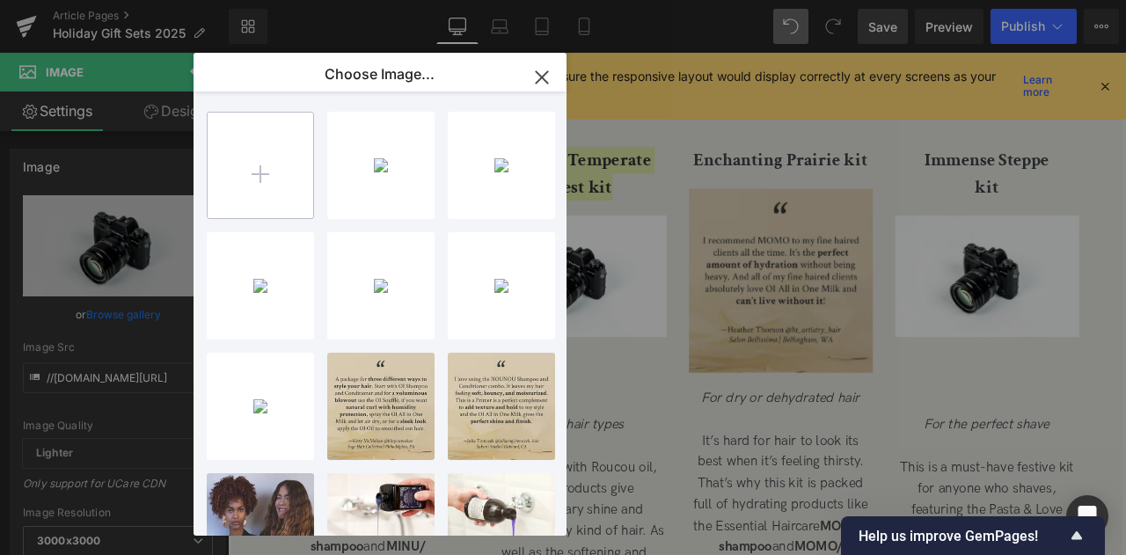
click at [253, 186] on input "file" at bounding box center [261, 166] width 106 height 106
type input "C:\fakepath\Precious Temperate Forest kit_square.jpg"
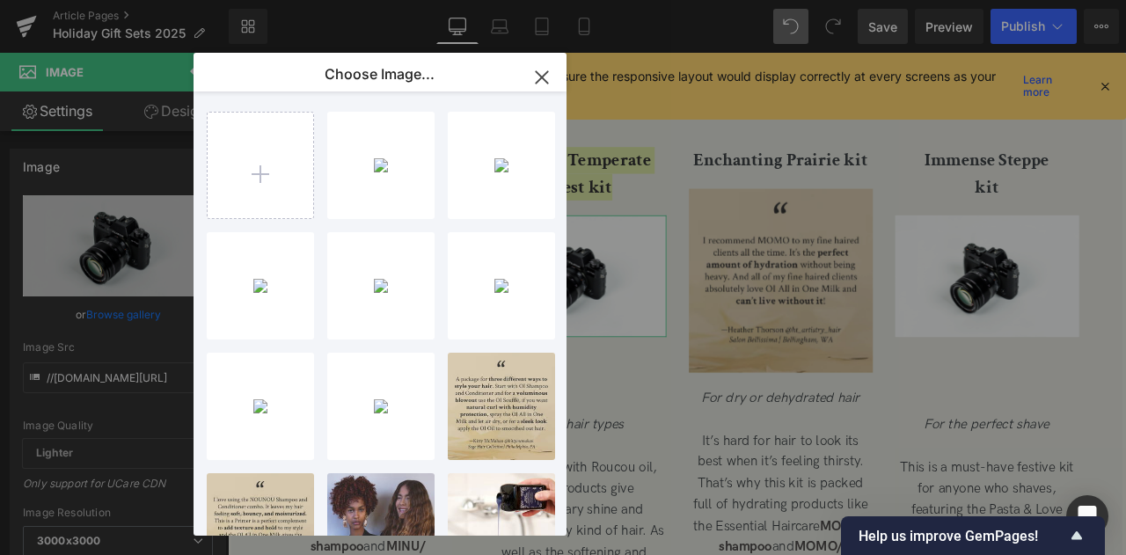
click at [106, 0] on div "Image You are previewing how the will restyle your page. You can not edit Eleme…" at bounding box center [563, 0] width 1126 height 0
click at [106, 316] on link "Browse gallery" at bounding box center [123, 314] width 75 height 31
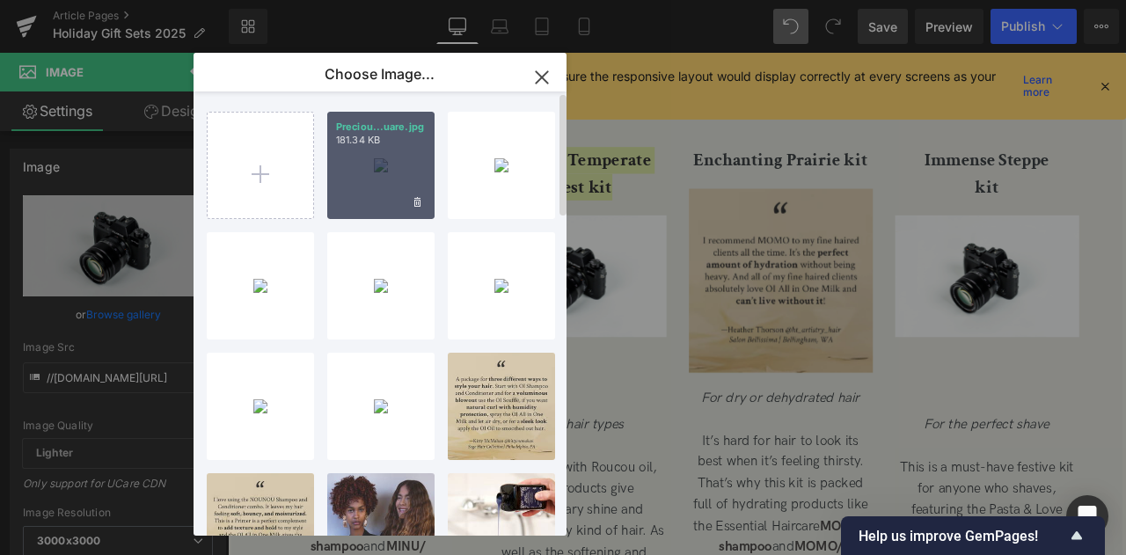
click at [385, 187] on div "Preciou...uare.jpg 181.34 KB" at bounding box center [380, 165] width 107 height 107
type input "https://ucarecdn.com/03d5a034-2d03-419e-8e83-b4970a4bc99b/-/format/auto/-/previ…"
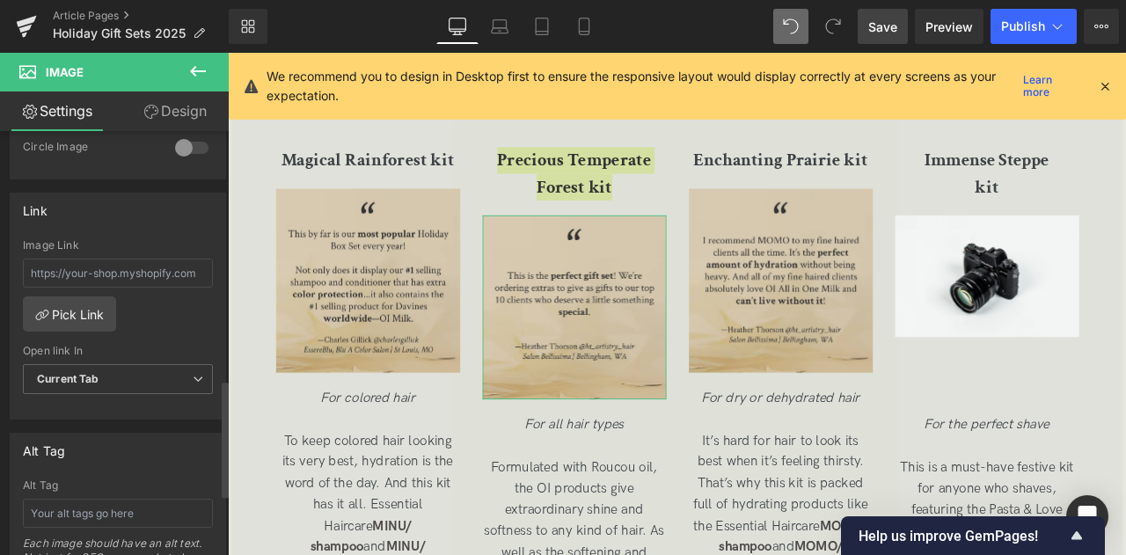
scroll to position [910, 0]
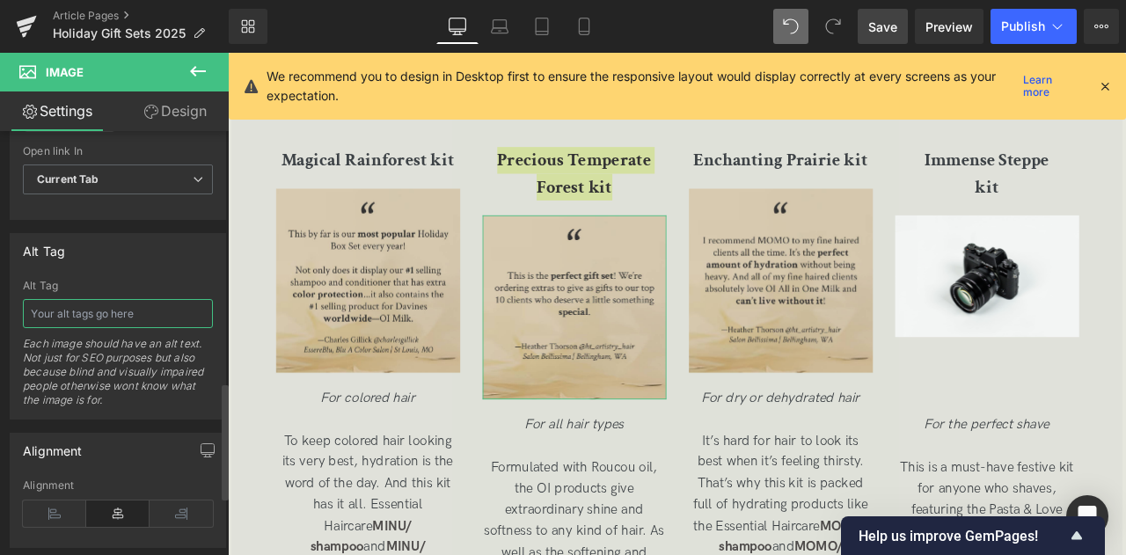
click at [88, 302] on input "text" at bounding box center [118, 313] width 190 height 29
paste input "This is the perfect gift set! We’re ordering extras to give as gifts to our top…"
click at [156, 309] on input ""This is the perfect gift set! We’re ordering extras to give as gifts to our to…" at bounding box center [118, 313] width 190 height 29
paste input "—Heather Thorson @ht_artistry_hair Salon Bellissima | Bellingham, WA"
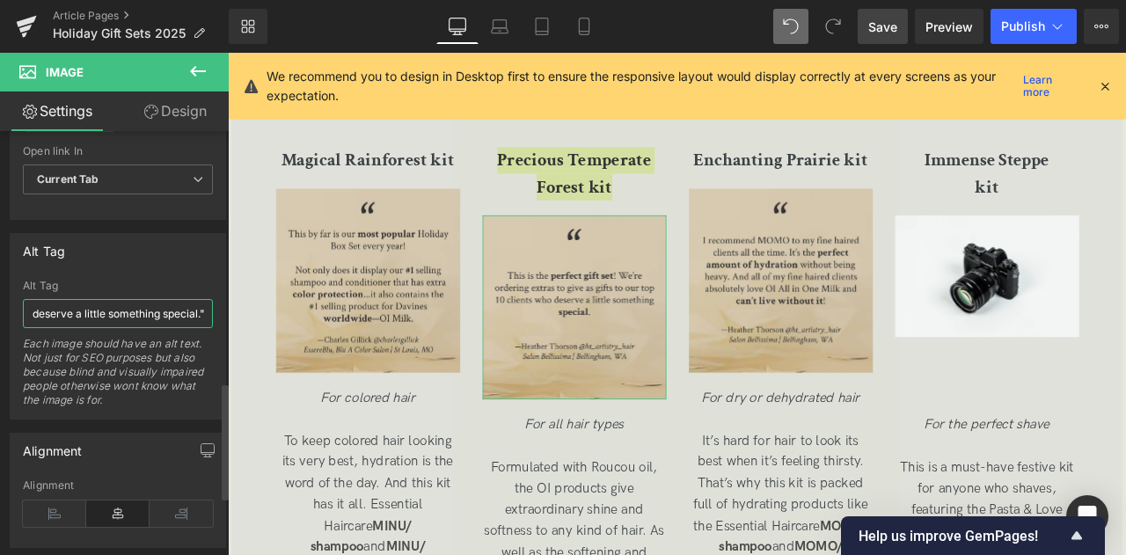
type input ""This is the perfect gift set! We’re ordering extras to give as gifts to our to…"
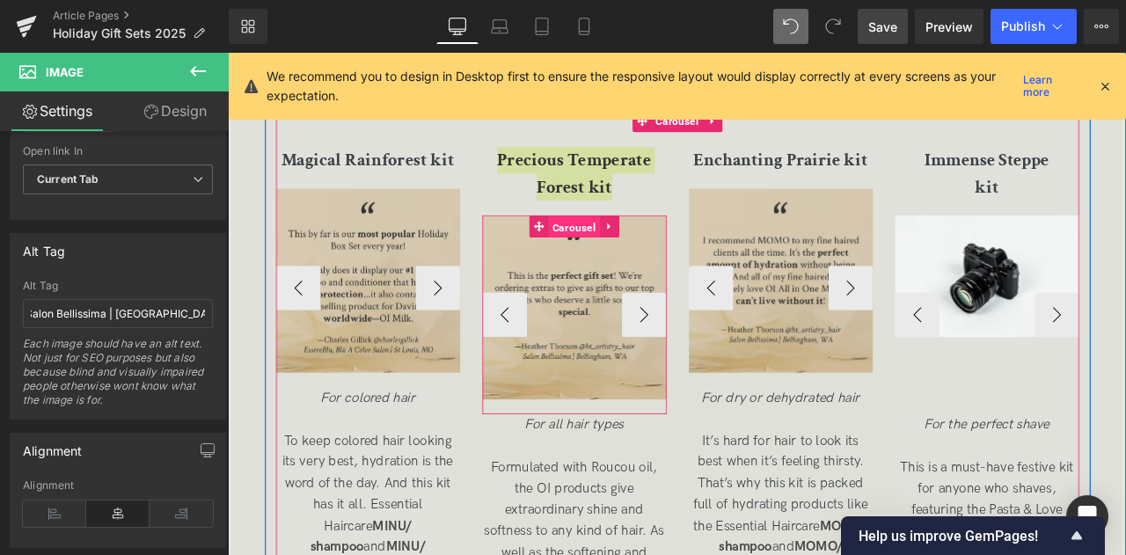
click at [643, 273] on span "Carousel" at bounding box center [638, 259] width 61 height 26
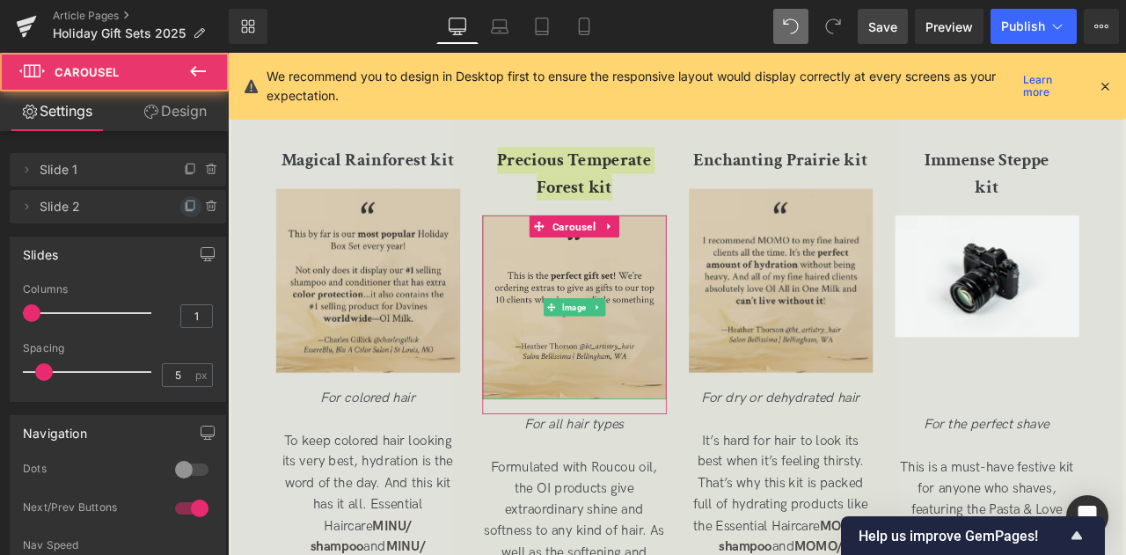
click at [184, 204] on icon at bounding box center [191, 207] width 14 height 14
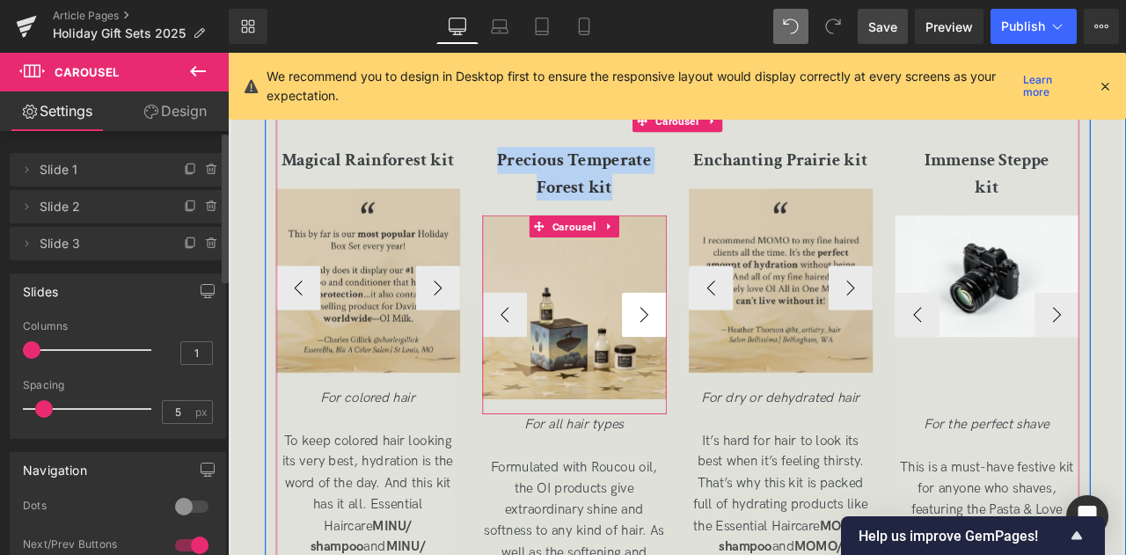
click at [706, 390] on button "›" at bounding box center [721, 363] width 53 height 53
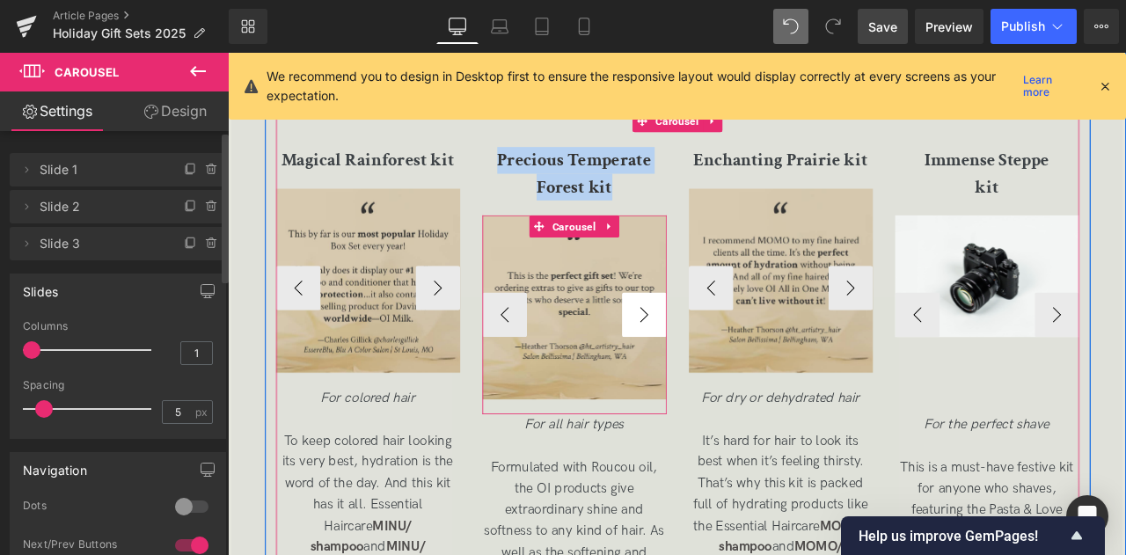
click at [706, 390] on button "›" at bounding box center [721, 363] width 53 height 53
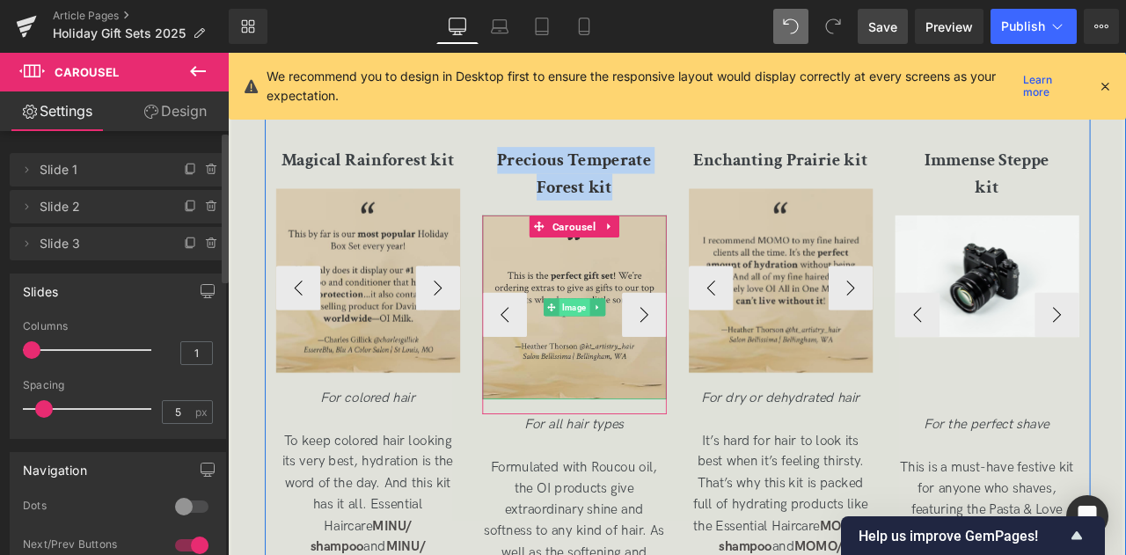
click at [640, 365] on span "Image" at bounding box center [638, 354] width 36 height 21
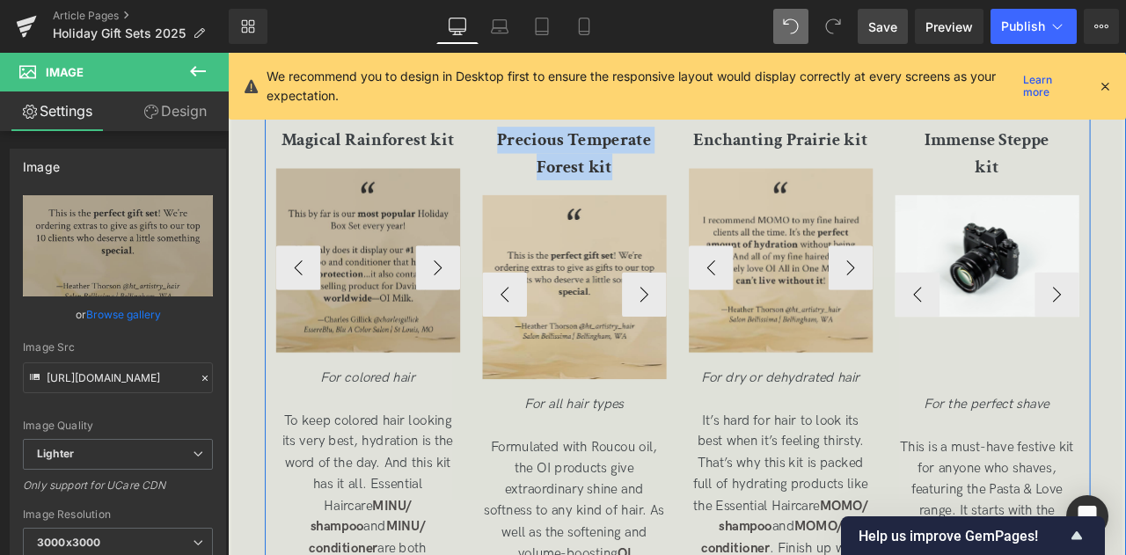
scroll to position [3705, 0]
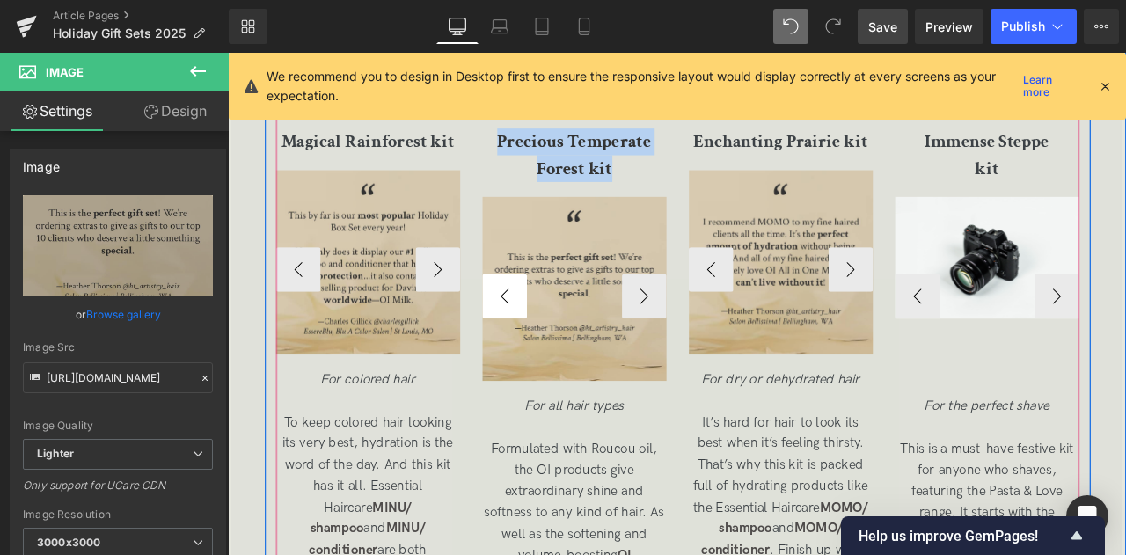
click at [529, 355] on div "Image Image Image ‹ › Carousel" at bounding box center [638, 341] width 218 height 236
click at [532, 356] on button "‹" at bounding box center [555, 341] width 53 height 53
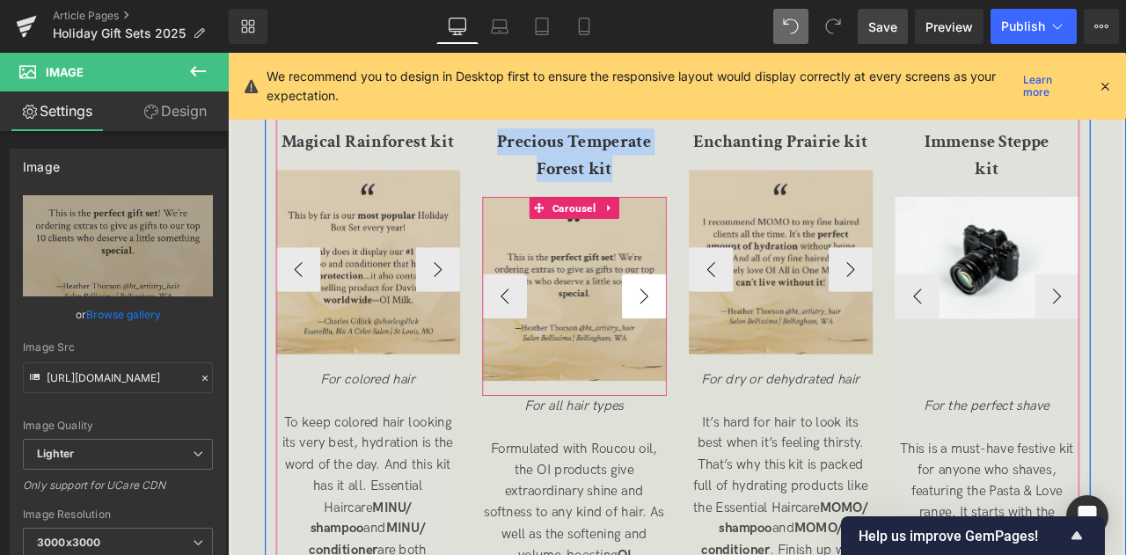
click at [706, 365] on button "›" at bounding box center [721, 341] width 53 height 53
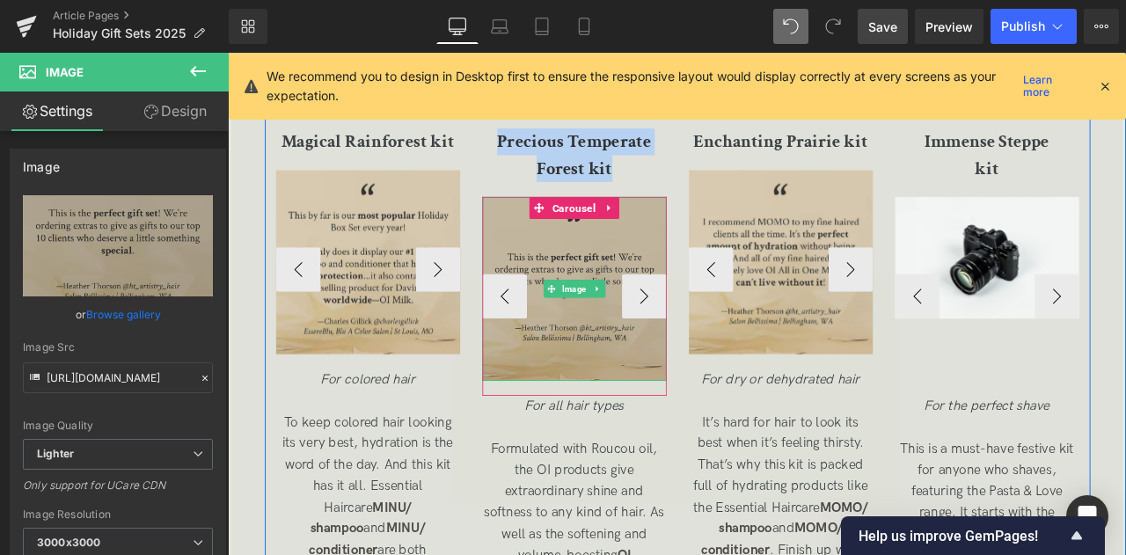
click at [625, 371] on img at bounding box center [638, 332] width 218 height 218
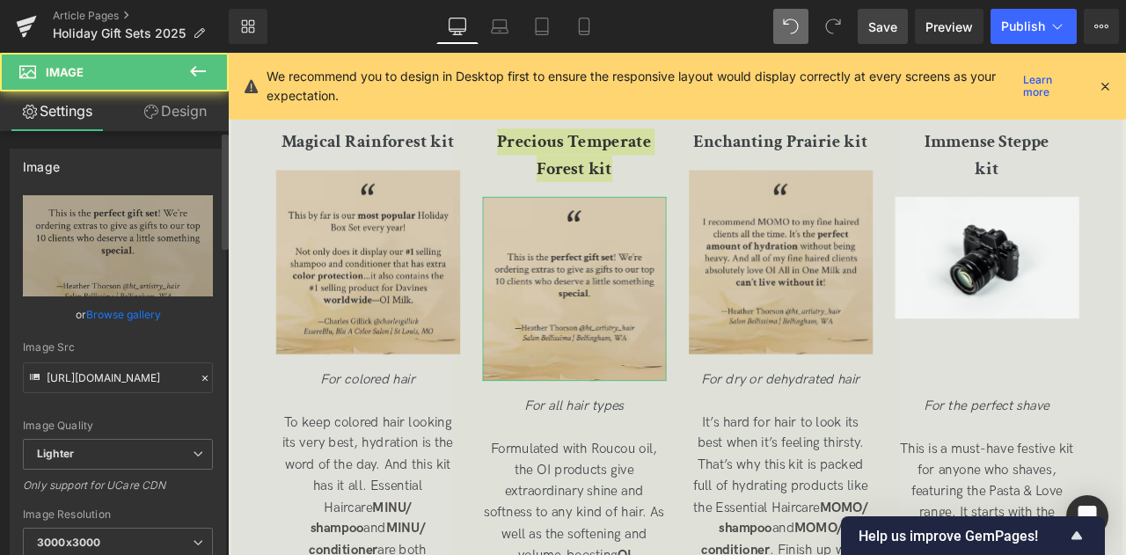
click at [115, 307] on link "Browse gallery" at bounding box center [123, 314] width 75 height 31
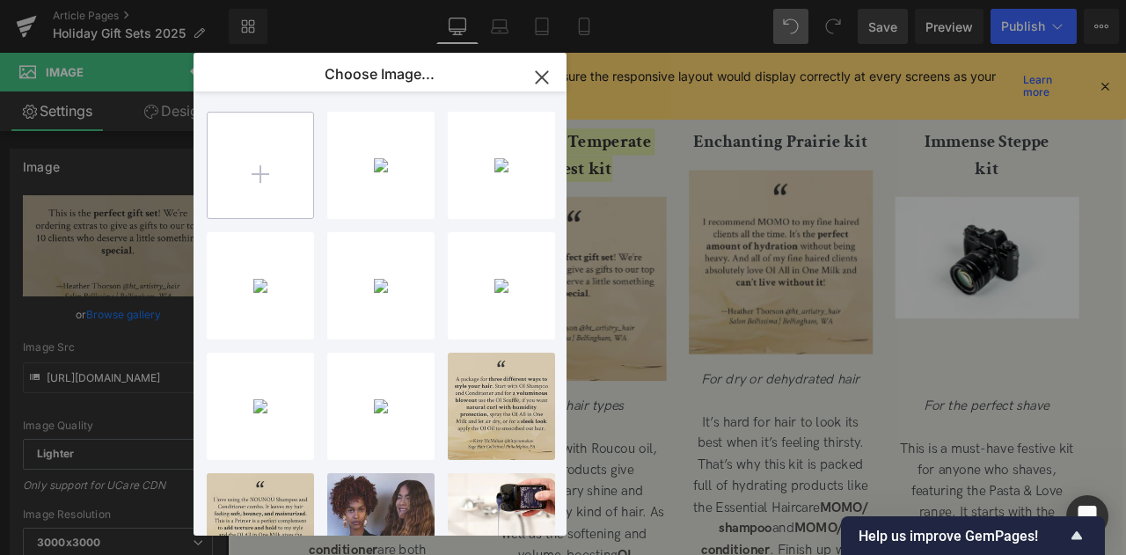
click at [282, 164] on input "file" at bounding box center [261, 166] width 106 height 106
type input "C:\fakepath\Precious Temperate Forest kit 2_square.jpg"
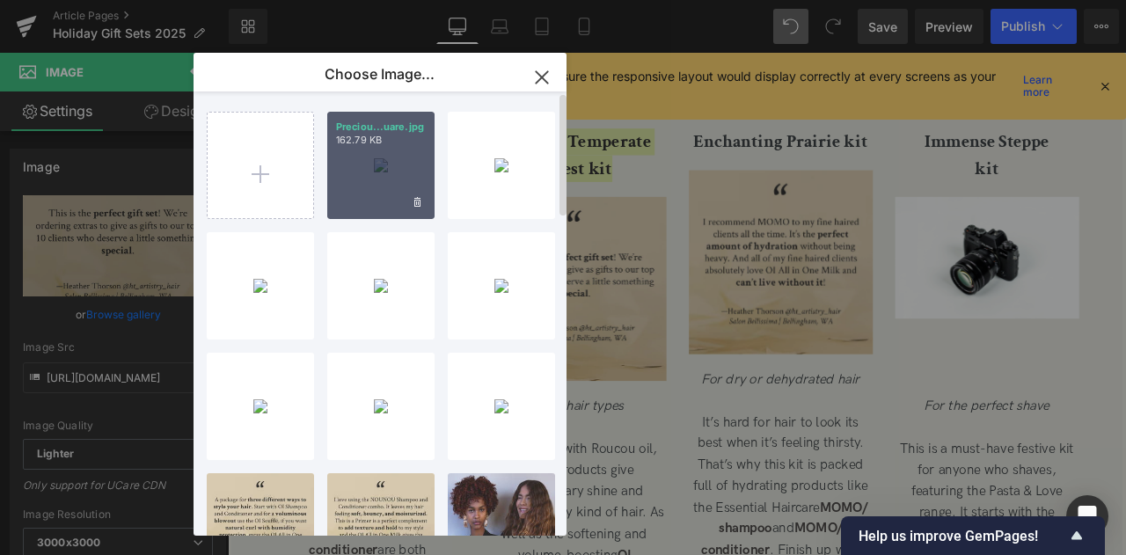
click at [375, 194] on div "Preciou...uare.jpg 162.79 KB" at bounding box center [380, 165] width 107 height 107
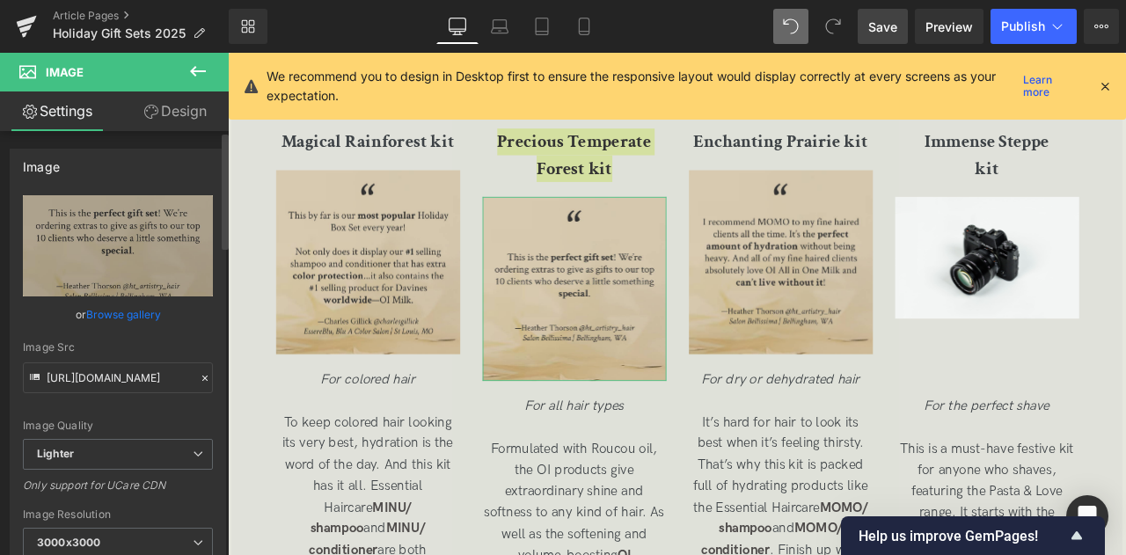
click at [147, 321] on link "Browse gallery" at bounding box center [123, 314] width 75 height 31
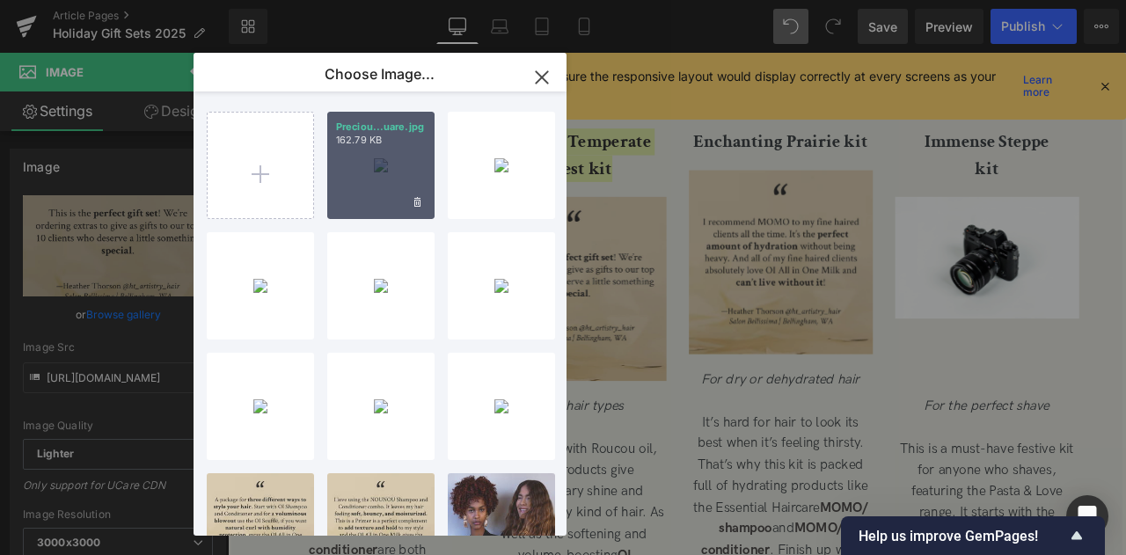
click at [369, 186] on div "Preciou...uare.jpg 162.79 KB" at bounding box center [380, 165] width 107 height 107
type input "https://ucarecdn.com/565d2094-f9fe-45d3-b9cf-18f3e600c10f/-/format/auto/-/previ…"
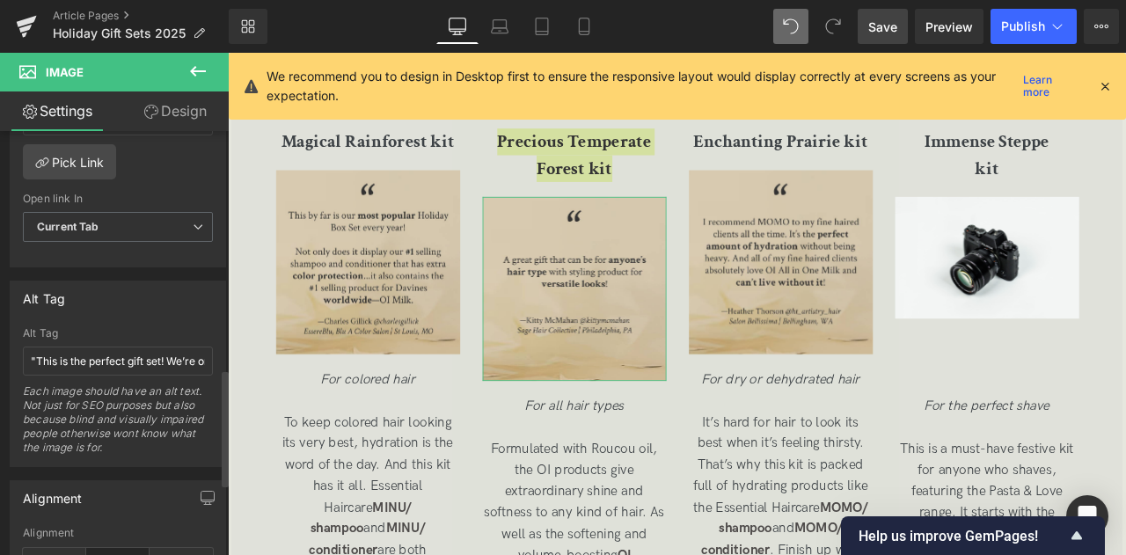
scroll to position [864, 0]
click at [91, 349] on input ""This is the perfect gift set! We’re ordering extras to give as gifts to our to…" at bounding box center [118, 360] width 190 height 29
paste input "A great gift that can be for anyone’s hair type with styling product for versat…"
click at [161, 353] on input ""A great gift that can be for anyone’s hair type with styling product for versa…" at bounding box center [118, 360] width 190 height 29
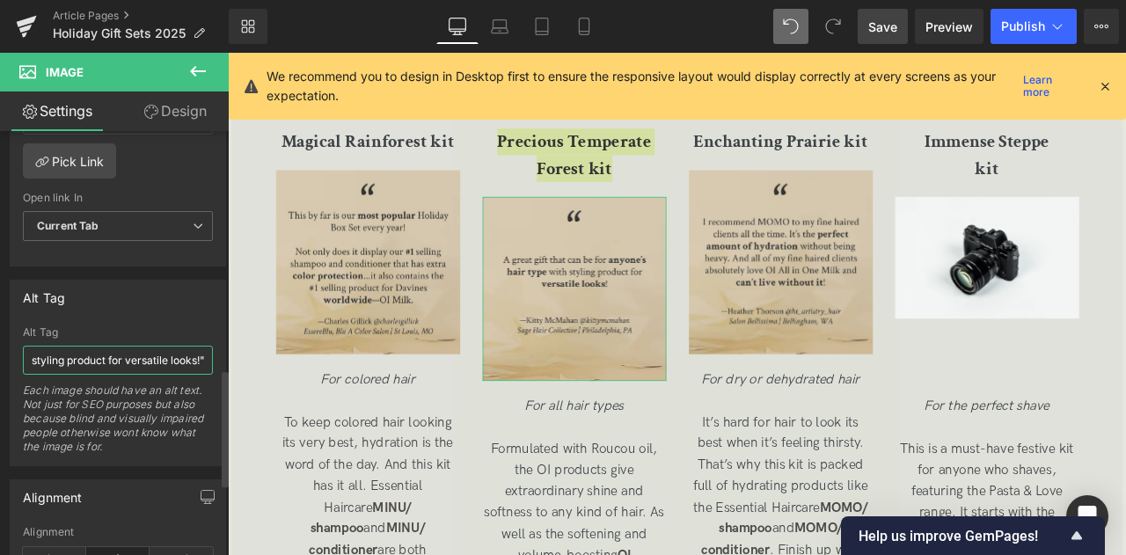
paste input "—Kitty McMahan @kittymcmahan Sage Hair Collective | Philadelphia, PA"
type input ""A great gift that can be for anyone’s hair type with styling product for versa…"
click at [880, 40] on link "Save" at bounding box center [883, 26] width 50 height 35
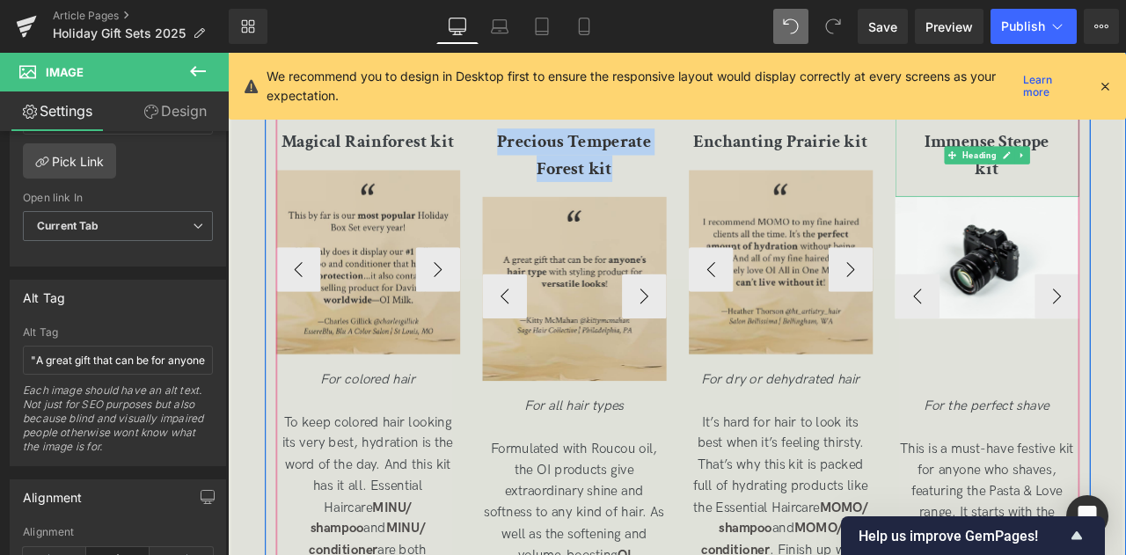
click at [1069, 172] on b "Immense Steppe" at bounding box center [1128, 157] width 148 height 27
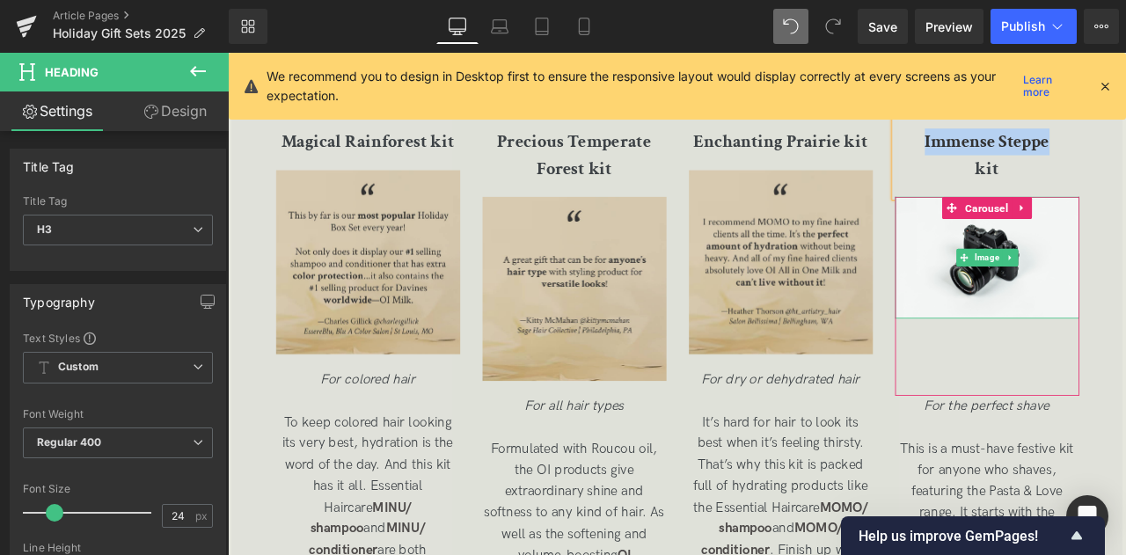
click at [1116, 306] on span "Image" at bounding box center [1127, 295] width 36 height 21
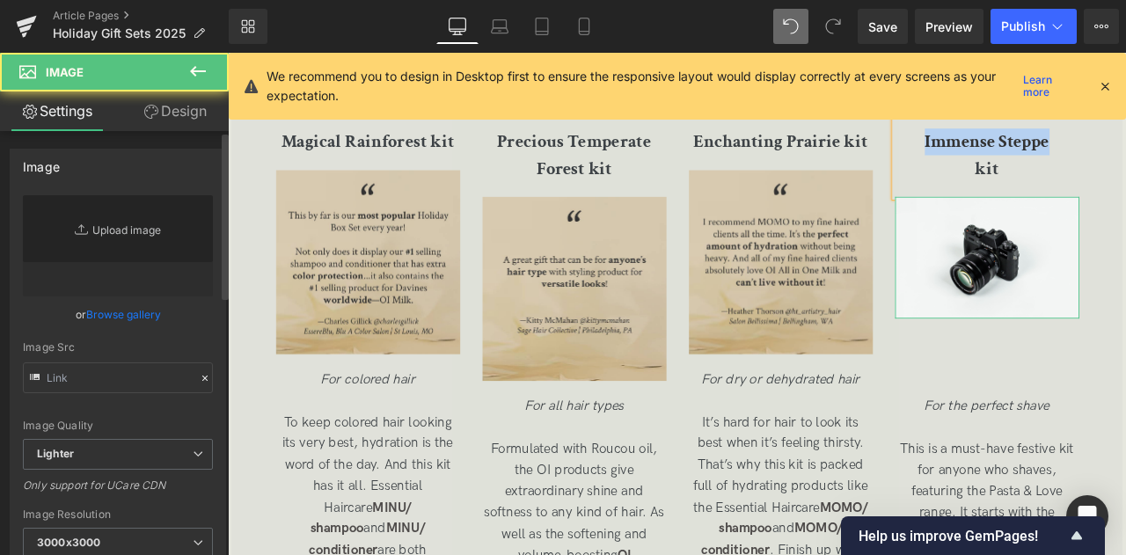
type input "//d1um8515vdn9kb.cloudfront.net/images/parallax.jpg"
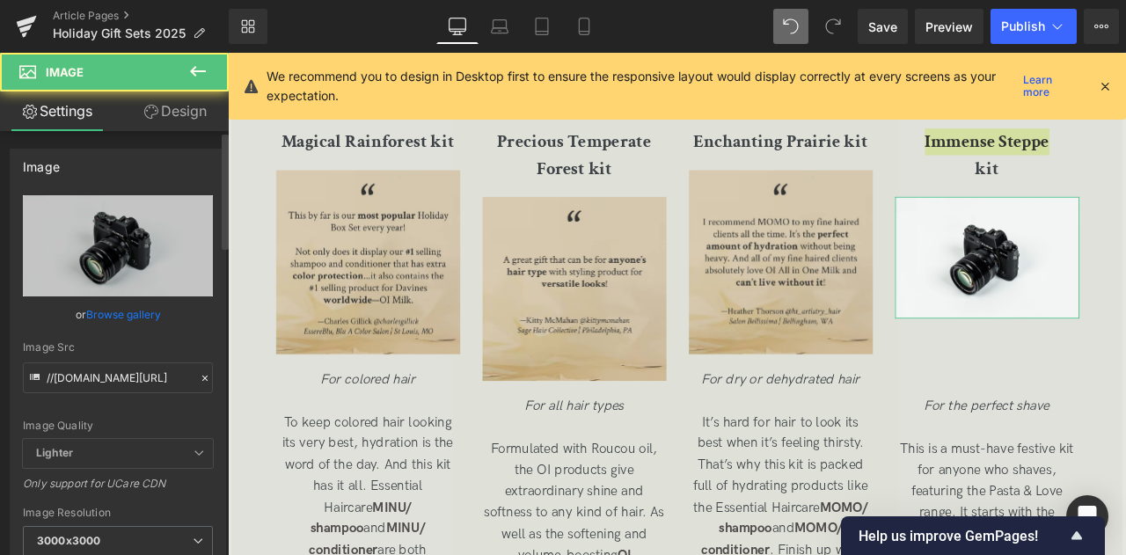
click at [127, 301] on link "Browse gallery" at bounding box center [123, 314] width 75 height 31
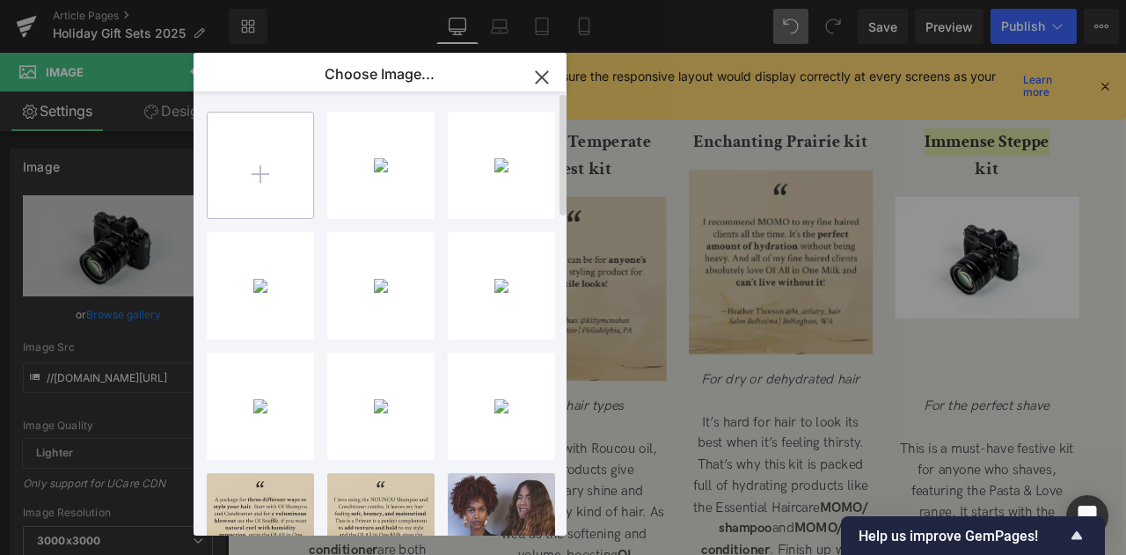
click at [279, 177] on input "file" at bounding box center [261, 166] width 106 height 106
type input "C:\fakepath\Immense Steppe kit_square.jpg"
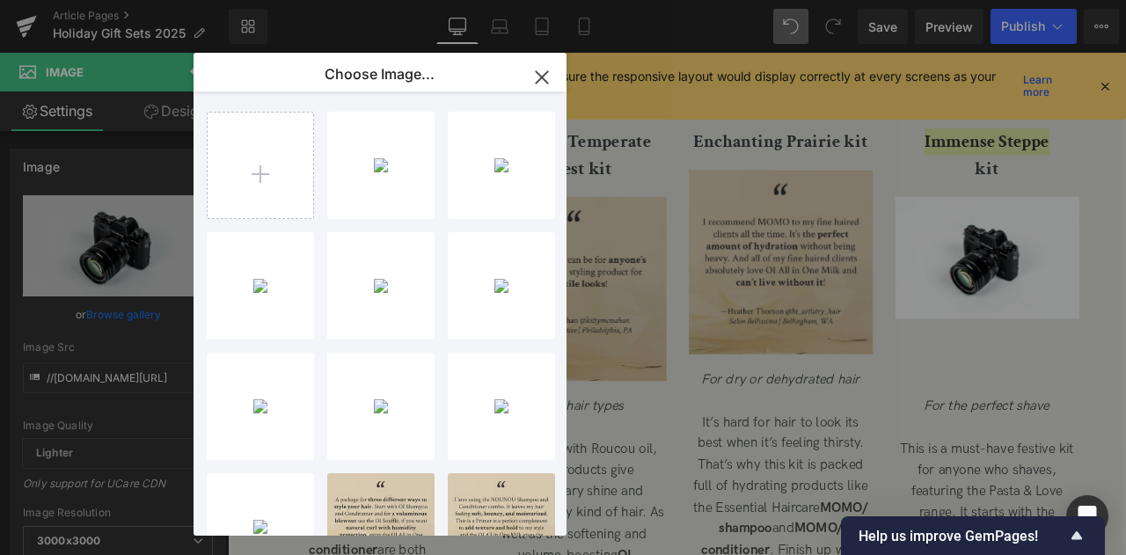
click at [132, 0] on div "Image You are previewing how the will restyle your page. You can not edit Eleme…" at bounding box center [563, 0] width 1126 height 0
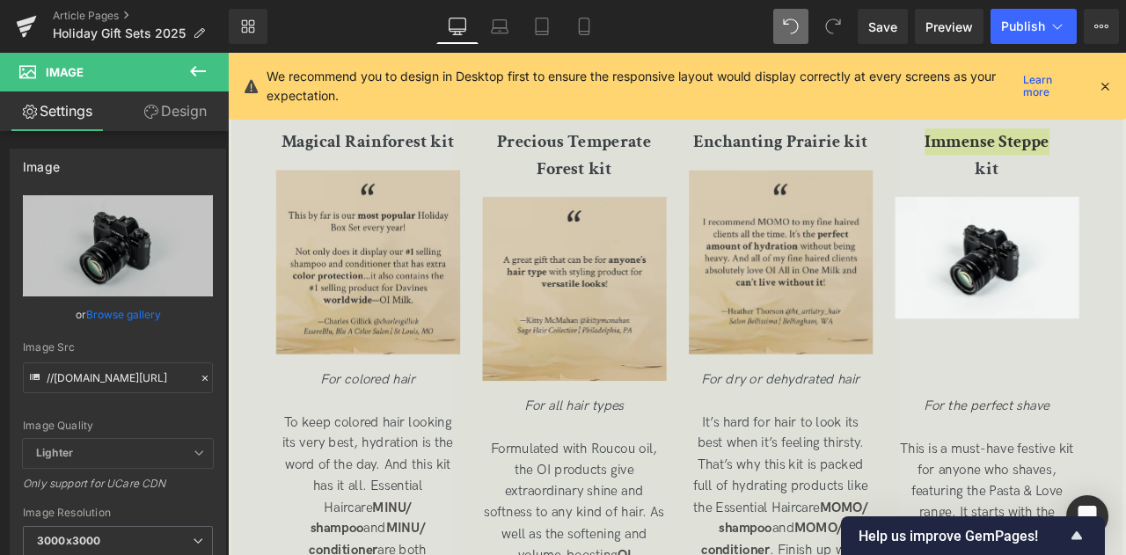
click at [132, 316] on link "Browse gallery" at bounding box center [123, 314] width 75 height 31
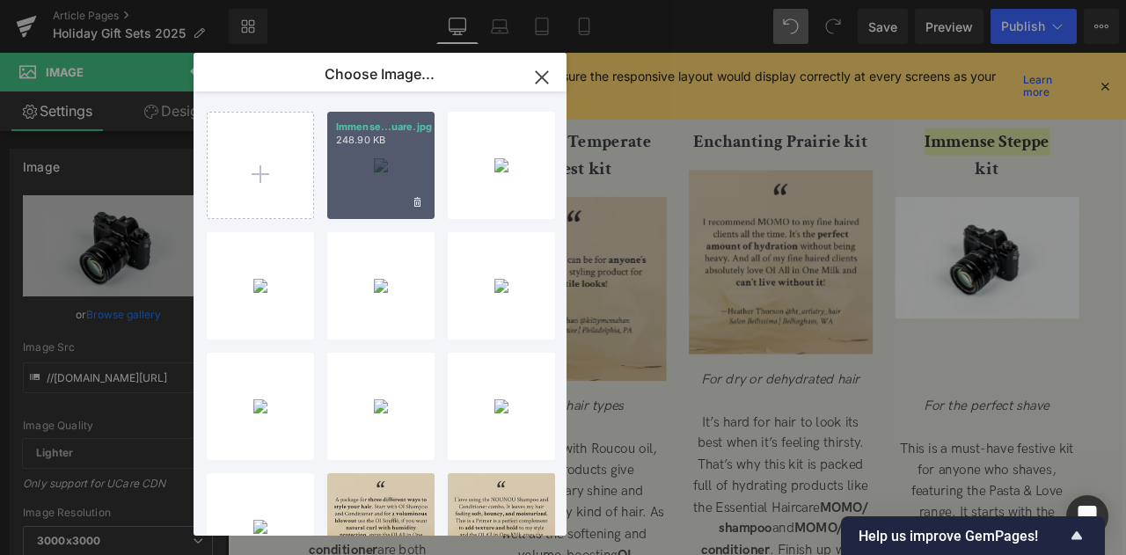
click at [376, 181] on div "Immense...uare.jpg 248.90 KB" at bounding box center [380, 165] width 107 height 107
type input "https://ucarecdn.com/0d368dc8-3c8e-4001-9e09-56c4cc3afc6d/-/format/auto/-/previ…"
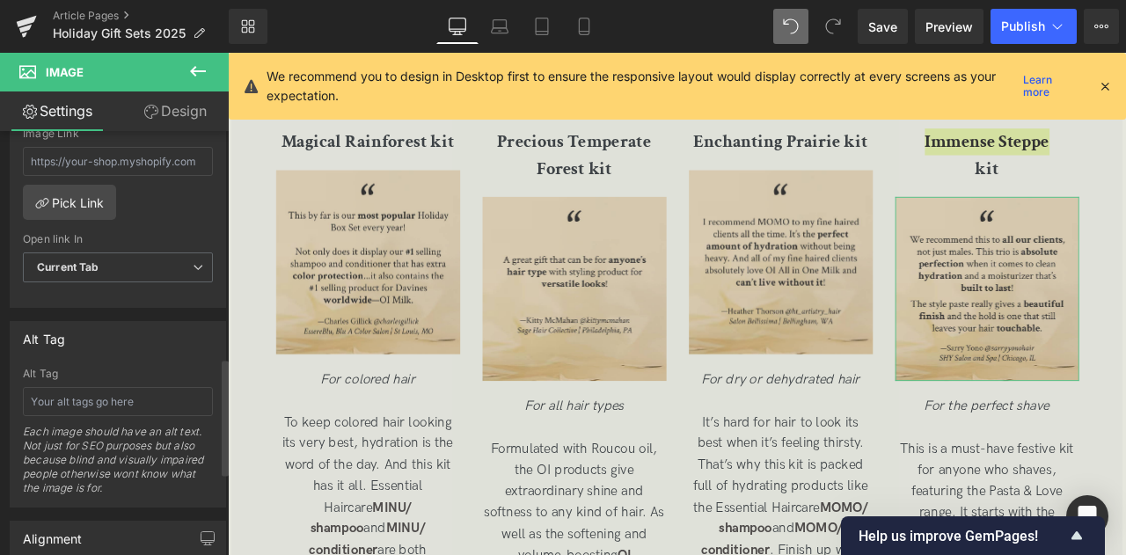
scroll to position [823, 0]
click at [106, 386] on input "text" at bounding box center [118, 400] width 190 height 29
paste input "We recommend this to all our clients, not just males. This trio is absolute per…"
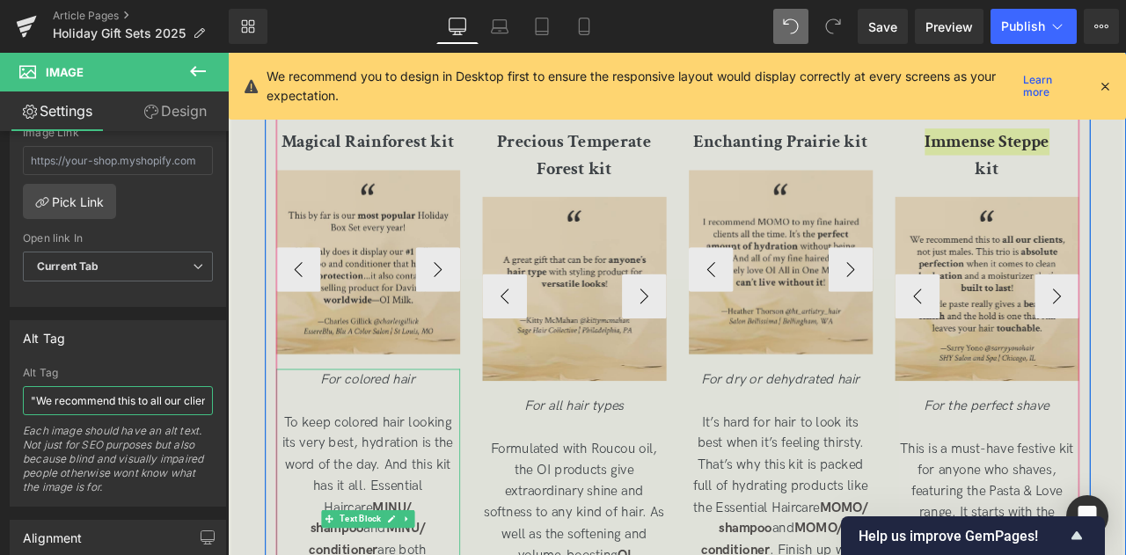
scroll to position [0, 1109]
paste input "—Sarry Yono @sarryyonohair SHY Salon and Spa | Chicago, IL"
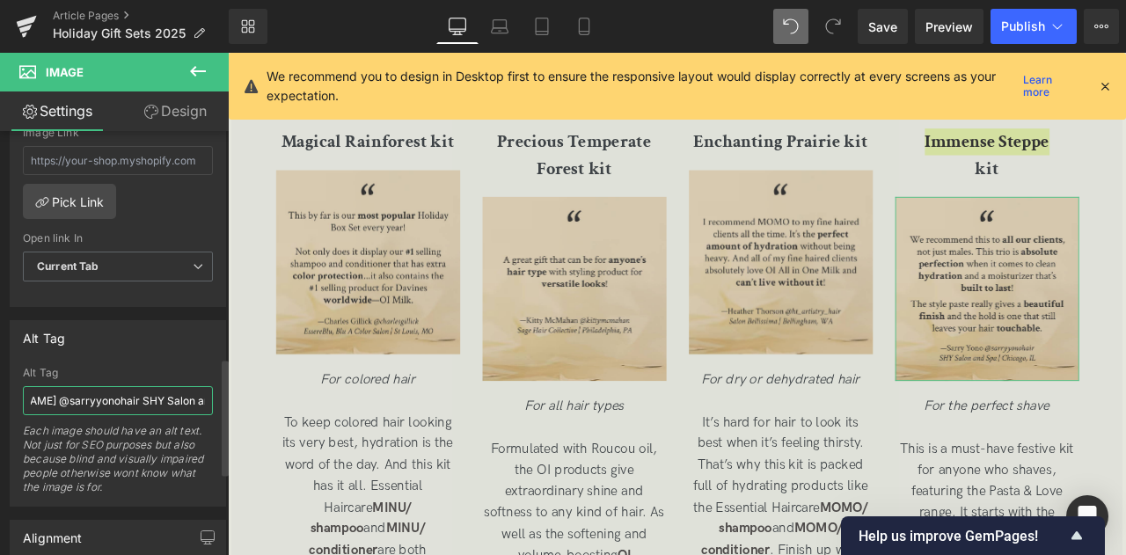
click at [83, 386] on input ""We recommend this to all our clients, not just males. This trio is absolute pe…" at bounding box center [118, 400] width 190 height 29
type input ""We recommend this to all our clients, not just males. This trio is absolute pe…"
click at [895, 21] on span "Save" at bounding box center [882, 27] width 29 height 18
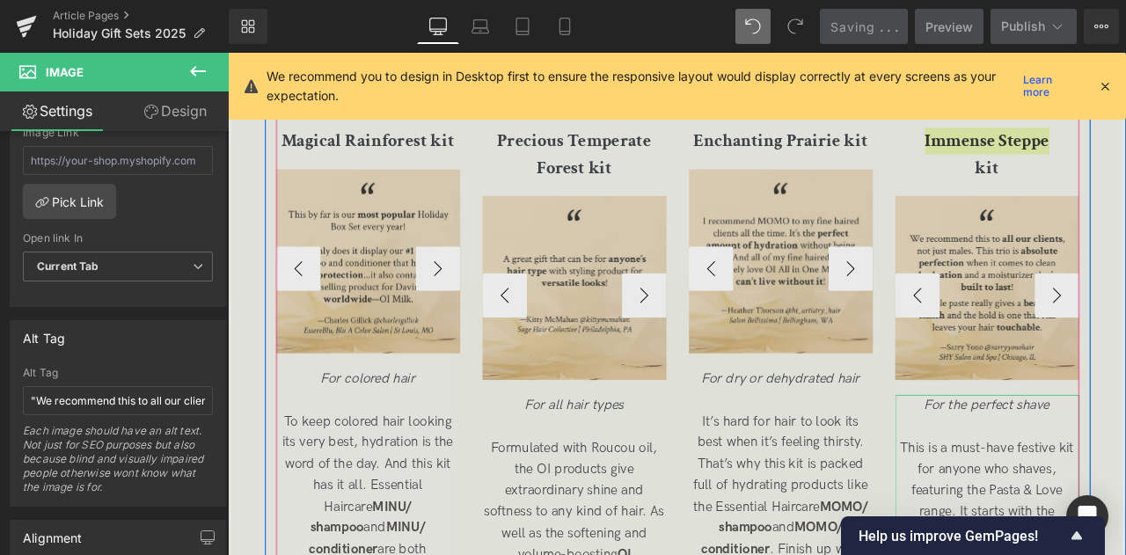
scroll to position [3705, 0]
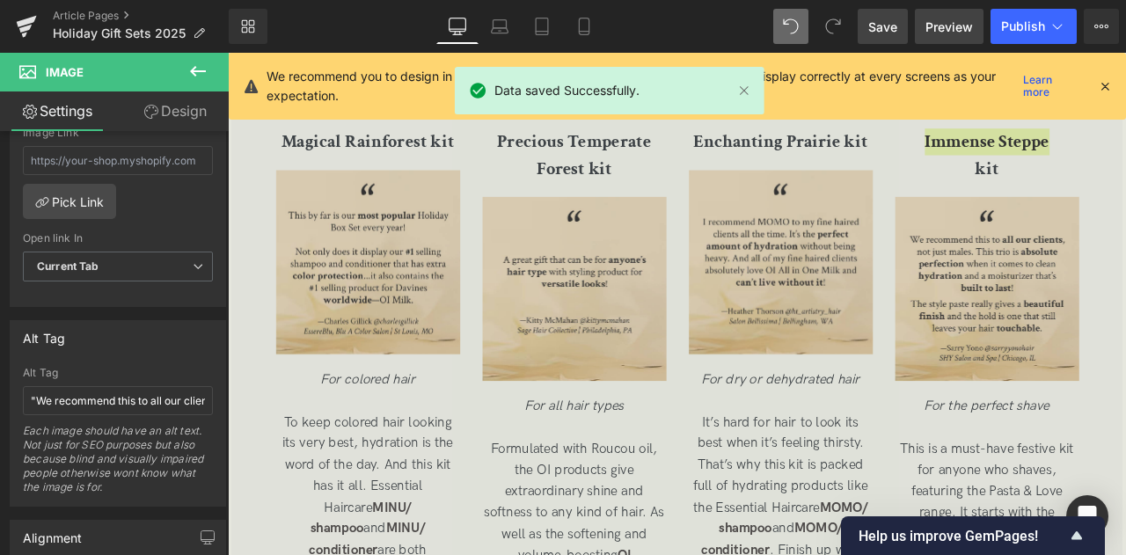
click at [957, 18] on span "Preview" at bounding box center [948, 27] width 47 height 18
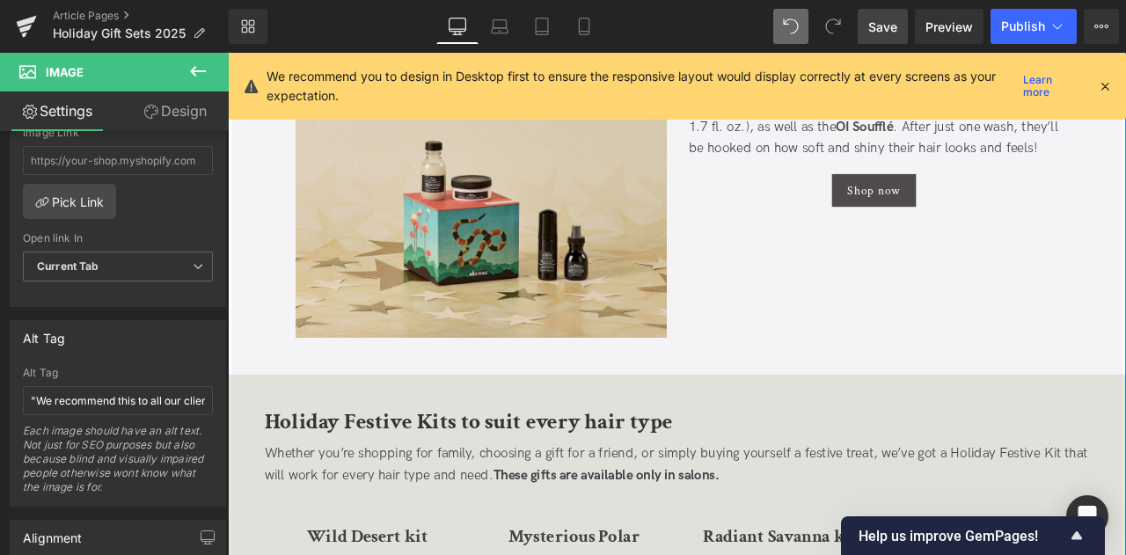
scroll to position [2486, 0]
click at [485, 23] on link "Laptop" at bounding box center [499, 26] width 42 height 35
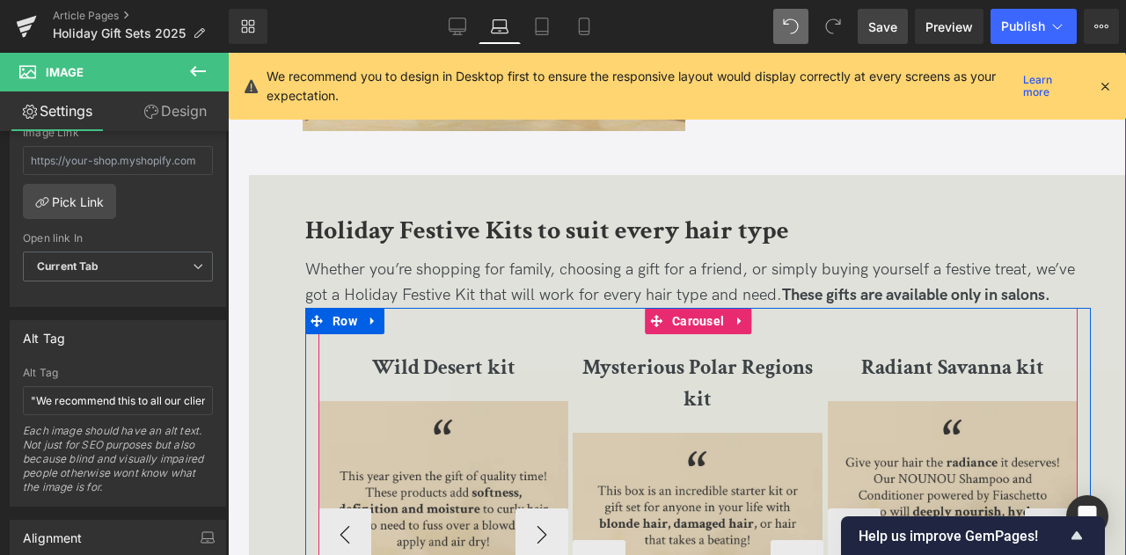
scroll to position [2586, 0]
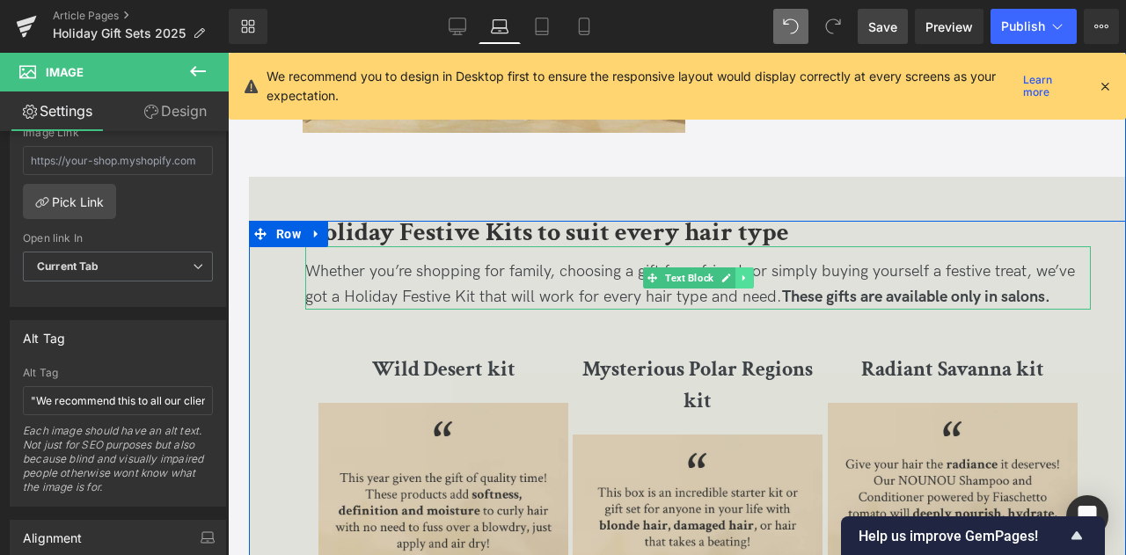
click at [745, 277] on icon at bounding box center [744, 278] width 10 height 11
click at [735, 275] on icon at bounding box center [735, 278] width 10 height 11
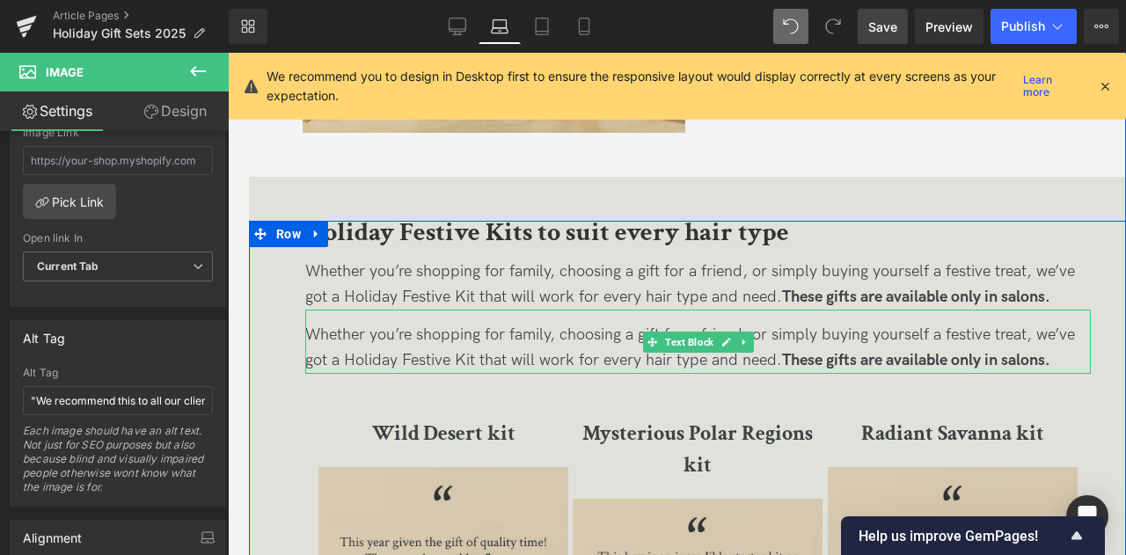
click at [509, 340] on p "Whether you’re shopping for family, choosing a gift for a friend, or simply buy…" at bounding box center [697, 348] width 785 height 51
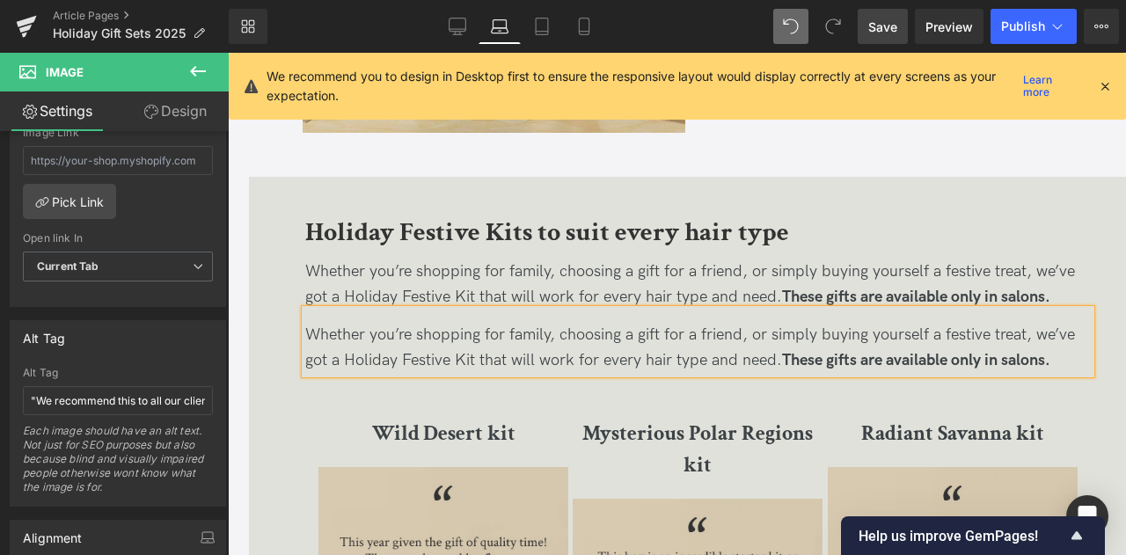
click at [509, 340] on p "Whether you’re shopping for family, choosing a gift for a friend, or simply buy…" at bounding box center [697, 348] width 785 height 51
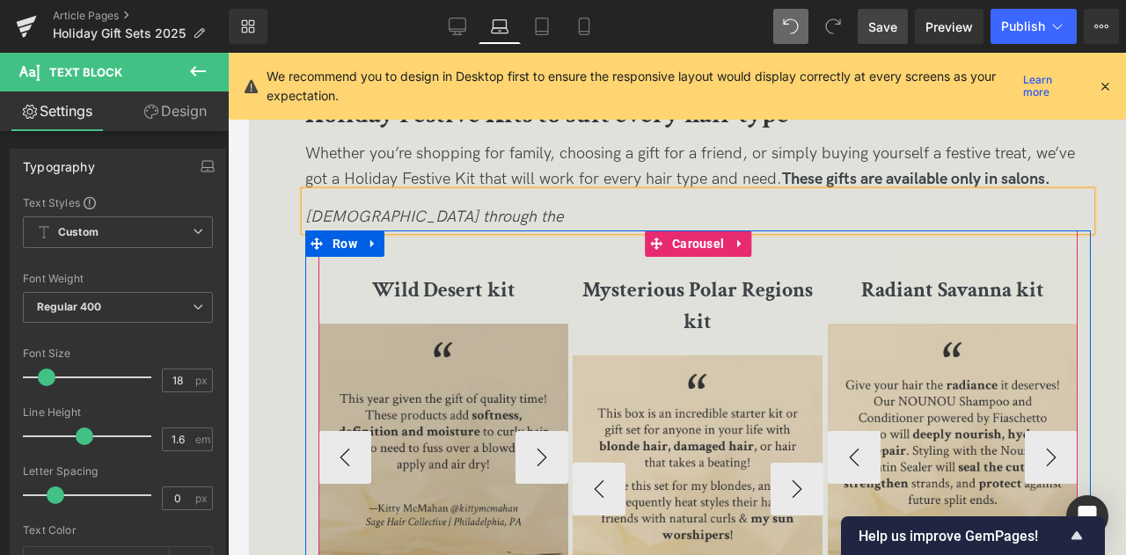
scroll to position [2698, 0]
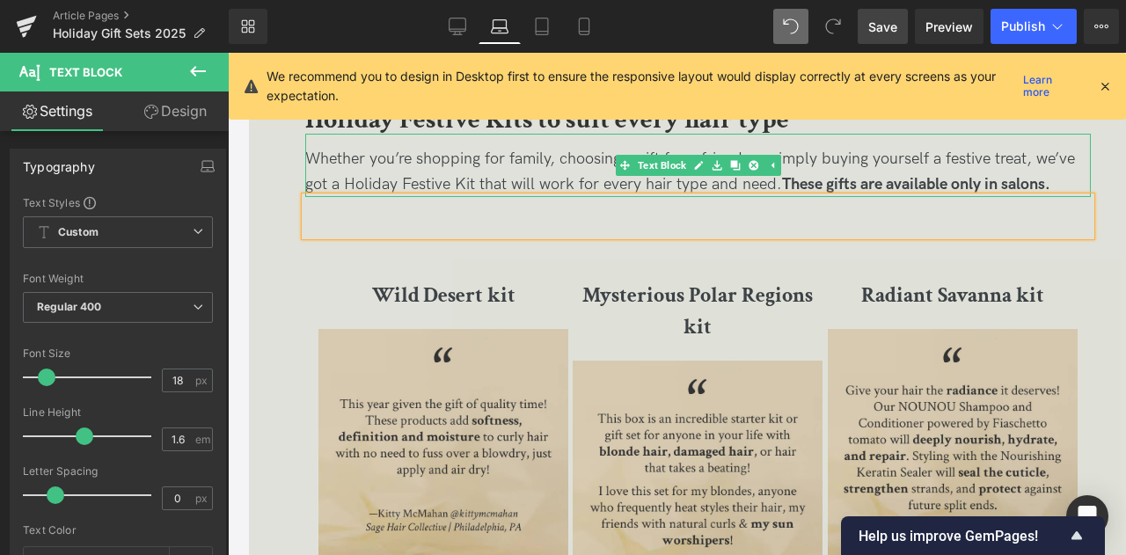
click at [573, 172] on p "Whether you’re shopping for family, choosing a gift for a friend, or simply buy…" at bounding box center [697, 172] width 785 height 51
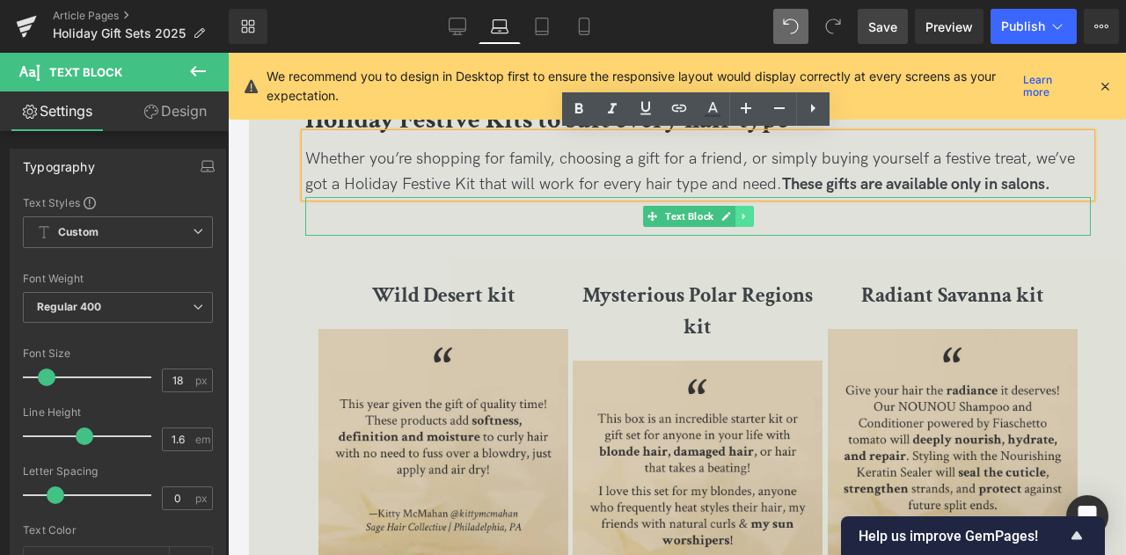
click at [739, 222] on link at bounding box center [744, 216] width 18 height 21
click at [749, 214] on icon at bounding box center [753, 217] width 10 height 10
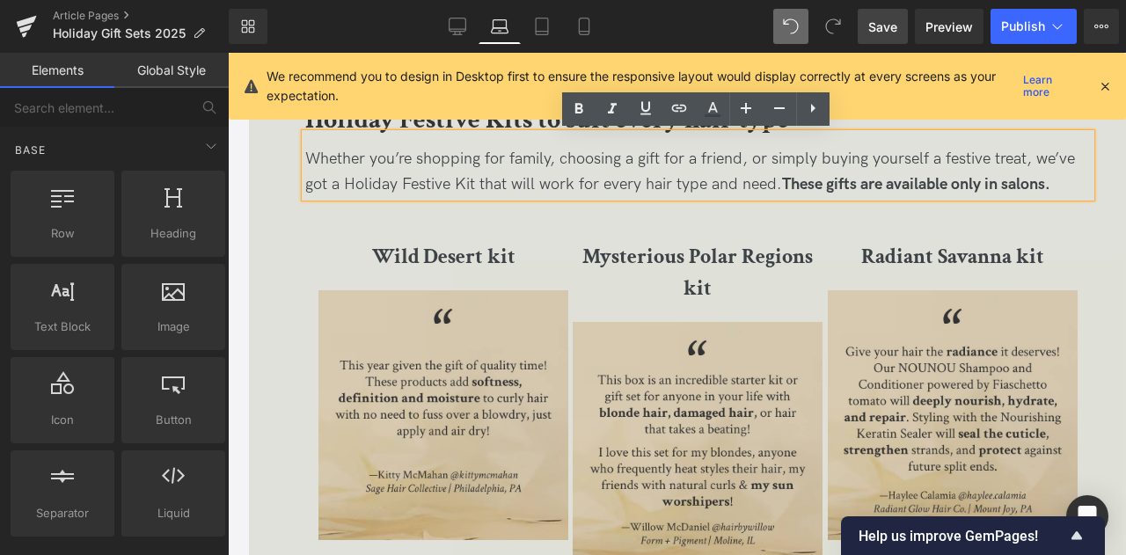
click at [1016, 177] on strong "These gifts are available only in salons." at bounding box center [916, 184] width 268 height 18
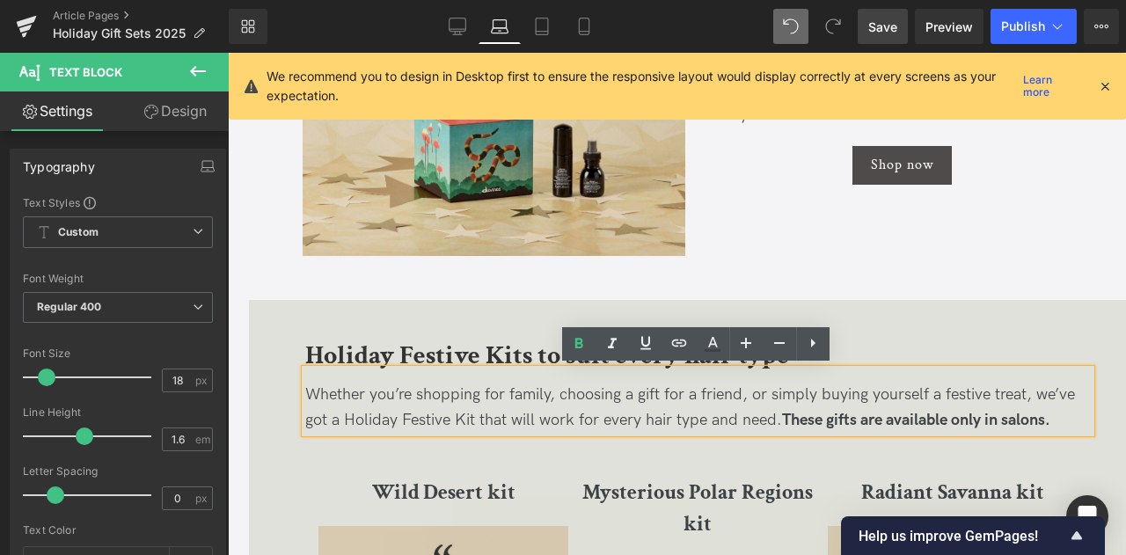
scroll to position [2464, 0]
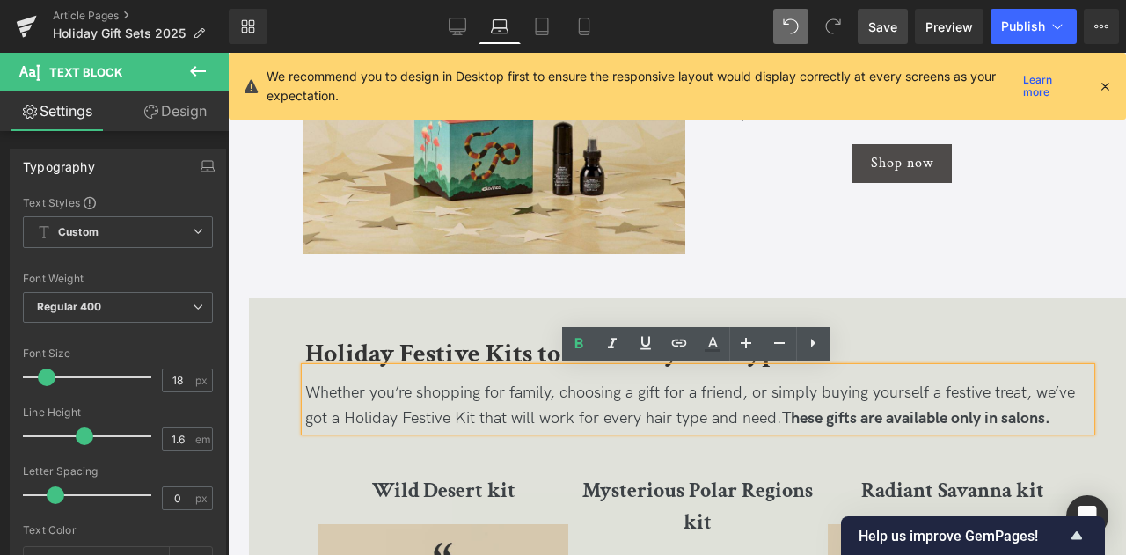
click at [1068, 425] on p "Whether you’re shopping for family, choosing a gift for a friend, or simply buy…" at bounding box center [697, 406] width 785 height 51
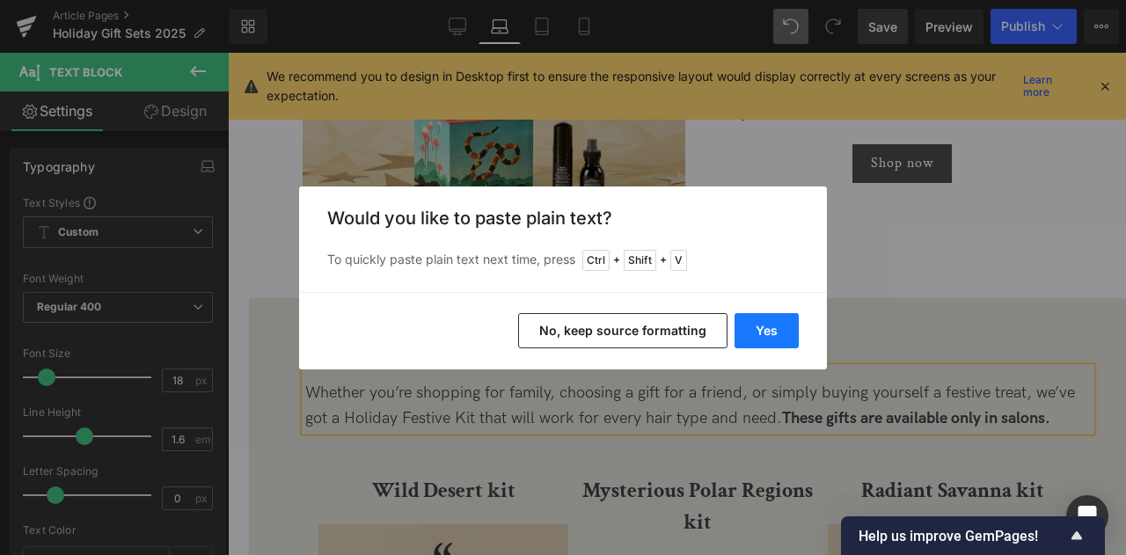
click at [772, 321] on button "Yes" at bounding box center [766, 330] width 64 height 35
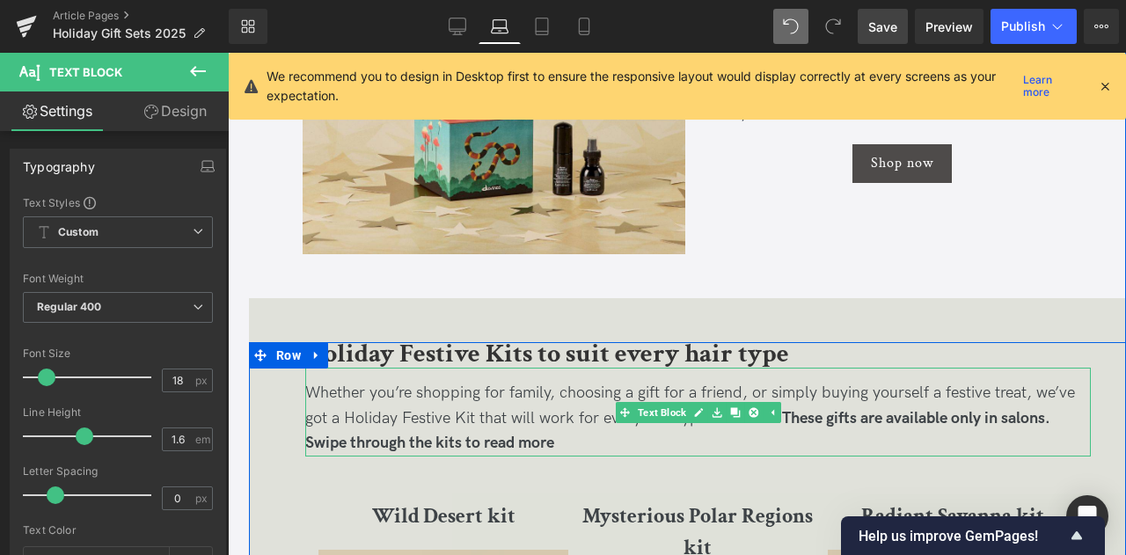
click at [566, 448] on p "Whether you’re shopping for family, choosing a gift for a friend, or simply buy…" at bounding box center [697, 419] width 785 height 76
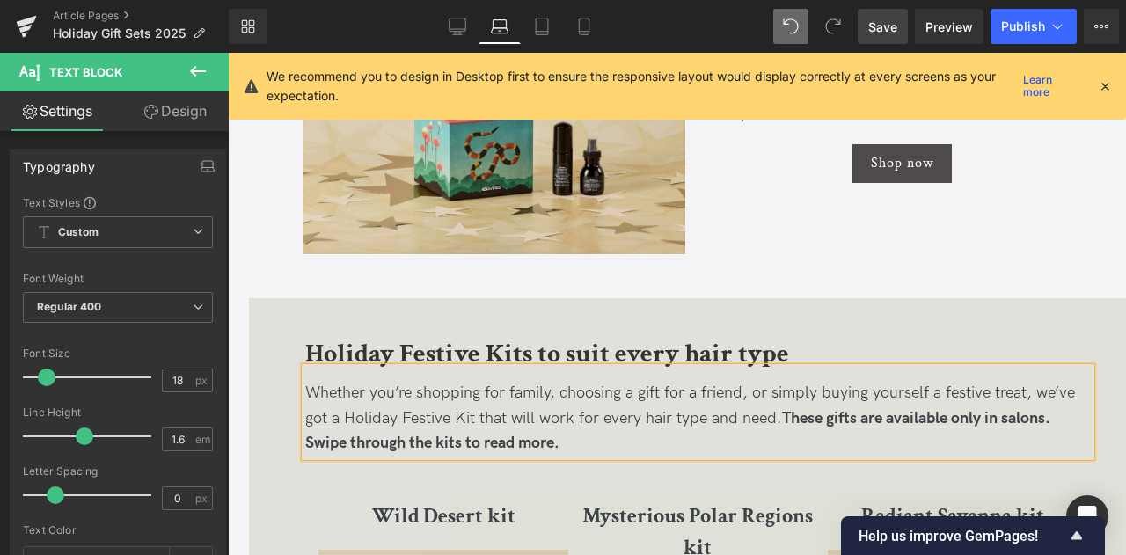
click at [637, 402] on p "Whether you’re shopping for family, choosing a gift for a friend, or simply buy…" at bounding box center [697, 419] width 785 height 76
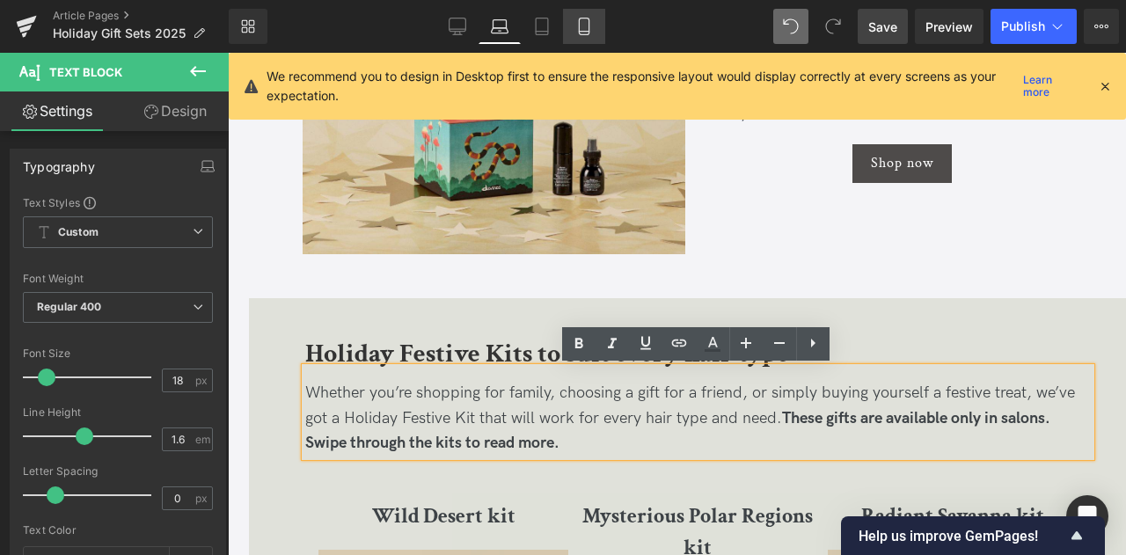
click at [576, 22] on icon at bounding box center [584, 27] width 18 height 18
type input "100"
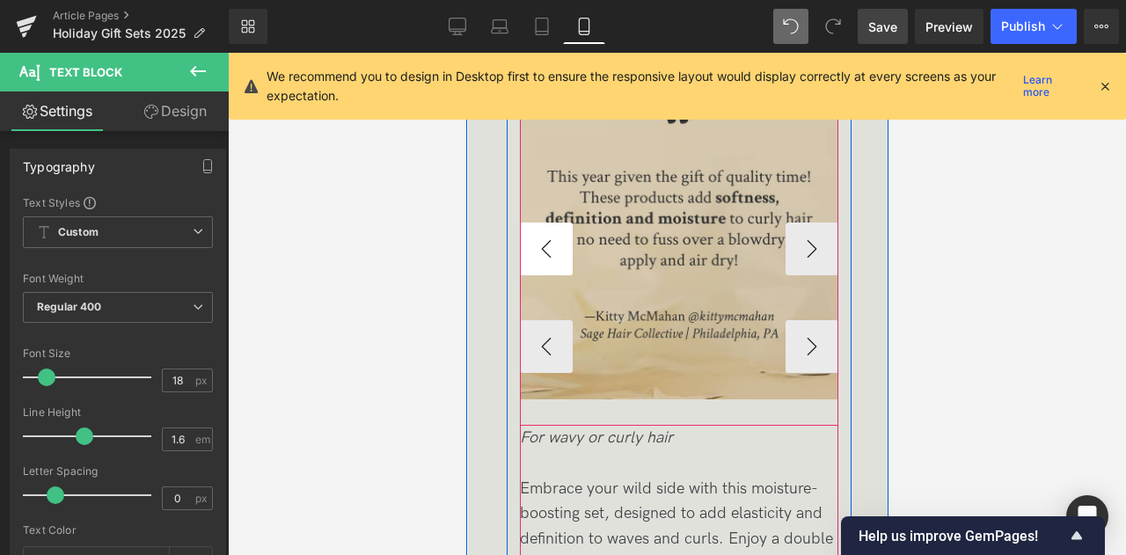
scroll to position [4399, 0]
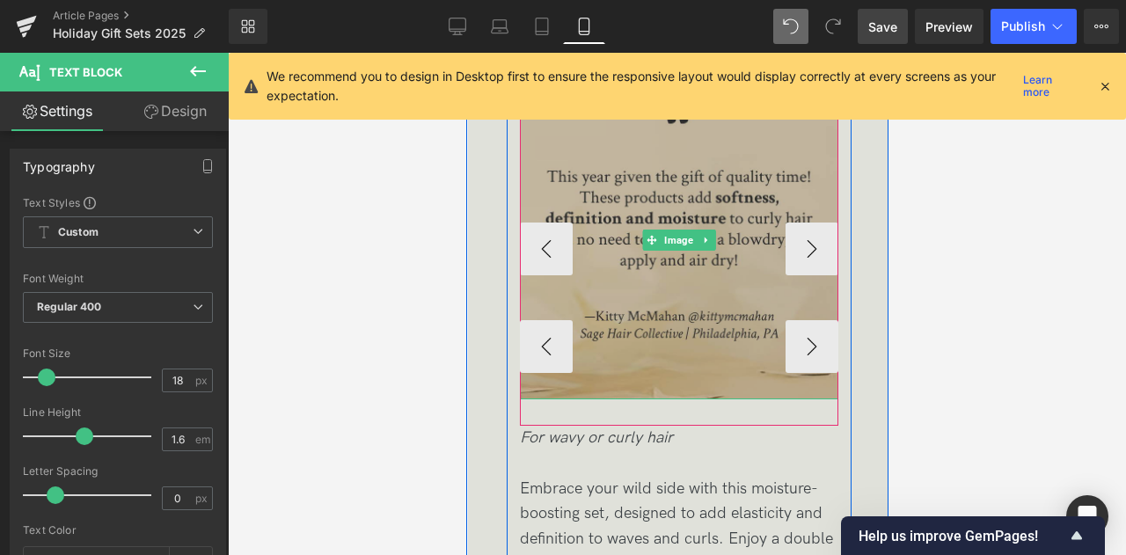
click at [809, 253] on img at bounding box center [678, 240] width 318 height 318
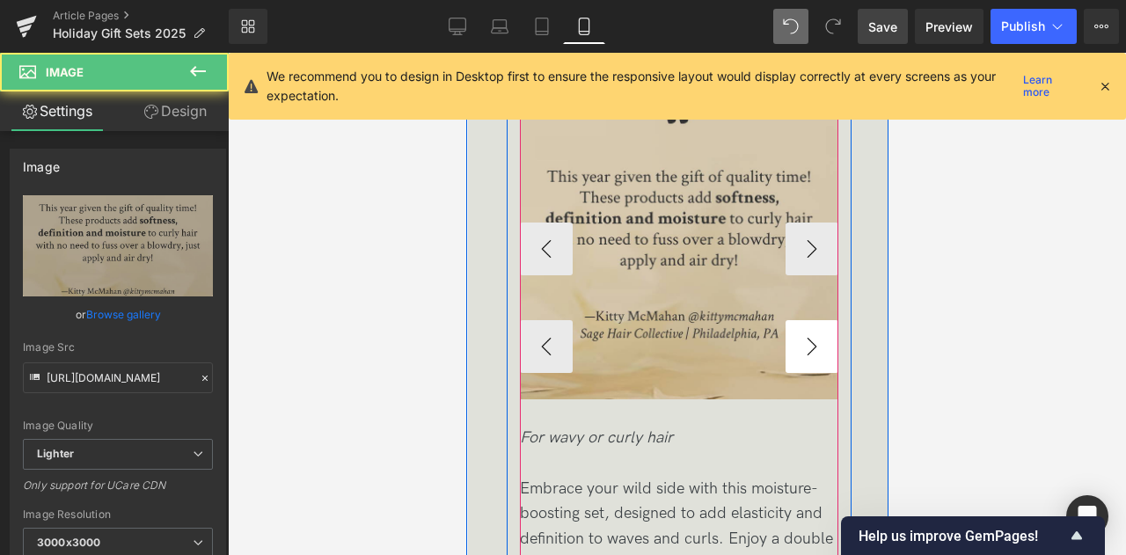
click at [813, 340] on button "›" at bounding box center [811, 346] width 53 height 53
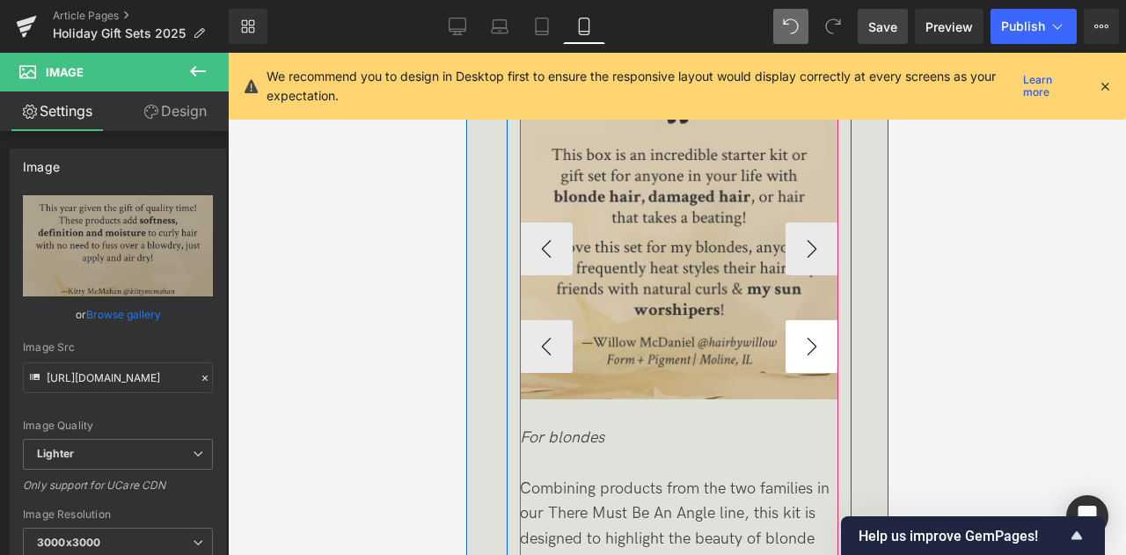
click at [813, 340] on button "›" at bounding box center [811, 346] width 53 height 53
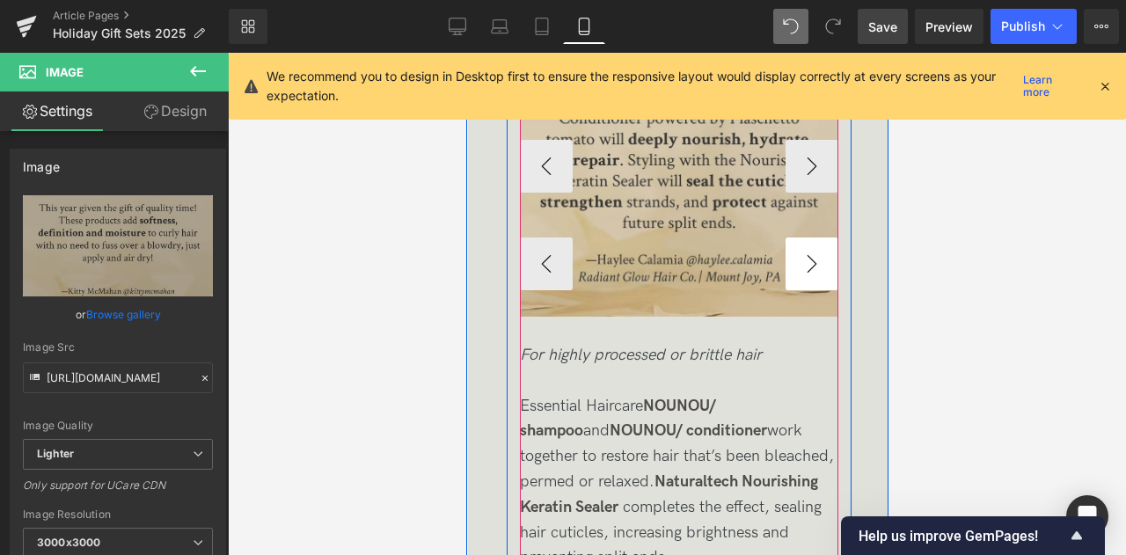
scroll to position [4332, 0]
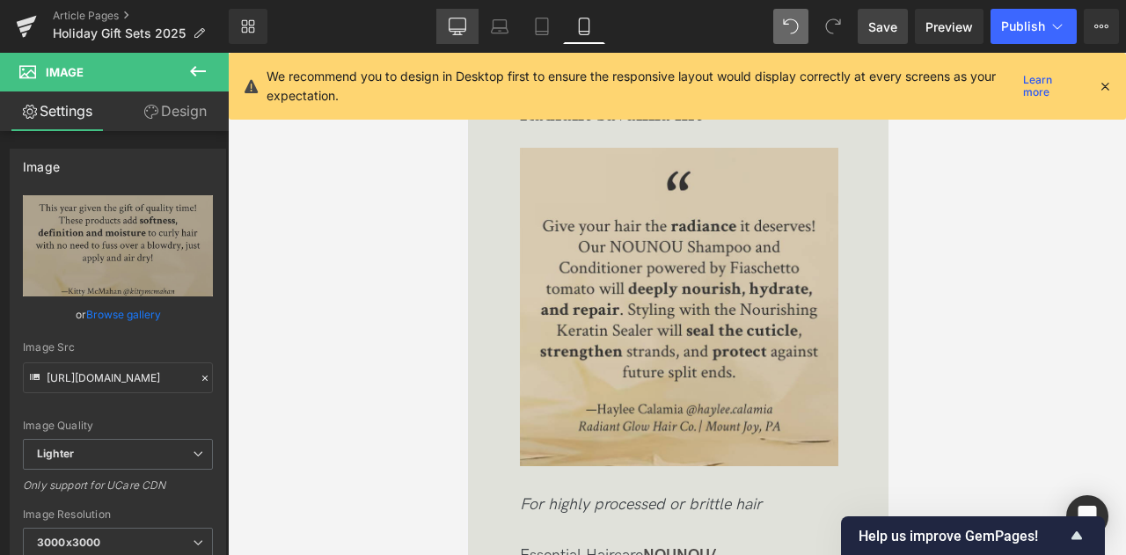
click at [456, 18] on icon at bounding box center [457, 24] width 17 height 13
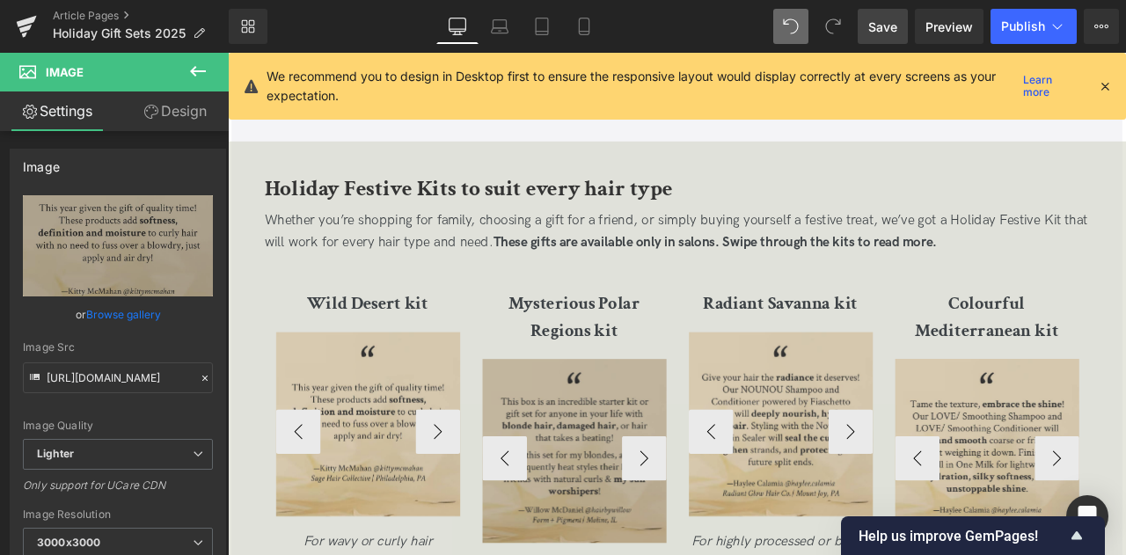
scroll to position [2762, 0]
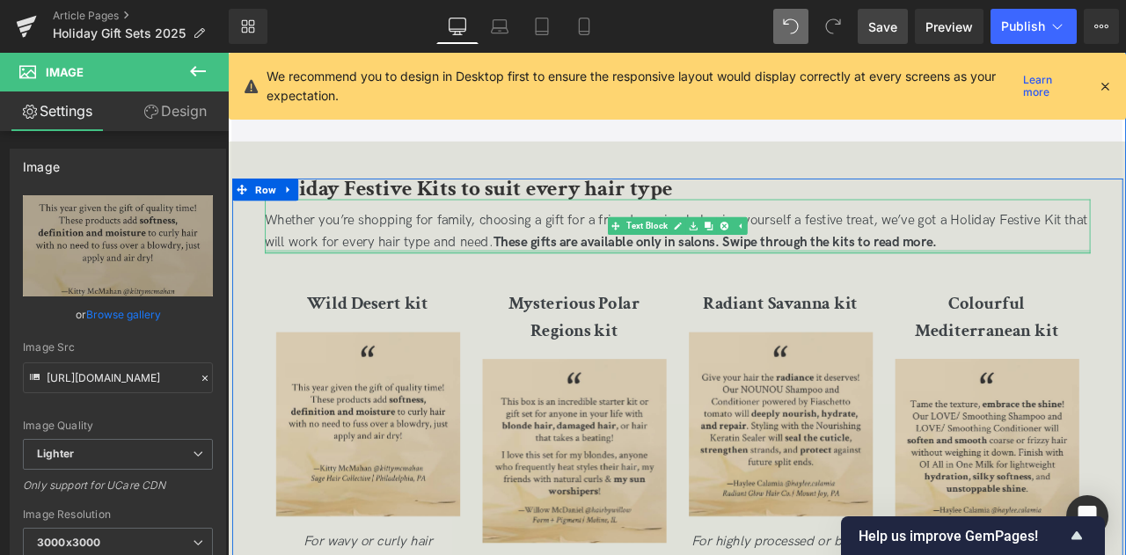
click at [580, 288] on div at bounding box center [761, 289] width 978 height 4
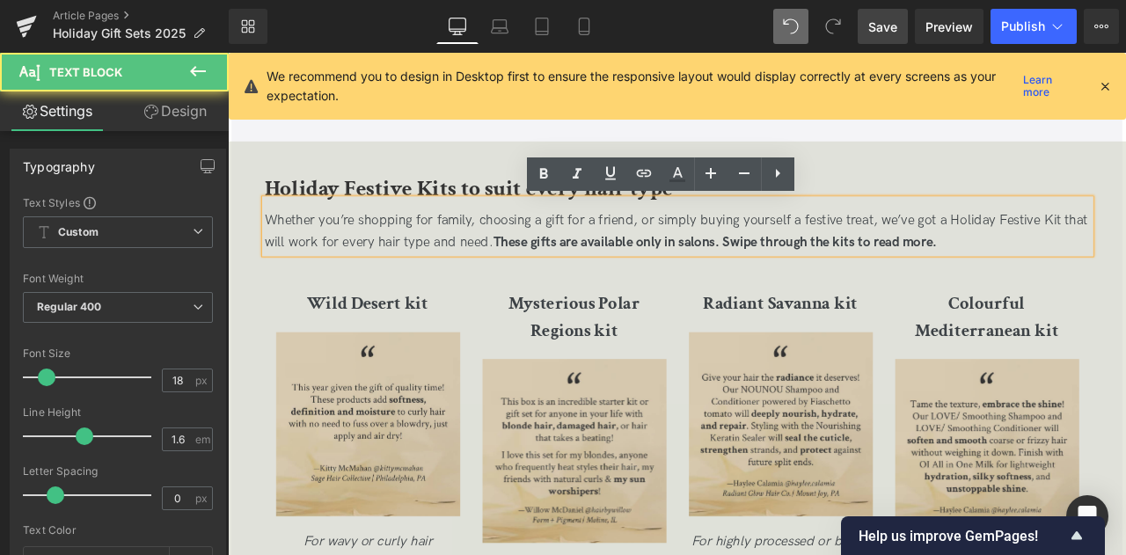
click at [821, 281] on strong "These gifts are available only in salons. Swipe through the kits to read more." at bounding box center [806, 277] width 526 height 18
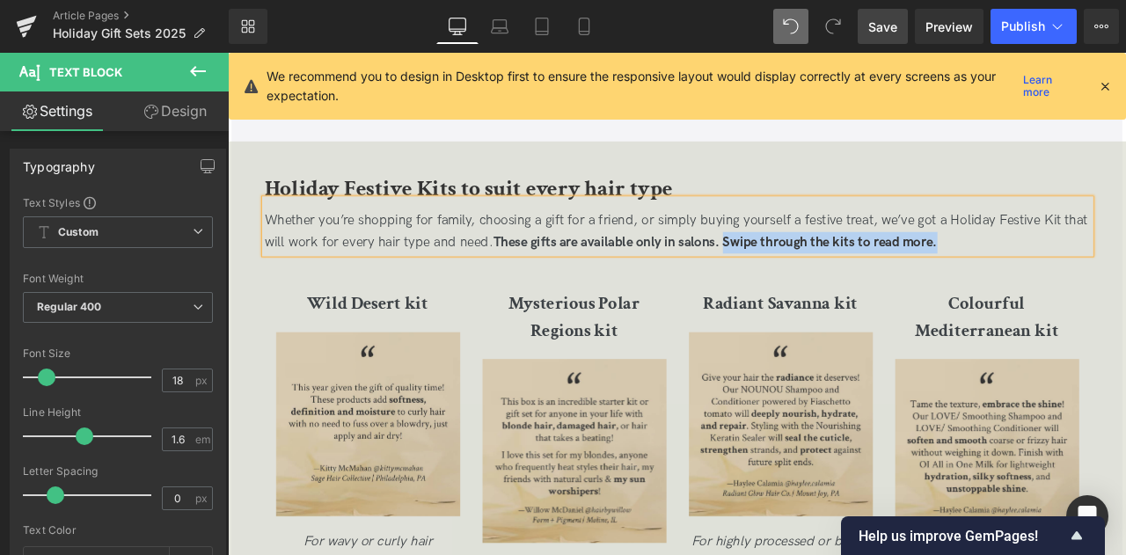
click at [888, 282] on strong "These gifts are available only in salons. Swipe through the kits to read more." at bounding box center [806, 277] width 526 height 18
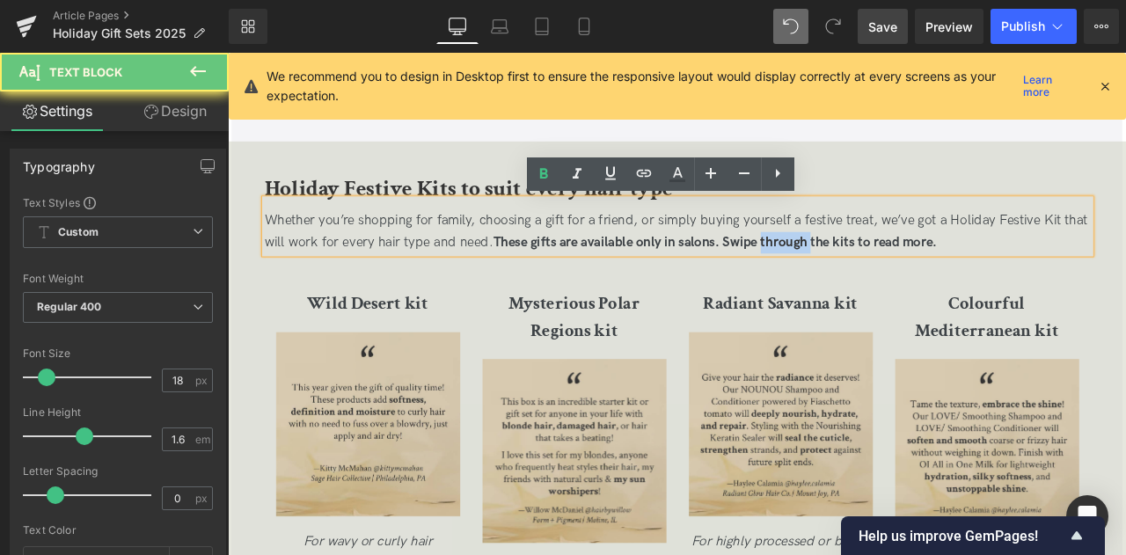
click at [888, 282] on strong "These gifts are available only in salons. Swipe through the kits to read more." at bounding box center [806, 277] width 526 height 18
click at [938, 281] on strong "These gifts are available only in salons. Swipe through the kits to read more." at bounding box center [806, 277] width 526 height 18
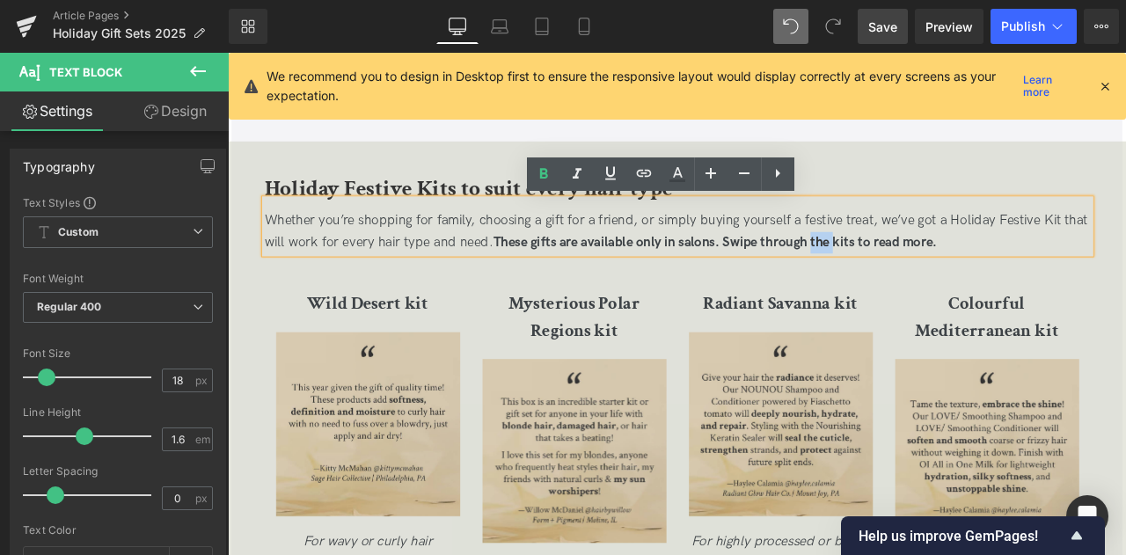
click at [938, 281] on strong "These gifts are available only in salons. Swipe through the kits to read more." at bounding box center [806, 277] width 526 height 18
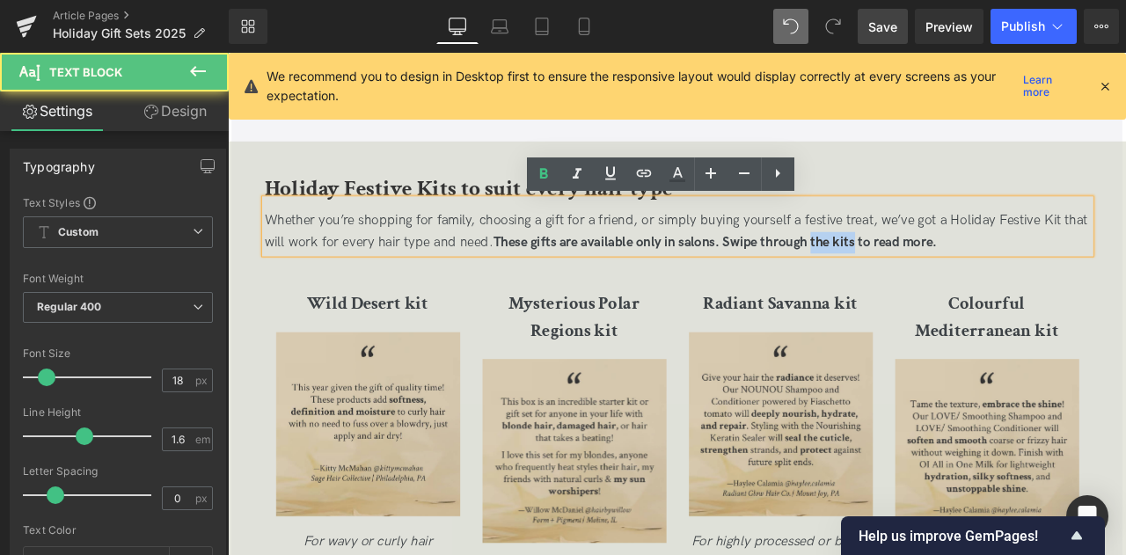
click at [970, 279] on strong "These gifts are available only in salons. Swipe through the kits to read more." at bounding box center [806, 277] width 526 height 18
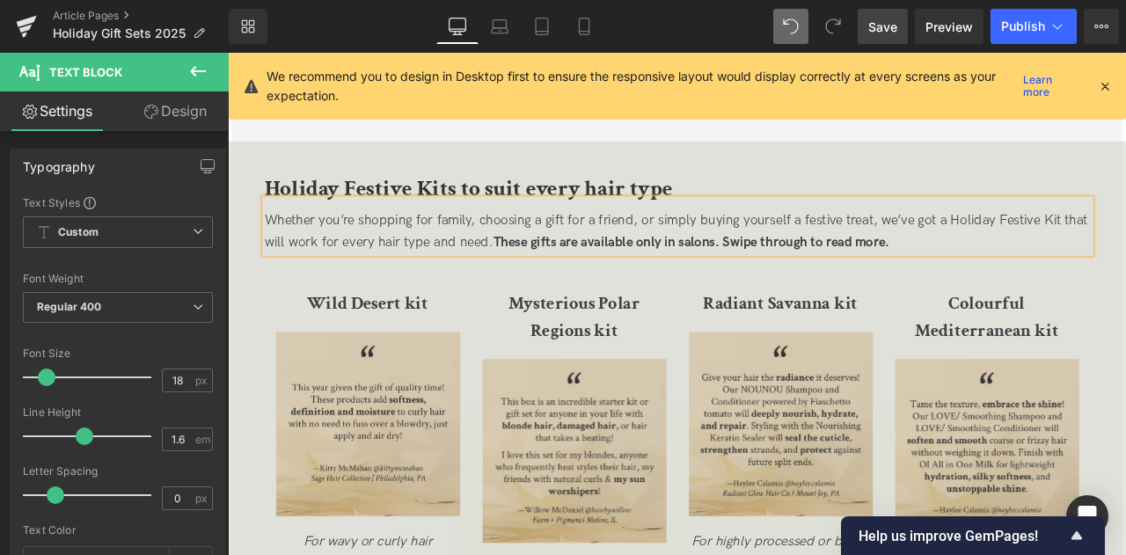
click at [1048, 276] on p "Whether you’re shopping for family, choosing a gift for a friend, or simply buy…" at bounding box center [761, 265] width 978 height 51
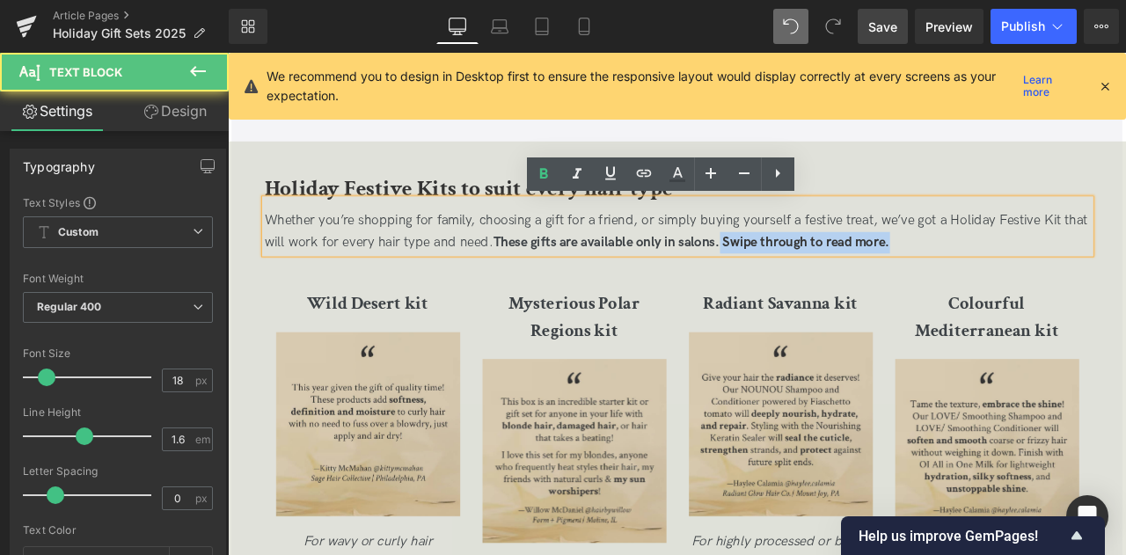
click at [814, 278] on strong "These gifts are available only in salons. Swipe through to read more." at bounding box center [778, 277] width 470 height 18
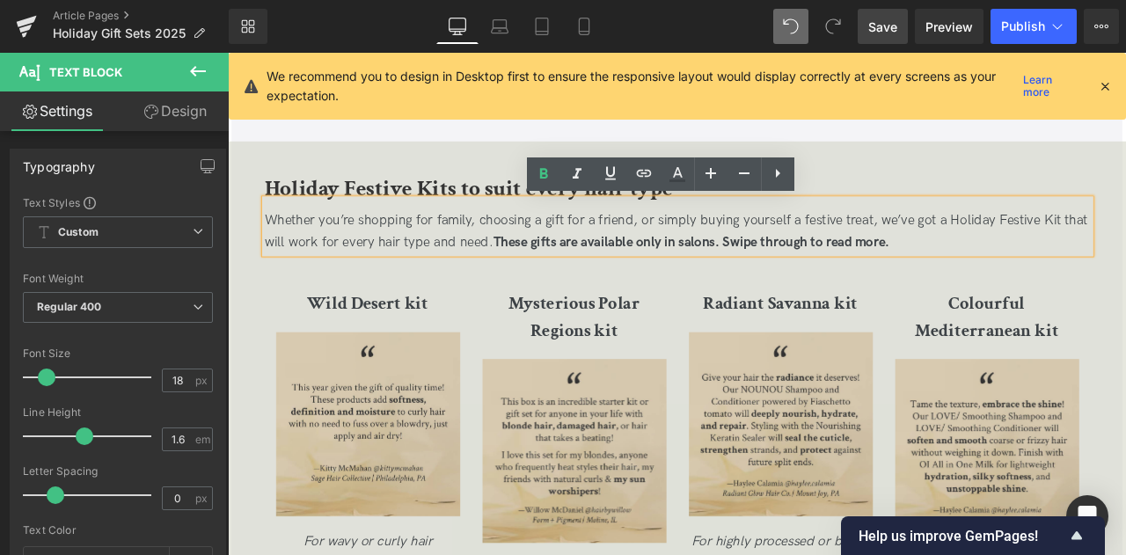
click at [756, 285] on strong "These gifts are available only in salons. Swipe through to read more." at bounding box center [778, 277] width 470 height 18
click at [885, 20] on span "Save" at bounding box center [882, 27] width 29 height 18
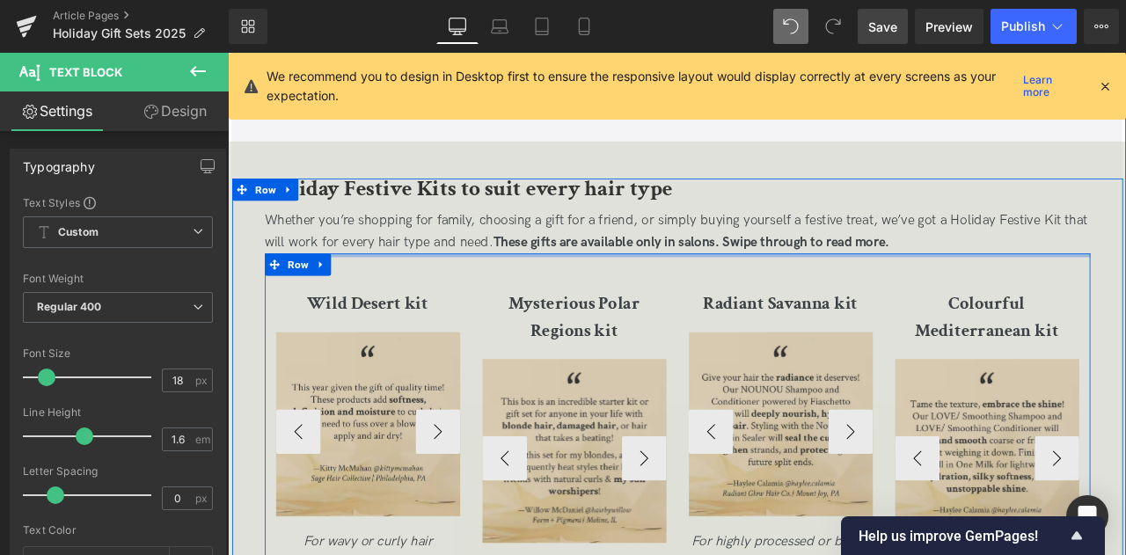
scroll to position [2737, 0]
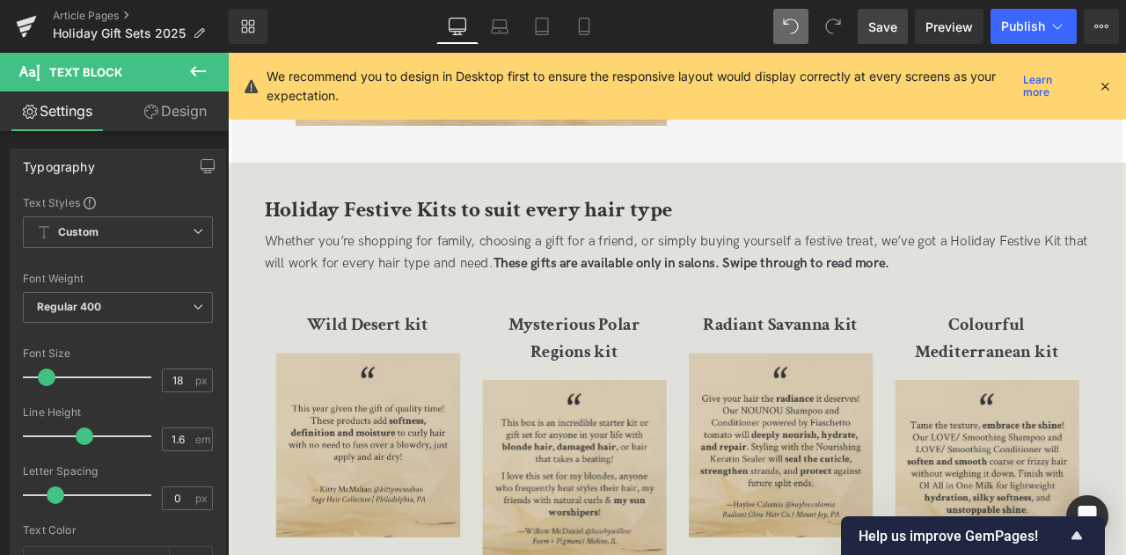
click at [884, 30] on span "Save" at bounding box center [882, 27] width 29 height 18
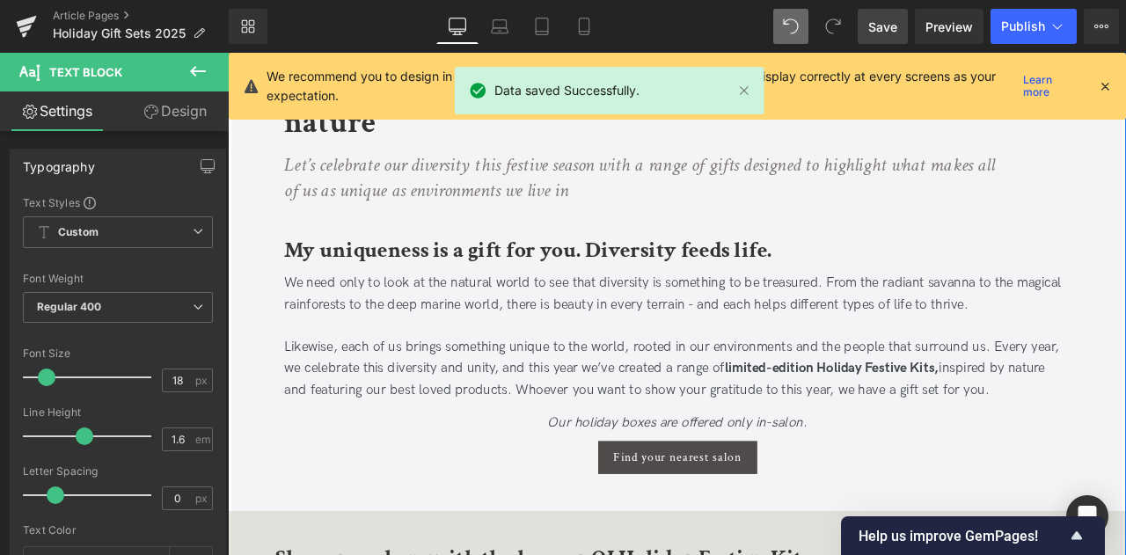
scroll to position [150, 0]
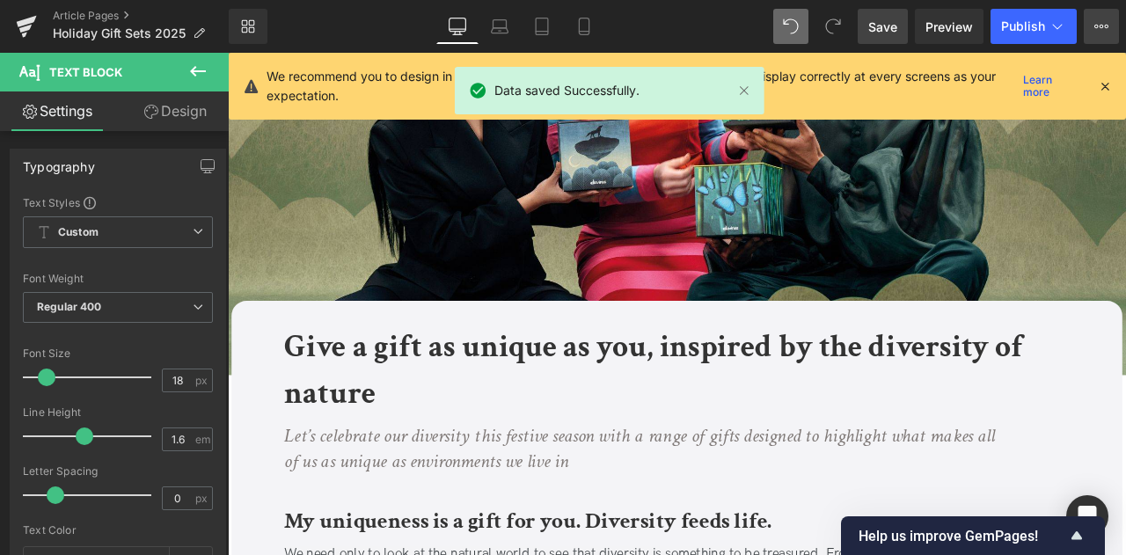
click at [1099, 24] on icon at bounding box center [1101, 26] width 14 height 14
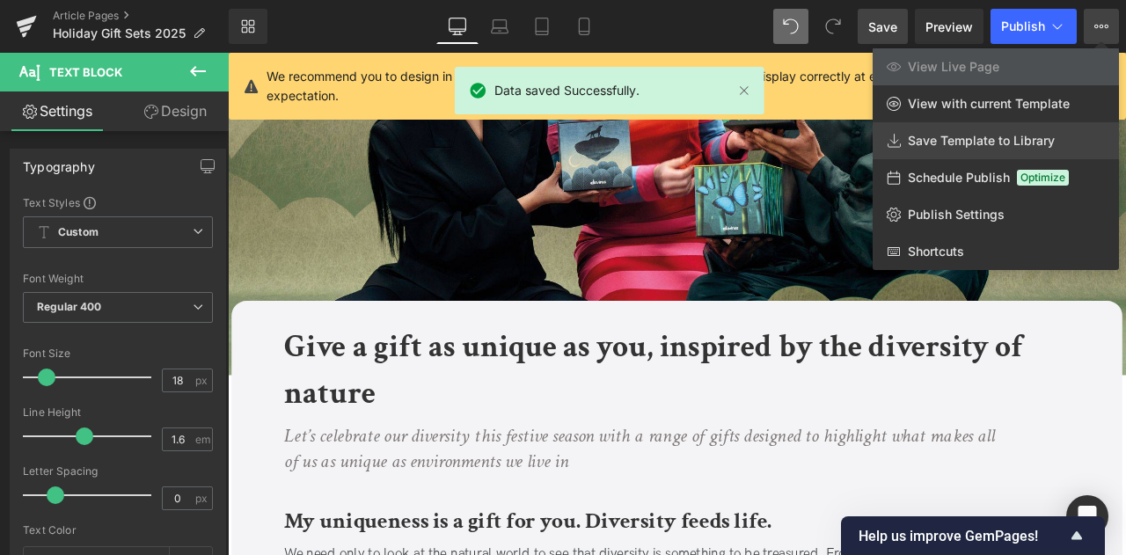
click at [967, 145] on span "Save Template to Library" at bounding box center [981, 141] width 147 height 16
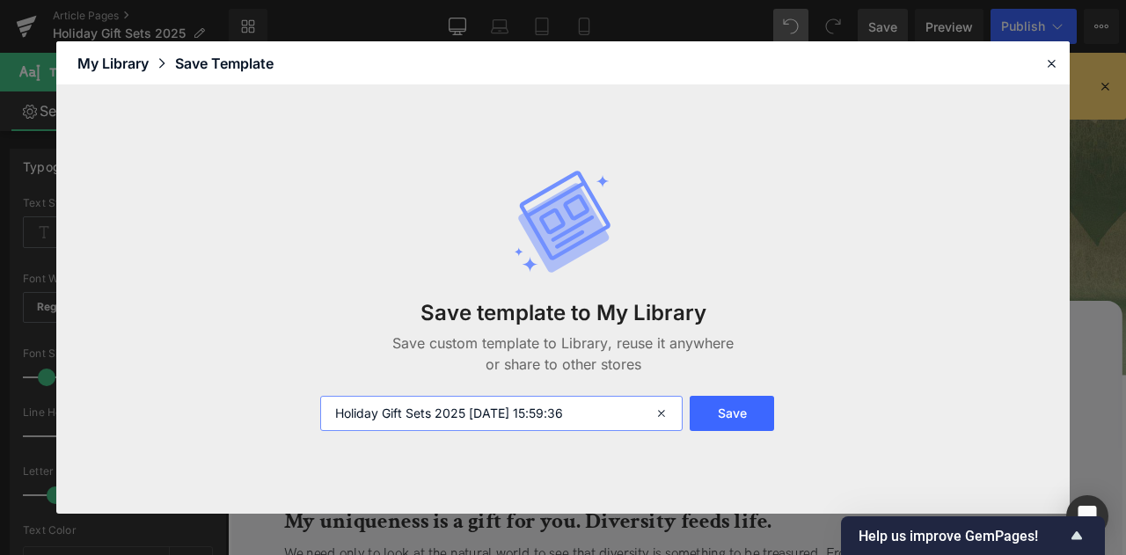
click at [332, 415] on input "Holiday Gift Sets 2025 2025-09-30 15:59:36" at bounding box center [501, 413] width 362 height 35
type input "TEST: Holiday Gift Sets 2025 [DATE] 15:59:36"
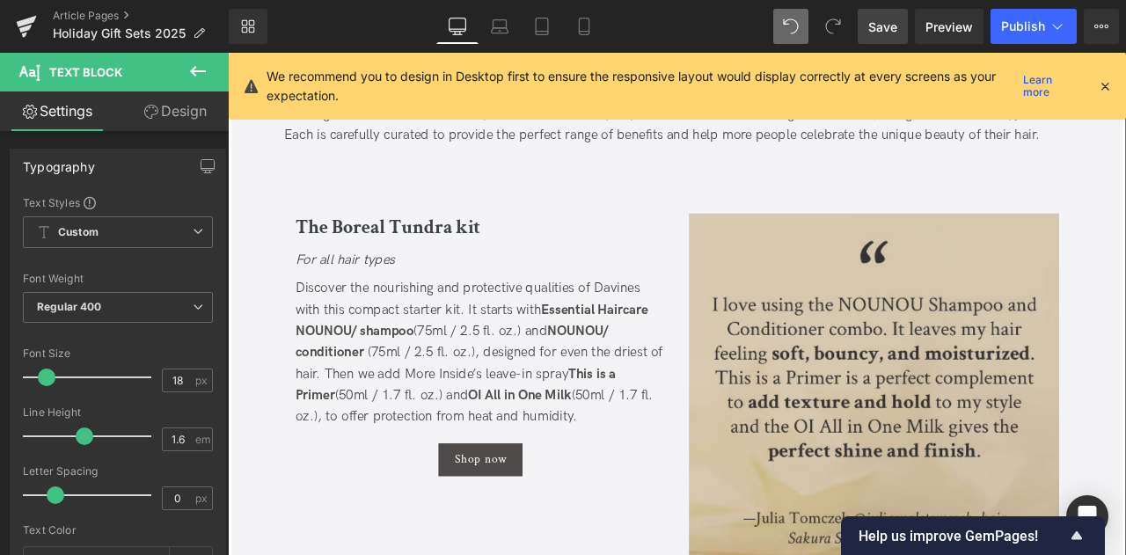
scroll to position [1711, 0]
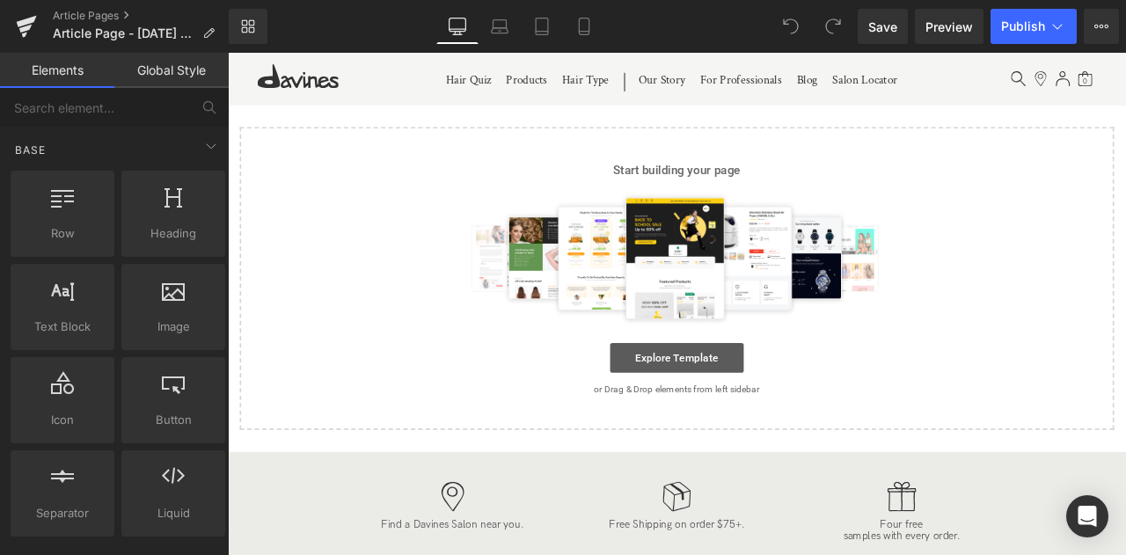
click at [731, 411] on link "Explore Template" at bounding box center [760, 414] width 158 height 35
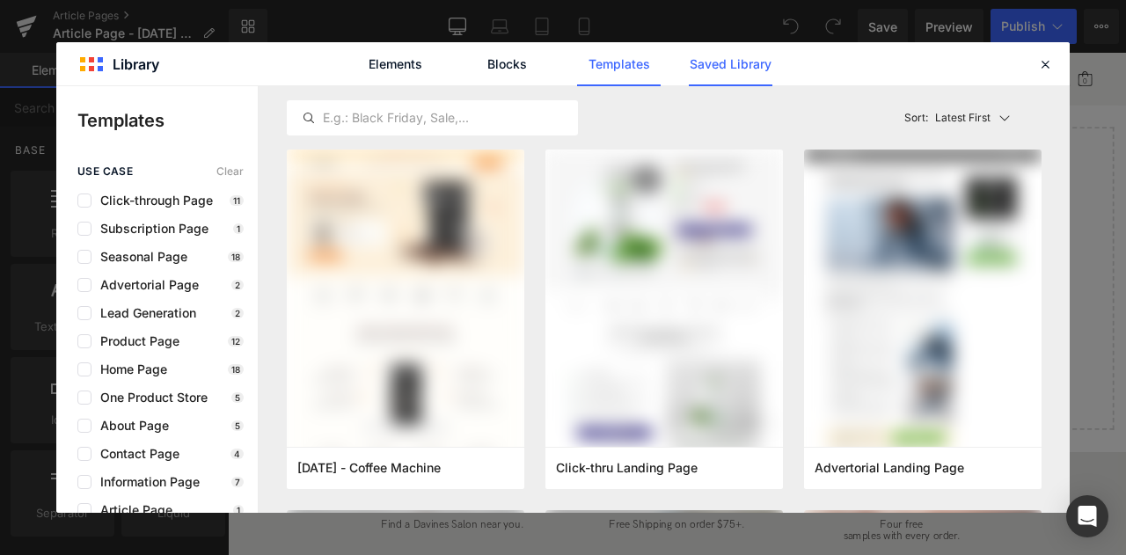
click at [730, 59] on link "Saved Library" at bounding box center [731, 64] width 84 height 44
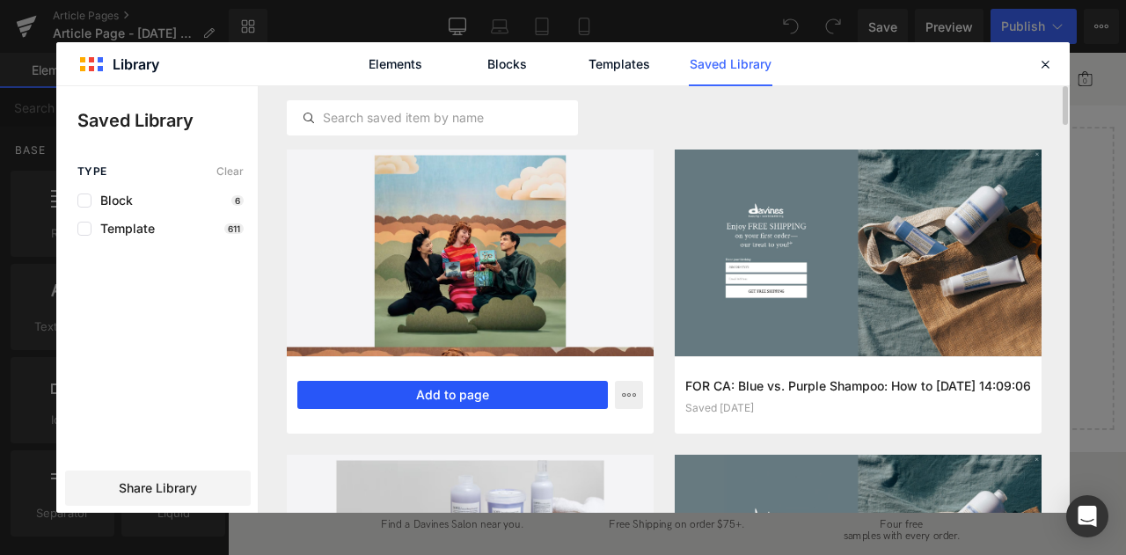
click at [327, 388] on button "Add to page" at bounding box center [452, 395] width 310 height 28
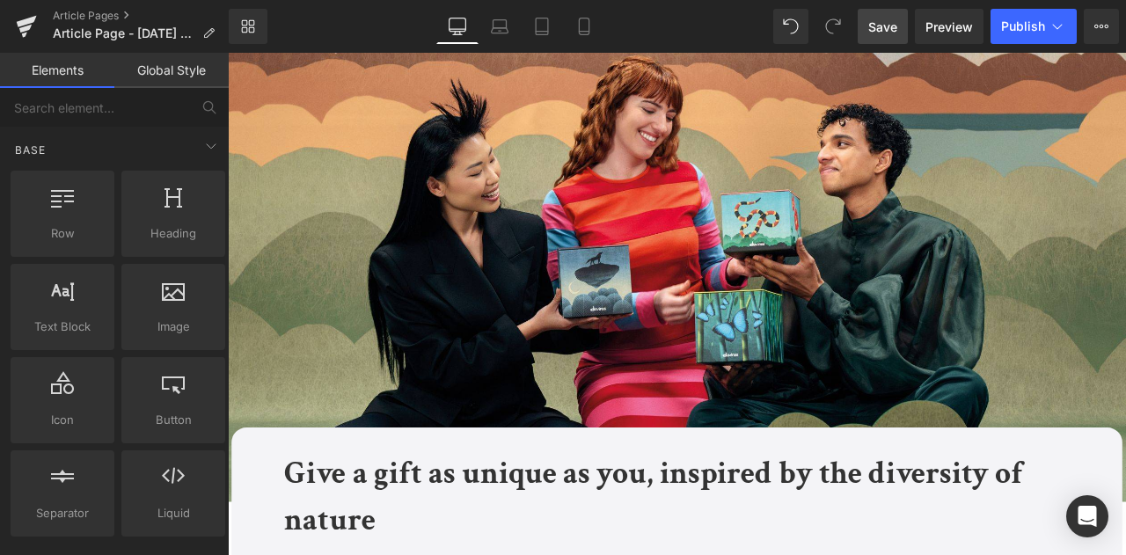
click at [875, 21] on span "Save" at bounding box center [882, 27] width 29 height 18
click at [1061, 34] on icon at bounding box center [1057, 27] width 18 height 18
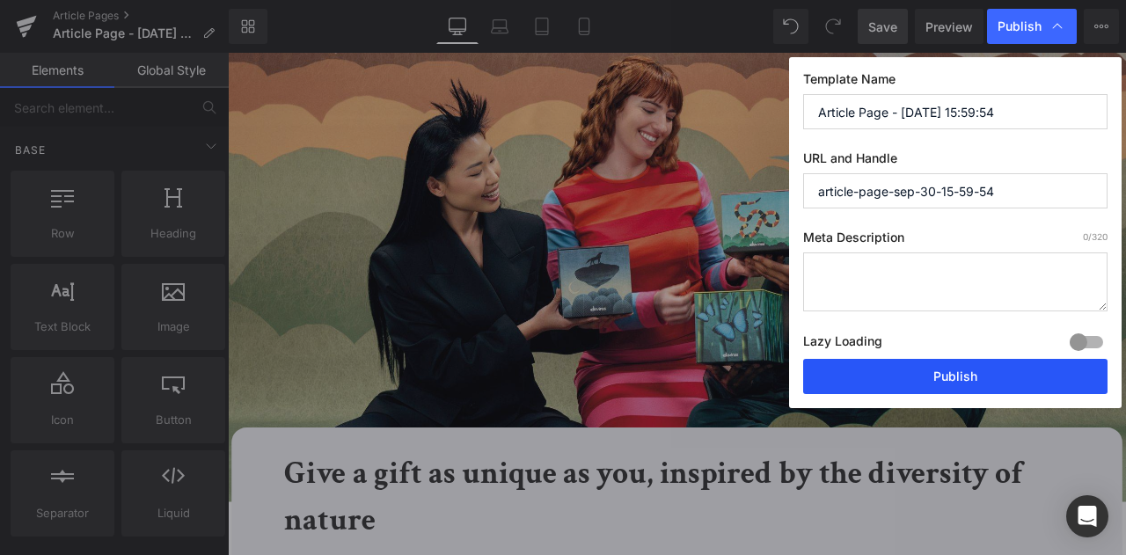
click at [904, 379] on button "Publish" at bounding box center [955, 376] width 304 height 35
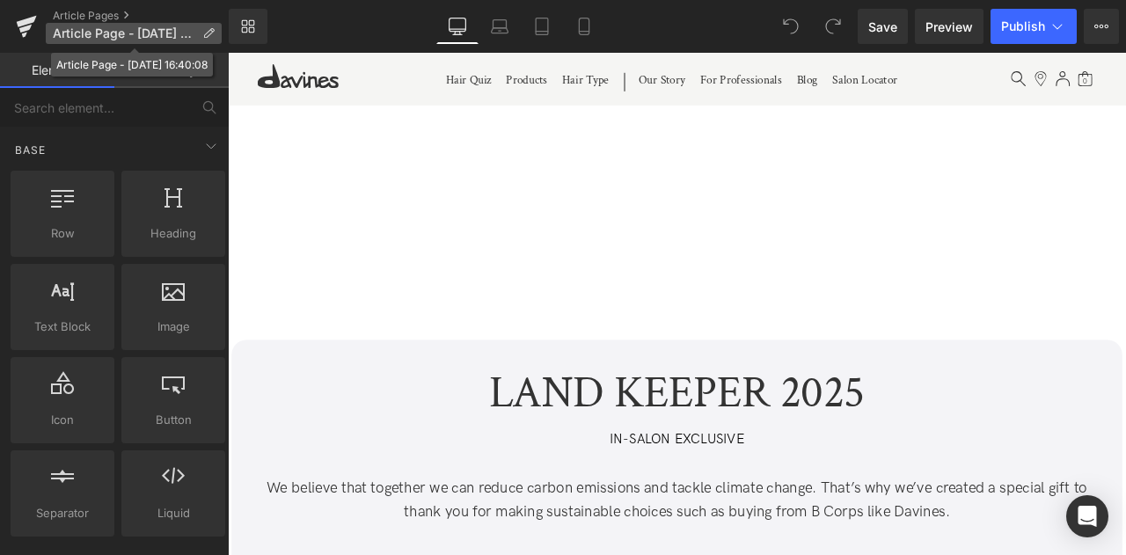
click at [195, 26] on p "Article Page - Aug 27, 16:40:08" at bounding box center [134, 33] width 176 height 21
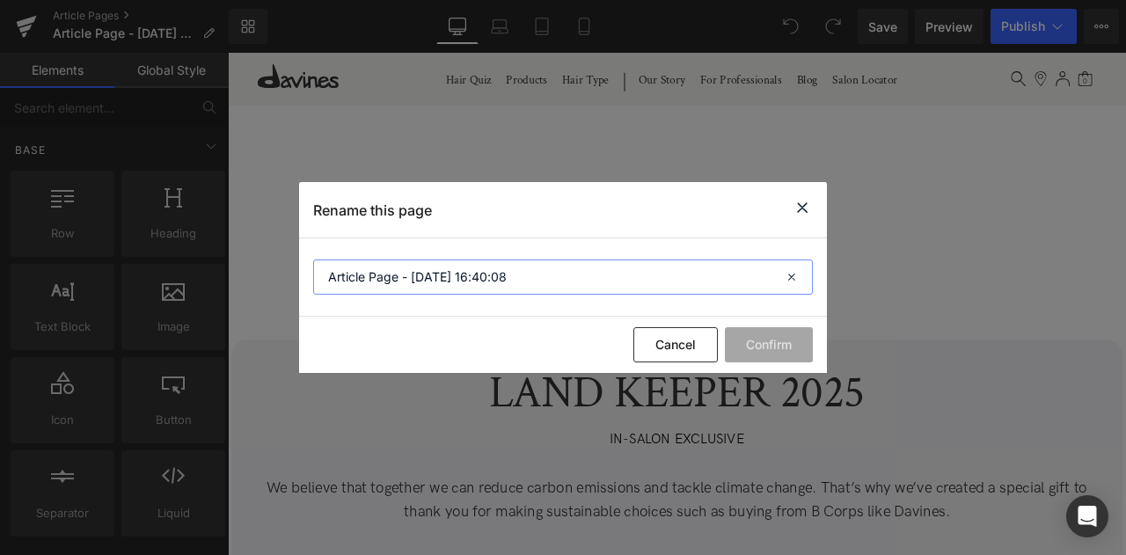
click at [477, 285] on input "Article Page - Aug 27, 16:40:08" at bounding box center [563, 276] width 500 height 35
paste input "Land Keeper 2025"
type input "Land Keeper 2025"
click at [771, 342] on button "Confirm" at bounding box center [769, 344] width 88 height 35
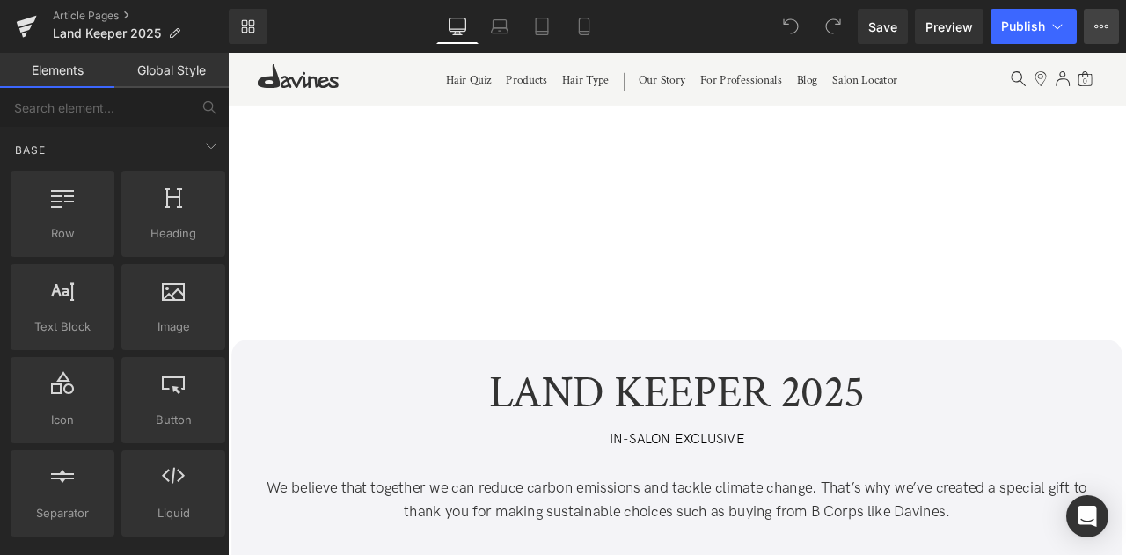
click at [1096, 29] on icon at bounding box center [1101, 26] width 14 height 14
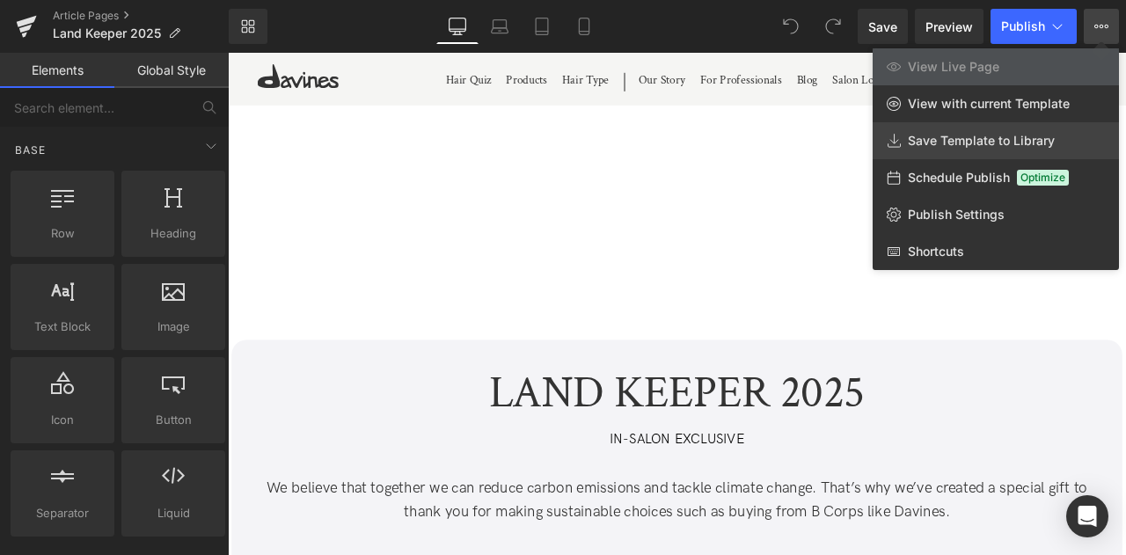
click at [962, 140] on span "Save Template to Library" at bounding box center [981, 141] width 147 height 16
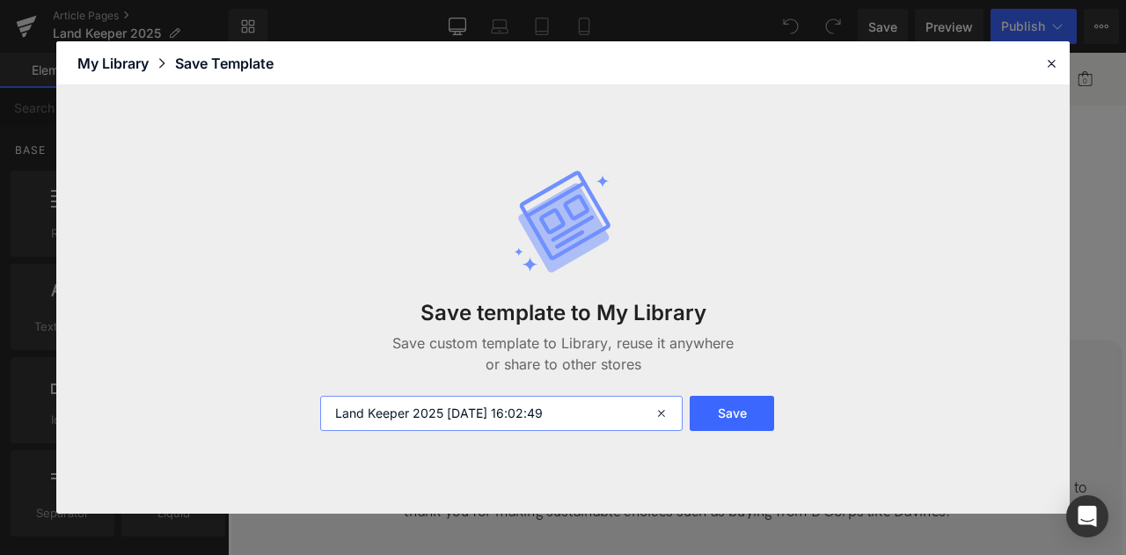
click at [342, 404] on input "Land Keeper 2025 2025-09-30 16:02:49" at bounding box center [501, 413] width 362 height 35
type input "FOR CA: Land Keeper 2025 [DATE] 16:02:49"
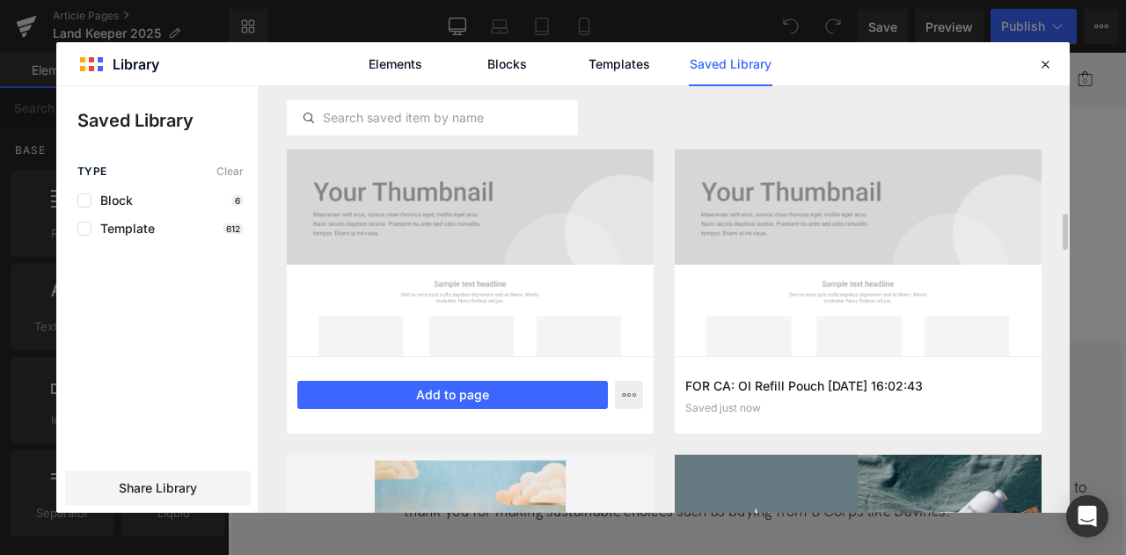
scroll to position [184, 0]
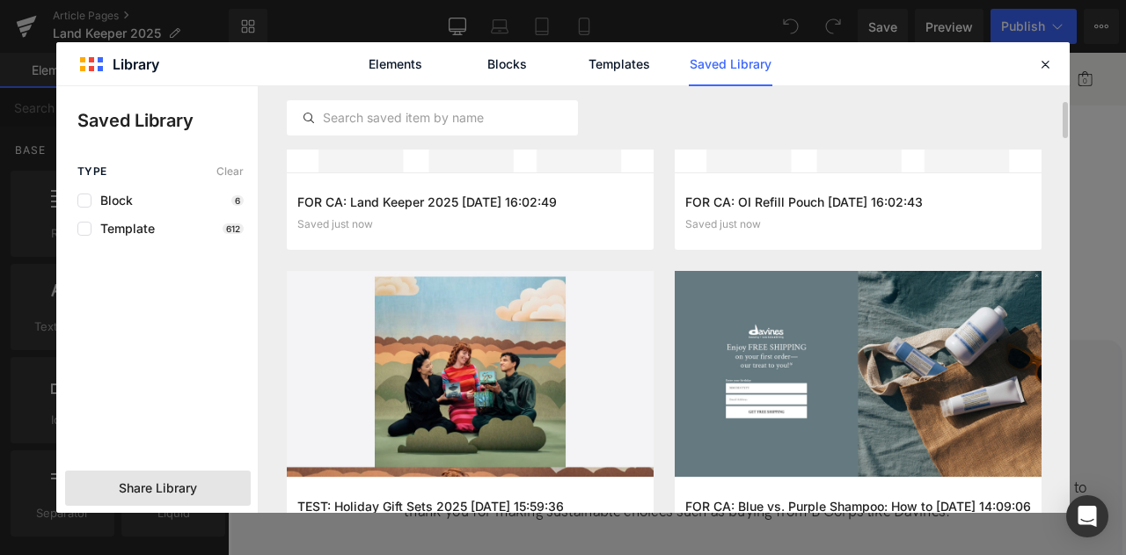
click at [212, 484] on div "Share Library" at bounding box center [158, 488] width 186 height 35
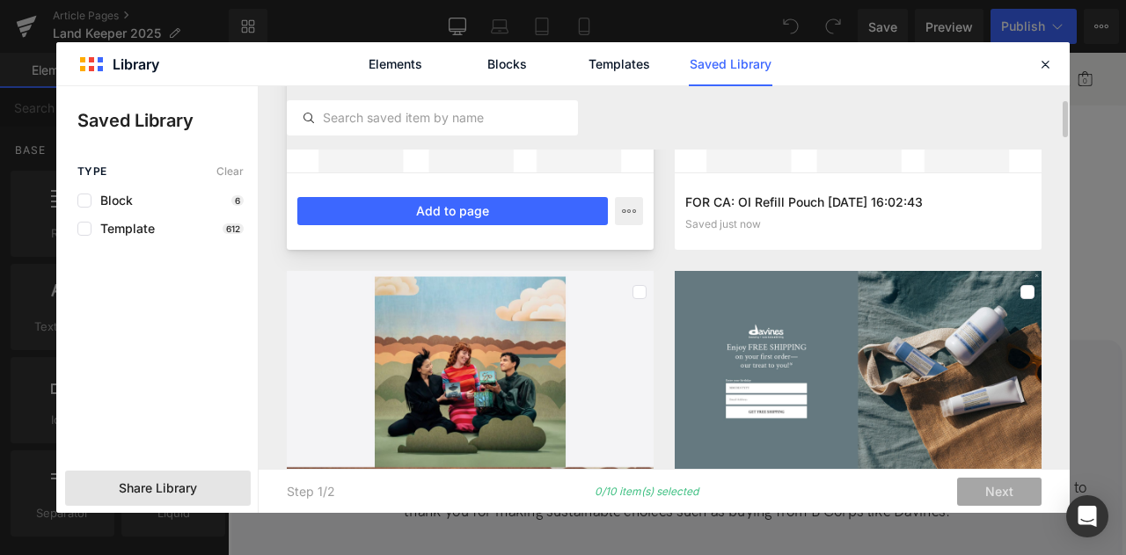
click at [566, 173] on div "FOR CA: Land Keeper 2025 2025-09-30 16:02:49 Saved just now Add to page" at bounding box center [470, 210] width 367 height 77
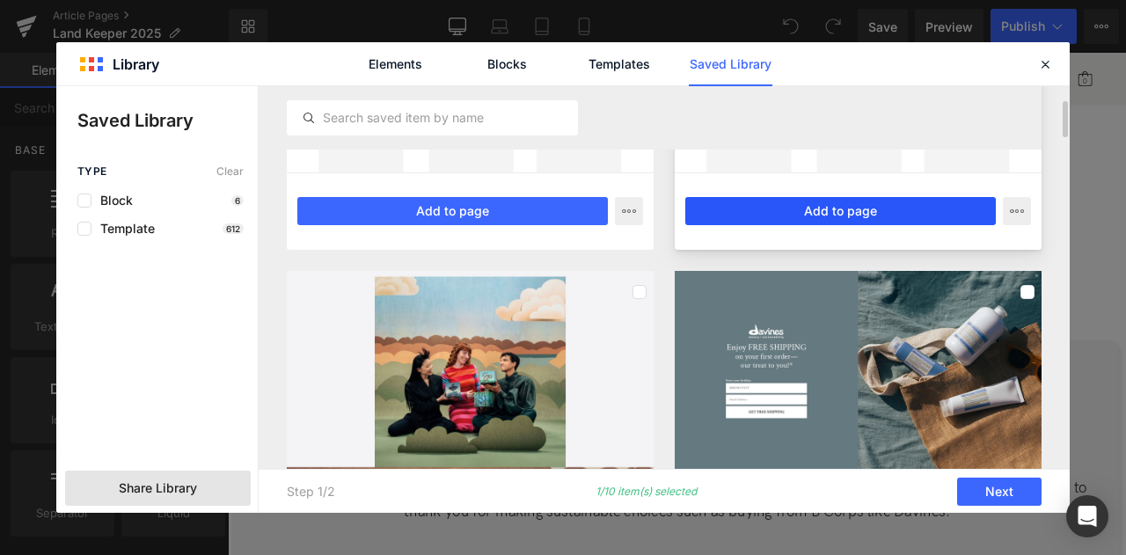
click at [737, 197] on button "Add to page" at bounding box center [840, 211] width 310 height 28
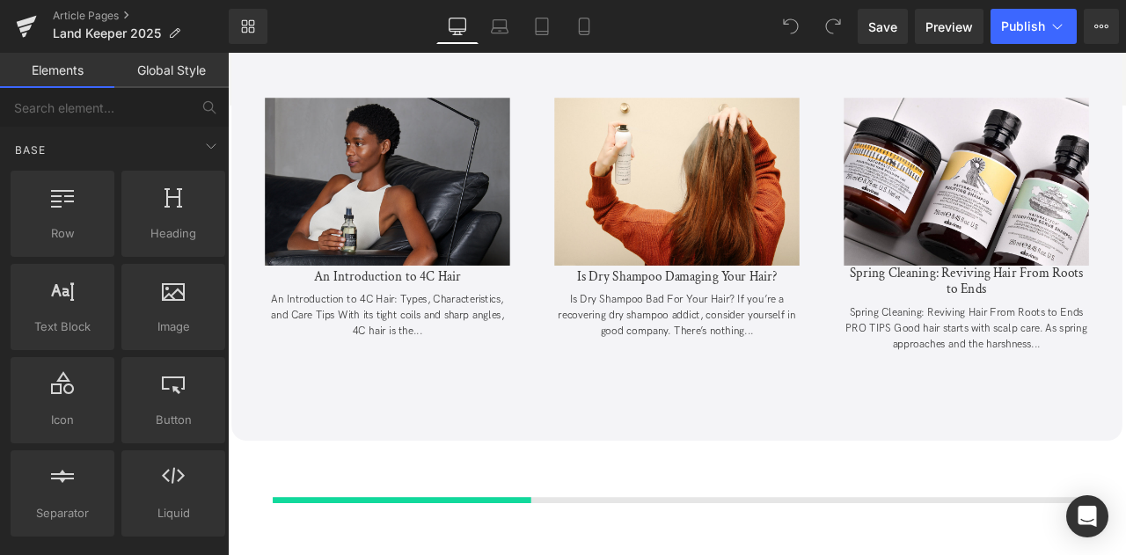
scroll to position [4906, 0]
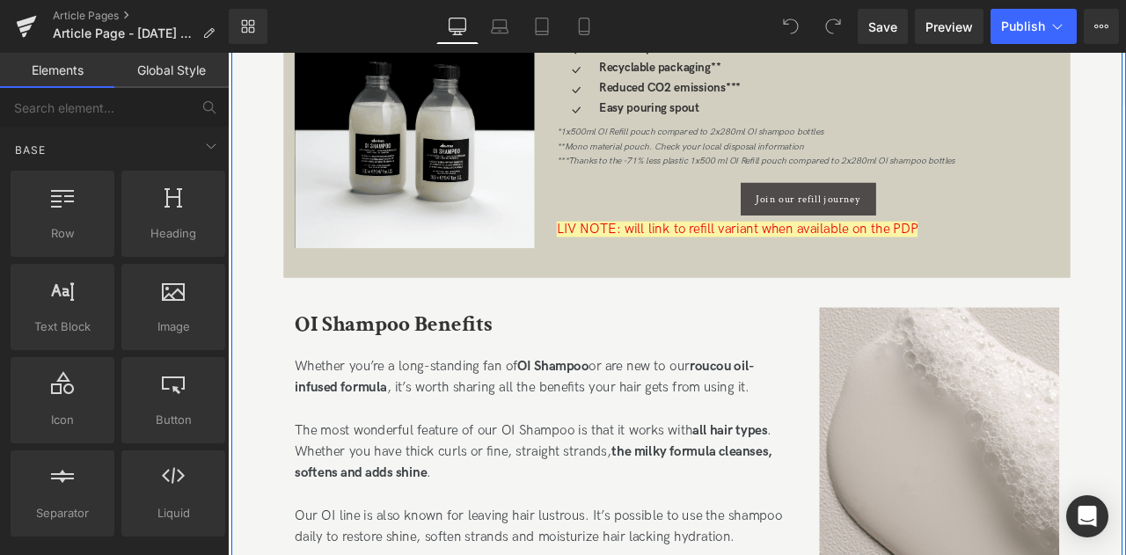
scroll to position [802, 0]
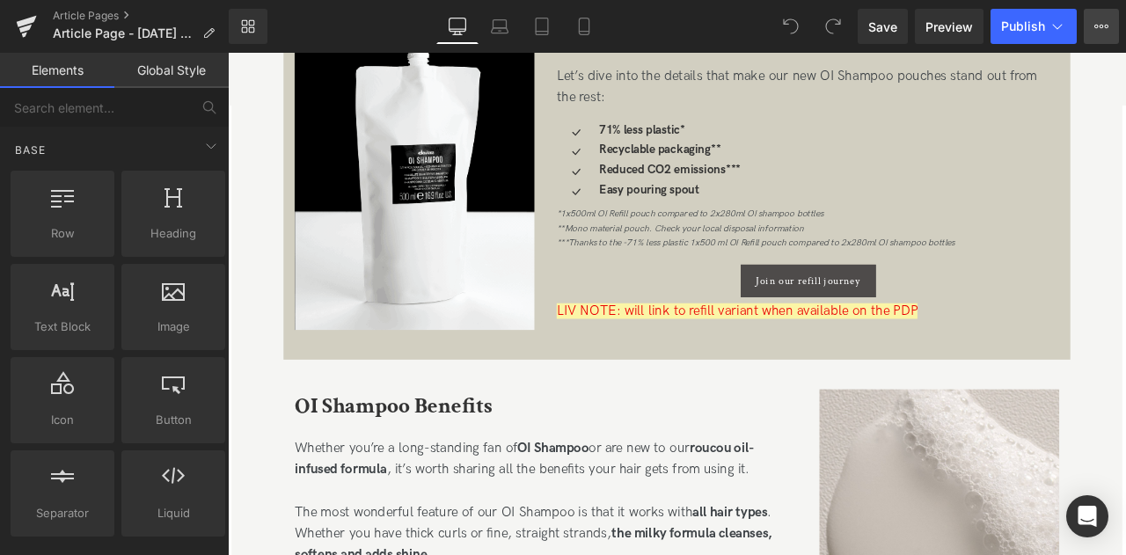
click at [1086, 35] on button "View Live Page View with current Template Save Template to Library Schedule Pub…" at bounding box center [1101, 26] width 35 height 35
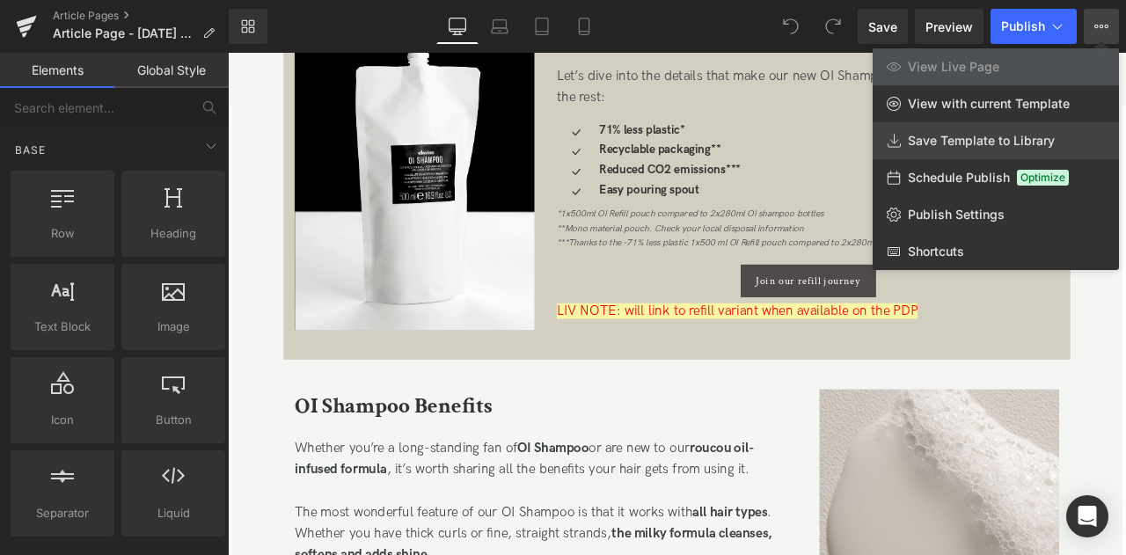
click at [945, 148] on span "Save Template to Library" at bounding box center [981, 141] width 147 height 16
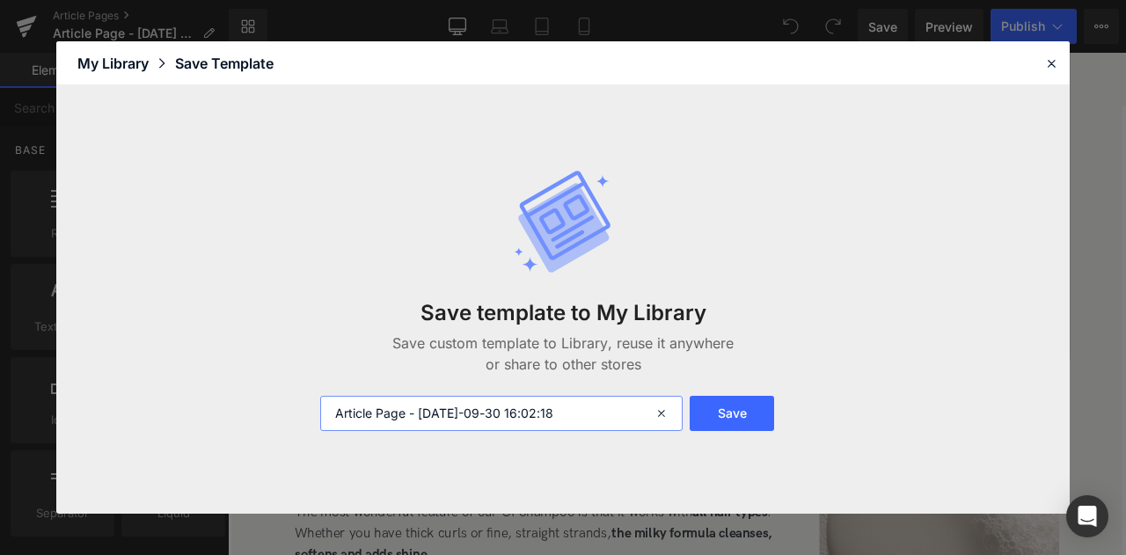
click at [331, 411] on input "Article Page - [DATE]-09-30 16:02:18" at bounding box center [501, 413] width 362 height 35
type input "FOR CA: Article Page - [DATE]-09-30 16:02:18"
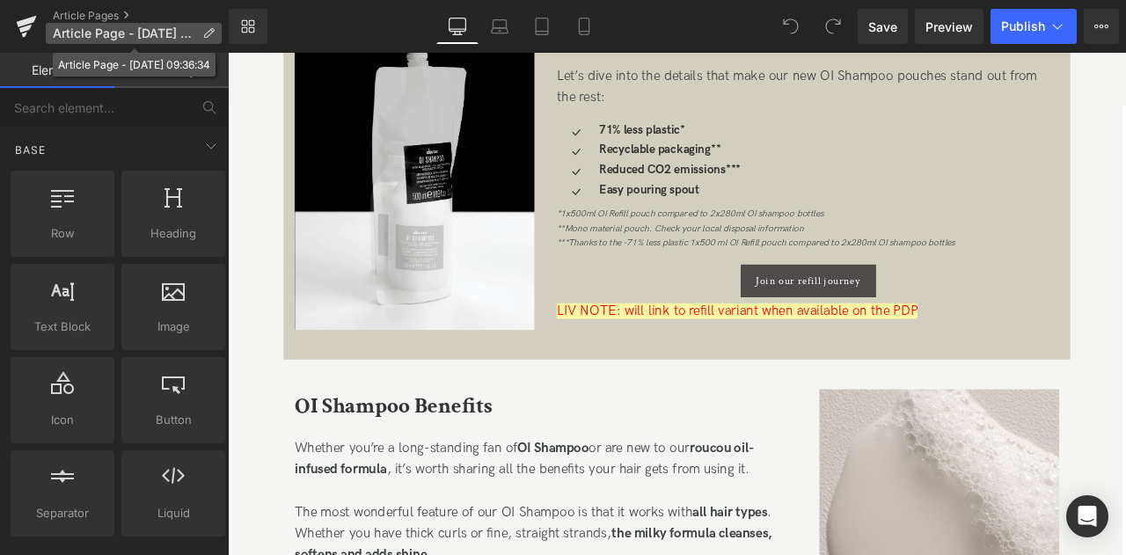
click at [206, 34] on icon at bounding box center [208, 33] width 12 height 12
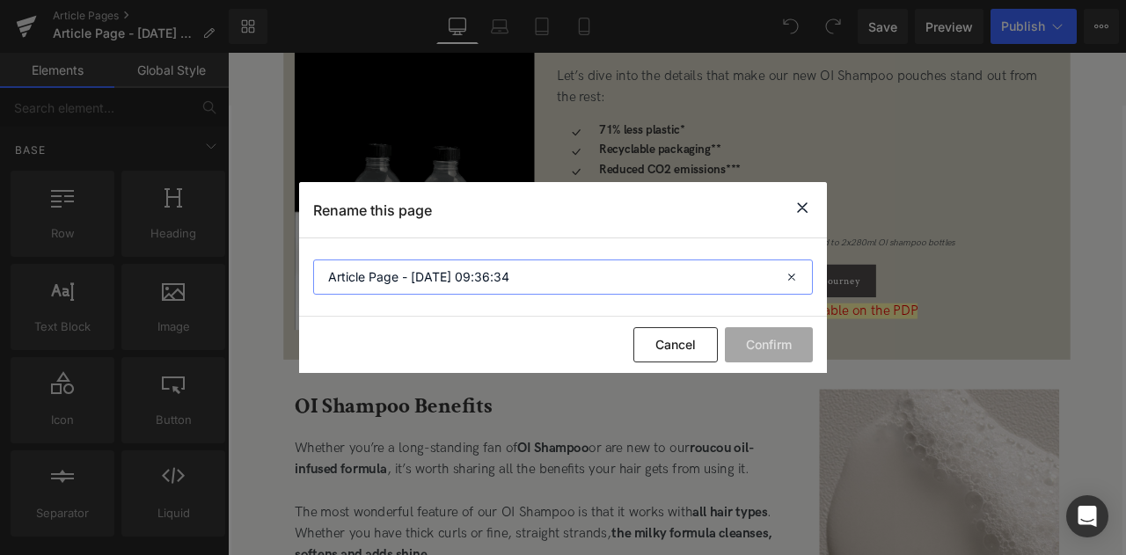
click at [422, 283] on input "Article Page - [DATE] 09:36:34" at bounding box center [563, 276] width 500 height 35
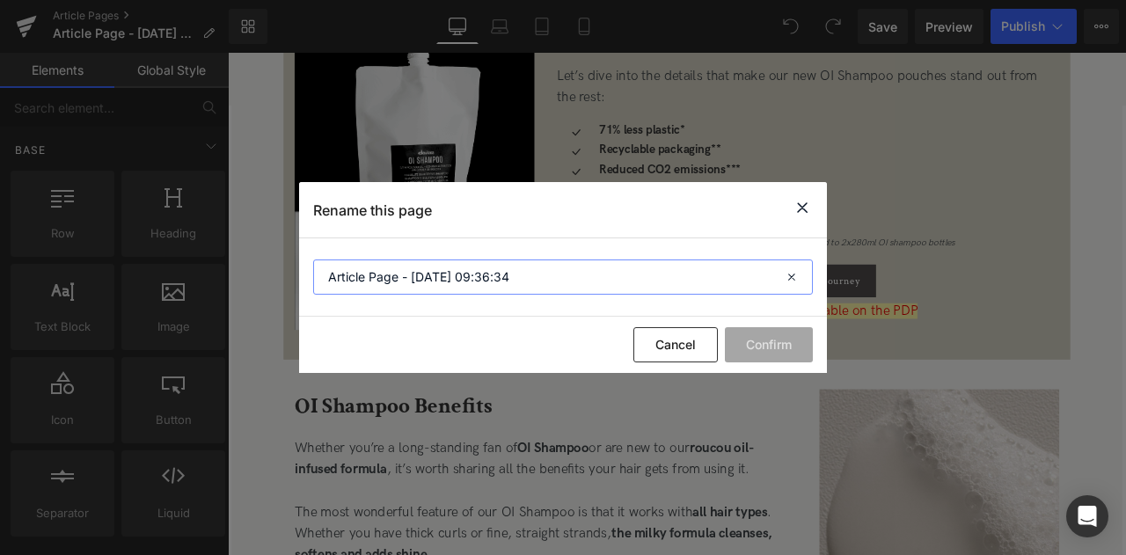
paste input "OI Refill Pouch"
type input "OI Refill Pouch"
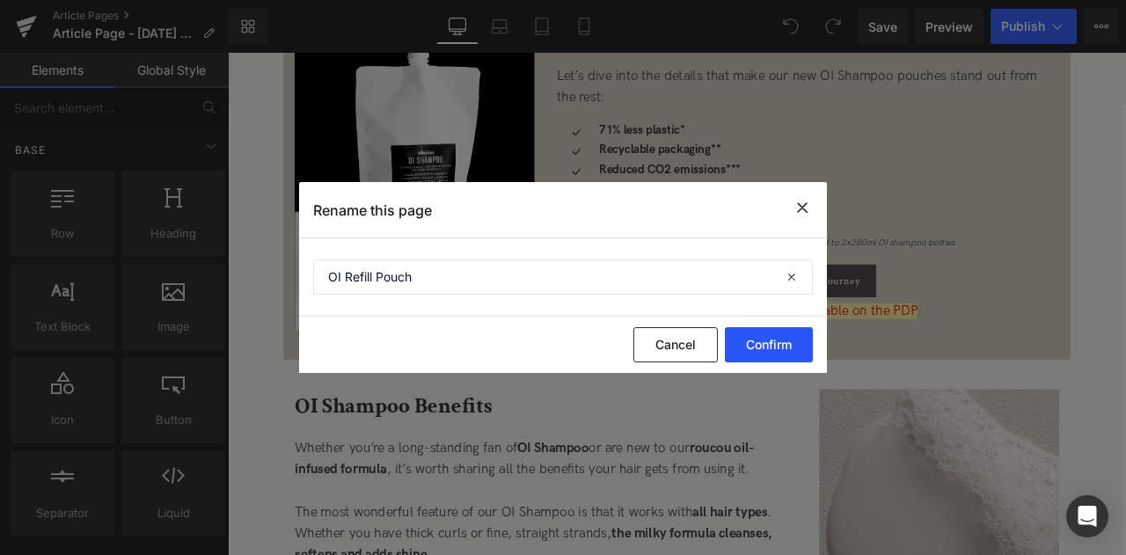
click at [767, 344] on button "Confirm" at bounding box center [769, 344] width 88 height 35
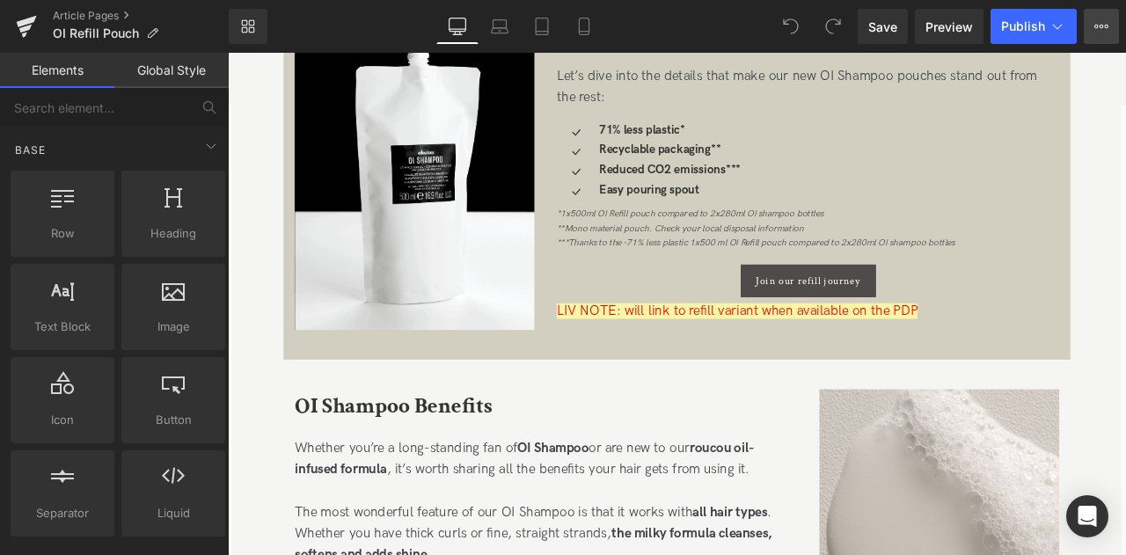
click at [1102, 35] on button "View Live Page View with current Template Save Template to Library Schedule Pub…" at bounding box center [1101, 26] width 35 height 35
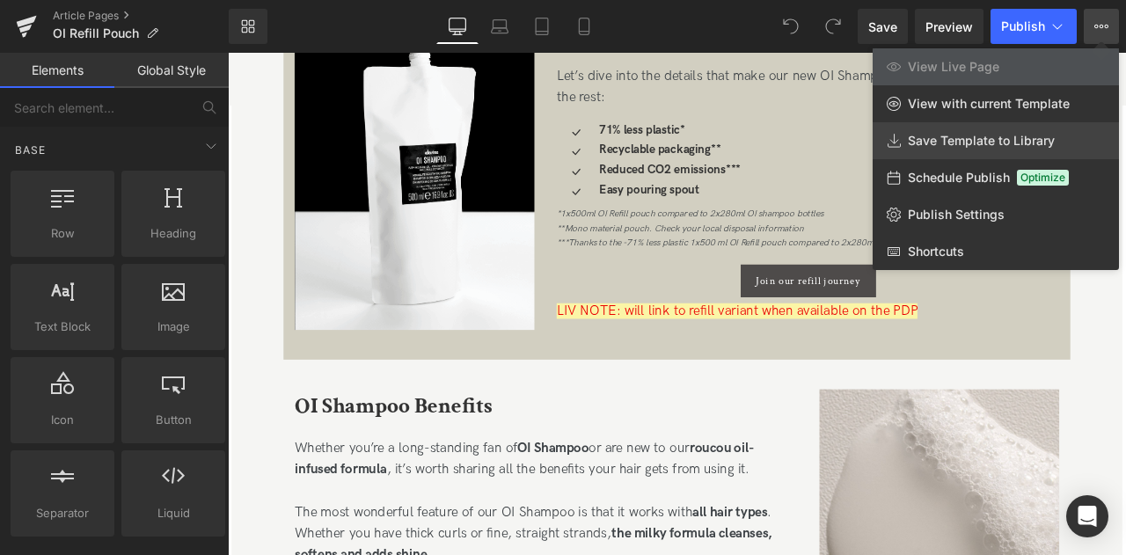
click at [964, 146] on span "Save Template to Library" at bounding box center [981, 141] width 147 height 16
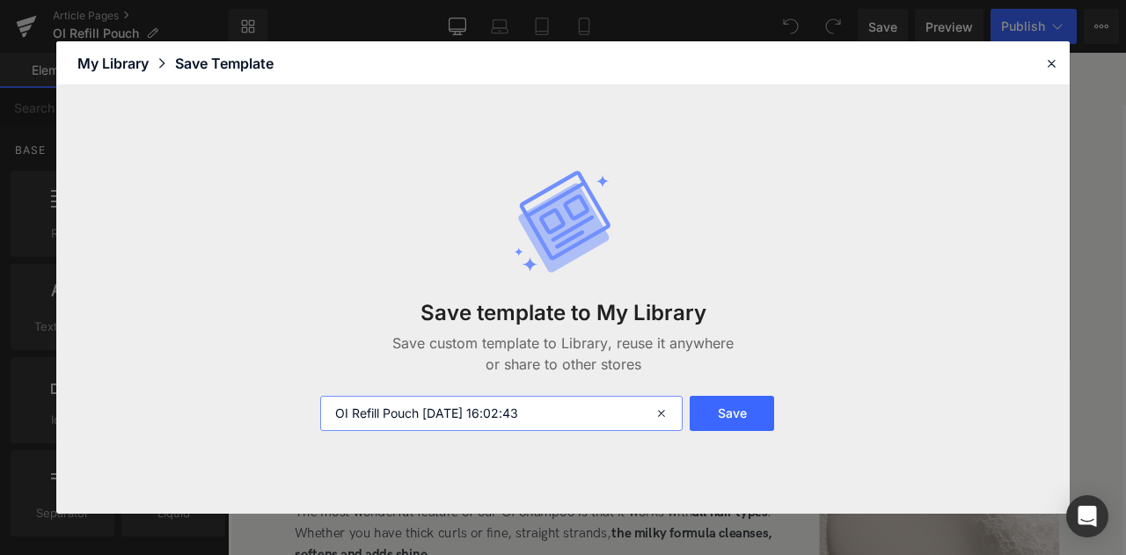
click at [324, 412] on input "OI Refill Pouch [DATE] 16:02:43" at bounding box center [501, 413] width 362 height 35
type input "FOR CA: OI Refill Pouch [DATE] 16:02:43"
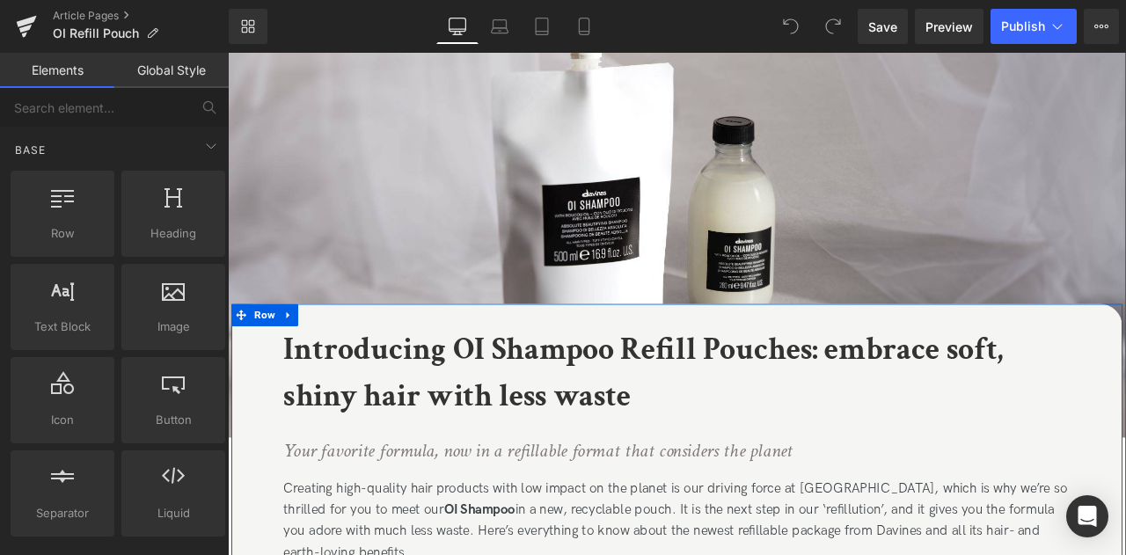
scroll to position [0, 0]
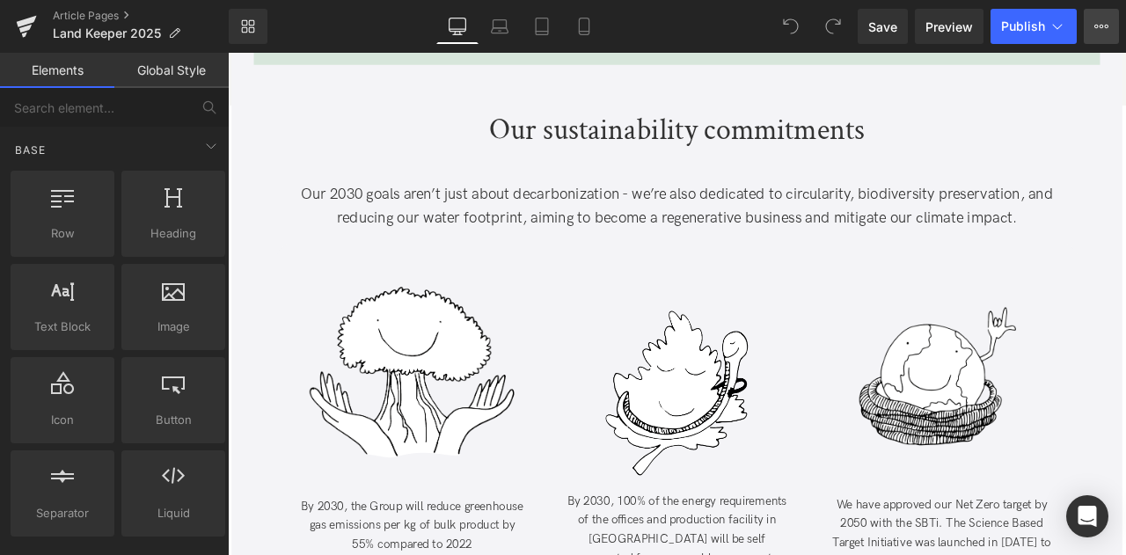
click at [1100, 33] on button "View Live Page View with current Template Save Template to Library Schedule Pub…" at bounding box center [1101, 26] width 35 height 35
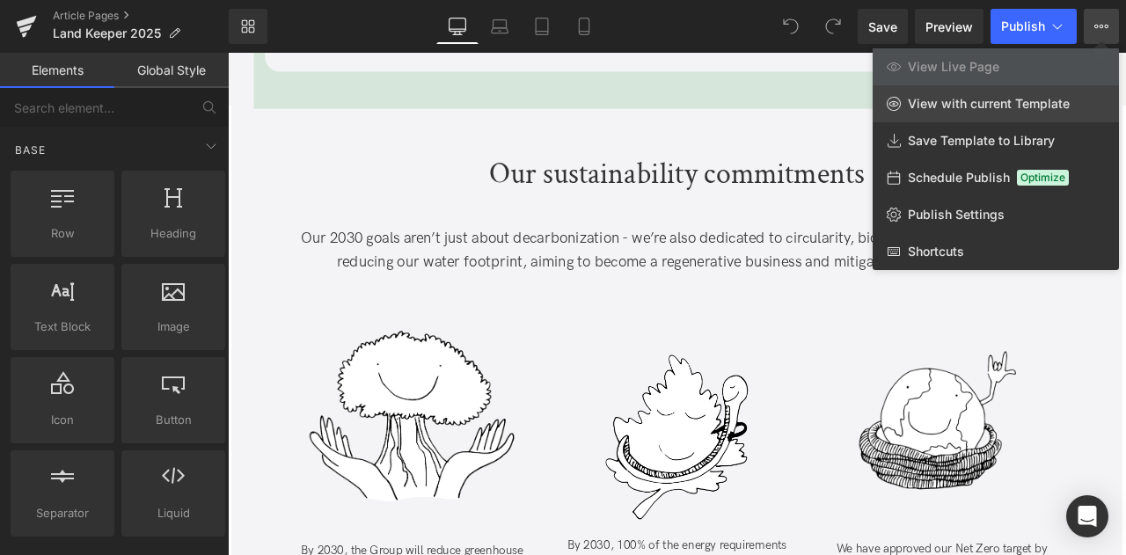
scroll to position [3030, 0]
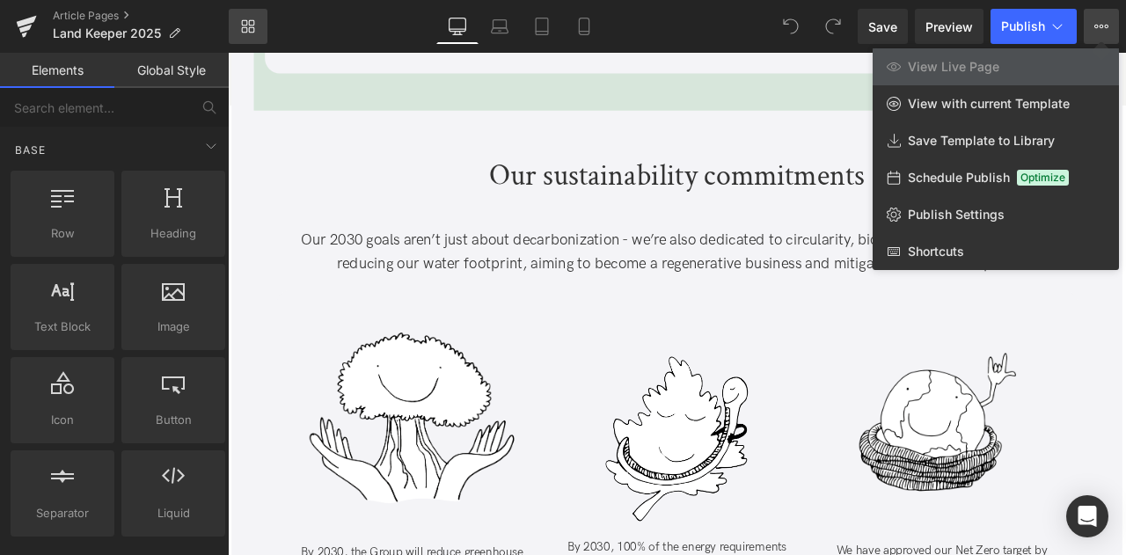
click at [251, 27] on icon at bounding box center [252, 30] width 6 height 6
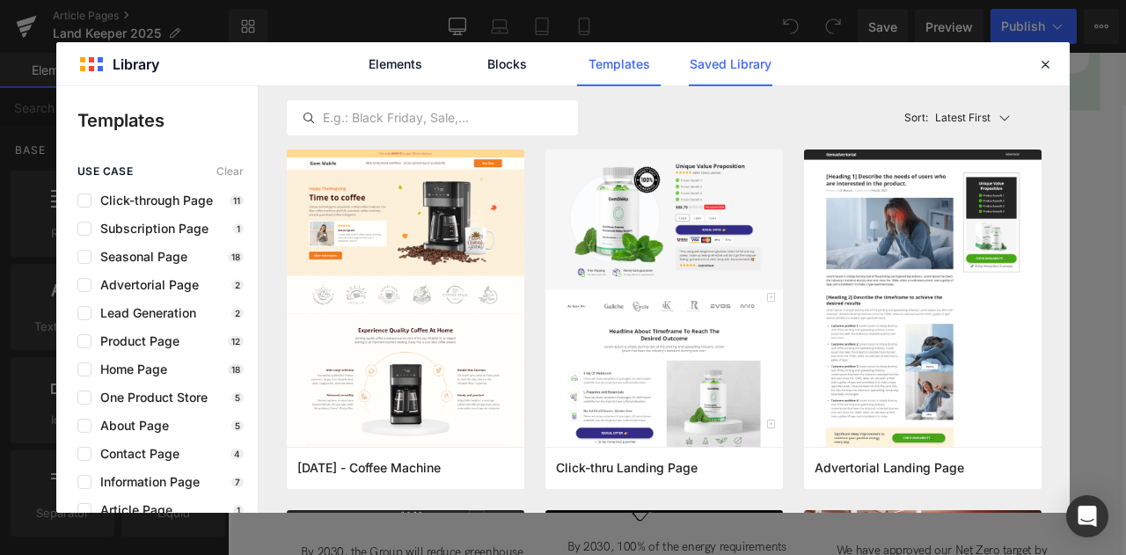
click at [691, 64] on link "Saved Library" at bounding box center [731, 64] width 84 height 44
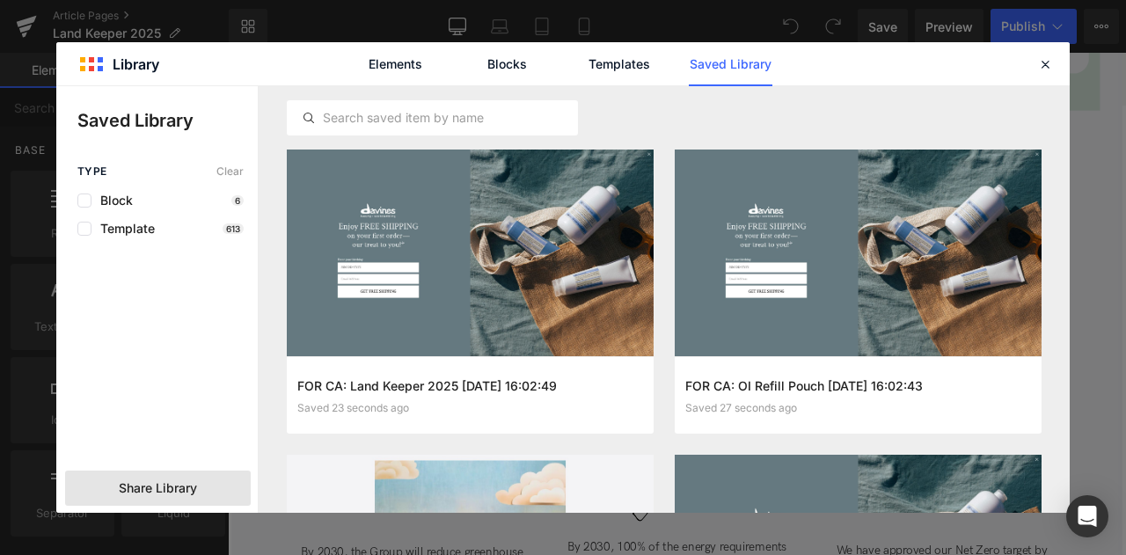
click at [137, 475] on div "Share Library" at bounding box center [158, 488] width 186 height 35
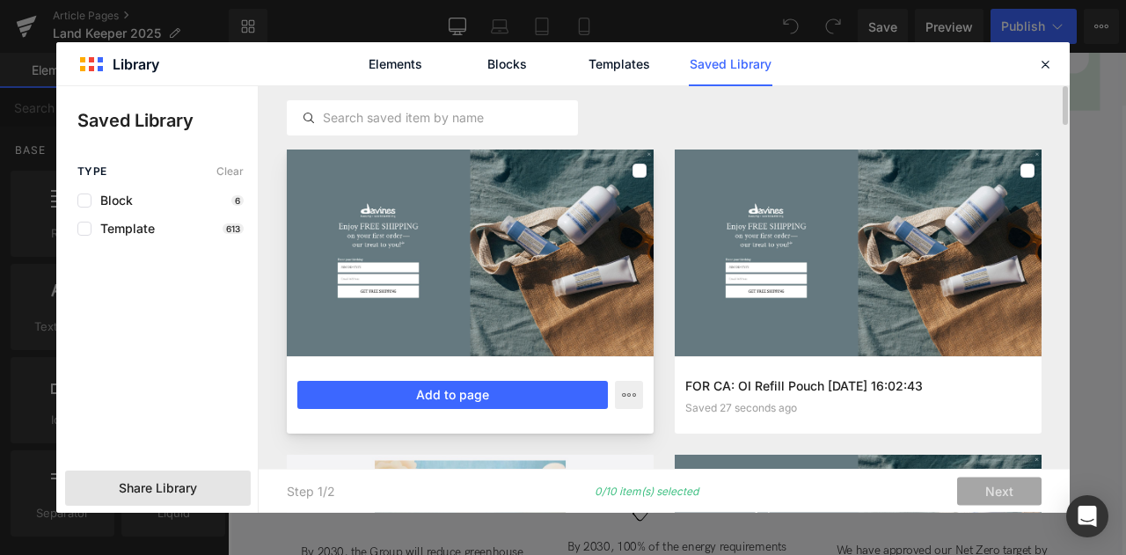
click at [647, 172] on div at bounding box center [470, 253] width 367 height 207
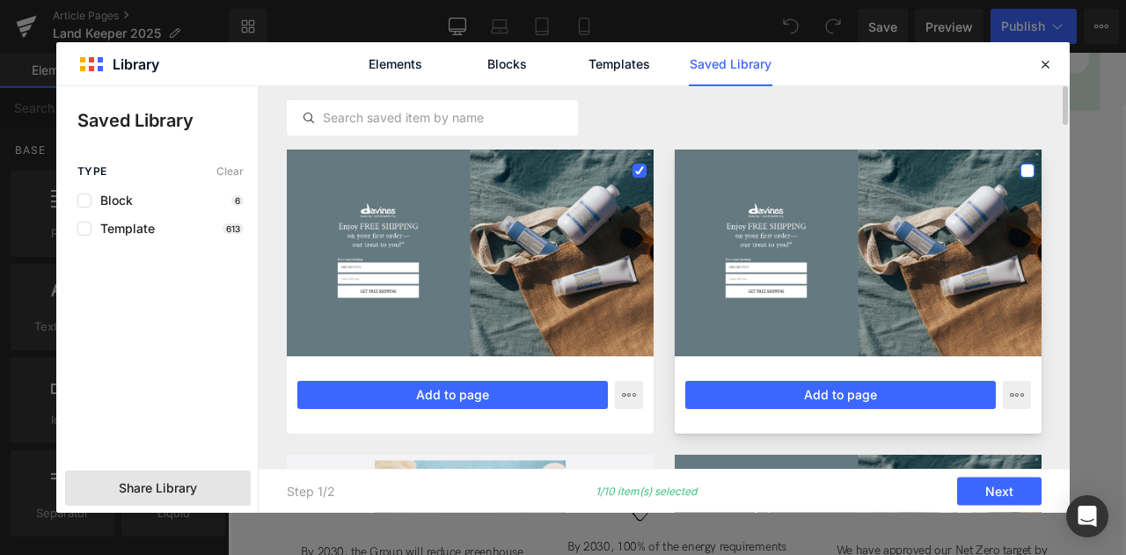
click at [1026, 170] on label at bounding box center [1027, 171] width 14 height 14
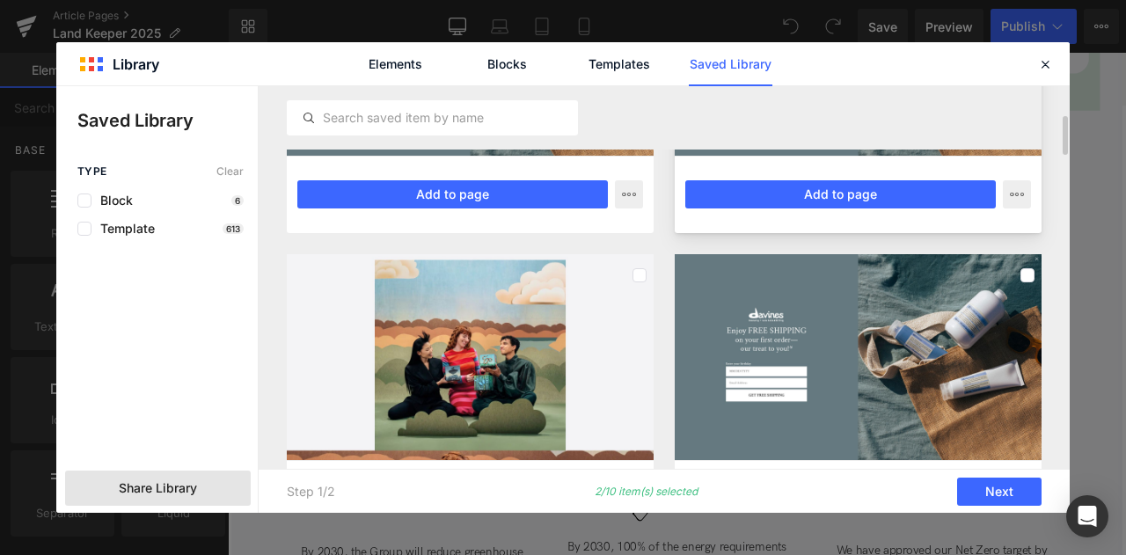
scroll to position [298, 0]
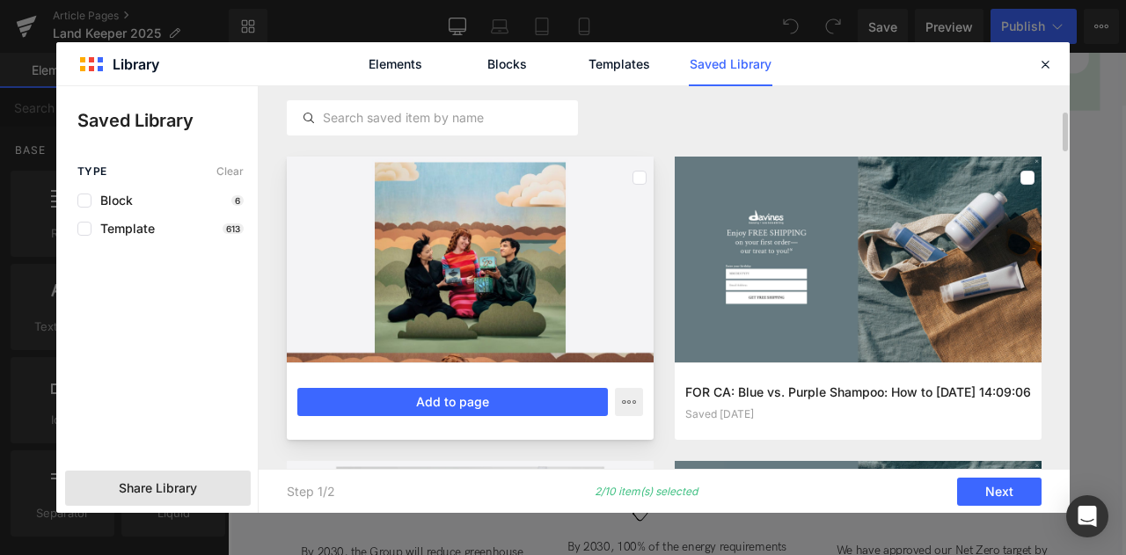
click at [631, 172] on div at bounding box center [470, 260] width 367 height 207
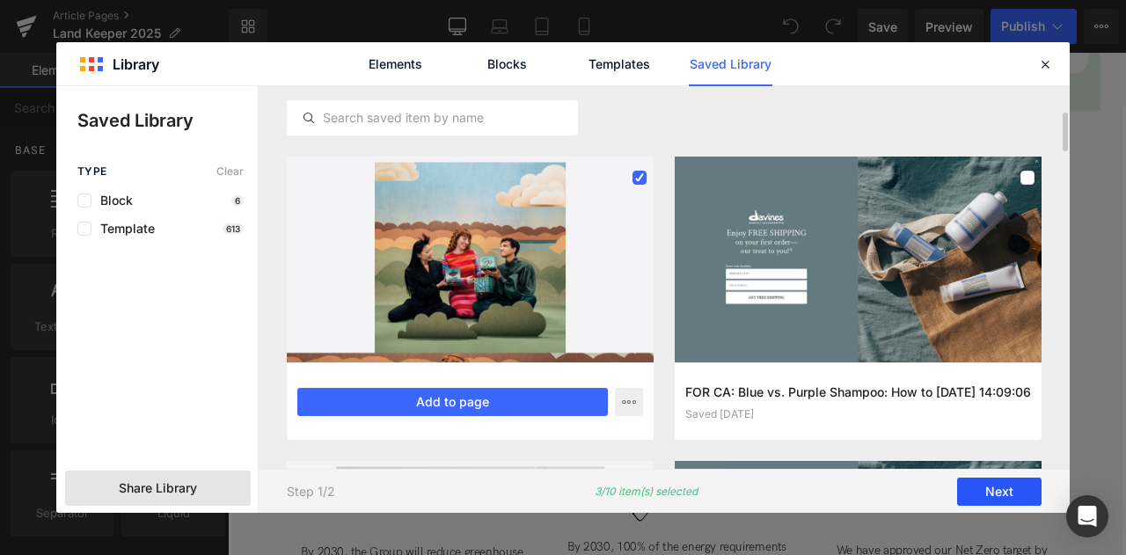
click at [992, 490] on button "Next" at bounding box center [999, 492] width 84 height 28
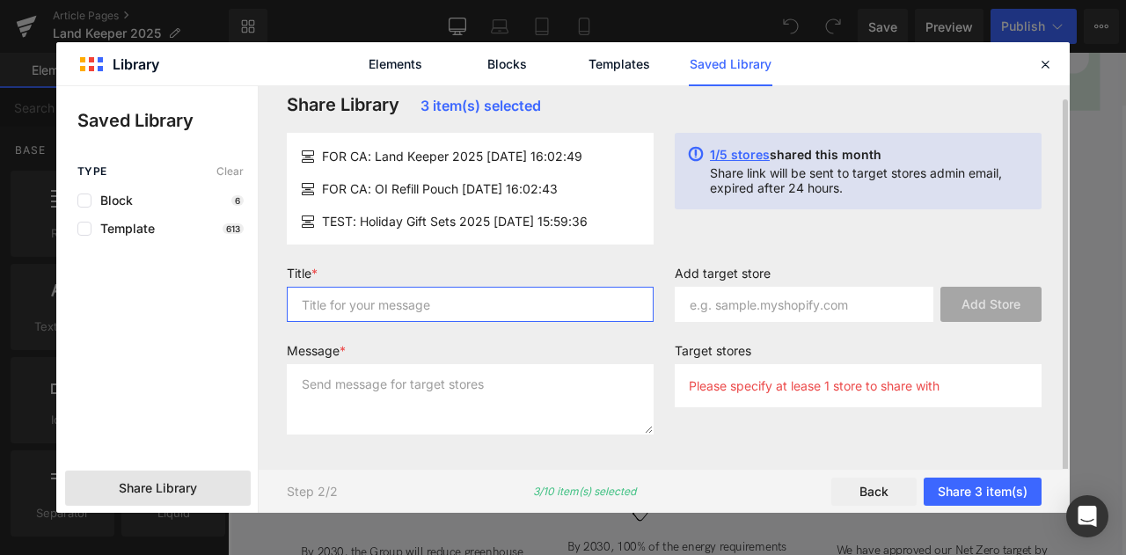
click at [480, 305] on input "text" at bounding box center [470, 304] width 367 height 35
type input "for liv"
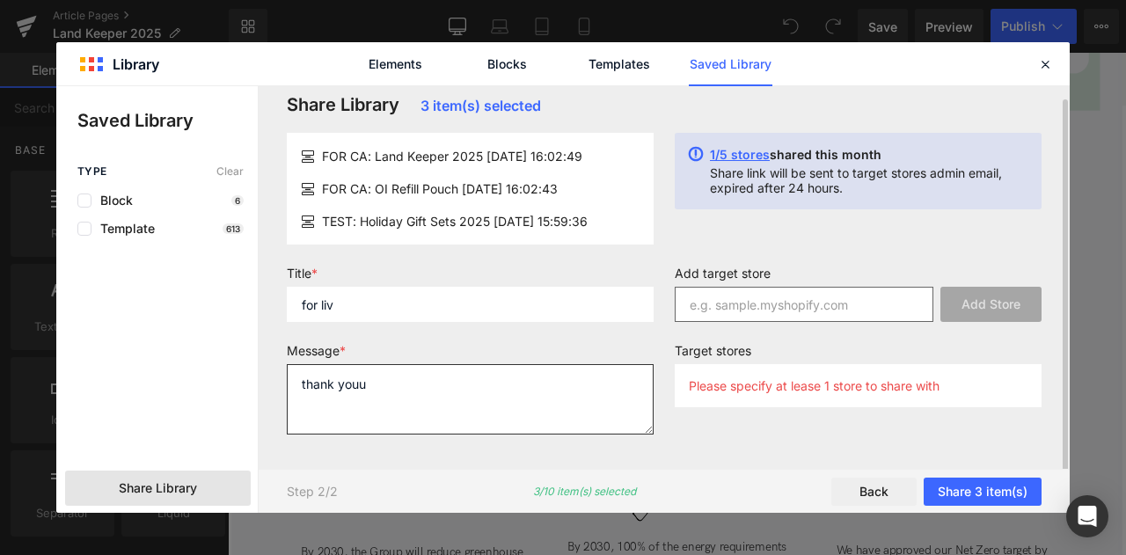
type textarea "thank youu"
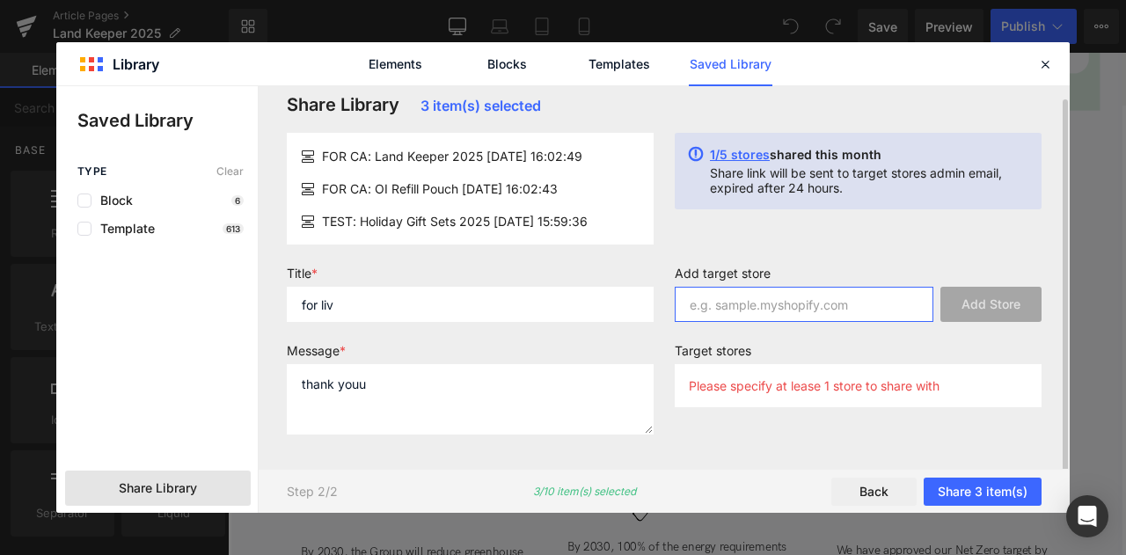
click at [762, 310] on input "text" at bounding box center [804, 304] width 259 height 35
paste input "[DOMAIN_NAME]"
type input "[DOMAIN_NAME]"
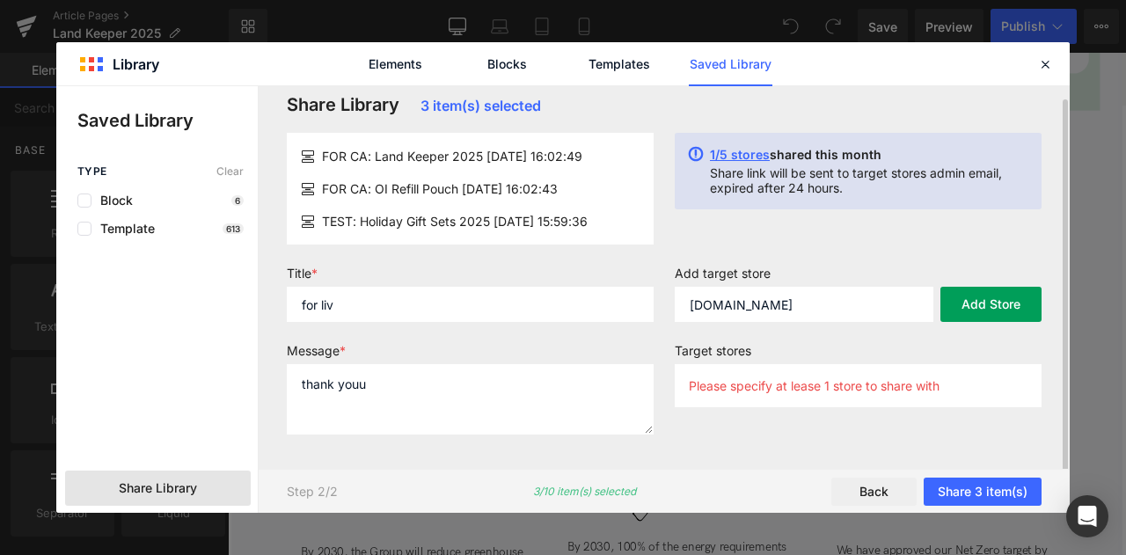
click at [987, 309] on button "Add Store" at bounding box center [990, 304] width 101 height 35
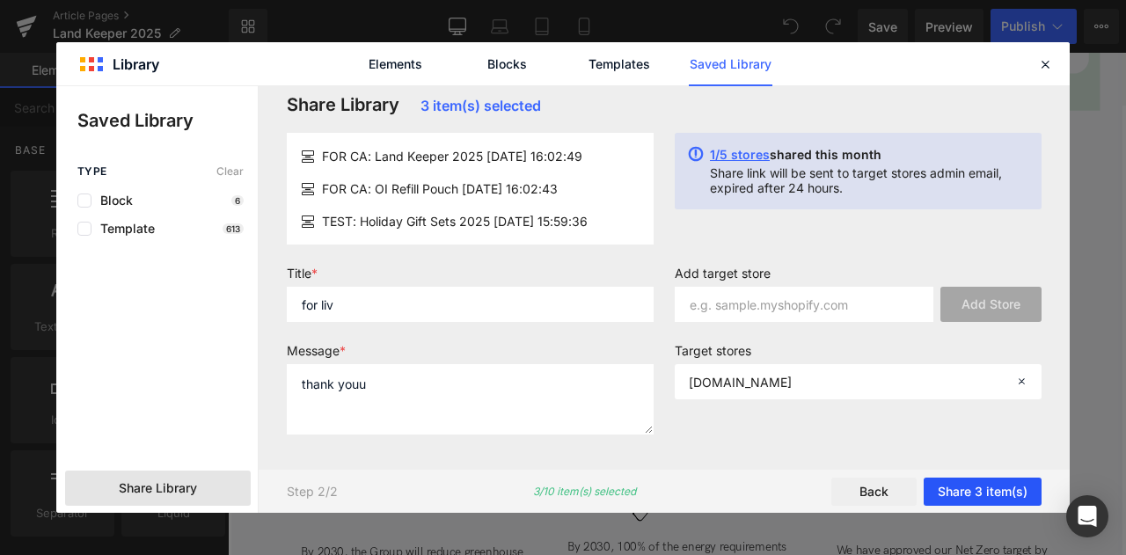
click at [971, 488] on button "Share 3 item(s)" at bounding box center [982, 492] width 118 height 28
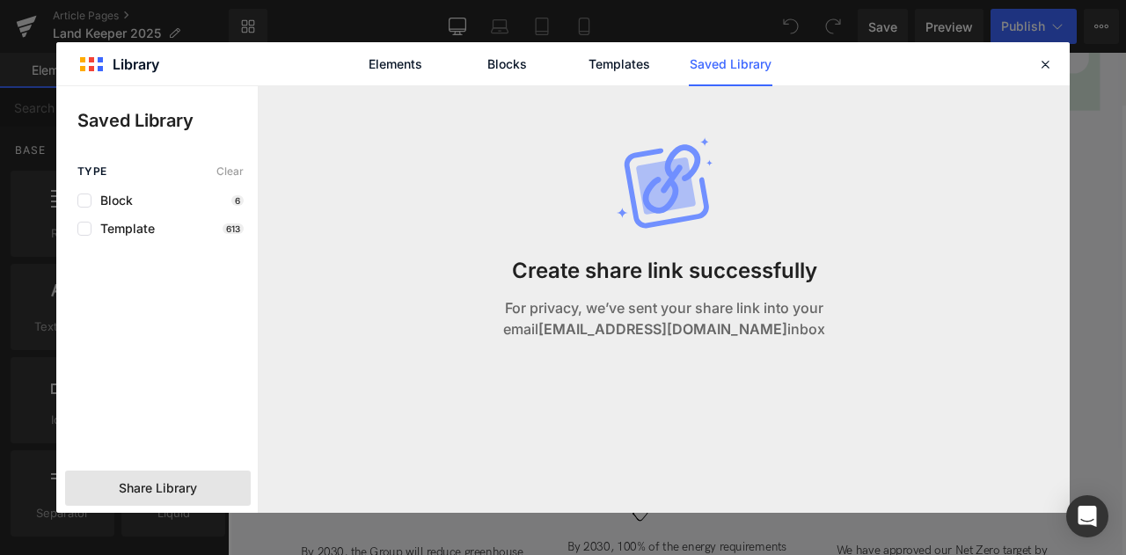
scroll to position [0, 0]
click at [1048, 62] on icon at bounding box center [1045, 64] width 16 height 16
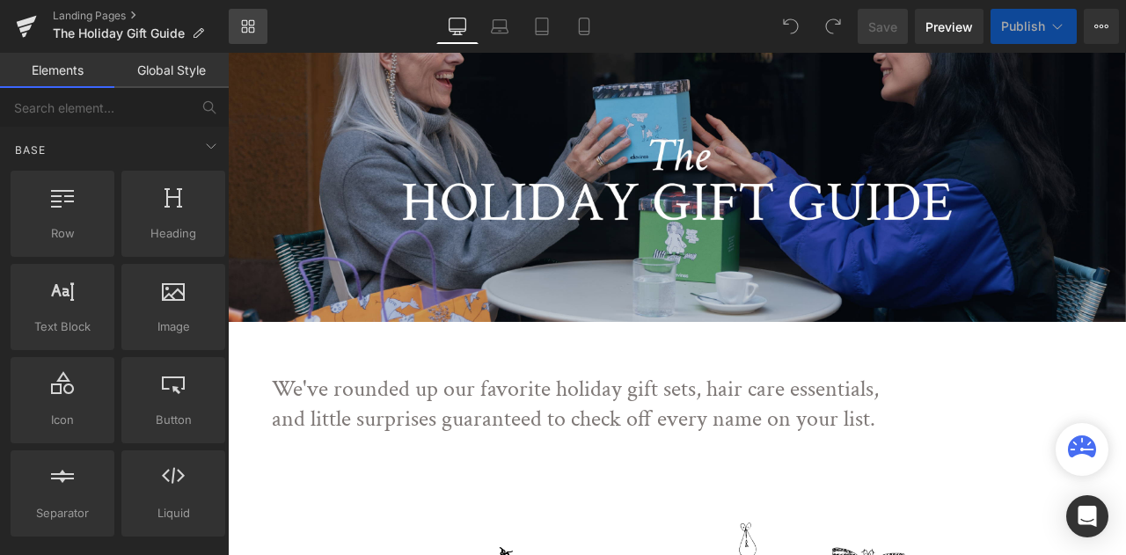
click at [237, 29] on link "Library" at bounding box center [248, 26] width 39 height 35
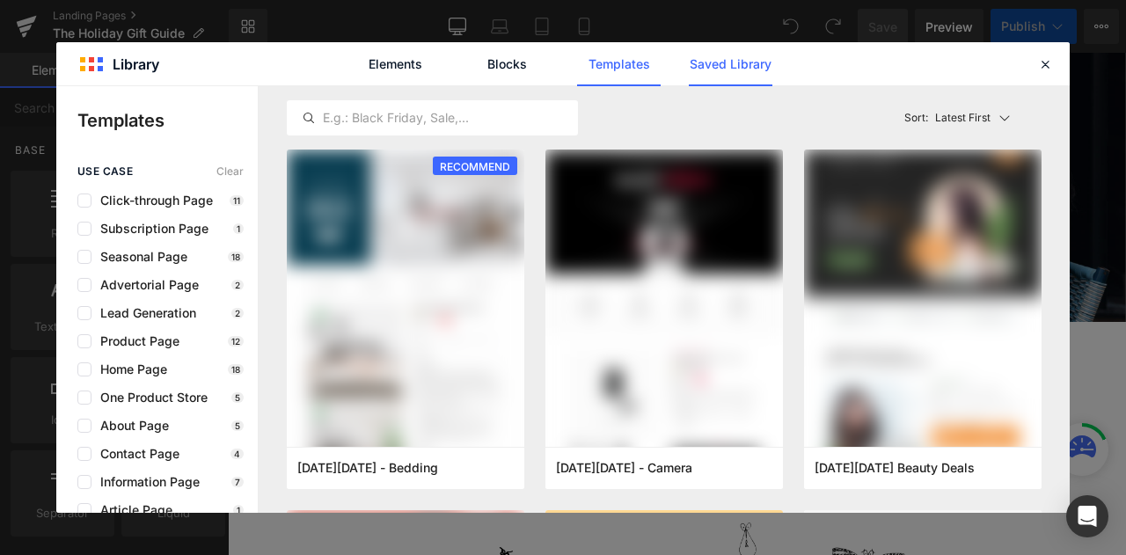
click at [734, 73] on link "Saved Library" at bounding box center [731, 64] width 84 height 44
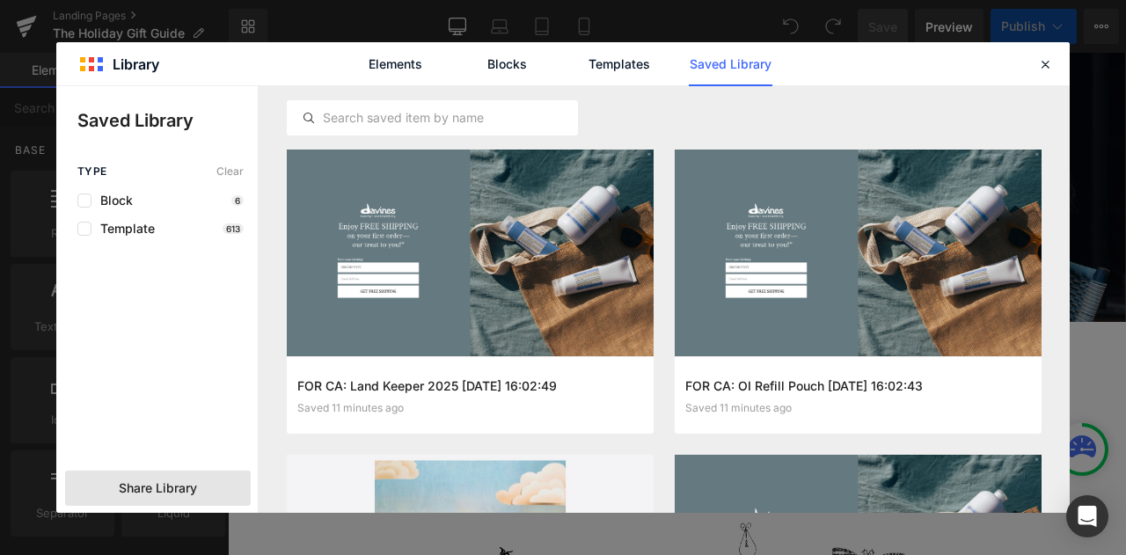
click at [222, 492] on div "Share Library" at bounding box center [158, 488] width 186 height 35
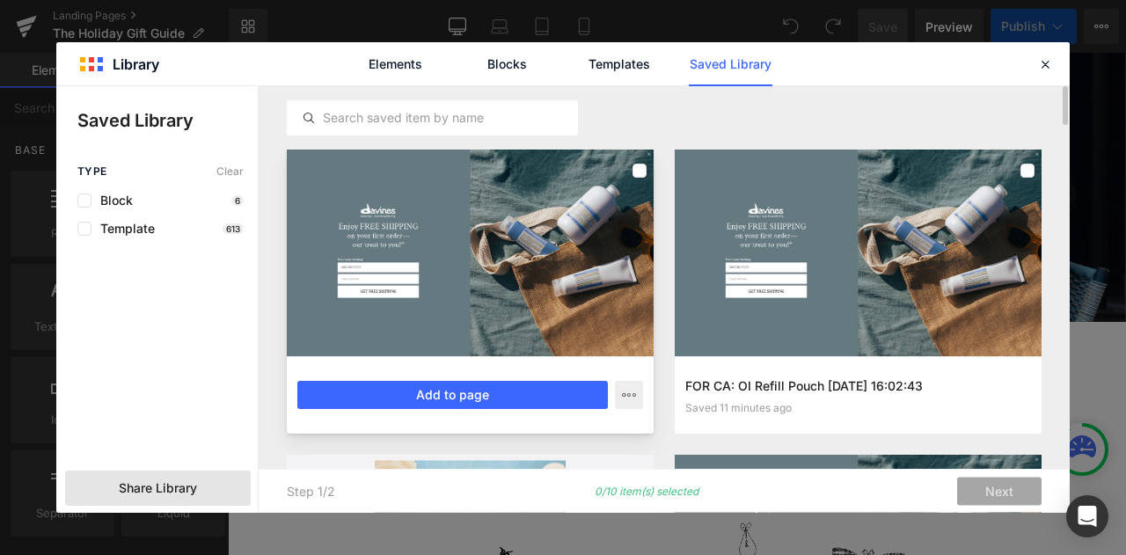
click at [634, 180] on div at bounding box center [639, 171] width 14 height 28
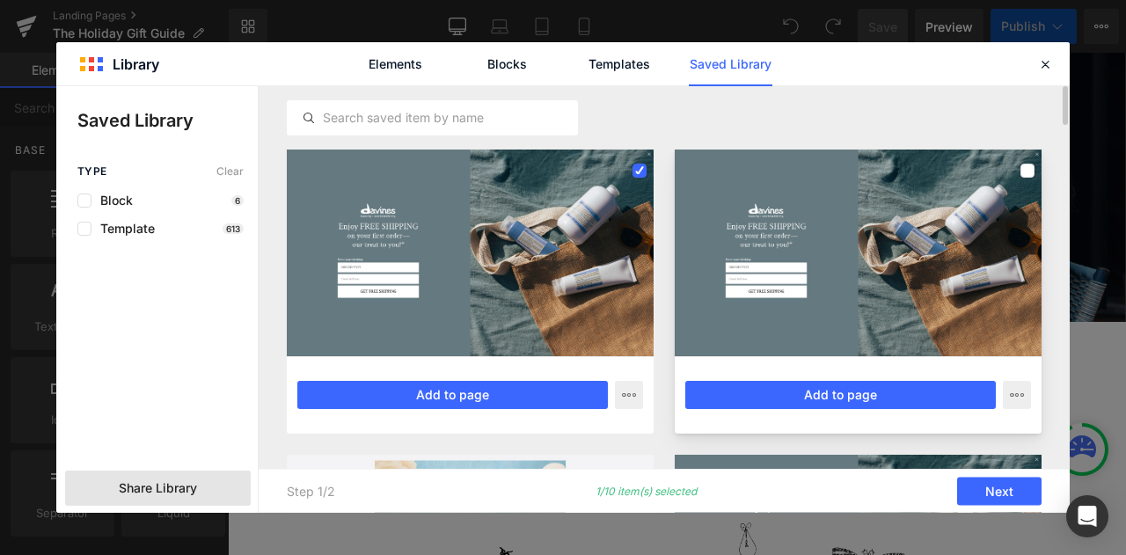
click at [897, 179] on div at bounding box center [858, 253] width 367 height 207
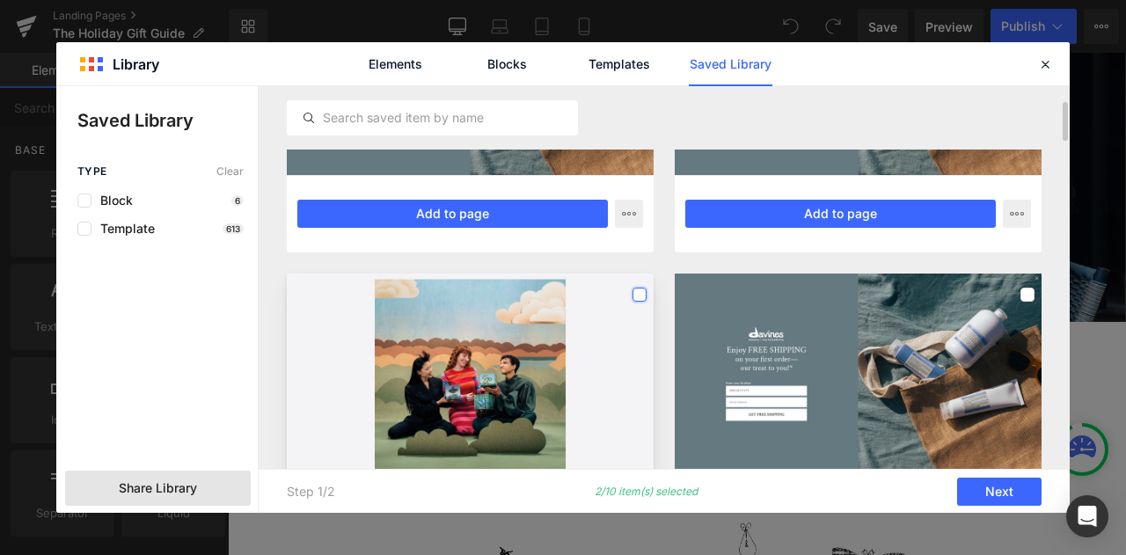
click at [640, 295] on label at bounding box center [639, 295] width 14 height 14
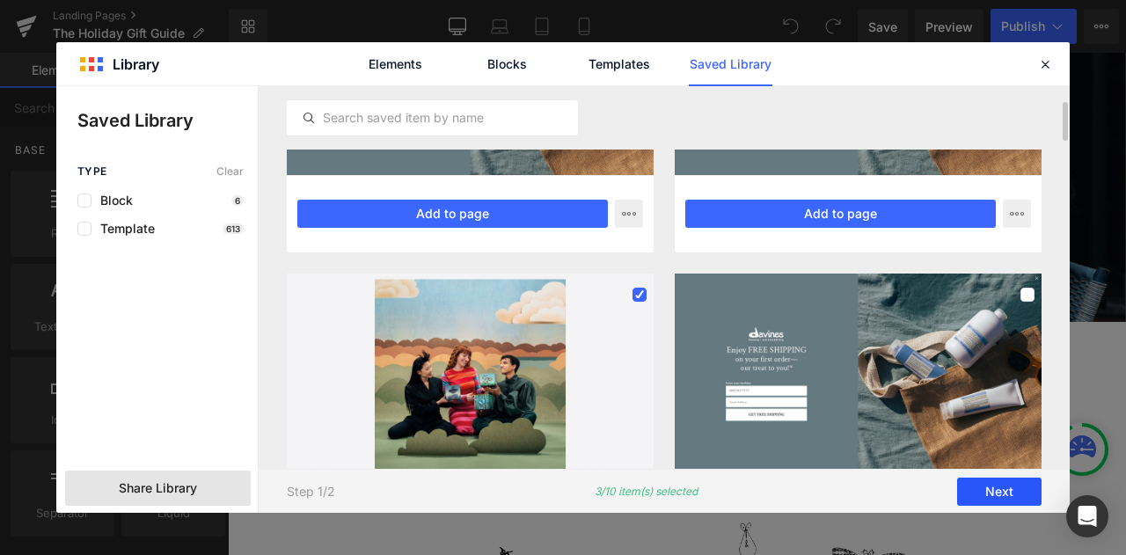
click at [1027, 490] on button "Next" at bounding box center [999, 492] width 84 height 28
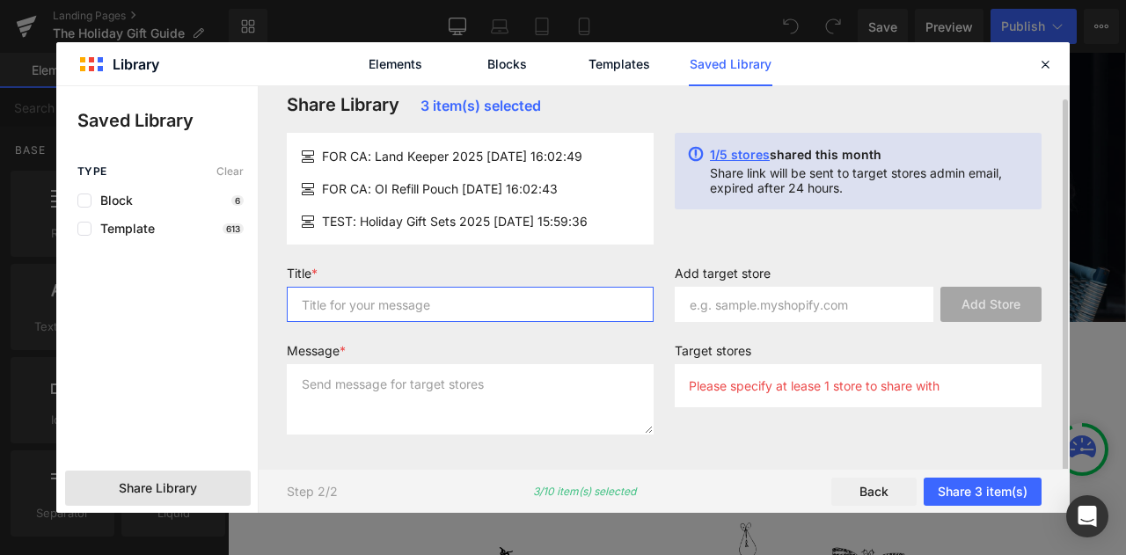
click at [434, 307] on input "text" at bounding box center [470, 304] width 367 height 35
type input "for liv"
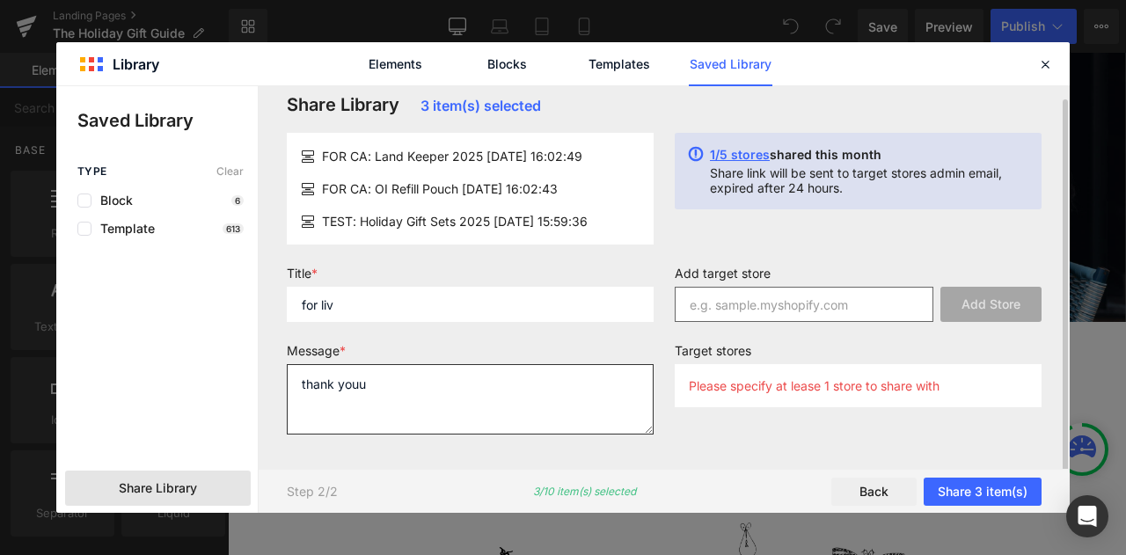
type textarea "thank youu"
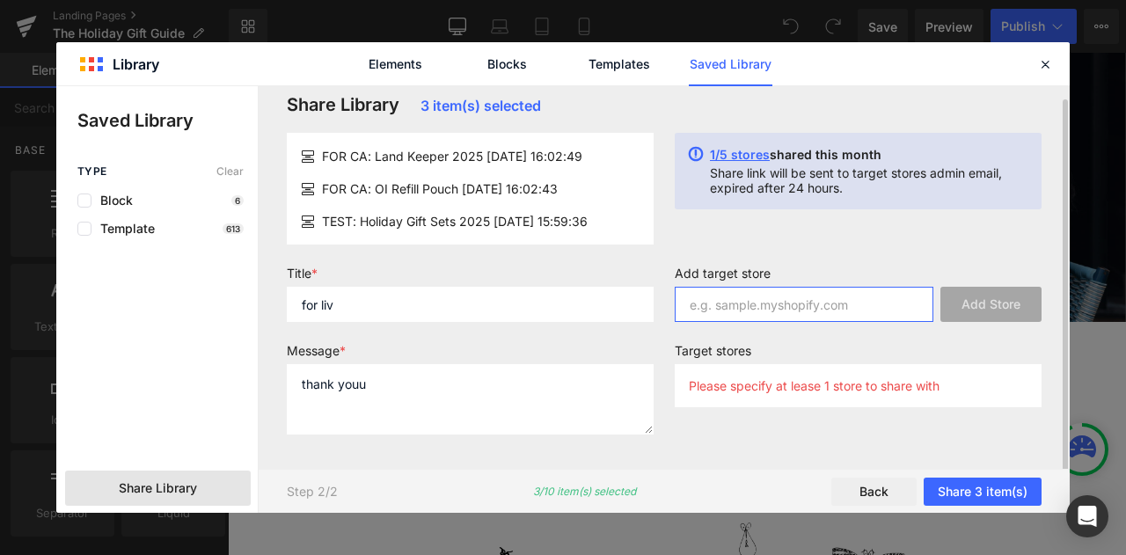
click at [716, 309] on input "text" at bounding box center [804, 304] width 259 height 35
paste input "[DOMAIN_NAME]"
click at [697, 308] on input "[DOMAIN_NAME]" at bounding box center [804, 304] width 259 height 35
type input "[DOMAIN_NAME]"
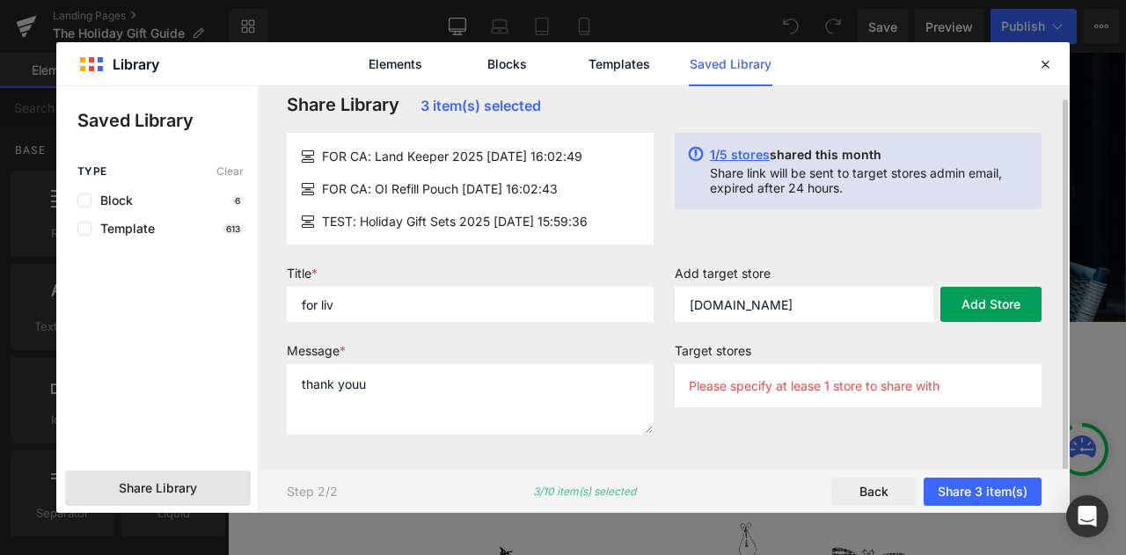
click at [966, 308] on button "Add Store" at bounding box center [990, 304] width 101 height 35
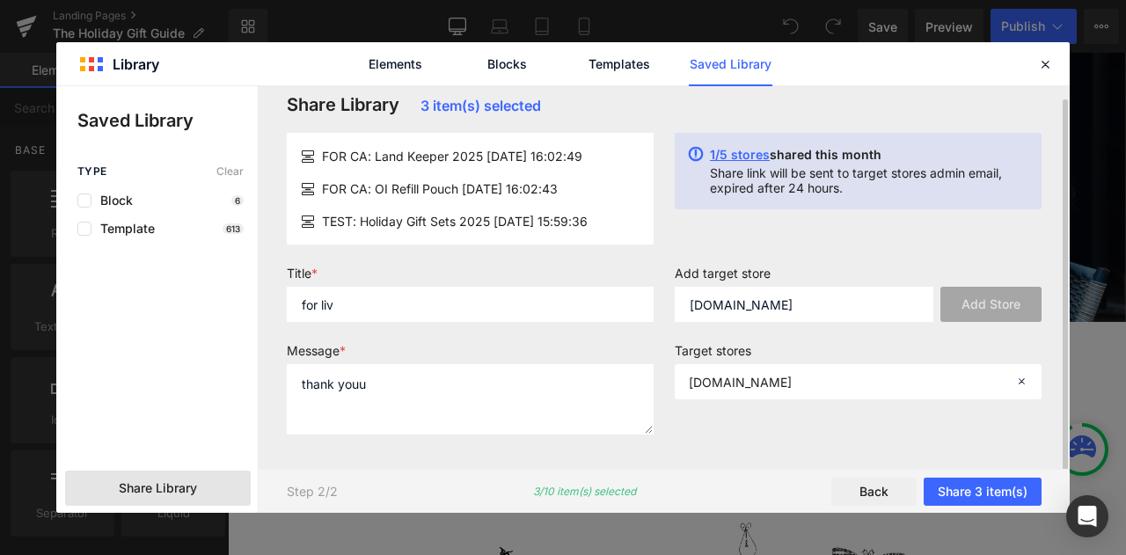
click at [901, 425] on div "Add target store [DOMAIN_NAME] Add Store Target stores [DOMAIN_NAME]" at bounding box center [858, 357] width 388 height 183
click at [965, 490] on button "Share 3 item(s)" at bounding box center [982, 492] width 118 height 28
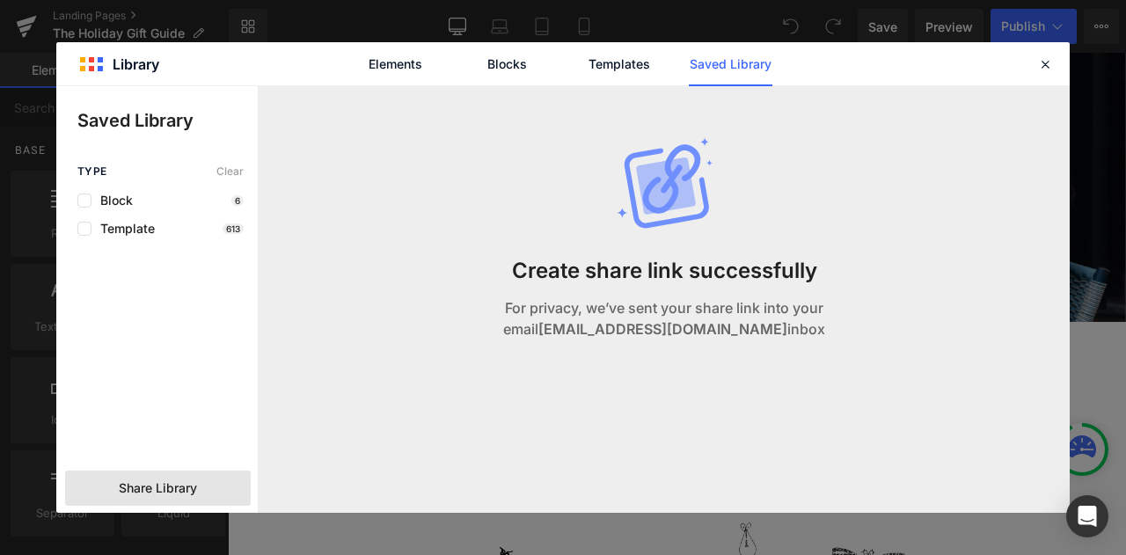
scroll to position [0, 0]
